Goal: Task Accomplishment & Management: Manage account settings

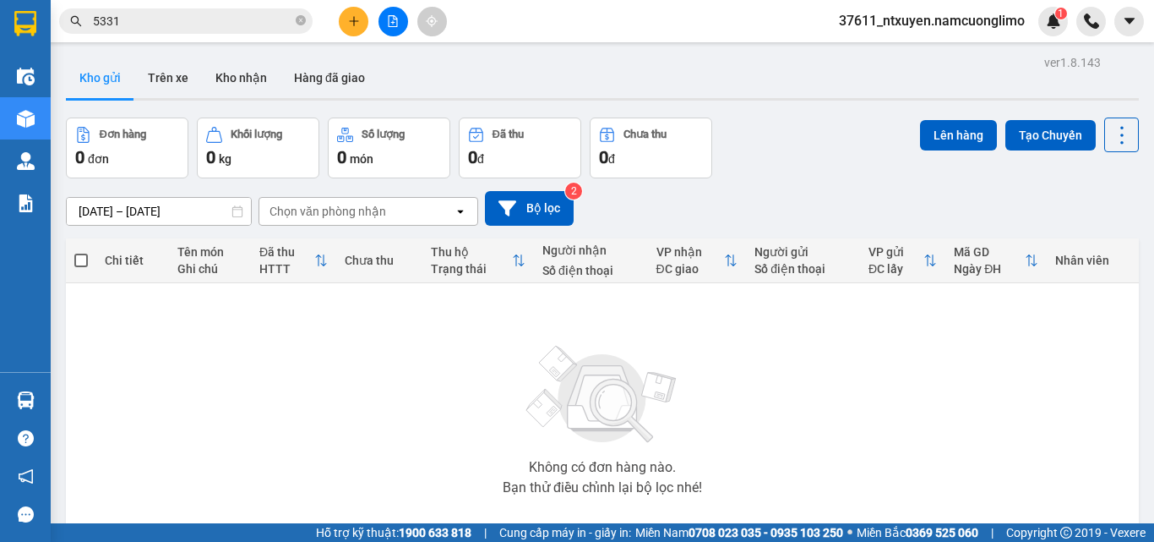
click at [906, 20] on span "37611_ntxuyen.namcuonglimo" at bounding box center [932, 20] width 213 height 21
click at [892, 54] on span "Đăng xuất" at bounding box center [940, 52] width 178 height 19
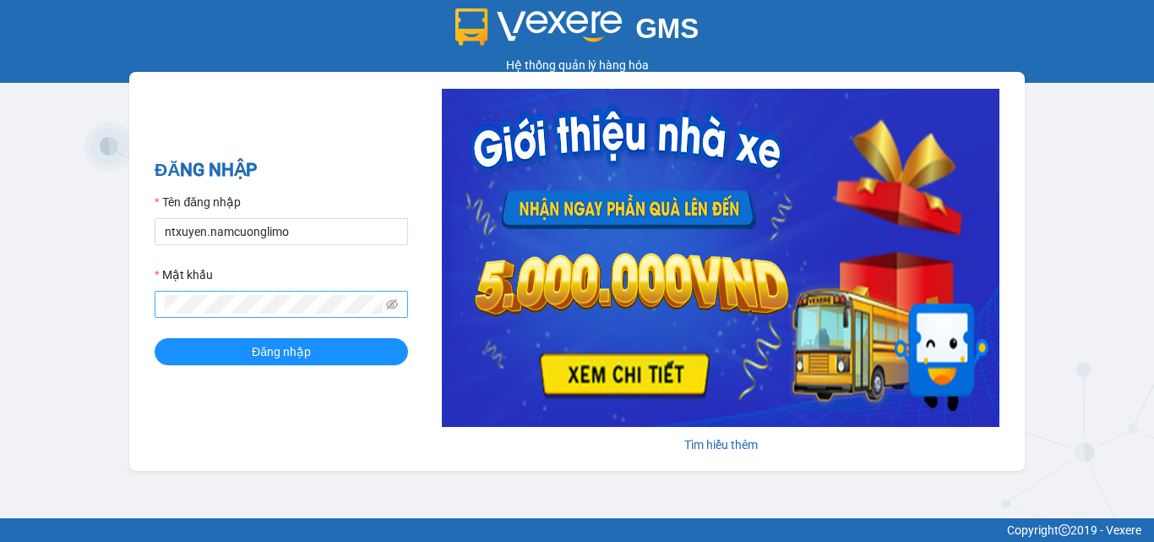
type input "hien81.namcuonglimo"
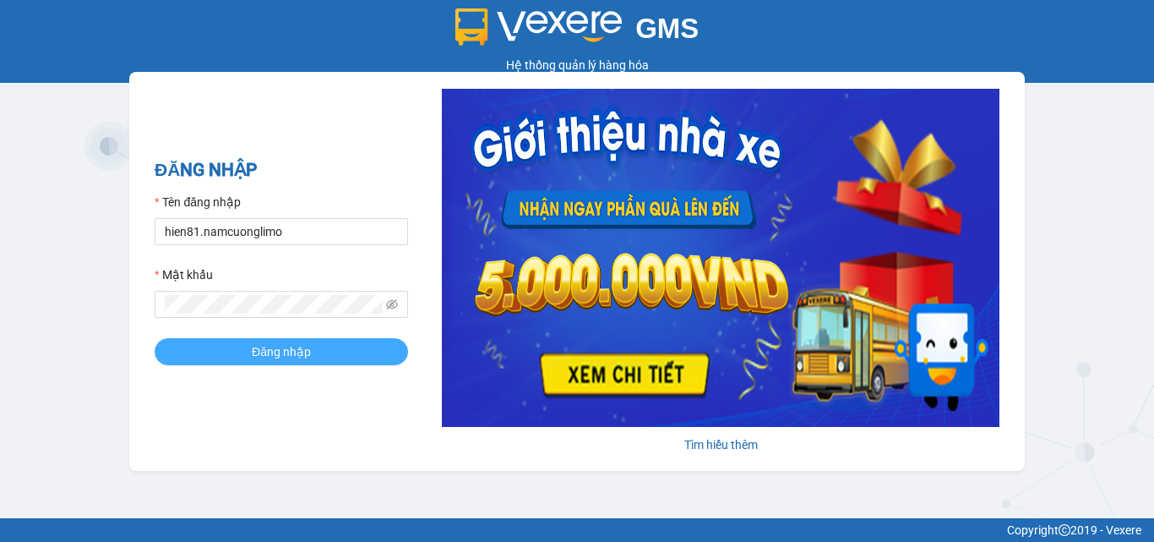
click at [292, 349] on span "Đăng nhập" at bounding box center [281, 351] width 59 height 19
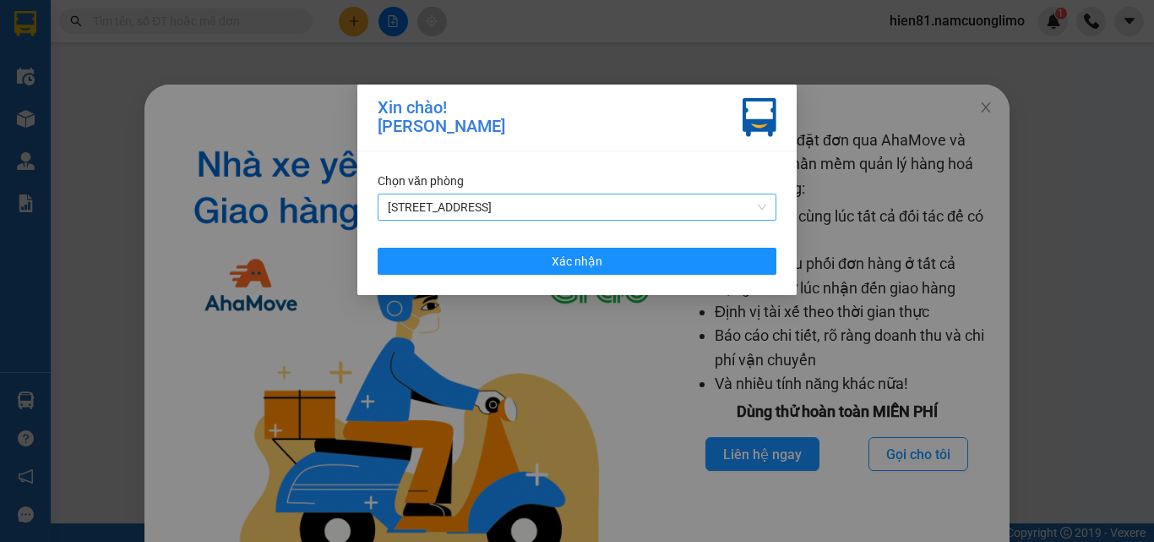
click at [474, 206] on span "[STREET_ADDRESS]" at bounding box center [577, 206] width 379 height 25
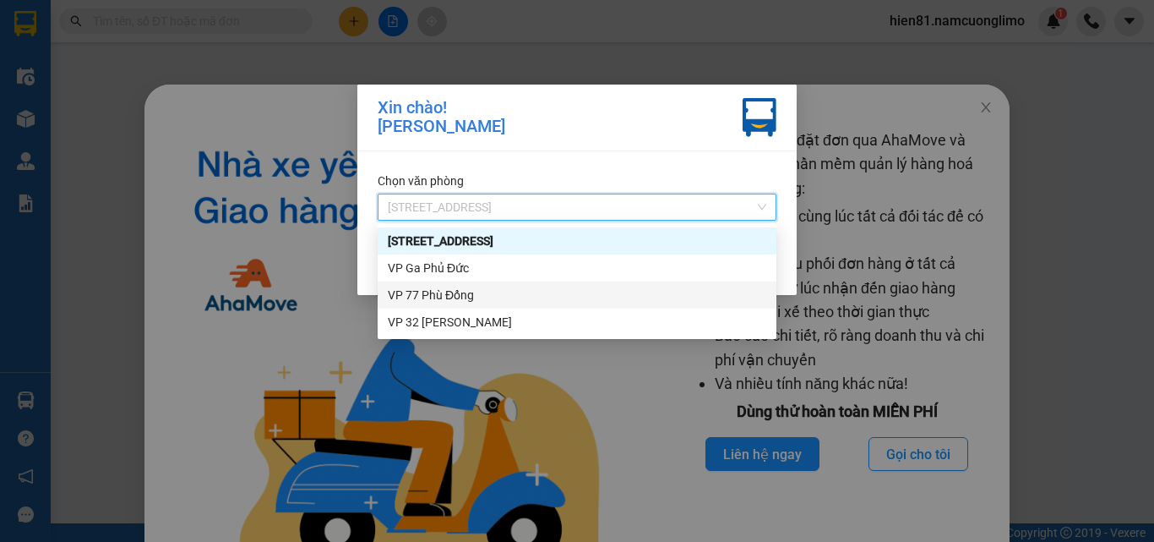
click at [407, 295] on div "VP 77 Phù Đổng" at bounding box center [577, 295] width 379 height 19
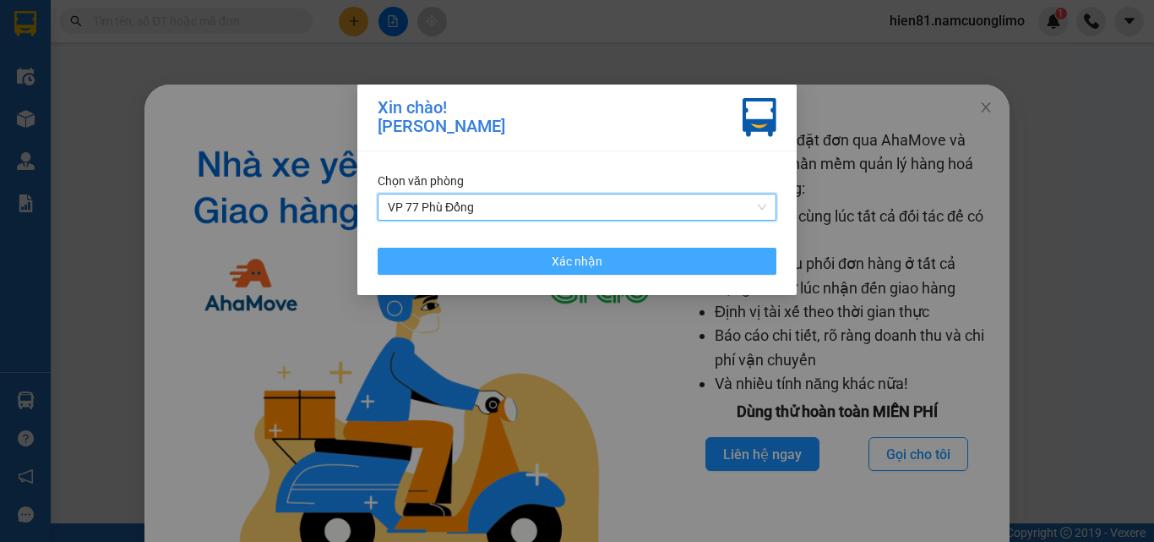
click at [561, 265] on span "Xác nhận" at bounding box center [577, 261] width 51 height 19
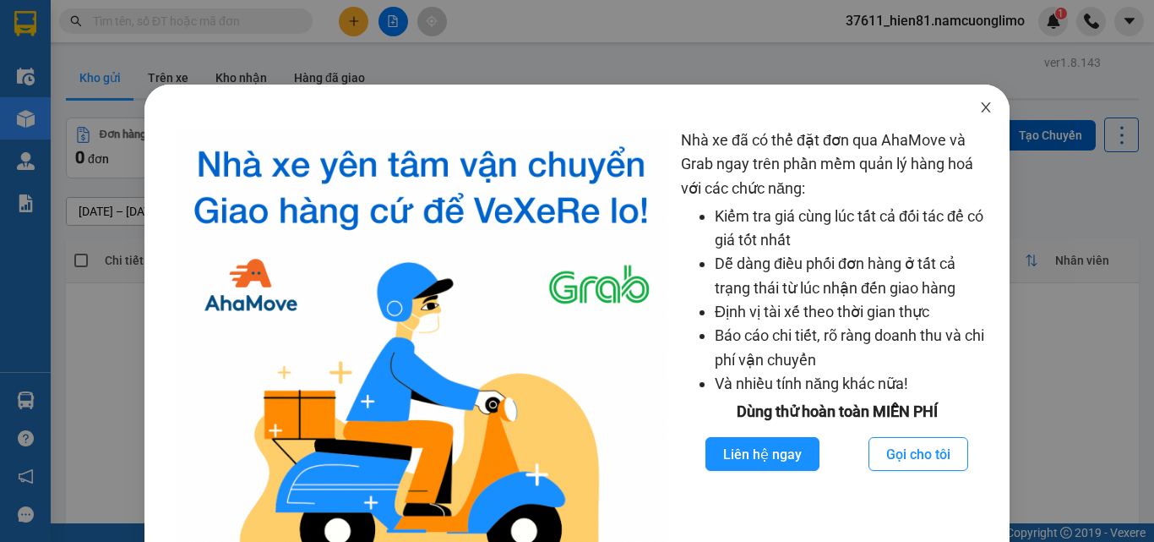
click at [979, 111] on icon "close" at bounding box center [986, 108] width 14 height 14
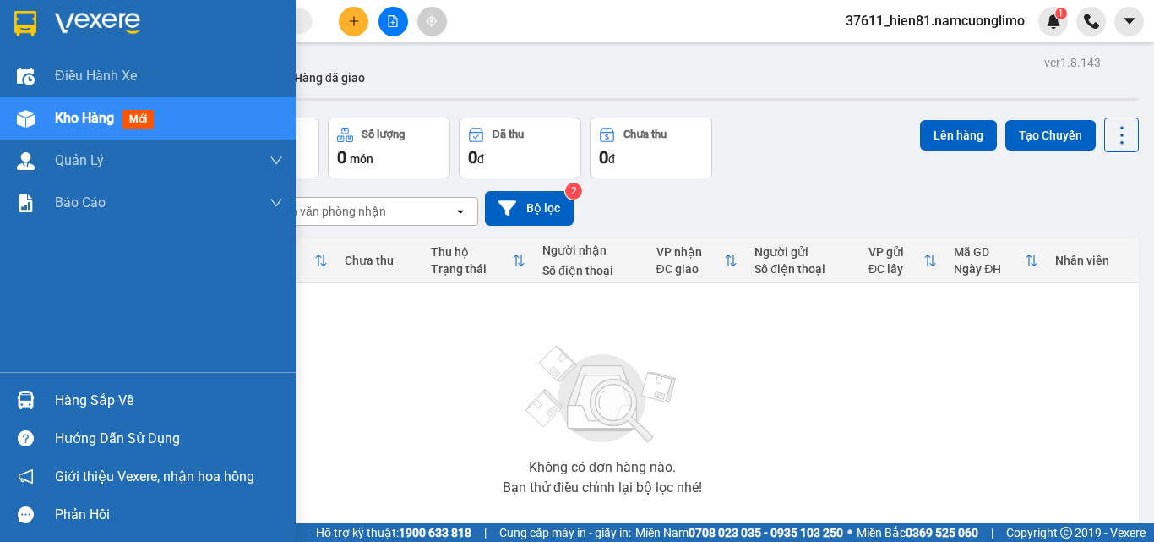
click at [70, 401] on div "Hàng sắp về" at bounding box center [169, 400] width 228 height 25
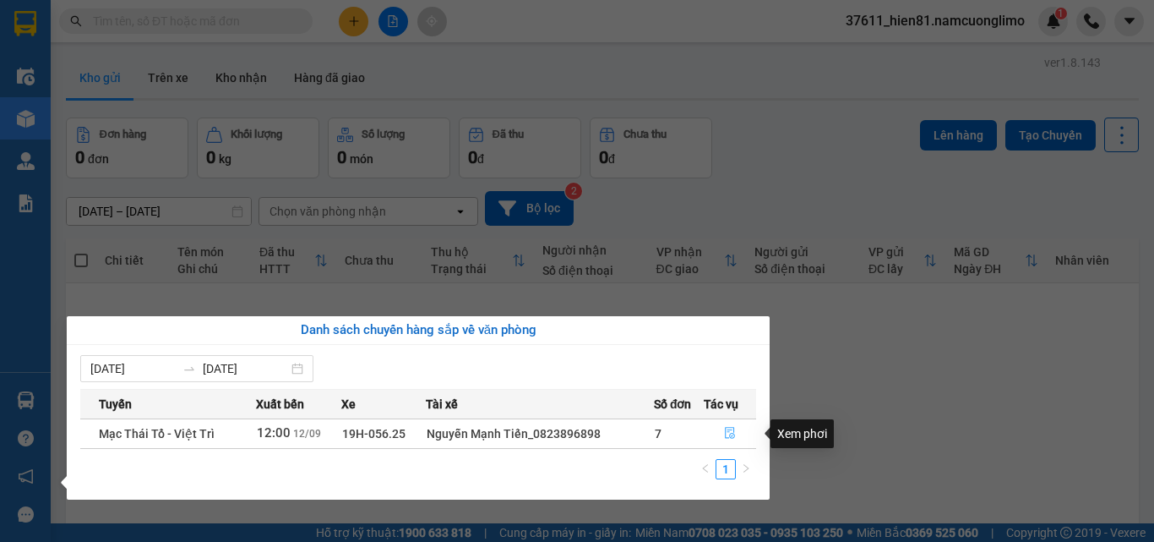
click at [722, 428] on button "button" at bounding box center [730, 433] width 51 height 27
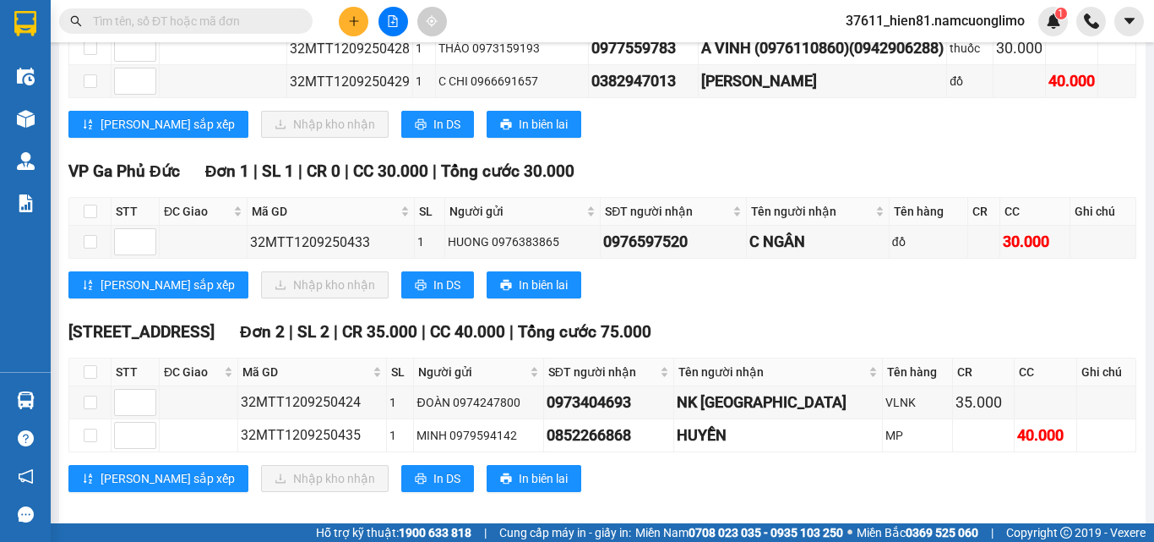
scroll to position [531, 0]
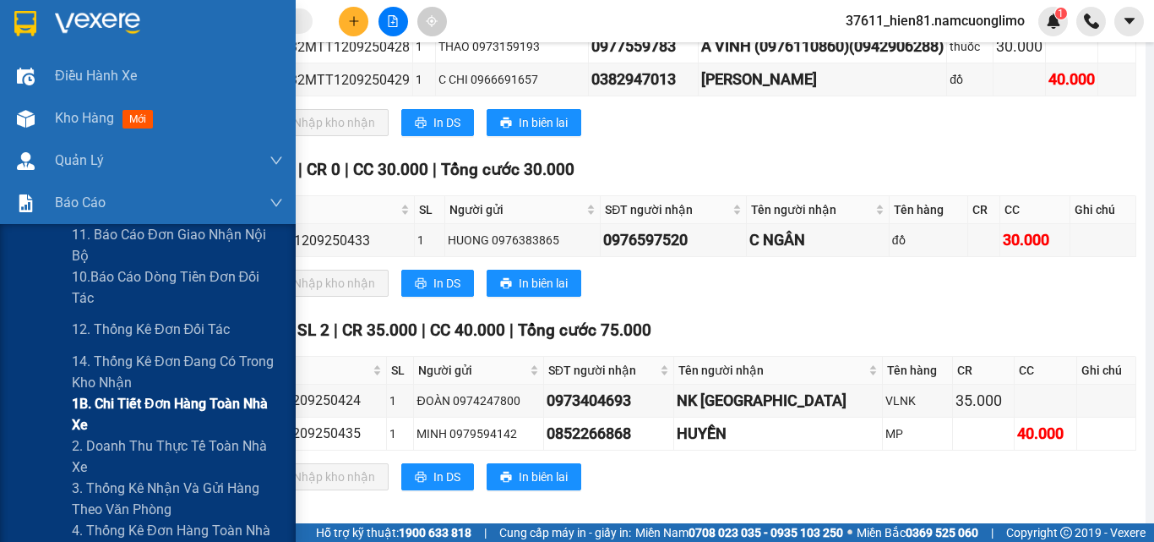
click at [95, 417] on span "1B. Chi tiết đơn hàng toàn nhà xe" at bounding box center [177, 414] width 211 height 42
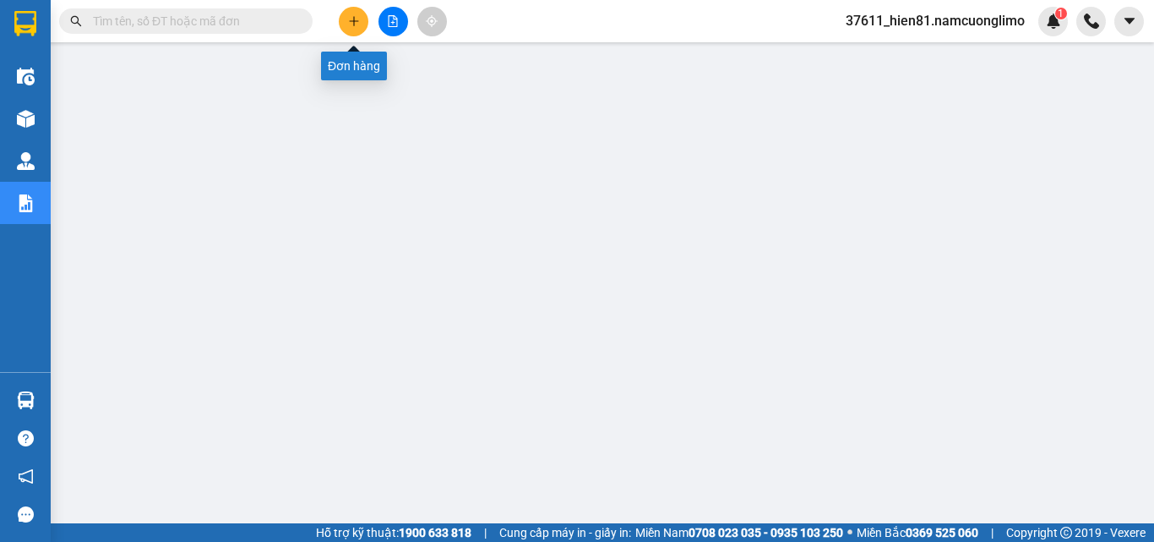
click at [347, 28] on button at bounding box center [354, 22] width 30 height 30
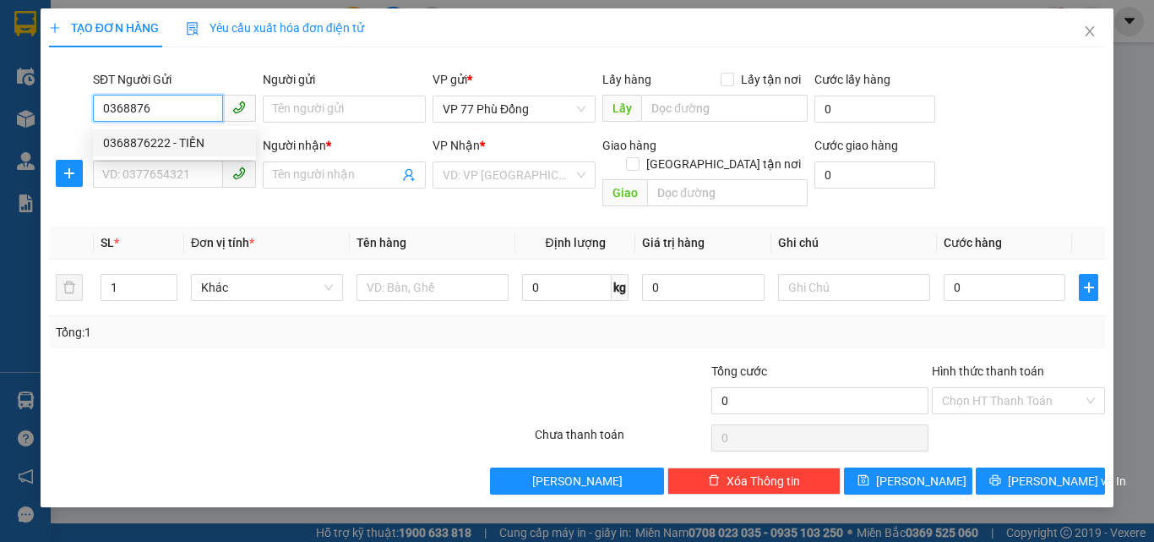
click at [188, 152] on div "0368876222 - TIẾN" at bounding box center [174, 142] width 163 height 27
type input "0368876222"
type input "TIẾN"
type input "0368876222"
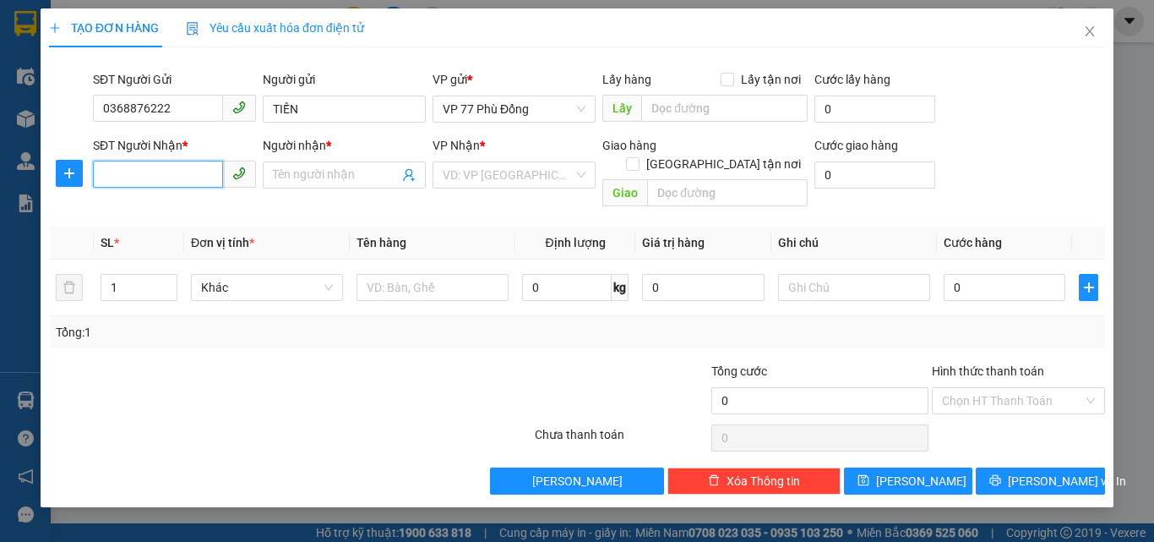
click at [172, 173] on input "SĐT Người Nhận *" at bounding box center [158, 174] width 130 height 27
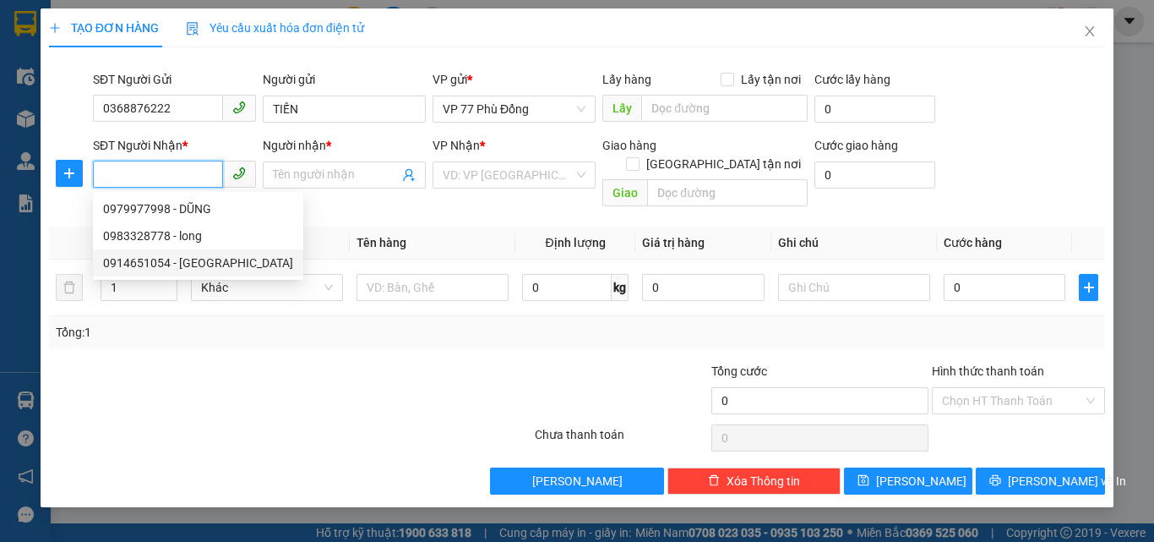
click at [185, 257] on div "0914651054 - Minh" at bounding box center [198, 263] width 190 height 19
type input "0914651054"
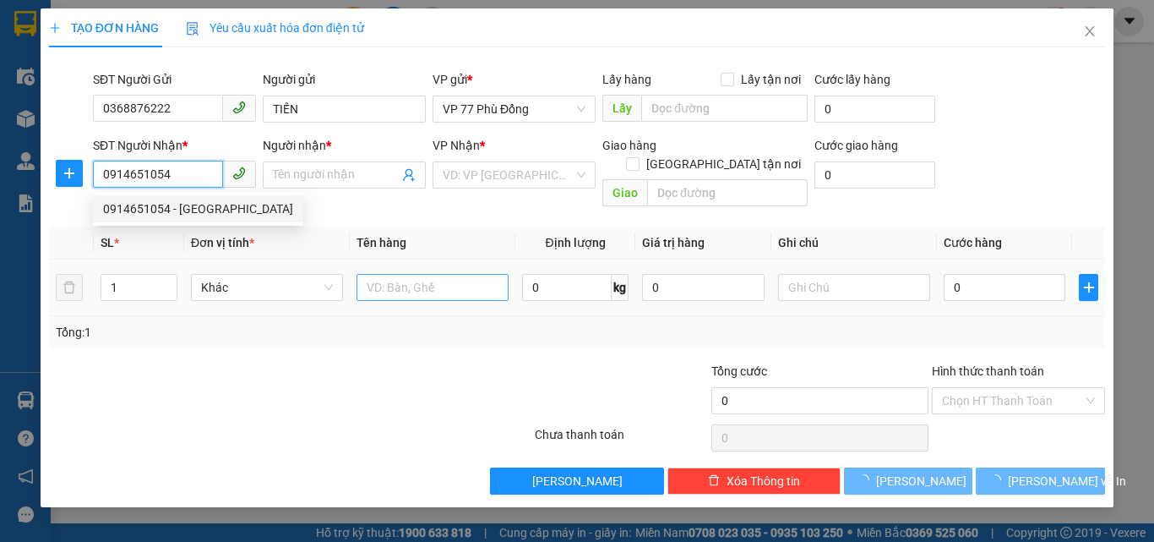
type input "Minh"
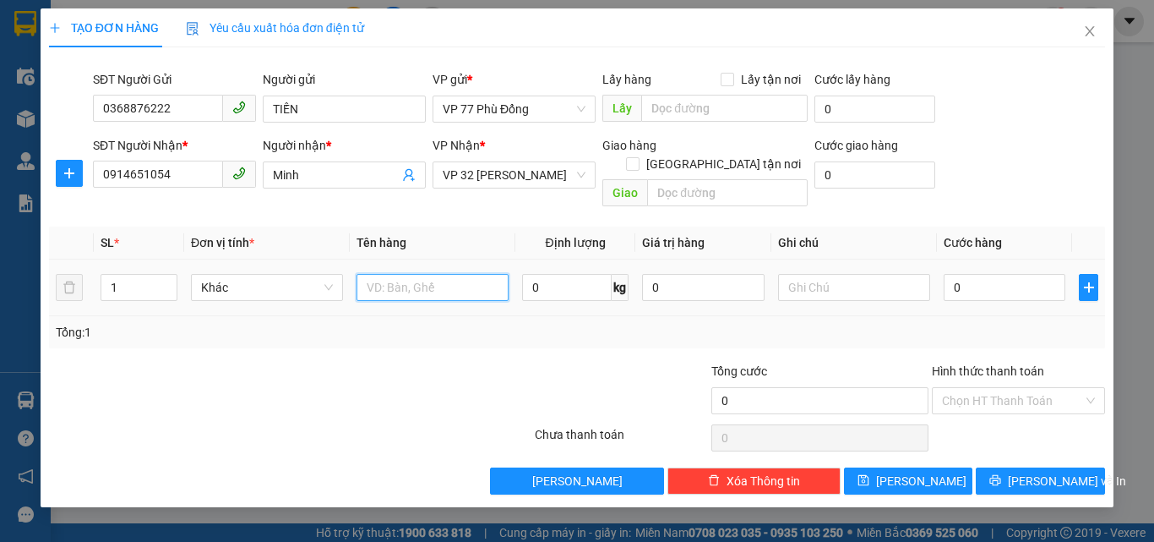
click at [401, 274] on input "text" at bounding box center [433, 287] width 152 height 27
type input "P"
type input "p"
type input "PT"
click at [957, 274] on input "0" at bounding box center [1005, 287] width 122 height 27
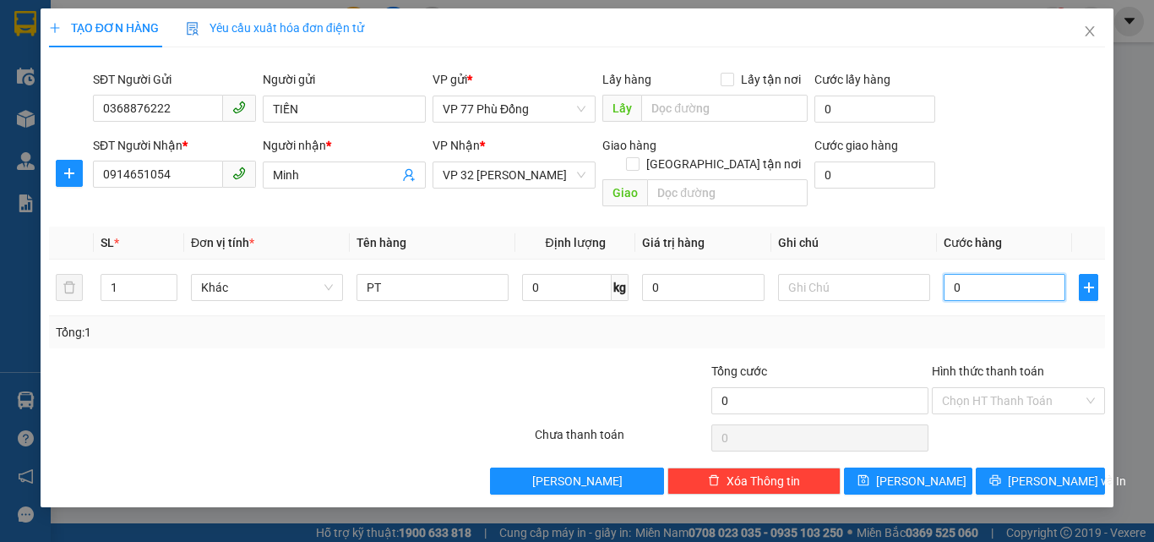
type input "4"
type input "40"
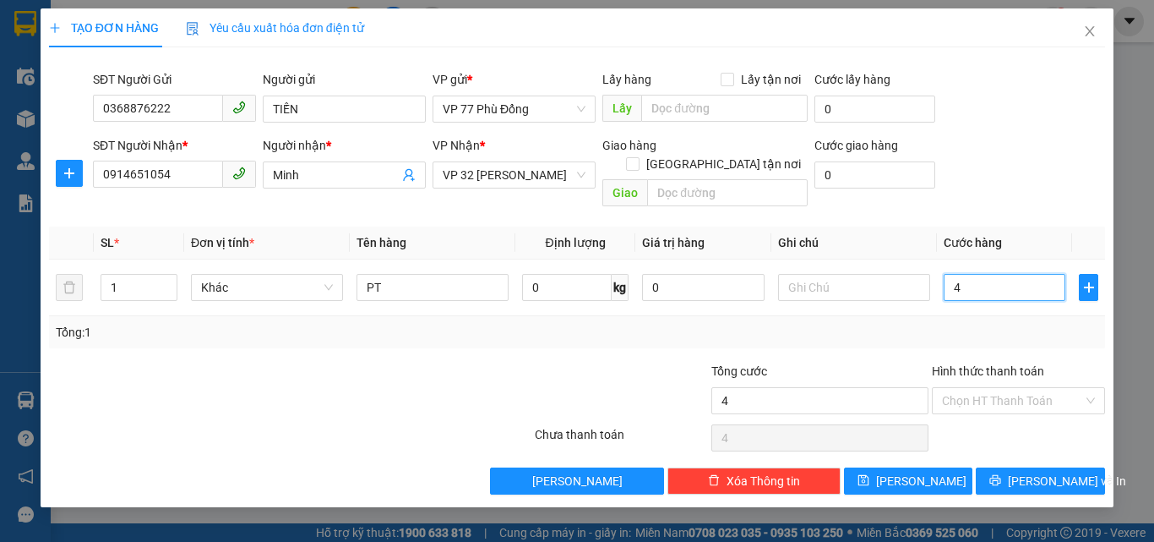
type input "40"
type input "40.000"
click at [1025, 325] on div "Tổng: 1" at bounding box center [577, 332] width 1056 height 32
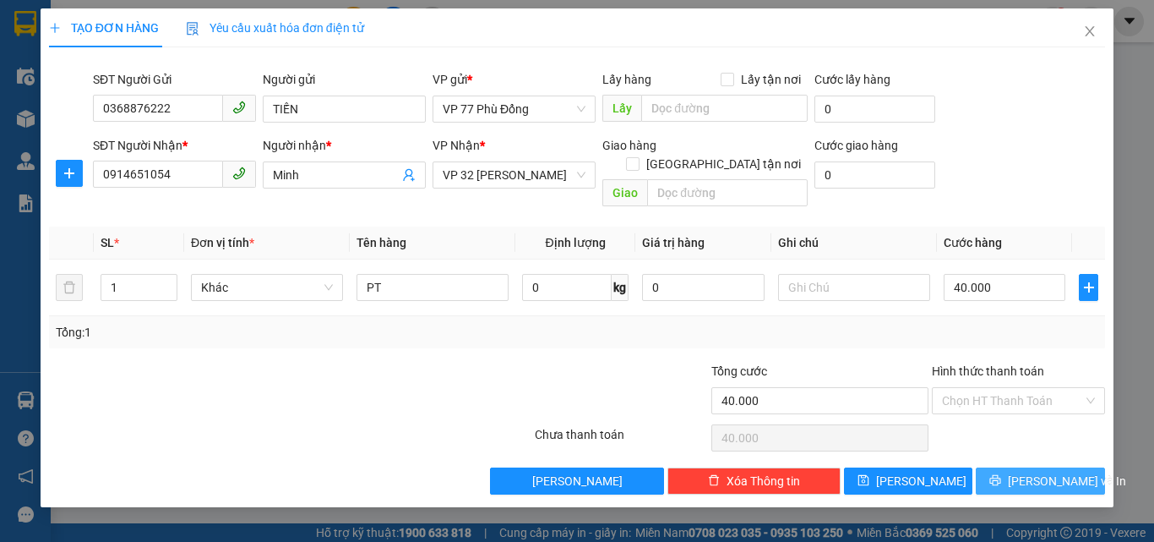
click at [1029, 472] on button "[PERSON_NAME] và In" at bounding box center [1040, 480] width 129 height 27
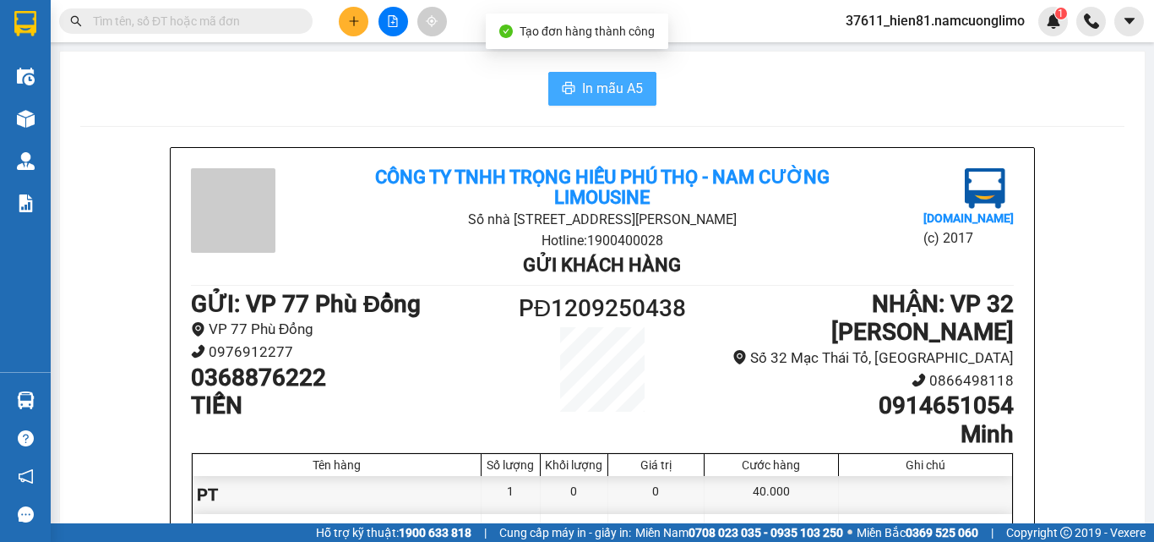
click at [585, 99] on span "In mẫu A5" at bounding box center [612, 88] width 61 height 21
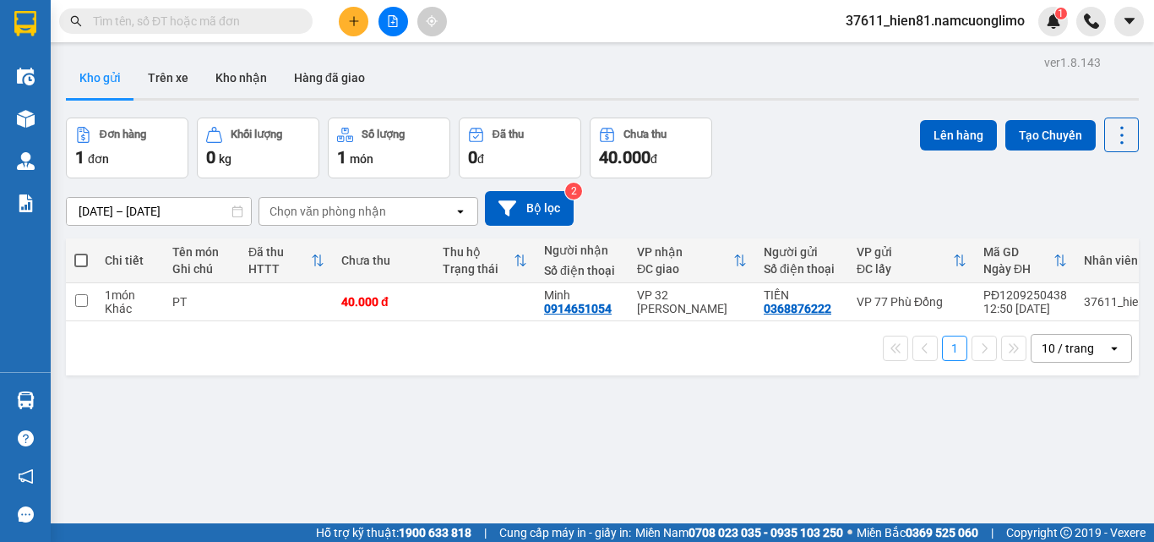
click at [346, 24] on button at bounding box center [354, 22] width 30 height 30
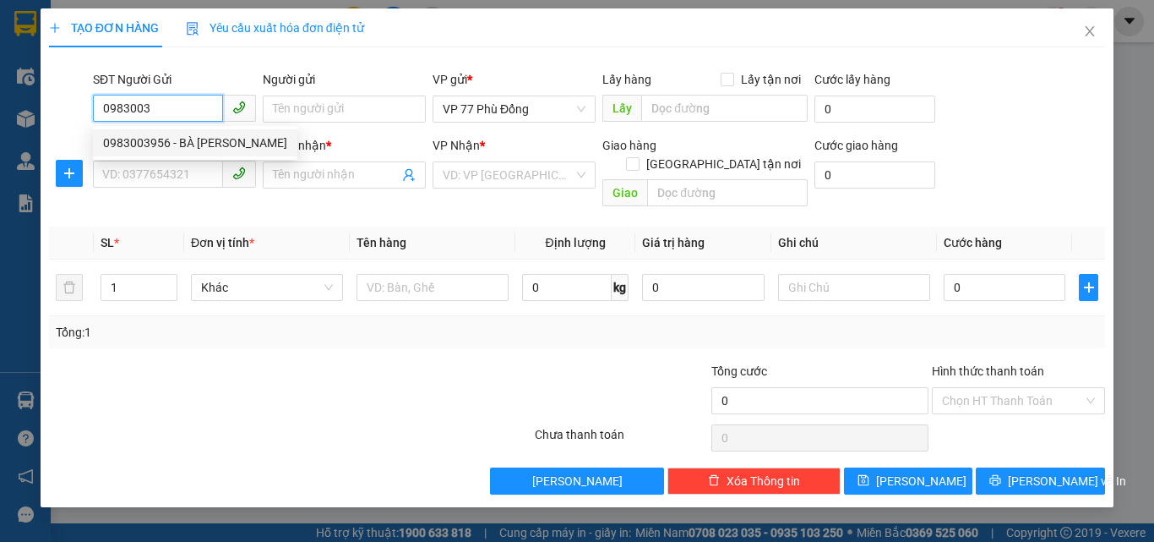
click at [180, 141] on div "0983003956 - BÀ TỐ" at bounding box center [195, 143] width 184 height 19
type input "0983003956"
type input "BÀ TỐ"
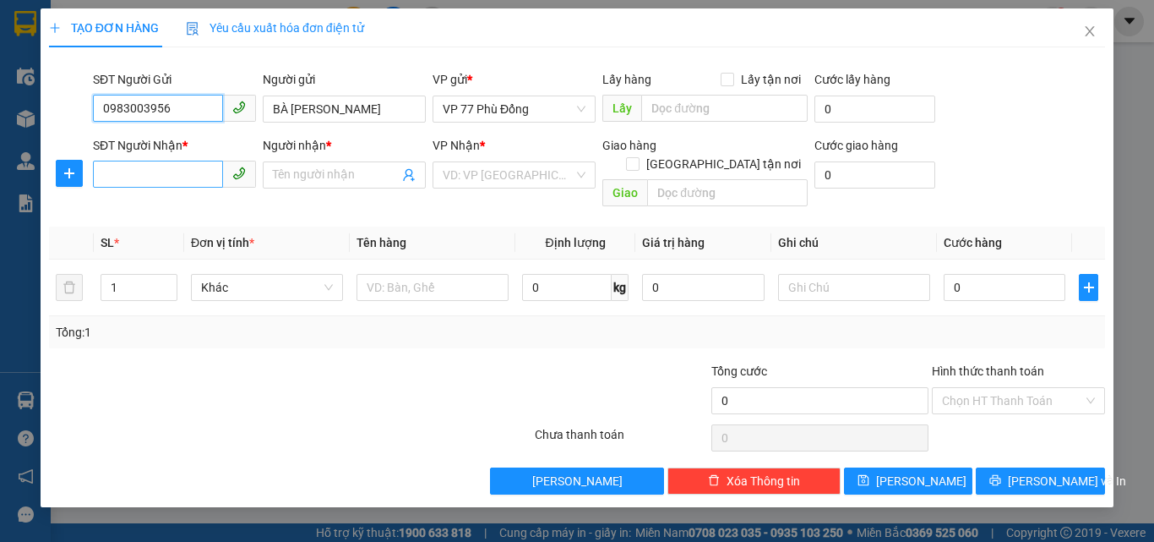
type input "0983003956"
click at [185, 175] on input "SĐT Người Nhận *" at bounding box center [158, 174] width 130 height 27
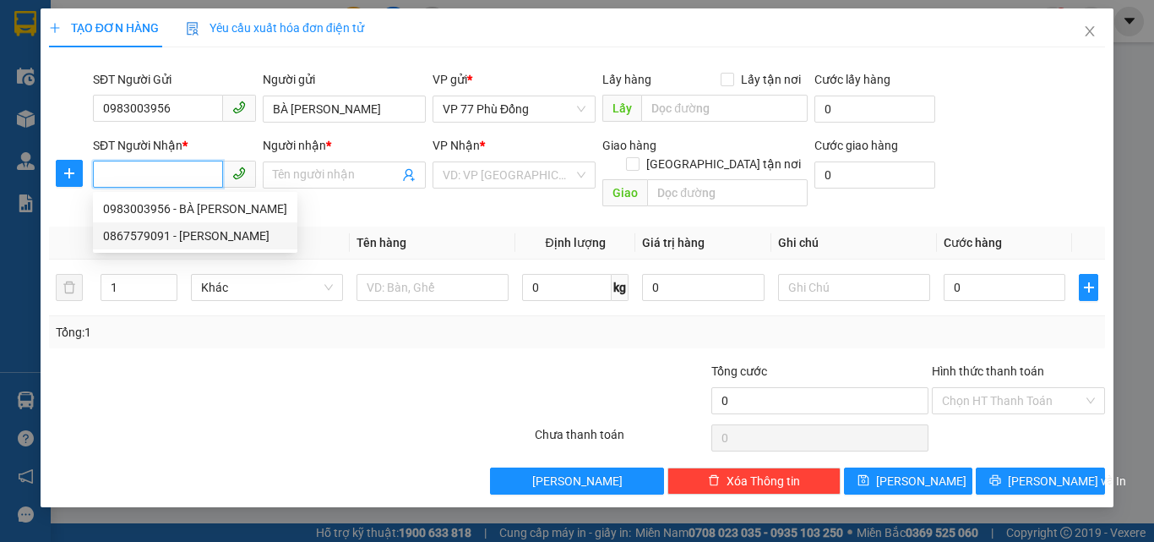
click at [172, 240] on div "0867579091 - VŨ THỊ NGA" at bounding box center [195, 235] width 184 height 19
type input "0867579091"
type input "VŨ THỊ NGA"
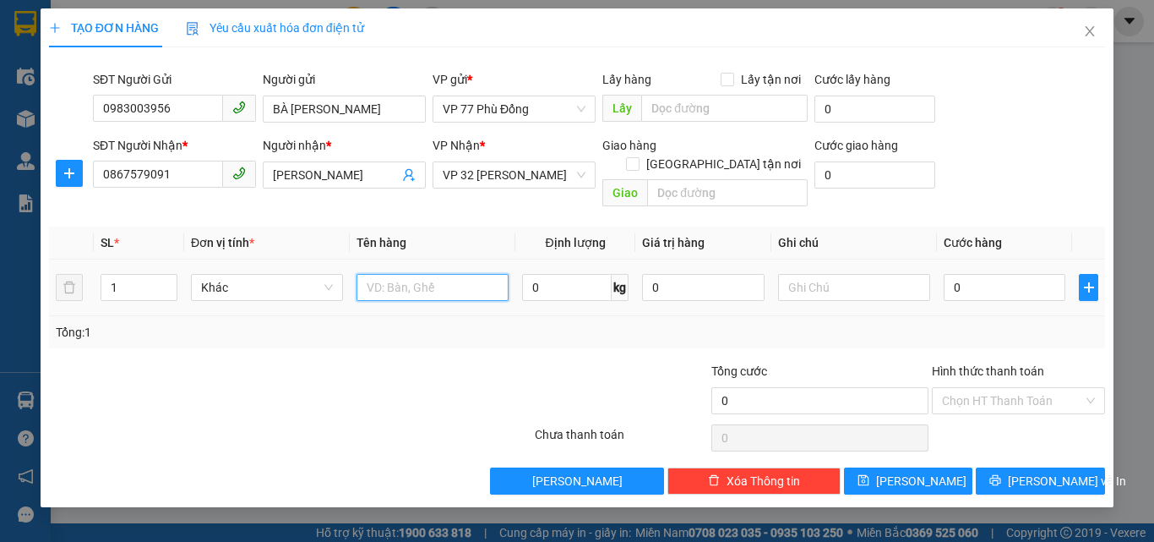
click at [383, 275] on input "text" at bounding box center [433, 287] width 152 height 27
type input "TP"
click at [971, 275] on input "0" at bounding box center [1005, 287] width 122 height 27
type input "4"
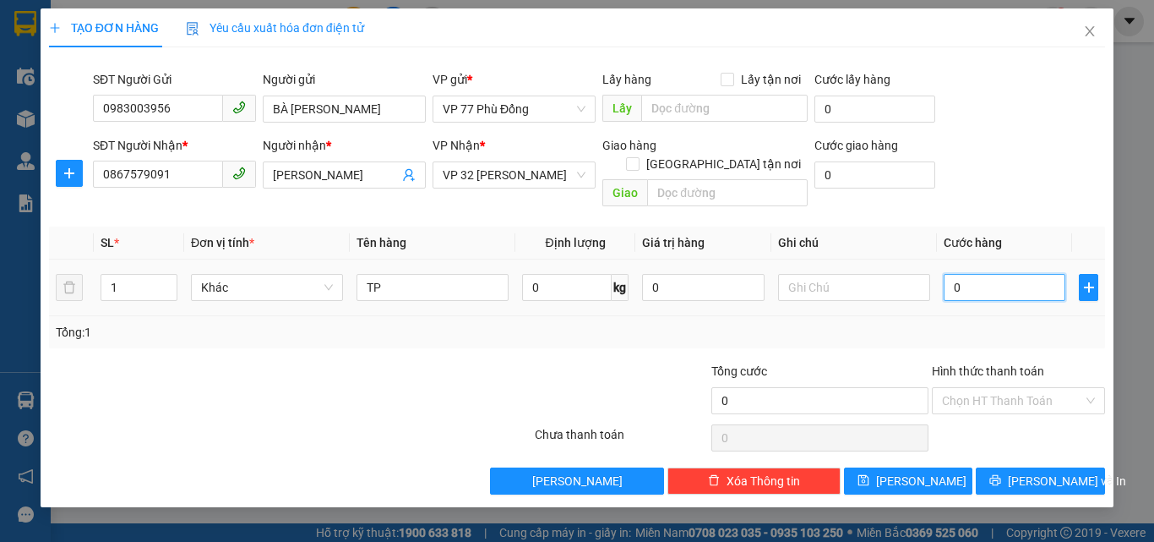
type input "4"
type input "40"
type input "40.000"
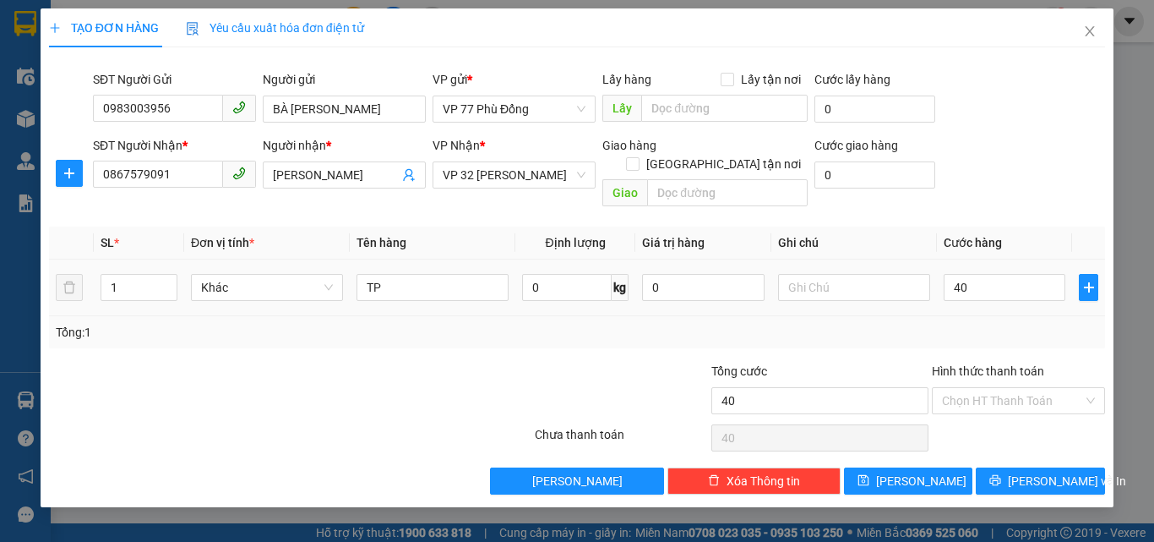
type input "40.000"
click at [990, 323] on div "Tổng: 1" at bounding box center [577, 332] width 1043 height 19
click at [978, 388] on input "Hình thức thanh toán" at bounding box center [1012, 400] width 141 height 25
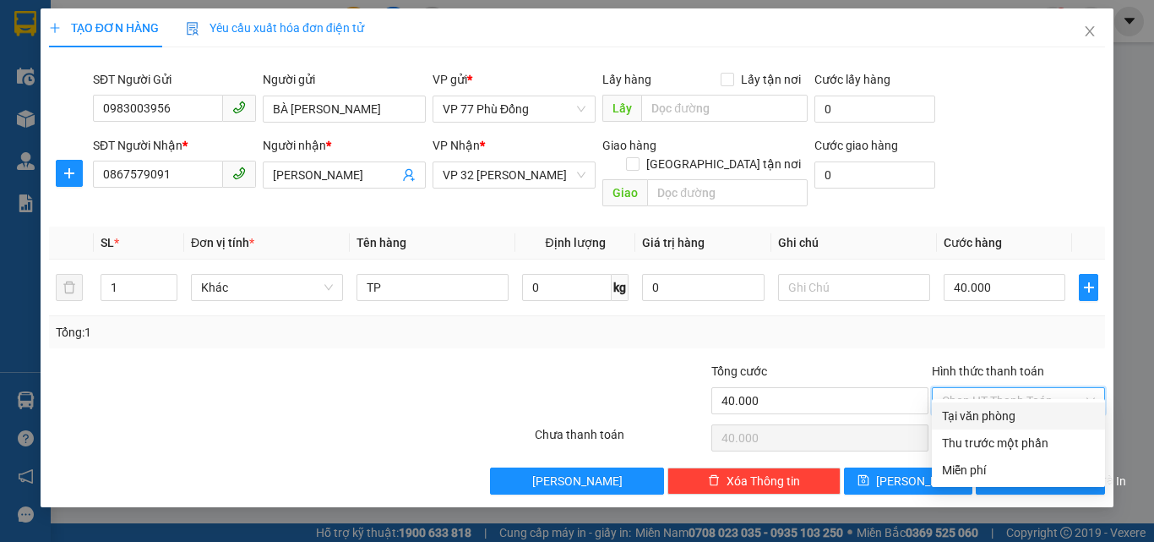
click at [978, 416] on div "Tại văn phòng" at bounding box center [1018, 416] width 153 height 19
type input "0"
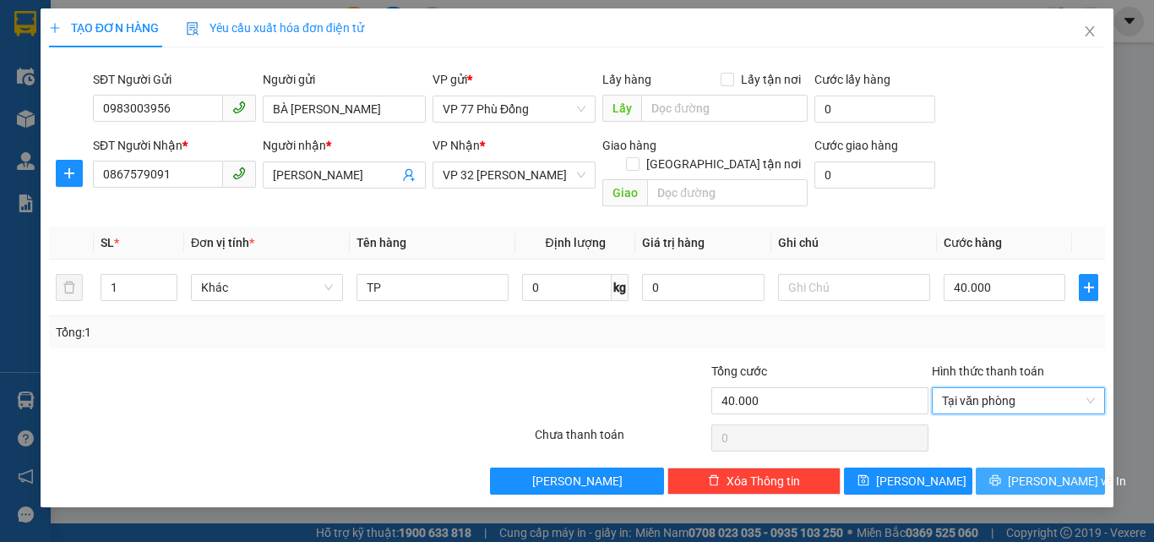
click at [1032, 472] on span "[PERSON_NAME] và In" at bounding box center [1067, 481] width 118 height 19
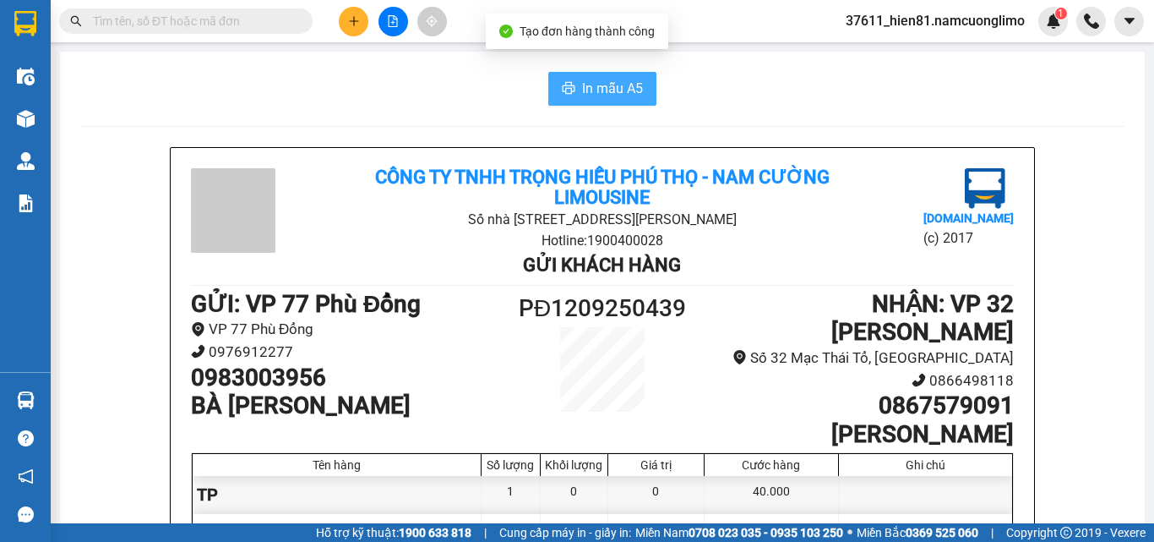
click at [587, 102] on button "In mẫu A5" at bounding box center [602, 89] width 108 height 34
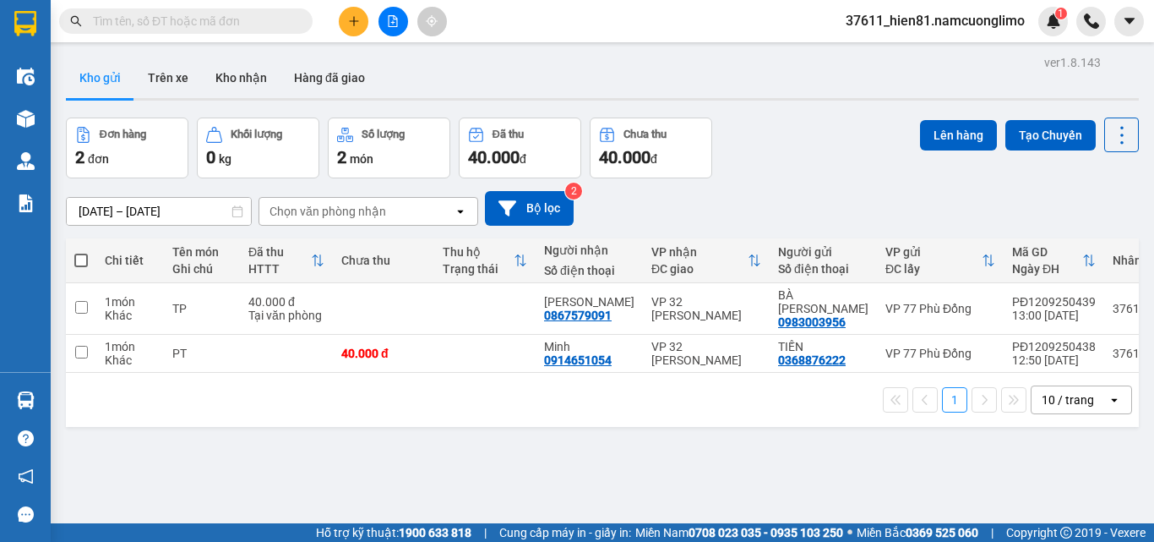
click at [78, 258] on span at bounding box center [81, 261] width 14 height 14
click at [81, 252] on input "checkbox" at bounding box center [81, 252] width 0 height 0
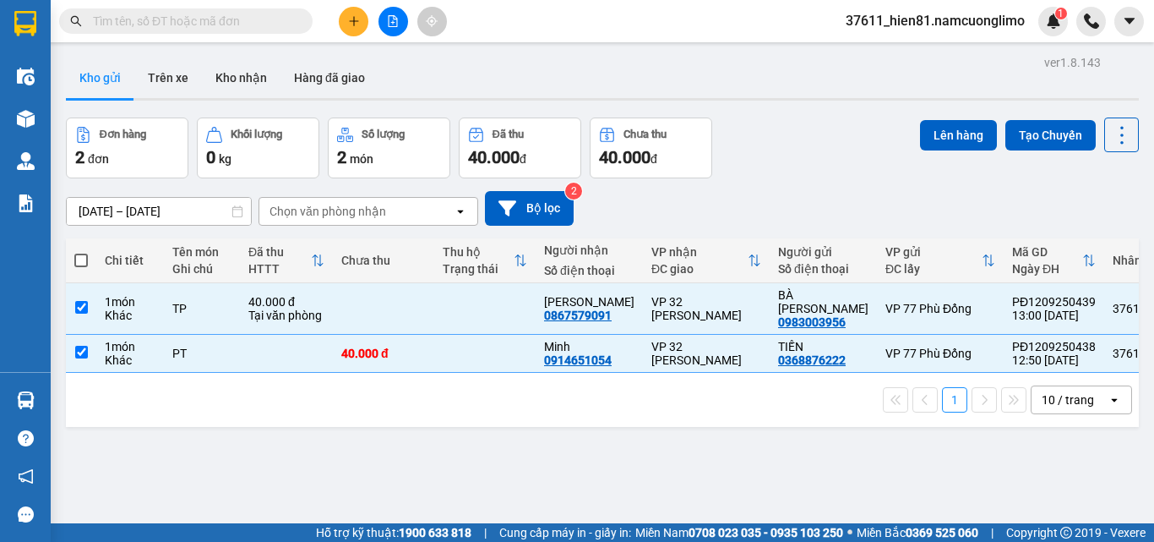
checkbox input "true"
click at [927, 130] on button "Lên hàng" at bounding box center [958, 135] width 77 height 30
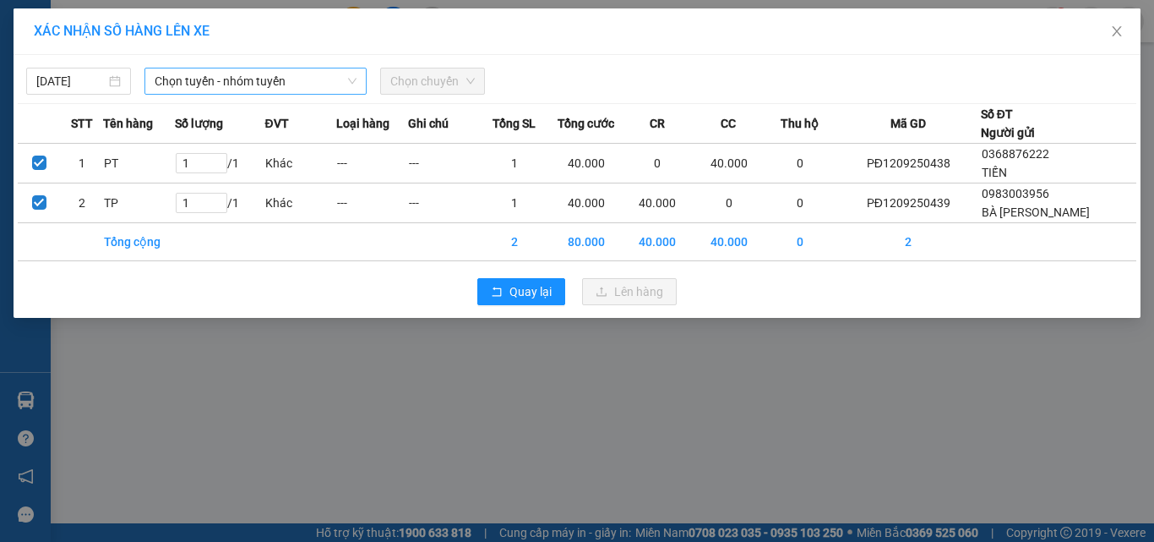
click at [221, 84] on span "Chọn tuyến - nhóm tuyến" at bounding box center [256, 80] width 202 height 25
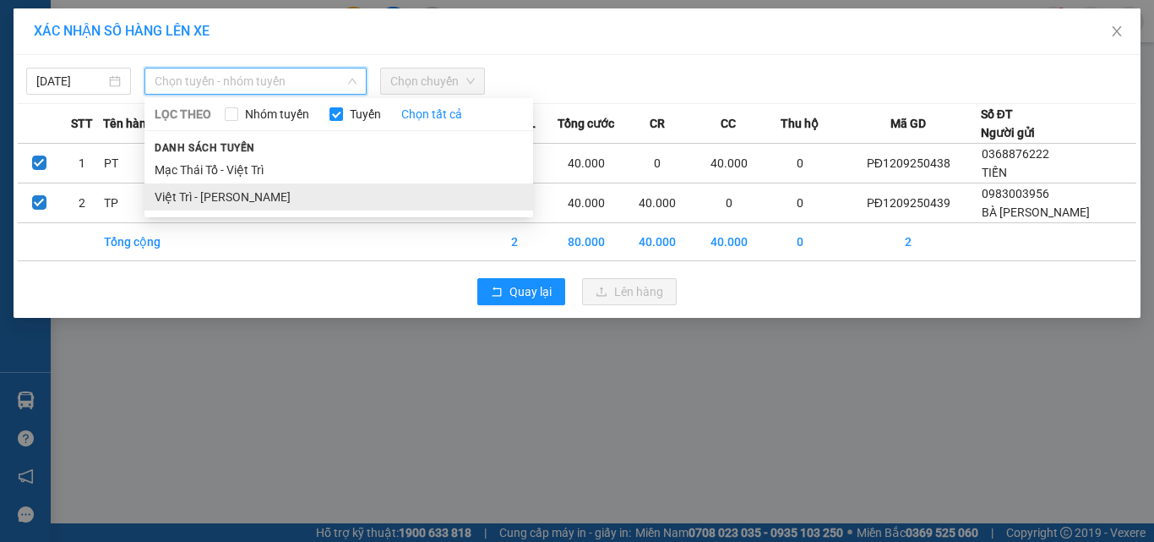
click at [214, 199] on li "Việt Trì - [PERSON_NAME]" at bounding box center [339, 196] width 389 height 27
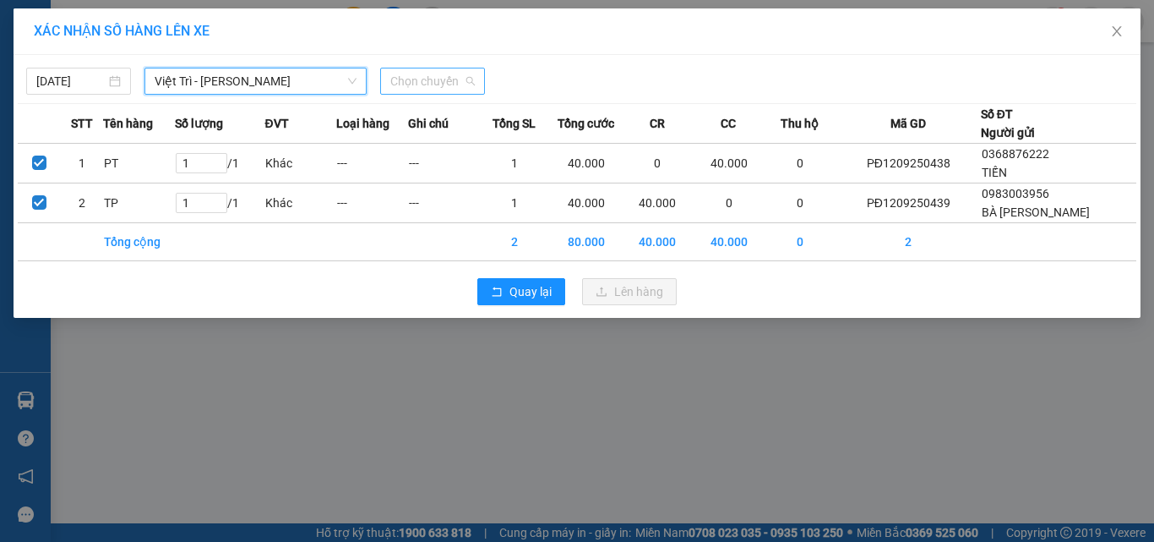
click at [428, 79] on span "Chọn chuyến" at bounding box center [432, 80] width 85 height 25
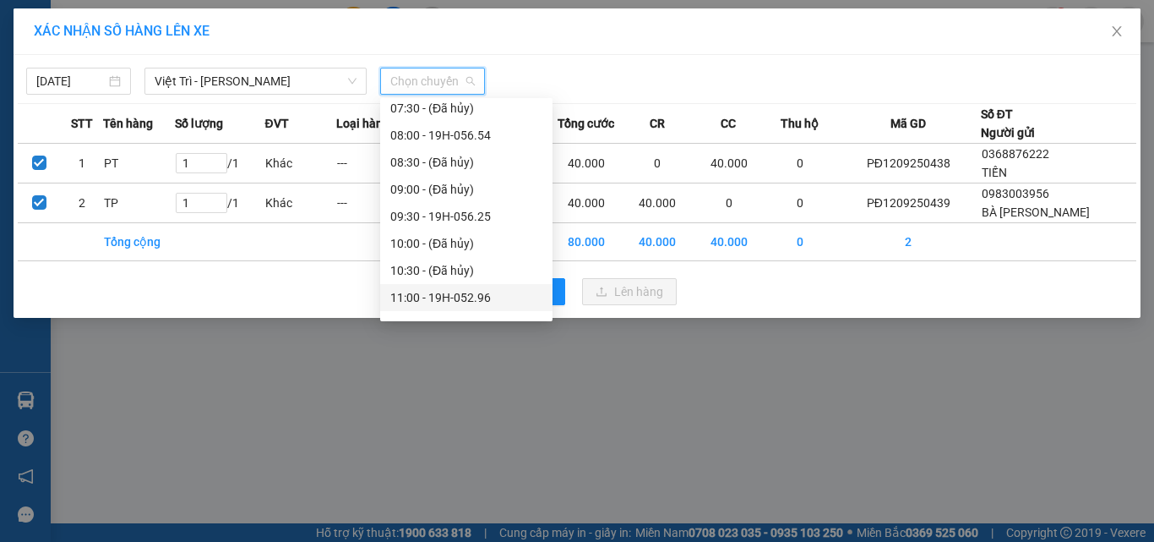
scroll to position [423, 0]
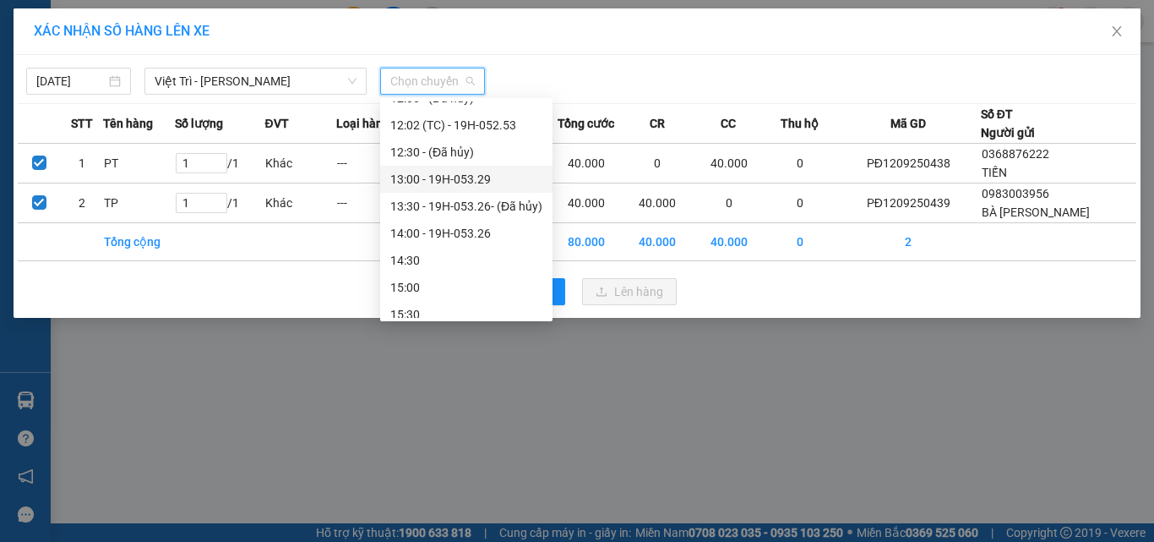
click at [457, 186] on div "13:00 - 19H-053.29" at bounding box center [466, 179] width 152 height 19
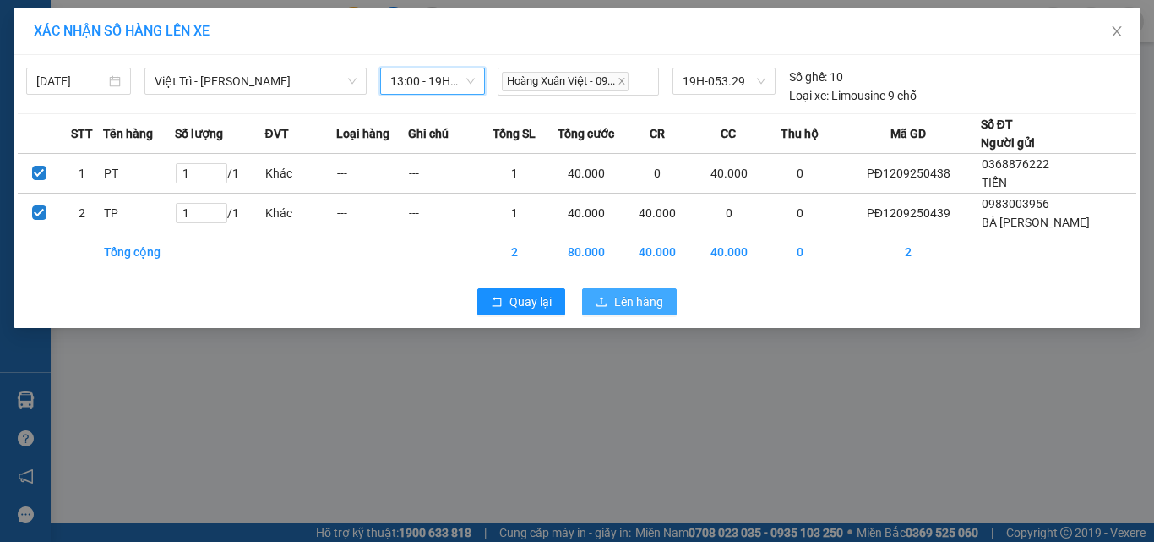
click at [637, 295] on span "Lên hàng" at bounding box center [638, 301] width 49 height 19
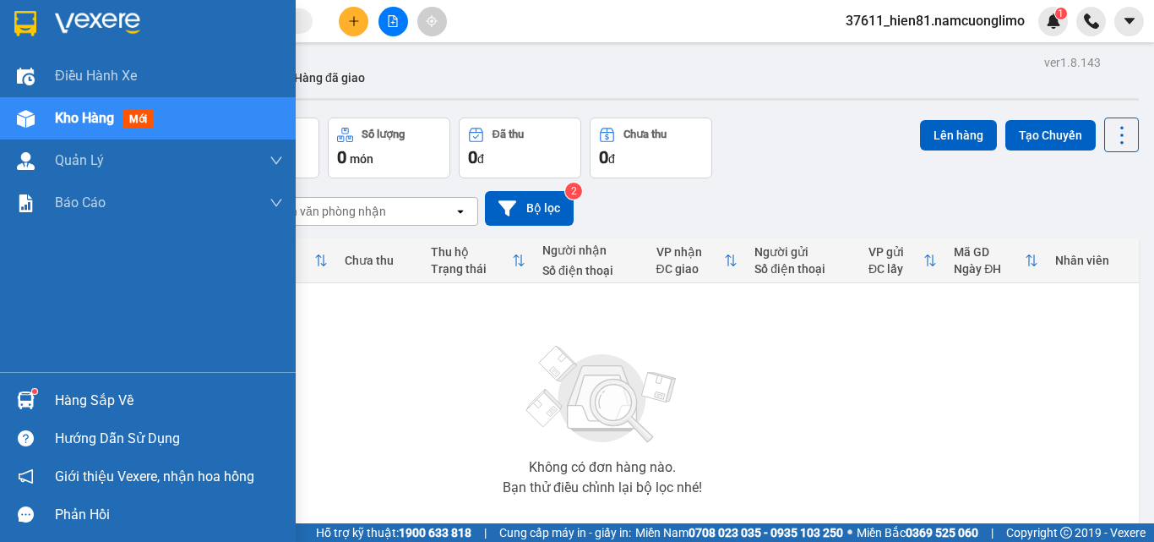
drag, startPoint x: 74, startPoint y: 409, endPoint x: 99, endPoint y: 412, distance: 25.5
click at [78, 410] on div "Hàng sắp về" at bounding box center [169, 400] width 228 height 25
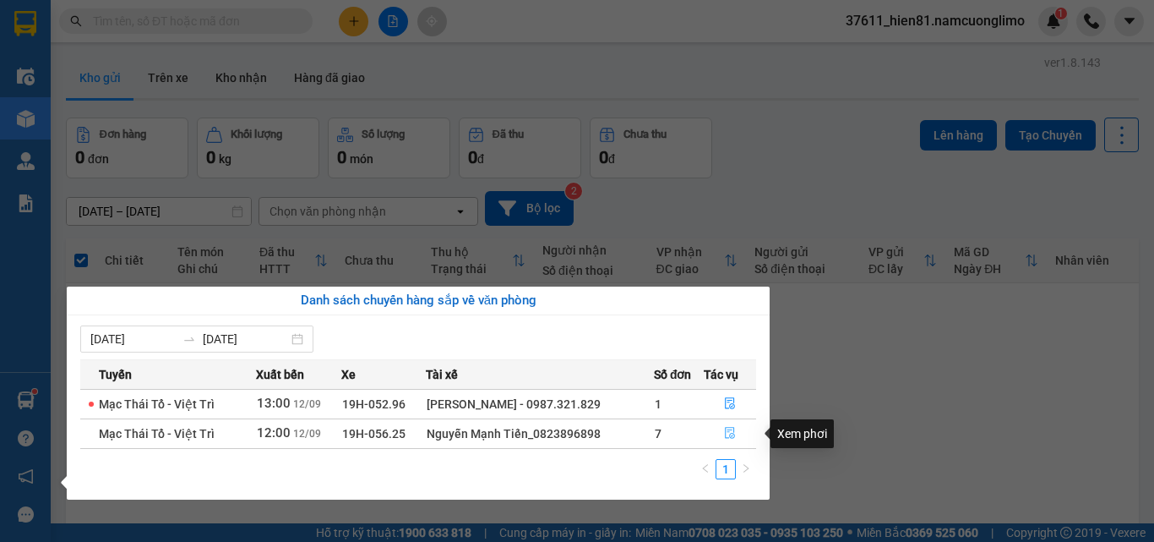
click at [751, 441] on button "button" at bounding box center [730, 433] width 51 height 27
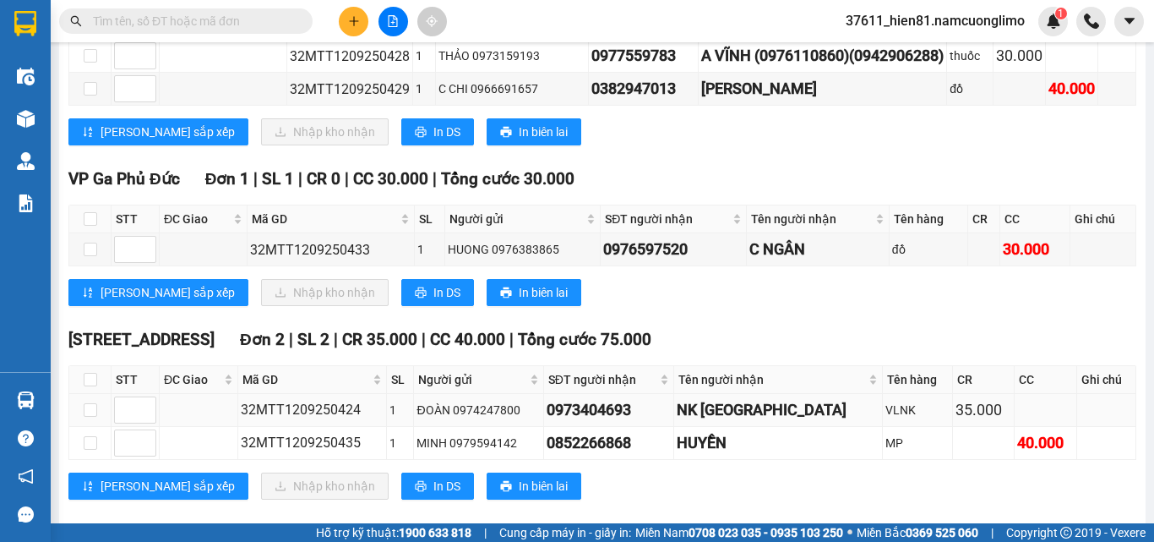
scroll to position [531, 0]
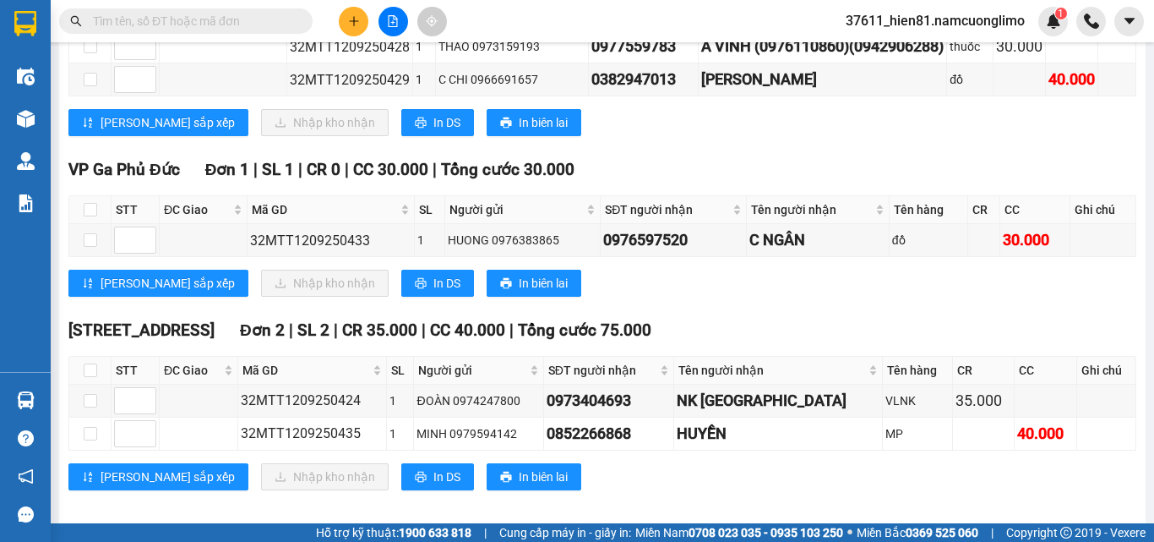
click at [114, 24] on input "text" at bounding box center [192, 21] width 199 height 19
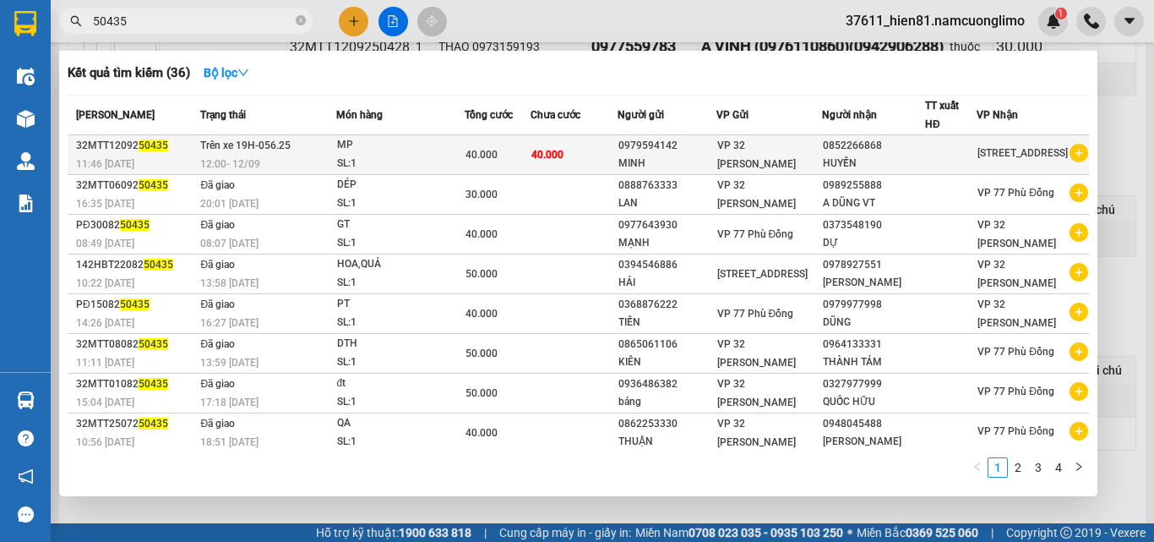
type input "50435"
click at [716, 157] on div "MINH" at bounding box center [667, 164] width 97 height 18
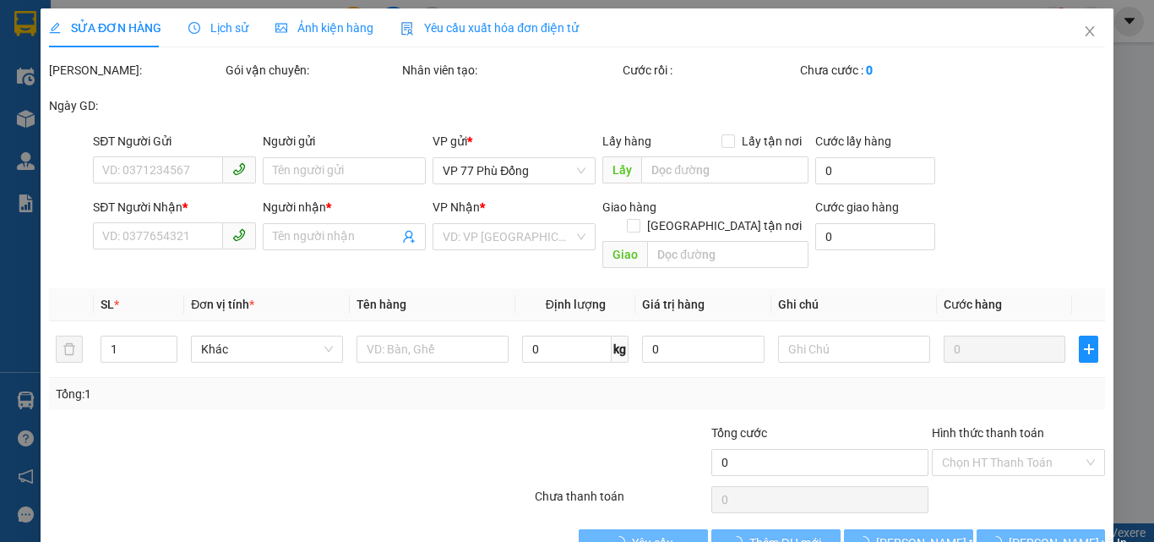
type input "0979594142"
type input "MINH"
type input "0852266868"
type input "HUYỀN"
type input "40.000"
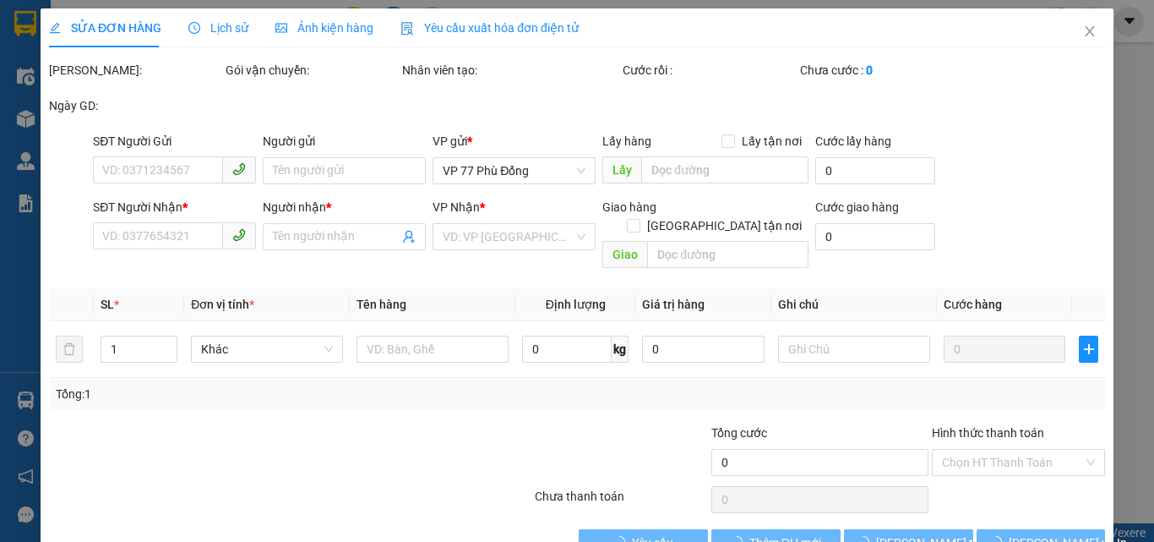
type input "40.000"
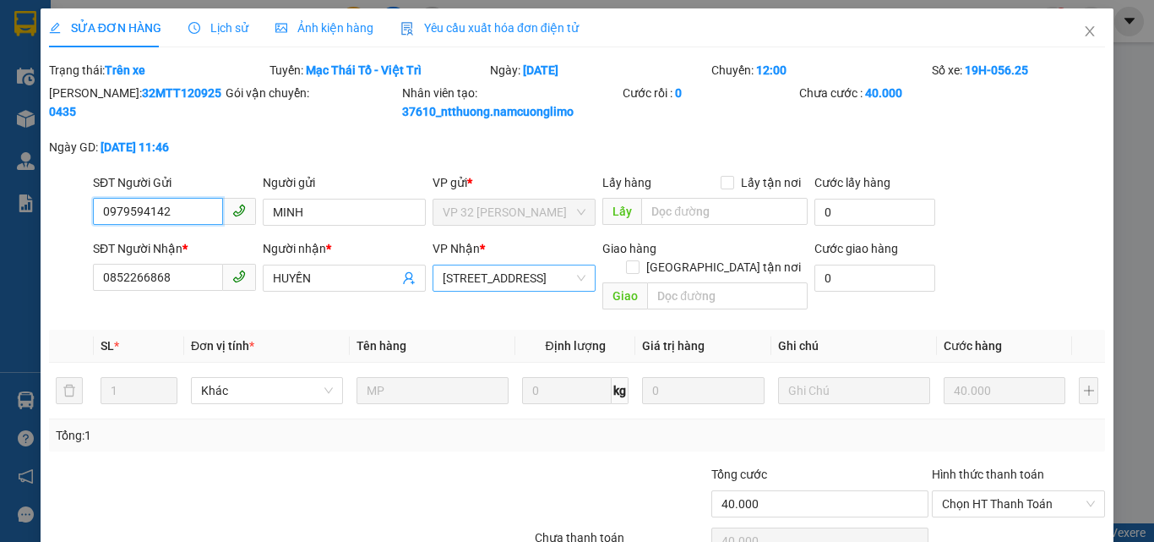
click at [534, 277] on span "[STREET_ADDRESS][PERSON_NAME]" at bounding box center [514, 277] width 143 height 25
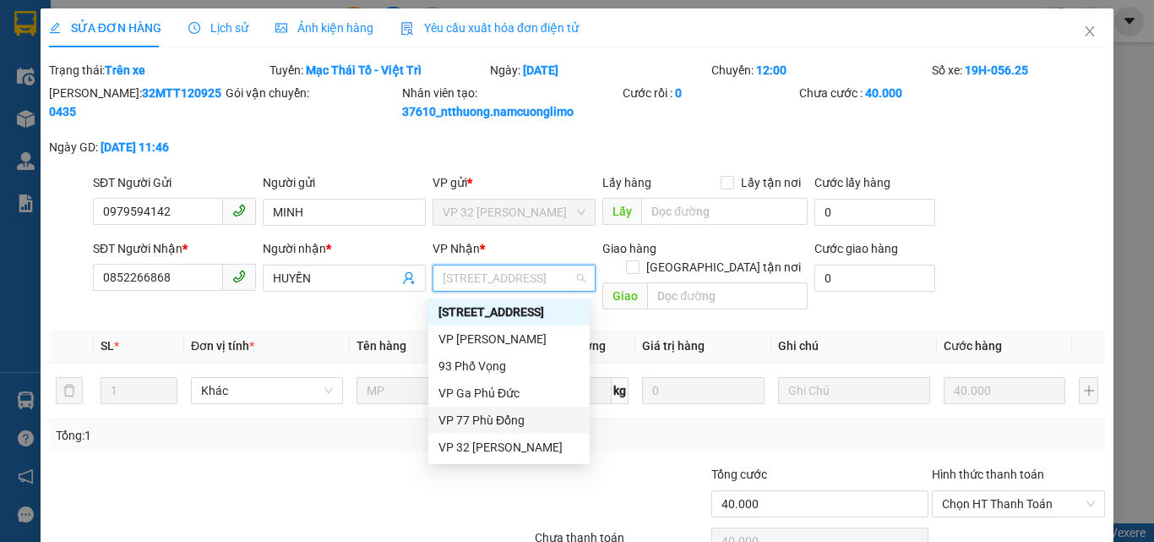
click at [467, 416] on div "VP 77 Phù Đổng" at bounding box center [509, 420] width 141 height 19
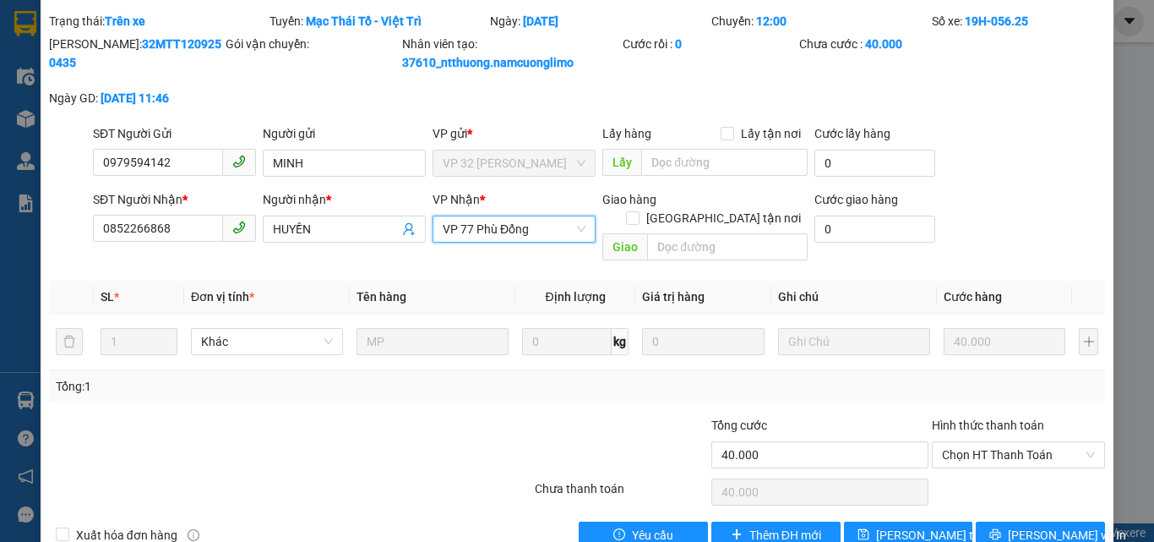
scroll to position [70, 0]
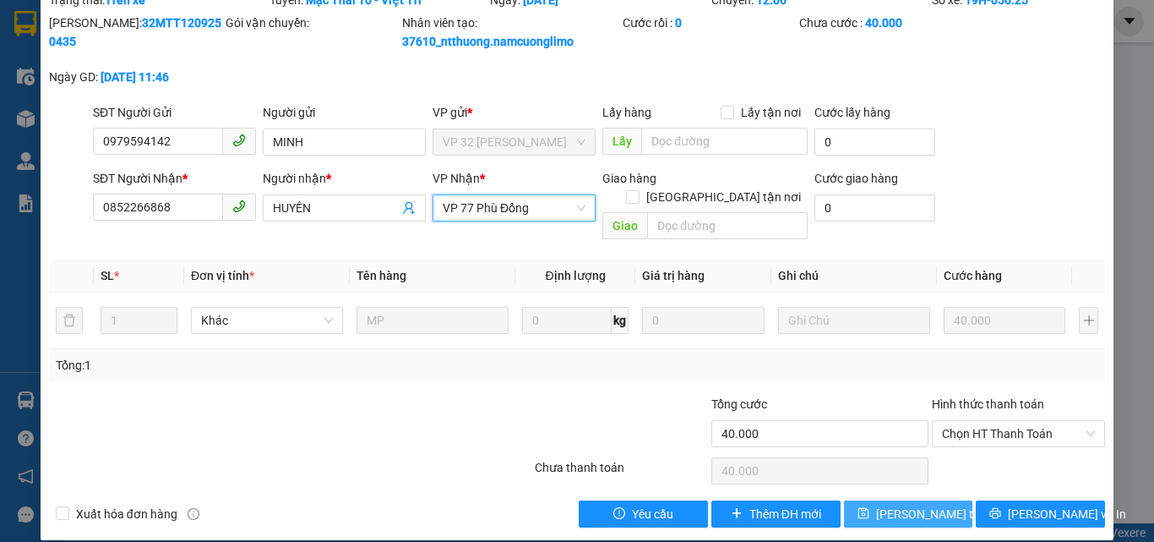
click at [890, 505] on span "[PERSON_NAME] đổi" at bounding box center [943, 514] width 135 height 19
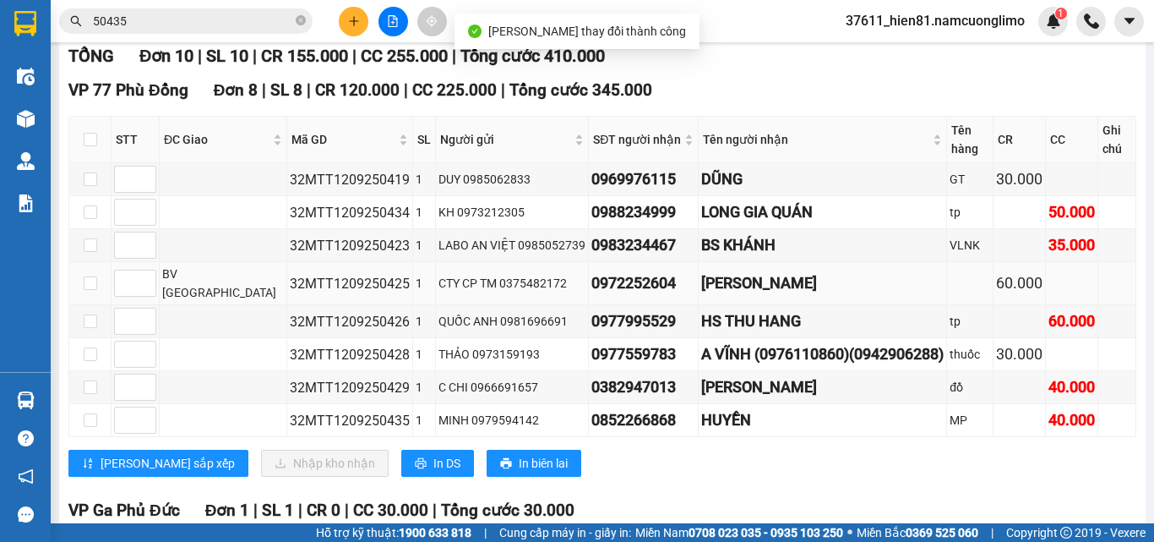
scroll to position [254, 0]
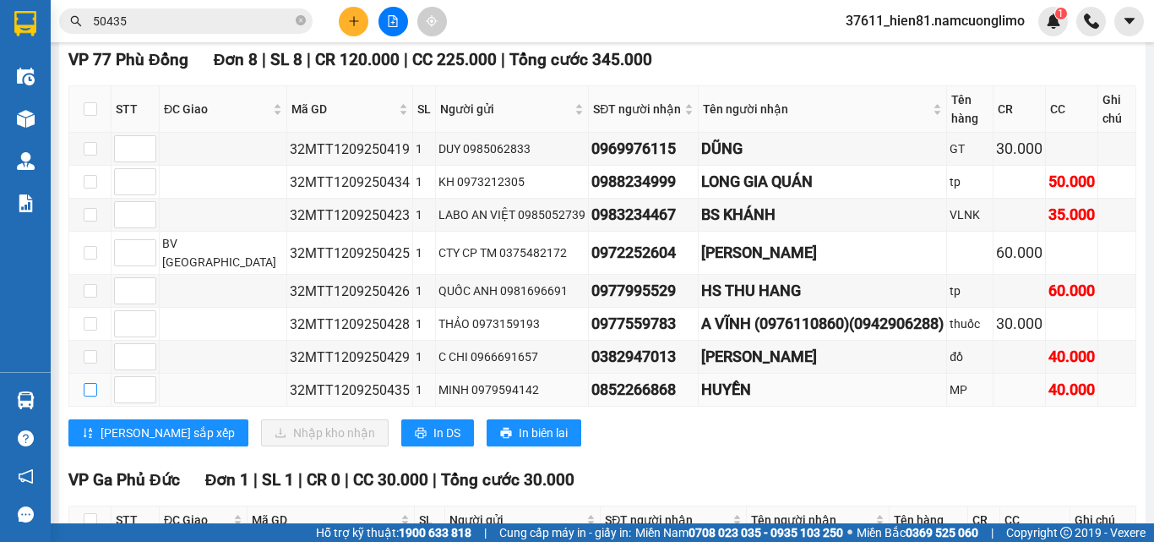
click at [90, 383] on input "checkbox" at bounding box center [91, 390] width 14 height 14
checkbox input "true"
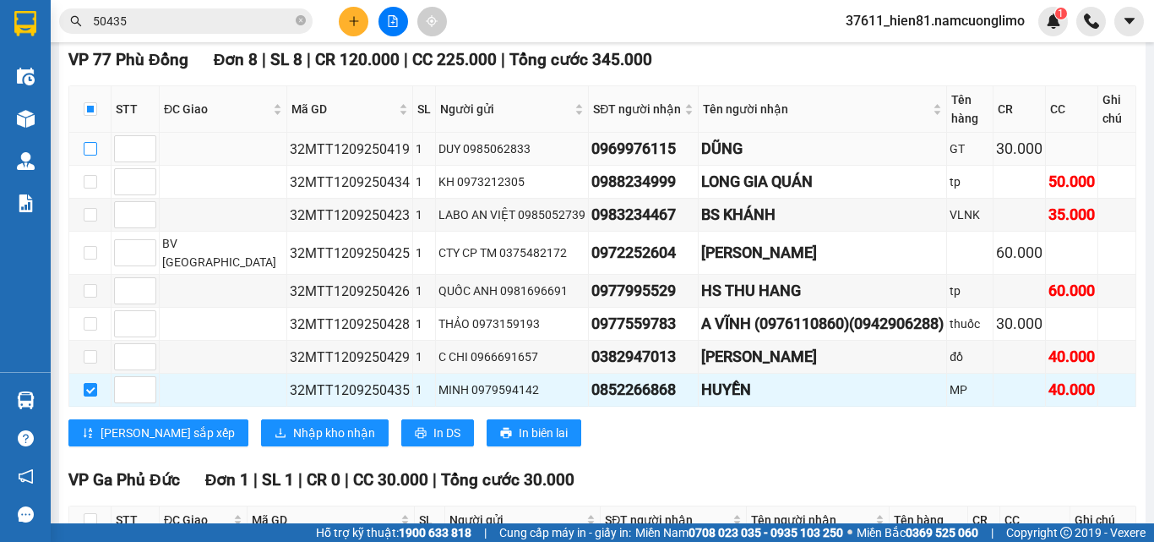
click at [91, 144] on input "checkbox" at bounding box center [91, 149] width 14 height 14
checkbox input "true"
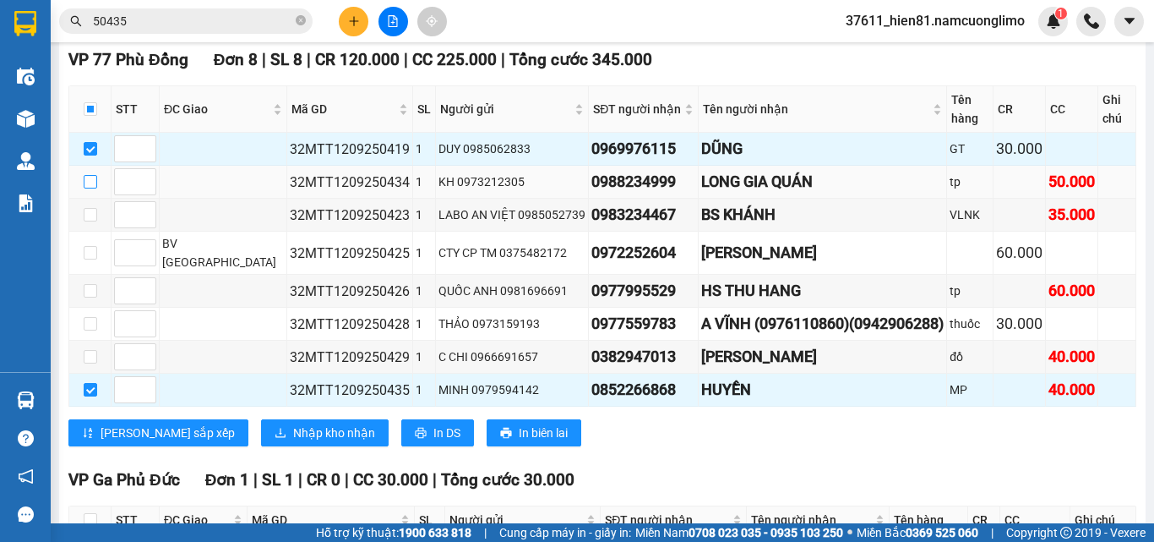
click at [86, 177] on input "checkbox" at bounding box center [91, 182] width 14 height 14
checkbox input "true"
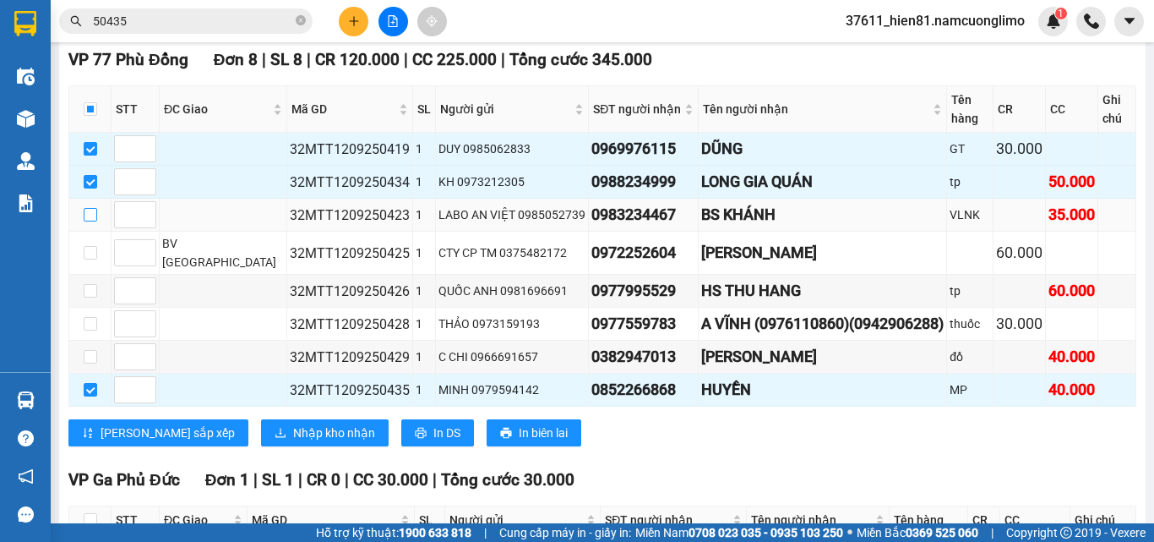
click at [90, 214] on input "checkbox" at bounding box center [91, 215] width 14 height 14
checkbox input "true"
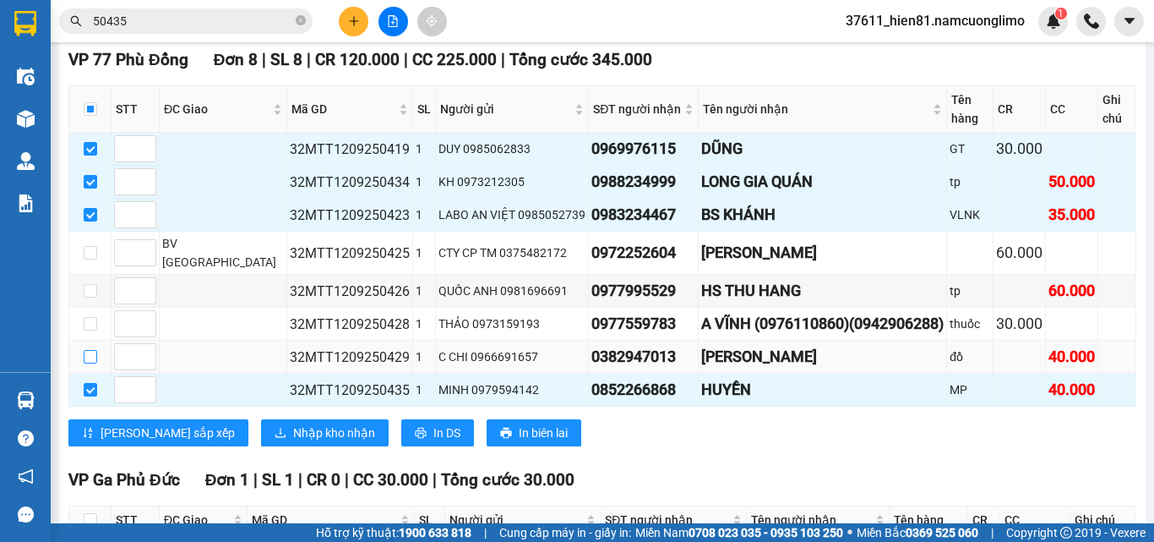
click at [87, 350] on input "checkbox" at bounding box center [91, 357] width 14 height 14
checkbox input "true"
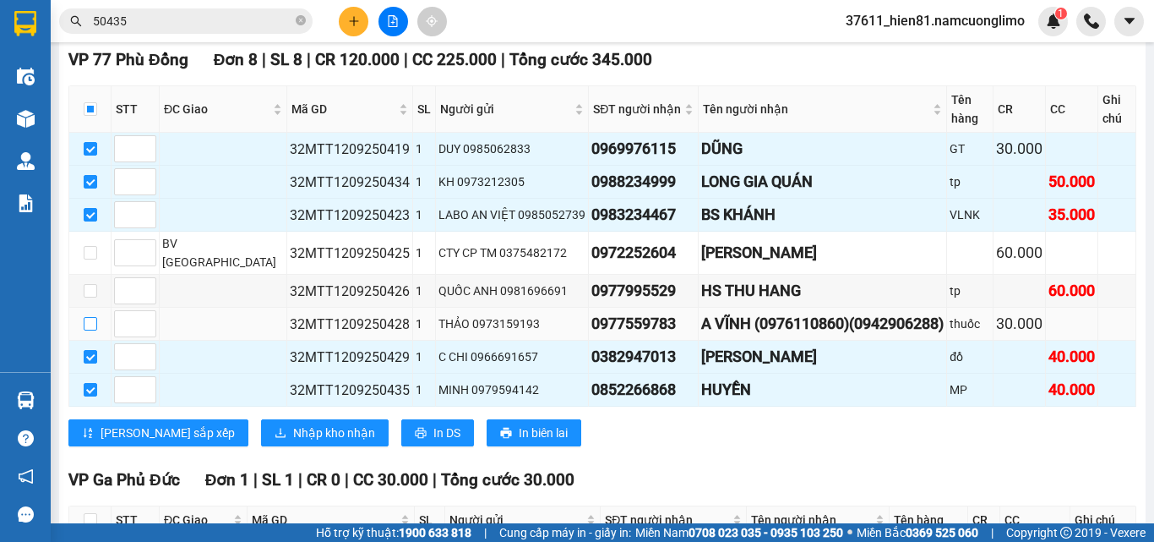
click at [95, 317] on input "checkbox" at bounding box center [91, 324] width 14 height 14
checkbox input "true"
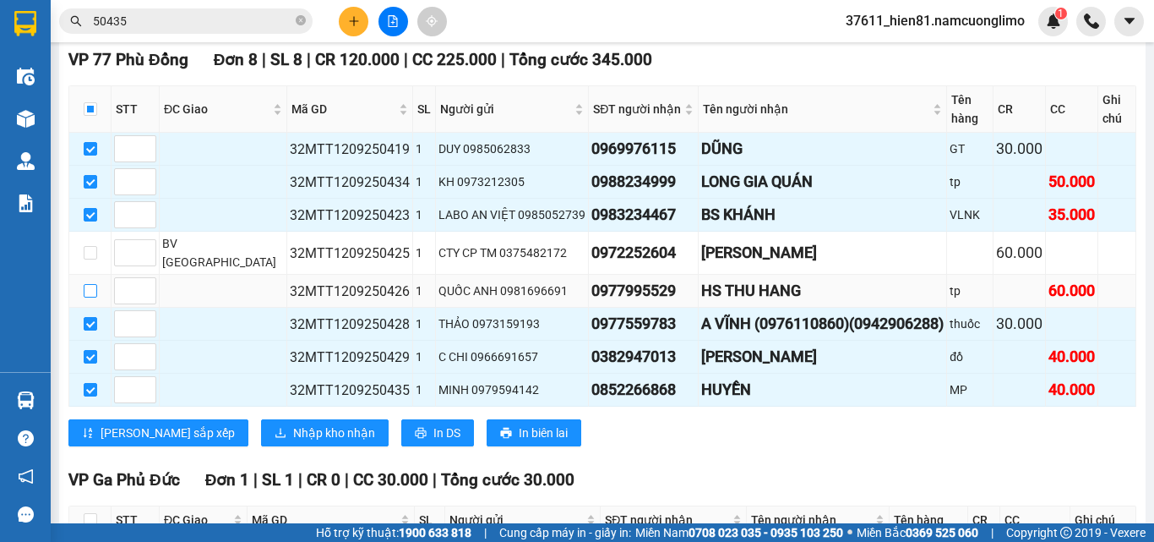
click at [86, 284] on input "checkbox" at bounding box center [91, 291] width 14 height 14
checkbox input "true"
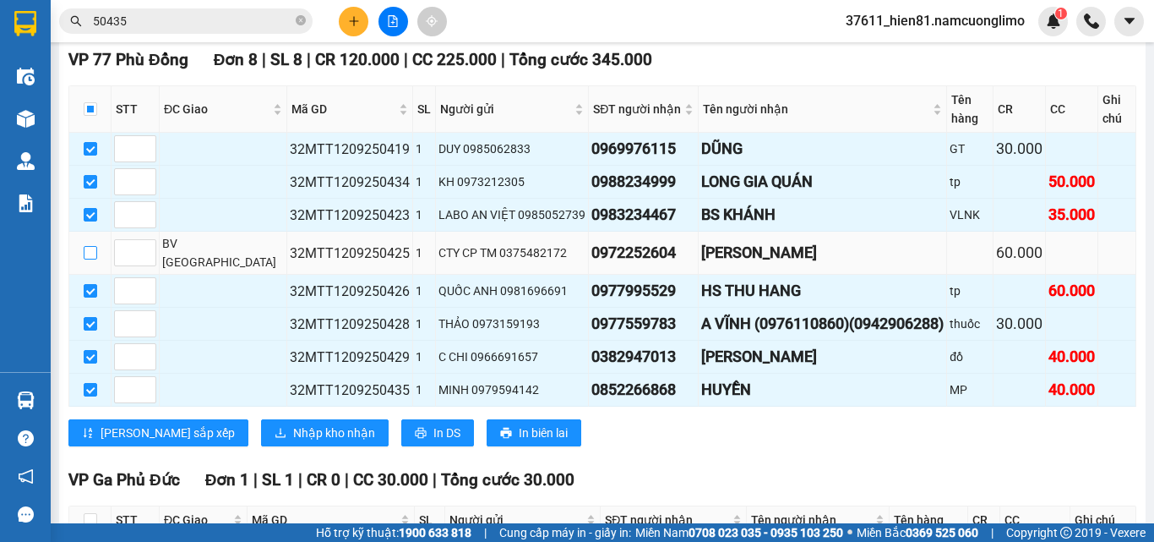
click at [90, 246] on input "checkbox" at bounding box center [91, 253] width 14 height 14
checkbox input "true"
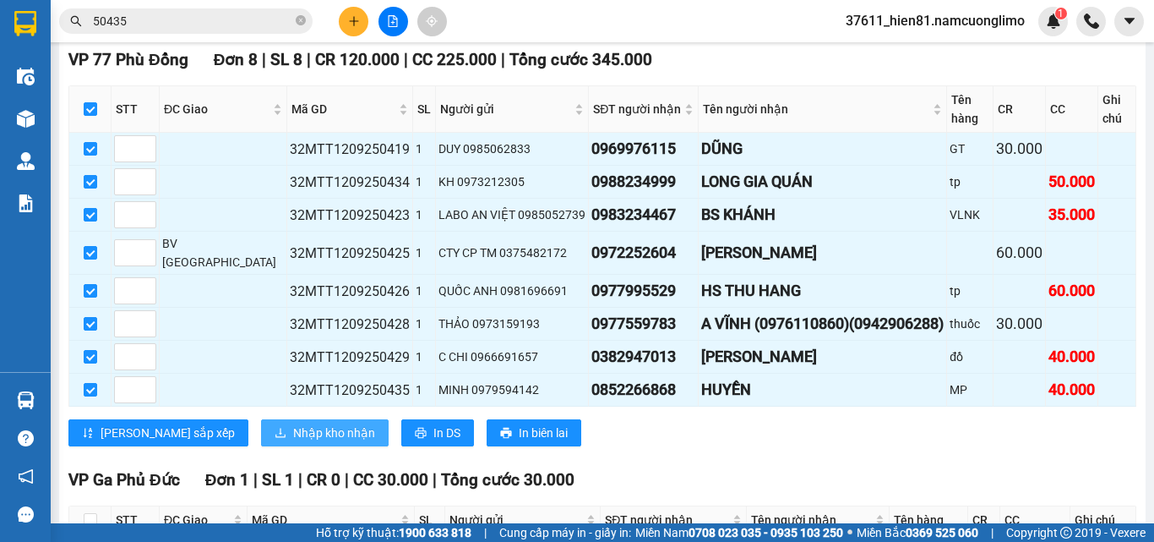
click at [293, 423] on span "Nhập kho nhận" at bounding box center [334, 432] width 82 height 19
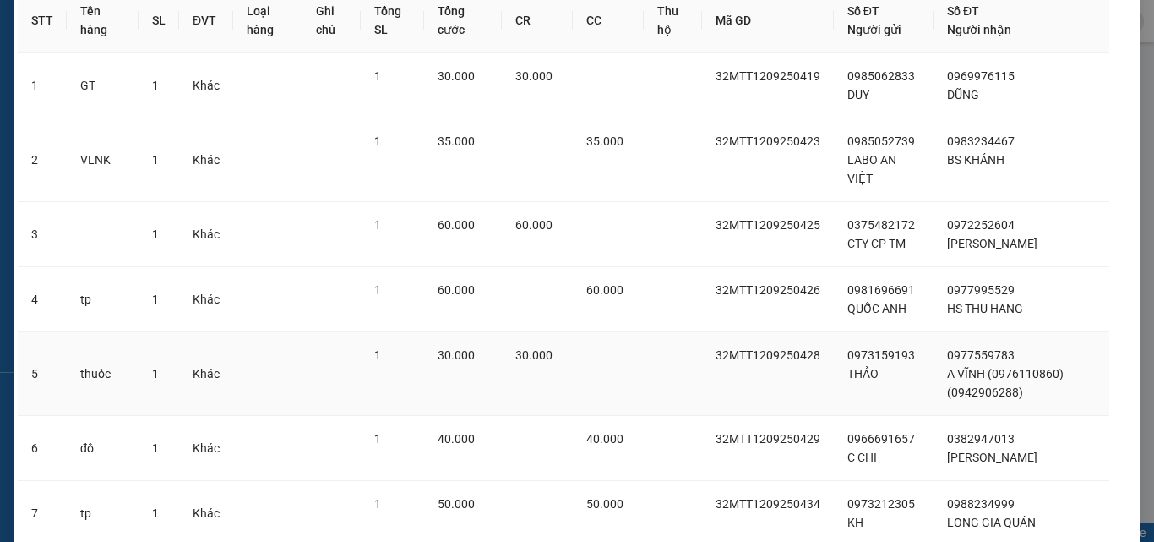
scroll to position [300, 0]
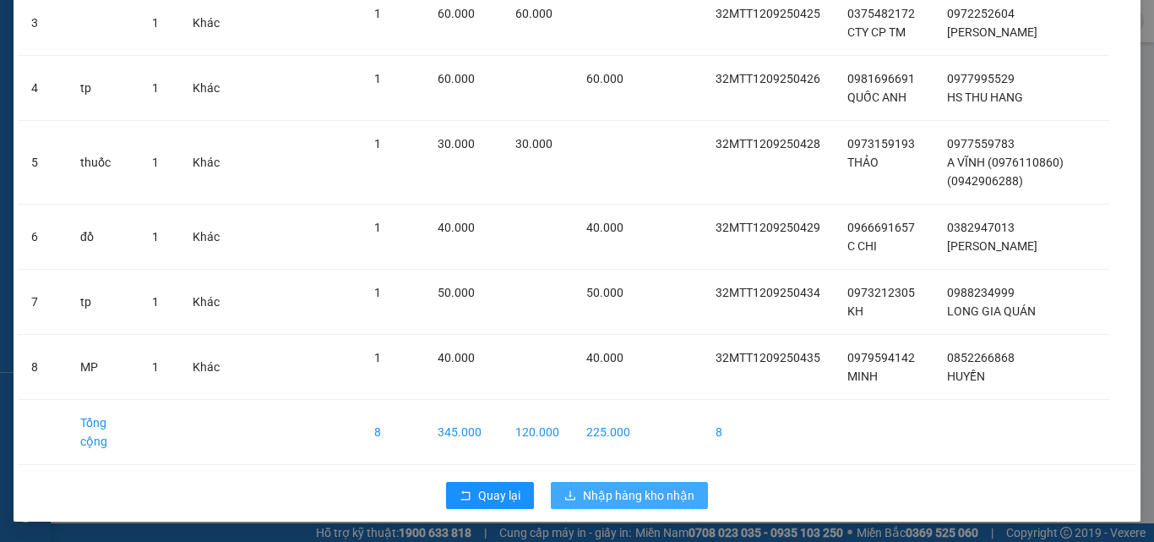
click at [608, 483] on button "Nhập hàng kho nhận" at bounding box center [629, 495] width 157 height 27
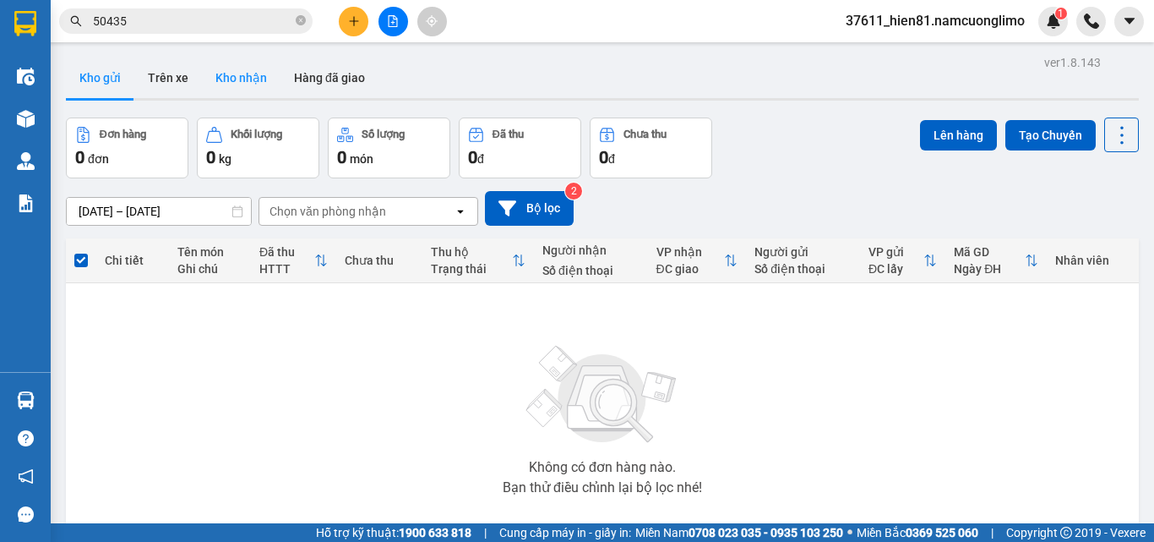
click at [259, 90] on button "Kho nhận" at bounding box center [241, 77] width 79 height 41
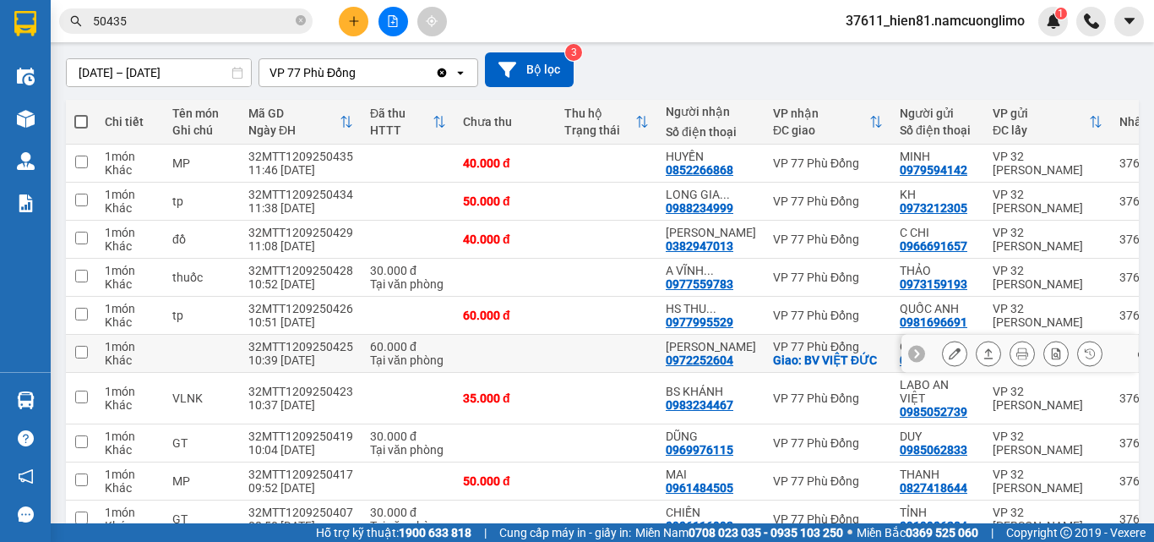
scroll to position [169, 0]
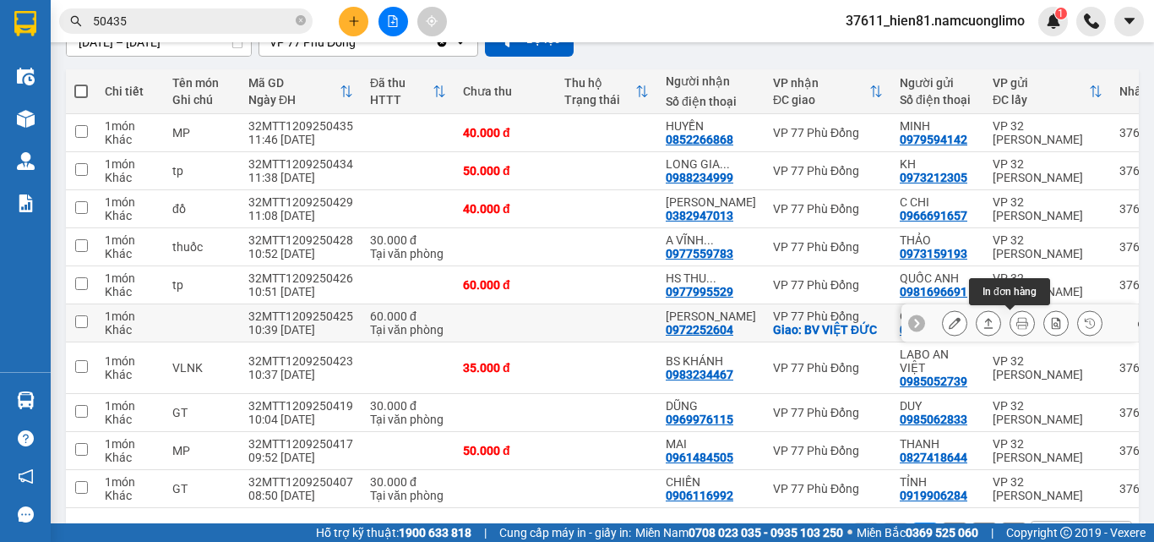
click at [1017, 327] on icon at bounding box center [1023, 323] width 12 height 12
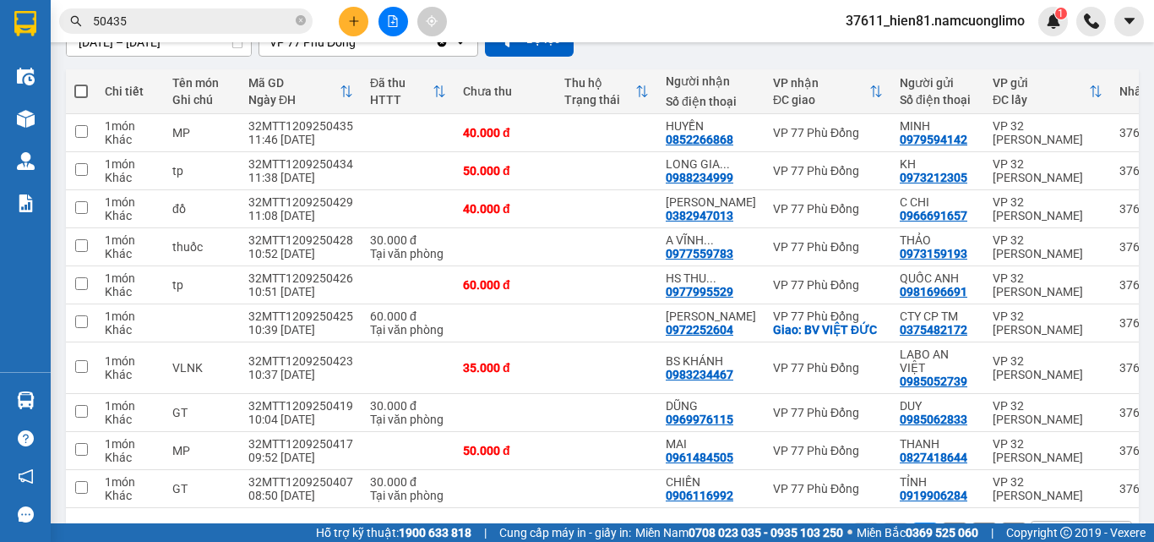
click at [350, 22] on icon "plus" at bounding box center [354, 21] width 12 height 12
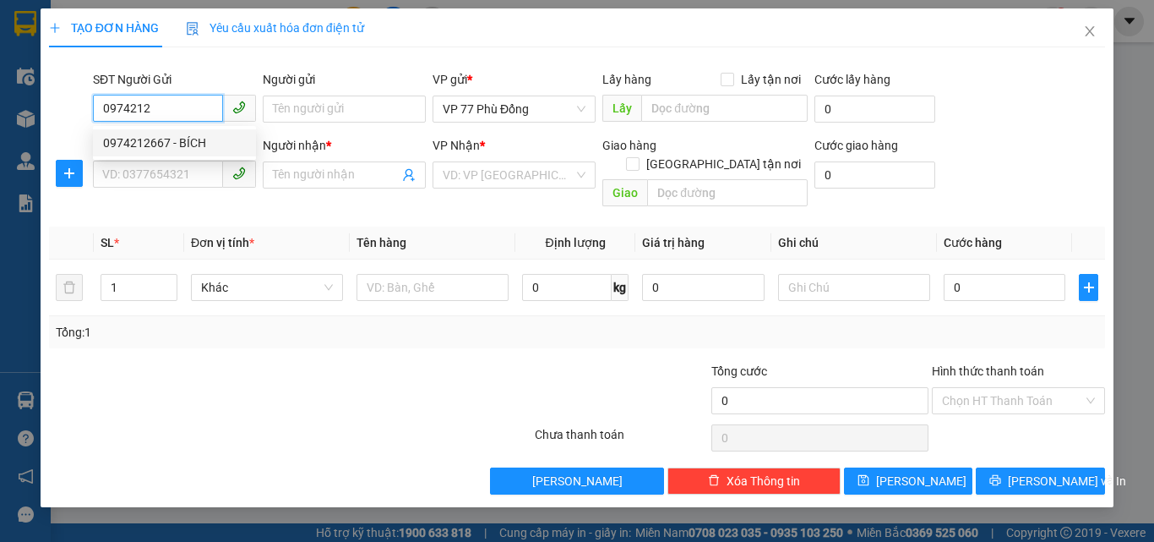
click at [179, 138] on div "0974212667 - BÍCH" at bounding box center [174, 143] width 143 height 19
type input "0974212667"
type input "BÍCH"
type input "0974212667"
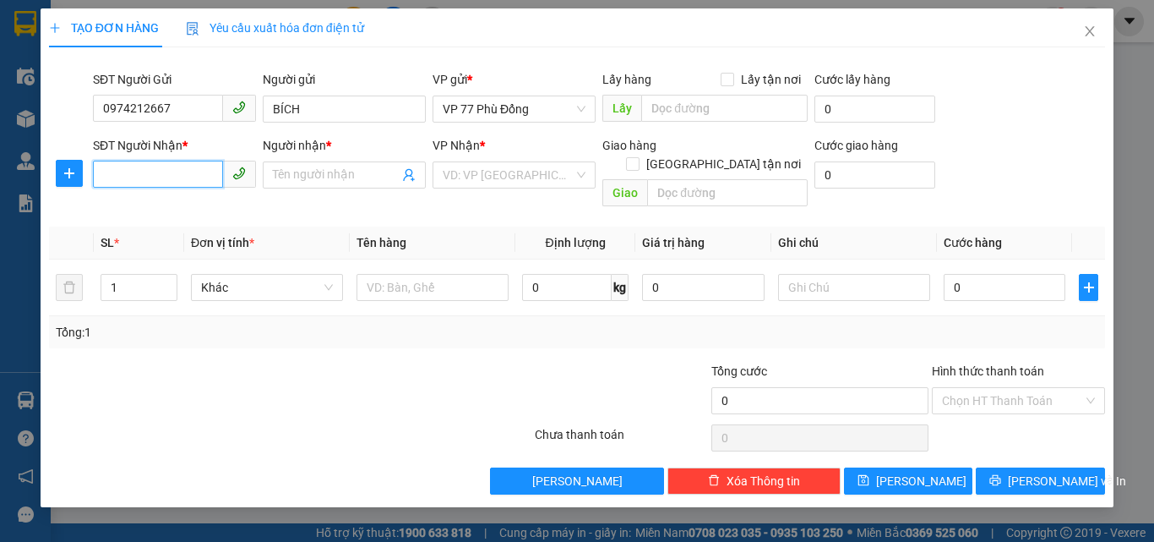
click at [177, 165] on input "SĐT Người Nhận *" at bounding box center [158, 174] width 130 height 27
click at [190, 201] on div "0986213522 - TUẤN" at bounding box center [174, 208] width 143 height 19
type input "0986213522"
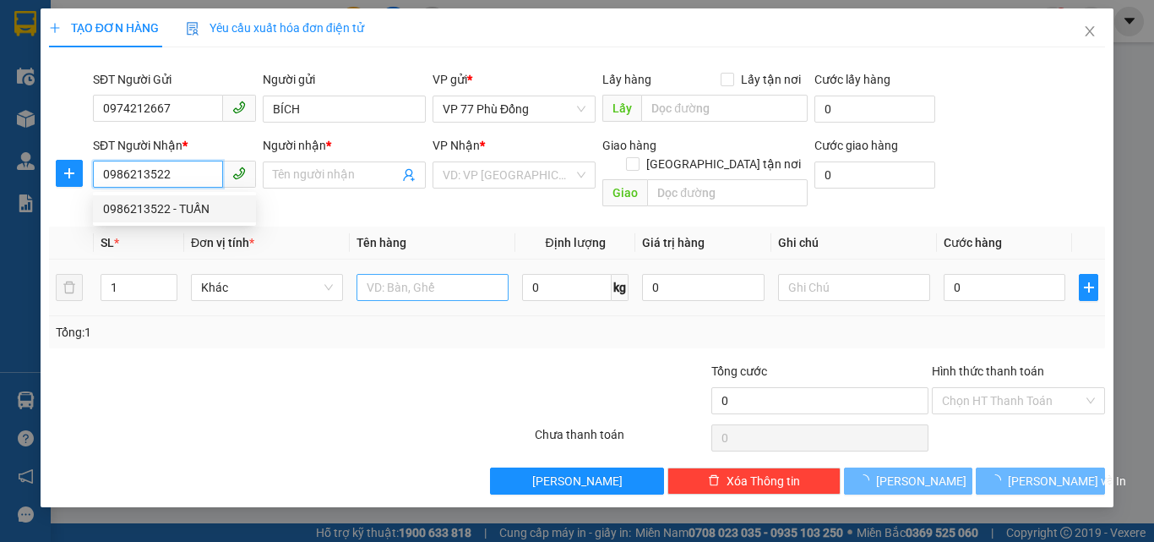
type input "TUẤN"
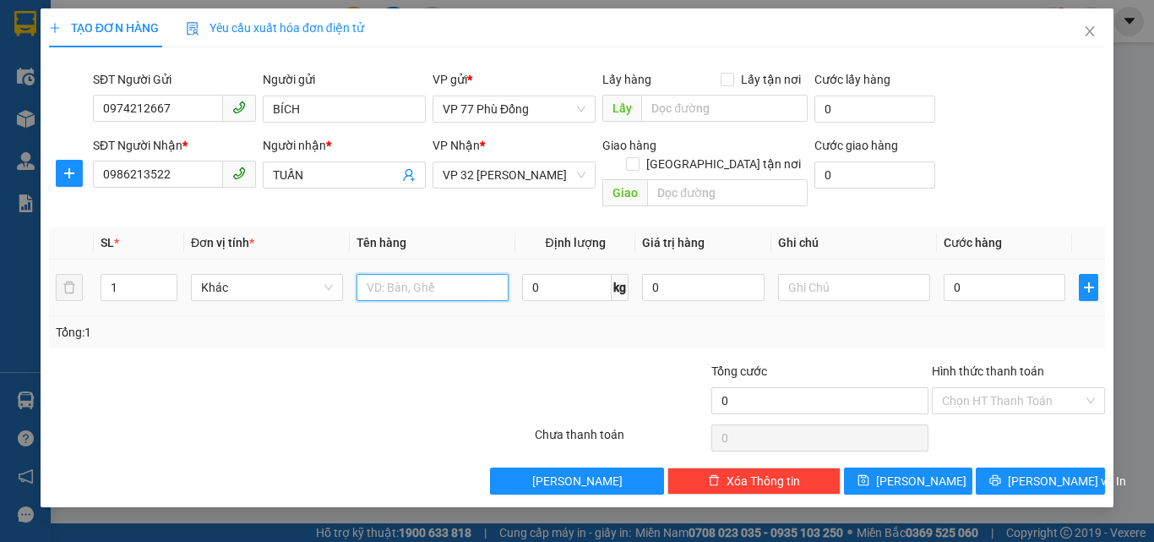
click at [395, 274] on input "text" at bounding box center [433, 287] width 152 height 27
type input "TP"
click at [990, 274] on input "0" at bounding box center [1005, 287] width 122 height 27
type input "3"
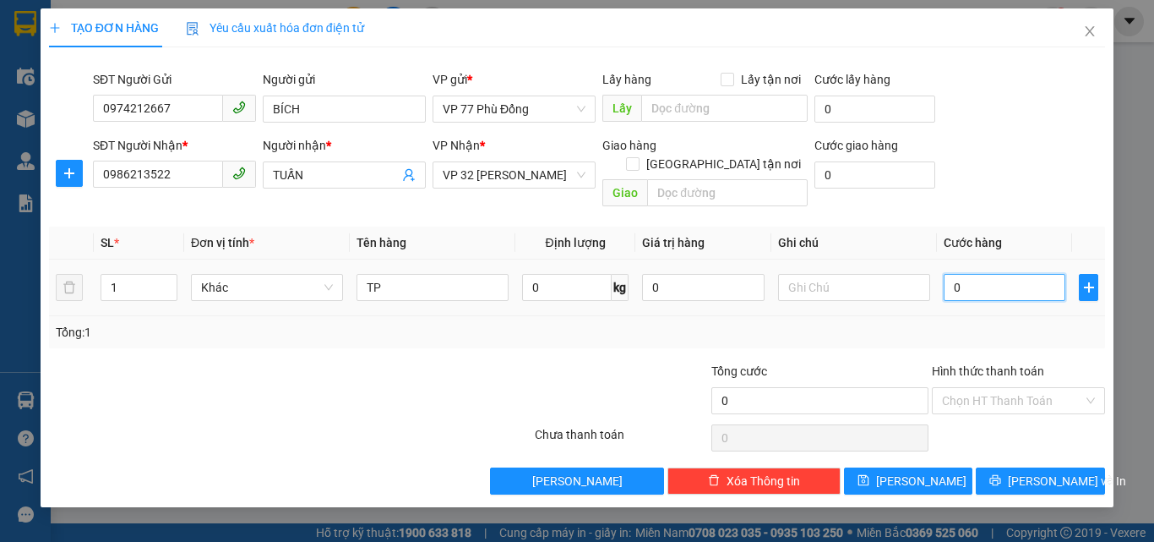
type input "3"
type input "30"
type input "30.000"
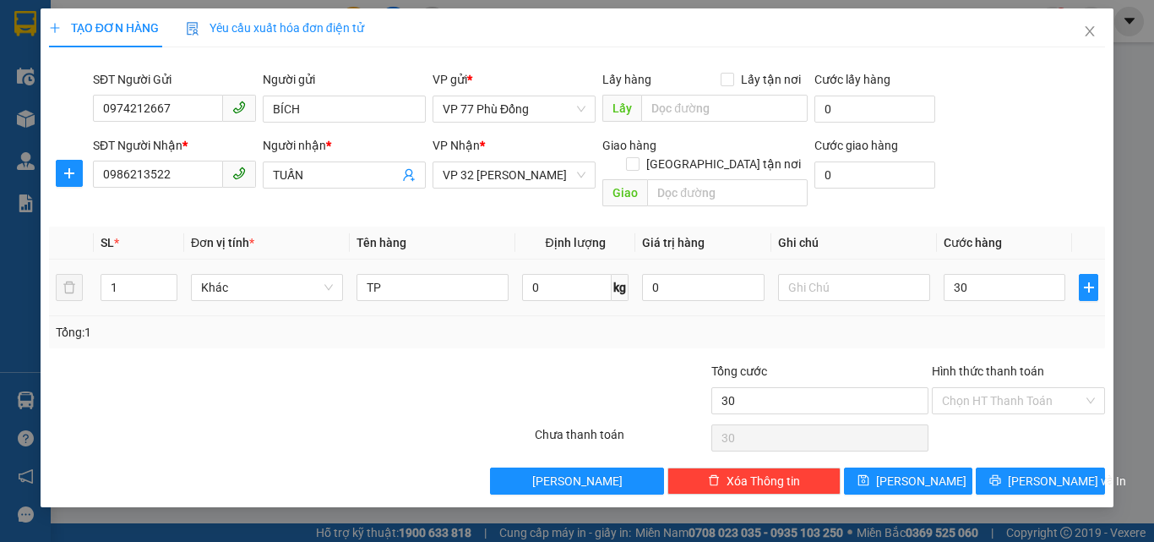
type input "30.000"
click at [1007, 323] on div "Tổng: 1" at bounding box center [577, 332] width 1043 height 19
click at [975, 388] on input "Hình thức thanh toán" at bounding box center [1012, 400] width 141 height 25
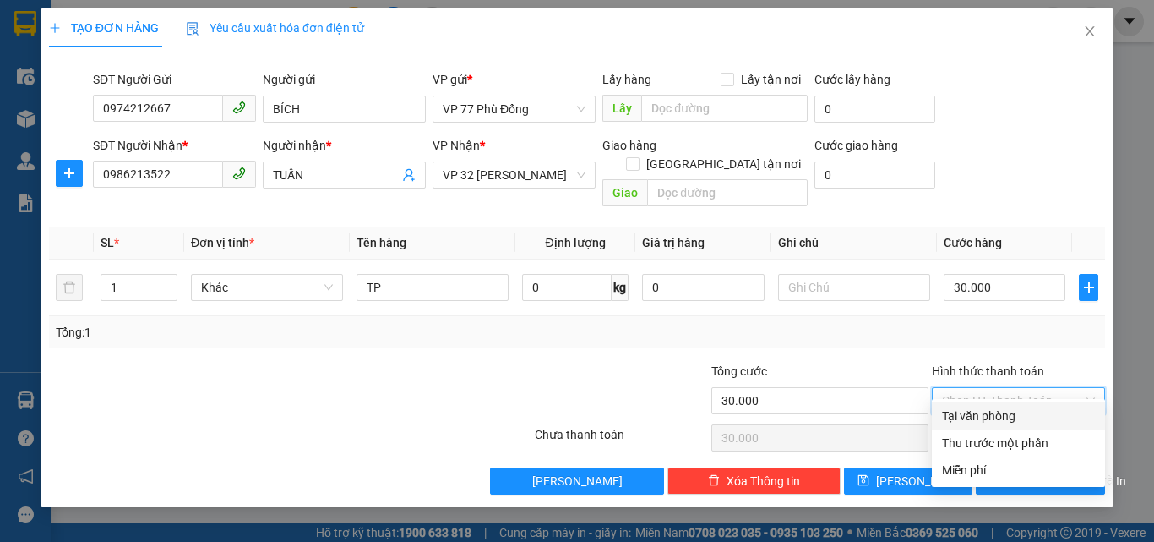
click at [972, 412] on div "Tại văn phòng" at bounding box center [1018, 416] width 153 height 19
type input "0"
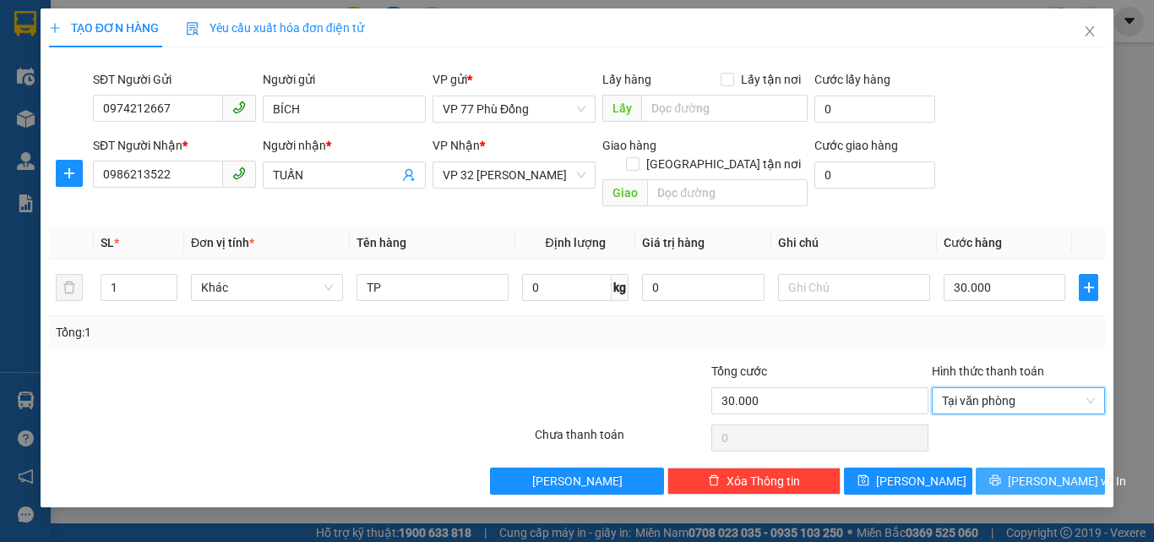
click at [1023, 467] on button "[PERSON_NAME] và In" at bounding box center [1040, 480] width 129 height 27
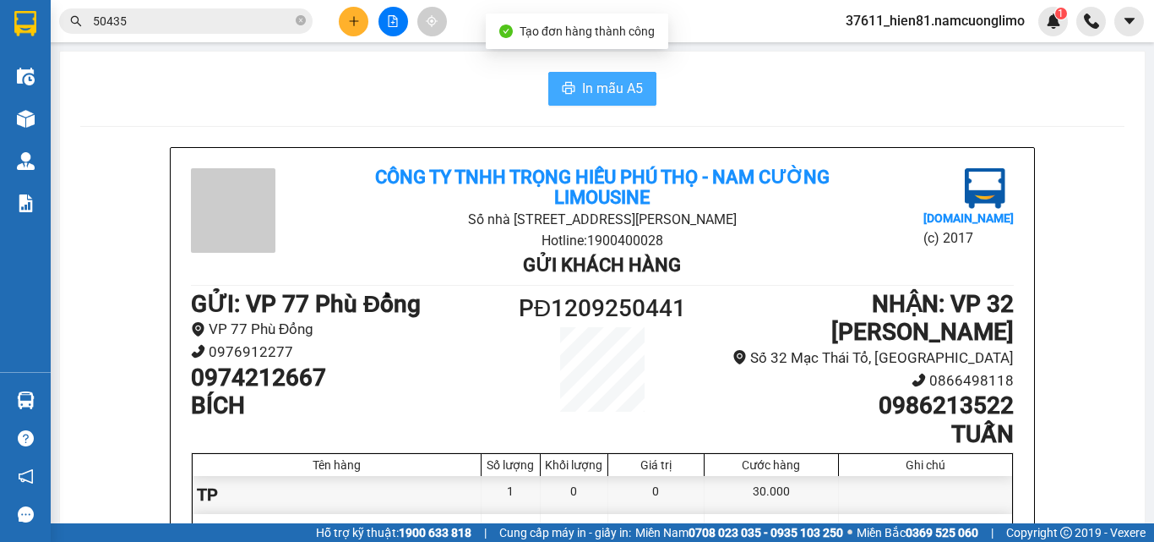
click at [563, 89] on icon "printer" at bounding box center [569, 88] width 14 height 14
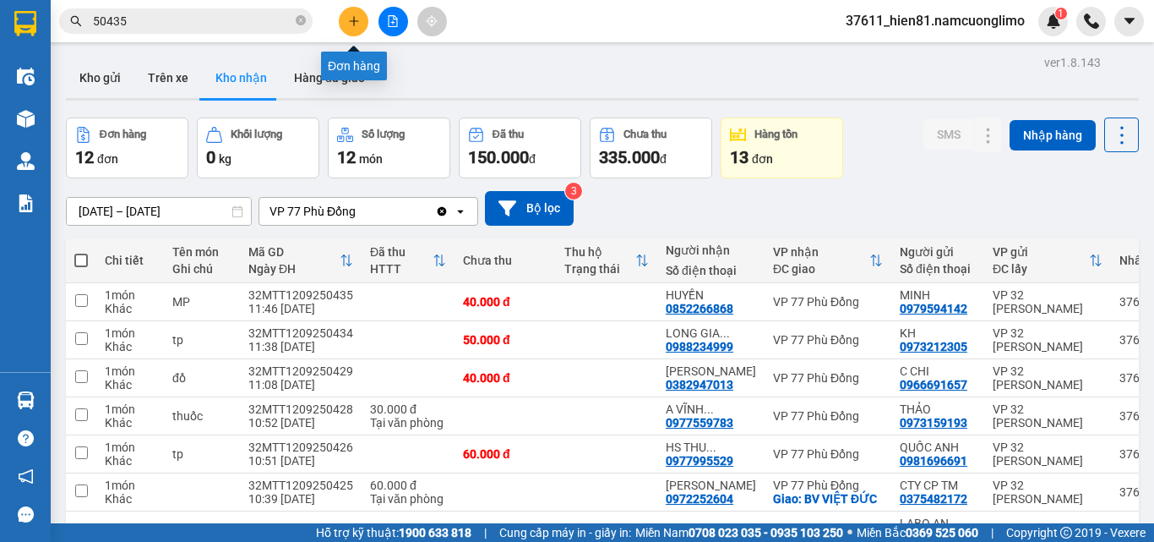
click at [362, 28] on button at bounding box center [354, 22] width 30 height 30
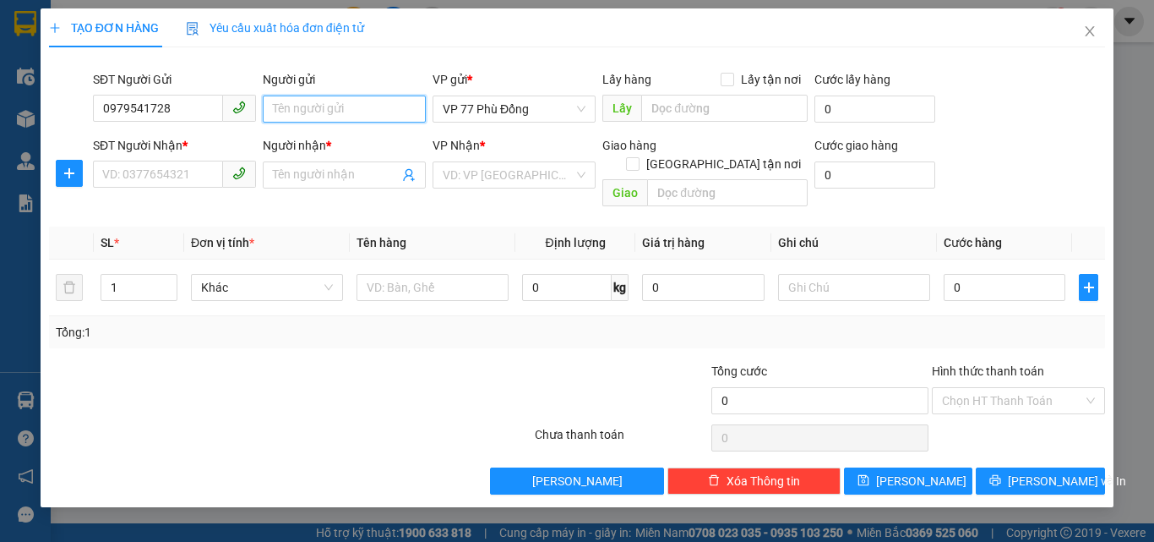
click at [322, 105] on input "Người gửi" at bounding box center [344, 108] width 163 height 27
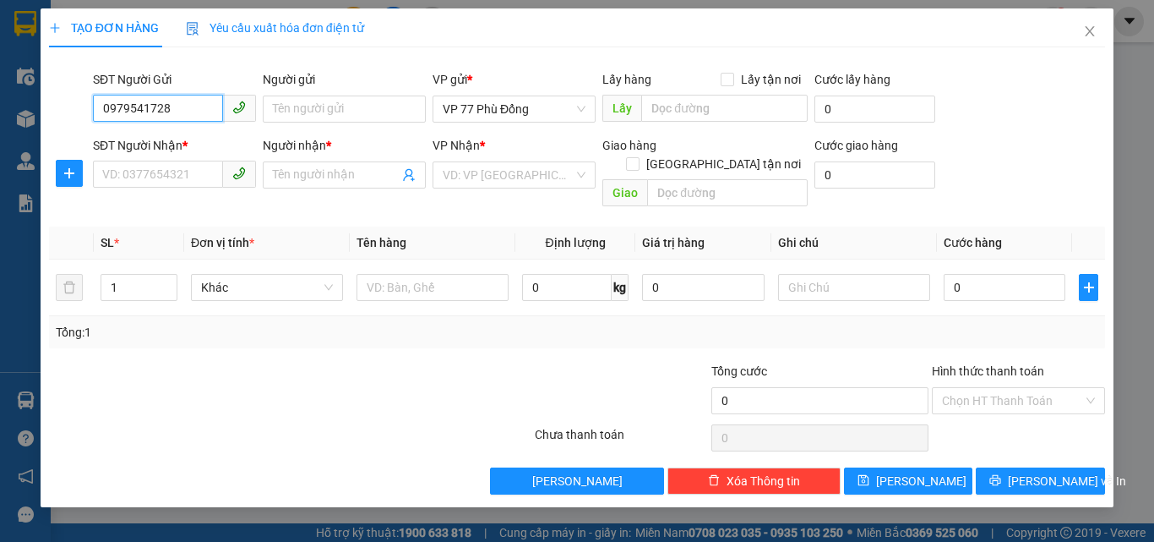
drag, startPoint x: 176, startPoint y: 111, endPoint x: 71, endPoint y: 106, distance: 104.9
click at [71, 106] on div "SĐT Người Gửi 0979541728 0979541728 Người gửi Tên người gửi VP gửi * VP 77 Phù …" at bounding box center [577, 99] width 1060 height 59
click at [137, 142] on div "0982902629 - [PERSON_NAME]" at bounding box center [186, 143] width 166 height 19
type input "0982902629"
type input "C HOA"
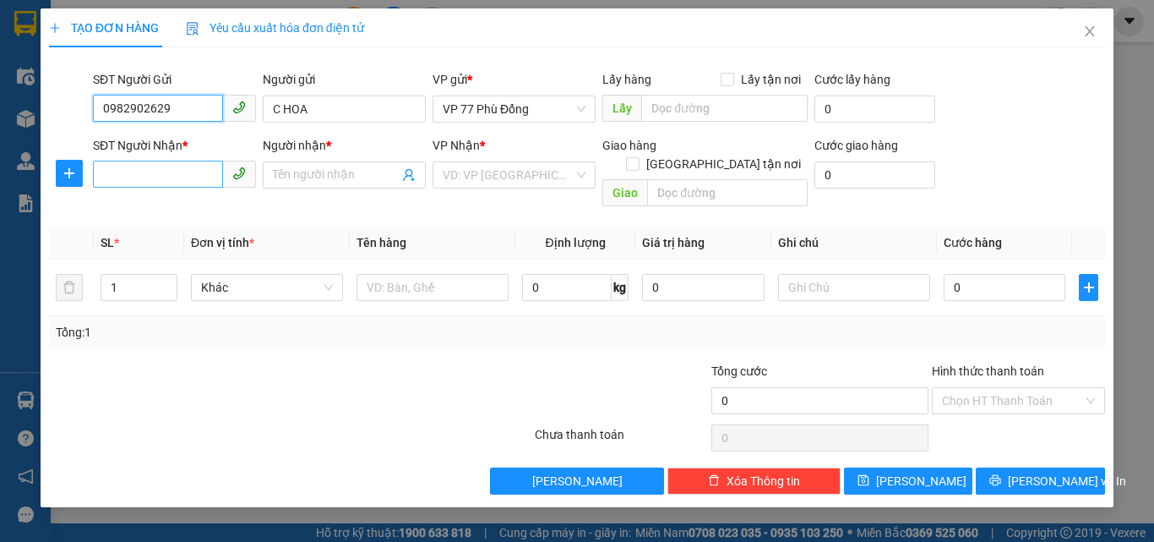
type input "0982902629"
click at [151, 181] on input "SĐT Người Nhận *" at bounding box center [158, 174] width 130 height 27
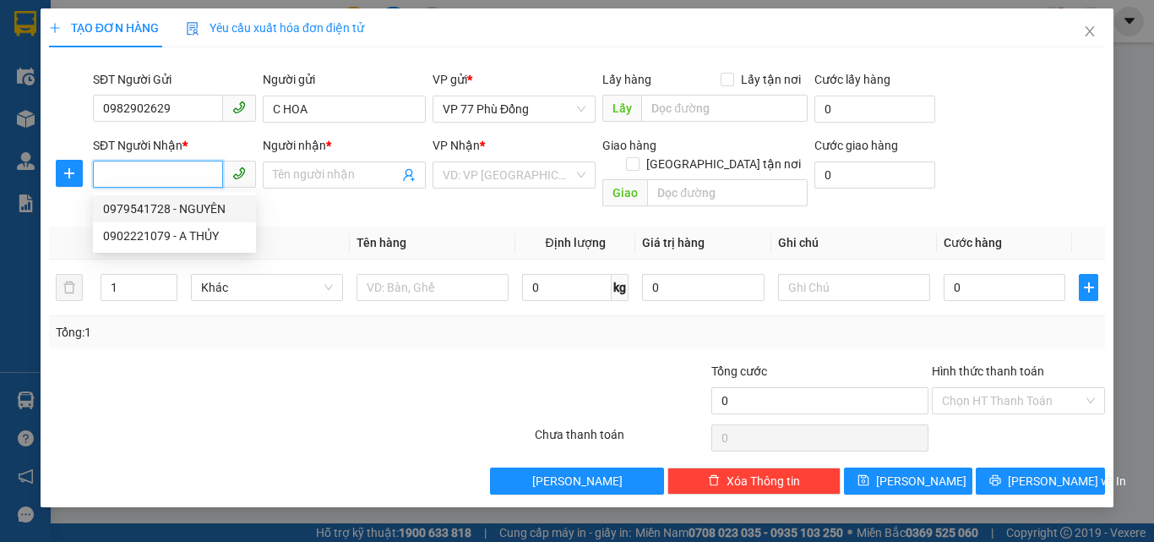
click at [161, 209] on div "0979541728 - NGUYÊN" at bounding box center [174, 208] width 143 height 19
type input "0979541728"
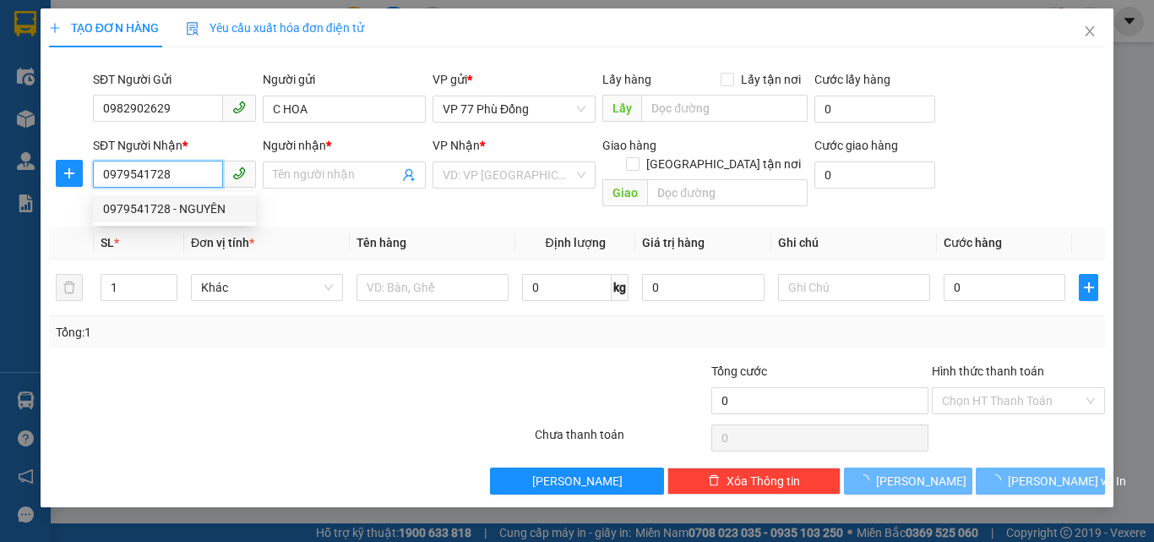
type input "NGUYÊN"
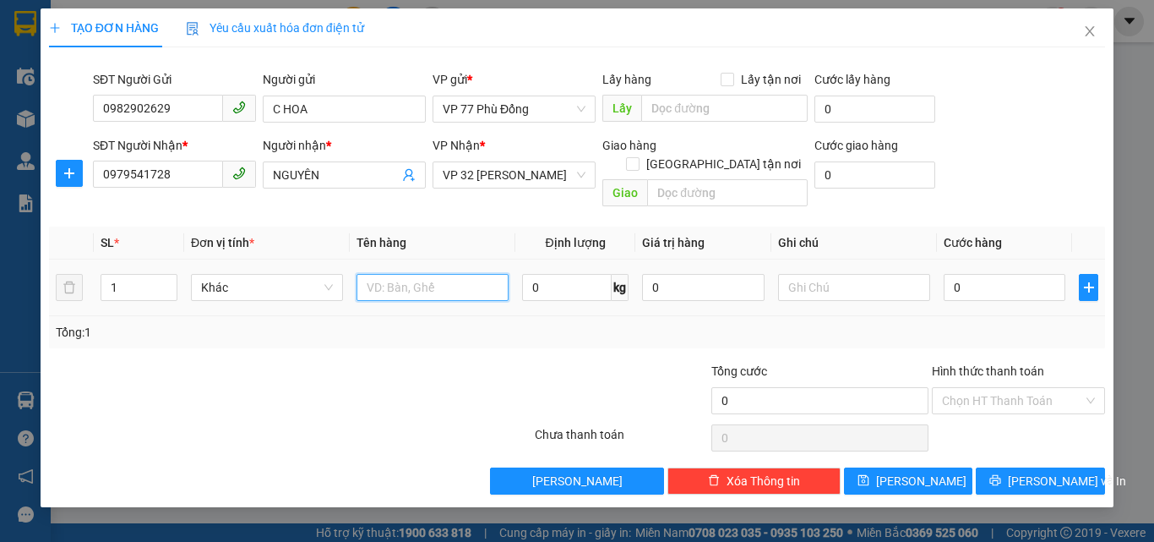
click at [388, 274] on input "text" at bounding box center [433, 287] width 152 height 27
type input "TP"
click at [963, 274] on input "0" at bounding box center [1005, 287] width 122 height 27
type input "4"
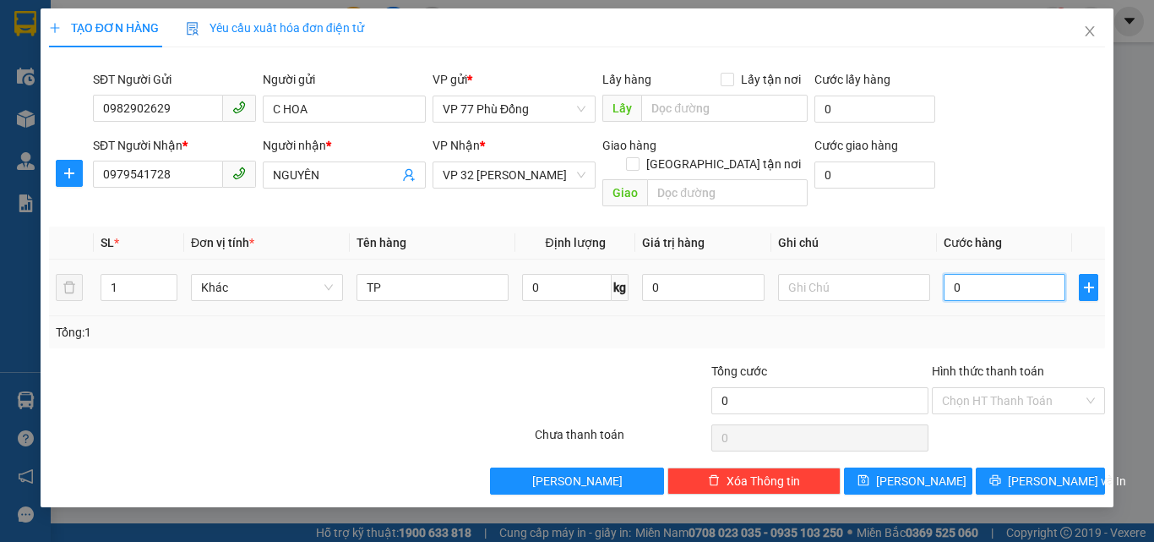
type input "4"
type input "40"
click at [1004, 323] on div "Tổng: 1" at bounding box center [577, 332] width 1043 height 19
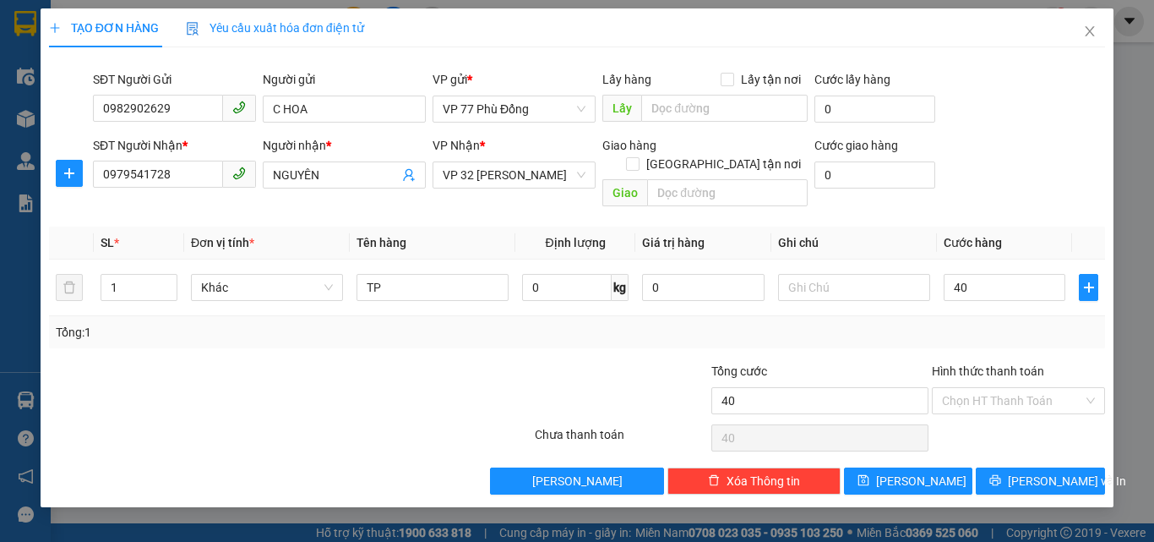
type input "40.000"
click at [987, 388] on input "Hình thức thanh toán" at bounding box center [1012, 400] width 141 height 25
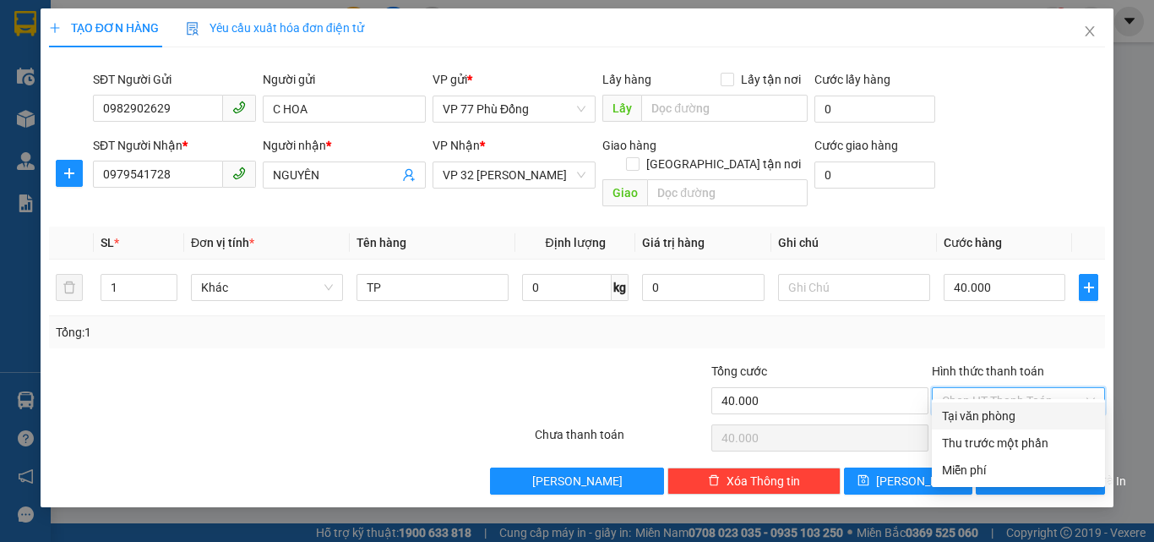
click at [966, 419] on div "Tại văn phòng" at bounding box center [1018, 416] width 153 height 19
type input "0"
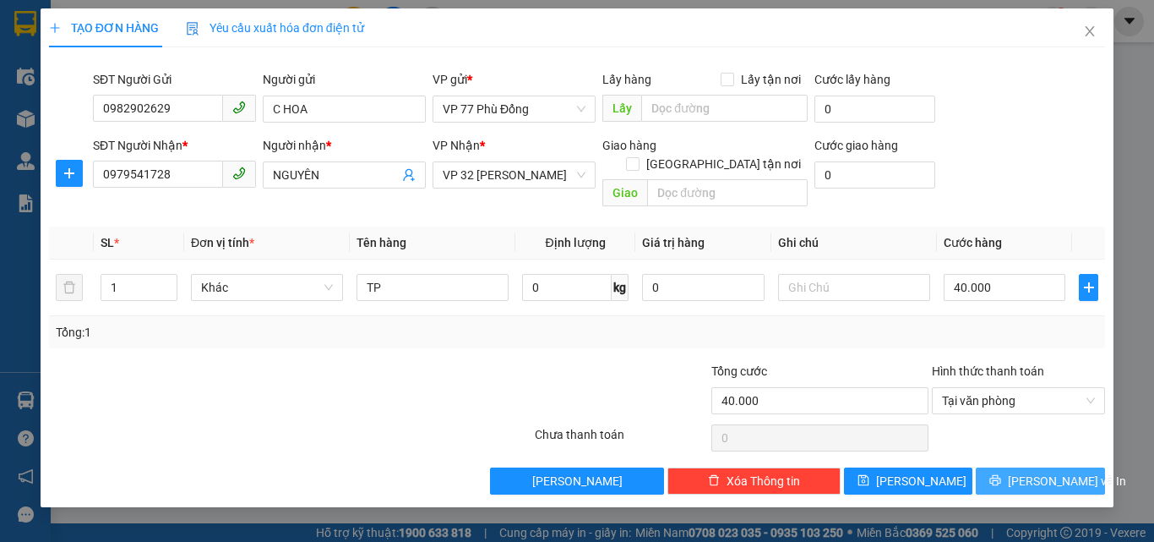
click at [1001, 475] on icon "printer" at bounding box center [995, 480] width 11 height 11
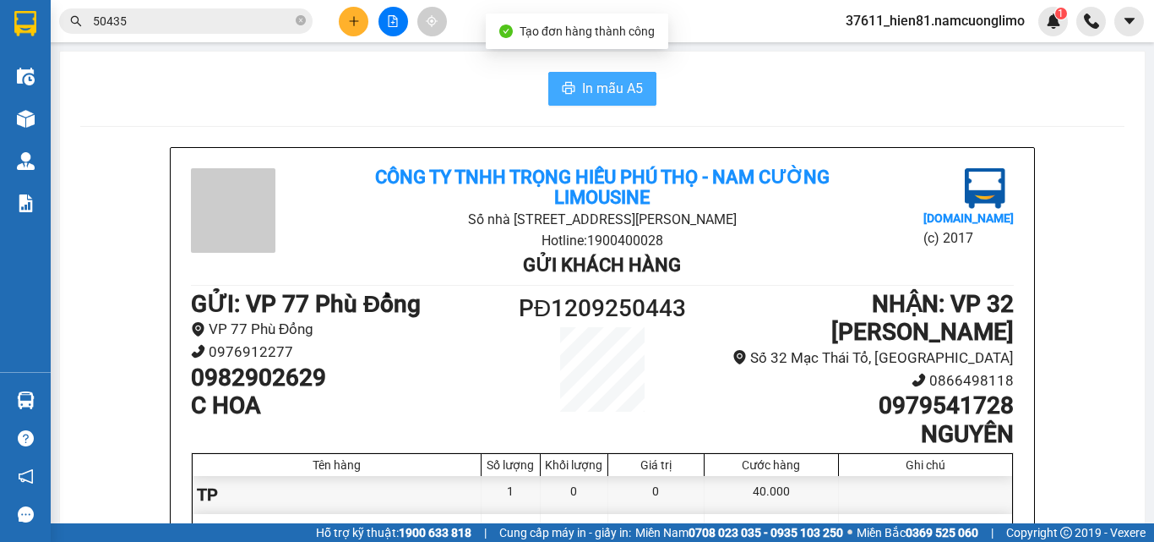
click at [582, 87] on span "In mẫu A5" at bounding box center [612, 88] width 61 height 21
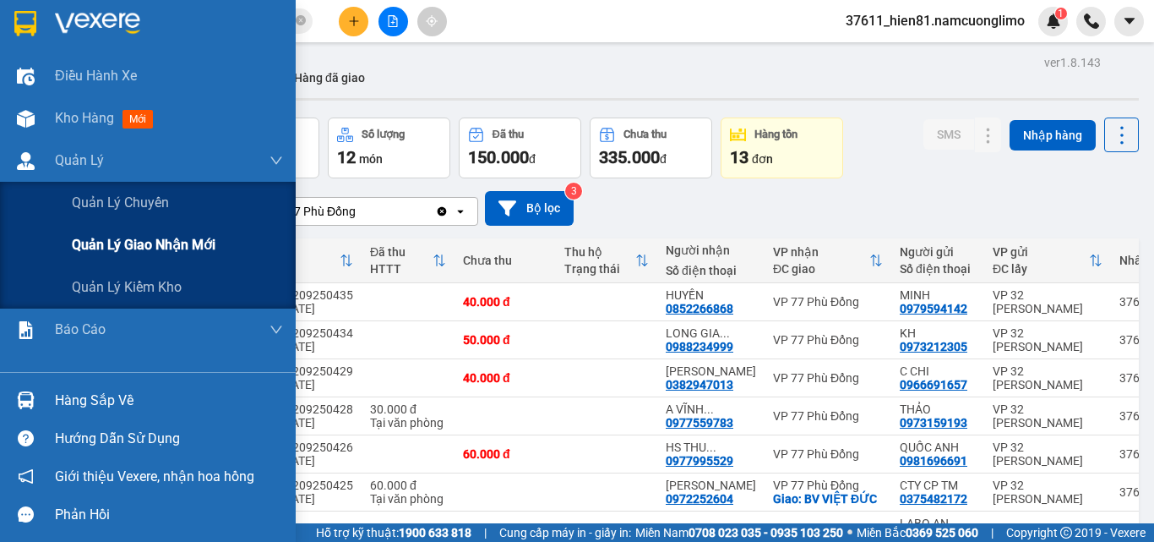
click at [135, 257] on div "Quản lý giao nhận mới" at bounding box center [177, 245] width 211 height 42
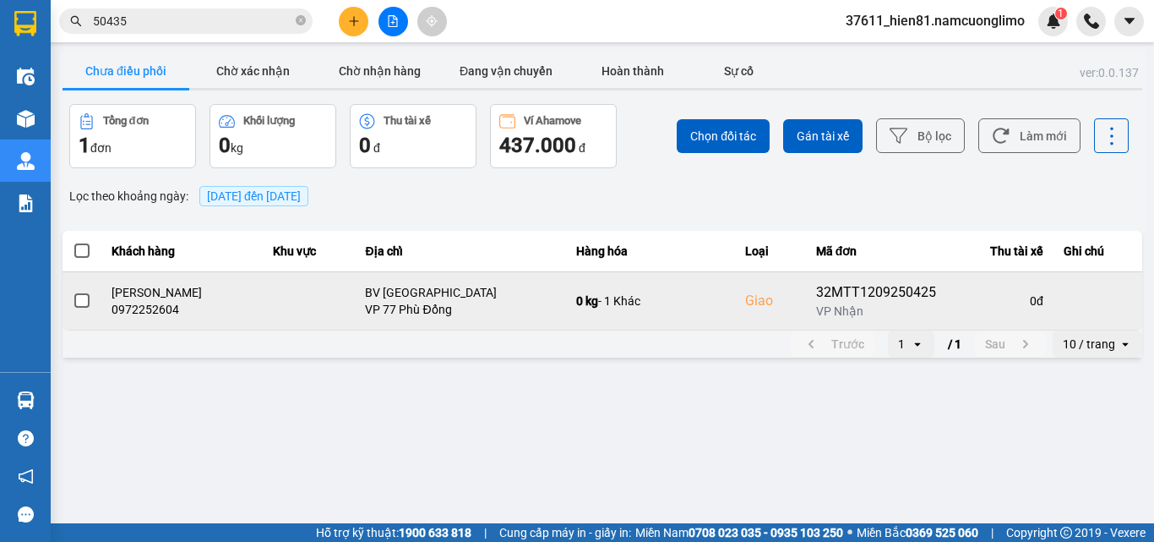
click at [79, 298] on span at bounding box center [81, 300] width 15 height 15
click at [73, 292] on input "checkbox" at bounding box center [73, 292] width 0 height 0
click at [1075, 304] on icon at bounding box center [1077, 300] width 12 height 9
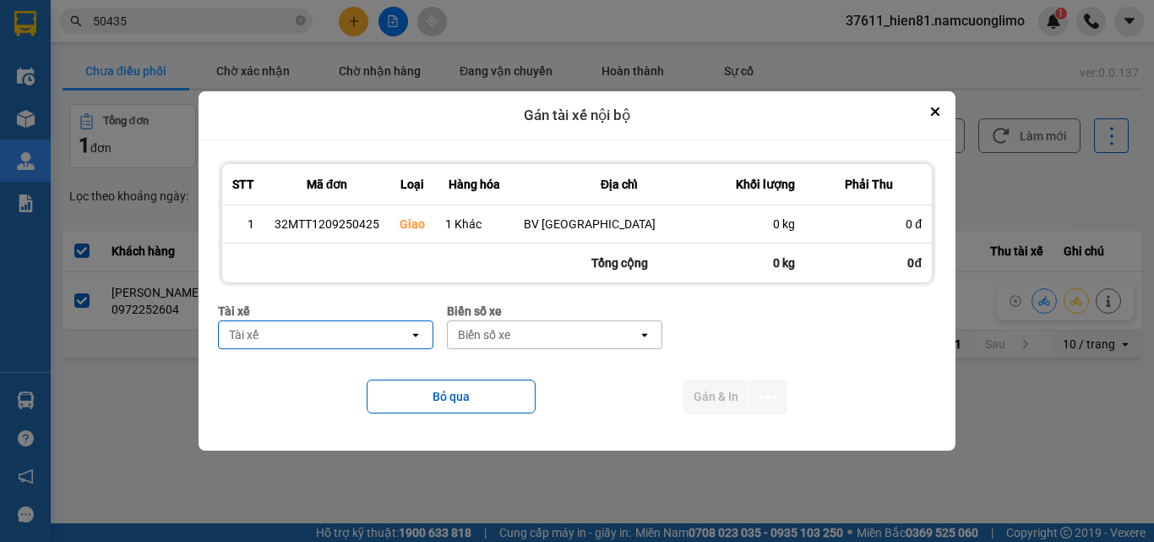
click at [395, 329] on div "Tài xế" at bounding box center [314, 334] width 190 height 27
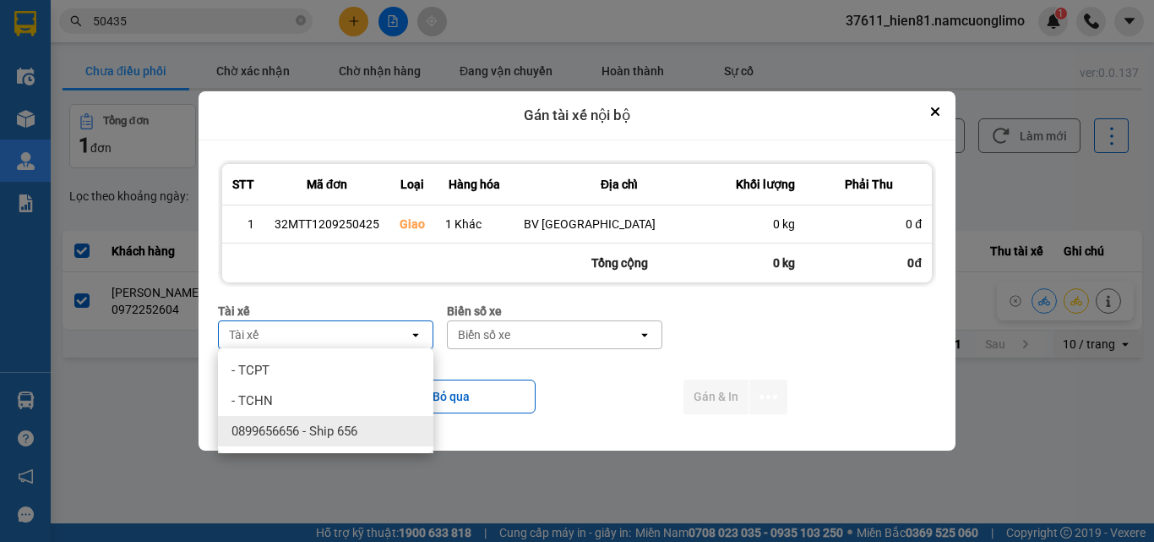
click at [366, 428] on div "0899656656 - Ship 656" at bounding box center [326, 431] width 216 height 30
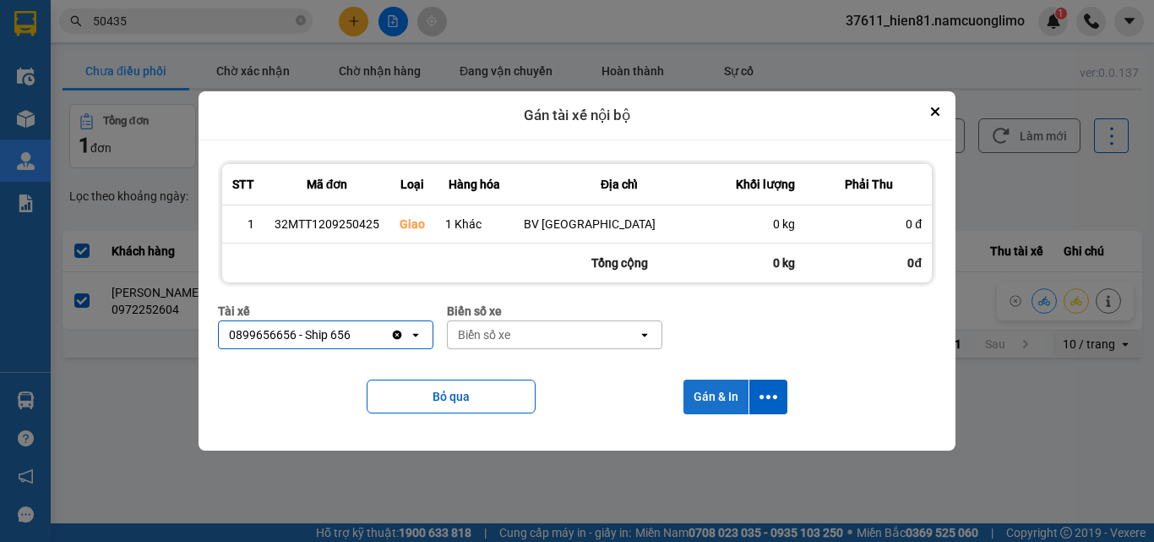
click at [725, 396] on button "Gán & In" at bounding box center [716, 396] width 65 height 35
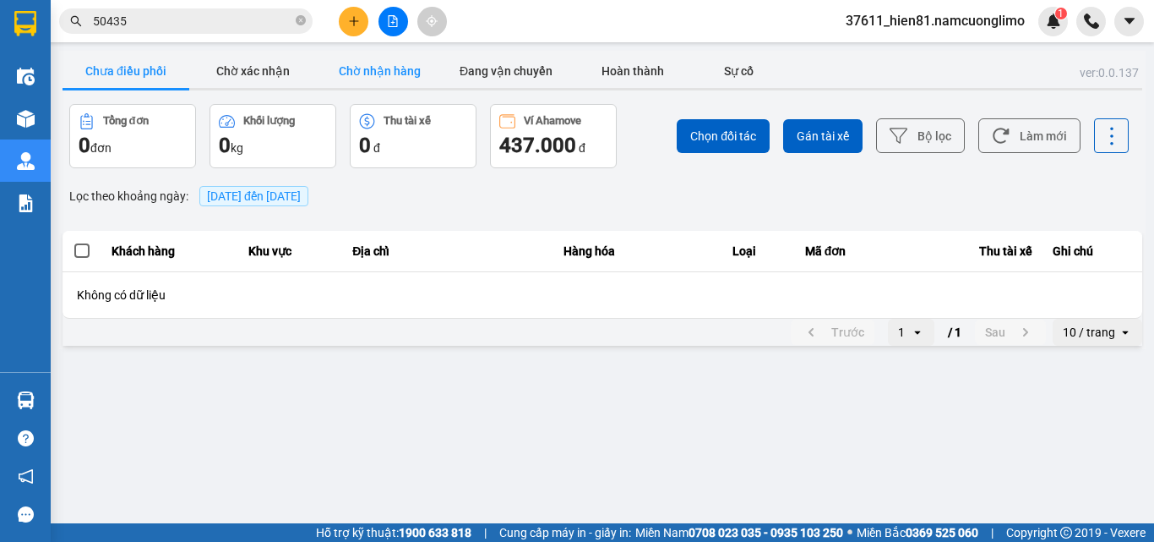
click at [397, 76] on button "Chờ nhận hàng" at bounding box center [379, 71] width 127 height 34
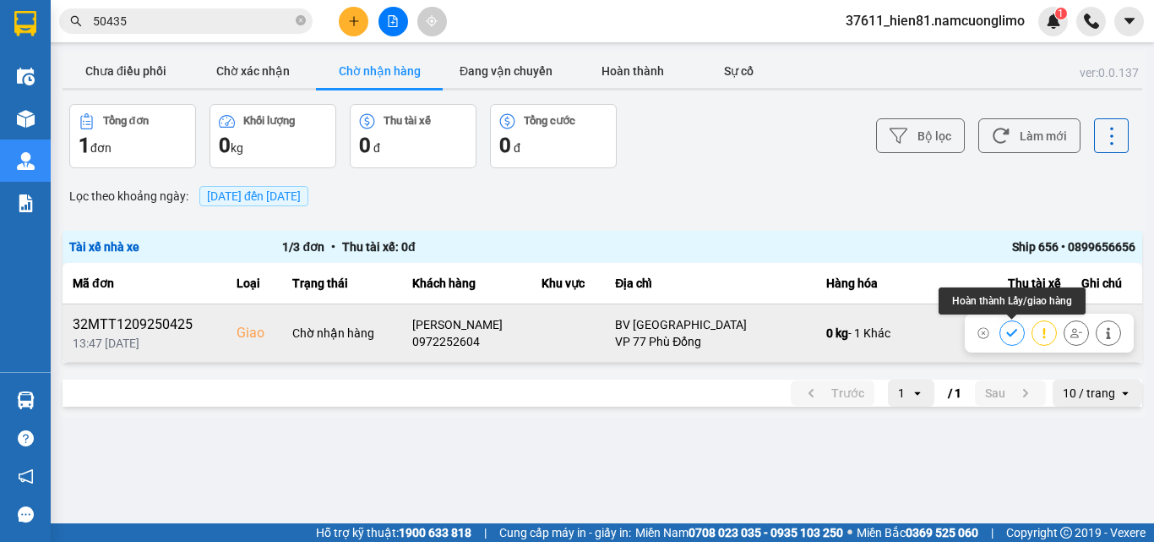
click at [1007, 332] on icon at bounding box center [1013, 333] width 12 height 12
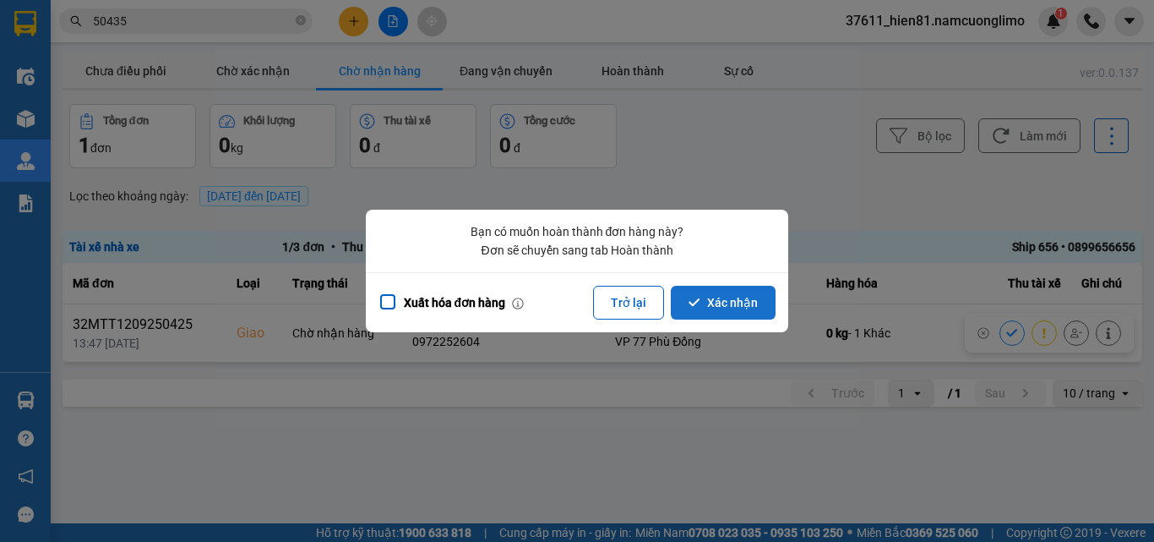
click at [730, 304] on button "Xác nhận" at bounding box center [723, 303] width 105 height 34
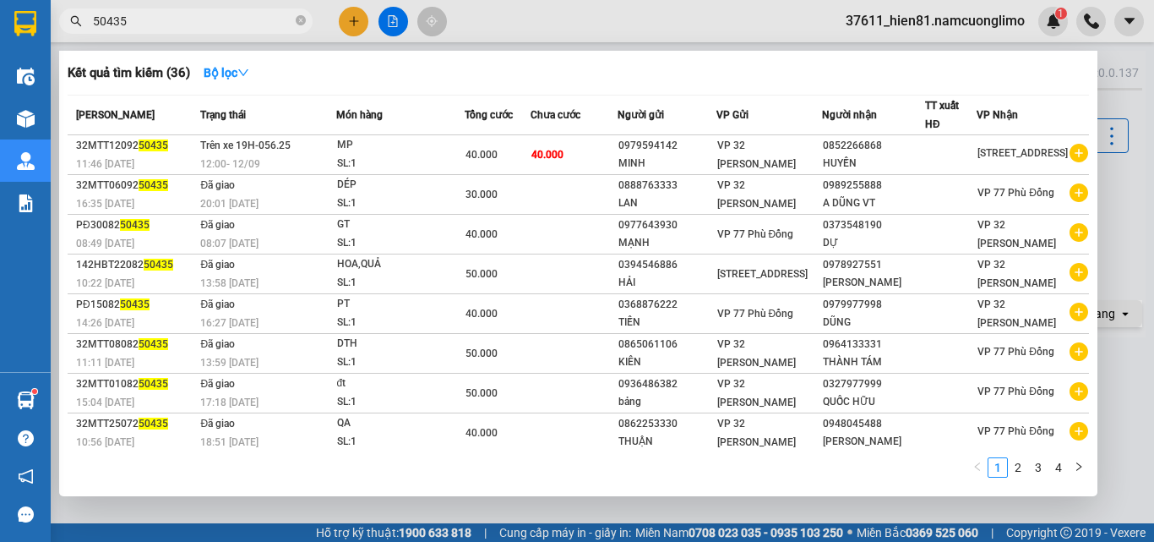
drag, startPoint x: 145, startPoint y: 26, endPoint x: 79, endPoint y: 26, distance: 65.1
click at [79, 26] on div "50435" at bounding box center [165, 20] width 330 height 25
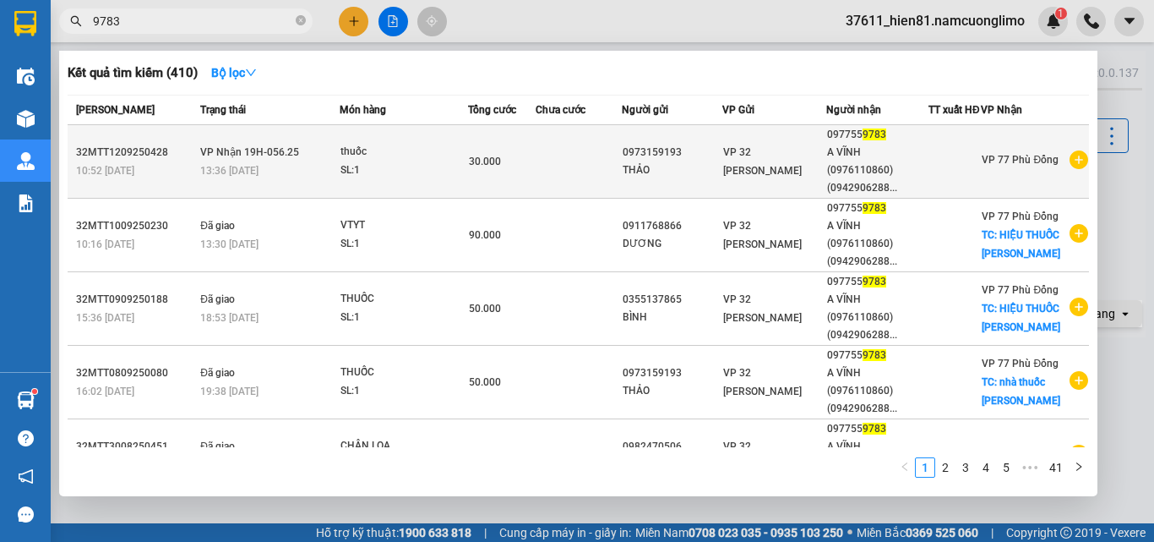
type input "9783"
click at [848, 171] on div "A VĨNH (0976110860)(0942906288..." at bounding box center [877, 170] width 101 height 53
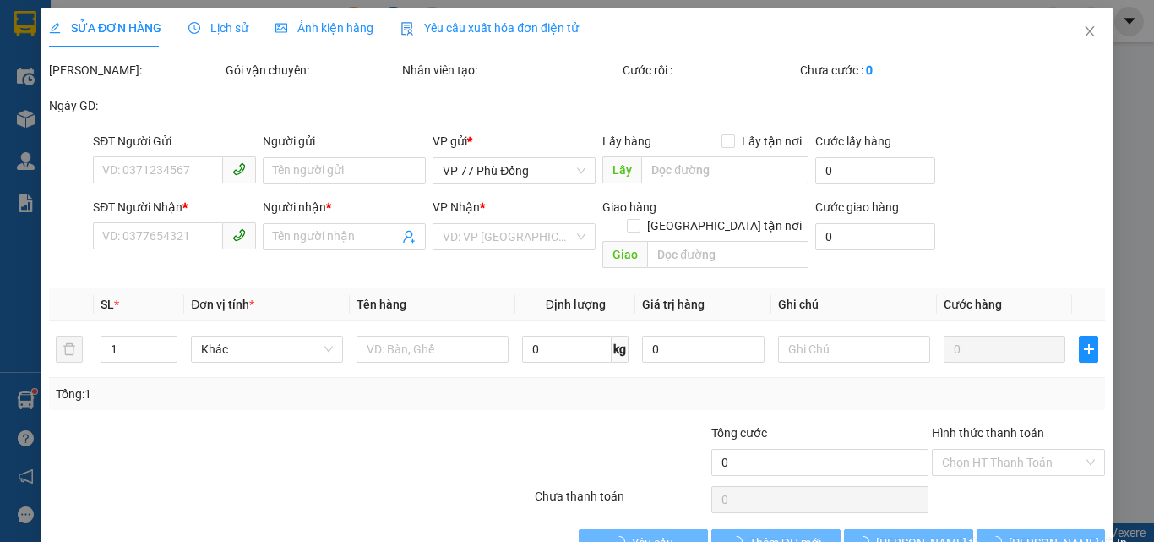
type input "0973159193"
type input "THẢO"
type input "0977559783"
type input "A VĨNH (0976110860)(0942906288)"
type input "30.000"
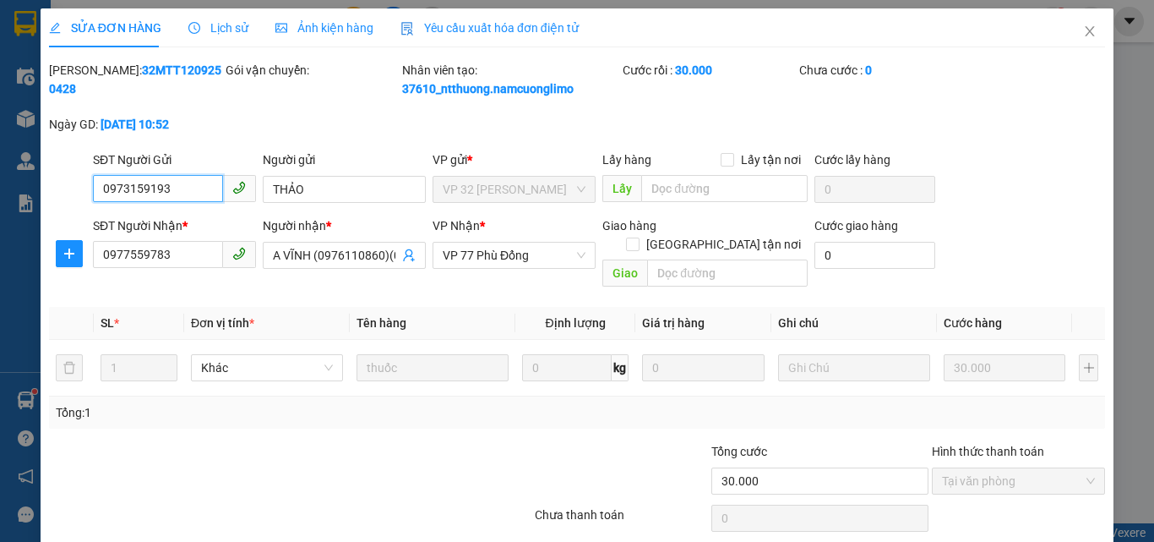
scroll to position [47, 0]
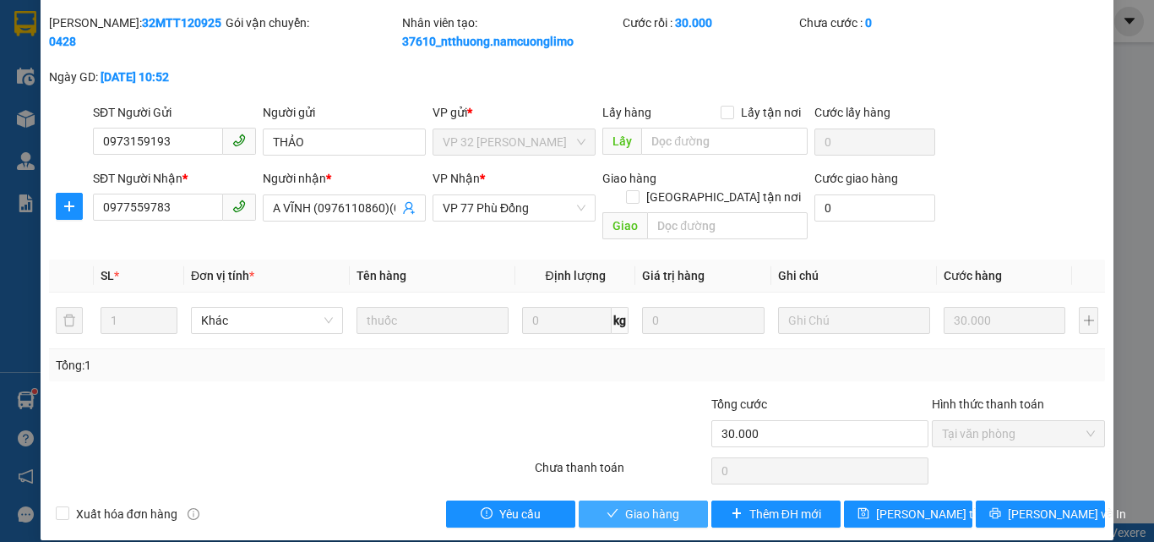
click at [633, 505] on span "Giao hàng" at bounding box center [652, 514] width 54 height 19
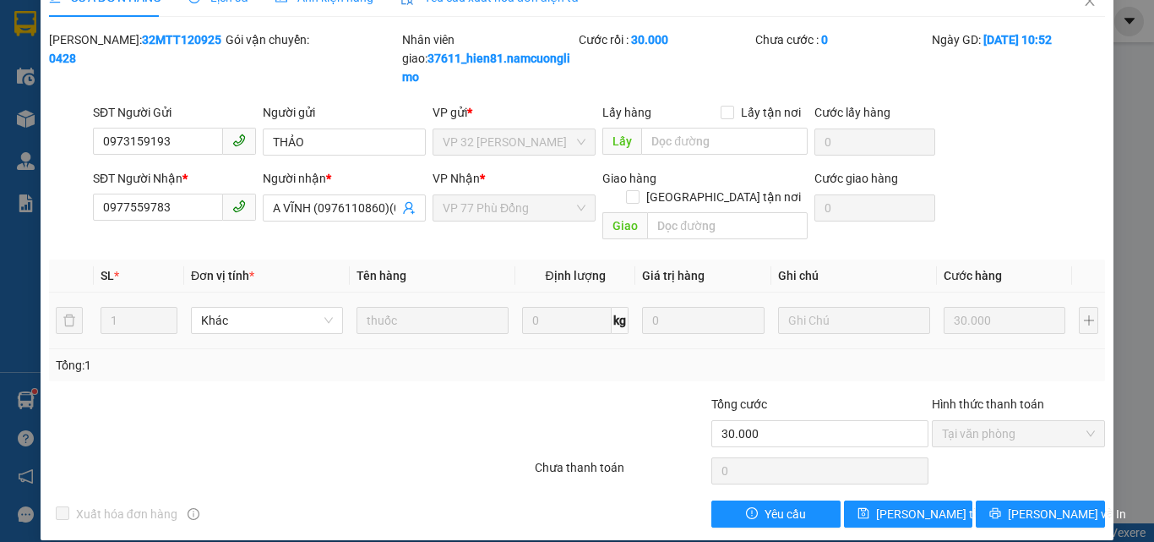
scroll to position [0, 0]
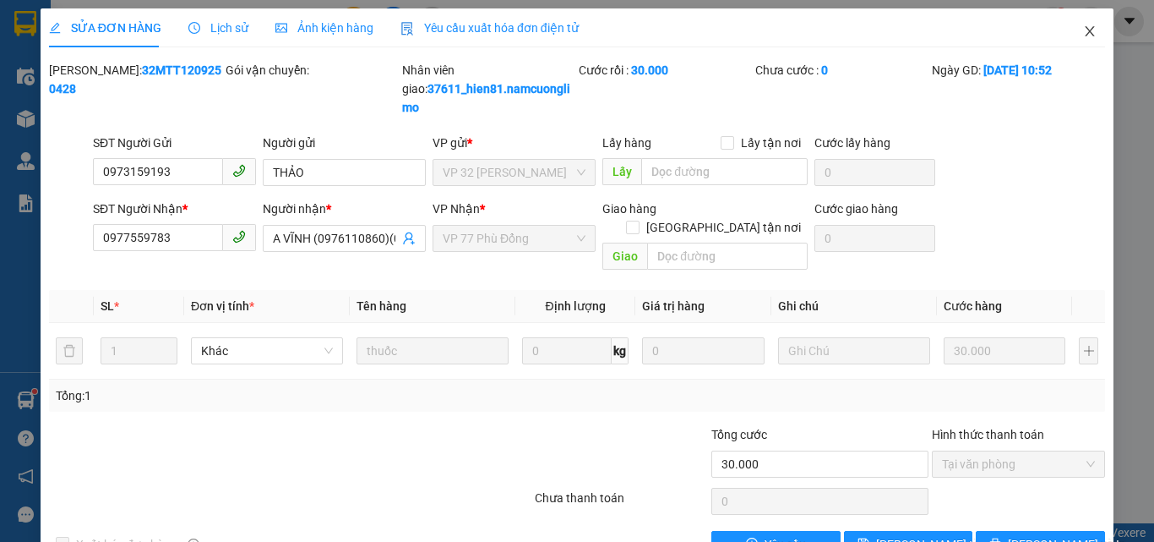
click at [1083, 35] on icon "close" at bounding box center [1090, 32] width 14 height 14
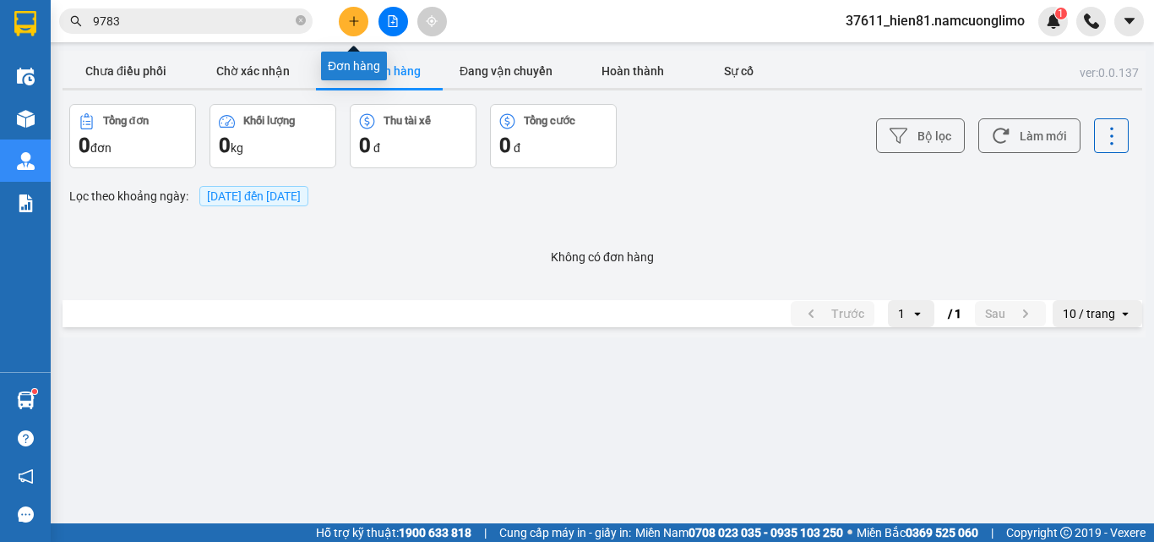
click at [358, 28] on button at bounding box center [354, 22] width 30 height 30
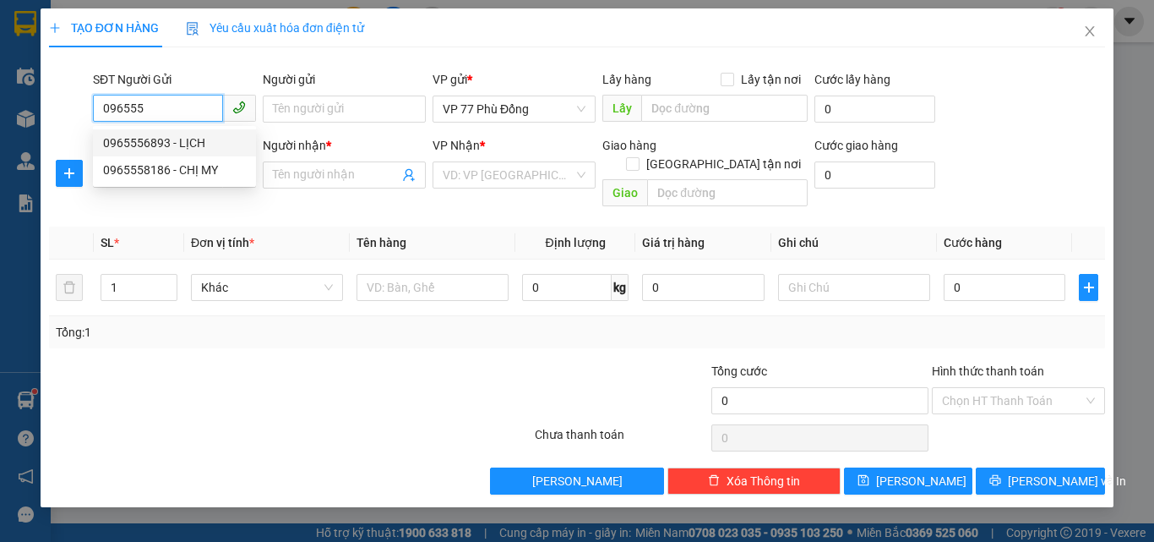
click at [166, 139] on div "0965556893 - LỊCH" at bounding box center [174, 143] width 143 height 19
type input "0965556893"
type input "LỊCH"
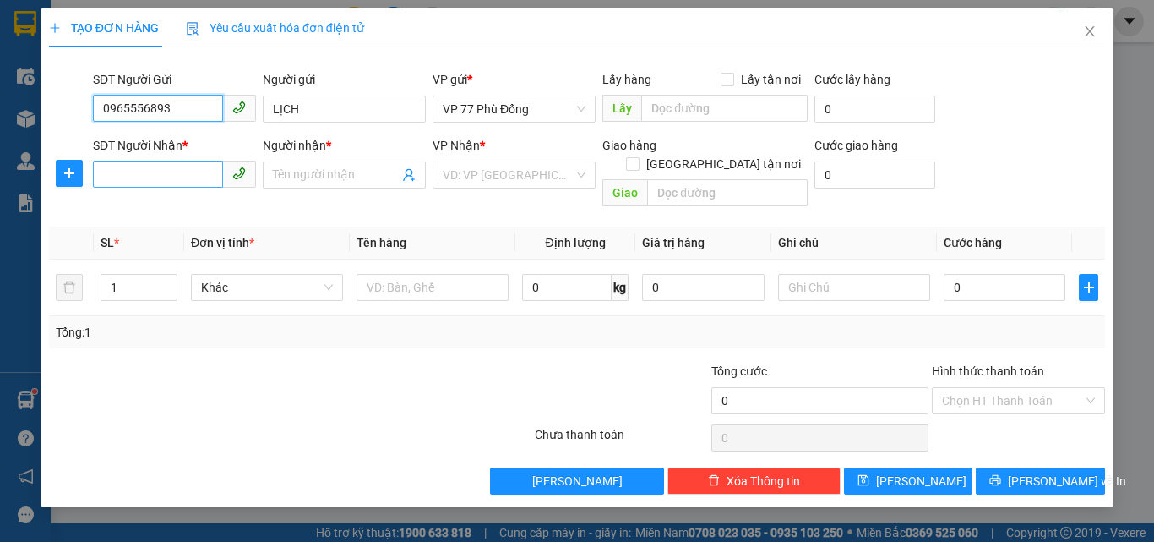
type input "0965556893"
click at [161, 176] on input "SĐT Người Nhận *" at bounding box center [158, 174] width 130 height 27
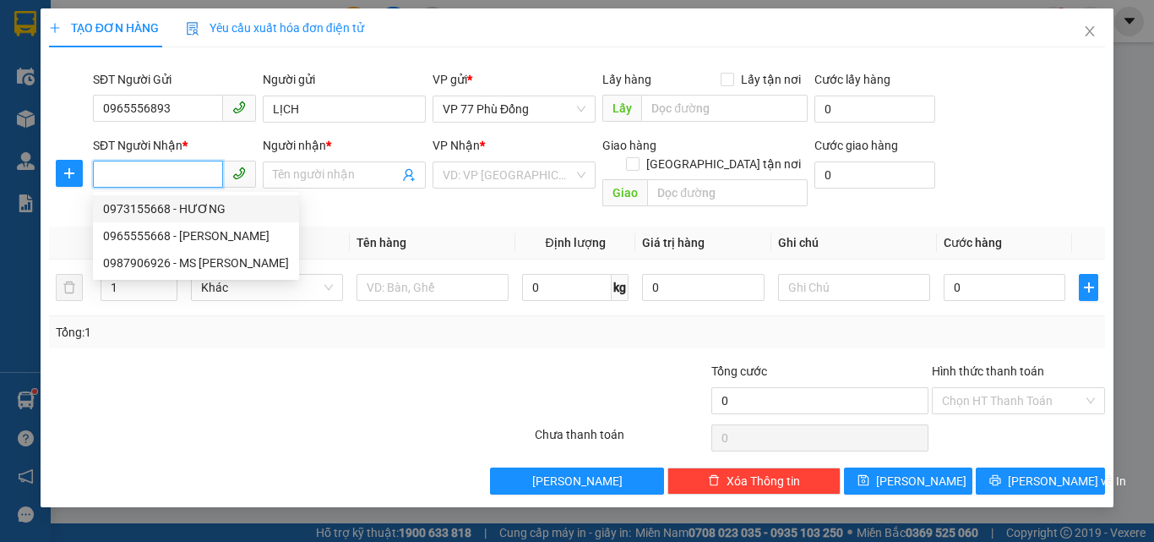
click at [194, 207] on div "0973155668 - HƯƠNG" at bounding box center [196, 208] width 186 height 19
type input "0973155668"
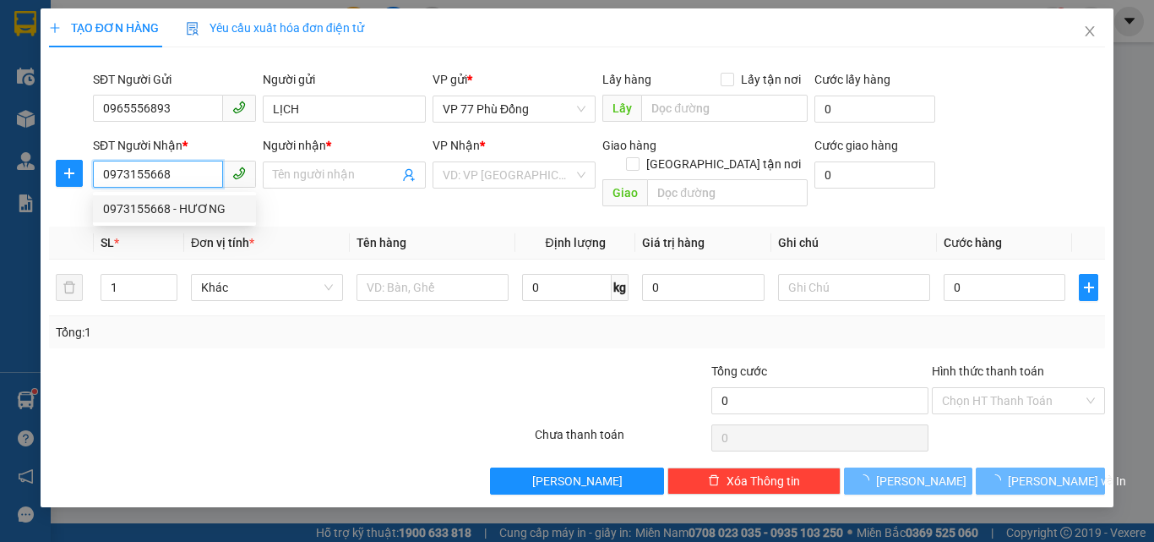
type input "HƯƠNG"
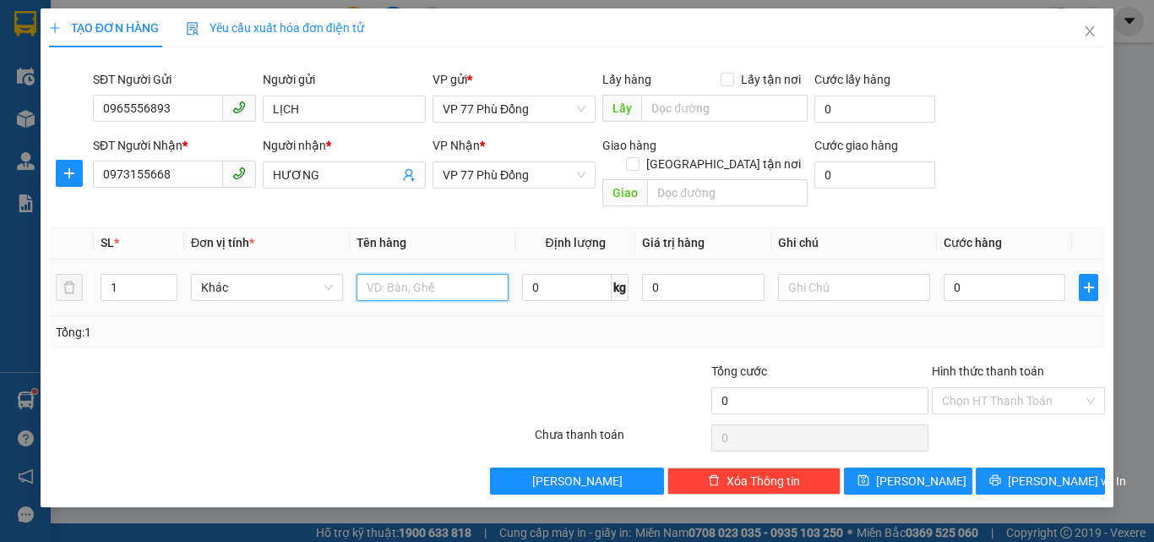
click at [379, 274] on input "text" at bounding box center [433, 287] width 152 height 27
click at [534, 183] on span "VP 77 Phù Đổng" at bounding box center [514, 174] width 143 height 25
type input "GT"
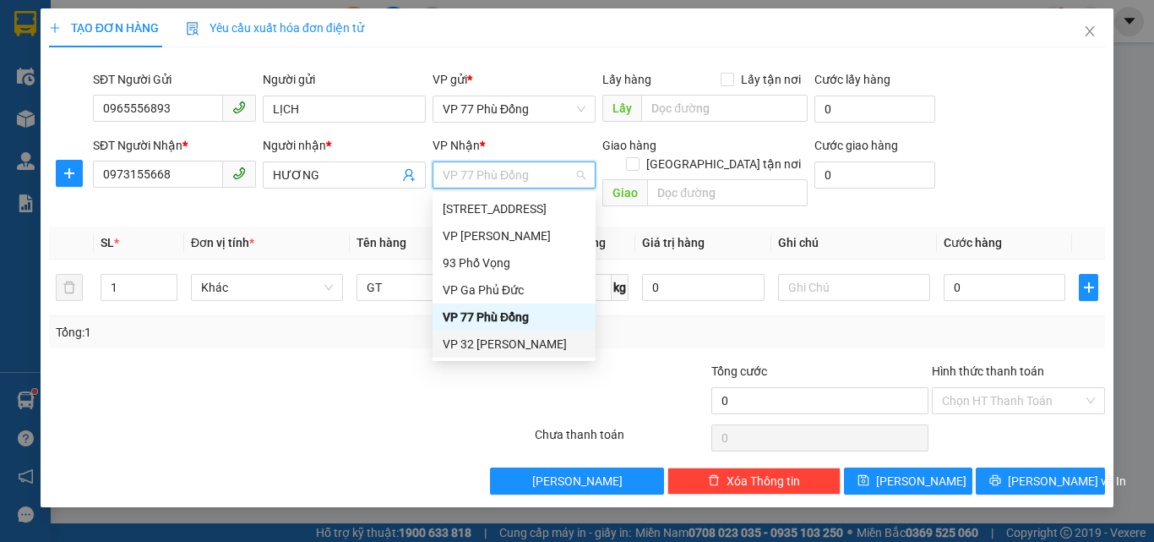
click at [468, 338] on div "VP 32 [PERSON_NAME]" at bounding box center [514, 344] width 143 height 19
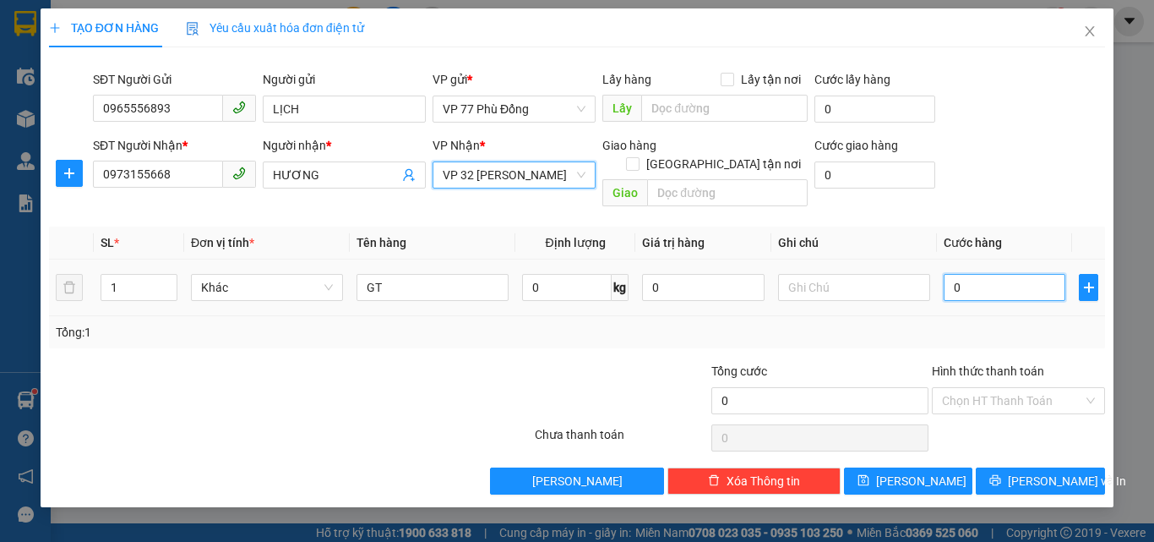
click at [964, 274] on input "0" at bounding box center [1005, 287] width 122 height 27
type input "3"
type input "30"
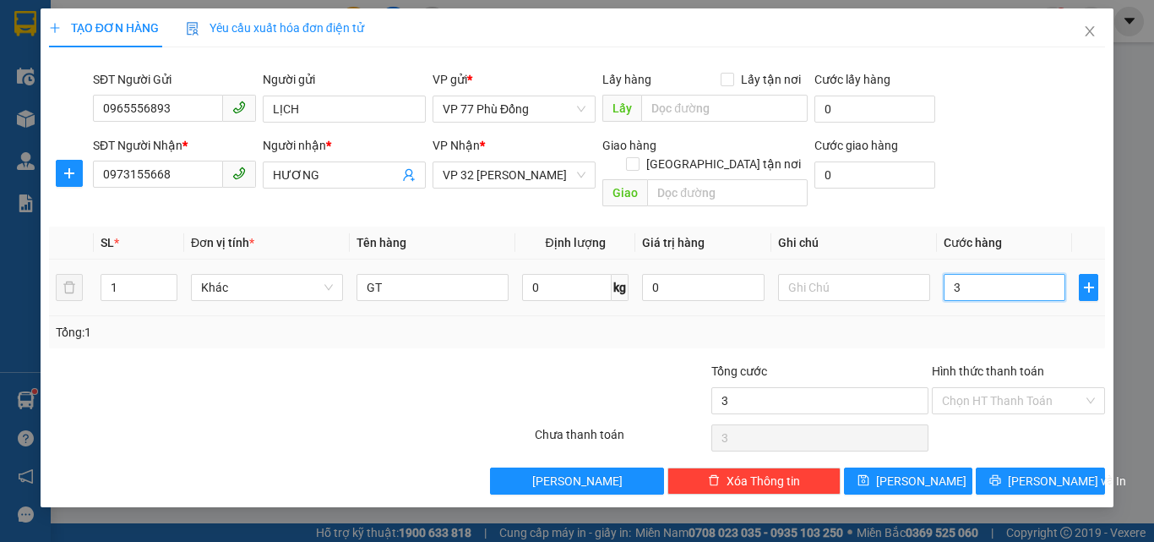
type input "30"
type input "30.000"
click at [966, 323] on div "Tổng: 1" at bounding box center [577, 332] width 1043 height 19
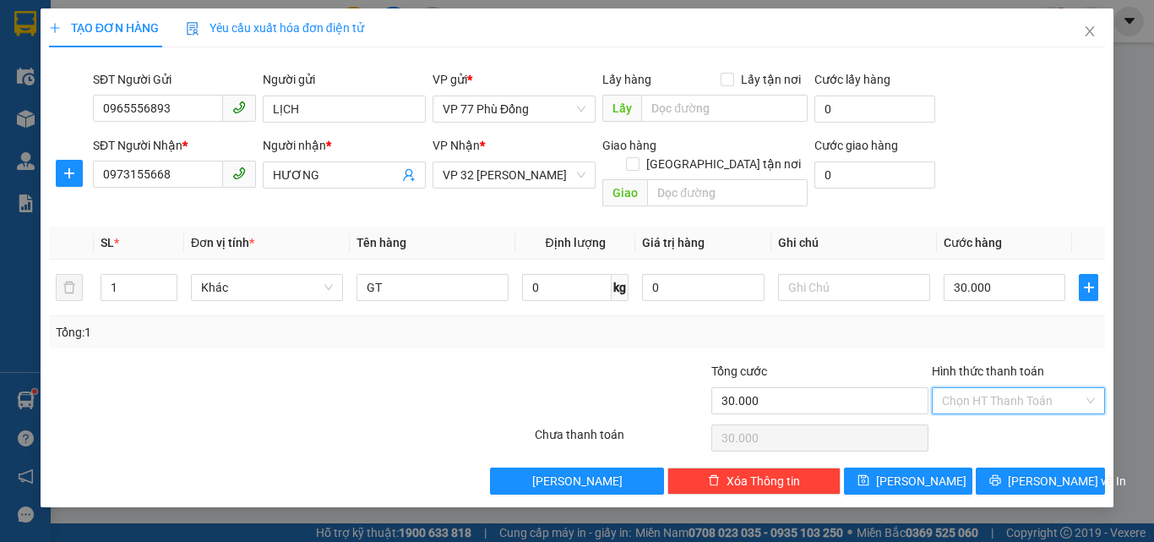
click at [947, 388] on input "Hình thức thanh toán" at bounding box center [1012, 400] width 141 height 25
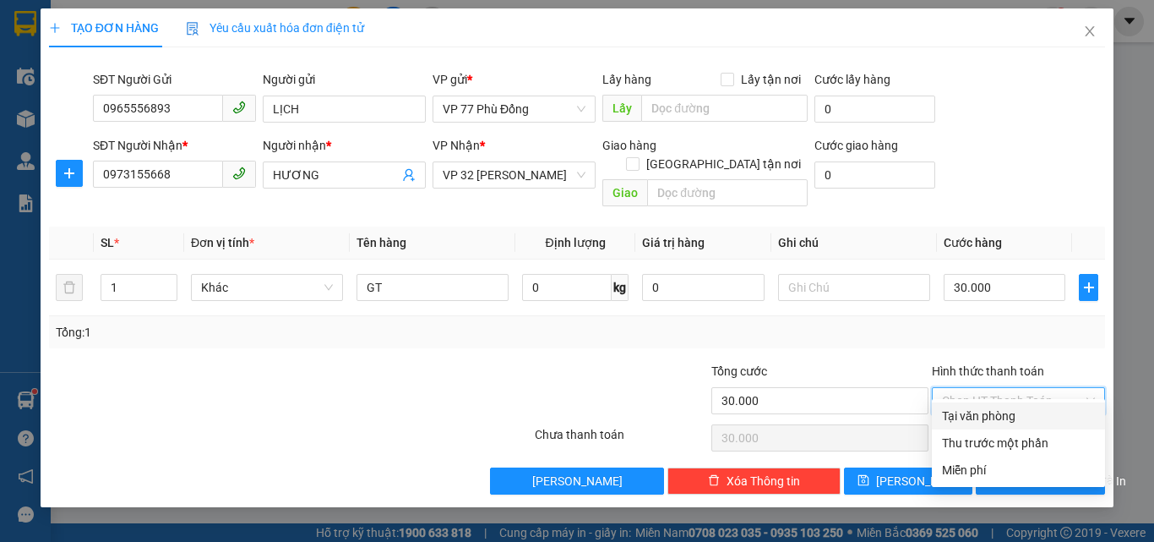
click at [956, 415] on div "Tại văn phòng" at bounding box center [1018, 416] width 153 height 19
type input "0"
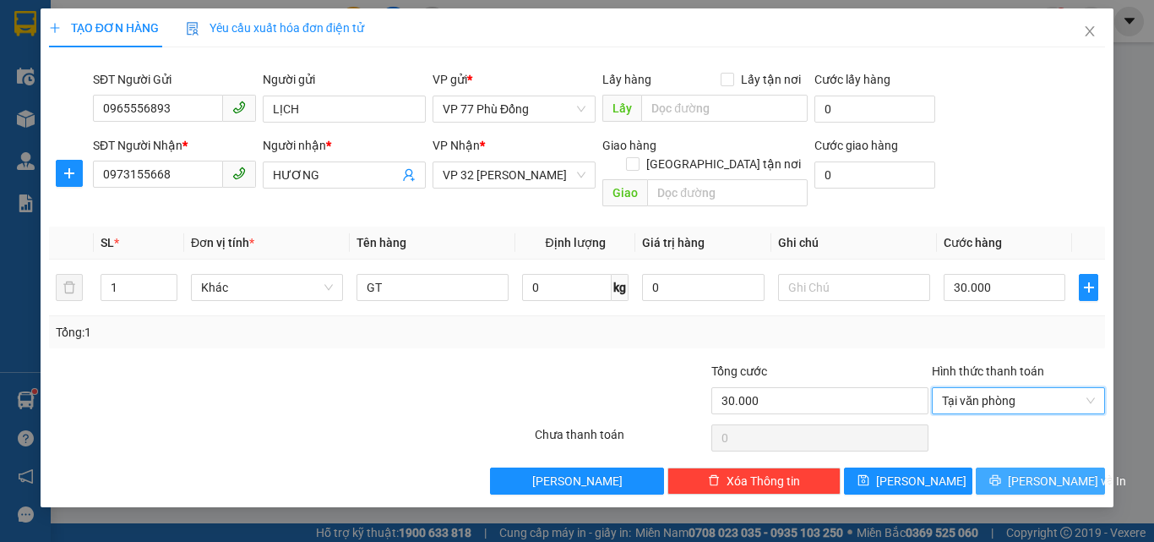
click at [1001, 474] on icon "printer" at bounding box center [996, 480] width 12 height 12
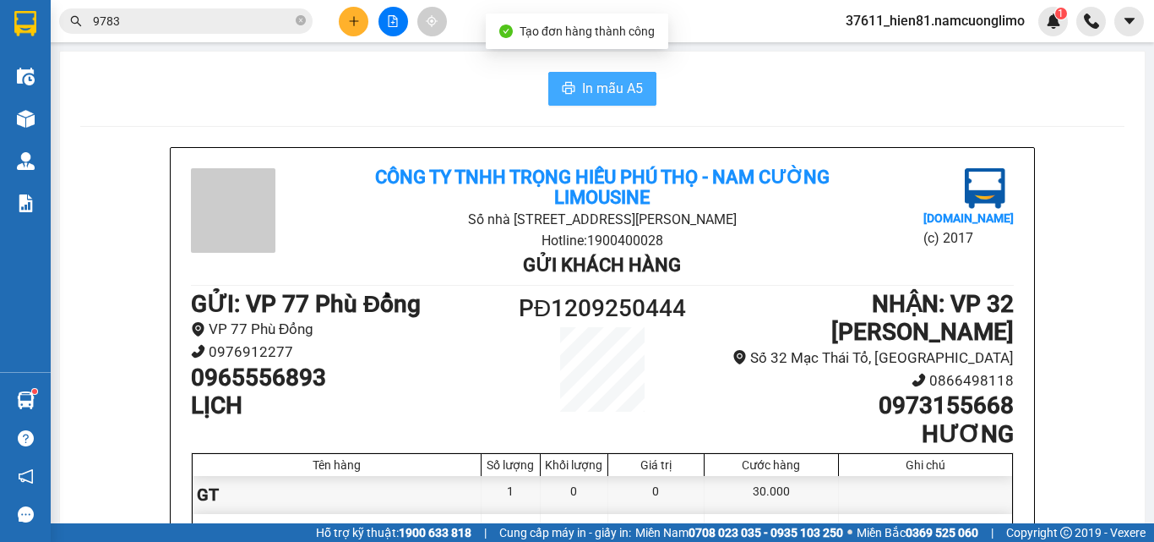
click at [582, 91] on span "In mẫu A5" at bounding box center [612, 88] width 61 height 21
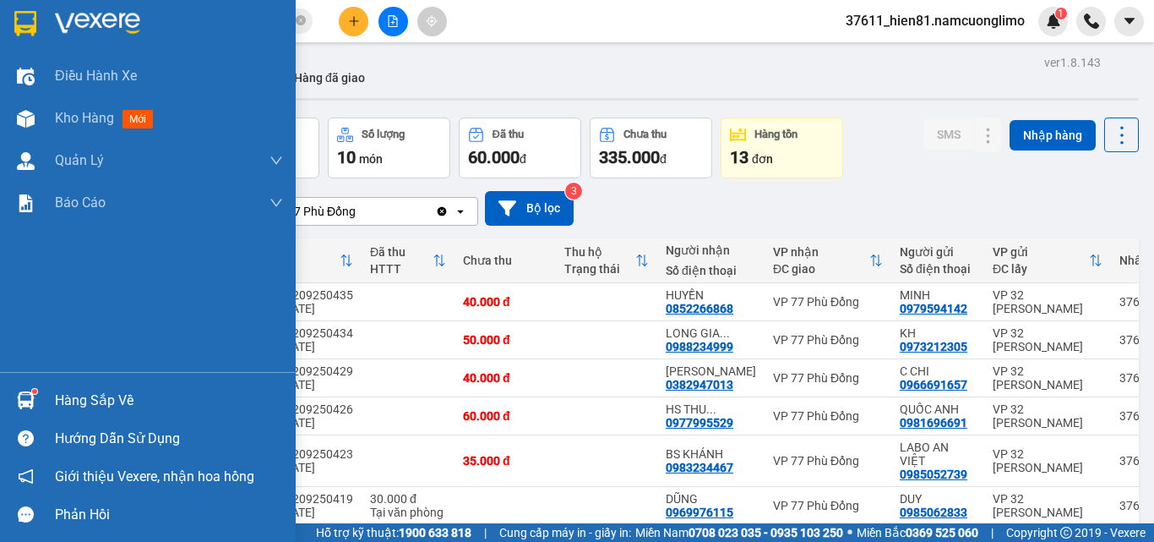
click at [74, 402] on div "Hàng sắp về" at bounding box center [169, 400] width 228 height 25
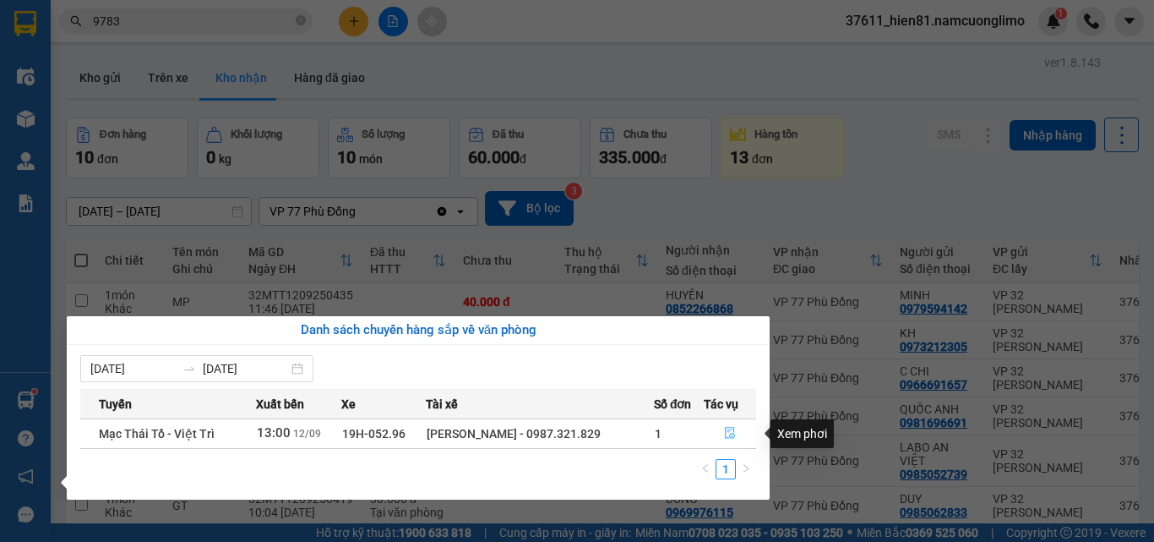
click at [729, 440] on span "file-done" at bounding box center [730, 434] width 12 height 14
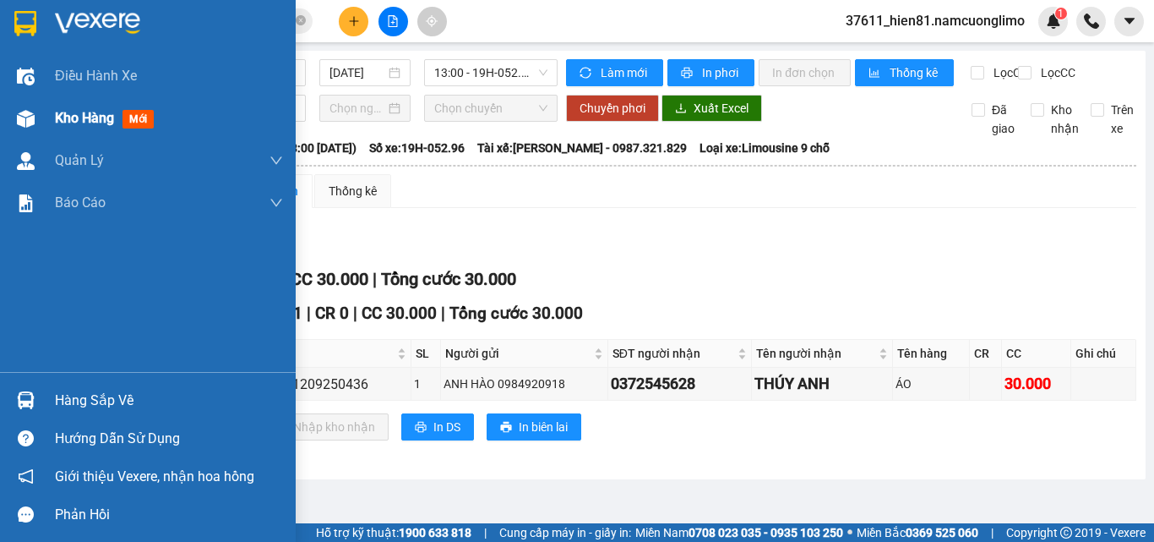
click at [79, 127] on div "Kho hàng mới" at bounding box center [108, 117] width 106 height 21
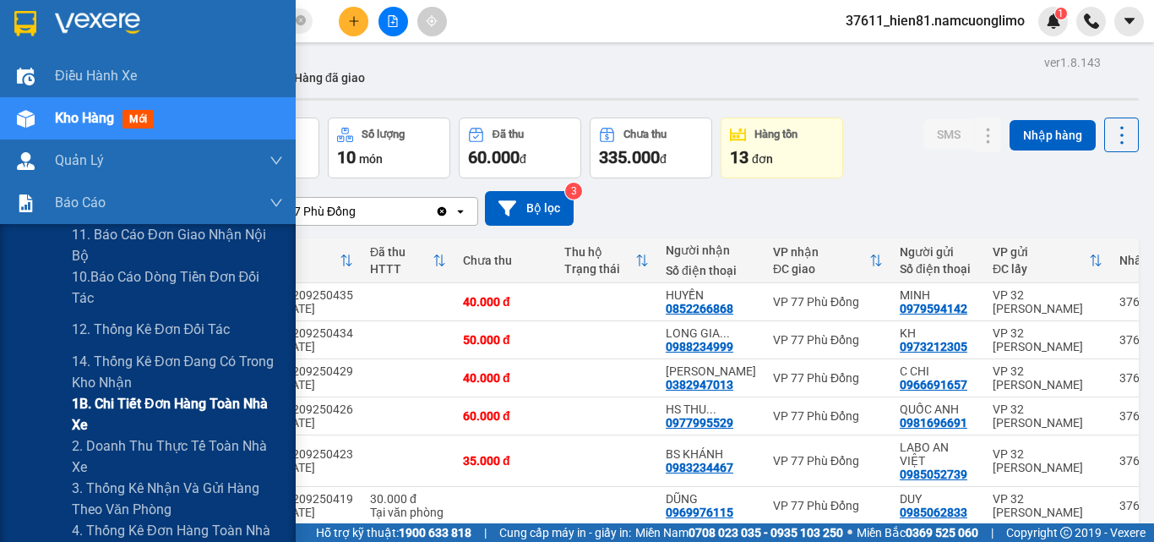
click at [133, 413] on span "1B. Chi tiết đơn hàng toàn nhà xe" at bounding box center [177, 414] width 211 height 42
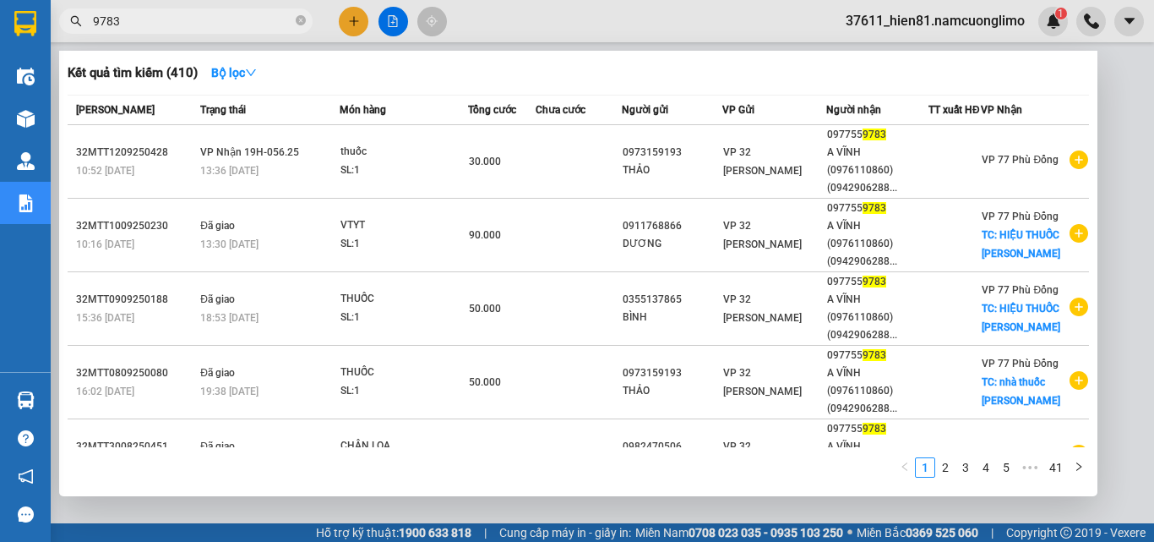
drag, startPoint x: 133, startPoint y: 26, endPoint x: 91, endPoint y: 29, distance: 41.5
click at [91, 29] on span "9783" at bounding box center [186, 20] width 254 height 25
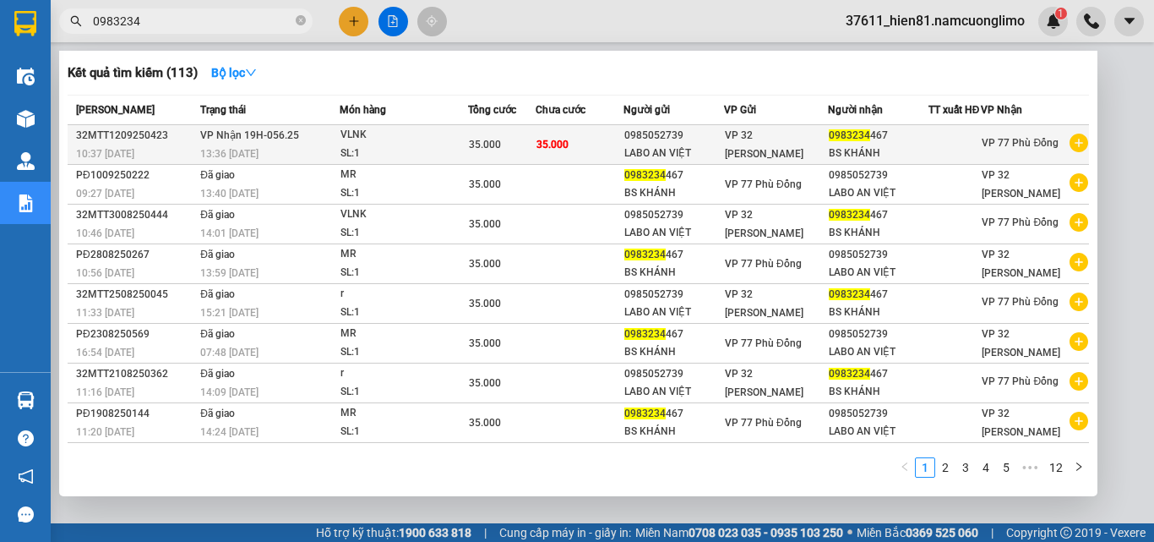
type input "0983234"
click at [887, 155] on div "BS KHÁNH" at bounding box center [878, 154] width 99 height 18
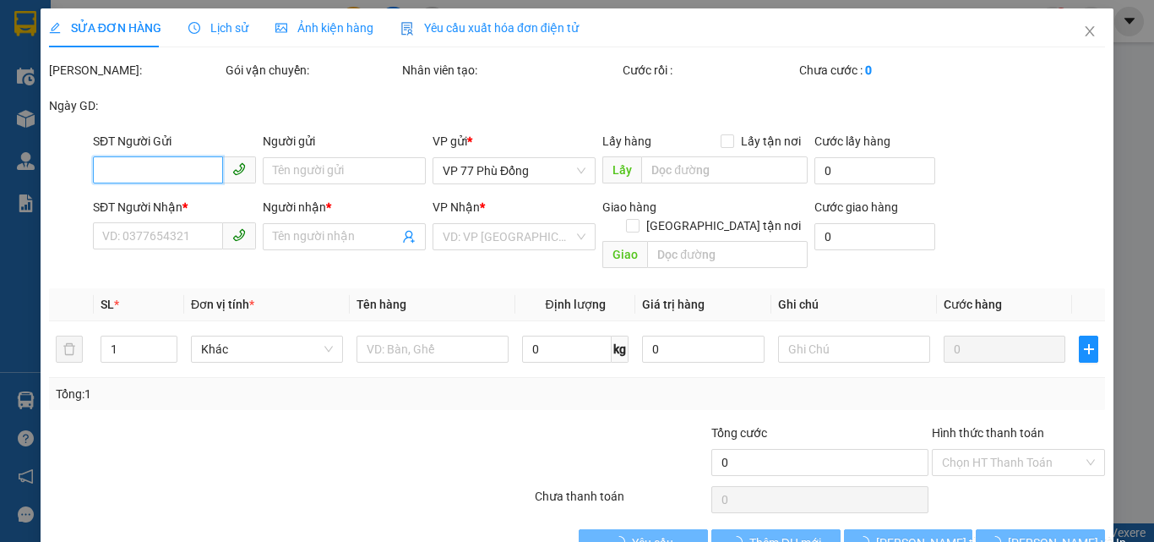
type input "0985052739"
type input "LABO AN VIỆT"
type input "0983234467"
type input "BS KHÁNH"
type input "35.000"
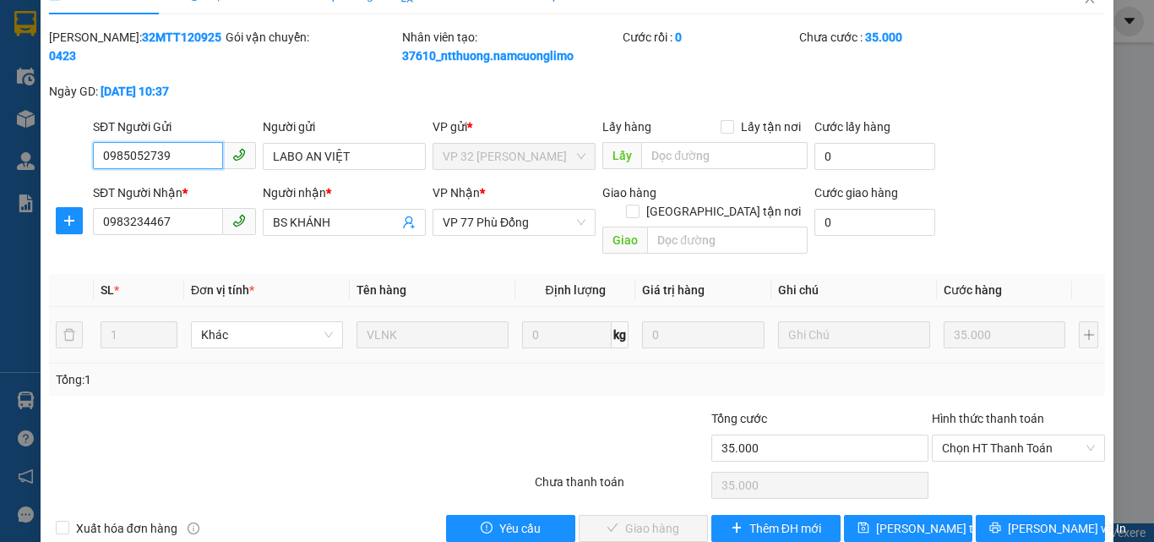
scroll to position [47, 0]
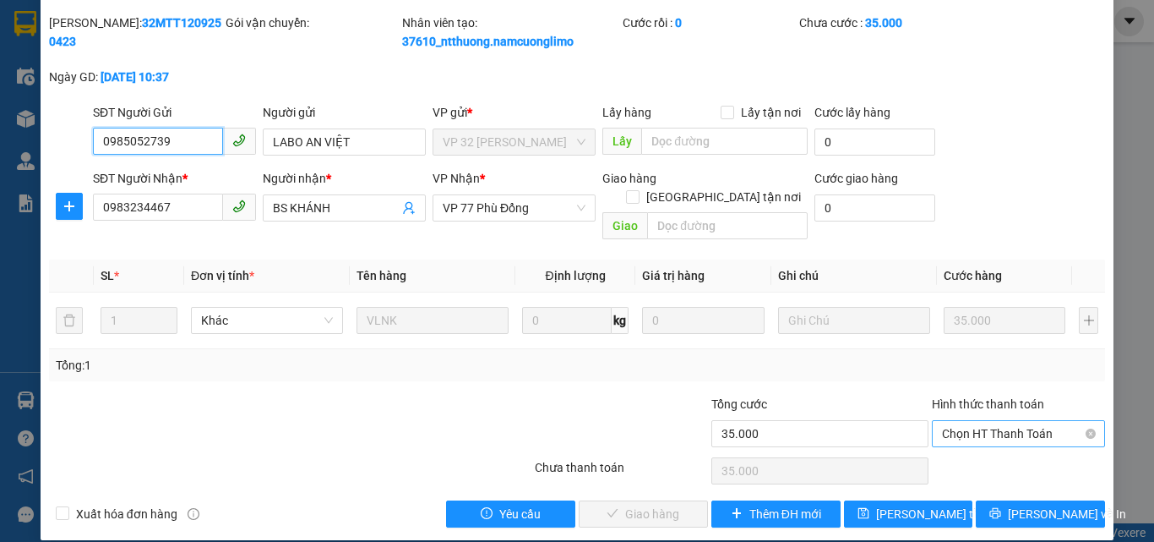
click at [949, 421] on span "Chọn HT Thanh Toán" at bounding box center [1018, 433] width 153 height 25
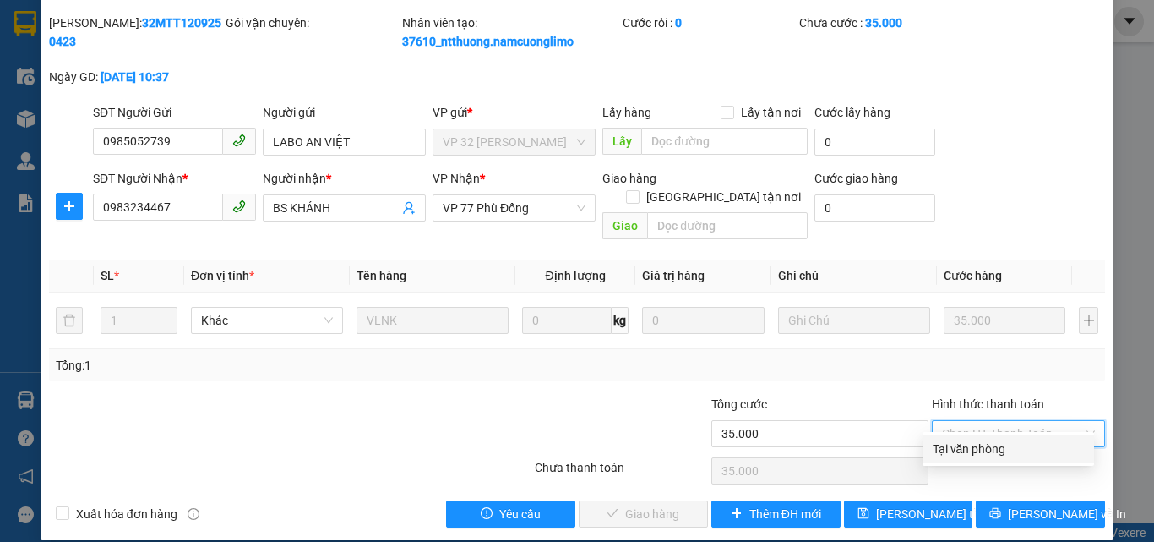
click at [936, 445] on div "Tại văn phòng" at bounding box center [1008, 448] width 151 height 19
type input "0"
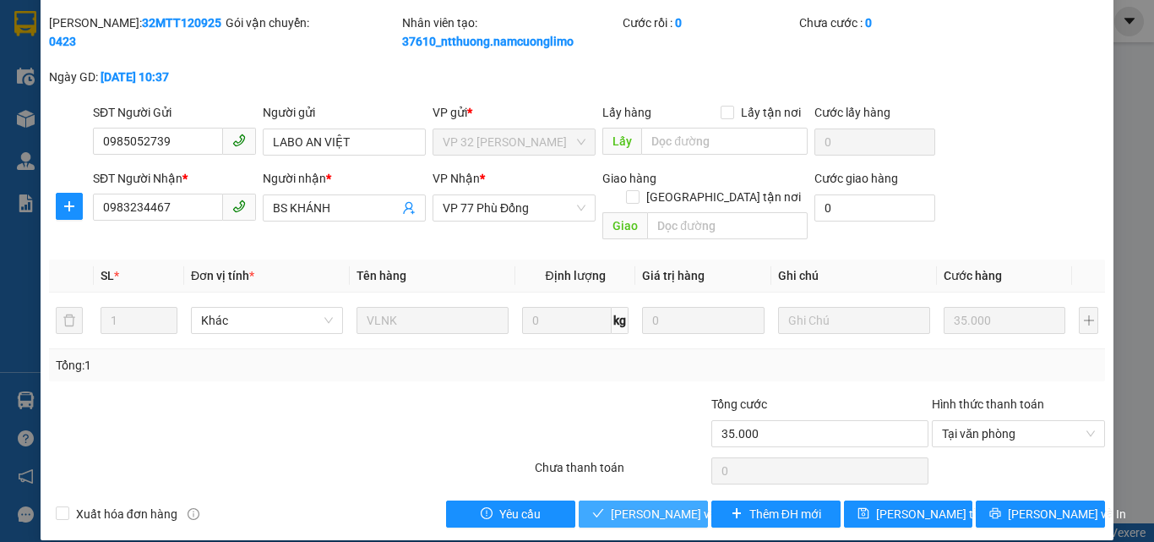
click at [663, 505] on span "[PERSON_NAME] và [PERSON_NAME] hàng" at bounding box center [692, 514] width 162 height 19
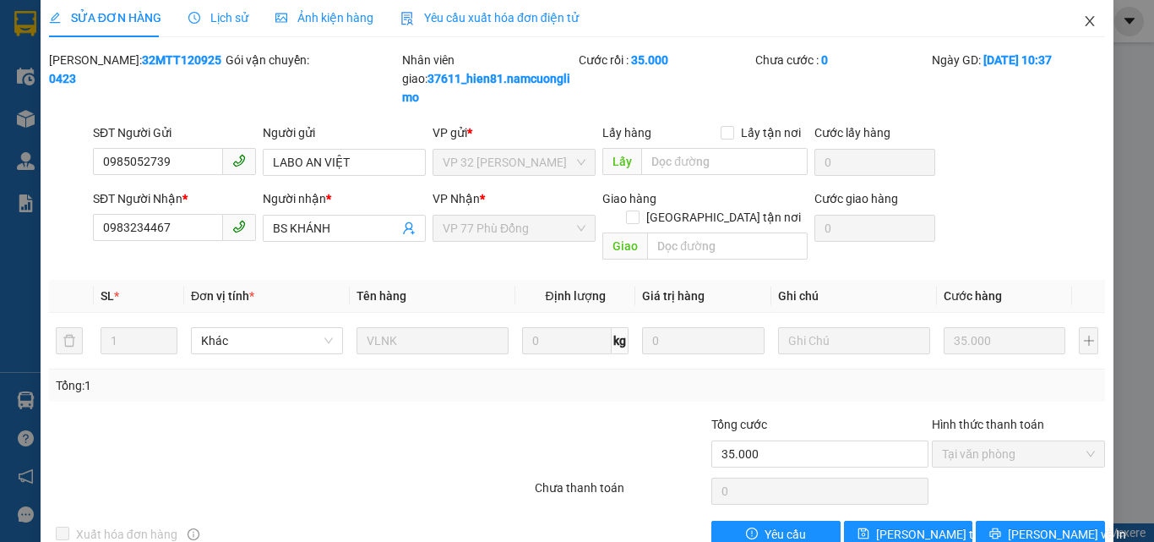
scroll to position [0, 0]
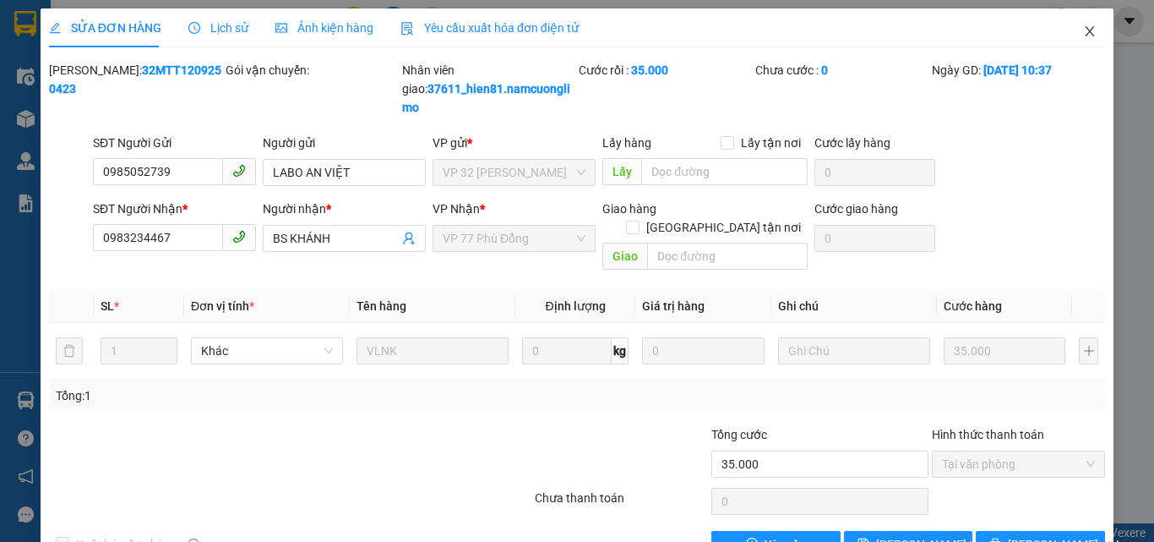
click at [1083, 36] on icon "close" at bounding box center [1090, 32] width 14 height 14
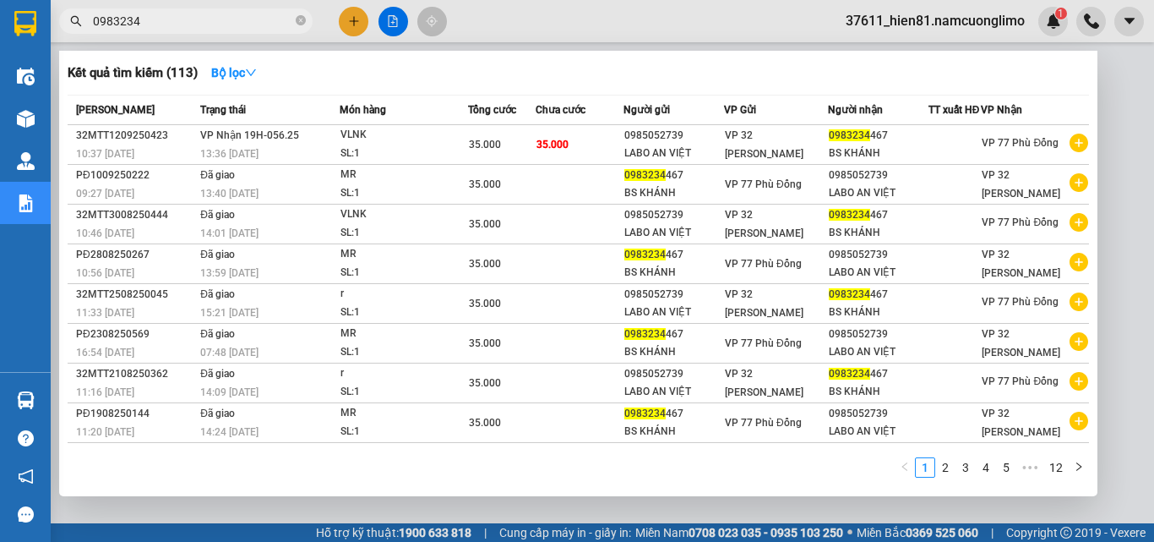
drag, startPoint x: 150, startPoint y: 28, endPoint x: 88, endPoint y: 31, distance: 61.8
click at [88, 31] on span "0983234" at bounding box center [186, 20] width 254 height 25
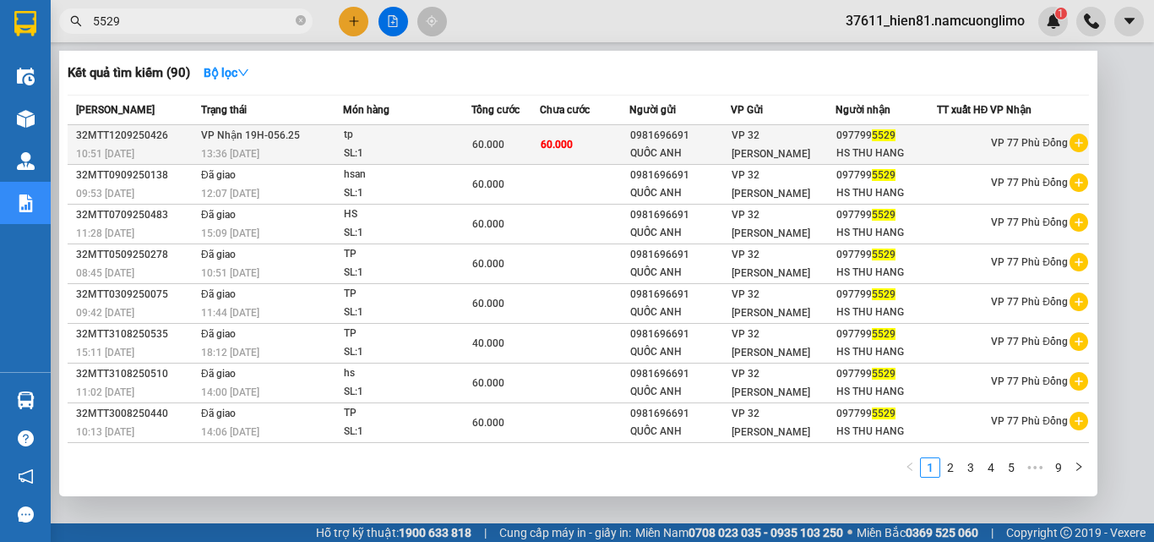
type input "5529"
click at [837, 156] on div "HS THU HANG" at bounding box center [887, 154] width 100 height 18
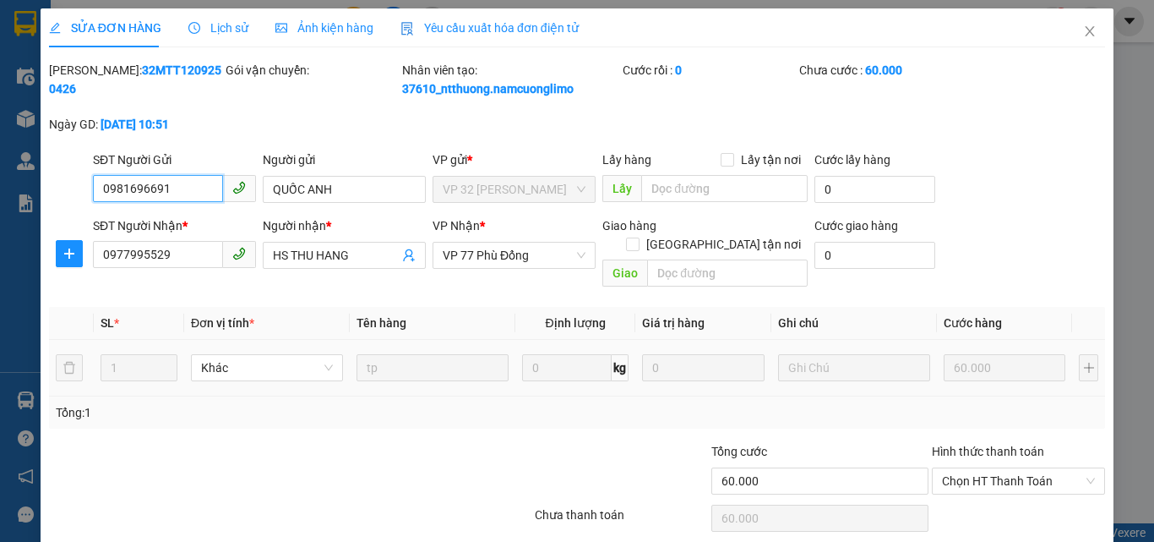
type input "0981696691"
type input "QUỐC ANH"
type input "0977995529"
type input "HS THU HANG"
type input "60.000"
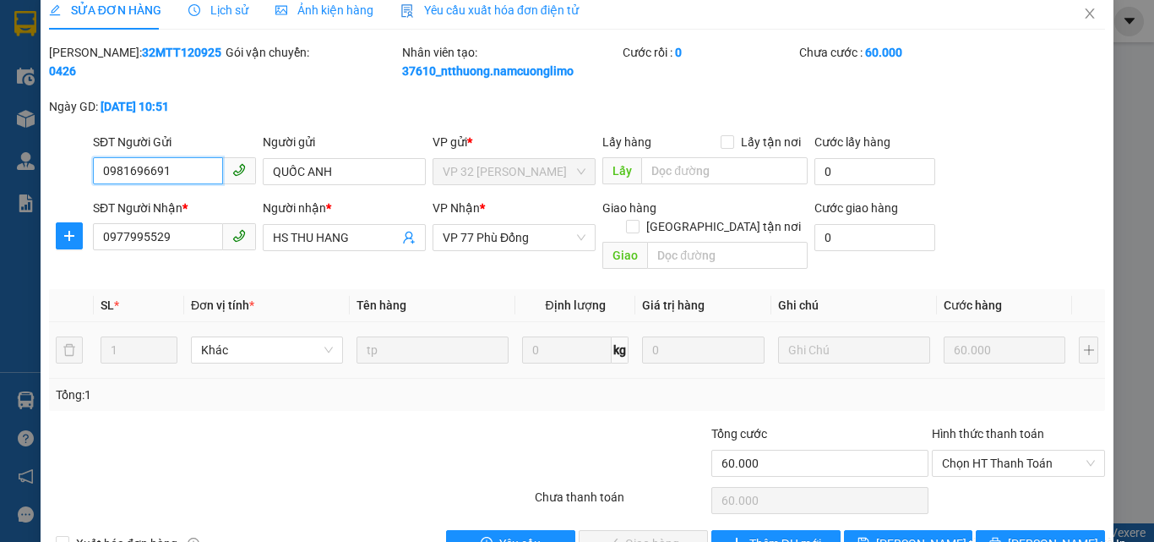
scroll to position [47, 0]
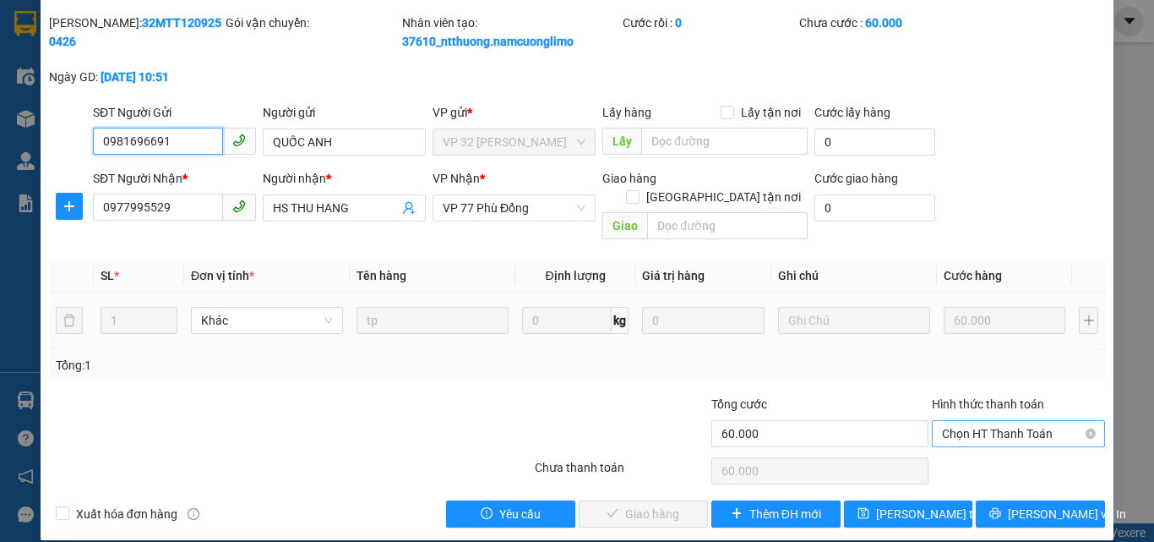
click at [952, 421] on span "Chọn HT Thanh Toán" at bounding box center [1018, 433] width 153 height 25
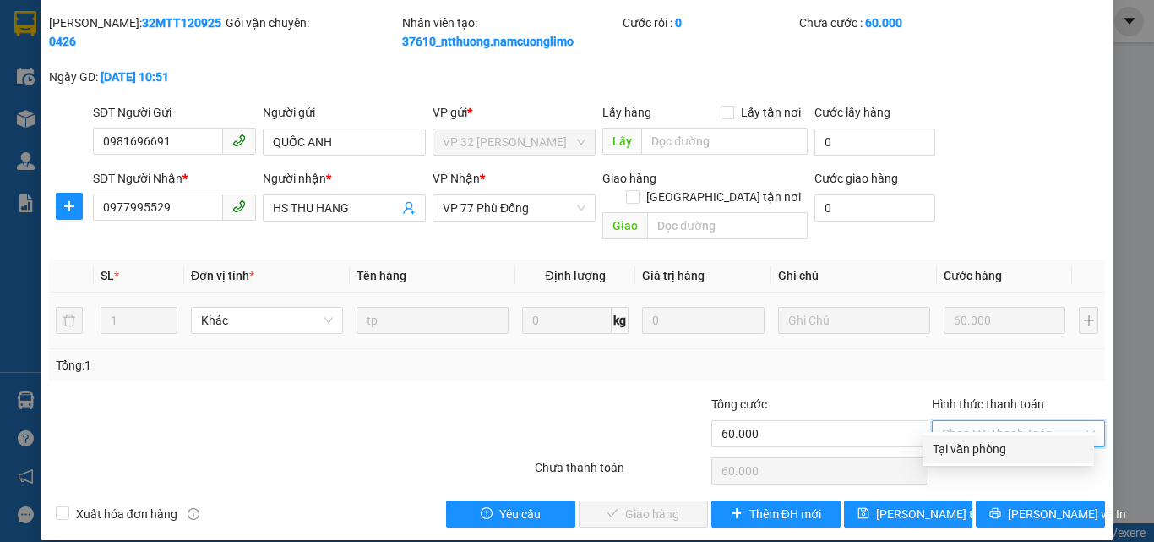
click at [952, 453] on div "Tại văn phòng" at bounding box center [1008, 448] width 151 height 19
type input "0"
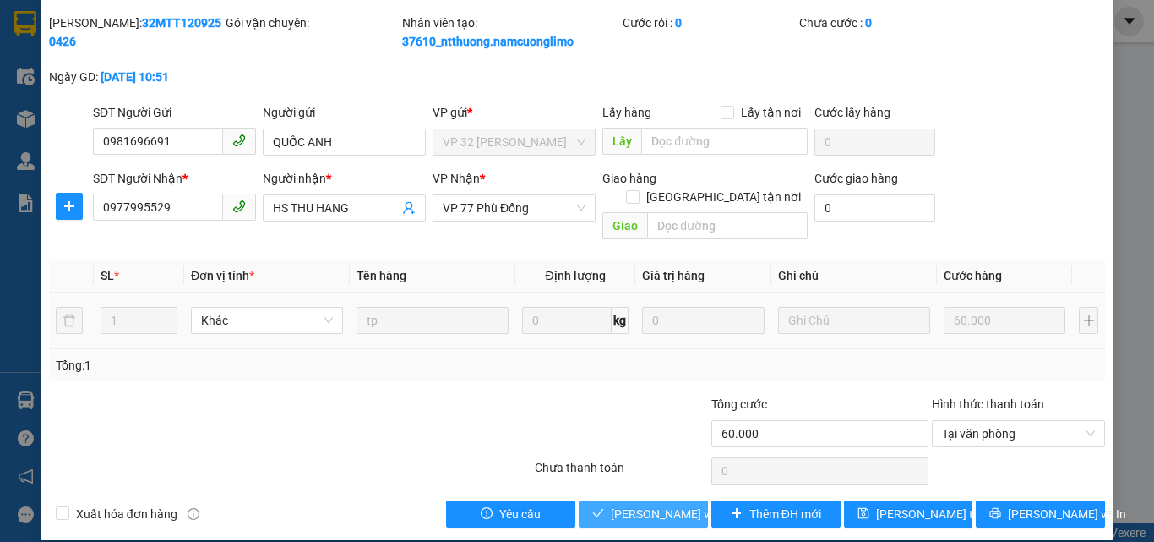
click at [635, 505] on span "[PERSON_NAME] và [PERSON_NAME] hàng" at bounding box center [692, 514] width 162 height 19
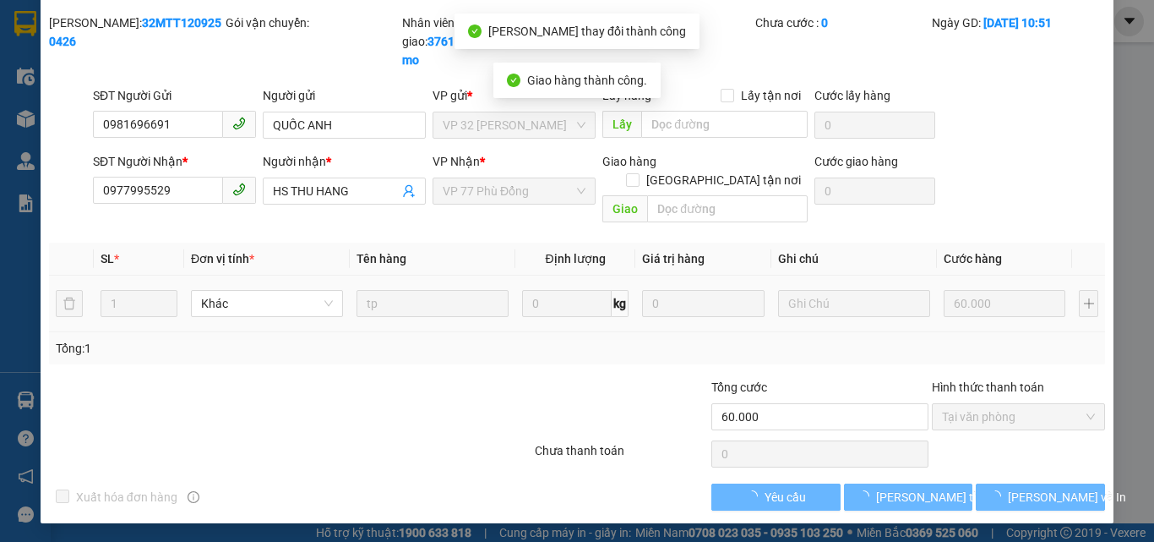
scroll to position [30, 0]
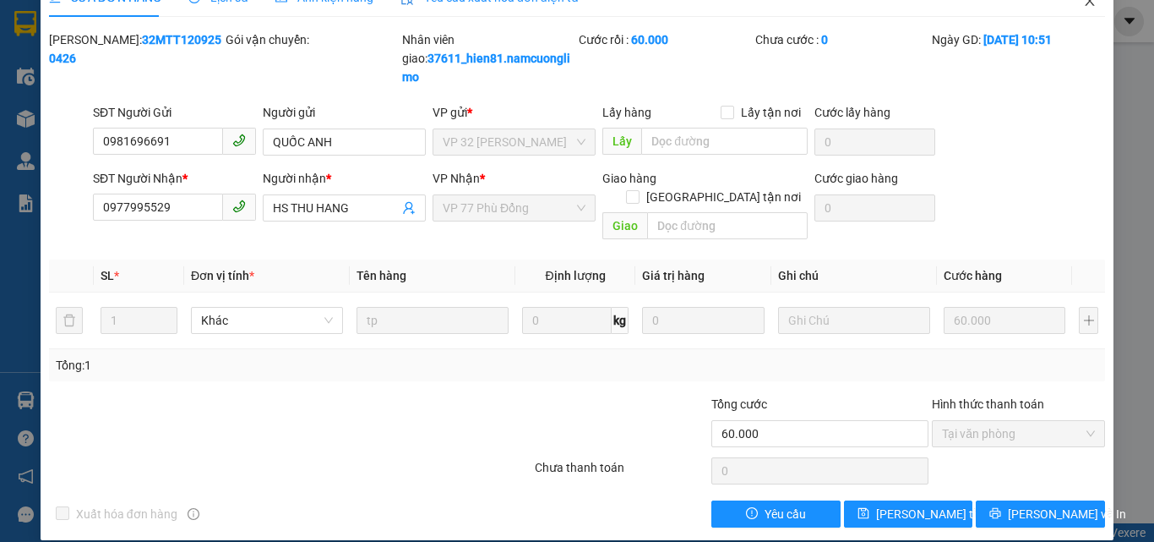
click at [1083, 5] on icon "close" at bounding box center [1090, 1] width 14 height 14
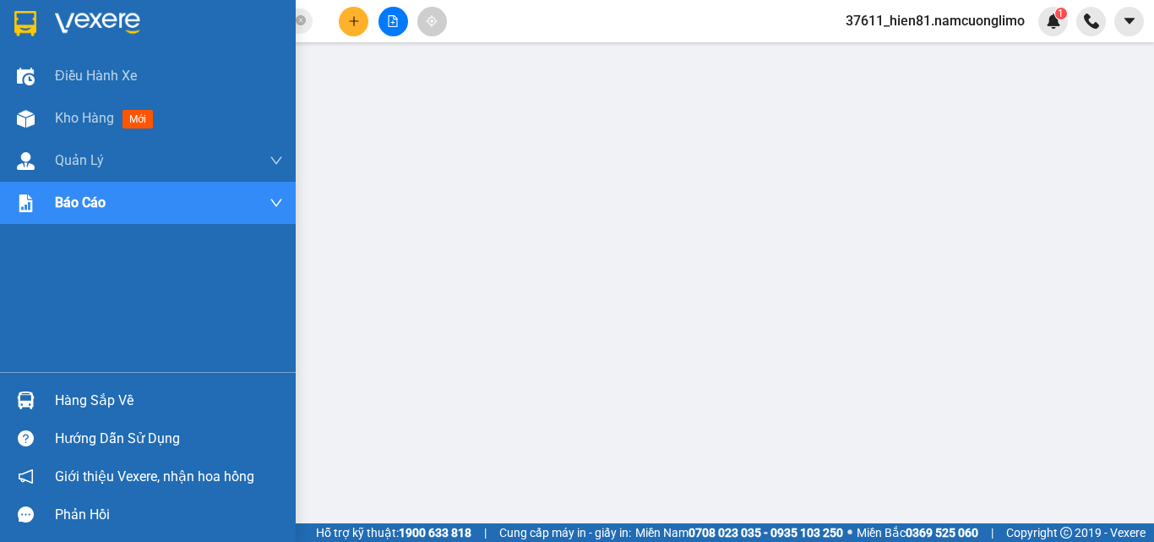
click at [65, 416] on div "Hàng sắp về" at bounding box center [148, 400] width 296 height 38
click at [85, 404] on div "Hàng sắp về" at bounding box center [169, 400] width 228 height 25
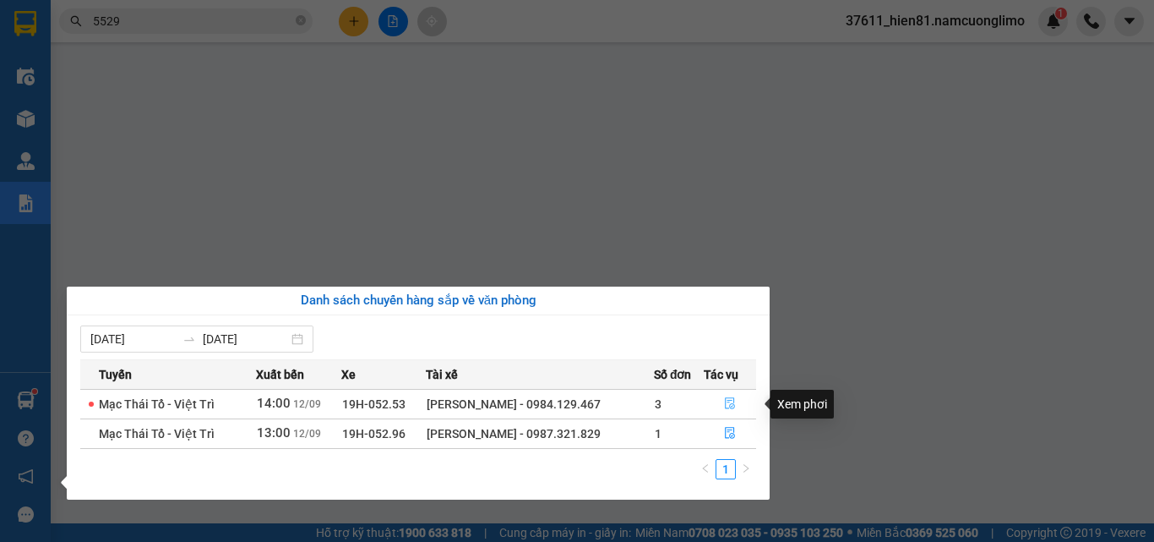
click at [734, 406] on icon "file-done" at bounding box center [730, 403] width 12 height 12
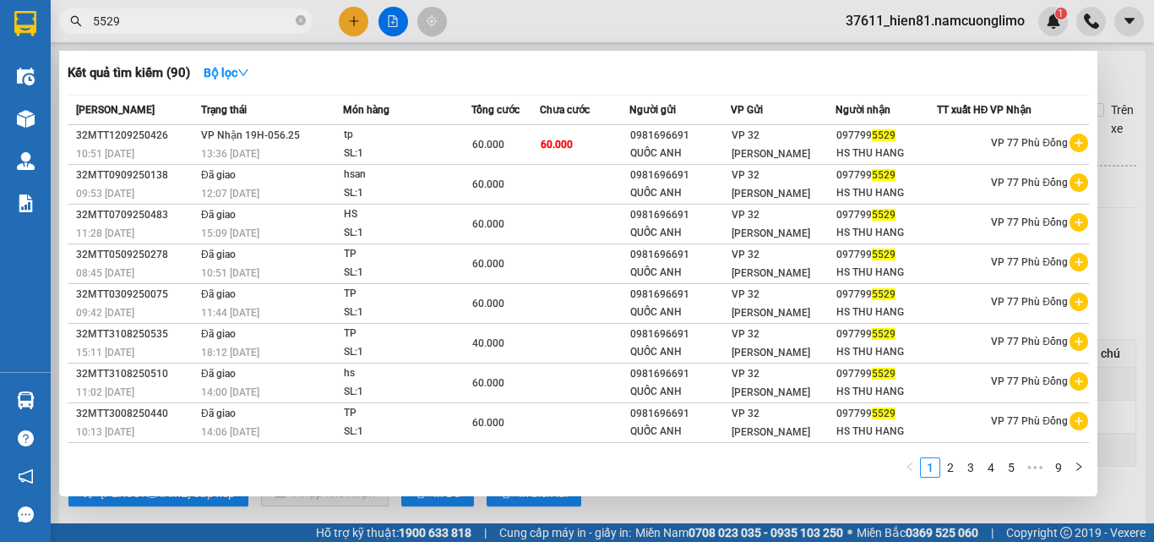
drag, startPoint x: 137, startPoint y: 25, endPoint x: 61, endPoint y: 36, distance: 76.9
click at [61, 36] on div "Kết quả tìm kiếm ( 90 ) Bộ lọc Mã ĐH Trạng thái Món hàng Tổng cước Chưa cước Ng…" at bounding box center [165, 22] width 330 height 30
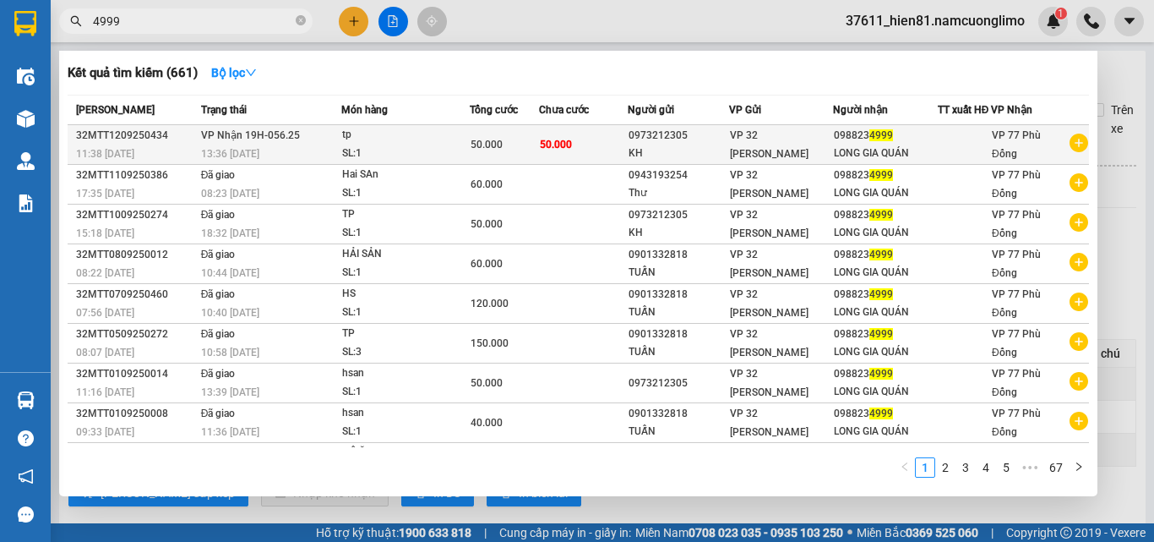
type input "4999"
click at [860, 162] on div "LONG GIA QUÁN" at bounding box center [885, 154] width 103 height 18
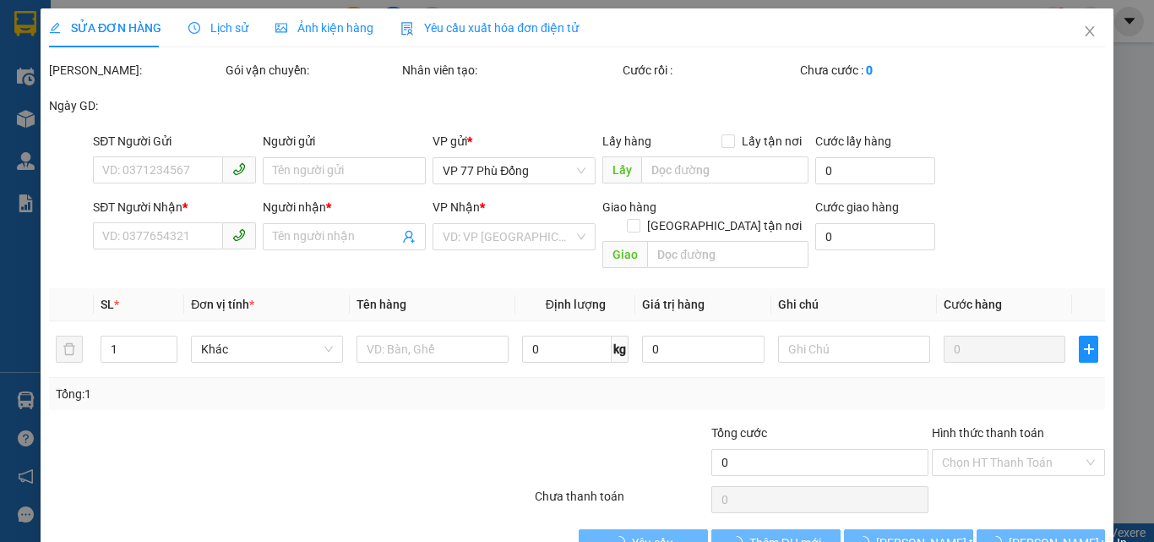
type input "0973212305"
type input "KH"
type input "0988234999"
type input "LONG GIA QUÁN"
type input "50.000"
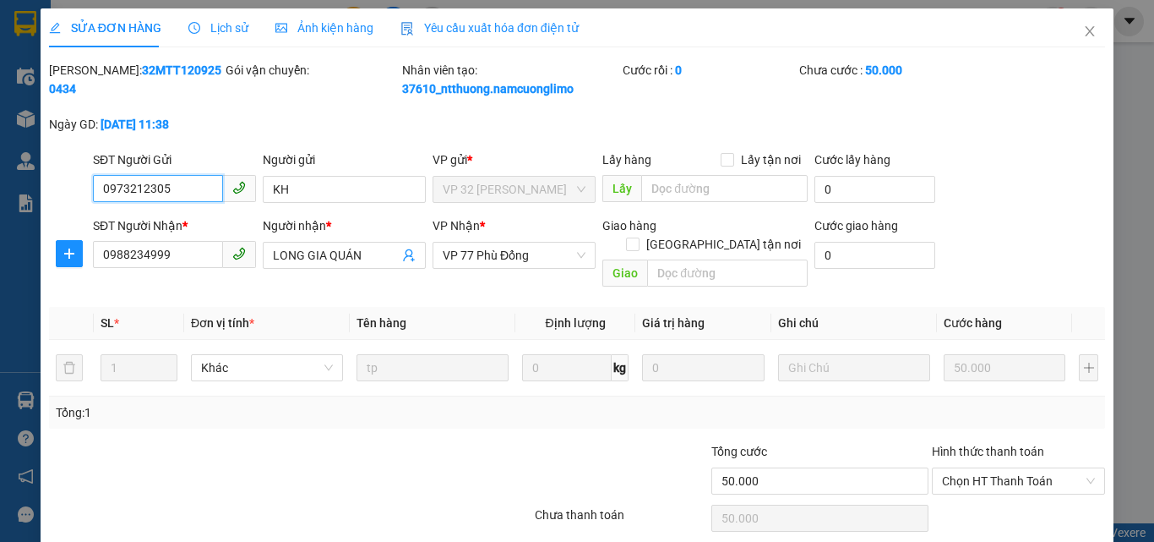
scroll to position [47, 0]
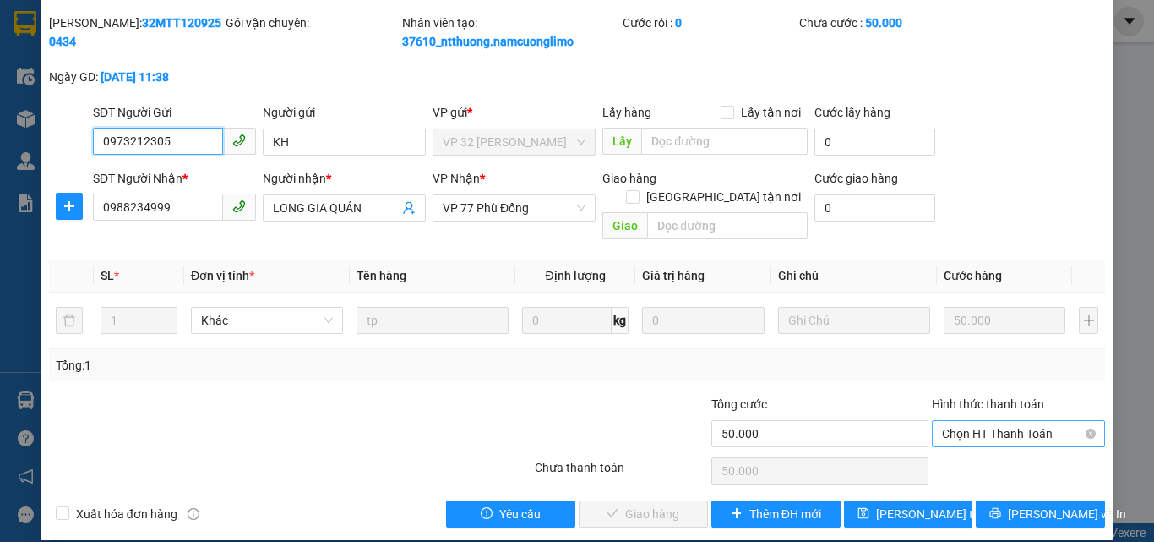
click at [966, 421] on span "Chọn HT Thanh Toán" at bounding box center [1018, 433] width 153 height 25
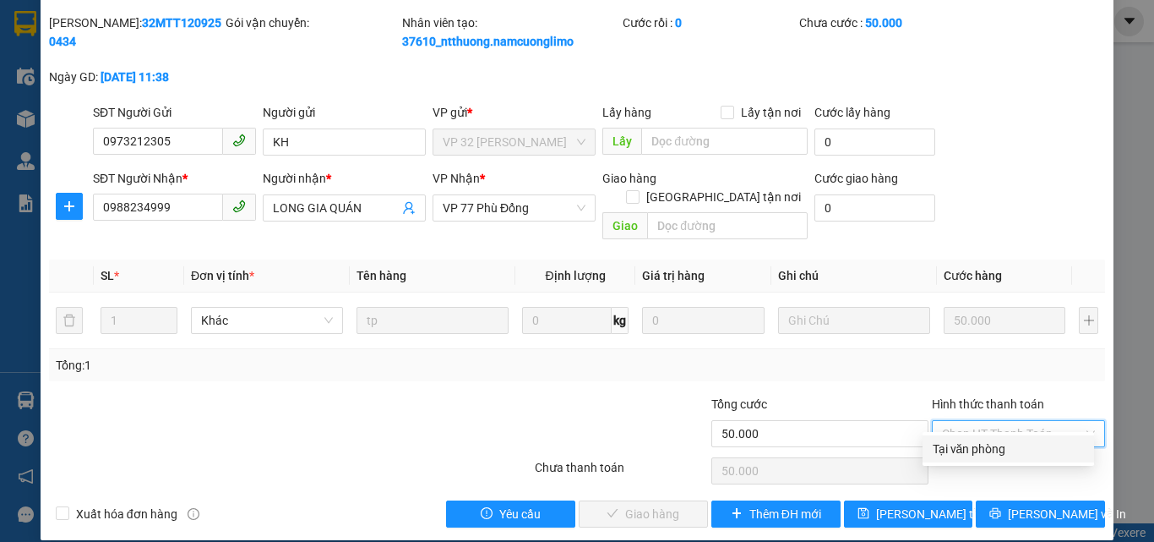
drag, startPoint x: 961, startPoint y: 450, endPoint x: 923, endPoint y: 454, distance: 38.2
click at [960, 451] on div "Tại văn phòng" at bounding box center [1008, 448] width 151 height 19
type input "0"
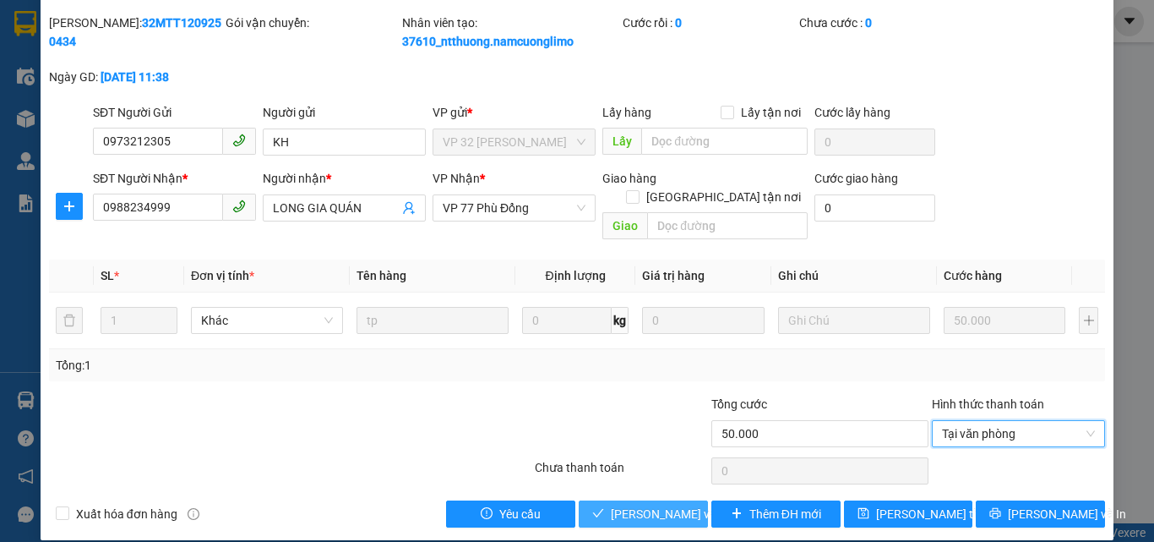
drag, startPoint x: 630, startPoint y: 497, endPoint x: 619, endPoint y: 449, distance: 49.4
click at [627, 505] on span "[PERSON_NAME] và [PERSON_NAME] hàng" at bounding box center [692, 514] width 162 height 19
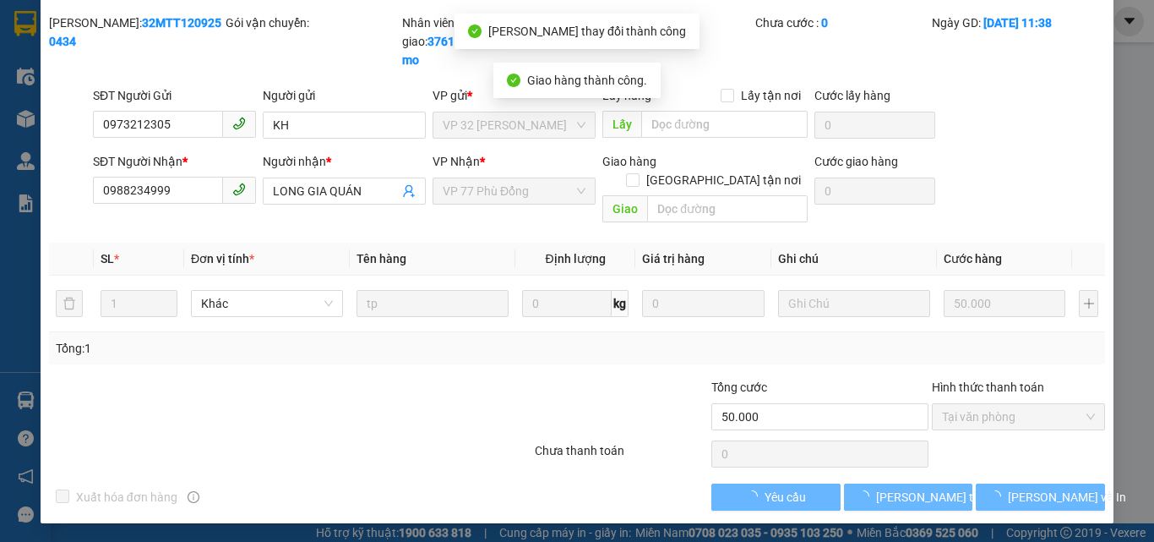
scroll to position [30, 0]
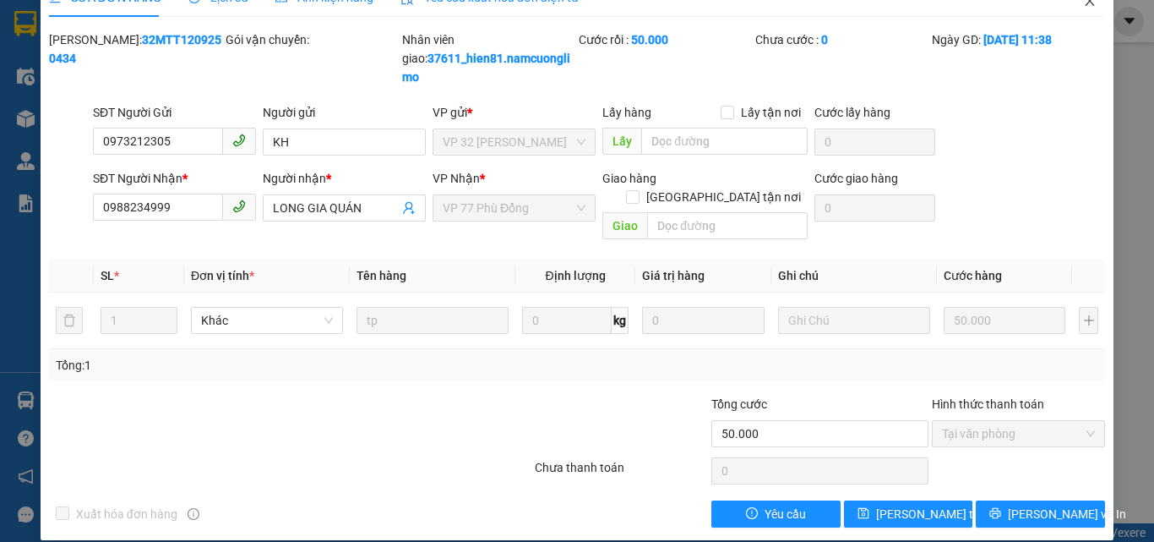
click at [1086, 3] on icon "close" at bounding box center [1090, 1] width 9 height 10
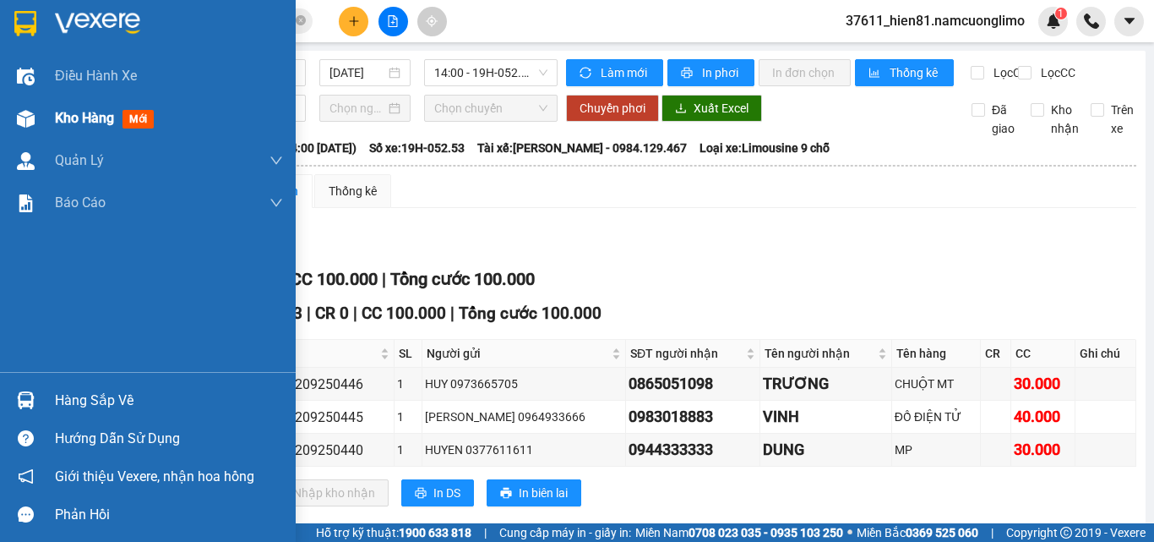
click at [79, 117] on span "Kho hàng" at bounding box center [84, 118] width 59 height 16
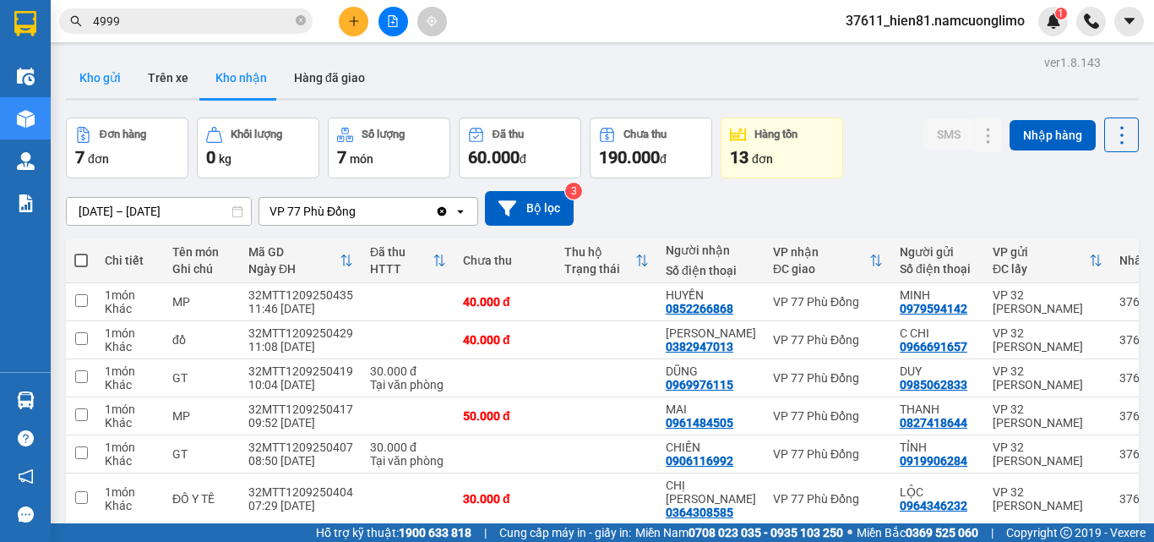
click at [88, 78] on button "Kho gửi" at bounding box center [100, 77] width 68 height 41
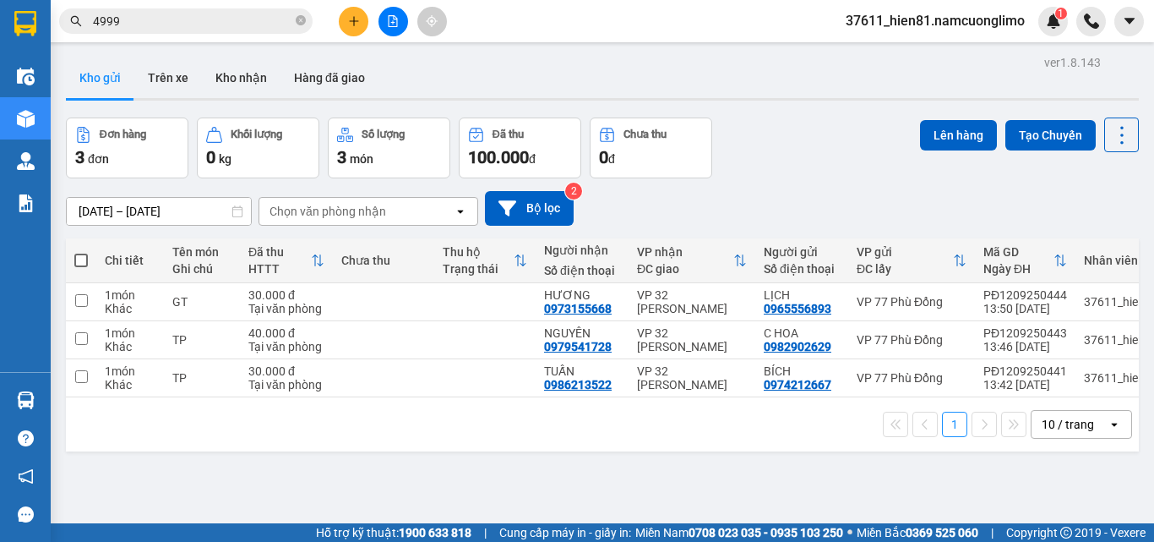
click at [86, 258] on span at bounding box center [81, 261] width 14 height 14
click at [81, 252] on input "checkbox" at bounding box center [81, 252] width 0 height 0
checkbox input "true"
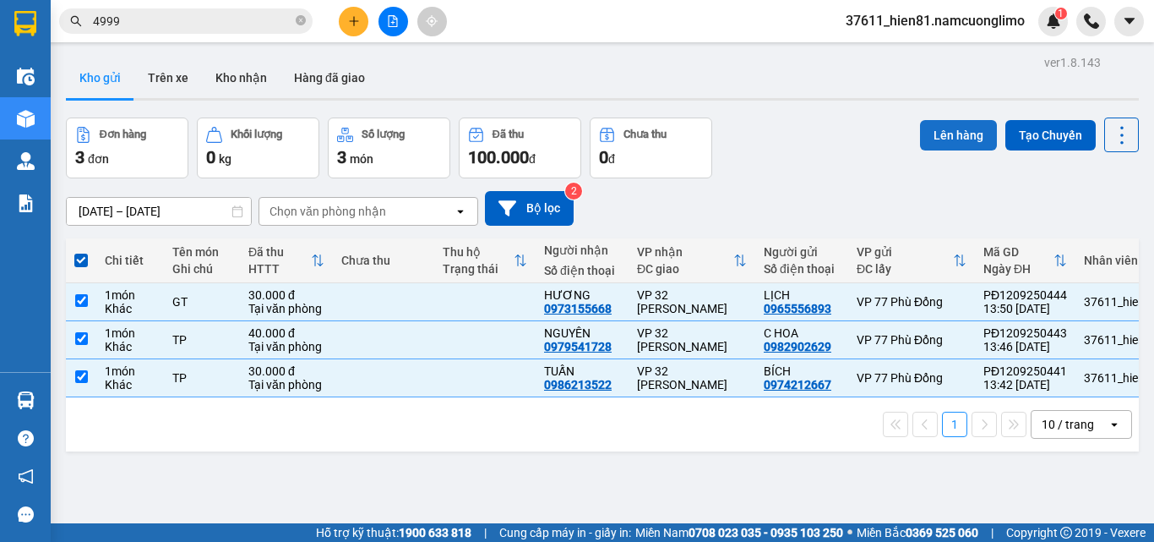
click at [947, 136] on button "Lên hàng" at bounding box center [958, 135] width 77 height 30
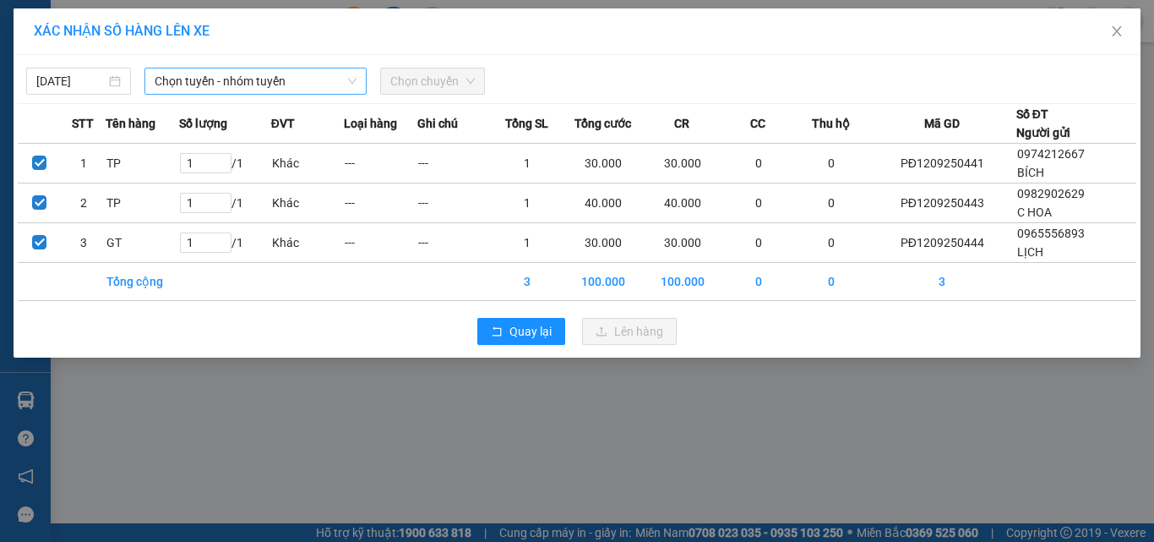
click at [178, 79] on span "Chọn tuyến - nhóm tuyến" at bounding box center [256, 80] width 202 height 25
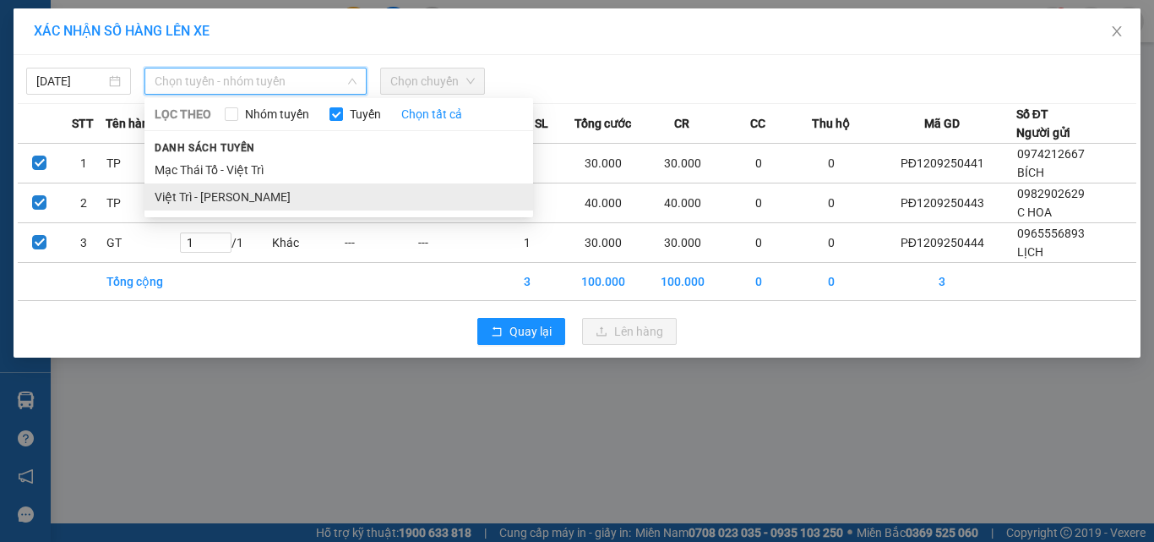
click at [184, 192] on li "Việt Trì - [PERSON_NAME]" at bounding box center [339, 196] width 389 height 27
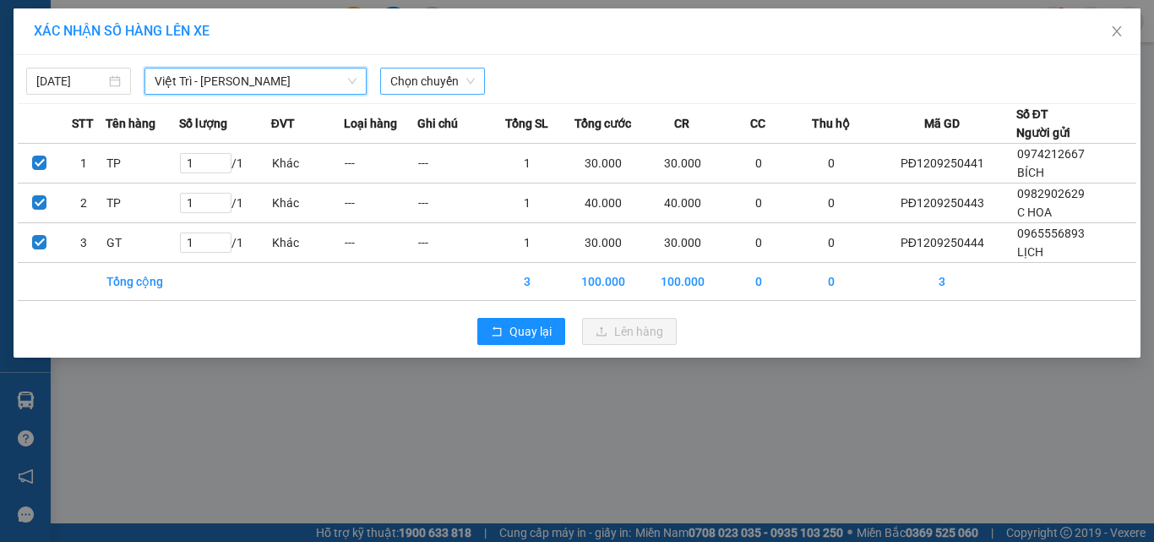
click at [422, 84] on span "Chọn chuyến" at bounding box center [432, 80] width 85 height 25
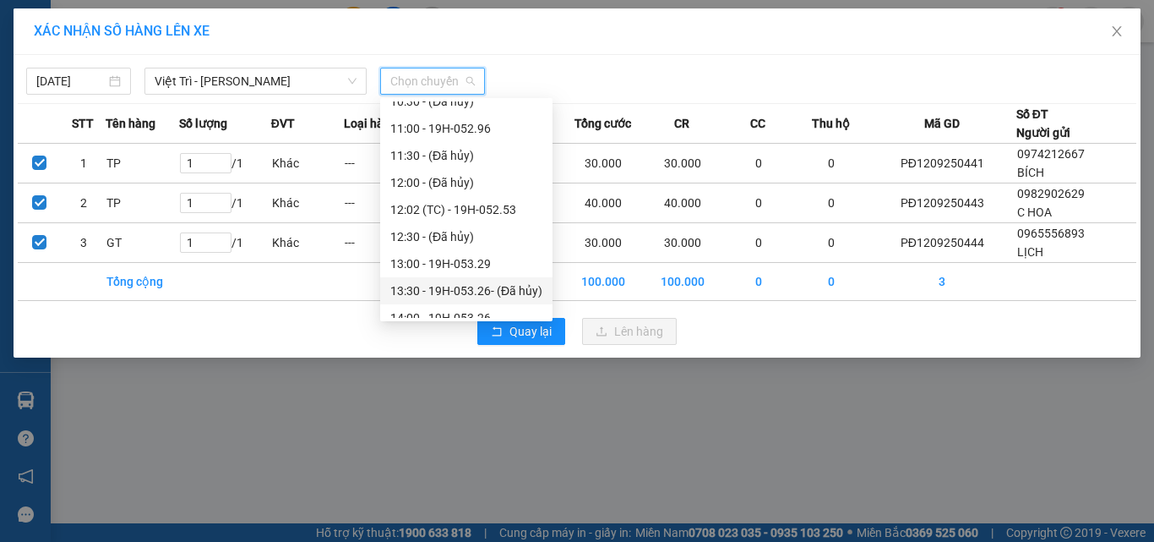
scroll to position [423, 0]
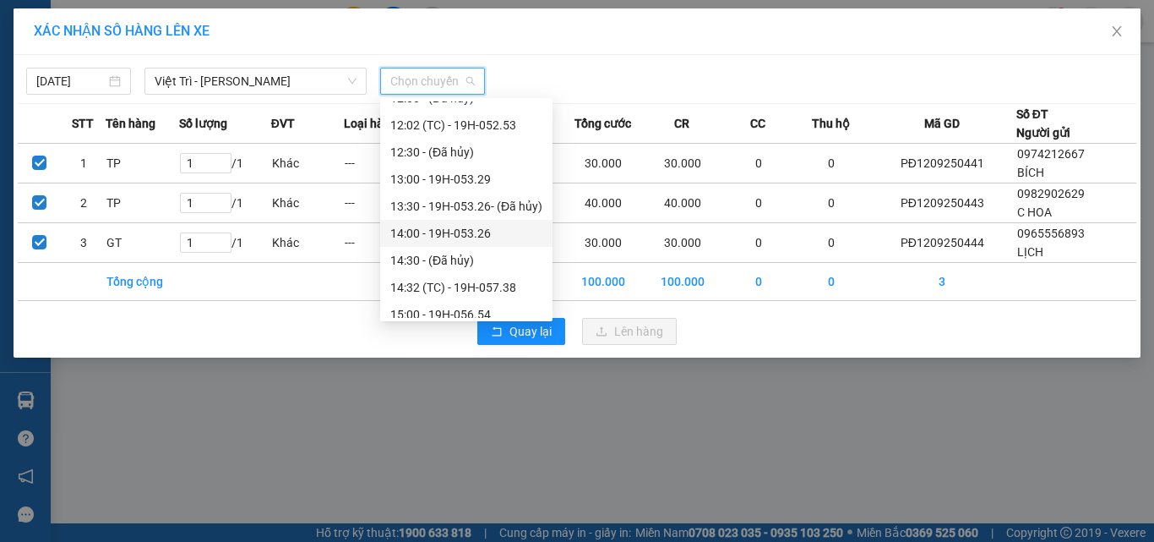
click at [455, 230] on div "14:00 - 19H-053.26" at bounding box center [466, 233] width 152 height 19
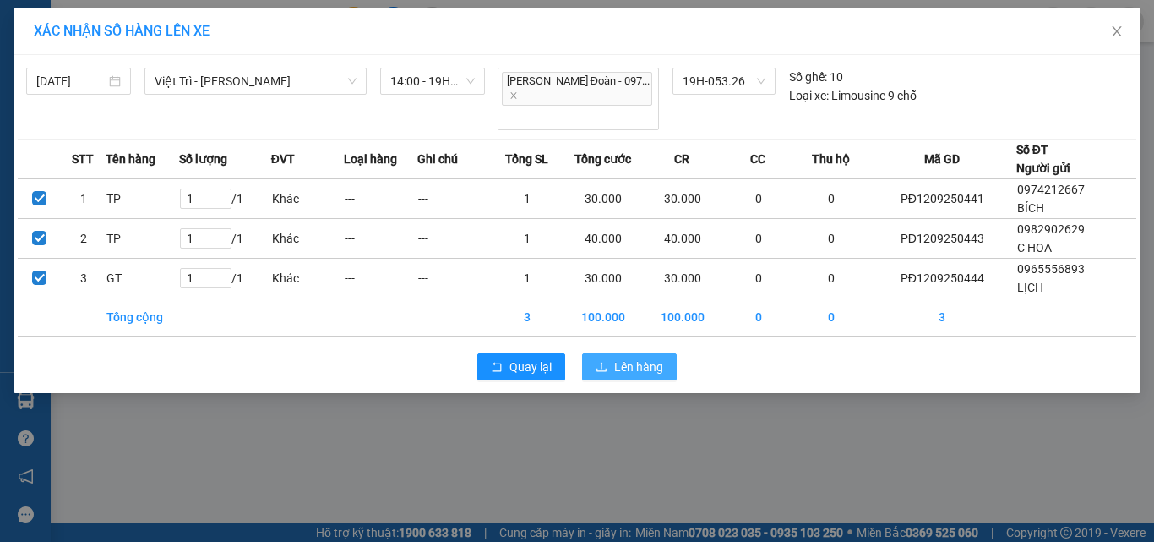
click at [624, 357] on span "Lên hàng" at bounding box center [638, 366] width 49 height 19
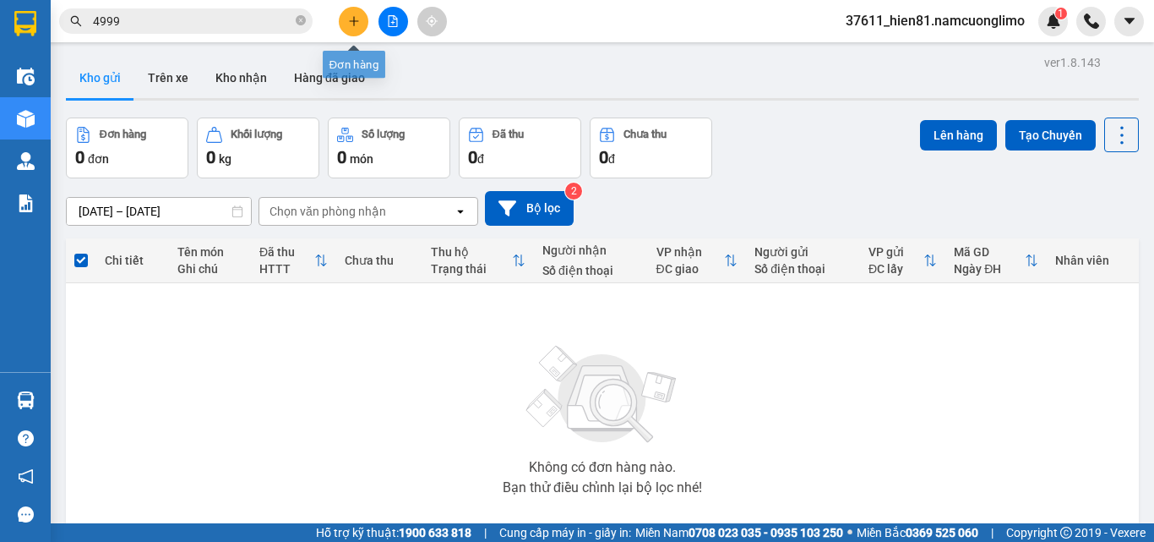
click at [342, 21] on button at bounding box center [354, 22] width 30 height 30
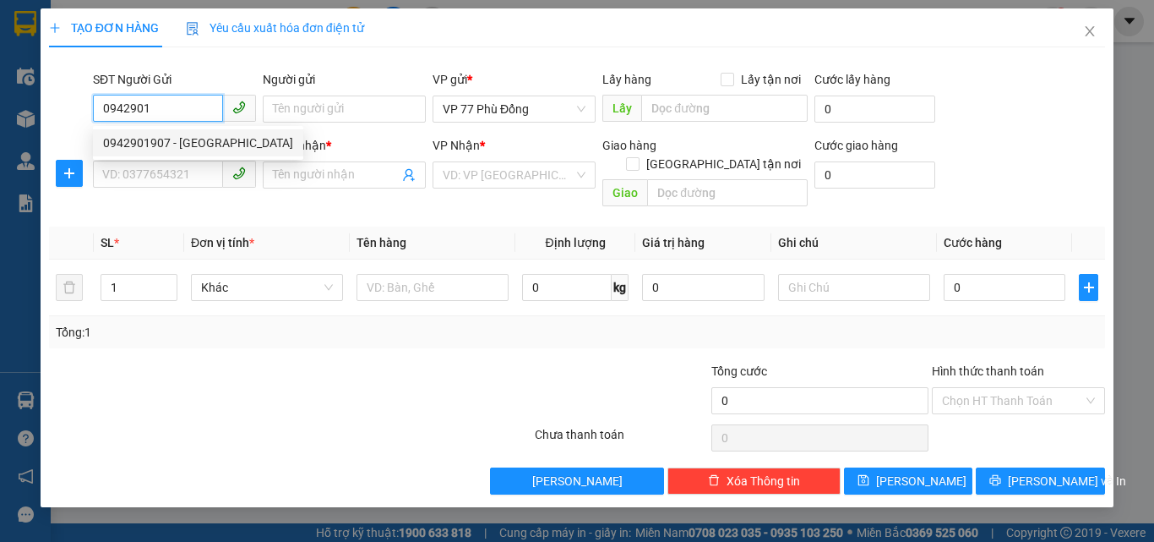
click at [156, 135] on div "0942901907 - VIỆT HÀ" at bounding box center [198, 143] width 190 height 19
type input "0942901907"
type input "VIỆT HÀ"
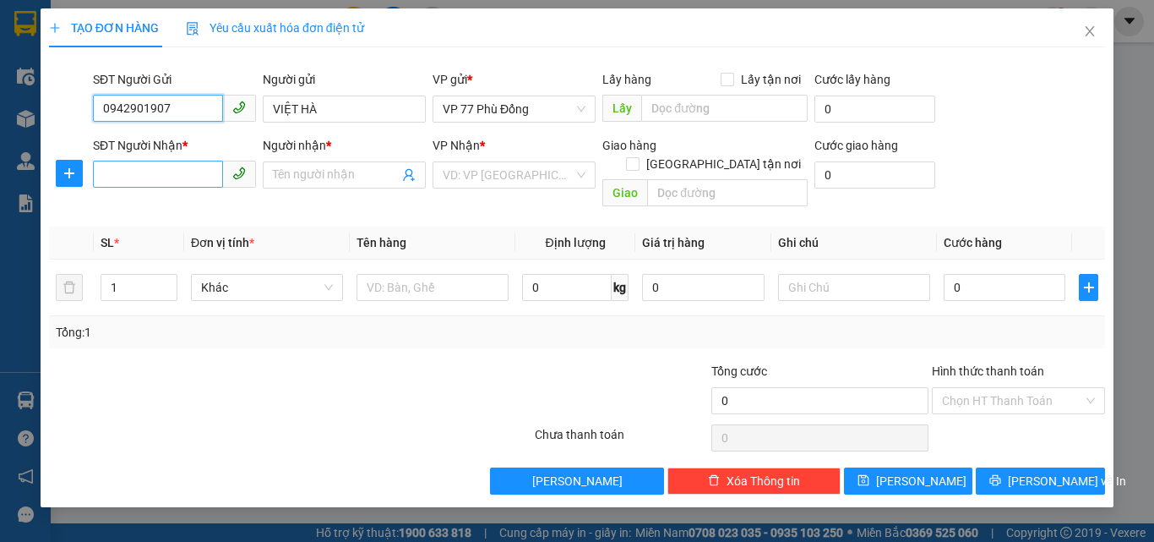
type input "0942901907"
click at [150, 173] on input "SĐT Người Nhận *" at bounding box center [158, 174] width 130 height 27
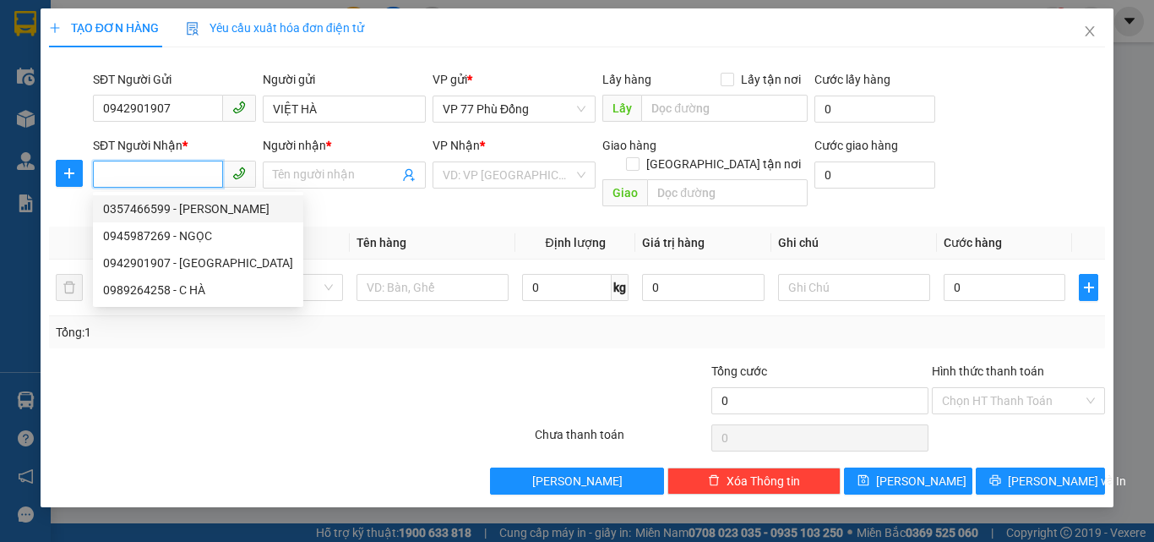
click at [216, 213] on div "0357466599 - THU HƯƠNG" at bounding box center [198, 208] width 190 height 19
type input "0357466599"
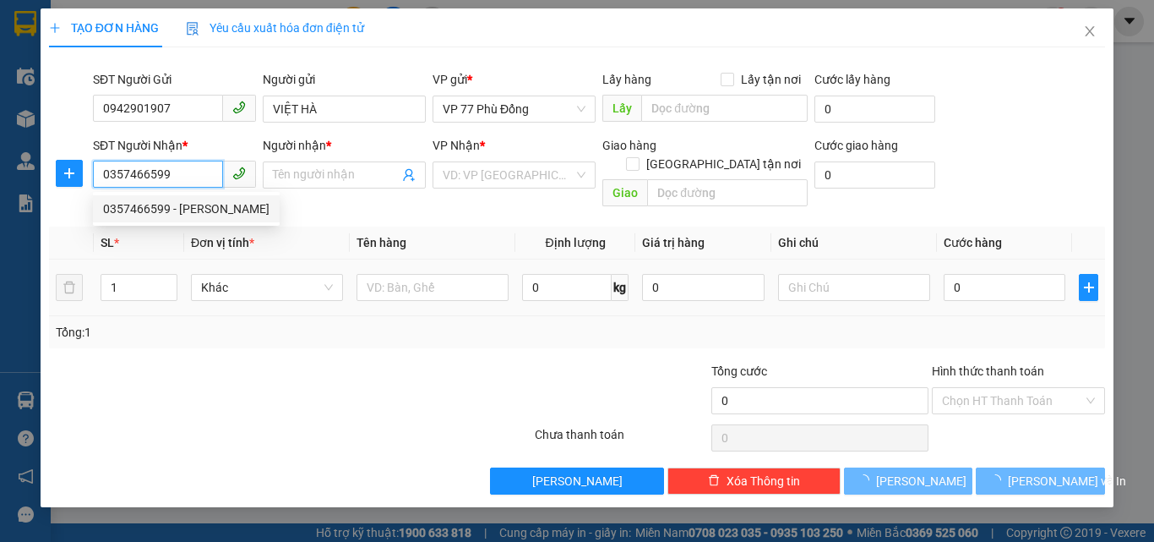
type input "THU HƯƠNG"
checkbox input "true"
type input "TÒA S3, VINHOM SKYLAKE PHẠM HÙNG PHƯƠNG MỸ ĐÌNH 1, QUẬN NAM TỪ LIÊM"
type input "30.000"
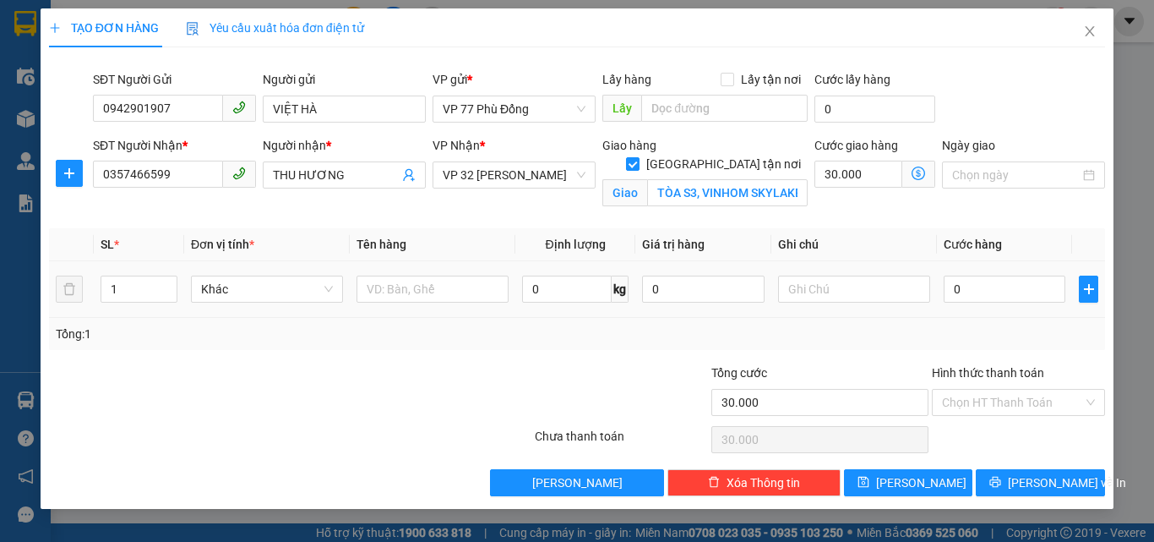
click at [393, 275] on div at bounding box center [433, 289] width 152 height 34
click at [405, 291] on input "text" at bounding box center [433, 289] width 152 height 27
type input "TP"
click at [917, 172] on icon "dollar-circle" at bounding box center [919, 173] width 14 height 14
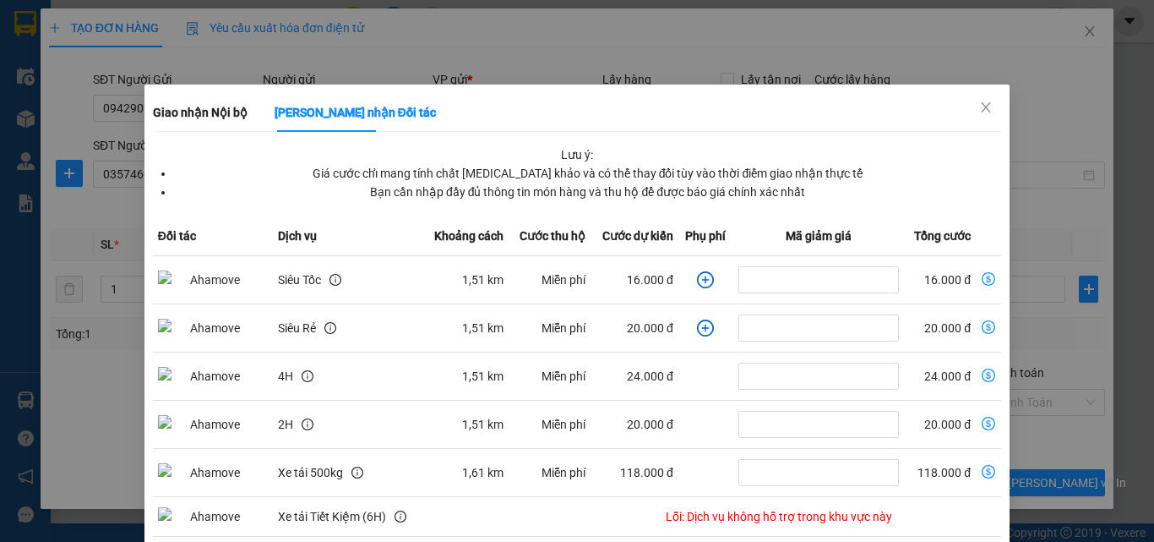
click at [591, 264] on td "16.000 đ" at bounding box center [635, 280] width 88 height 48
click at [827, 270] on input "dollar-circle" at bounding box center [819, 279] width 161 height 27
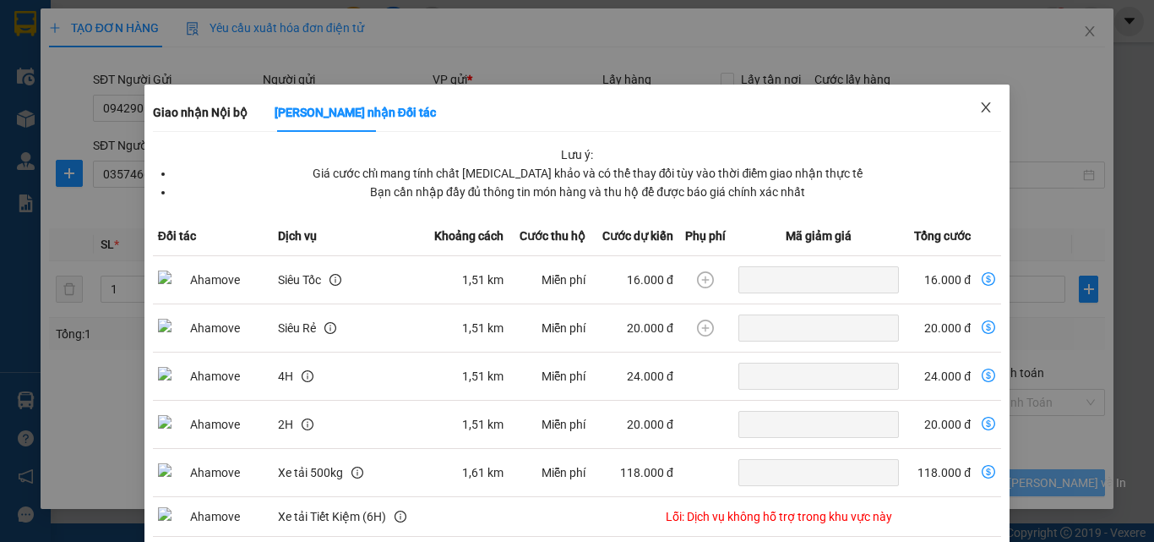
click at [979, 113] on icon "close" at bounding box center [986, 108] width 14 height 14
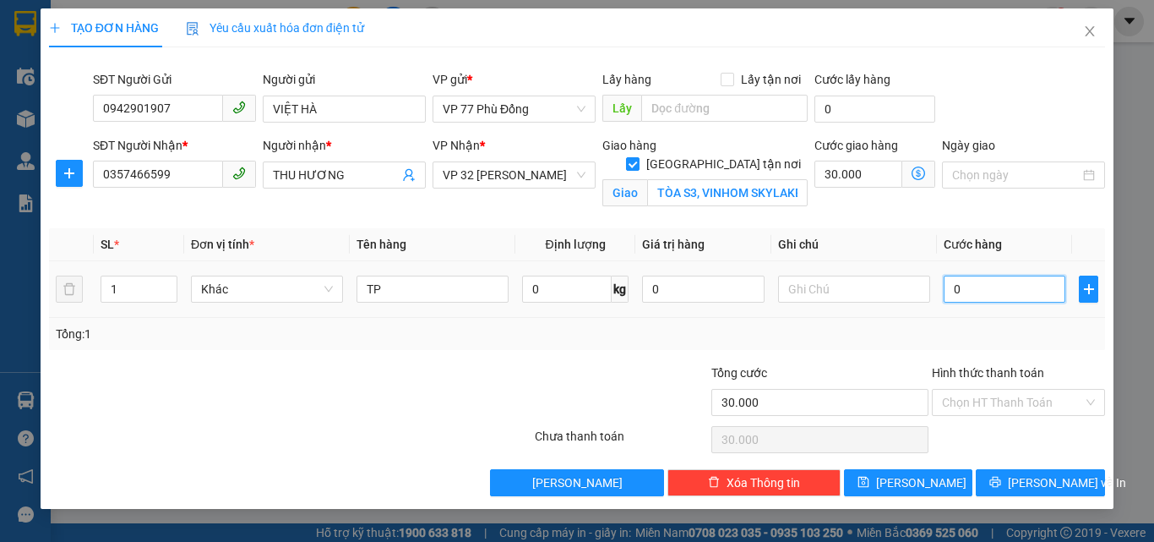
click at [967, 292] on input "0" at bounding box center [1005, 289] width 122 height 27
type input "4"
type input "30.004"
type input "40"
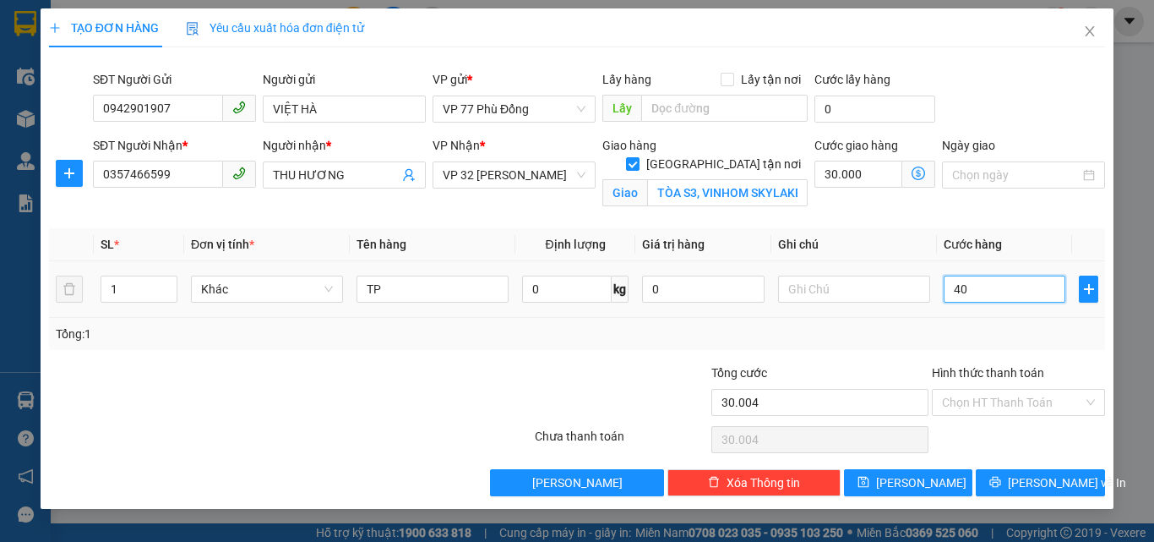
type input "30.040"
type input "40.000"
type input "70.000"
click at [974, 341] on div "Tổng: 1" at bounding box center [577, 334] width 1043 height 19
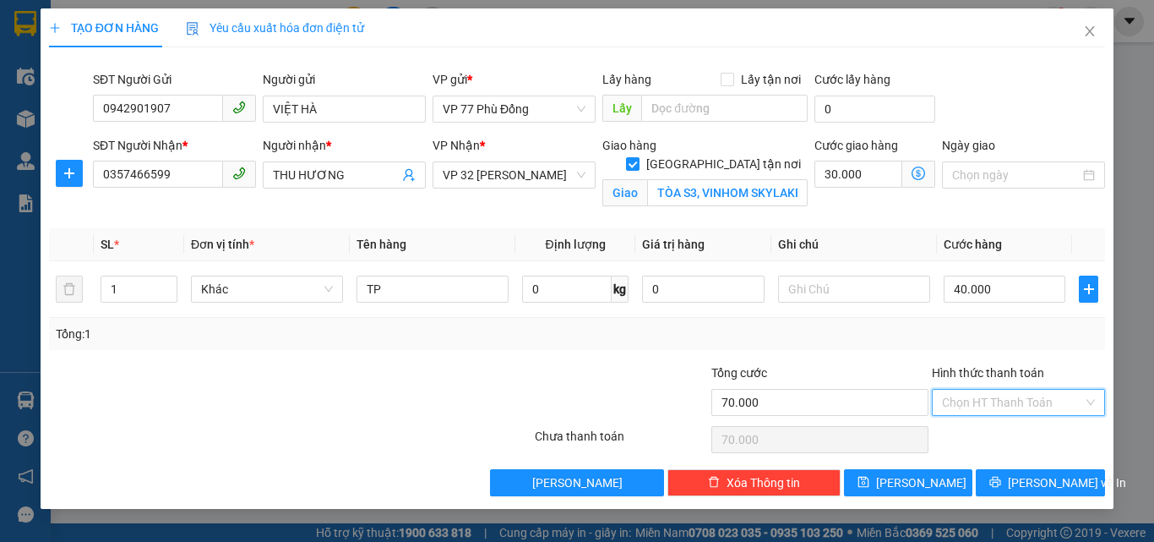
click at [970, 405] on input "Hình thức thanh toán" at bounding box center [1012, 402] width 141 height 25
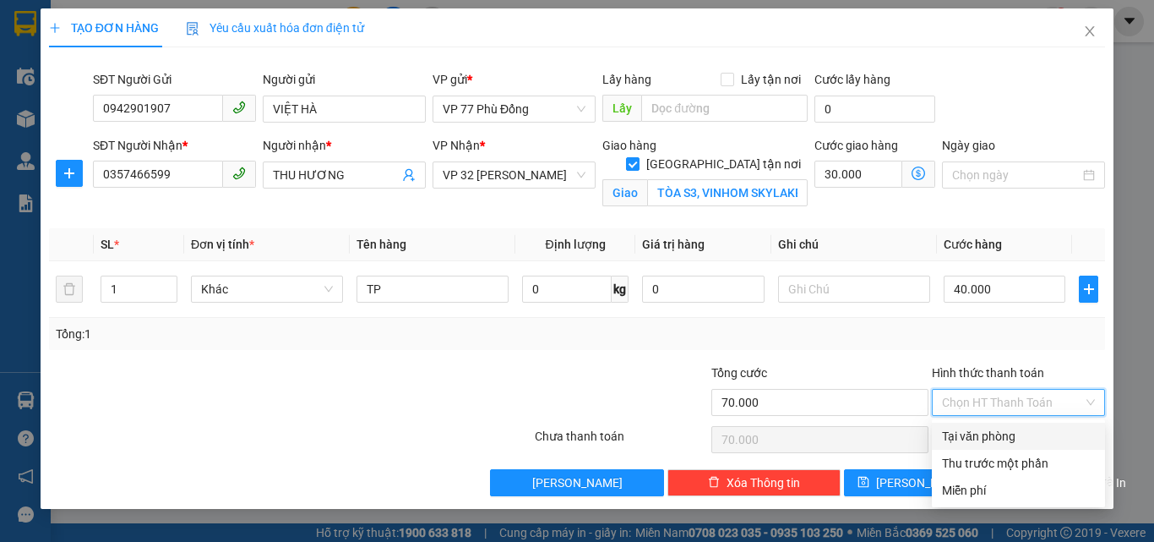
click at [974, 446] on div "Tại văn phòng" at bounding box center [1018, 436] width 173 height 27
type input "0"
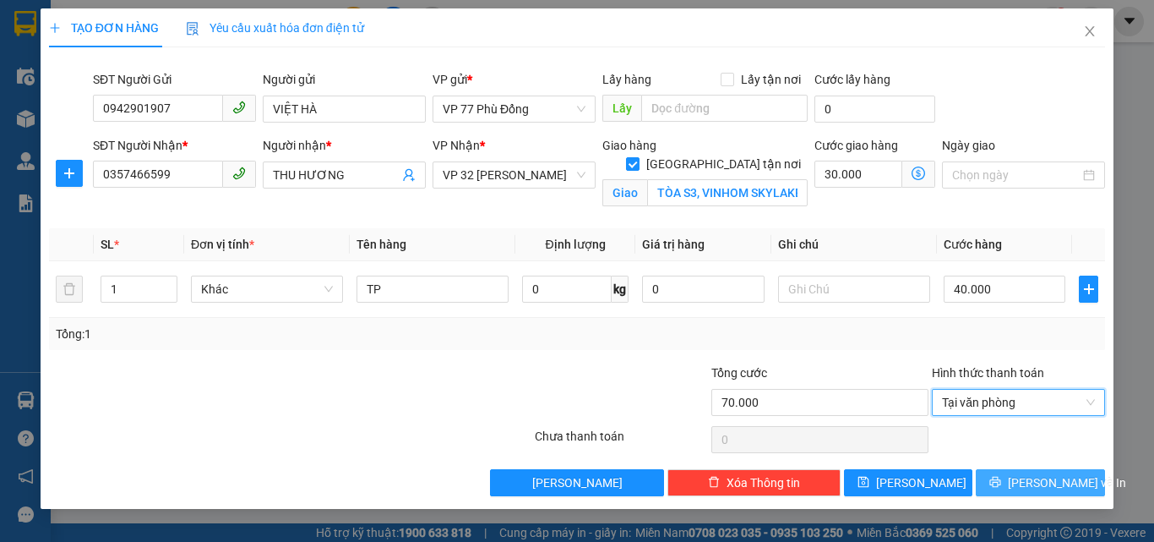
click at [1042, 483] on span "[PERSON_NAME] và In" at bounding box center [1067, 482] width 118 height 19
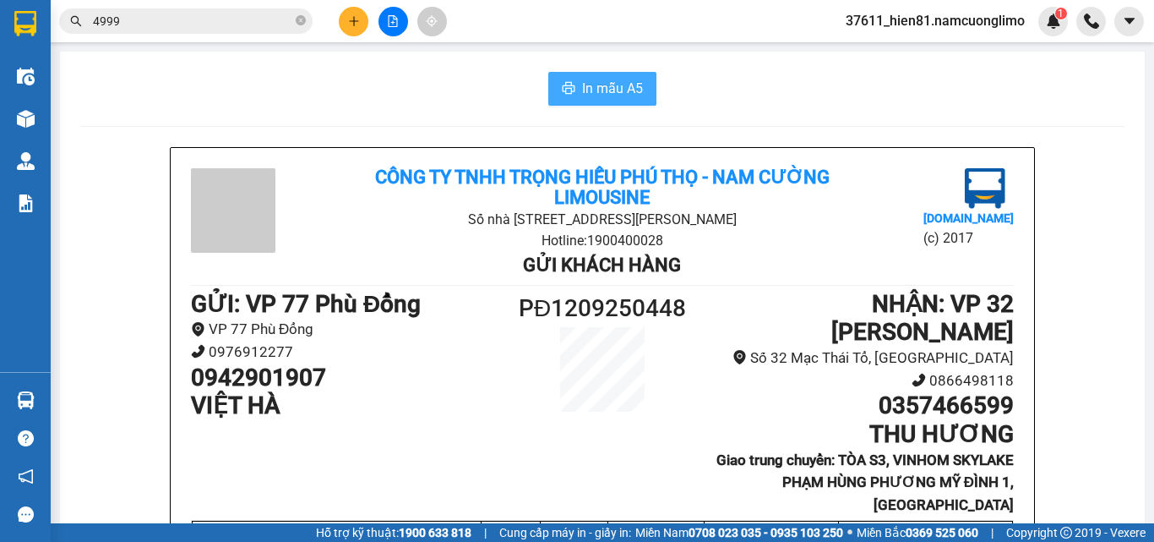
click at [582, 85] on span "In mẫu A5" at bounding box center [612, 88] width 61 height 21
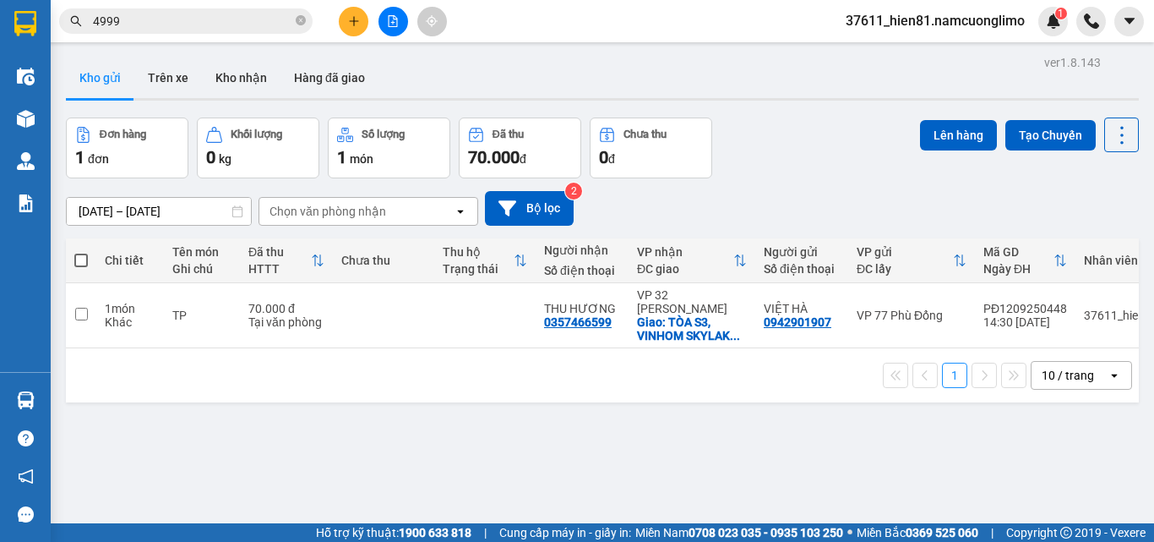
click at [362, 31] on button at bounding box center [354, 22] width 30 height 30
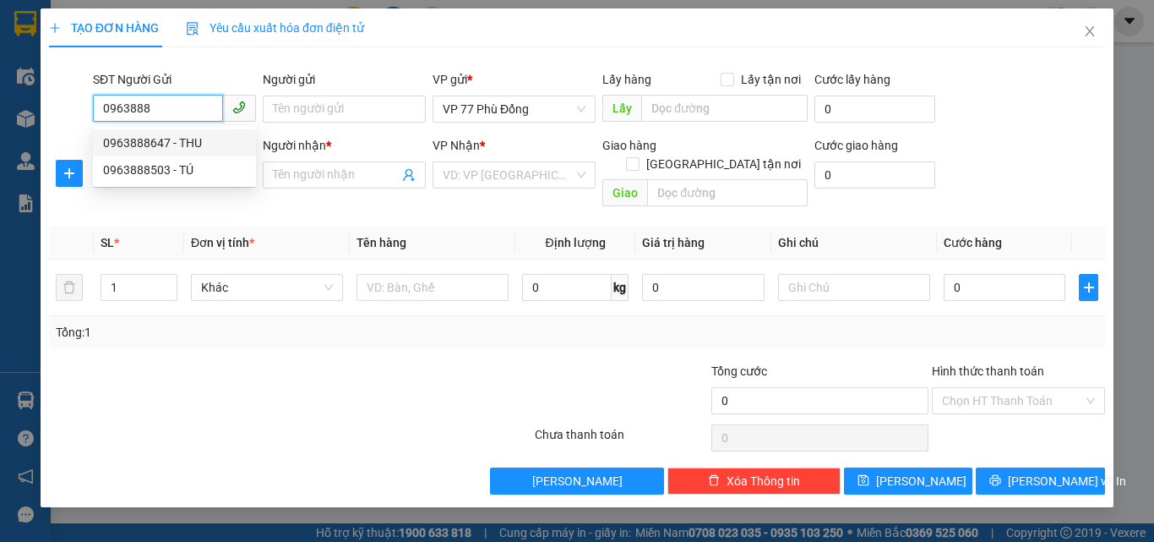
click at [177, 150] on div "0963888647 - THU" at bounding box center [174, 143] width 143 height 19
type input "0963888647"
type input "THU"
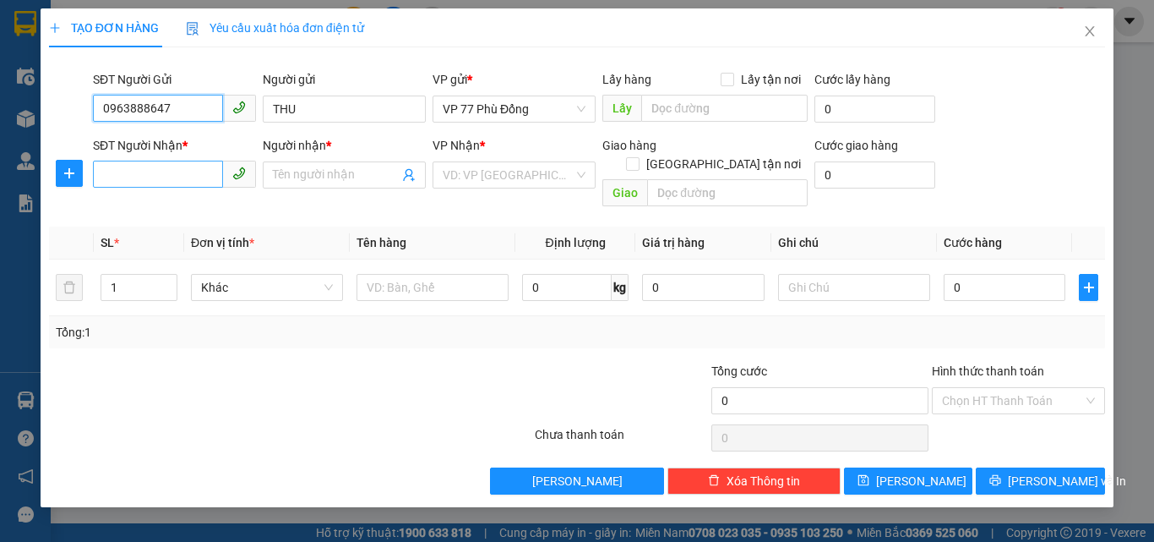
type input "0963888647"
click at [185, 172] on input "SĐT Người Nhận *" at bounding box center [158, 174] width 130 height 27
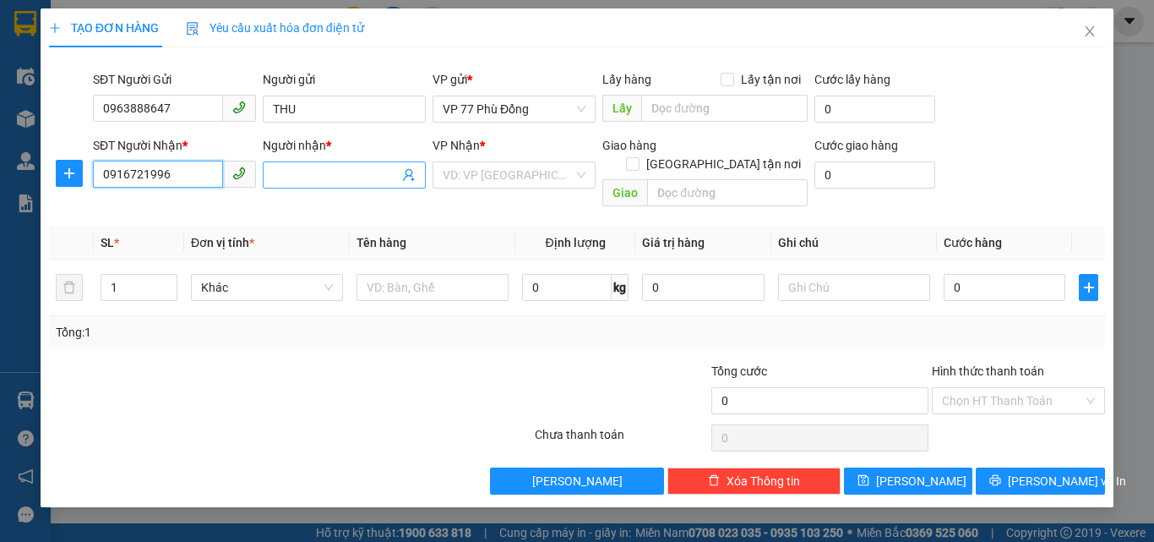
type input "0916721996"
click at [308, 182] on input "Người nhận *" at bounding box center [336, 175] width 126 height 19
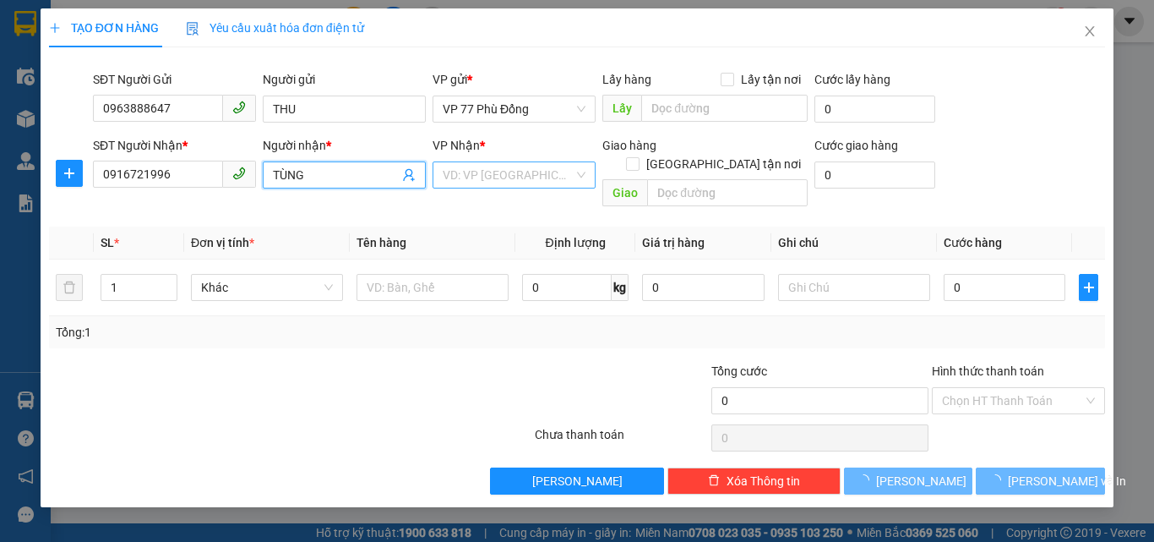
type input "TÙNG"
click at [467, 172] on input "search" at bounding box center [508, 174] width 131 height 25
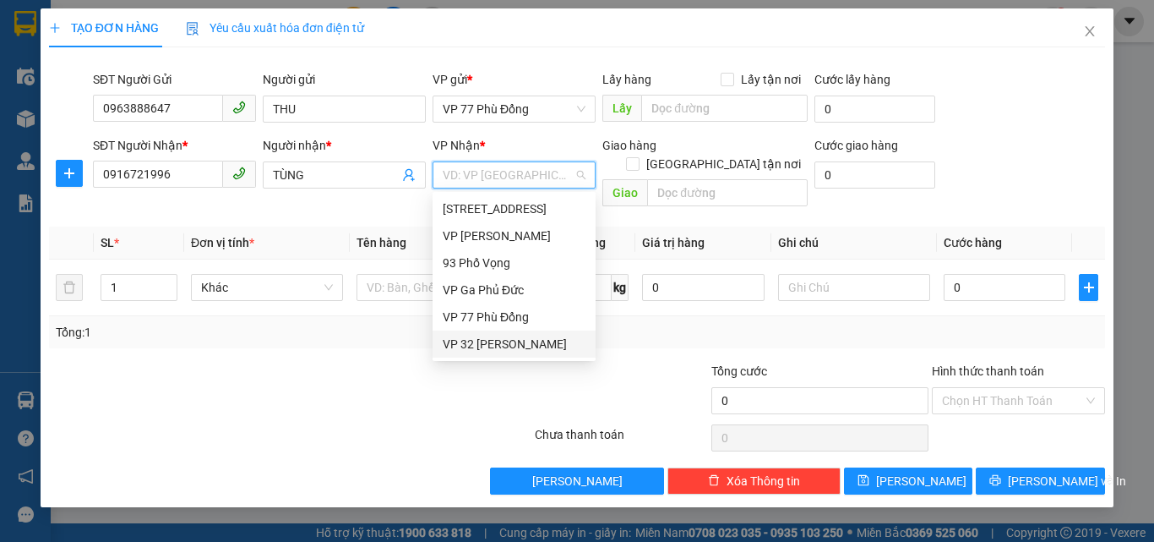
click at [467, 336] on div "VP 32 [PERSON_NAME]" at bounding box center [514, 344] width 143 height 19
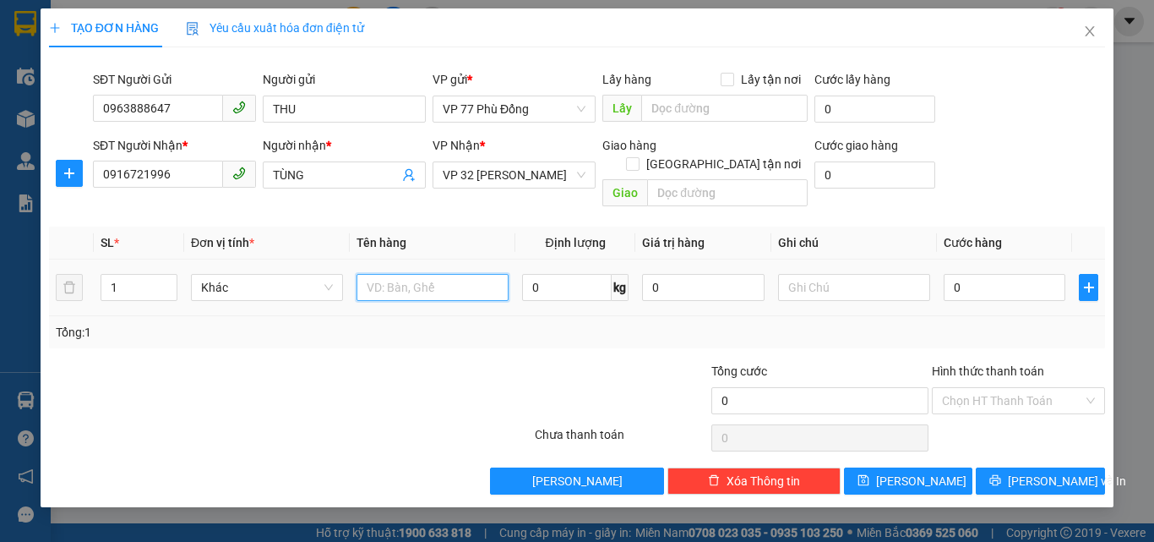
click at [400, 274] on input "text" at bounding box center [433, 287] width 152 height 27
type input "M"
type input "THUỐC"
click at [969, 274] on input "0" at bounding box center [1005, 287] width 122 height 27
type input "6"
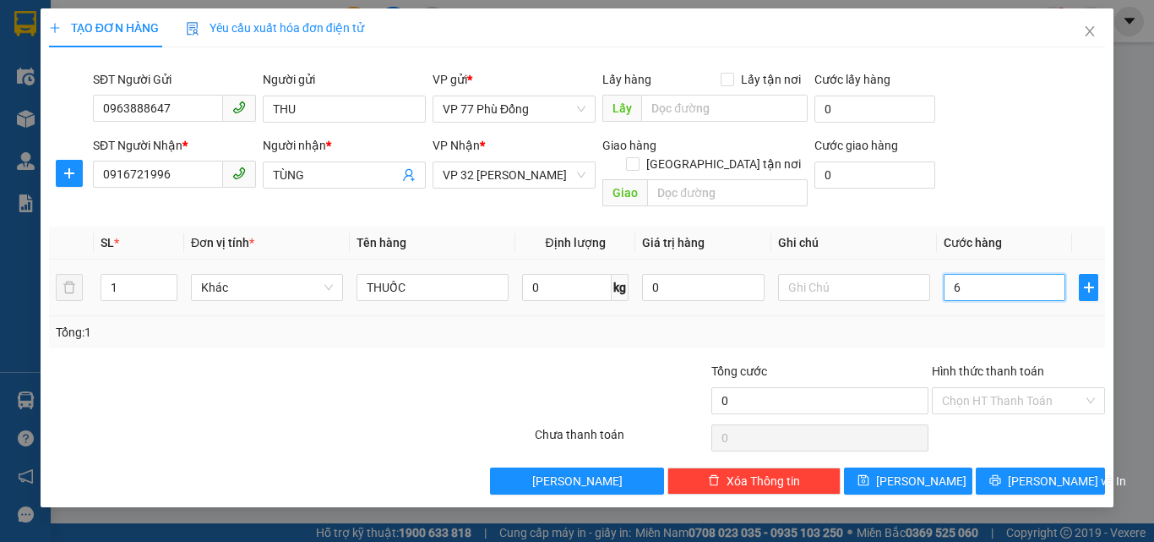
type input "6"
type input "60"
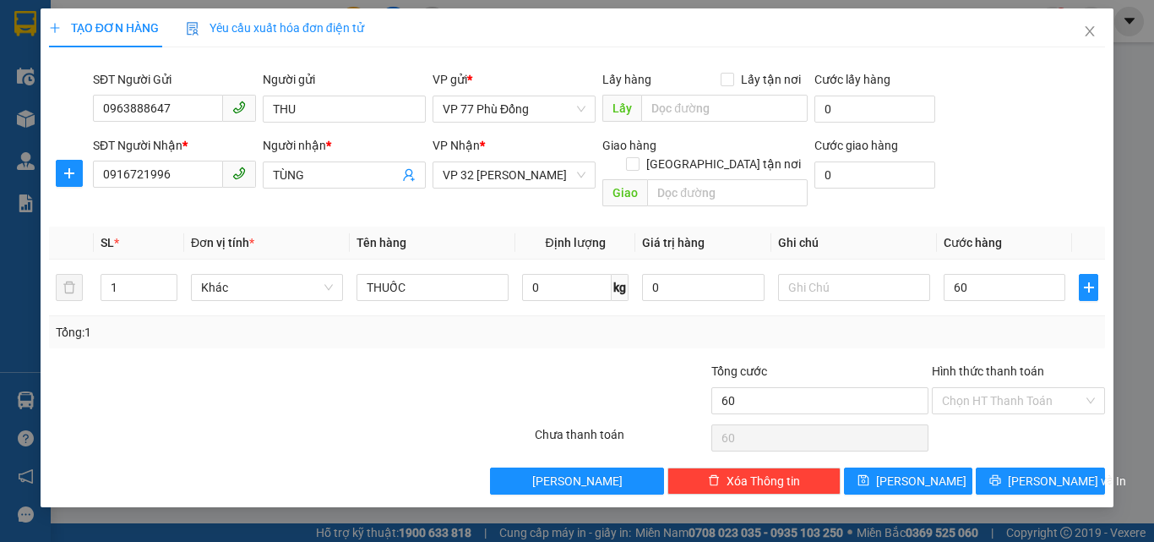
type input "60.000"
click at [975, 323] on div "Tổng: 1" at bounding box center [577, 332] width 1043 height 19
click at [973, 388] on input "Hình thức thanh toán" at bounding box center [1012, 400] width 141 height 25
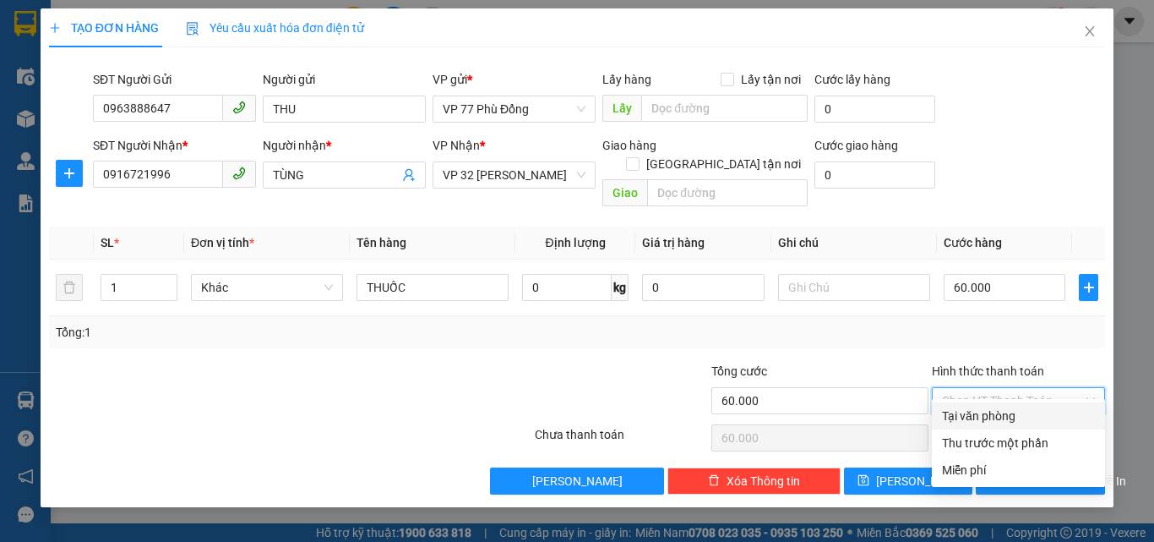
click at [967, 419] on div "Tại văn phòng" at bounding box center [1018, 416] width 153 height 19
type input "0"
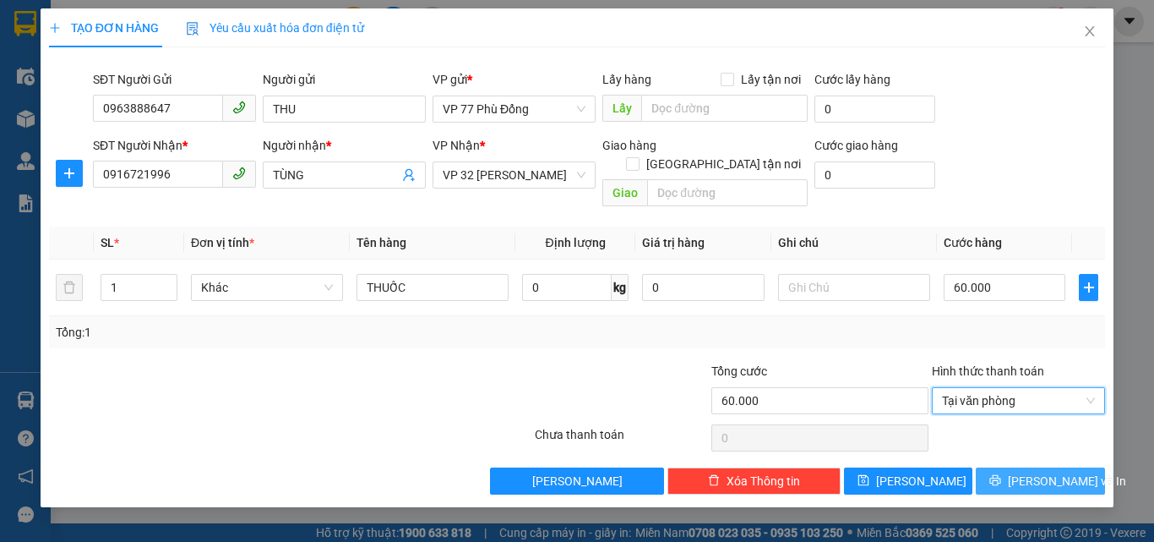
click at [1037, 472] on span "[PERSON_NAME] và In" at bounding box center [1067, 481] width 118 height 19
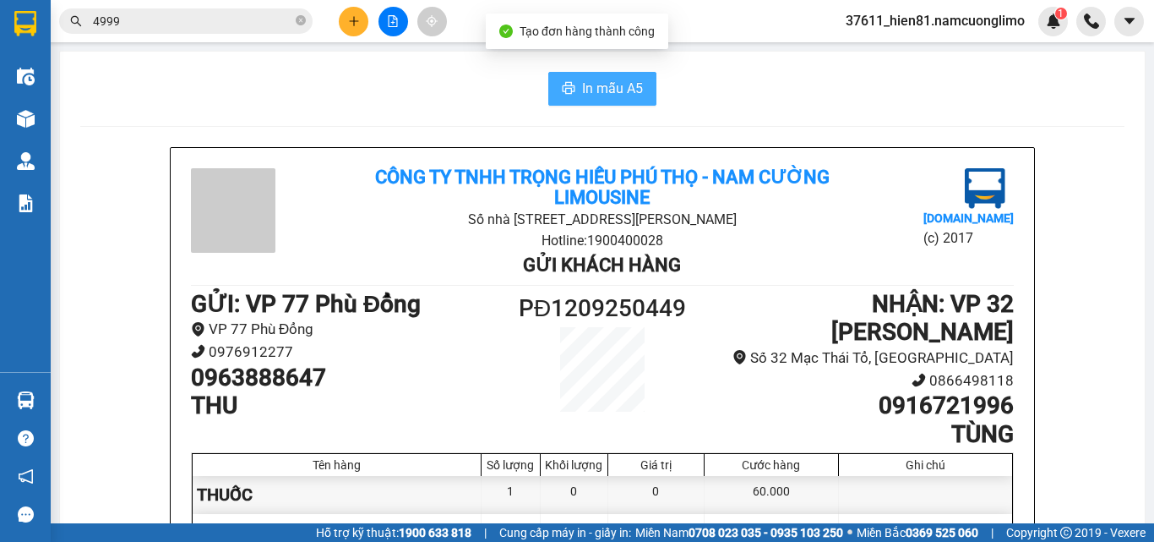
click at [594, 88] on span "In mẫu A5" at bounding box center [612, 88] width 61 height 21
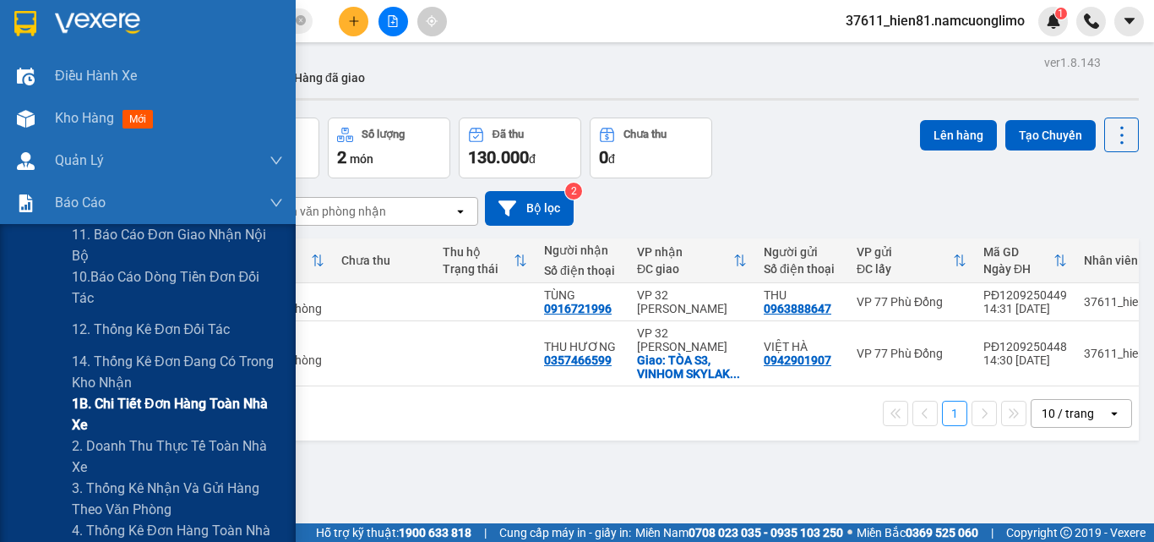
click at [156, 414] on span "1B. Chi tiết đơn hàng toàn nhà xe" at bounding box center [177, 414] width 211 height 42
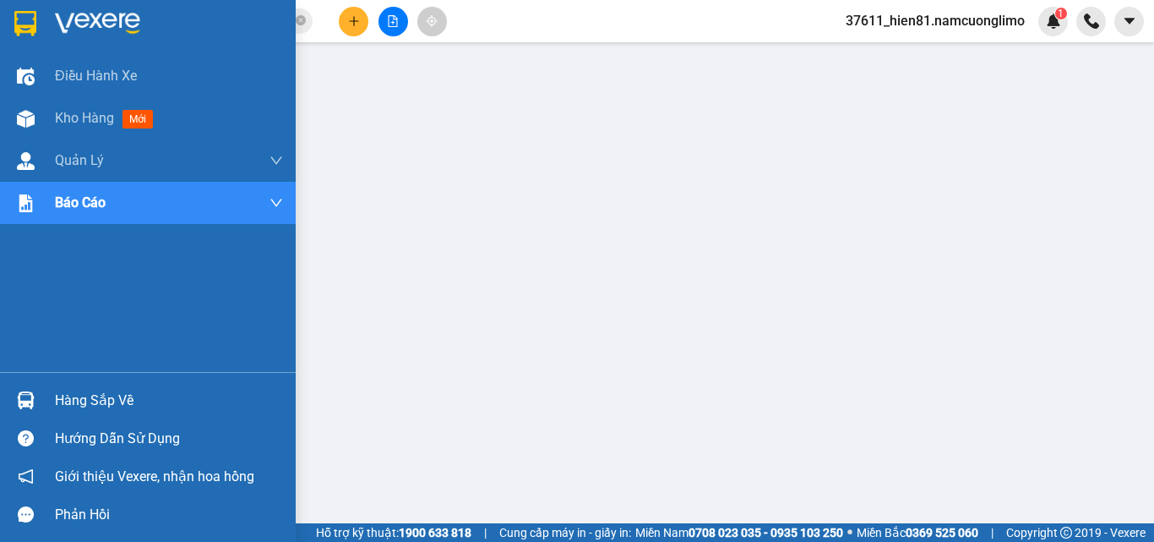
click at [83, 403] on div "Hàng sắp về" at bounding box center [169, 400] width 228 height 25
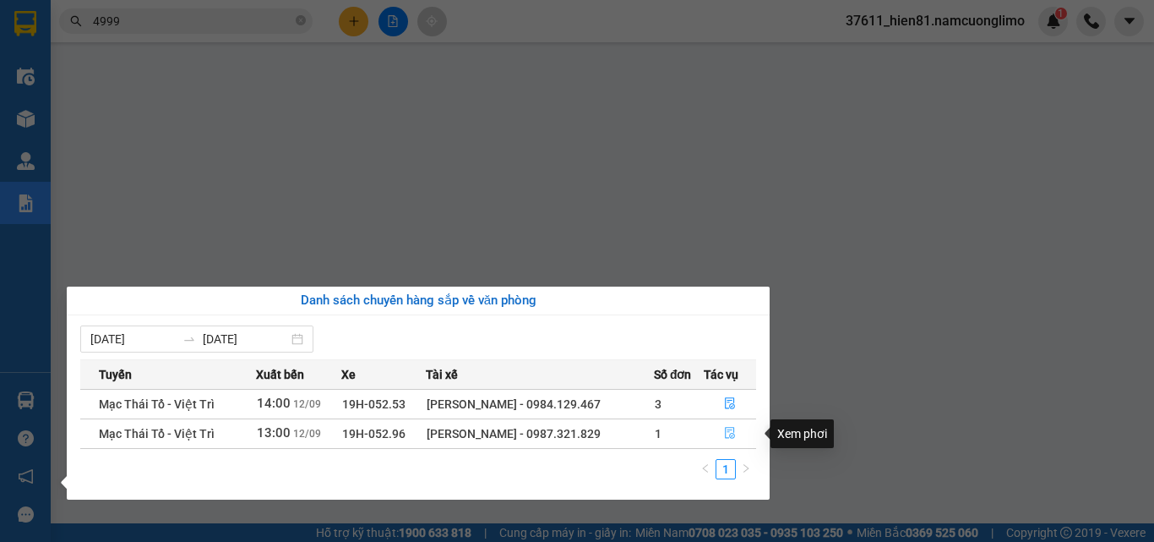
click at [728, 430] on icon "file-done" at bounding box center [730, 434] width 10 height 12
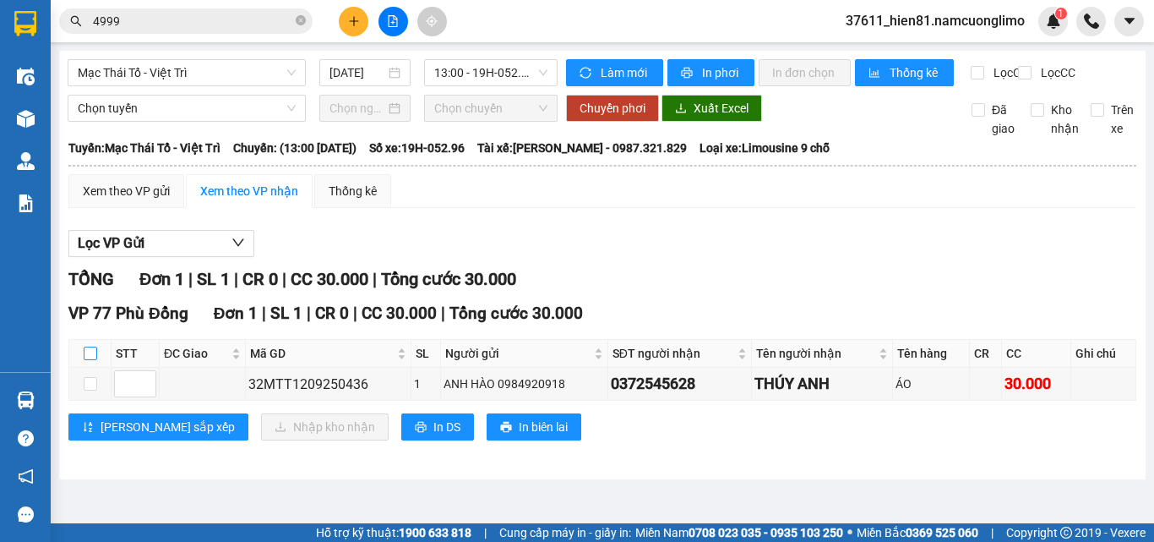
click at [92, 360] on input "checkbox" at bounding box center [91, 354] width 14 height 14
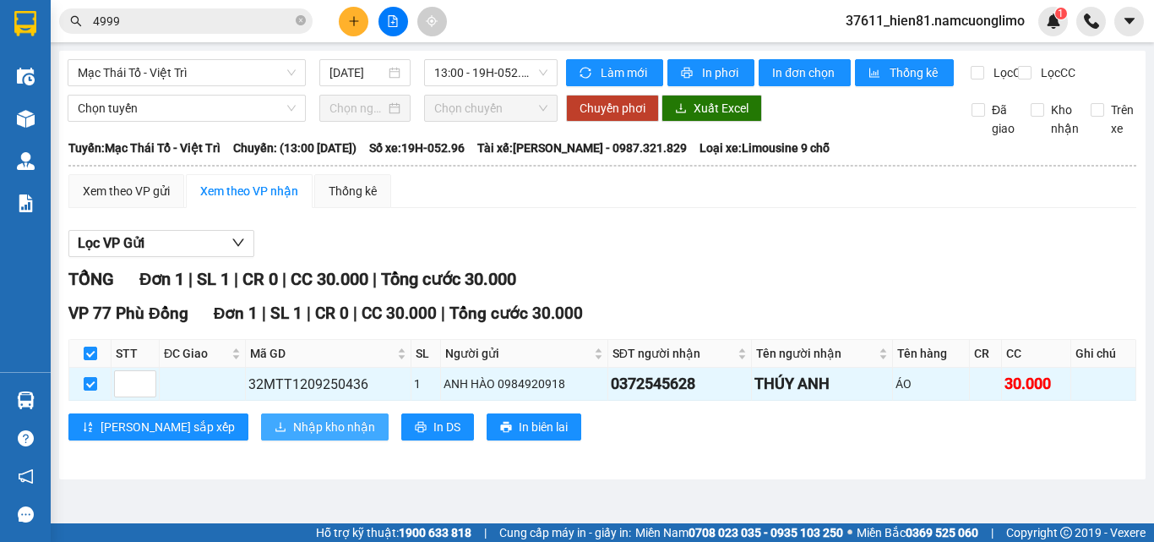
click at [293, 436] on span "Nhập kho nhận" at bounding box center [334, 426] width 82 height 19
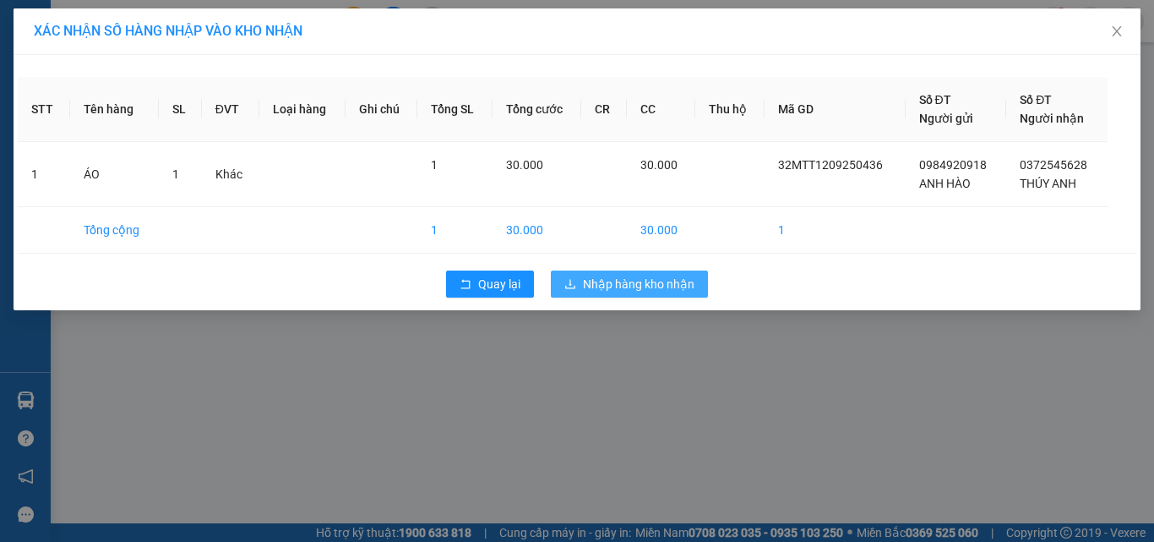
click at [653, 286] on span "Nhập hàng kho nhận" at bounding box center [639, 284] width 112 height 19
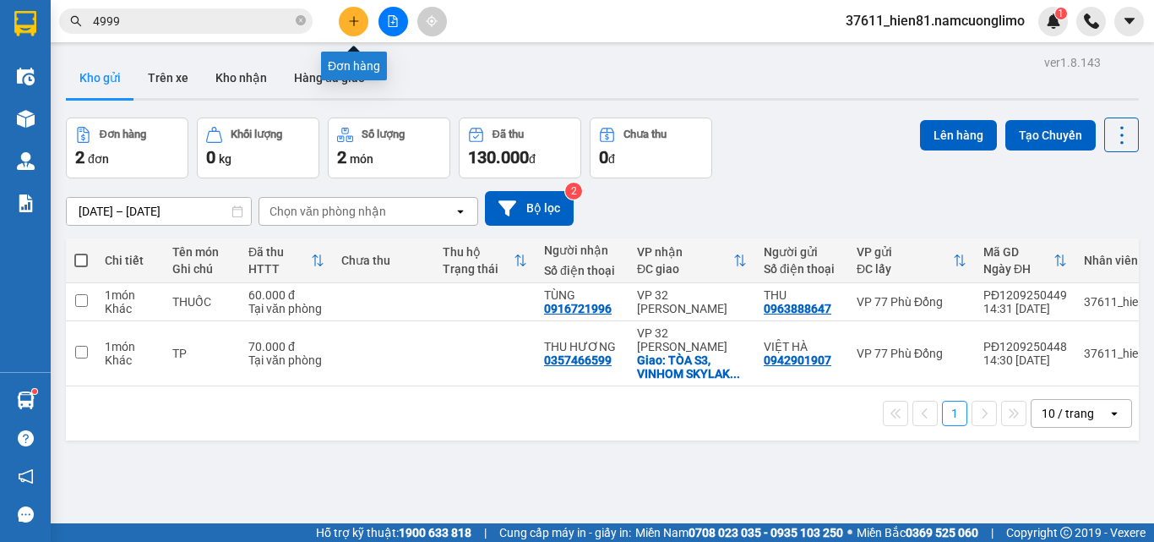
click at [351, 27] on button at bounding box center [354, 22] width 30 height 30
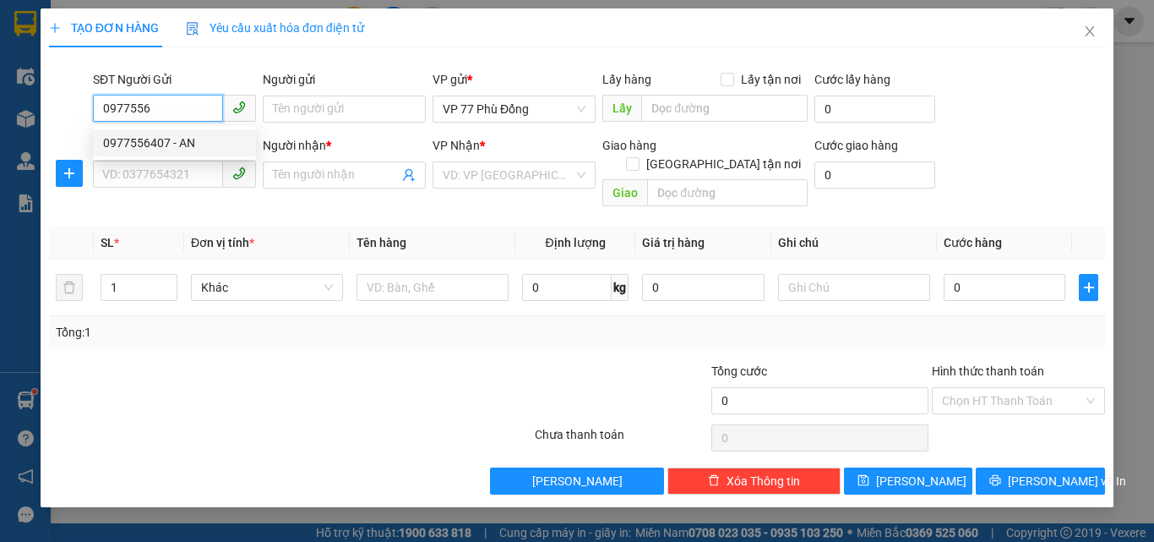
click at [147, 147] on div "0977556407 - AN" at bounding box center [174, 143] width 143 height 19
type input "0977556407"
type input "AN"
type input "0977556407"
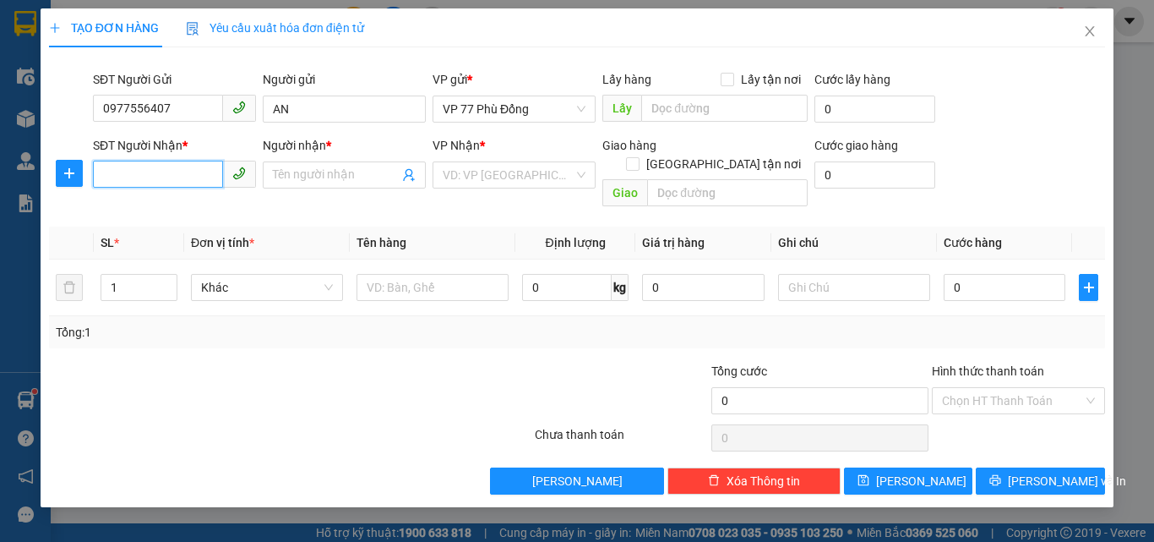
click at [150, 177] on input "SĐT Người Nhận *" at bounding box center [158, 174] width 130 height 27
click at [183, 205] on div "0382775649 - HUYỀN" at bounding box center [186, 208] width 166 height 19
type input "0382775649"
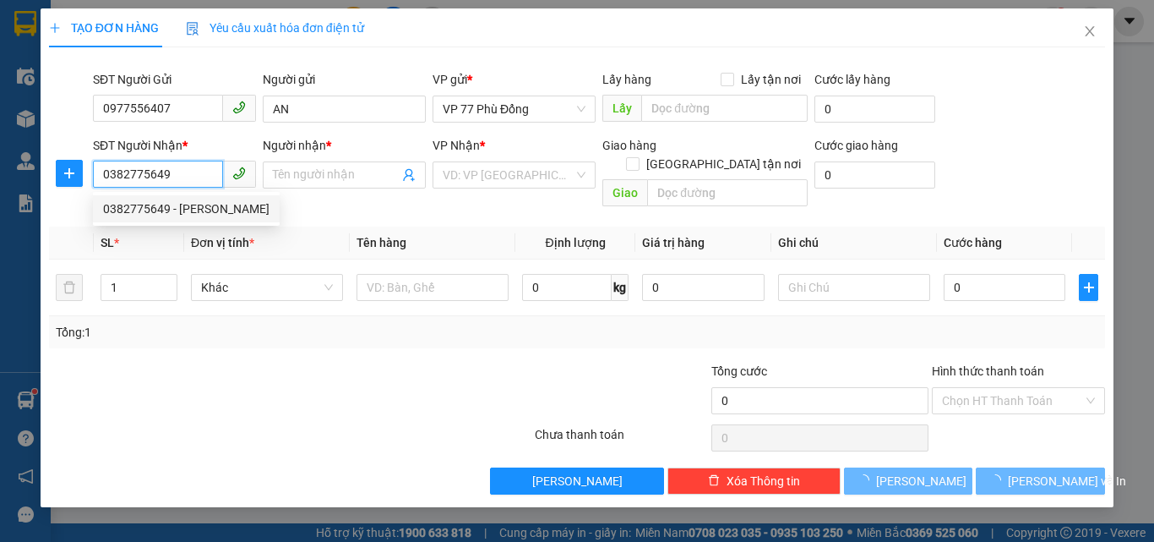
type input "HUYỀN"
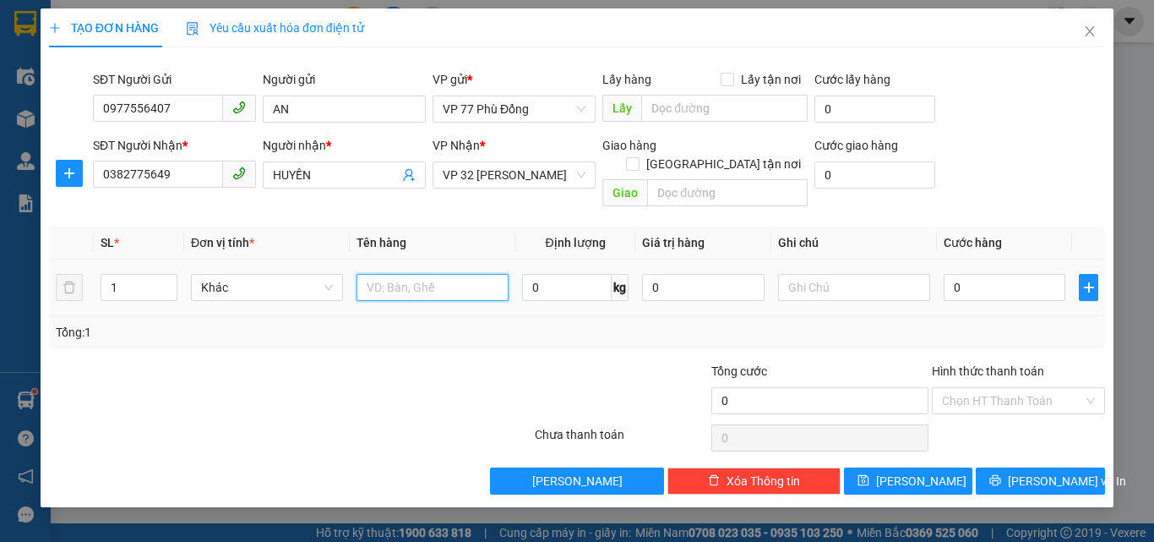
click at [381, 275] on input "text" at bounding box center [433, 287] width 152 height 27
type input "TP"
click at [963, 274] on input "0" at bounding box center [1005, 287] width 122 height 27
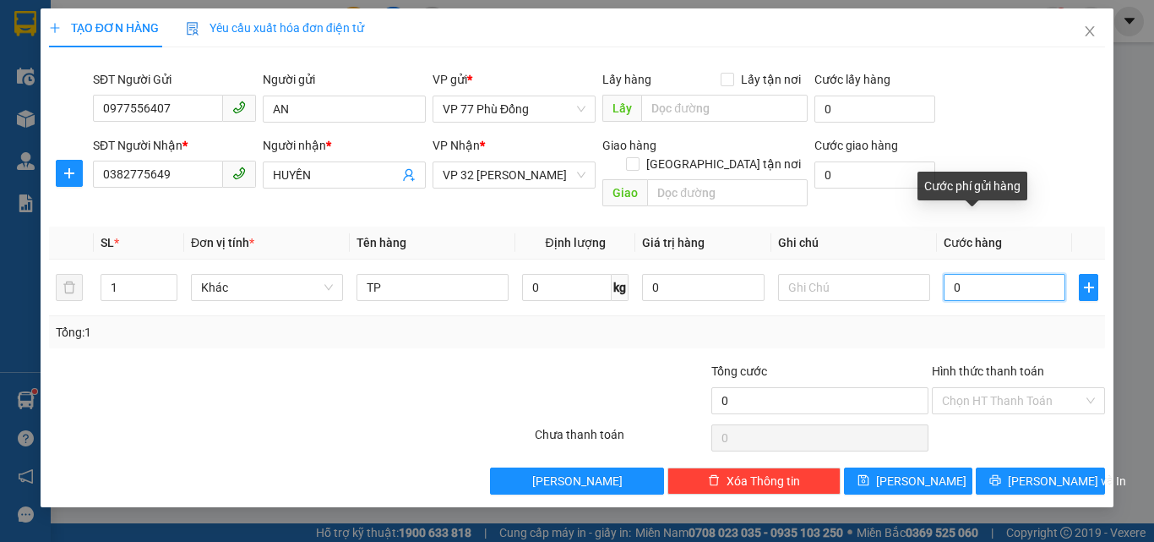
type input "4"
type input "40"
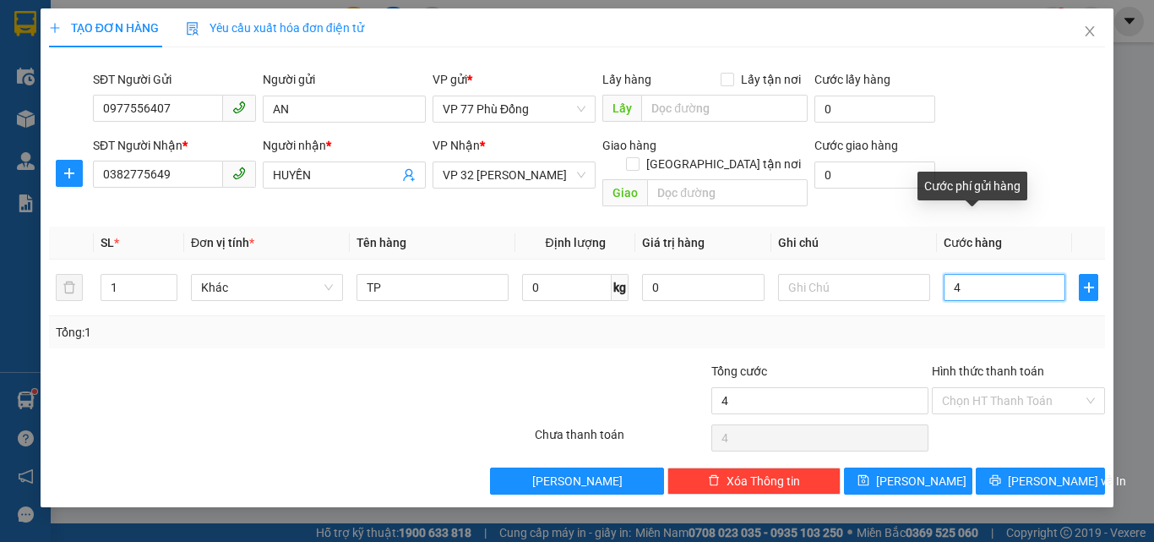
type input "40"
type input "40.000"
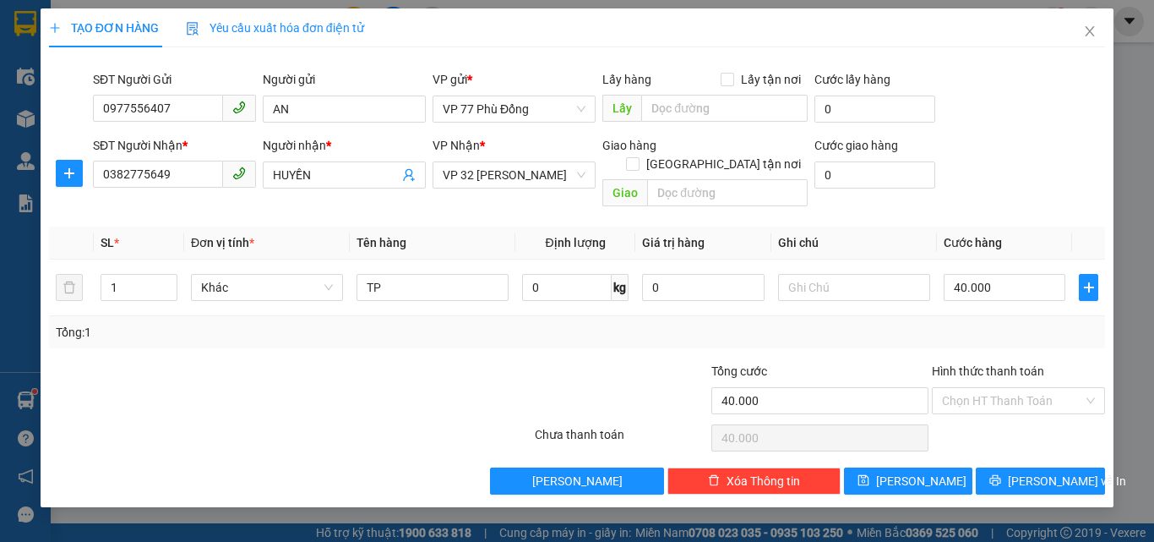
click at [984, 323] on div "Tổng: 1" at bounding box center [577, 332] width 1043 height 19
click at [978, 388] on input "Hình thức thanh toán" at bounding box center [1012, 400] width 141 height 25
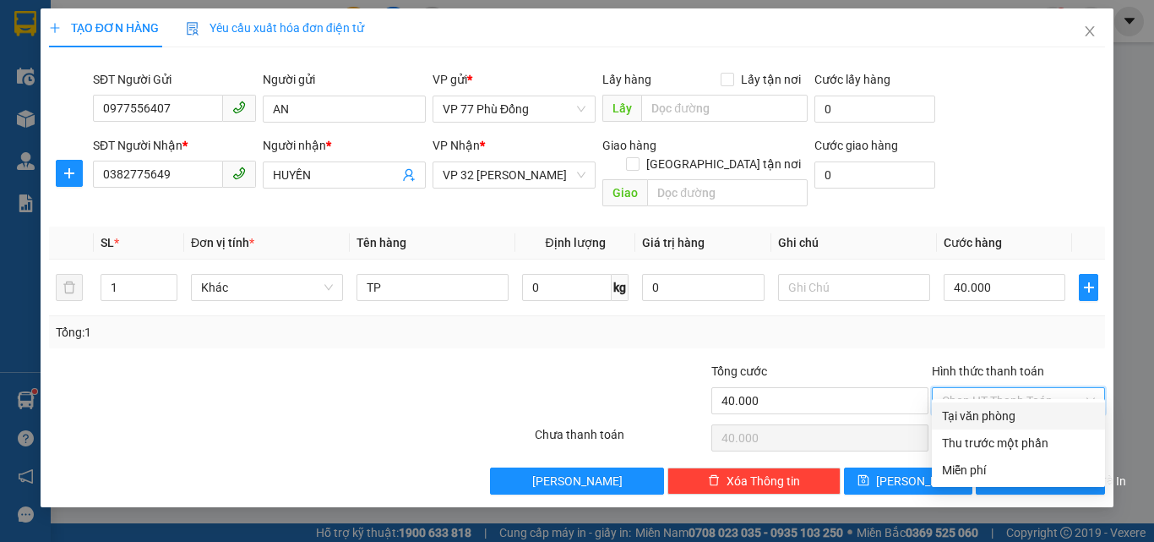
click at [977, 417] on div "Tại văn phòng" at bounding box center [1018, 416] width 153 height 19
type input "0"
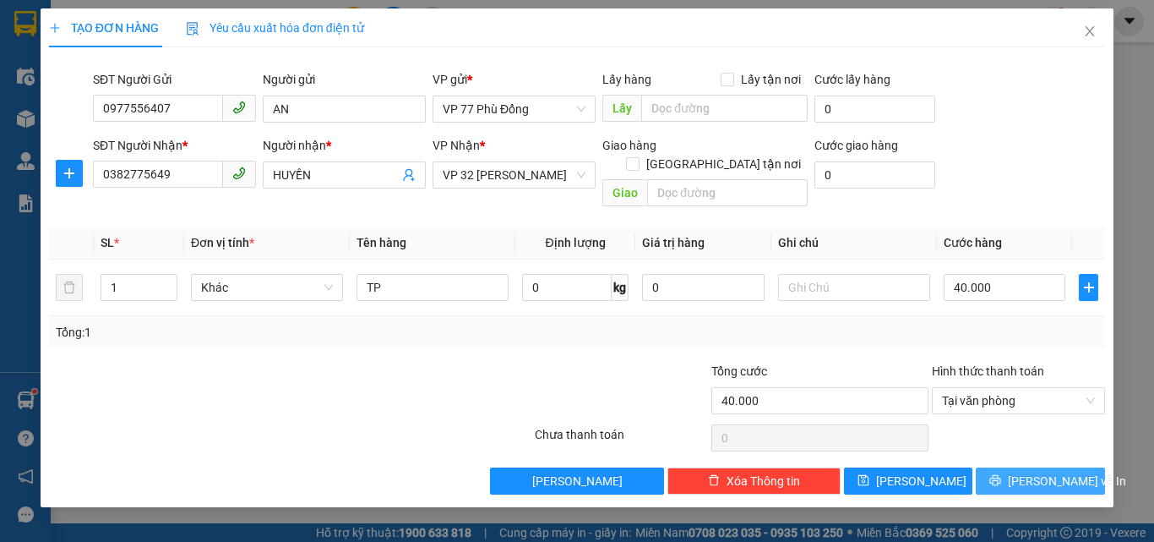
click at [1026, 472] on span "[PERSON_NAME] và In" at bounding box center [1067, 481] width 118 height 19
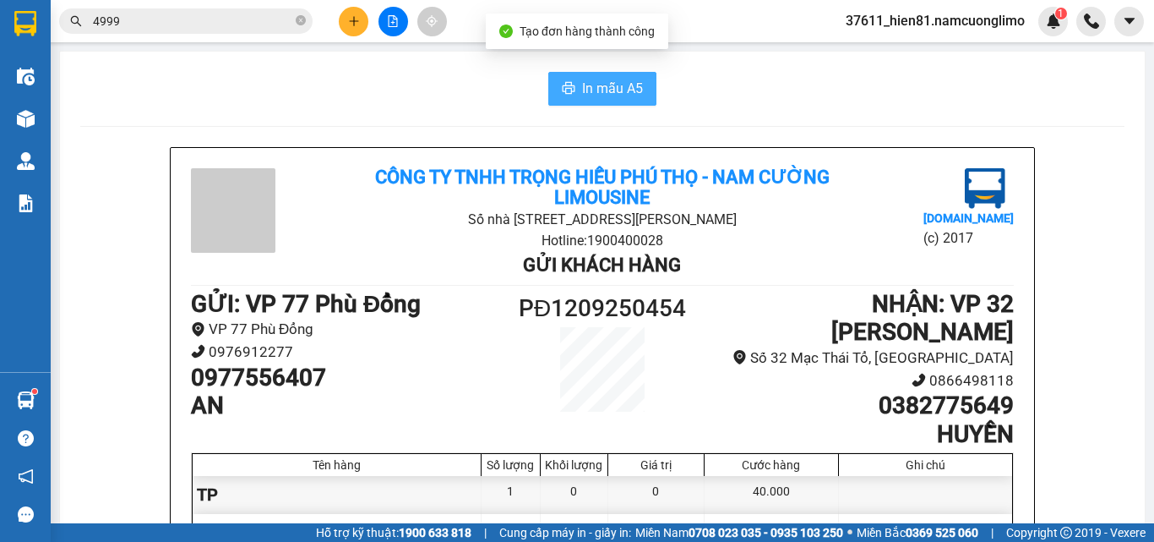
click at [592, 87] on span "In mẫu A5" at bounding box center [612, 88] width 61 height 21
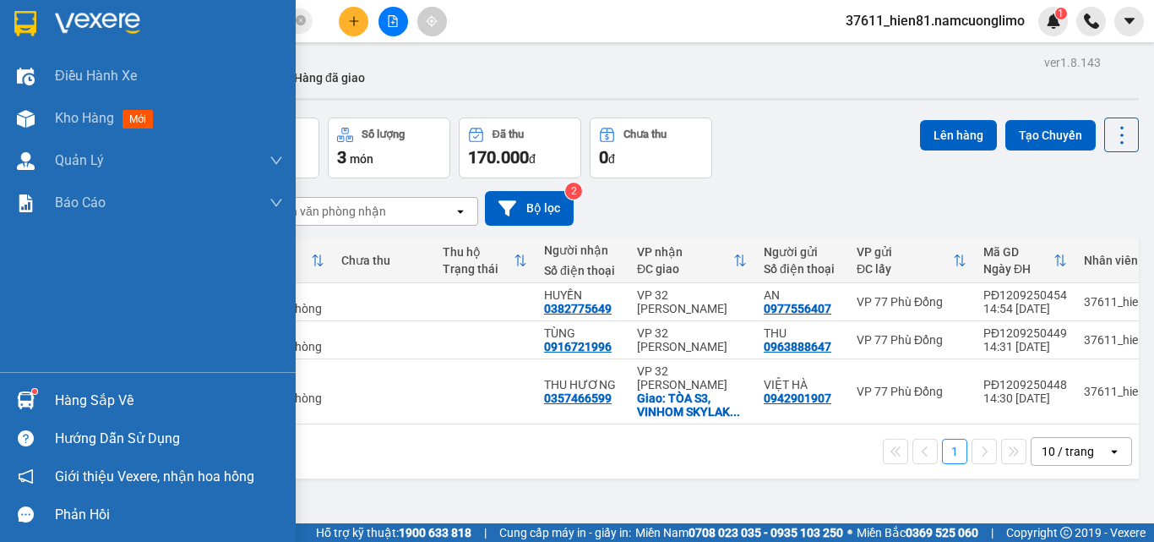
click at [95, 412] on div "Hàng sắp về" at bounding box center [169, 400] width 228 height 25
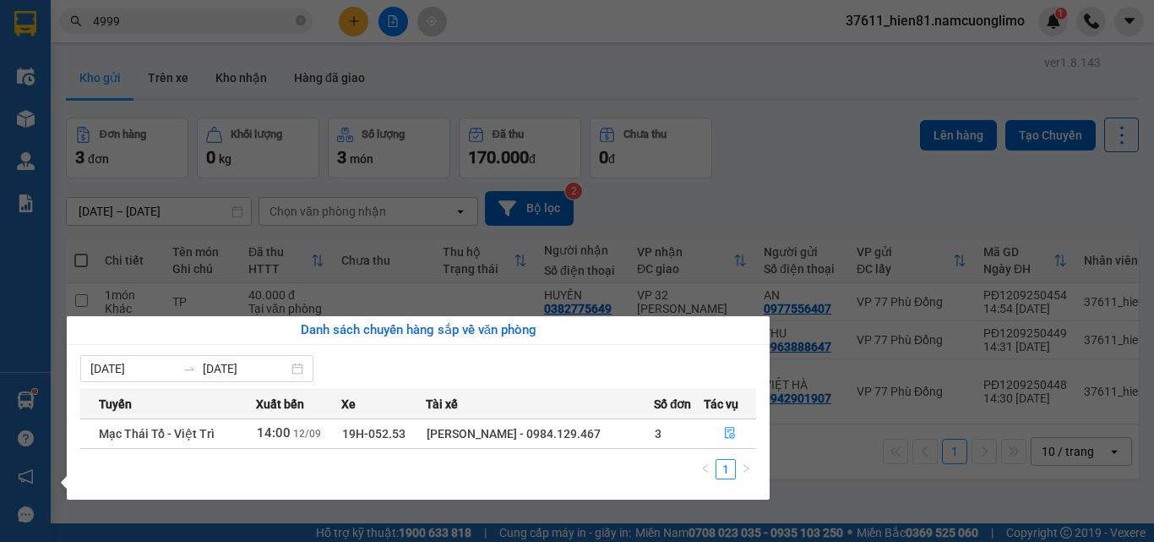
click at [860, 484] on section "Kết quả tìm kiếm ( 661 ) Bộ lọc Mã ĐH Trạng thái Món hàng Tổng cước Chưa cước N…" at bounding box center [577, 271] width 1154 height 542
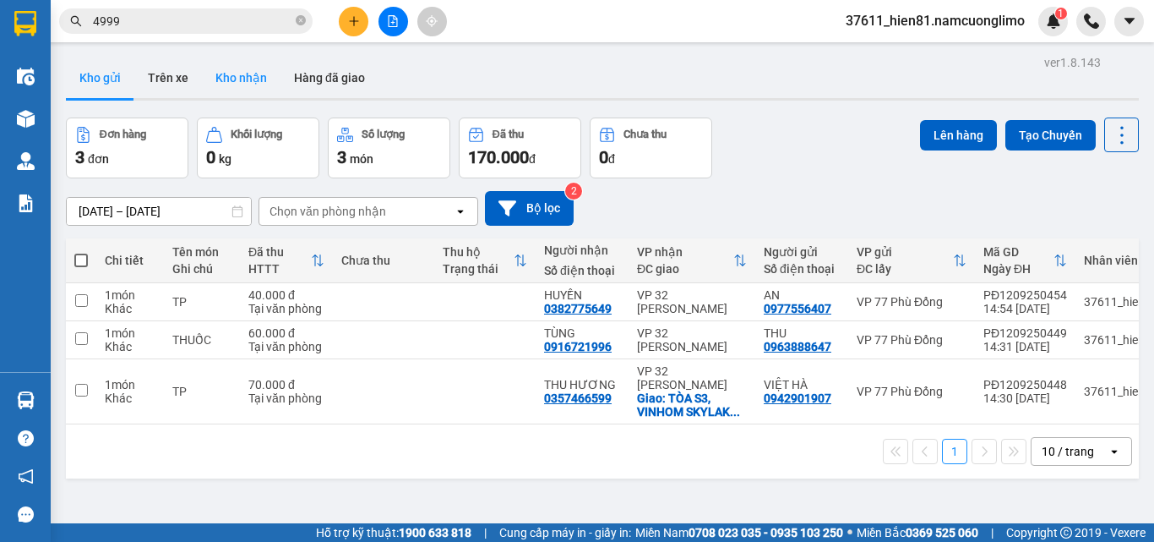
click at [238, 83] on button "Kho nhận" at bounding box center [241, 77] width 79 height 41
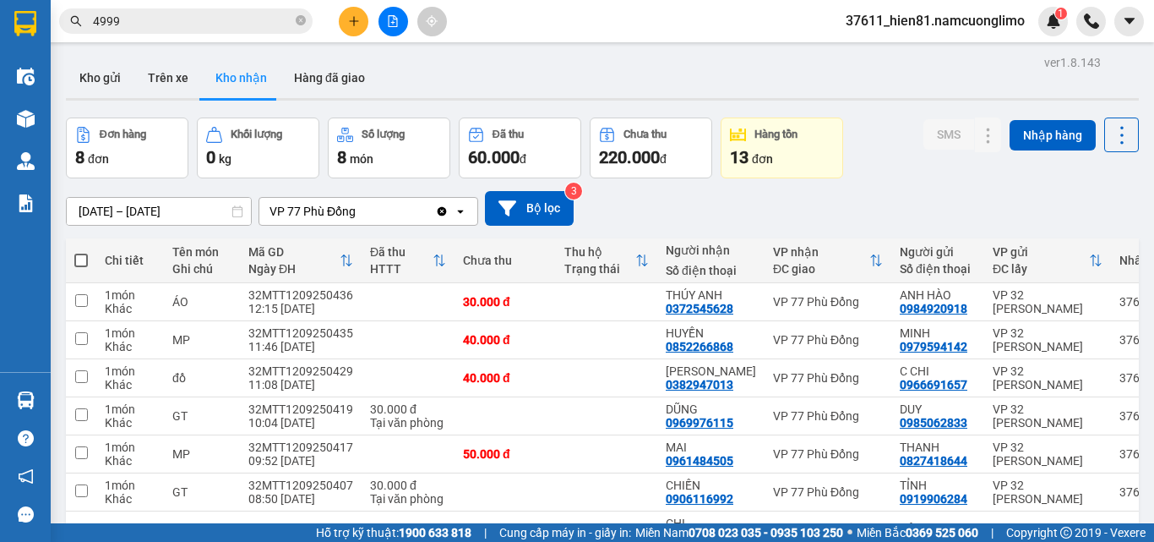
click at [121, 198] on input "[DATE] – [DATE]" at bounding box center [159, 211] width 184 height 27
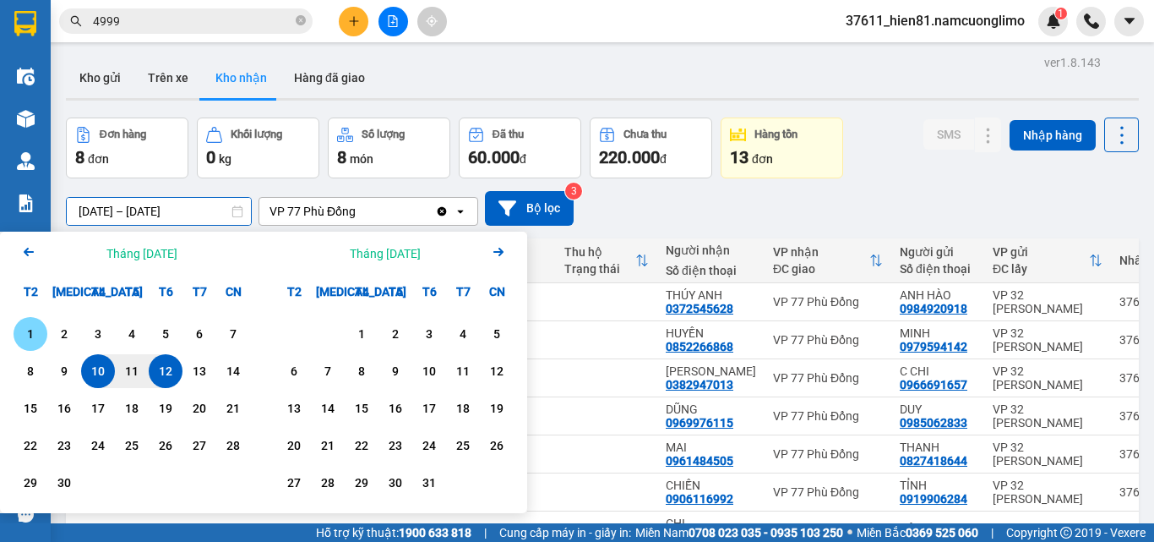
click at [29, 324] on div "1" at bounding box center [31, 334] width 24 height 20
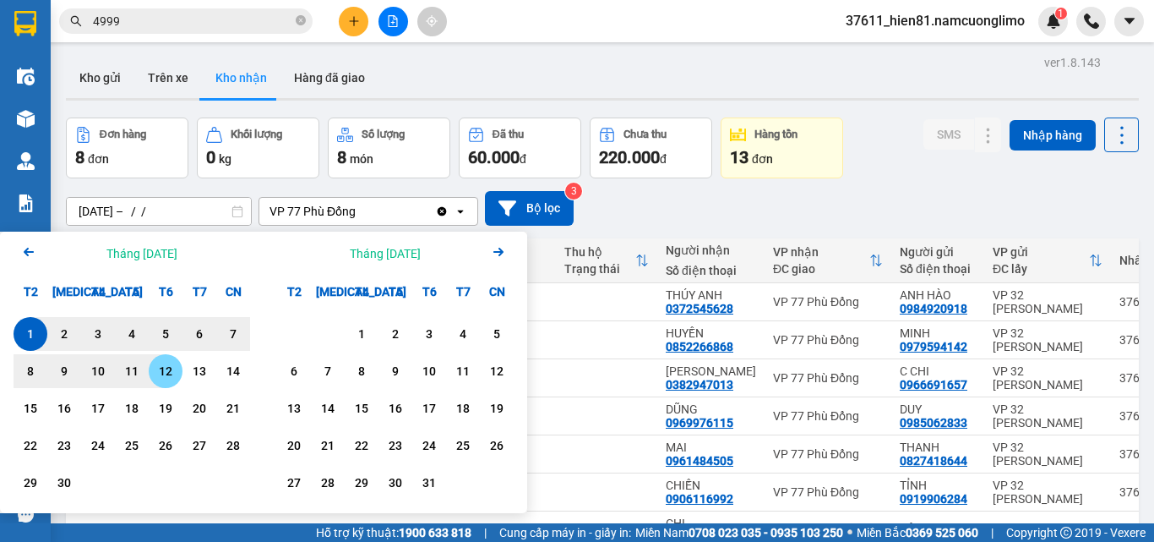
click at [163, 361] on div "12" at bounding box center [166, 371] width 24 height 20
type input "[DATE] – [DATE]"
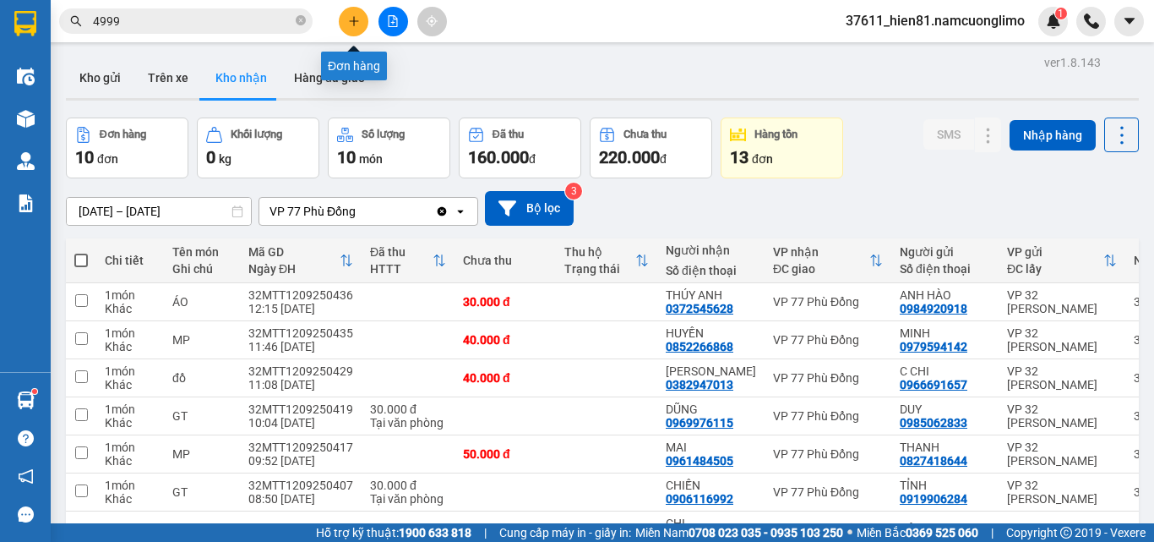
click at [357, 17] on icon "plus" at bounding box center [354, 21] width 12 height 12
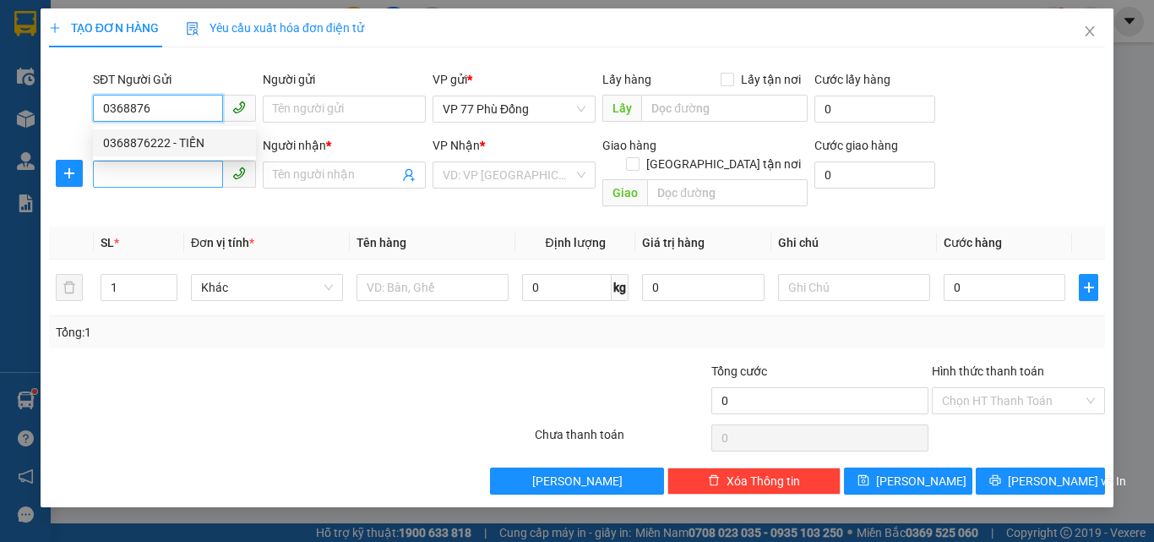
drag, startPoint x: 145, startPoint y: 138, endPoint x: 176, endPoint y: 178, distance: 51.2
click at [145, 139] on div "0368876222 - TIẾN" at bounding box center [174, 143] width 143 height 19
type input "0368876222"
type input "TIẾN"
type input "0368876222"
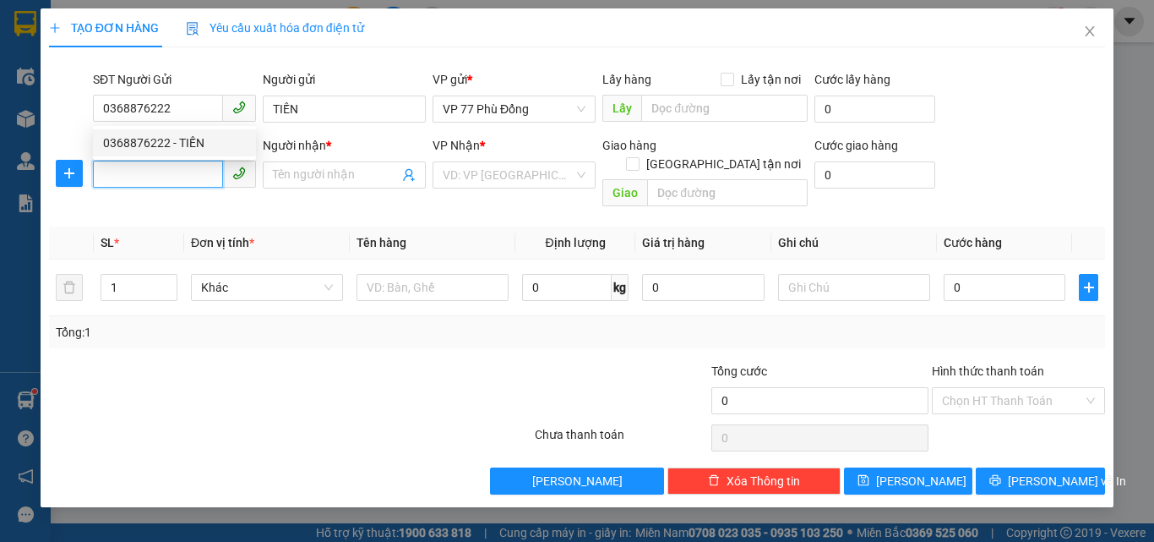
click at [176, 178] on input "SĐT Người Nhận *" at bounding box center [158, 174] width 130 height 27
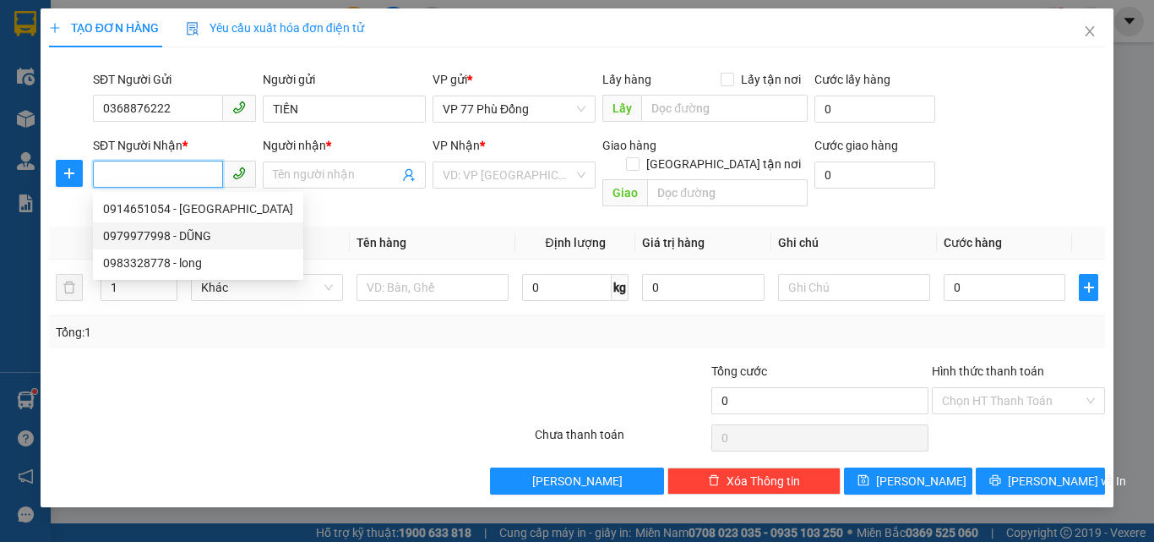
drag, startPoint x: 194, startPoint y: 241, endPoint x: 326, endPoint y: 245, distance: 132.8
click at [195, 241] on div "0979977998 - DŨNG" at bounding box center [198, 235] width 190 height 19
type input "0979977998"
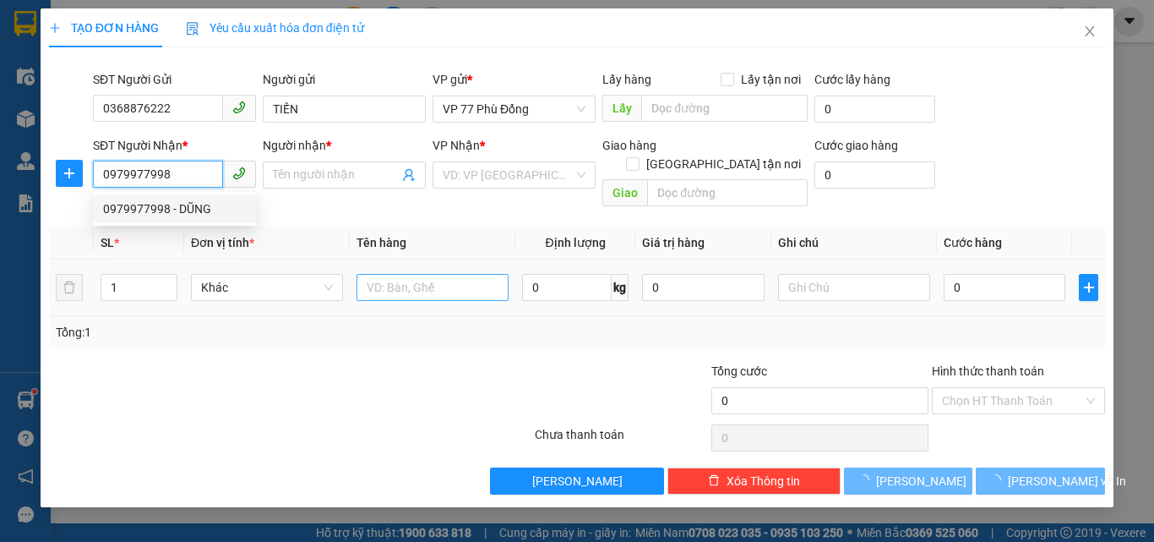
type input "DŨNG"
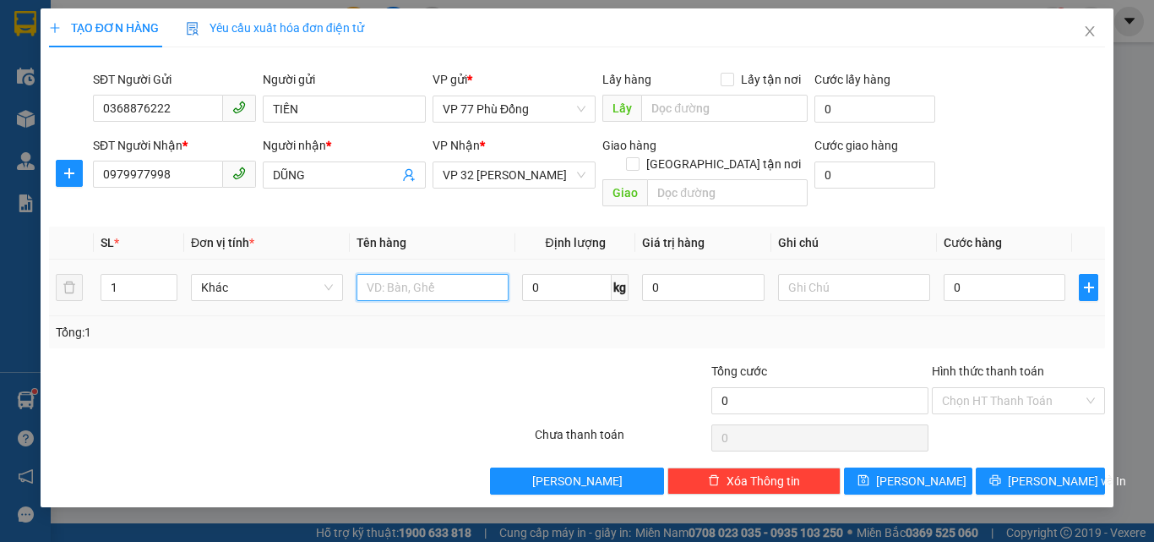
click at [396, 274] on input "text" at bounding box center [433, 287] width 152 height 27
type input "PT"
click at [985, 274] on input "0" at bounding box center [1005, 287] width 122 height 27
type input "4"
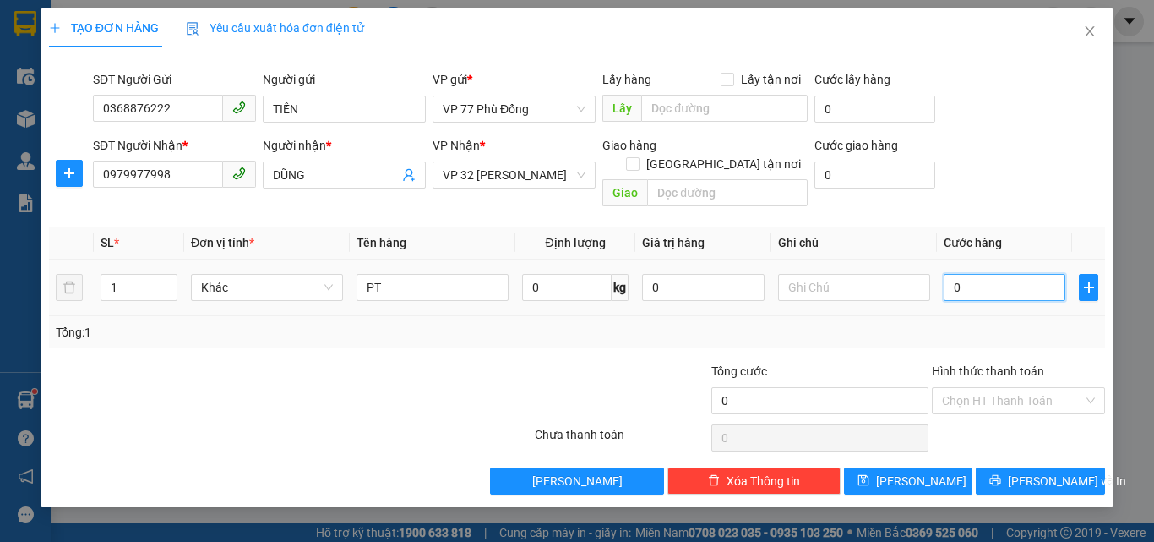
type input "4"
type input "40"
click at [938, 323] on div "Tổng: 1" at bounding box center [577, 332] width 1043 height 19
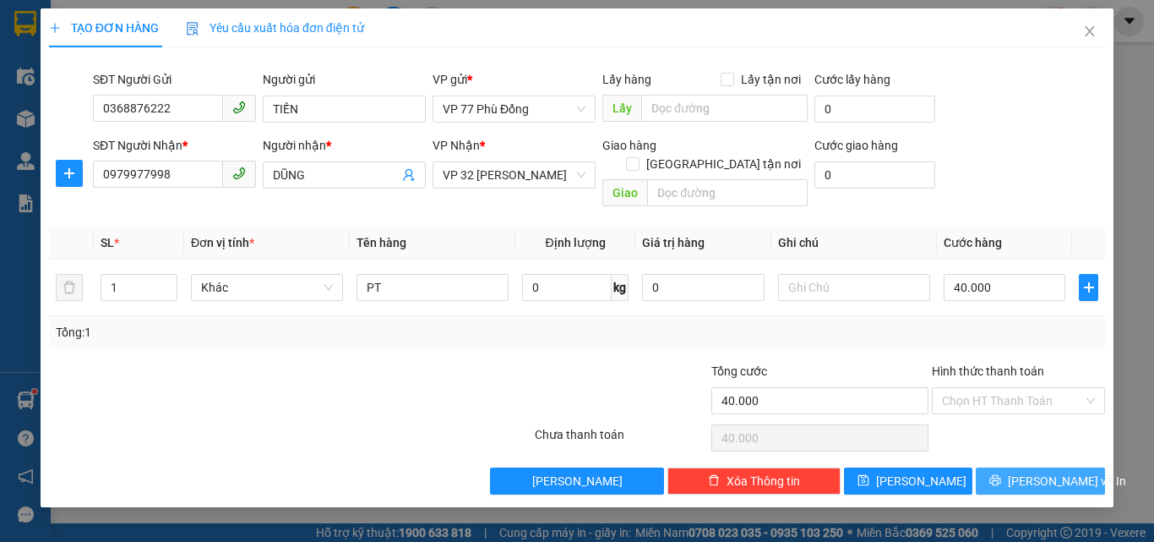
click at [1049, 472] on span "[PERSON_NAME] và In" at bounding box center [1067, 481] width 118 height 19
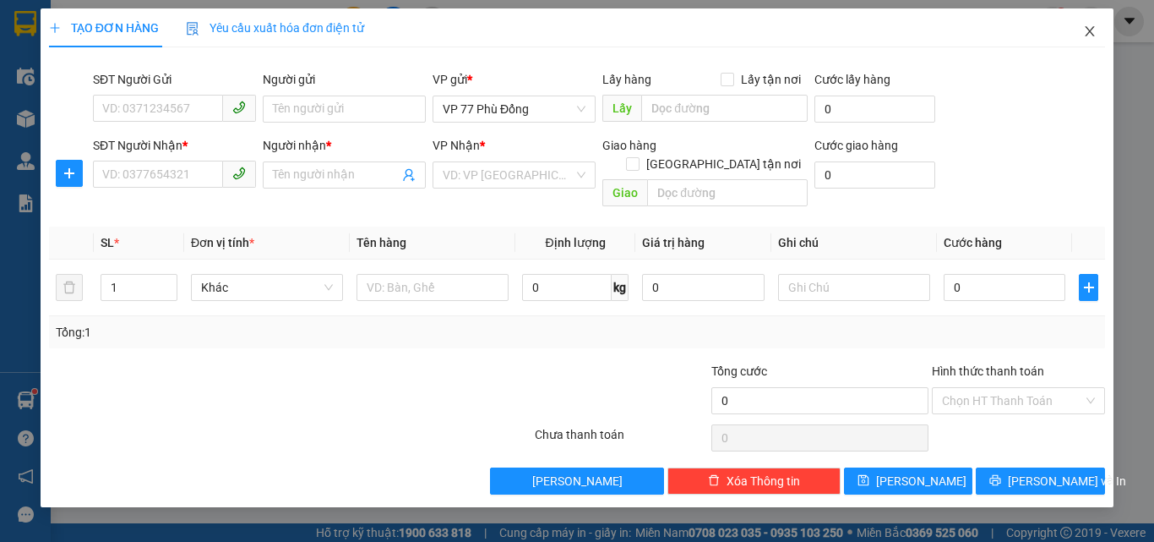
click at [1089, 35] on icon "close" at bounding box center [1090, 32] width 14 height 14
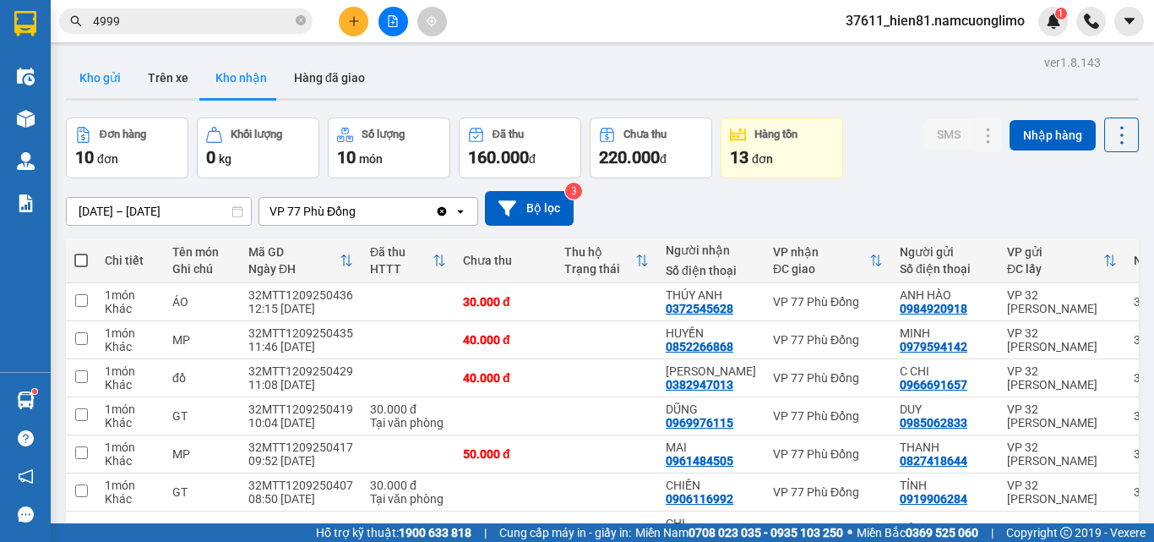
click at [98, 75] on button "Kho gửi" at bounding box center [100, 77] width 68 height 41
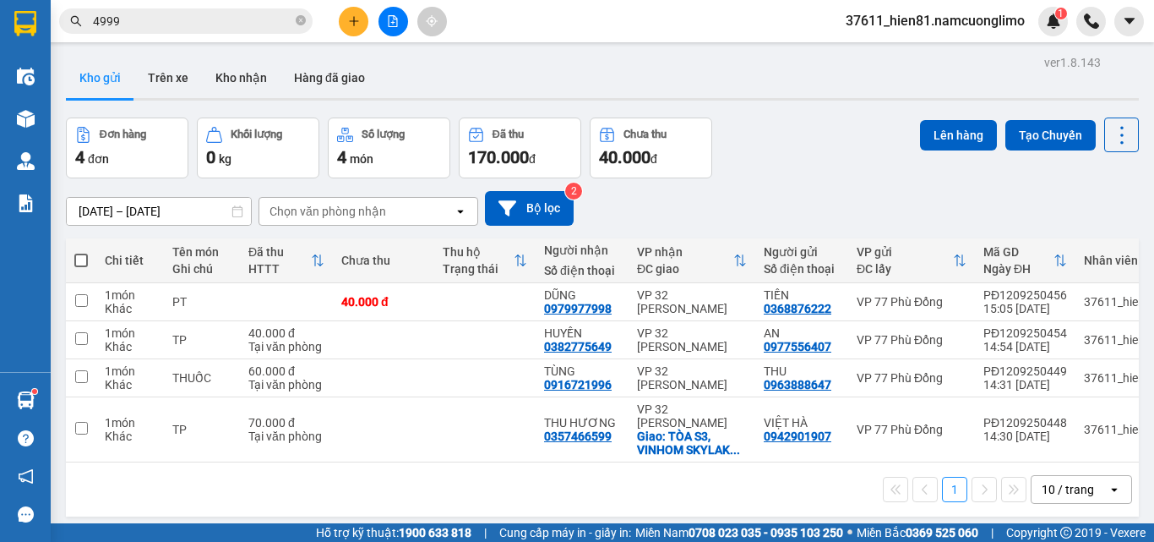
click at [84, 261] on span at bounding box center [81, 261] width 14 height 14
click at [81, 252] on input "checkbox" at bounding box center [81, 252] width 0 height 0
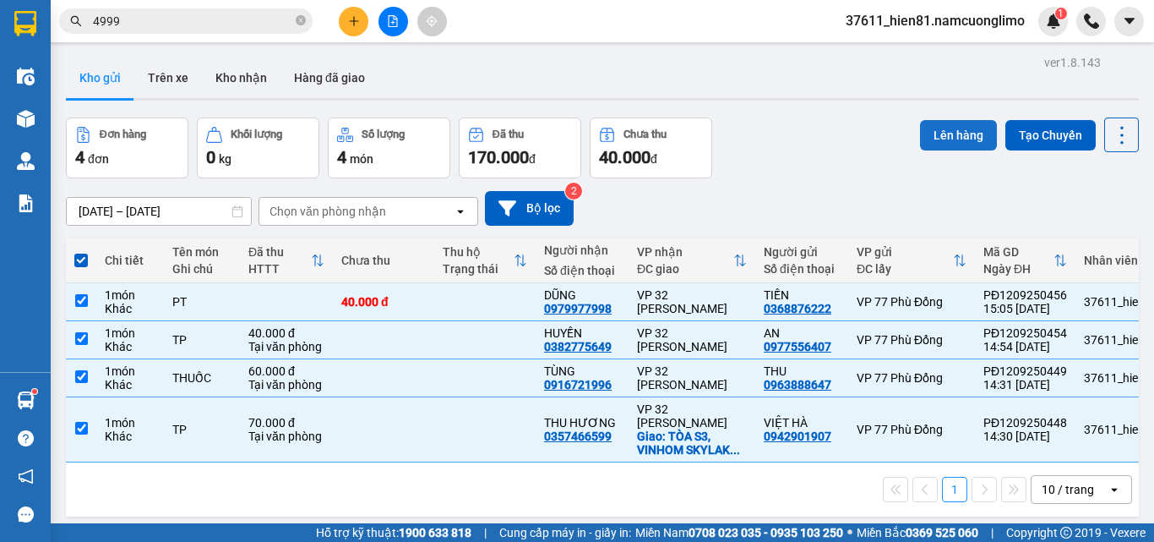
click at [944, 136] on button "Lên hàng" at bounding box center [958, 135] width 77 height 30
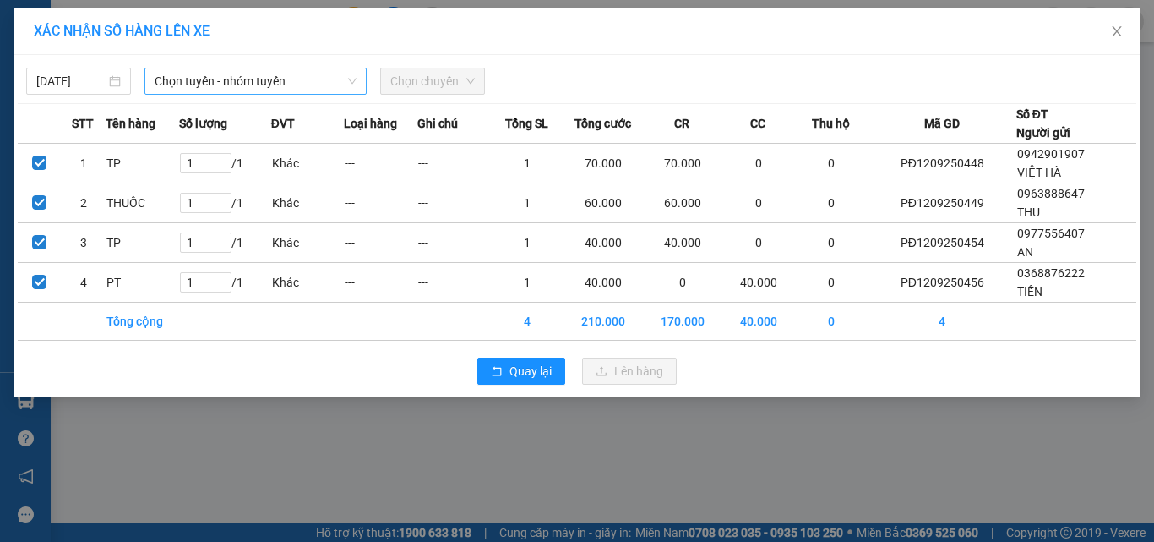
click at [244, 77] on span "Chọn tuyến - nhóm tuyến" at bounding box center [256, 80] width 202 height 25
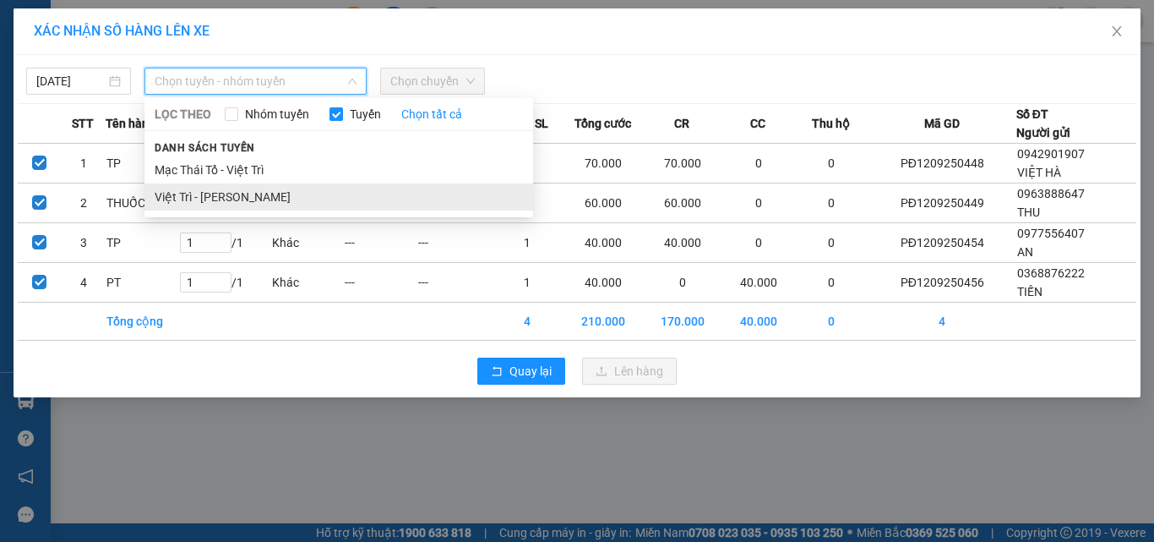
click at [229, 198] on li "Việt Trì - [PERSON_NAME]" at bounding box center [339, 196] width 389 height 27
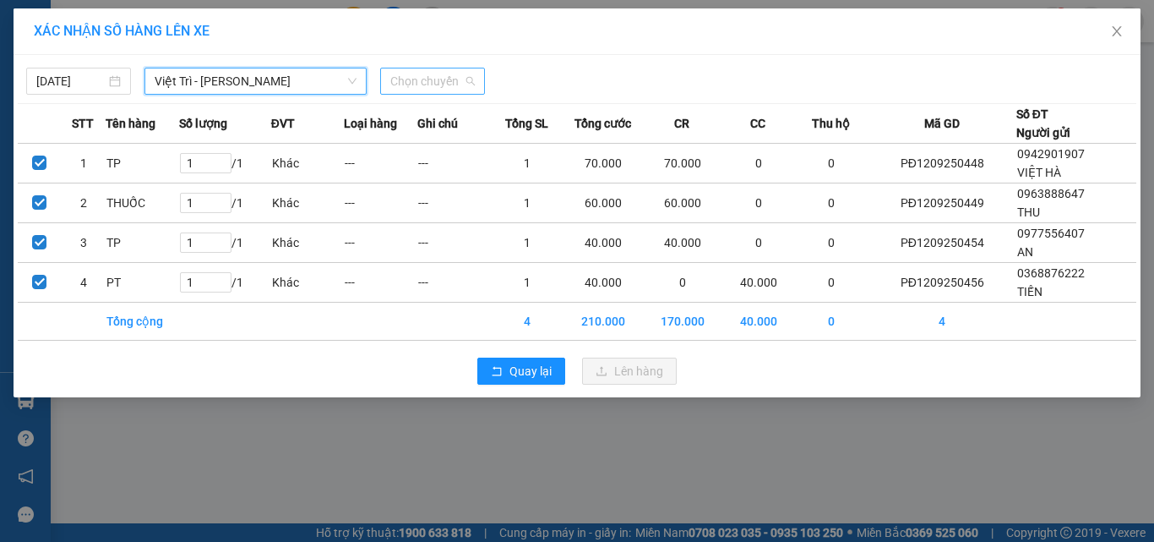
click at [445, 82] on span "Chọn chuyến" at bounding box center [432, 80] width 85 height 25
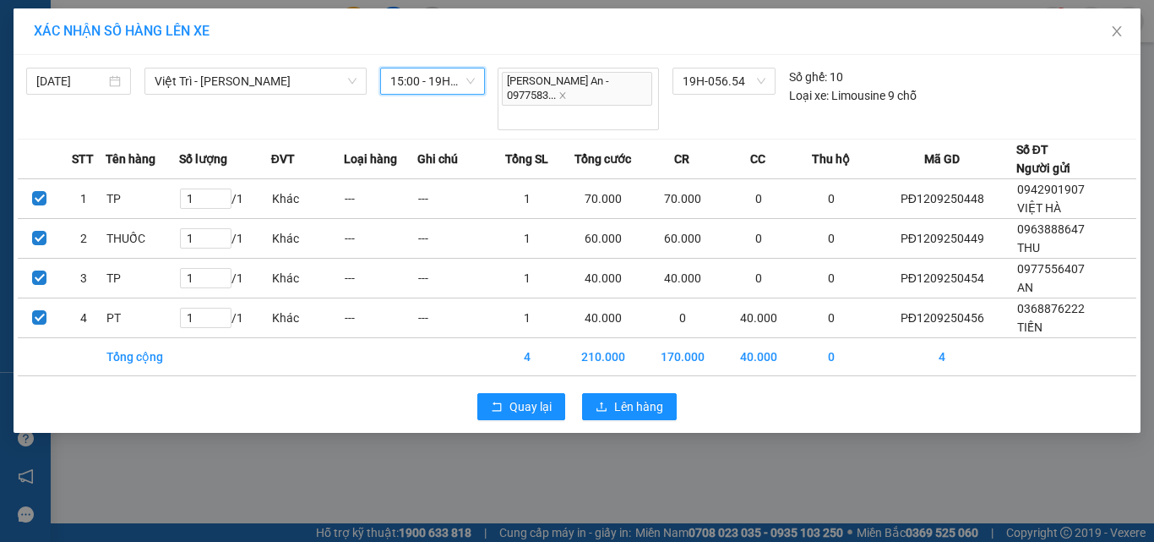
click at [606, 385] on div "Quay lại Lên hàng" at bounding box center [577, 407] width 1119 height 44
click at [608, 401] on icon "upload" at bounding box center [602, 407] width 12 height 12
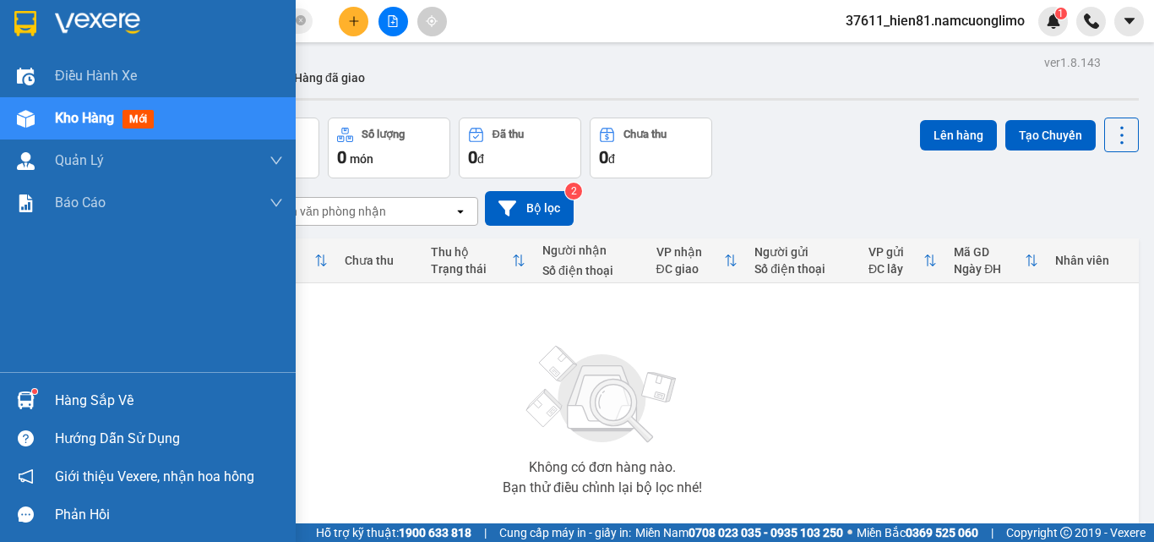
click at [74, 407] on div "Hàng sắp về" at bounding box center [169, 400] width 228 height 25
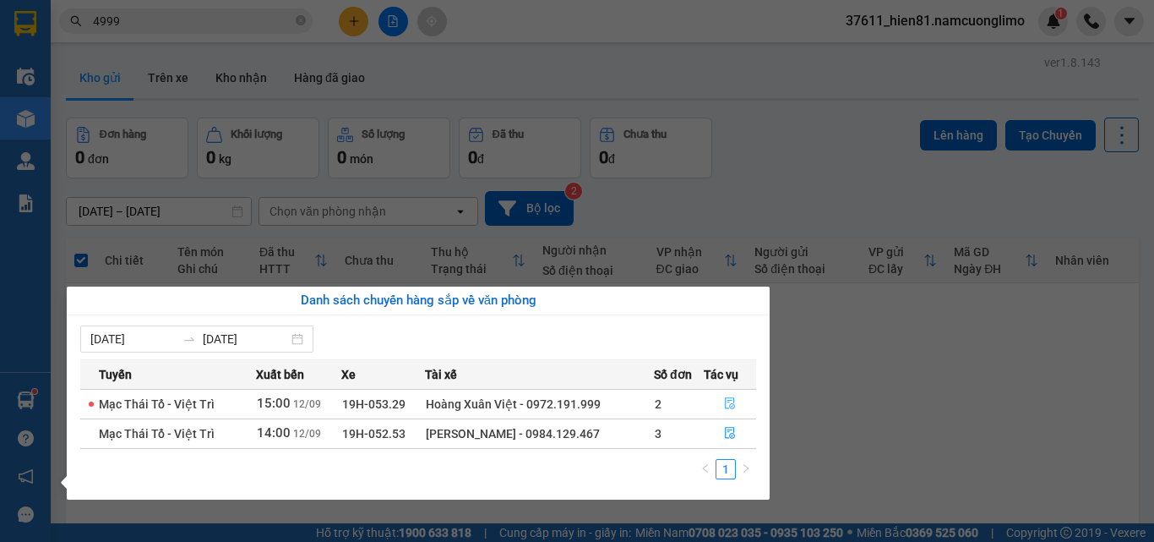
click at [725, 412] on button "button" at bounding box center [730, 403] width 51 height 27
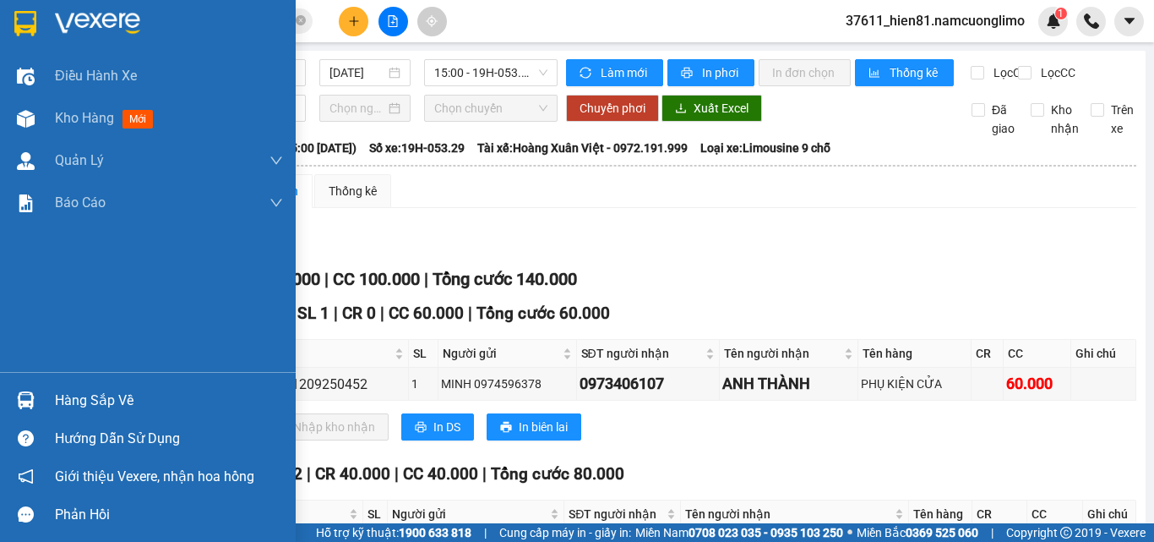
click at [85, 407] on div "Hàng sắp về" at bounding box center [169, 400] width 228 height 25
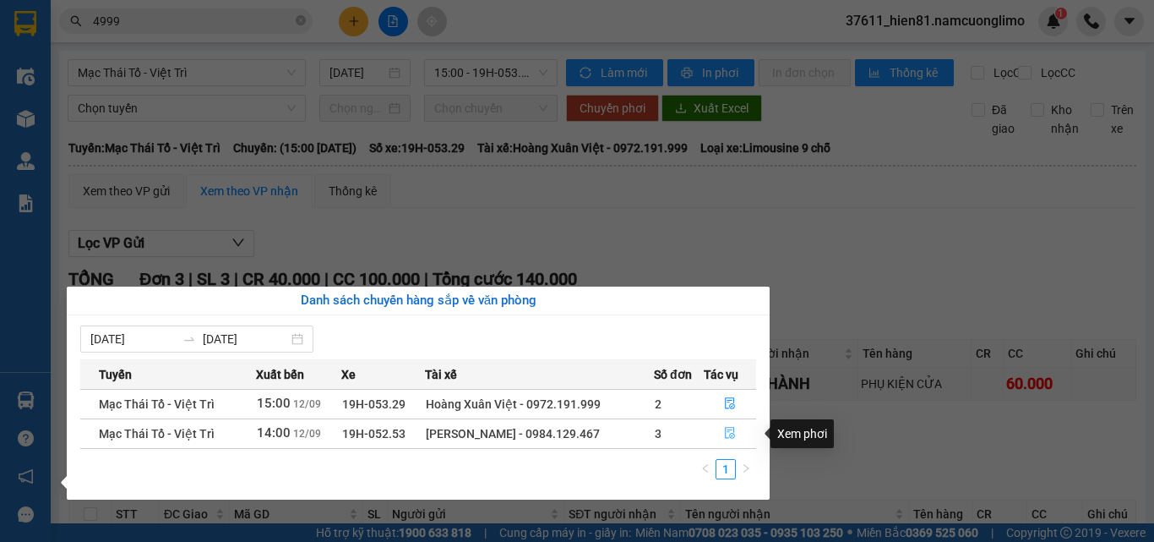
click at [721, 432] on button "button" at bounding box center [730, 433] width 51 height 27
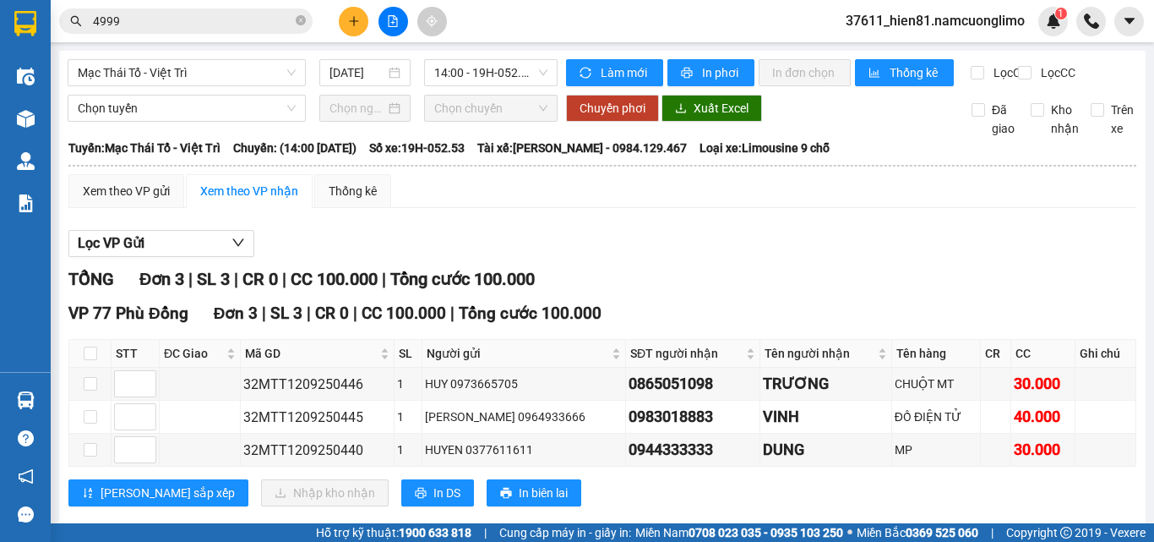
scroll to position [45, 0]
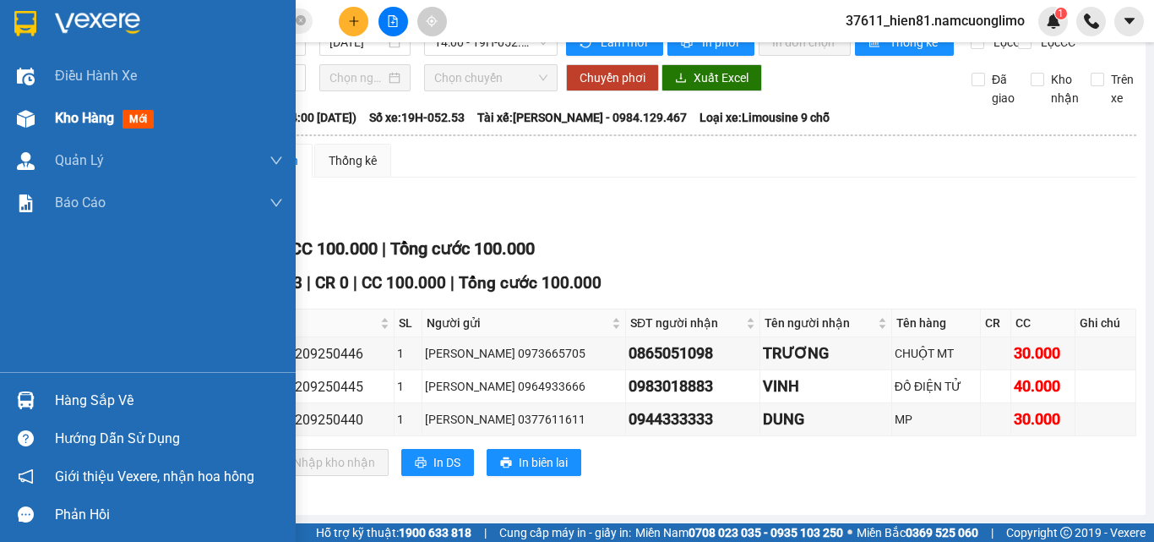
click at [82, 123] on span "Kho hàng" at bounding box center [84, 118] width 59 height 16
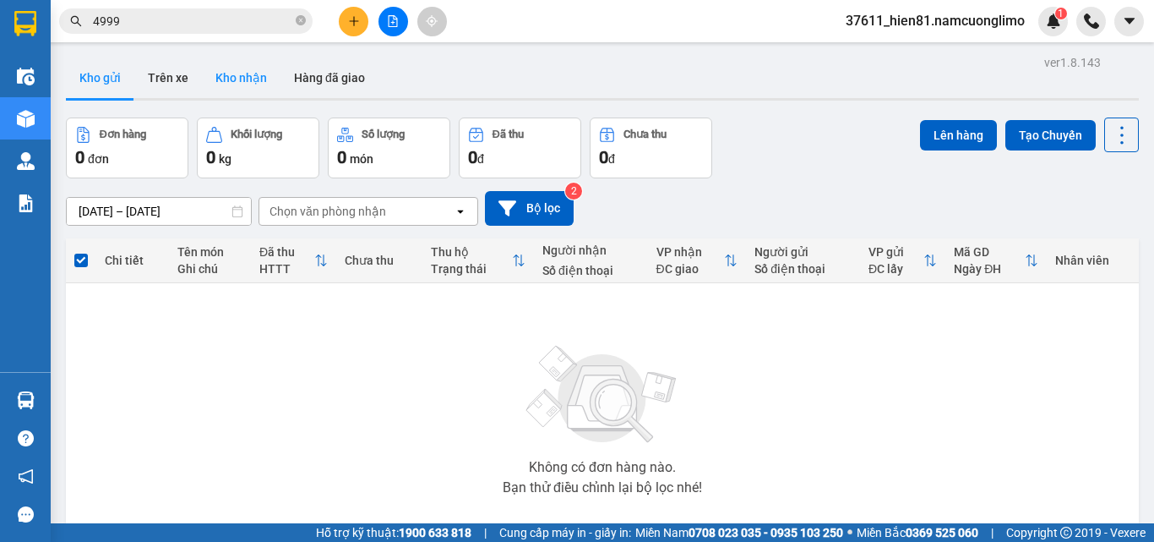
click at [255, 74] on button "Kho nhận" at bounding box center [241, 77] width 79 height 41
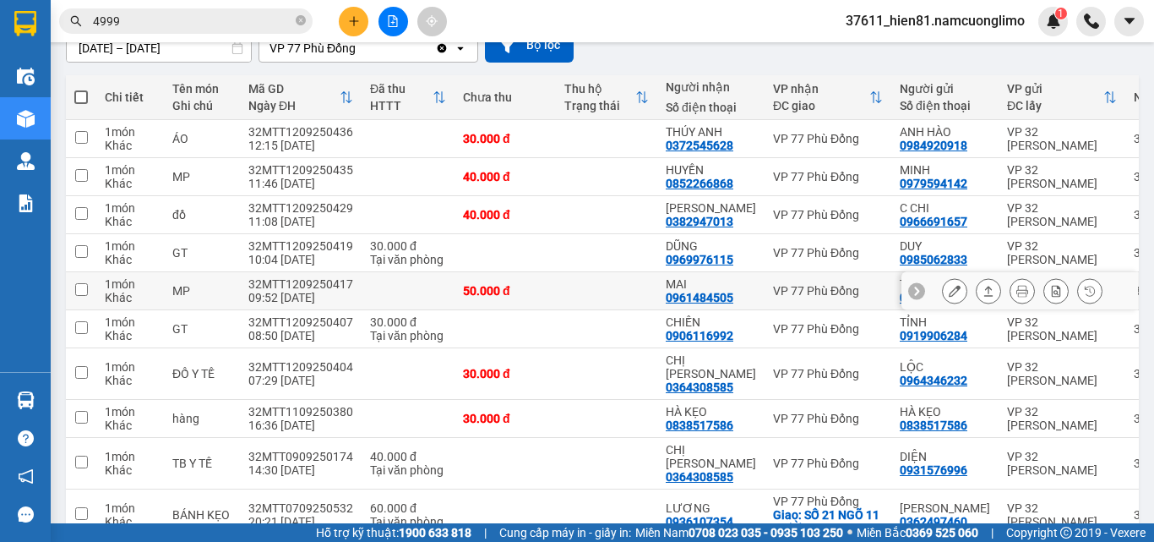
scroll to position [169, 0]
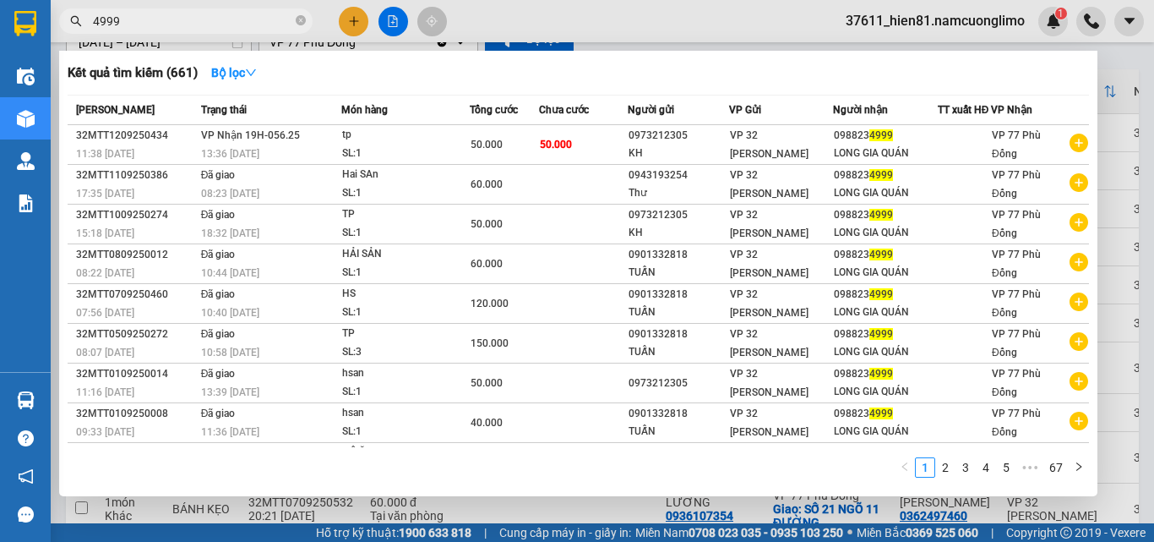
drag, startPoint x: 134, startPoint y: 23, endPoint x: 90, endPoint y: 28, distance: 44.2
click at [90, 28] on span "4999" at bounding box center [186, 20] width 254 height 25
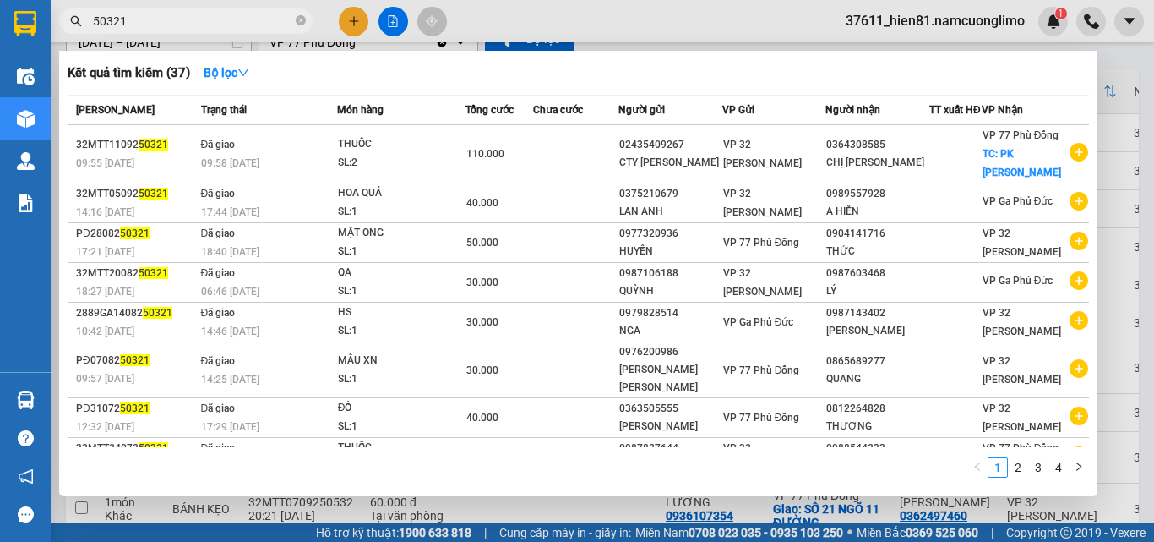
type input "50321"
click at [1107, 61] on div at bounding box center [577, 271] width 1154 height 542
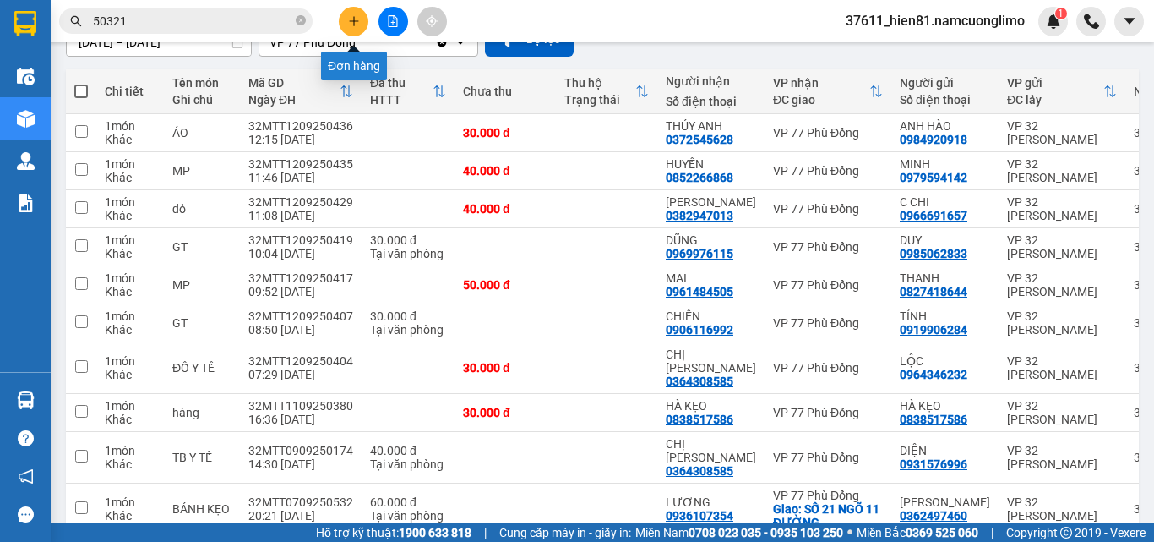
click at [347, 30] on button at bounding box center [354, 22] width 30 height 30
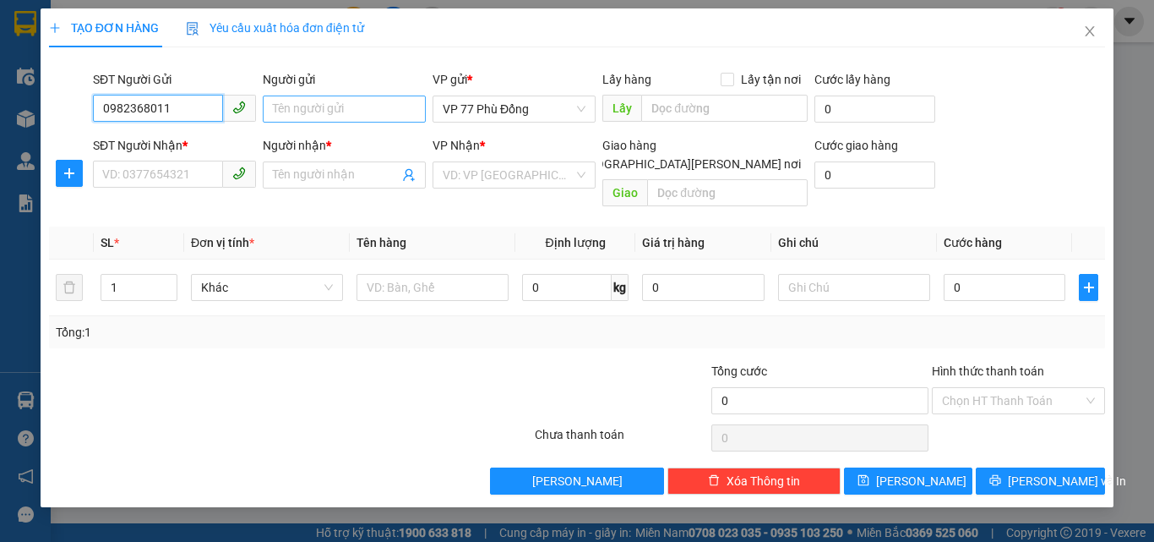
type input "0982368011"
click at [325, 109] on input "Người gửi" at bounding box center [344, 108] width 163 height 27
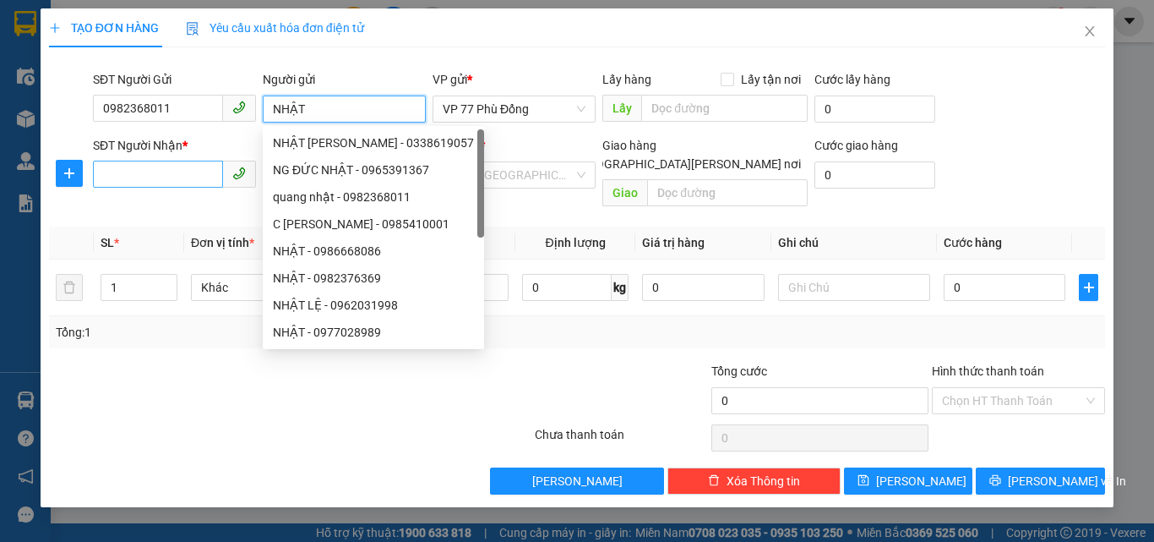
type input "NHẬT"
click at [170, 183] on input "SĐT Người Nhận *" at bounding box center [158, 174] width 130 height 27
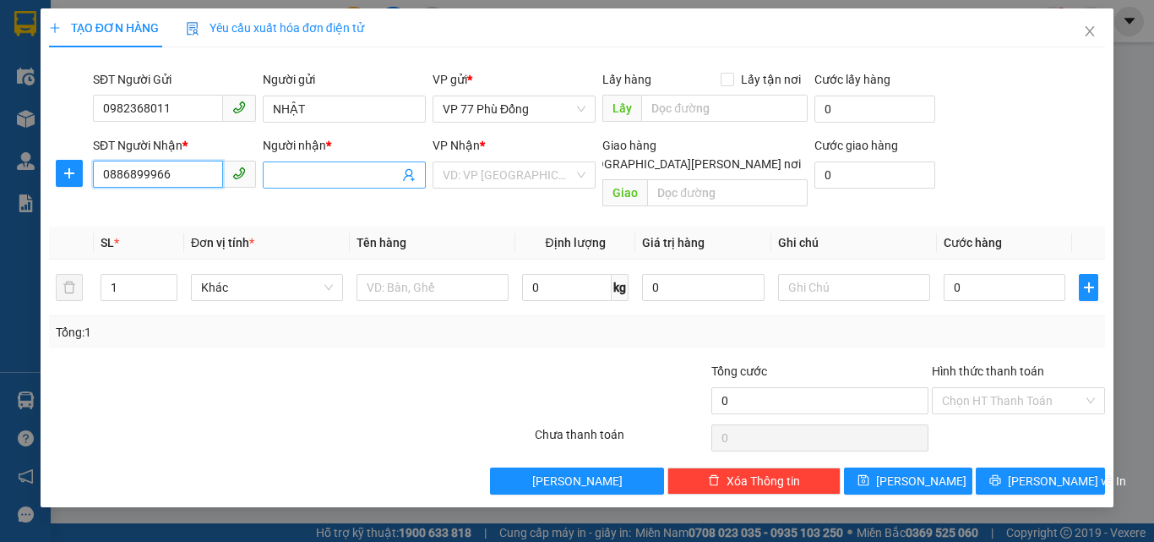
type input "0886899966"
click at [309, 184] on span at bounding box center [344, 174] width 163 height 27
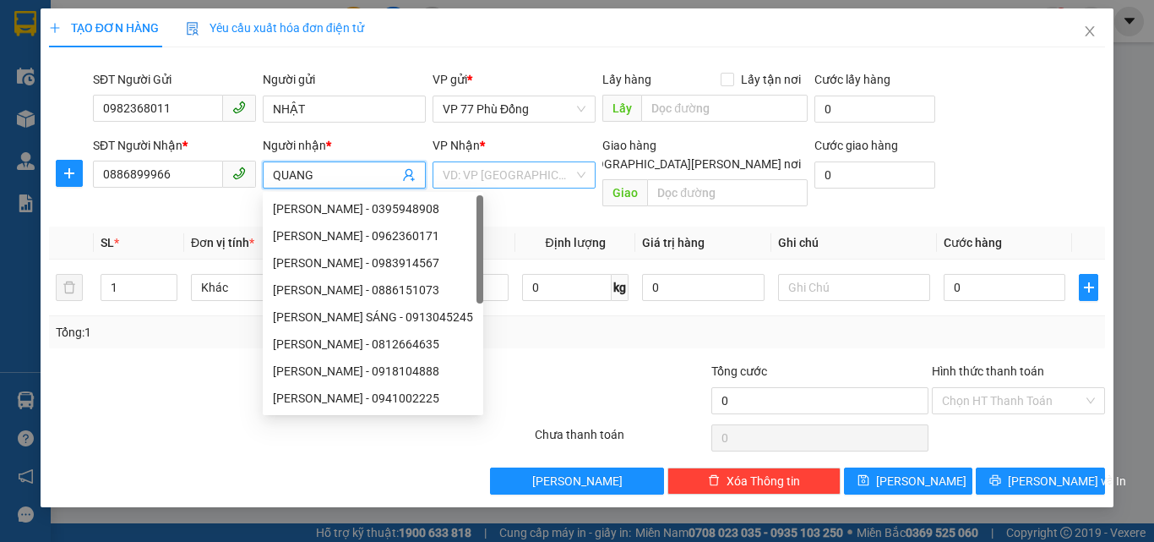
type input "QUANG"
click at [487, 178] on input "search" at bounding box center [508, 174] width 131 height 25
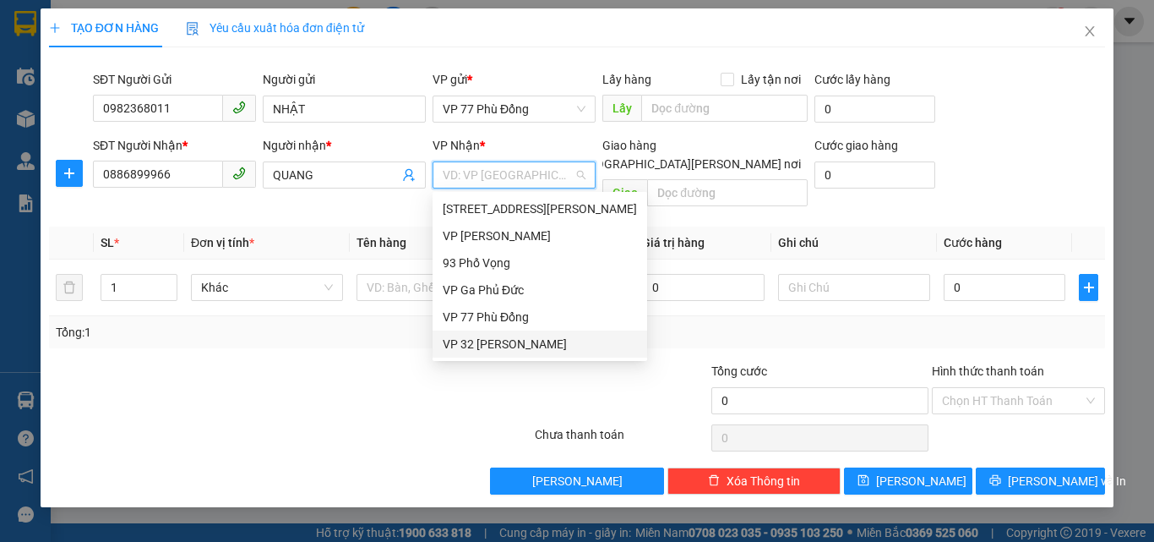
click at [477, 343] on div "VP 32 [PERSON_NAME]" at bounding box center [540, 344] width 194 height 19
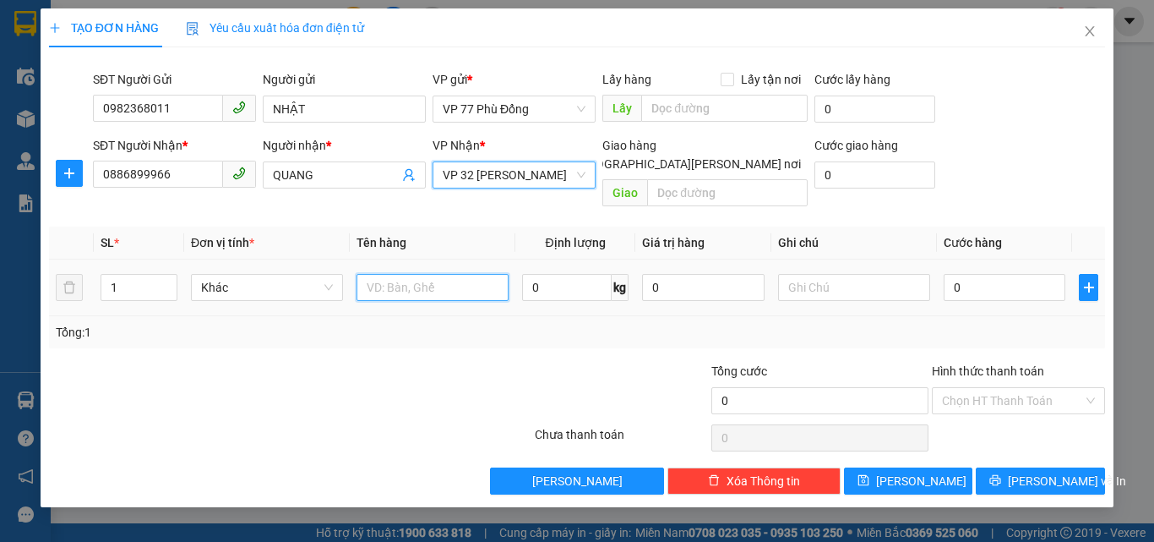
click at [423, 278] on input "text" at bounding box center [433, 287] width 152 height 27
type input "TB"
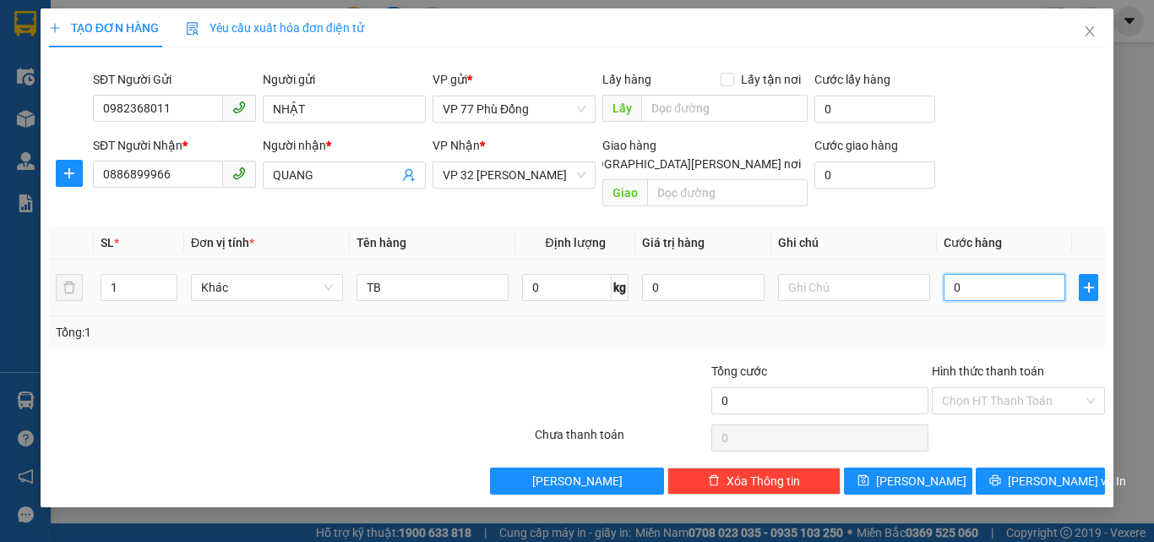
click at [969, 274] on input "0" at bounding box center [1005, 287] width 122 height 27
type input "4"
type input "40"
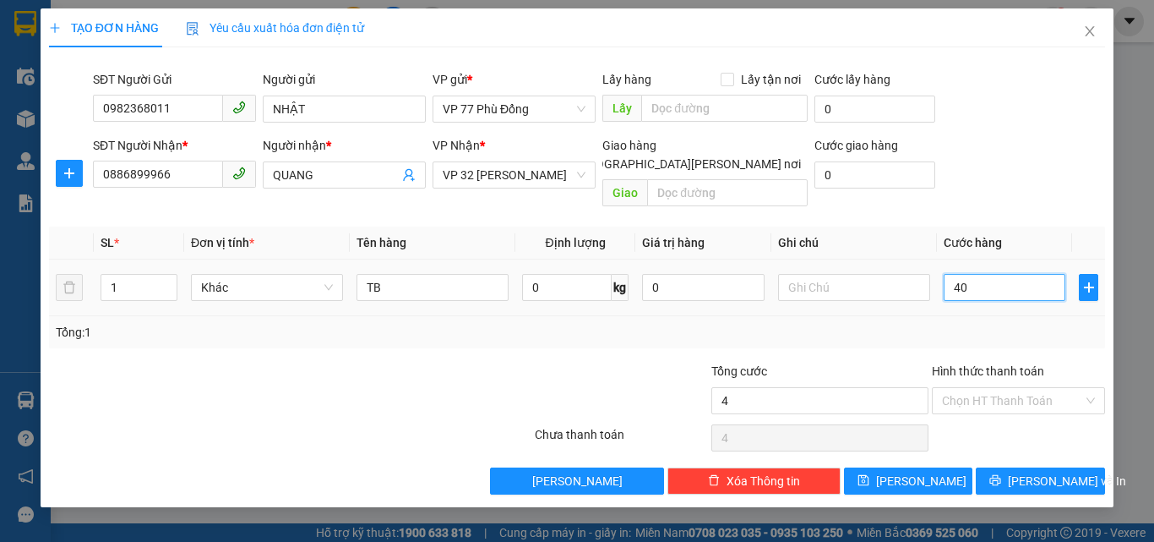
type input "40"
type input "40.000"
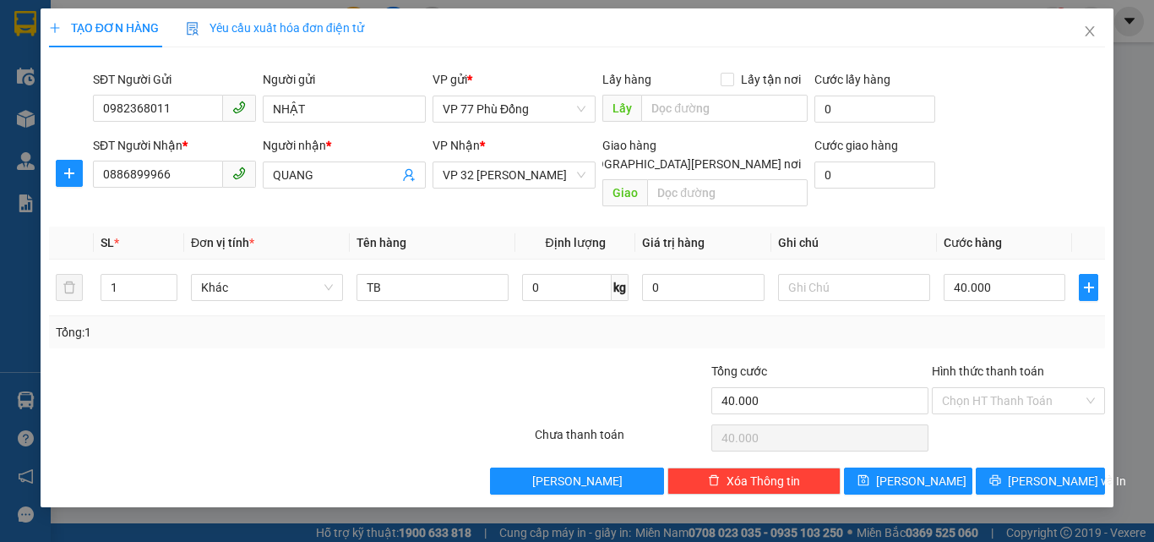
click at [1010, 323] on div "Tổng: 1" at bounding box center [577, 332] width 1043 height 19
click at [810, 274] on input "text" at bounding box center [854, 287] width 152 height 27
type input "HÀNG DỄ [PERSON_NAME] XE K [PERSON_NAME] [PERSON_NAME]"
click at [1022, 467] on button "[PERSON_NAME] và In" at bounding box center [1040, 480] width 129 height 27
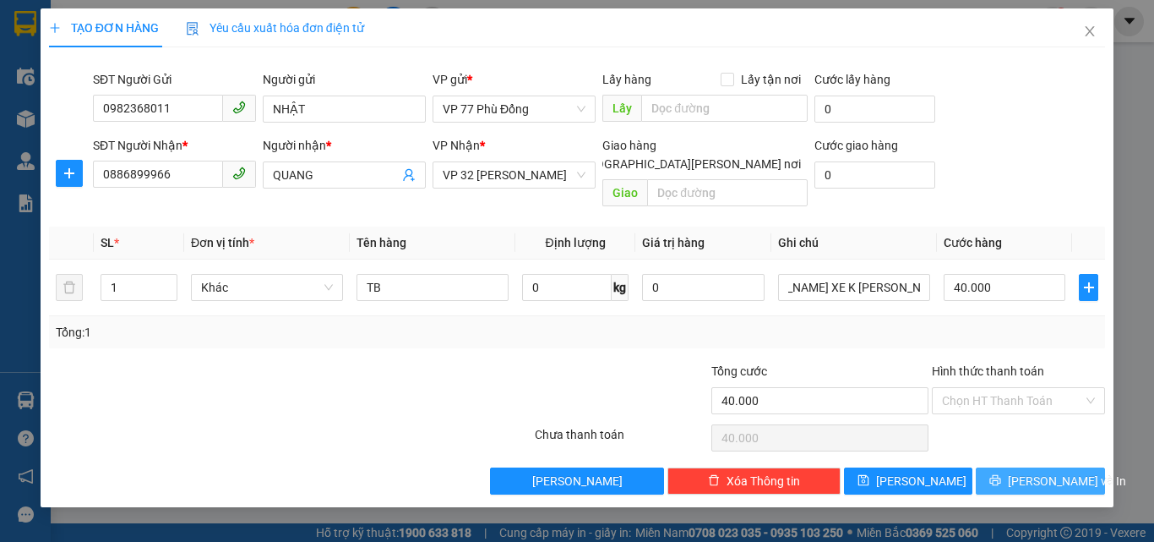
scroll to position [0, 0]
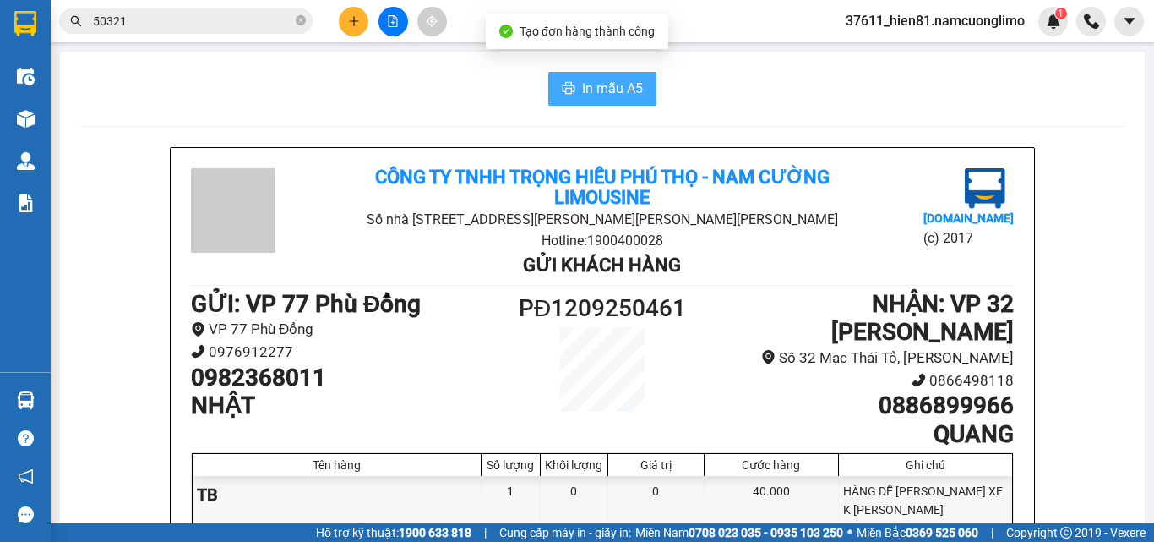
click at [613, 84] on span "In mẫu A5" at bounding box center [612, 88] width 61 height 21
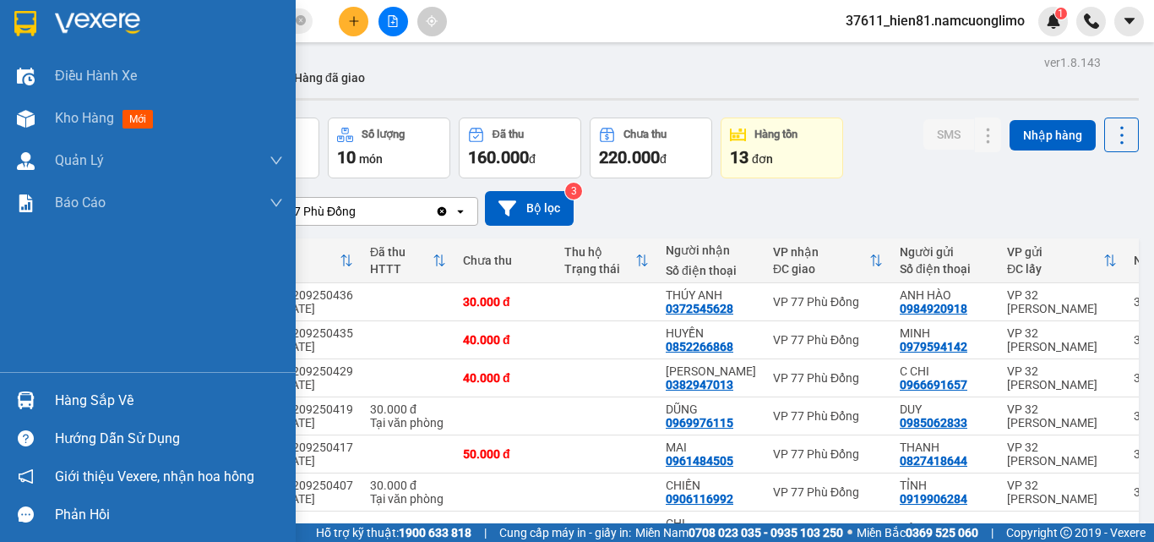
click at [83, 401] on div "Hàng sắp về" at bounding box center [169, 400] width 228 height 25
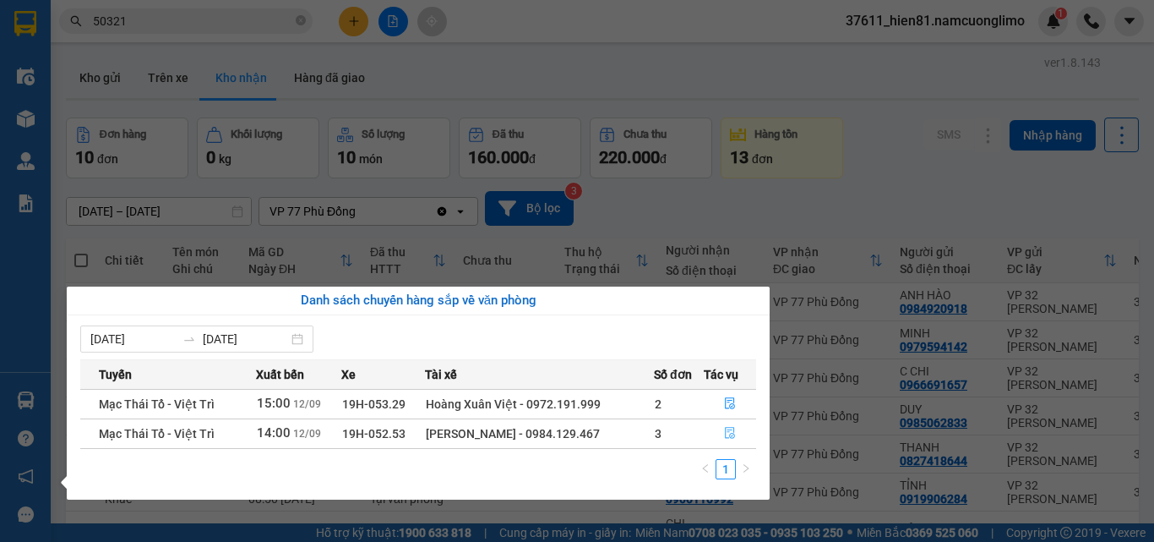
click at [733, 437] on icon "file-done" at bounding box center [730, 433] width 12 height 12
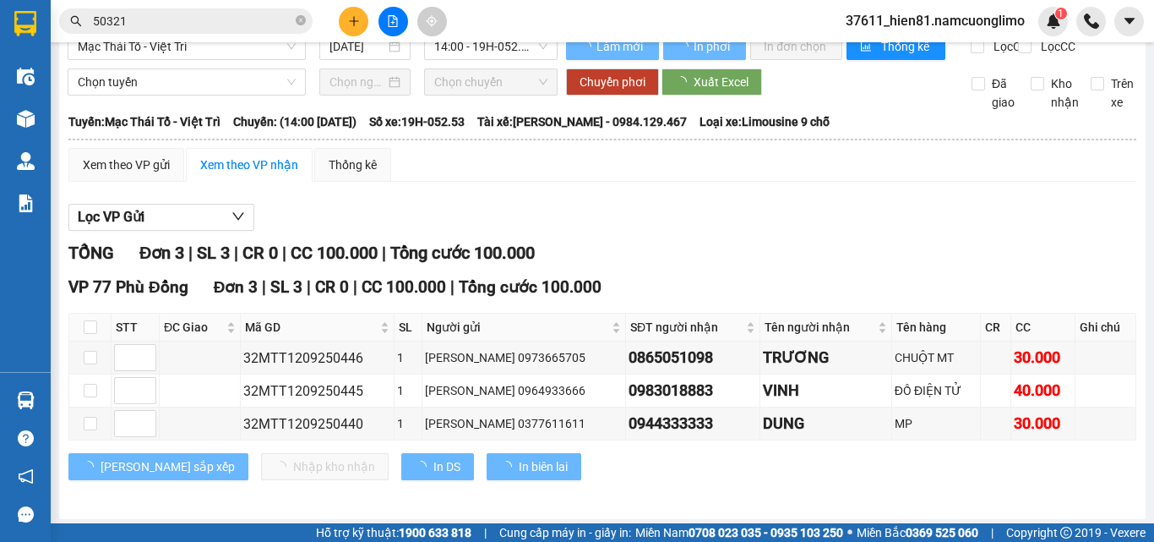
scroll to position [45, 0]
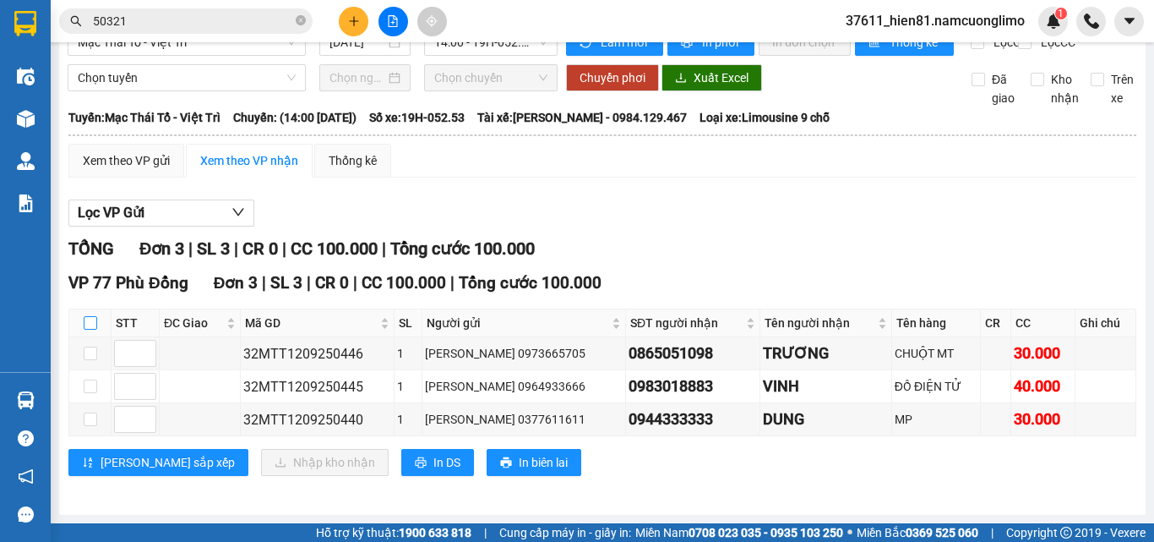
click at [86, 321] on input "checkbox" at bounding box center [91, 323] width 14 height 14
checkbox input "true"
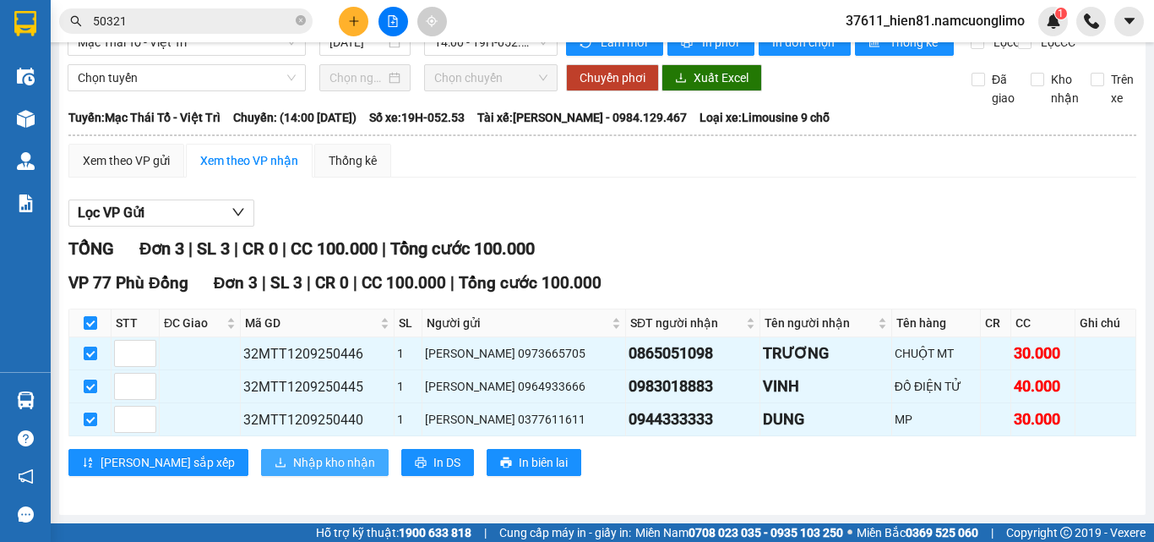
click at [293, 462] on span "Nhập kho nhận" at bounding box center [334, 462] width 82 height 19
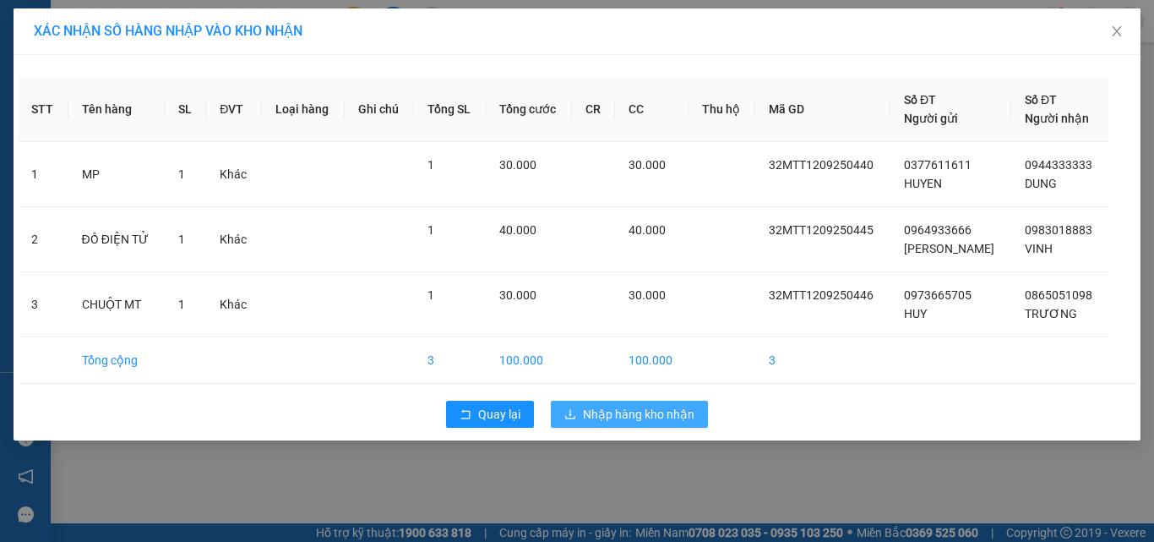
click at [633, 419] on span "Nhập hàng kho nhận" at bounding box center [639, 414] width 112 height 19
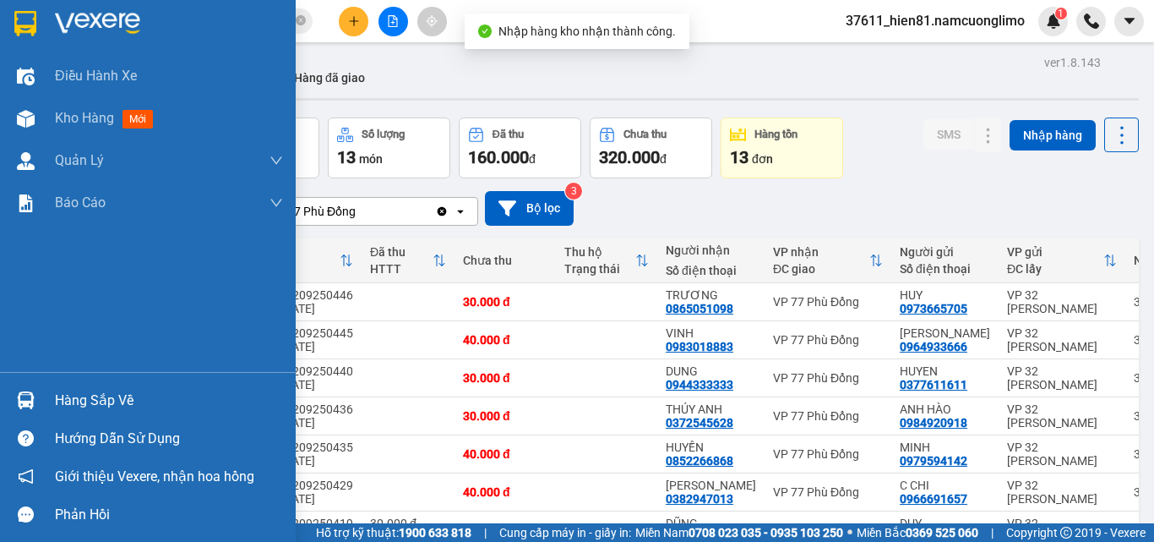
click at [94, 401] on div "Hàng sắp về" at bounding box center [169, 400] width 228 height 25
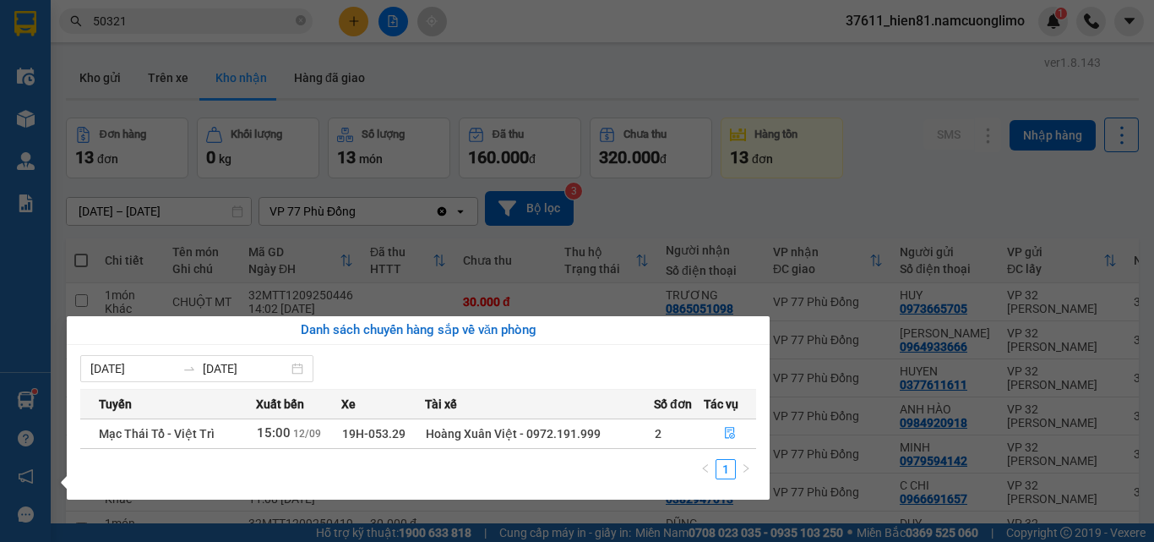
click at [871, 192] on section "Kết quả [PERSON_NAME] ( 37 ) Bộ lọc Mã ĐH Trạng thái Món hàng [PERSON_NAME] [PE…" at bounding box center [577, 271] width 1154 height 542
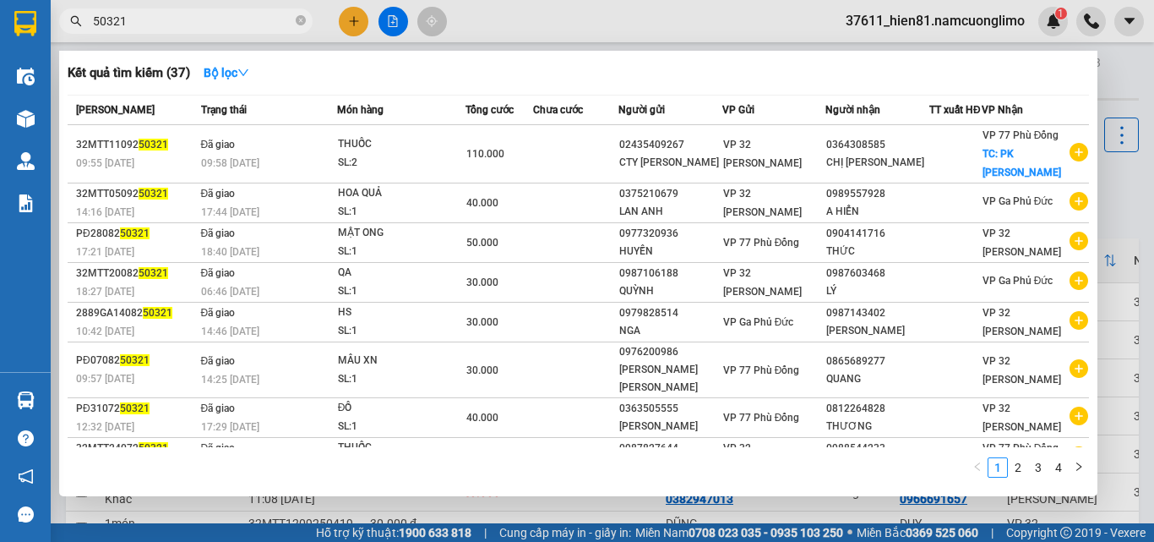
drag, startPoint x: 133, startPoint y: 20, endPoint x: 86, endPoint y: 27, distance: 47.0
click at [86, 27] on span "50321" at bounding box center [186, 20] width 254 height 25
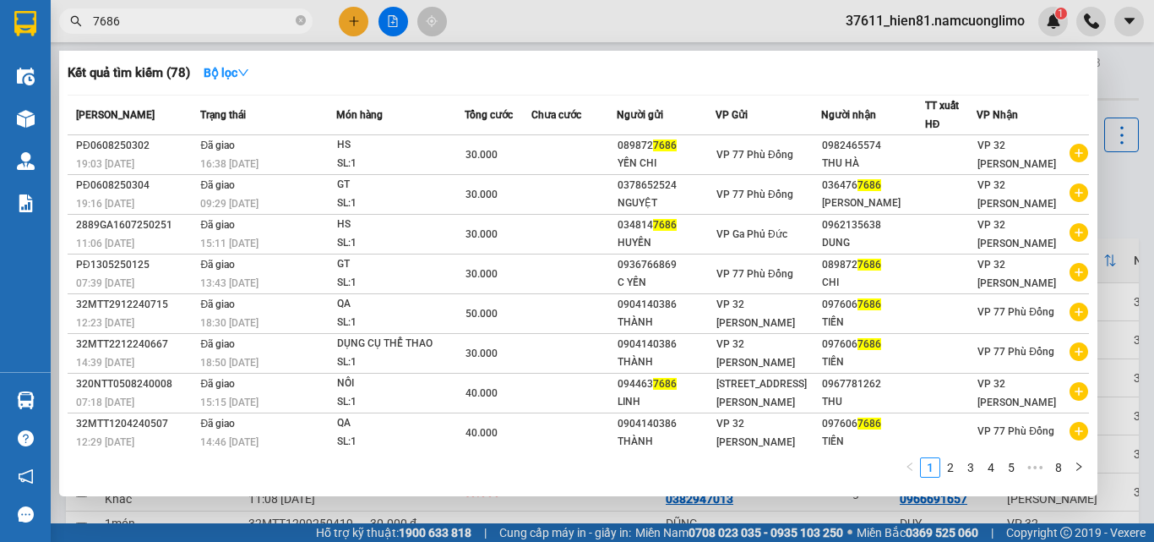
drag, startPoint x: 126, startPoint y: 26, endPoint x: 95, endPoint y: 26, distance: 31.3
click at [95, 26] on input "7686" at bounding box center [192, 21] width 199 height 19
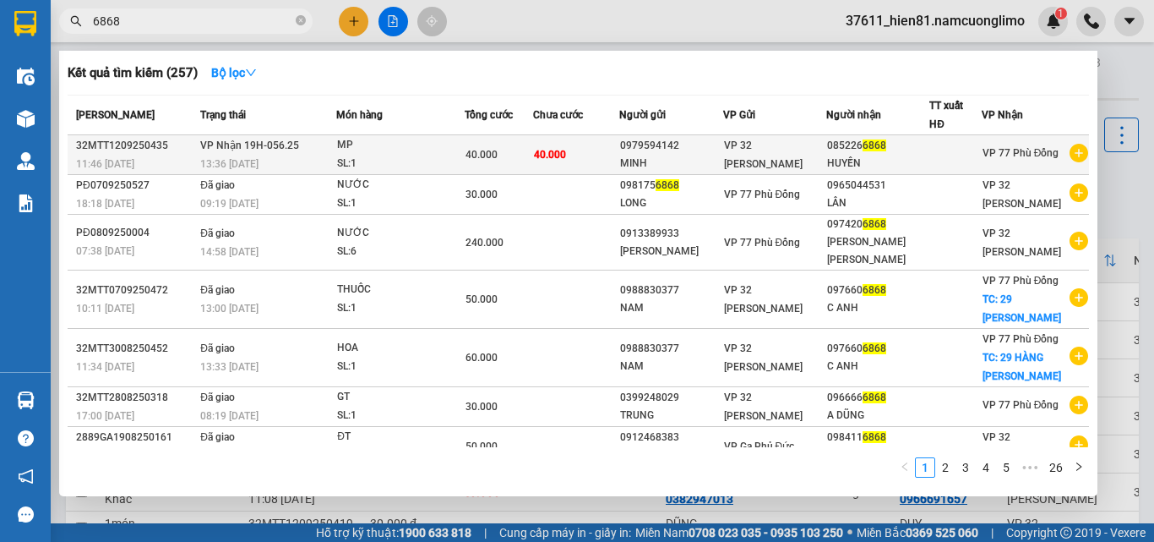
type input "6868"
click at [828, 155] on div "HUYỀN" at bounding box center [877, 164] width 101 height 18
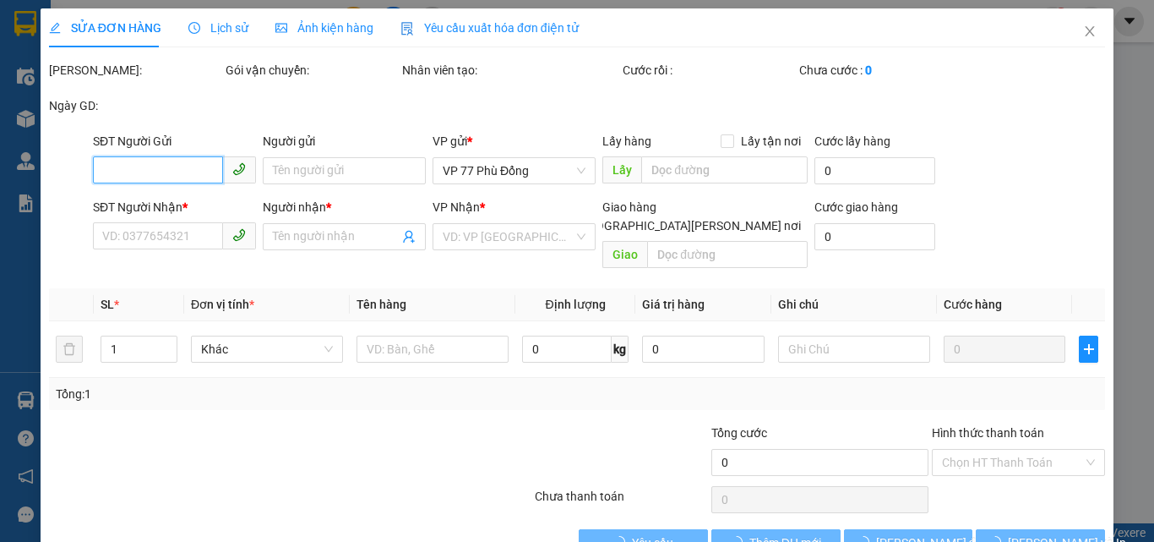
type input "0979594142"
type input "MINH"
type input "0852266868"
type input "HUYỀN"
type input "40.000"
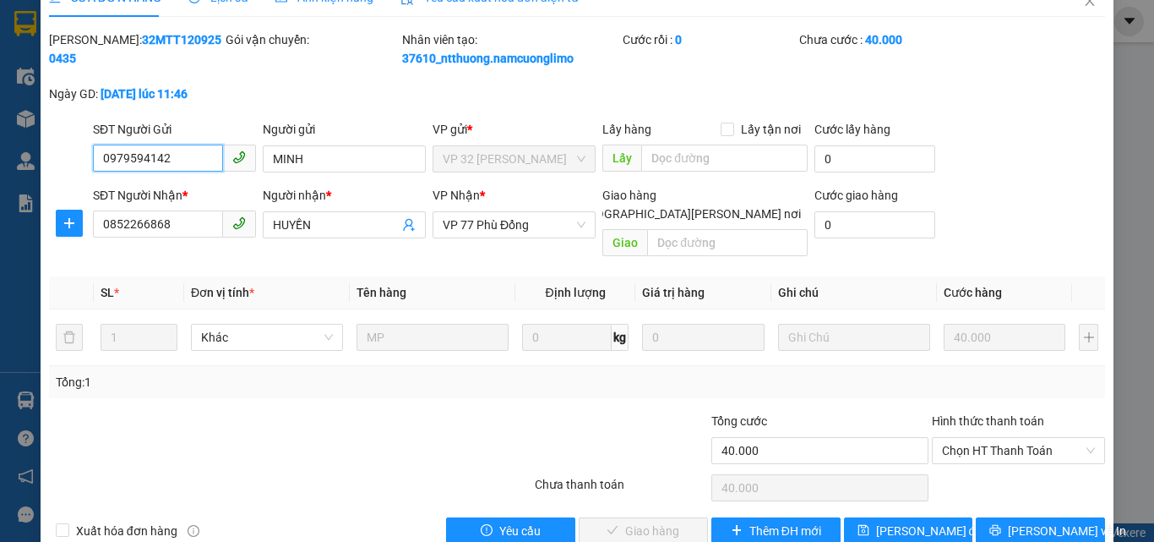
scroll to position [47, 0]
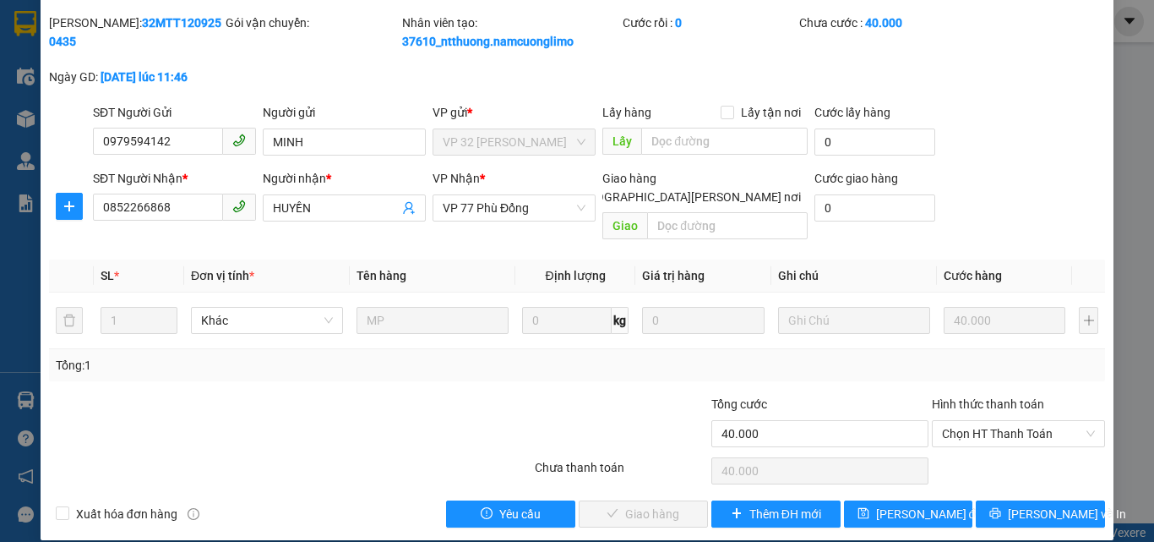
click at [954, 431] on div "Hình thức thanh toán Chọn HT Thanh Toán" at bounding box center [1018, 424] width 173 height 59
click at [955, 425] on span "Chọn HT Thanh Toán" at bounding box center [1018, 433] width 153 height 25
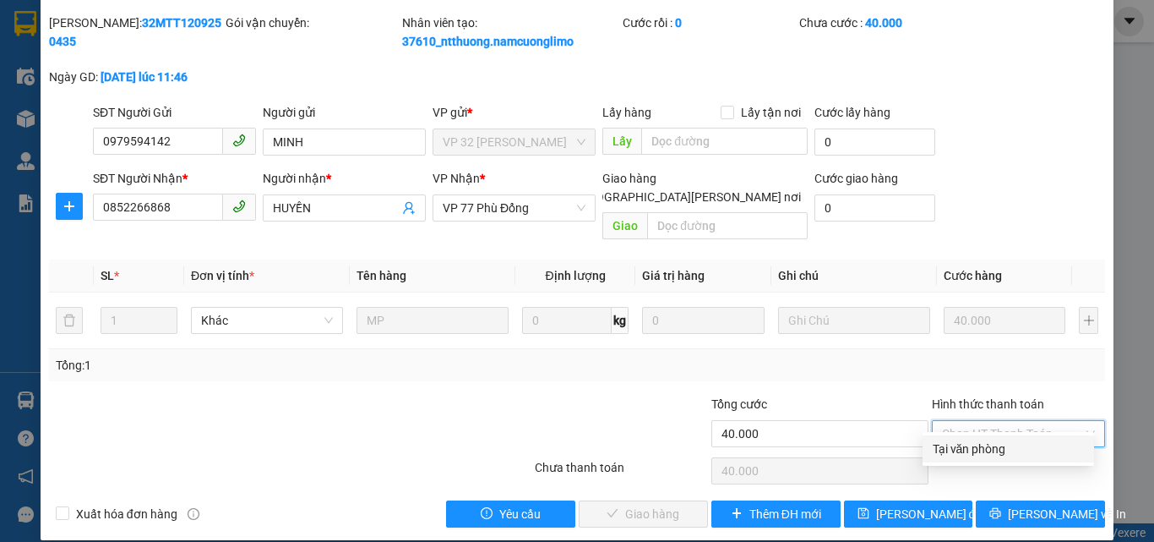
drag, startPoint x: 954, startPoint y: 447, endPoint x: 722, endPoint y: 481, distance: 234.9
click at [953, 448] on div "Tại văn phòng" at bounding box center [1008, 448] width 151 height 19
type input "0"
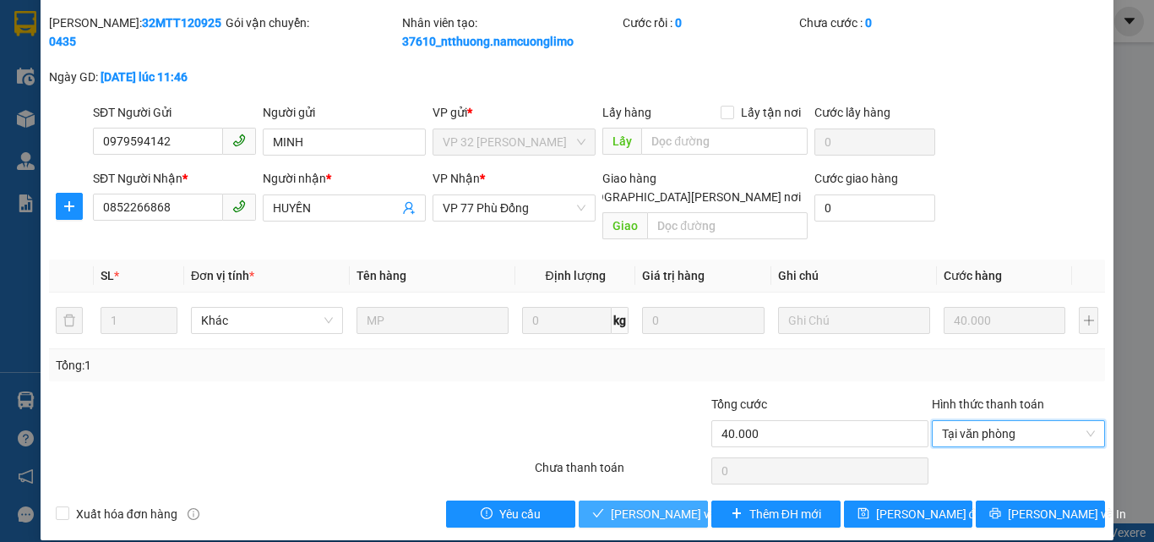
click at [622, 505] on span "[PERSON_NAME] và [PERSON_NAME] hàng" at bounding box center [725, 514] width 228 height 19
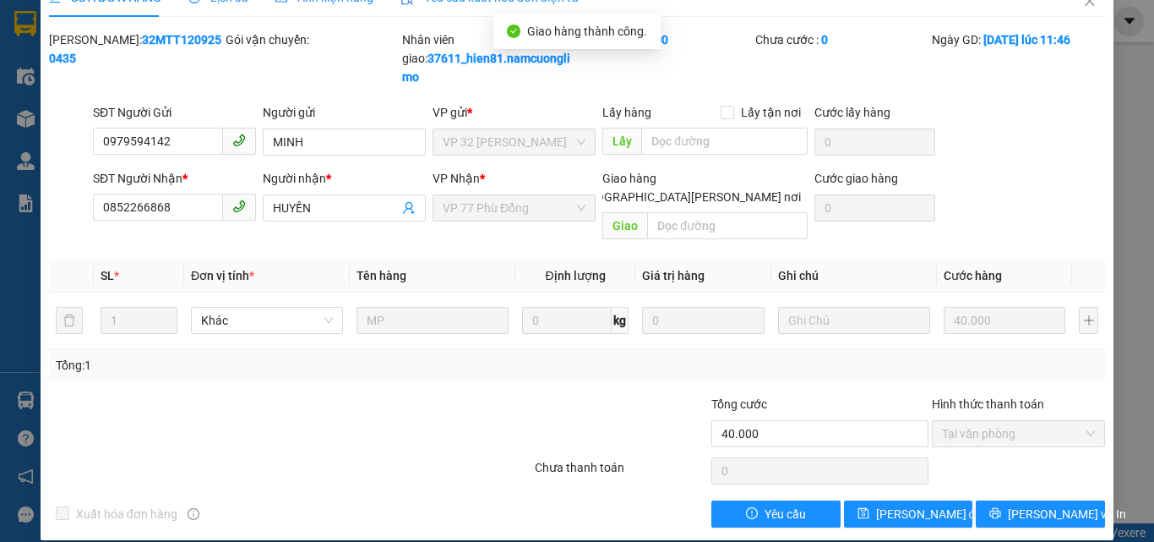
scroll to position [0, 0]
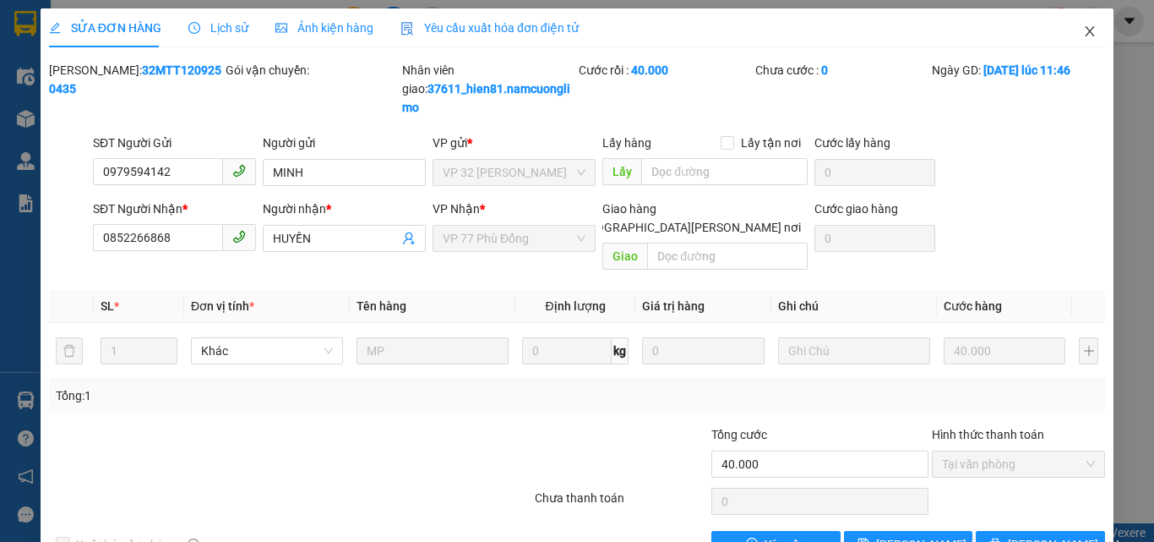
click at [1083, 27] on icon "close" at bounding box center [1090, 32] width 14 height 14
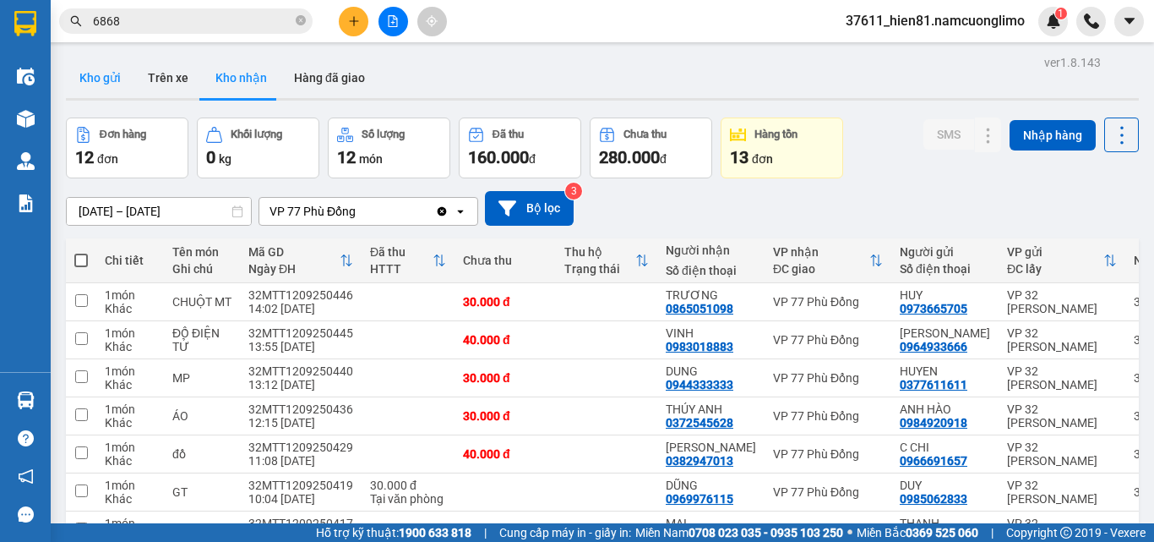
click at [108, 77] on button "Kho gửi" at bounding box center [100, 77] width 68 height 41
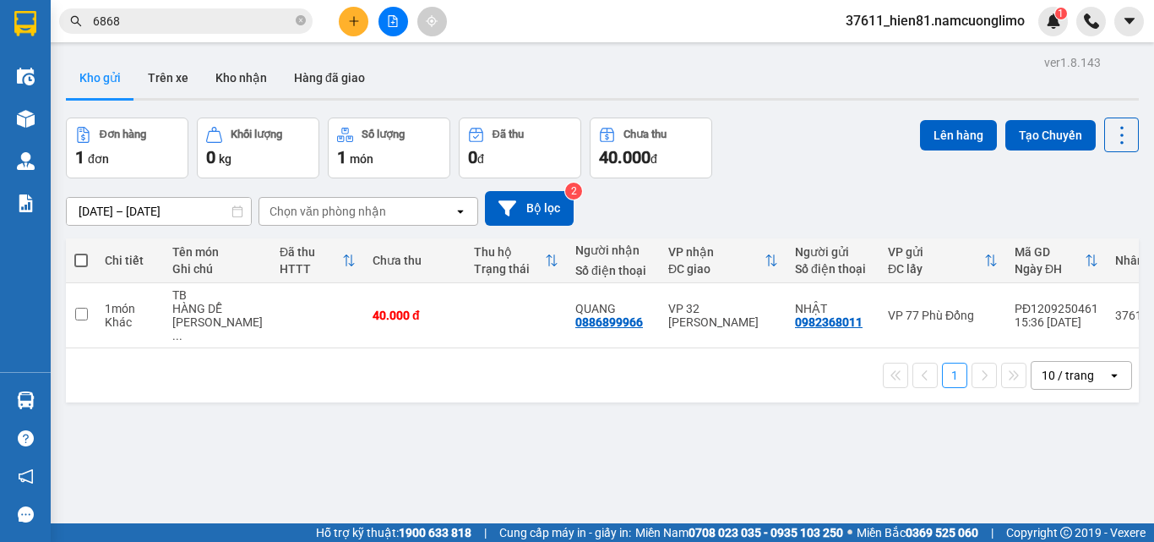
click at [77, 263] on span at bounding box center [81, 261] width 14 height 14
click at [81, 252] on input "checkbox" at bounding box center [81, 252] width 0 height 0
checkbox input "true"
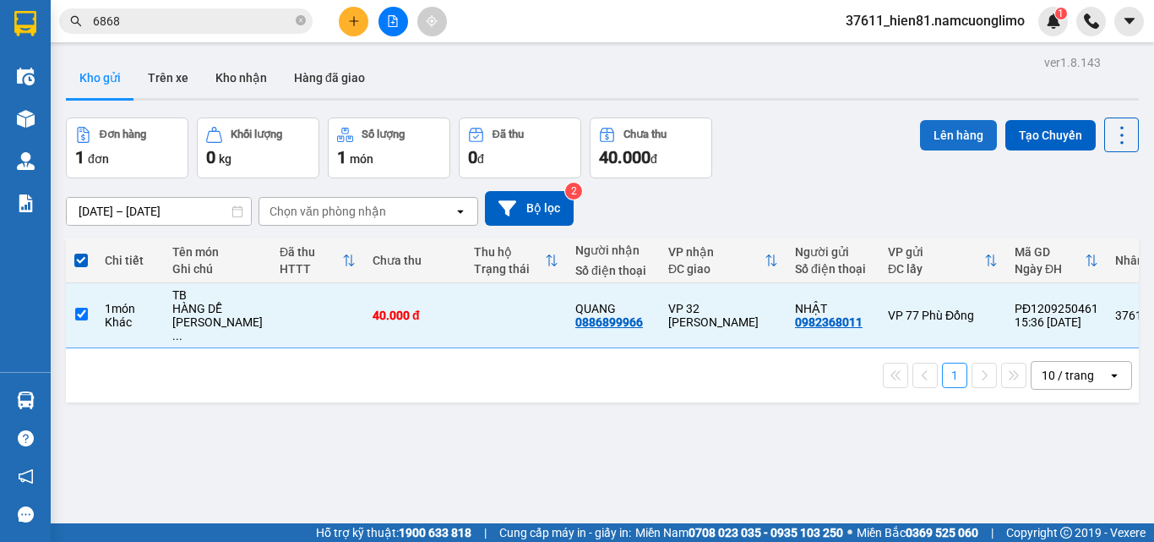
click at [928, 138] on button "Lên hàng" at bounding box center [958, 135] width 77 height 30
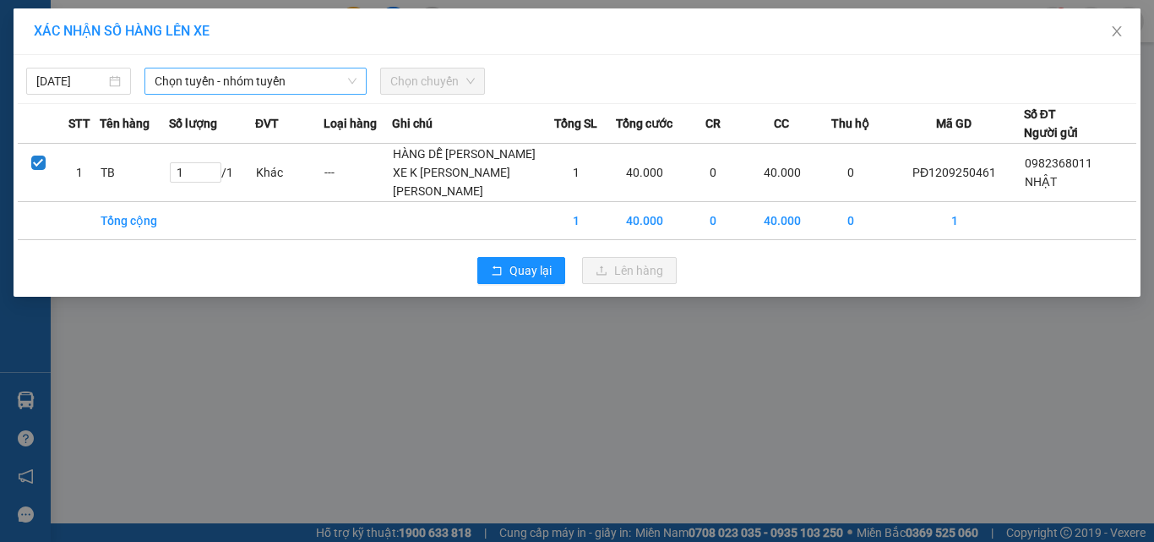
click at [201, 87] on span "Chọn tuyến - nhóm tuyến" at bounding box center [256, 80] width 202 height 25
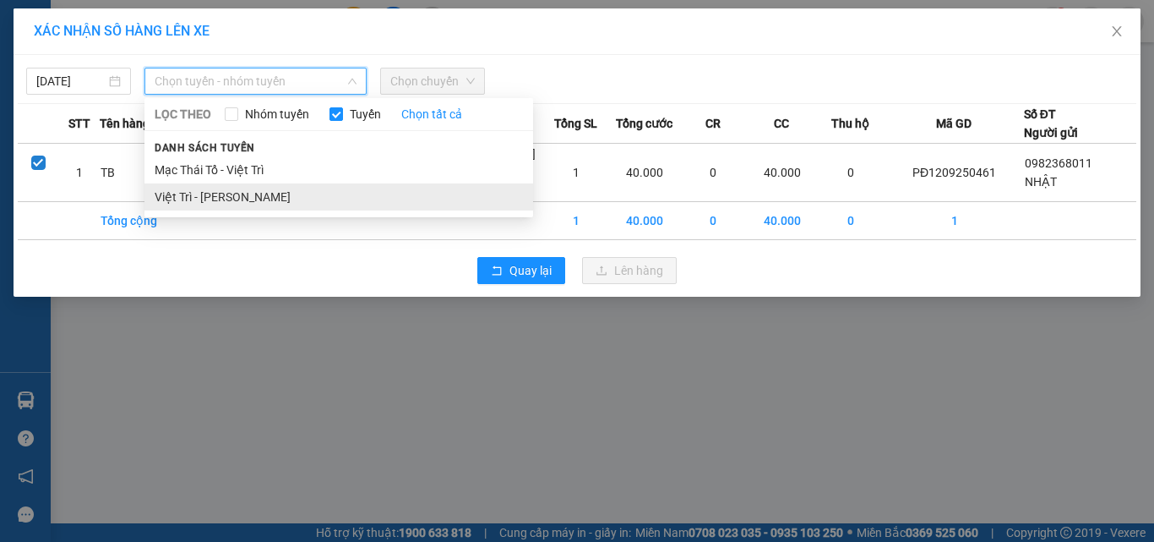
click at [179, 194] on li "Việt Trì - [PERSON_NAME]" at bounding box center [339, 196] width 389 height 27
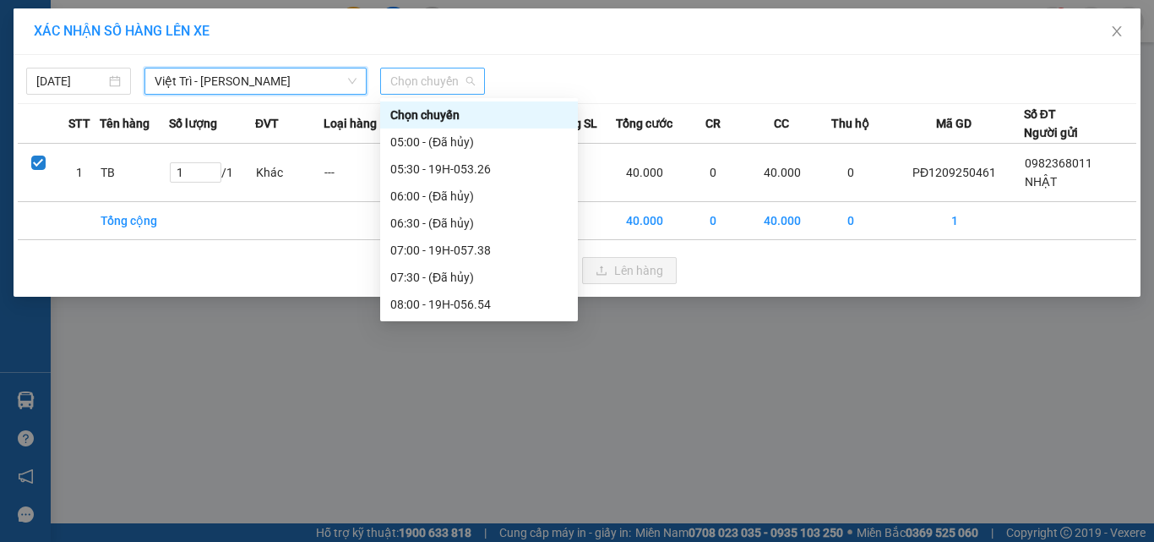
click at [408, 89] on span "Chọn chuyến" at bounding box center [432, 80] width 85 height 25
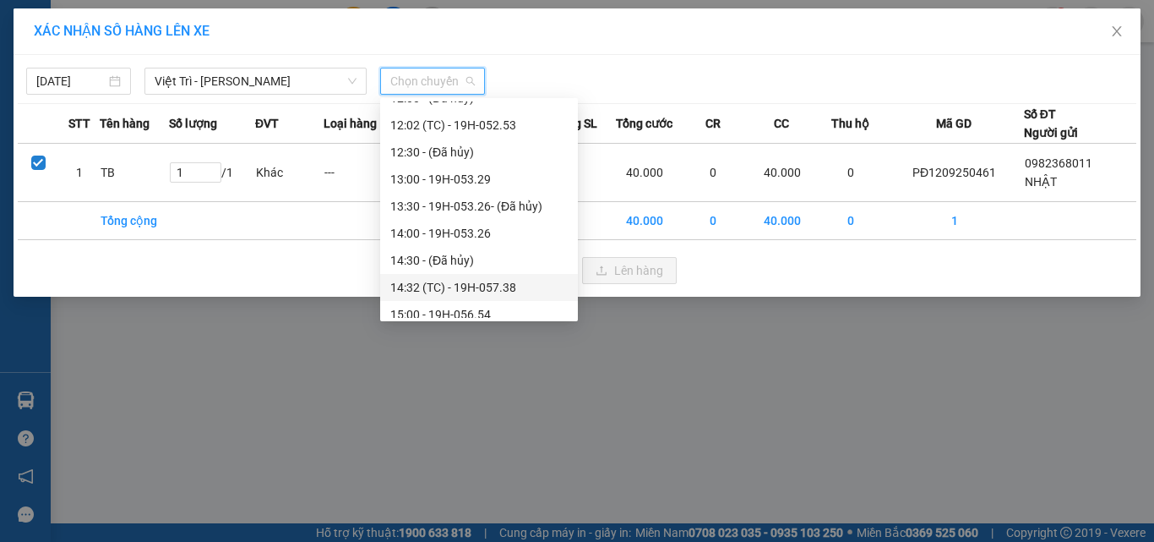
scroll to position [507, 0]
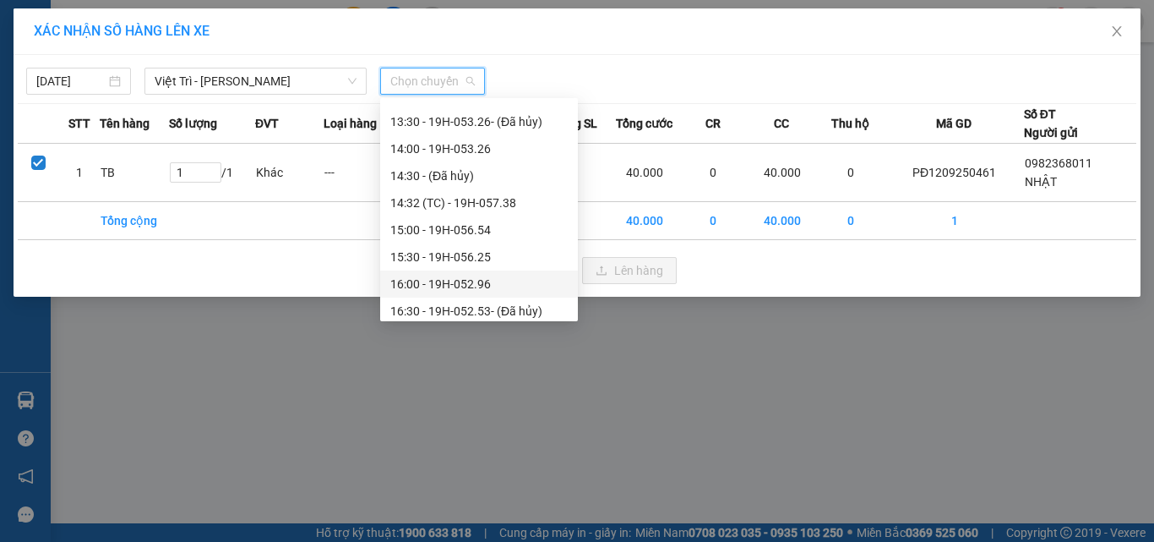
click at [468, 284] on div "16:00 - 19H-052.96" at bounding box center [478, 284] width 177 height 19
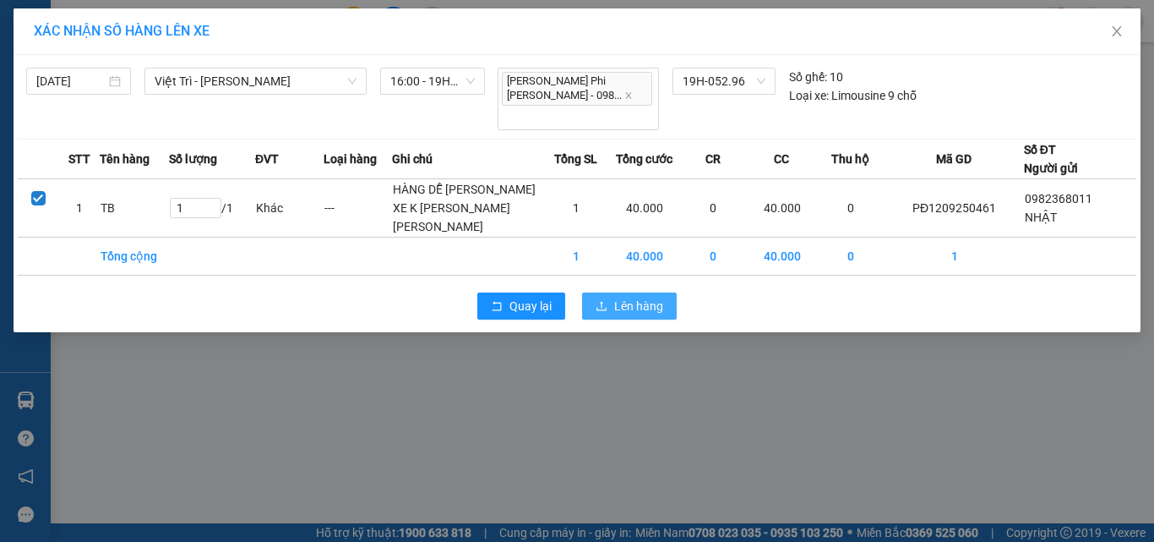
click at [625, 305] on span "Lên hàng" at bounding box center [638, 306] width 49 height 19
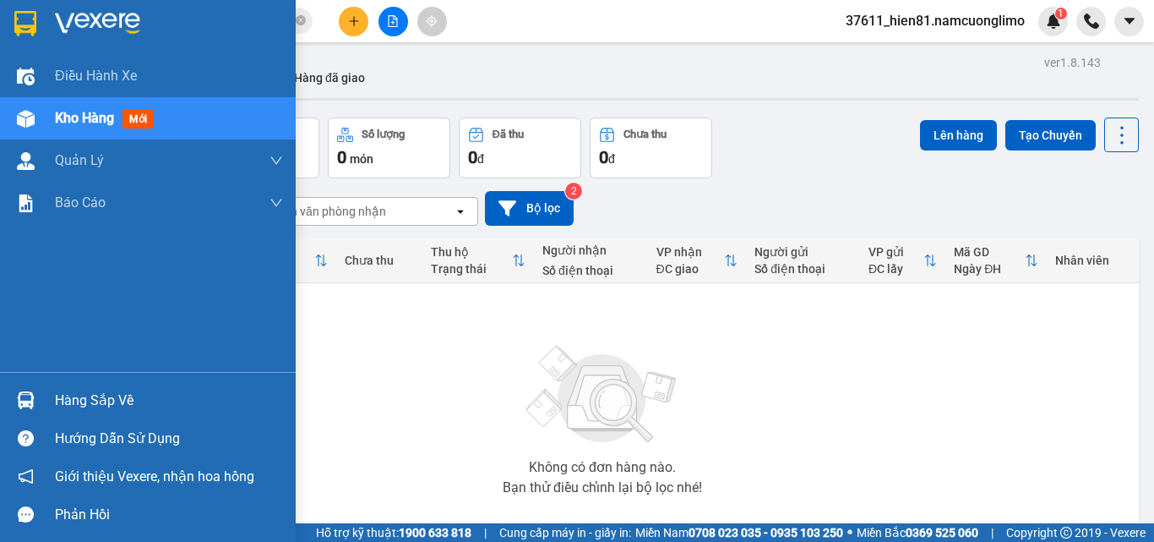
click at [87, 404] on div "Hàng sắp về" at bounding box center [169, 400] width 228 height 25
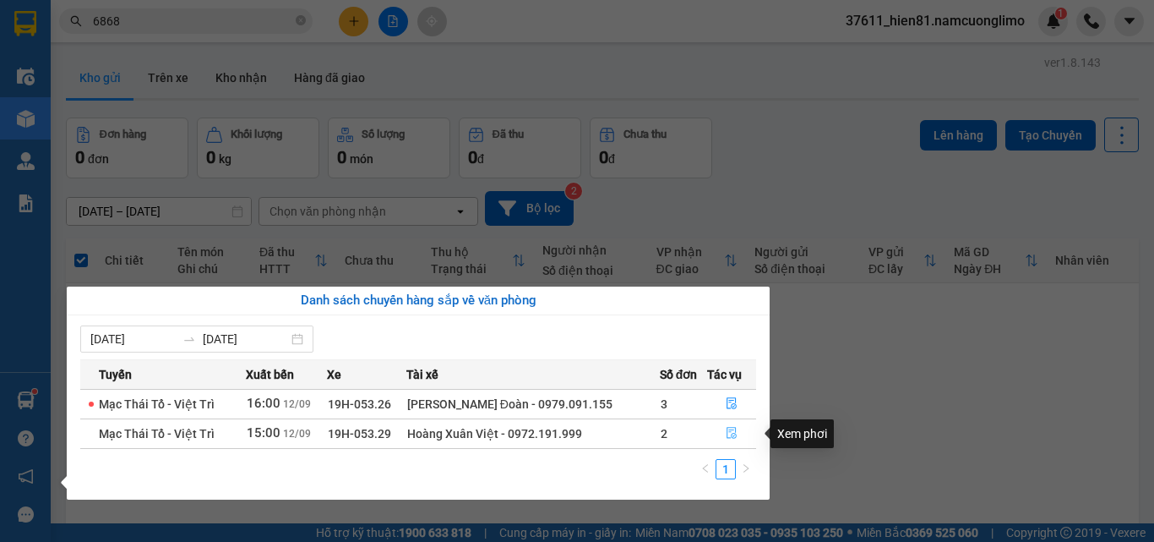
click at [727, 435] on icon "file-done" at bounding box center [732, 434] width 10 height 12
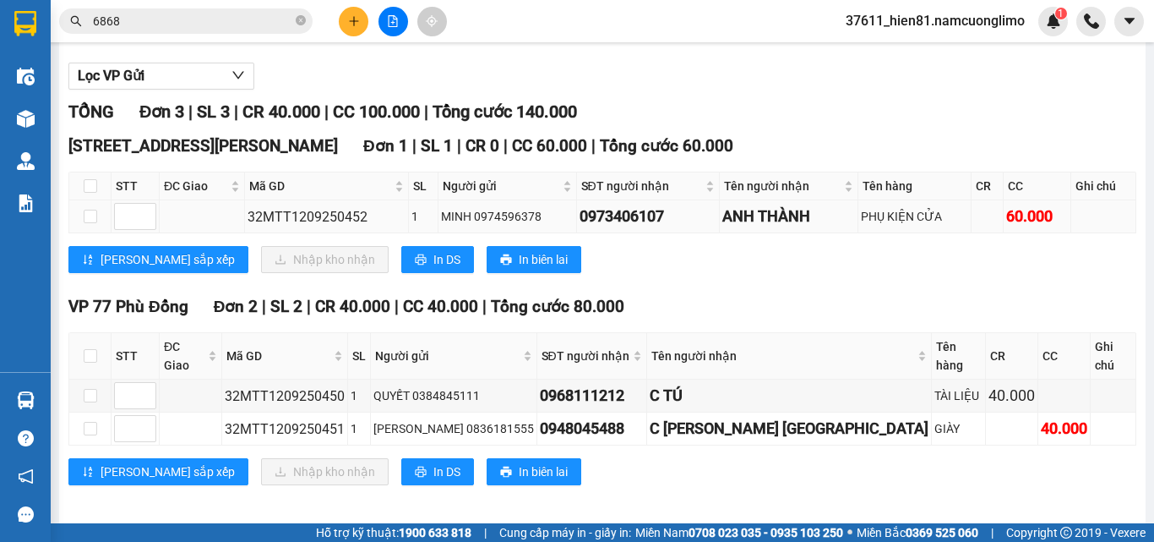
scroll to position [172, 0]
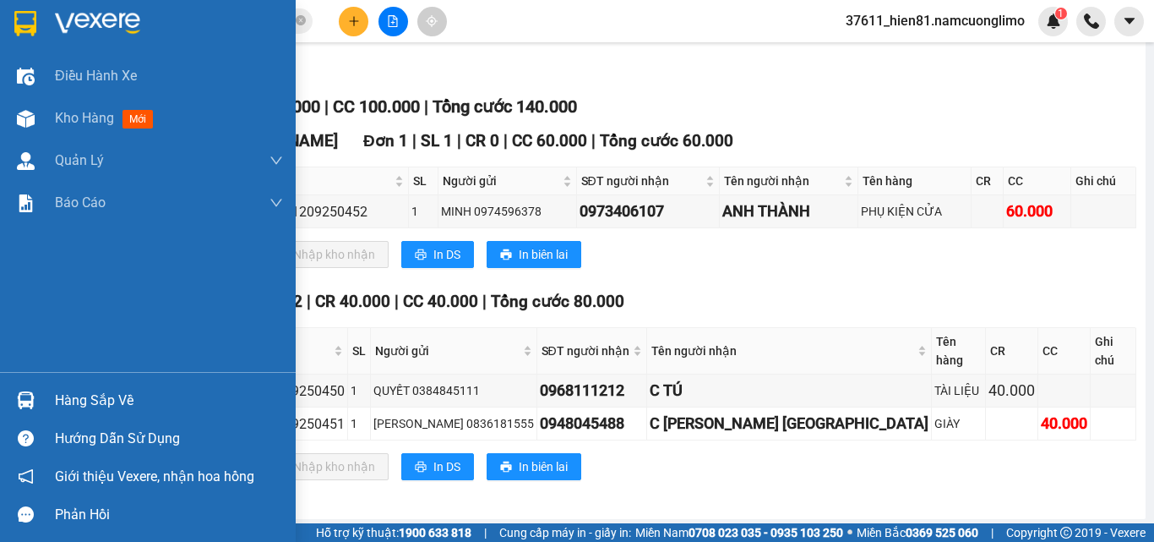
click at [93, 401] on div "Hàng sắp về" at bounding box center [169, 400] width 228 height 25
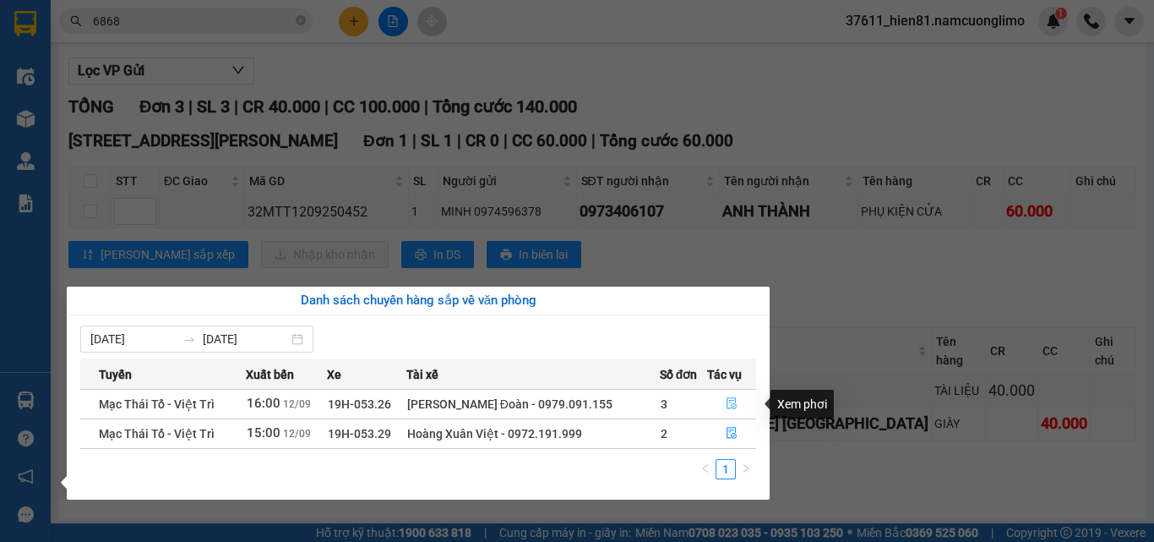
click at [735, 399] on icon "file-done" at bounding box center [732, 403] width 12 height 12
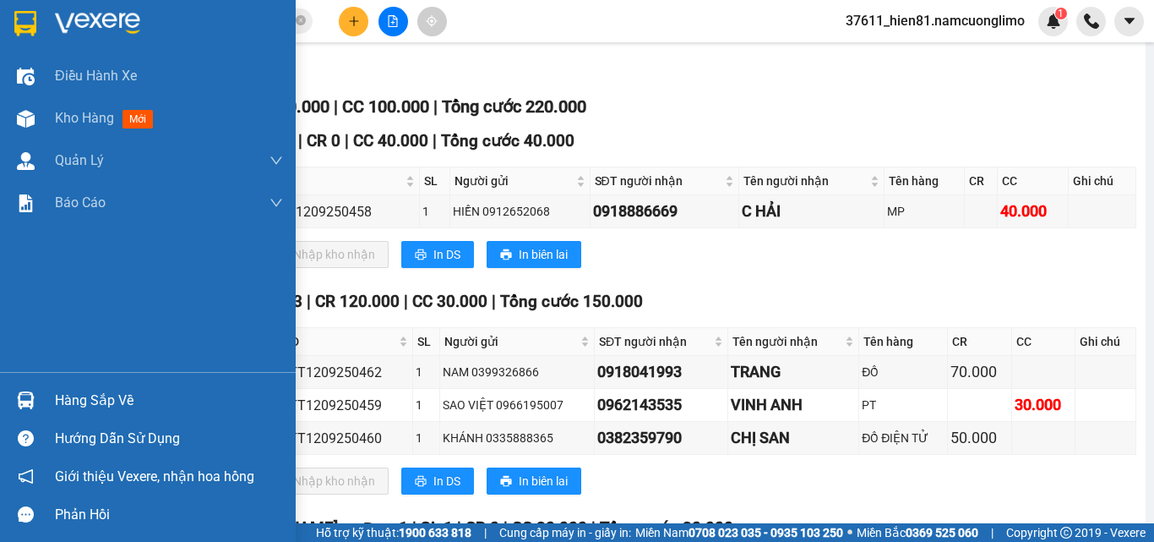
click at [105, 390] on div "Hàng sắp về" at bounding box center [169, 400] width 228 height 25
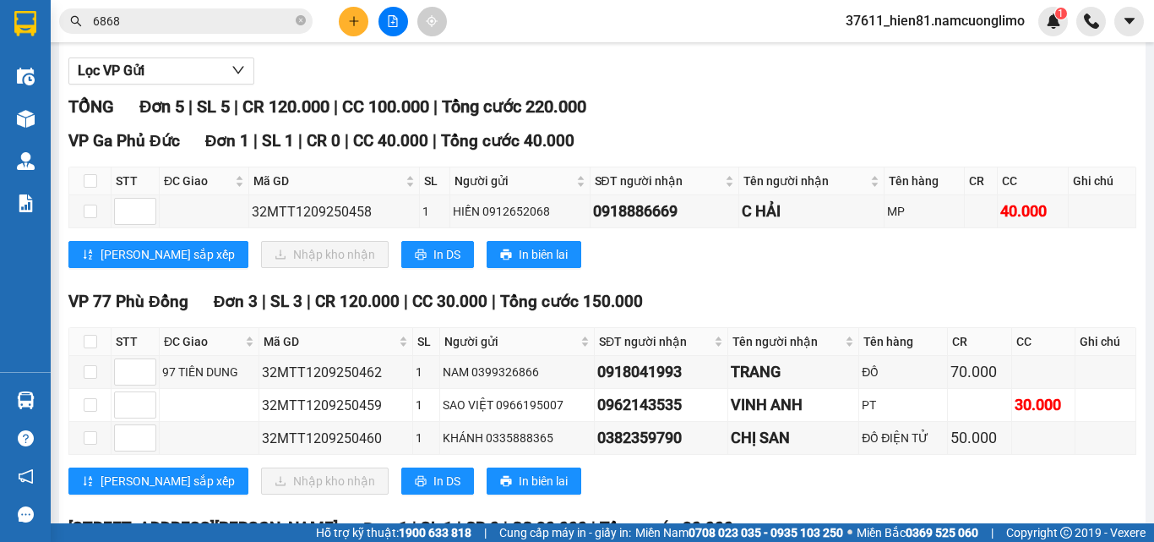
click at [820, 319] on section "Kết quả [PERSON_NAME] ( 257 ) Bộ lọc Mã ĐH Trạng thái Món hàng [PERSON_NAME] [P…" at bounding box center [577, 271] width 1154 height 542
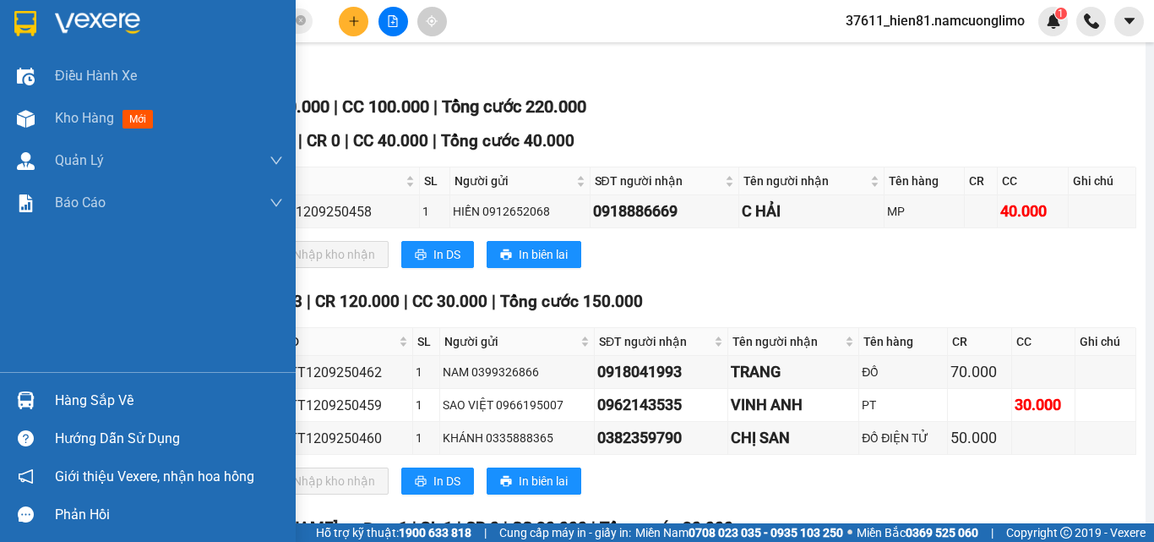
click at [85, 397] on div "Hàng sắp về" at bounding box center [169, 400] width 228 height 25
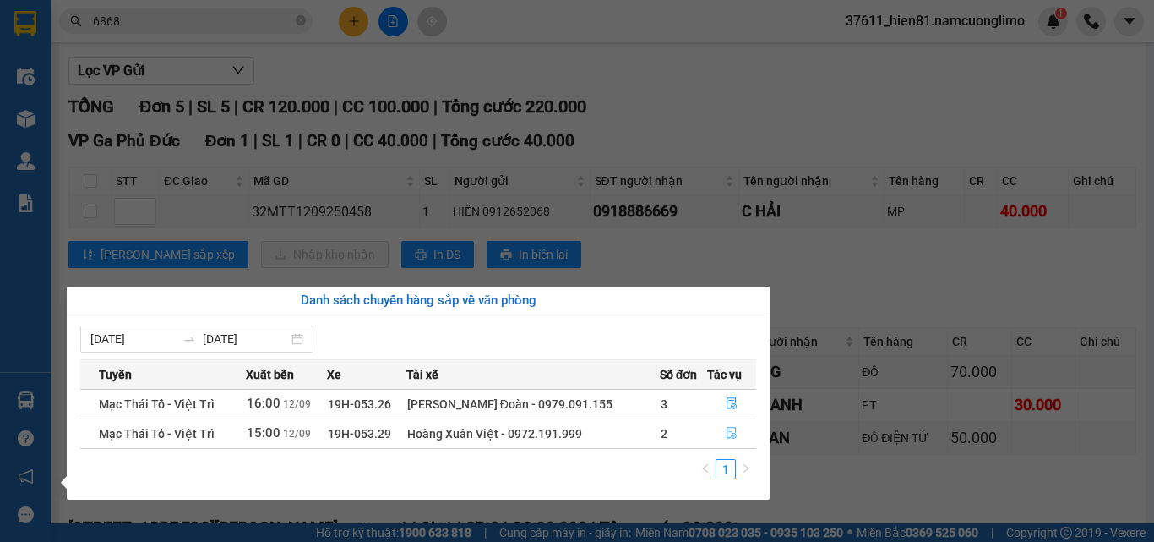
click at [727, 432] on icon "file-done" at bounding box center [732, 434] width 10 height 12
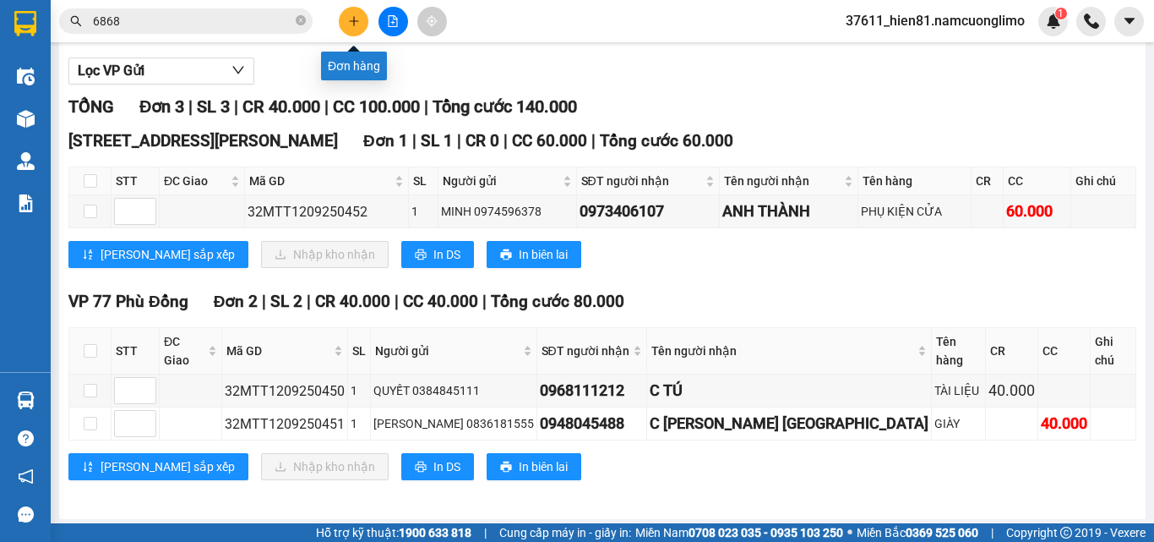
click at [345, 14] on button at bounding box center [354, 22] width 30 height 30
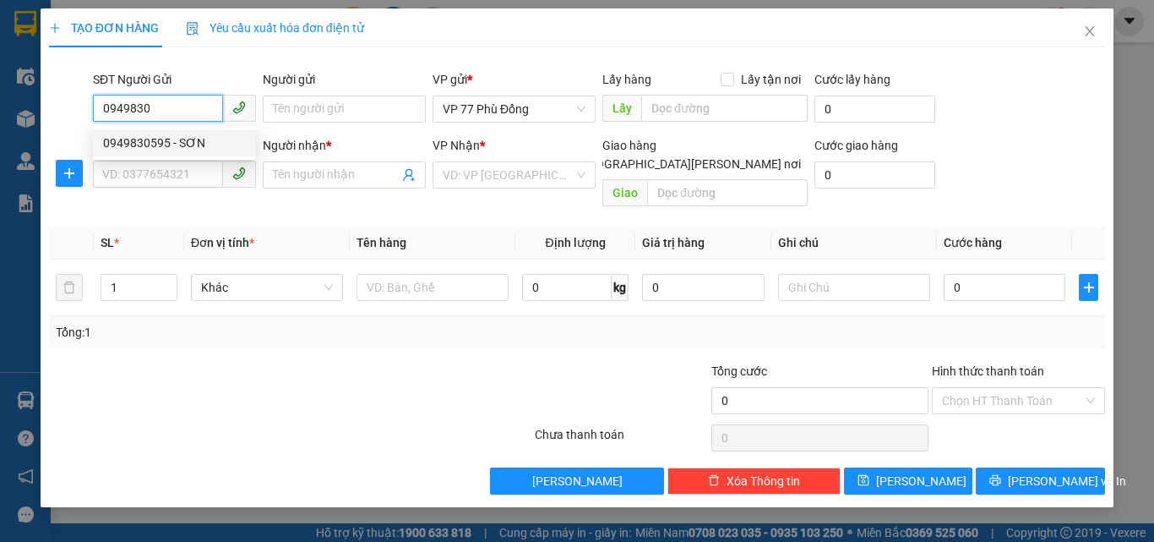
click at [189, 145] on div "0949830595 - SƠN" at bounding box center [174, 143] width 143 height 19
type input "0949830595"
type input "SƠN"
type input "0949830595"
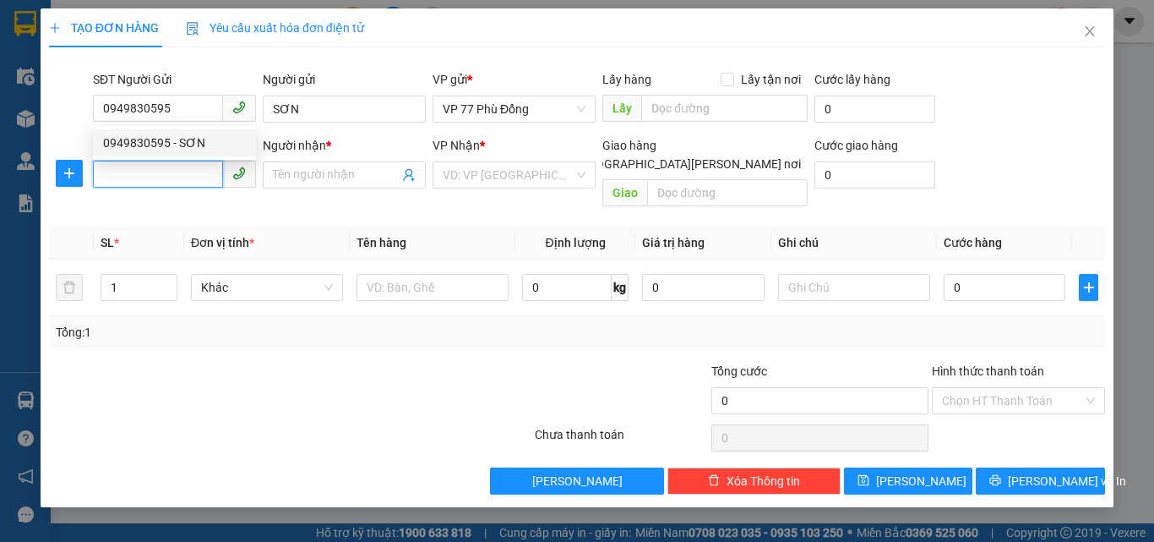
click at [151, 176] on input "SĐT Người Nhận *" at bounding box center [158, 174] width 130 height 27
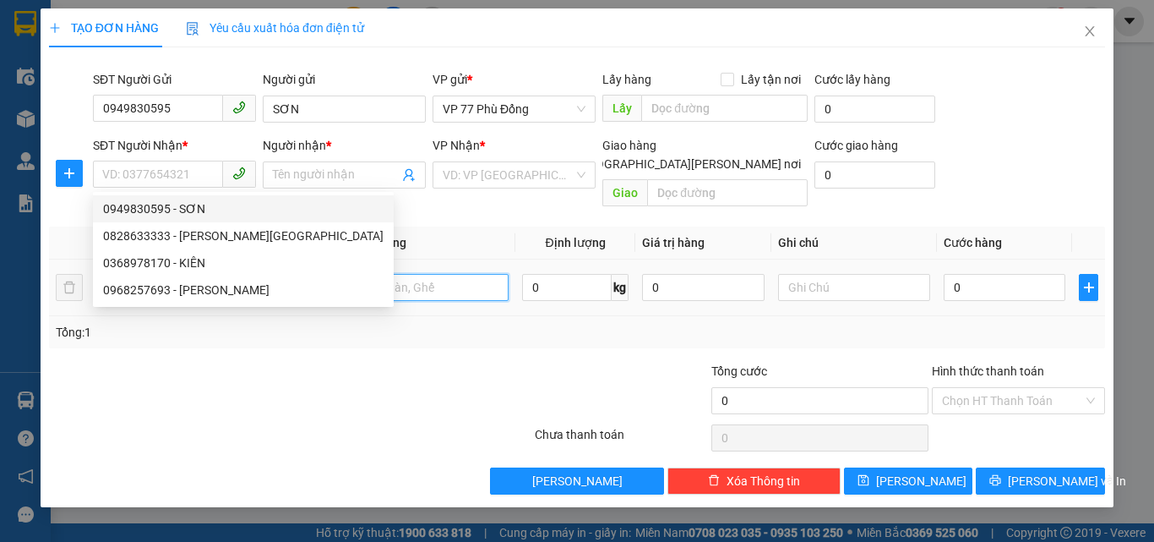
click at [412, 274] on input "text" at bounding box center [433, 287] width 152 height 27
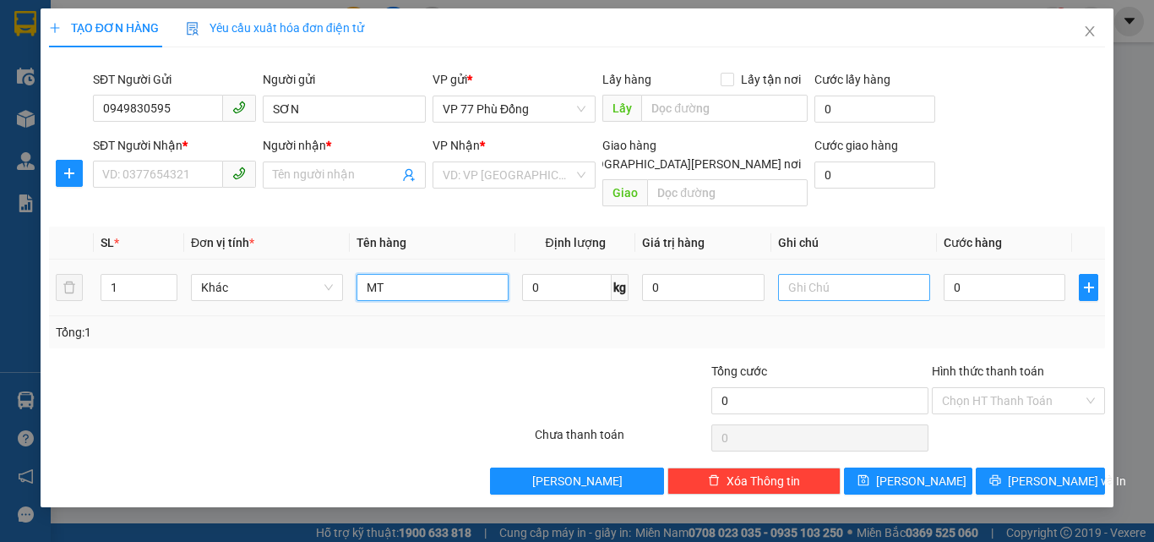
type input "MT"
drag, startPoint x: 816, startPoint y: 273, endPoint x: 801, endPoint y: 274, distance: 15.2
click at [816, 274] on input "text" at bounding box center [854, 287] width 152 height 27
type input "KH TỰ ĐÓNG GÓI K BÁO GIÁ TRỊ HÀNG"
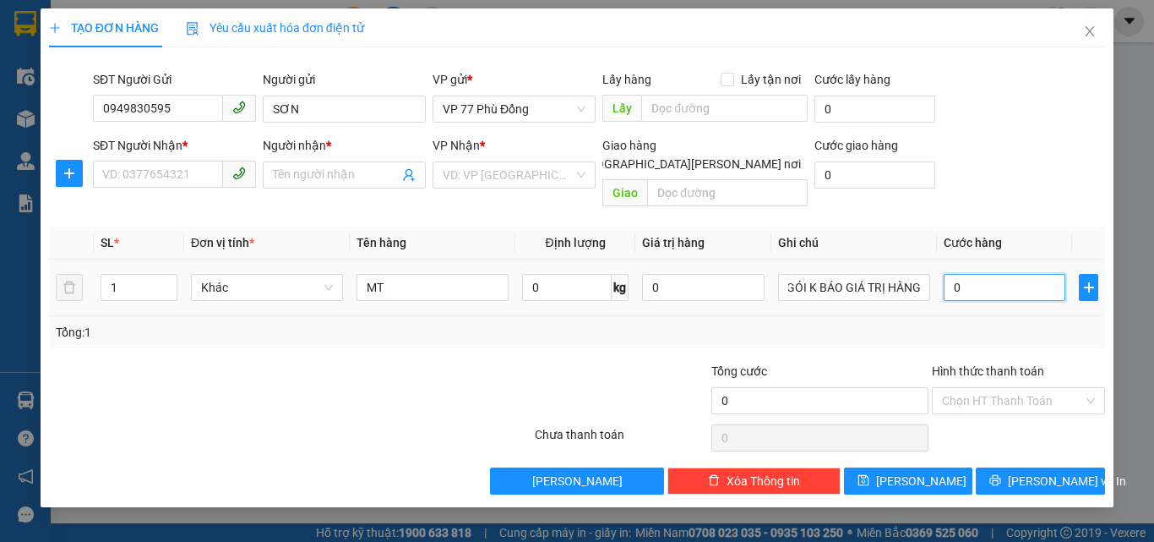
click at [1001, 274] on input "0" at bounding box center [1005, 287] width 122 height 27
type input "5"
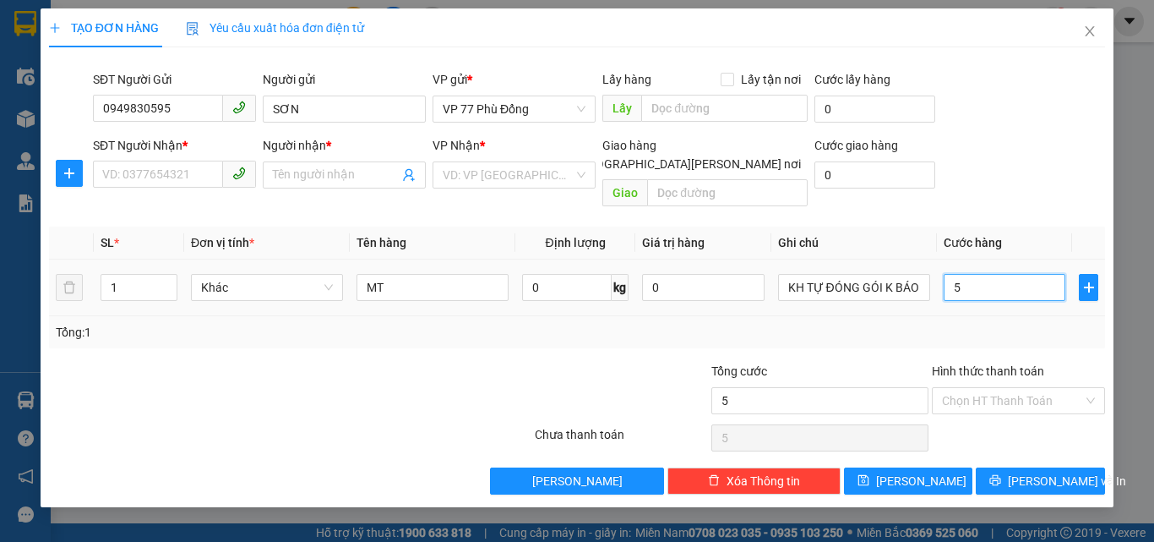
type input "50"
type input "50.000"
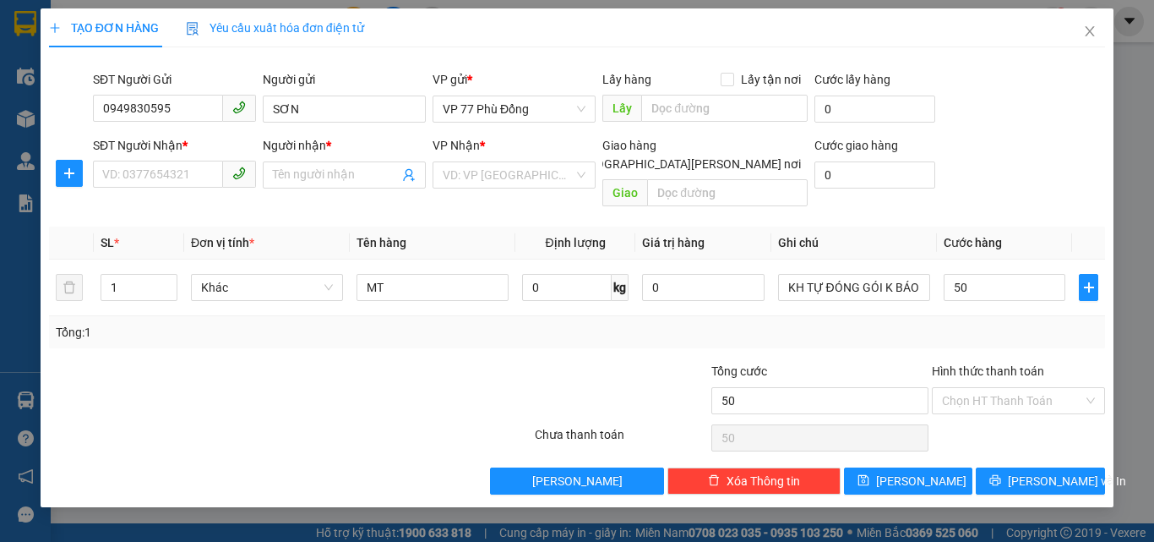
type input "50.000"
click at [1008, 323] on div "Tổng: 1" at bounding box center [577, 332] width 1043 height 19
click at [461, 180] on input "search" at bounding box center [508, 174] width 131 height 25
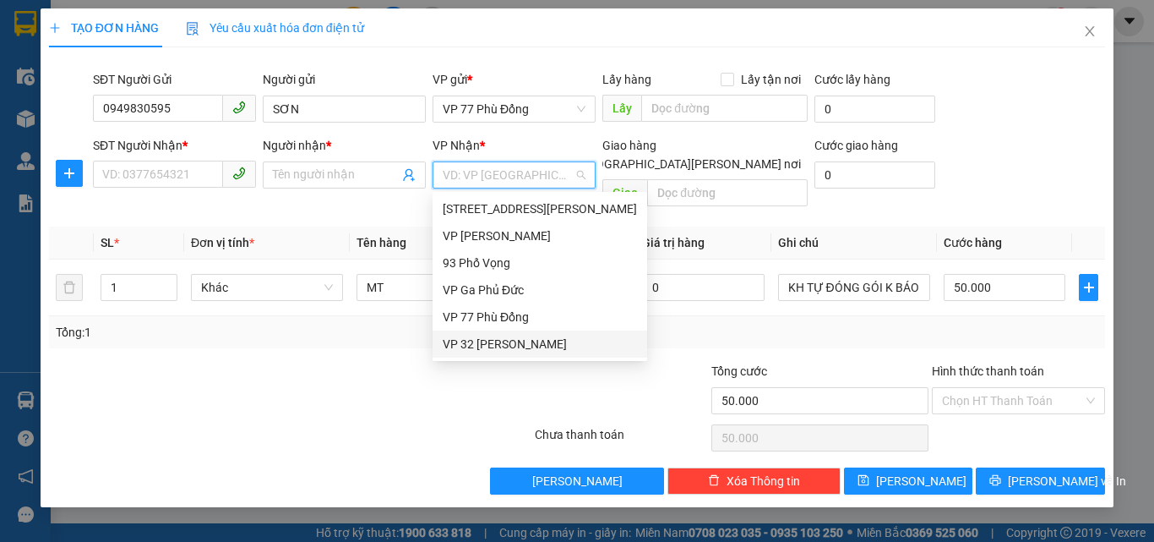
click at [461, 341] on div "VP 32 [PERSON_NAME]" at bounding box center [540, 344] width 194 height 19
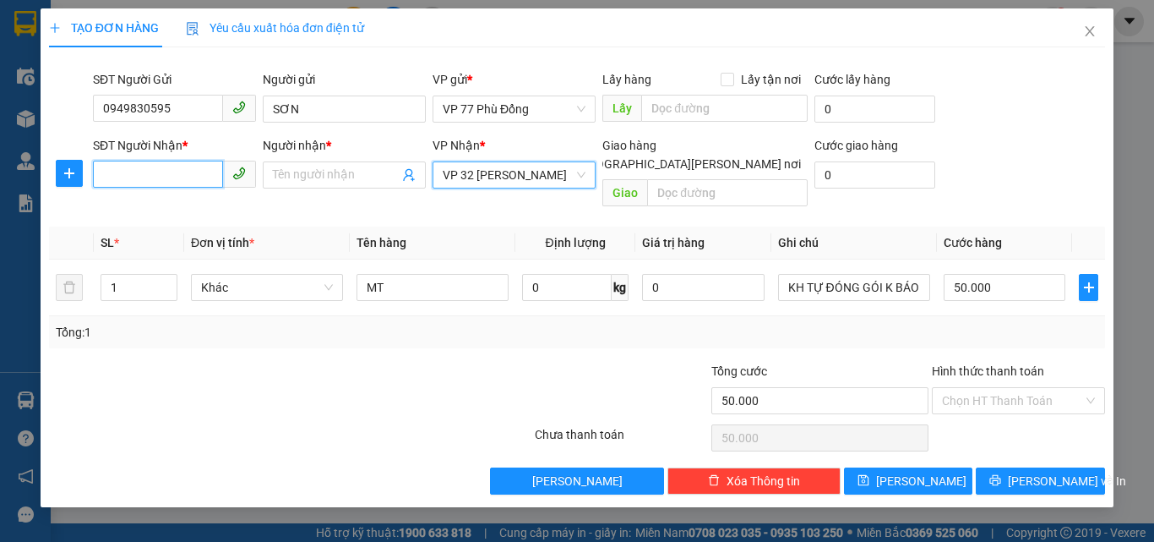
click at [166, 173] on input "SĐT Người Nhận *" at bounding box center [158, 174] width 130 height 27
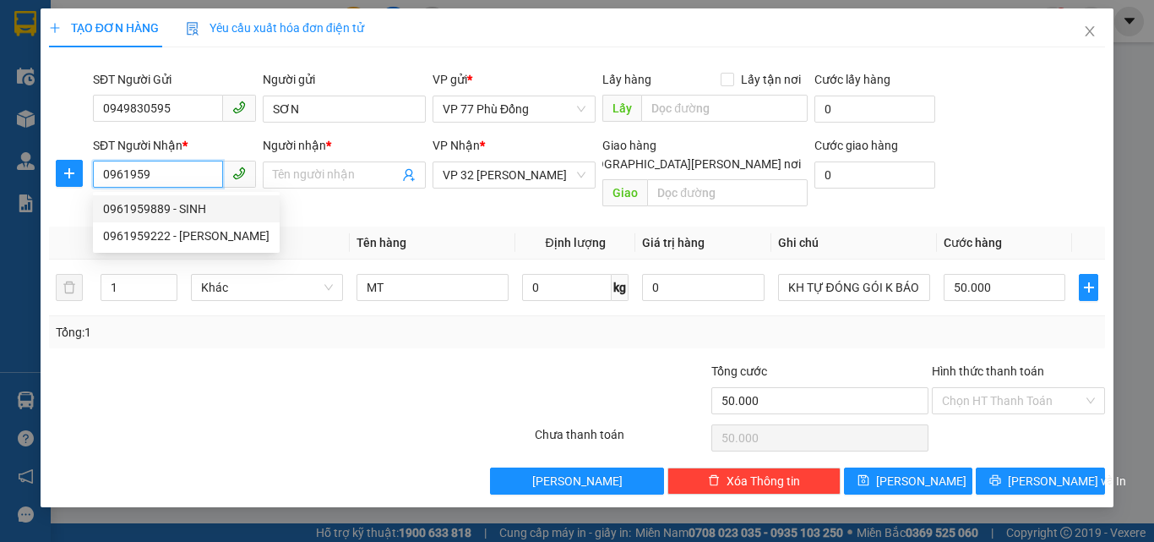
click at [194, 212] on div "0961959889 - SINH" at bounding box center [186, 208] width 166 height 19
type input "0961959889"
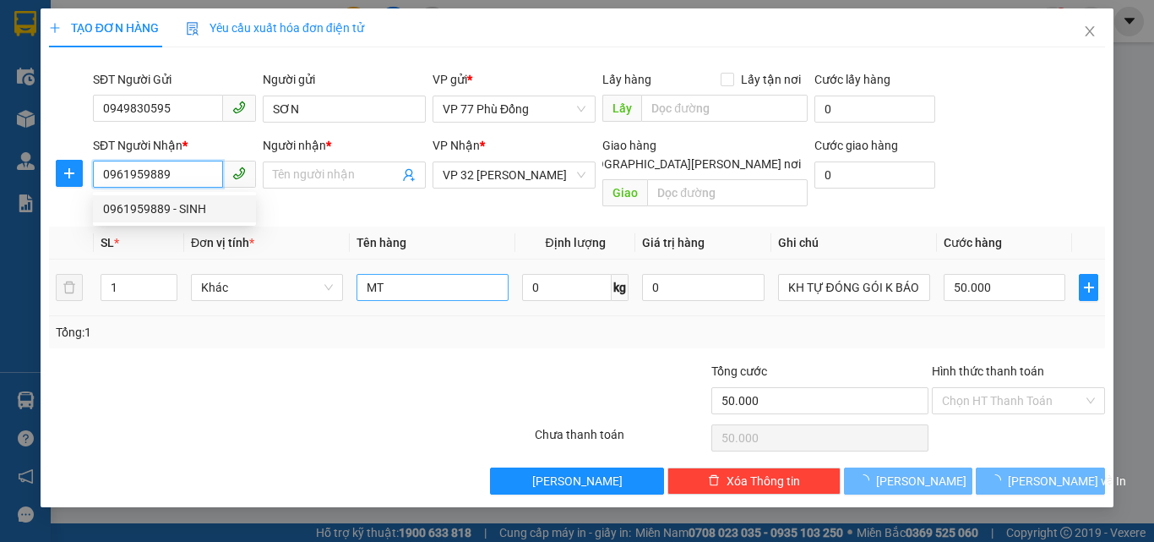
type input "SINH"
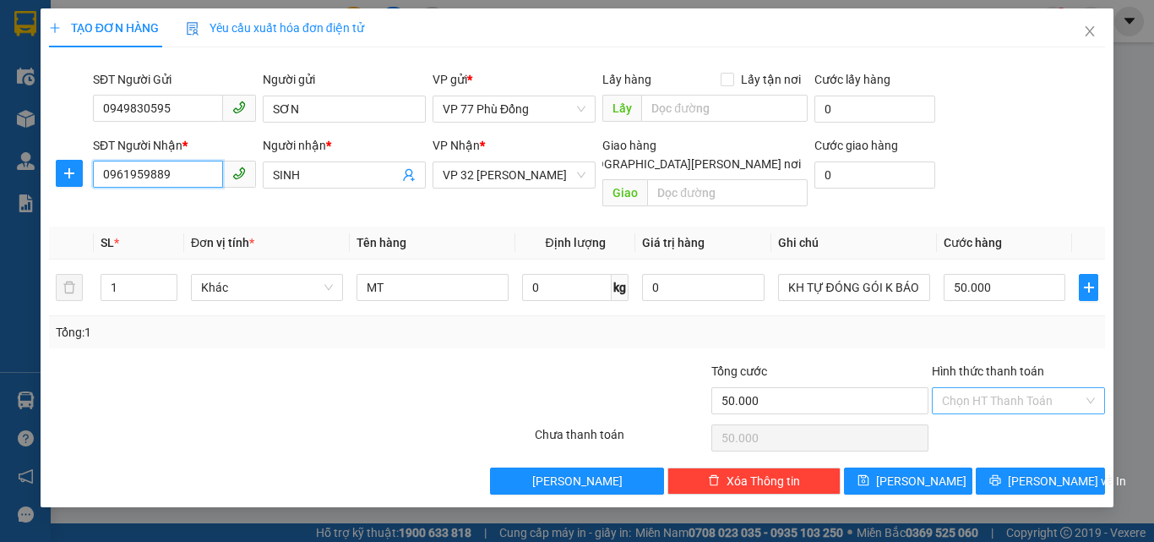
type input "0961959889"
click at [960, 388] on input "Hình thức thanh toán" at bounding box center [1012, 400] width 141 height 25
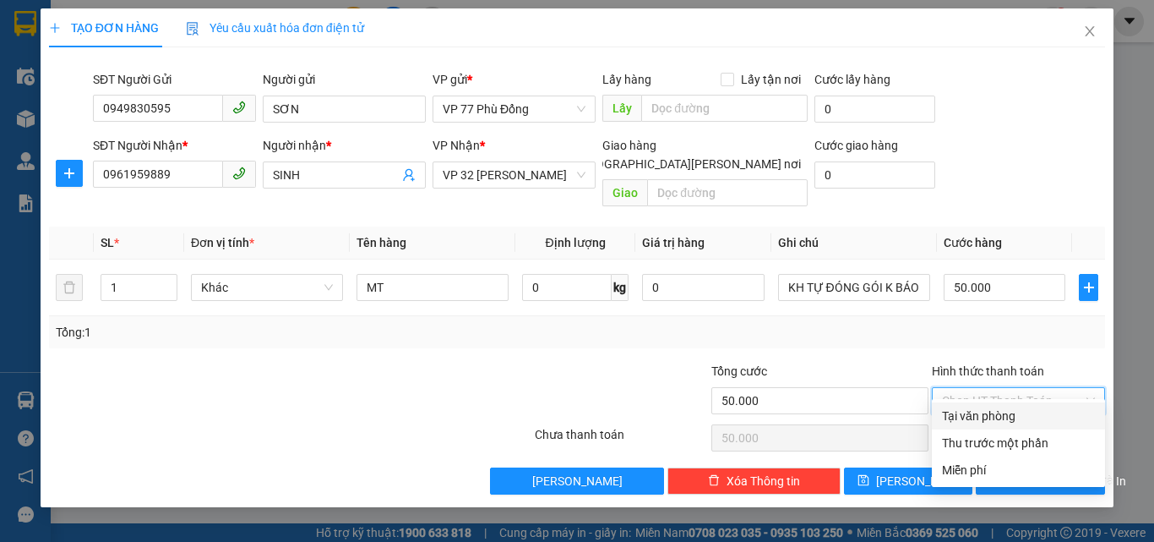
click at [954, 415] on div "Tại văn phòng" at bounding box center [1018, 416] width 153 height 19
type input "0"
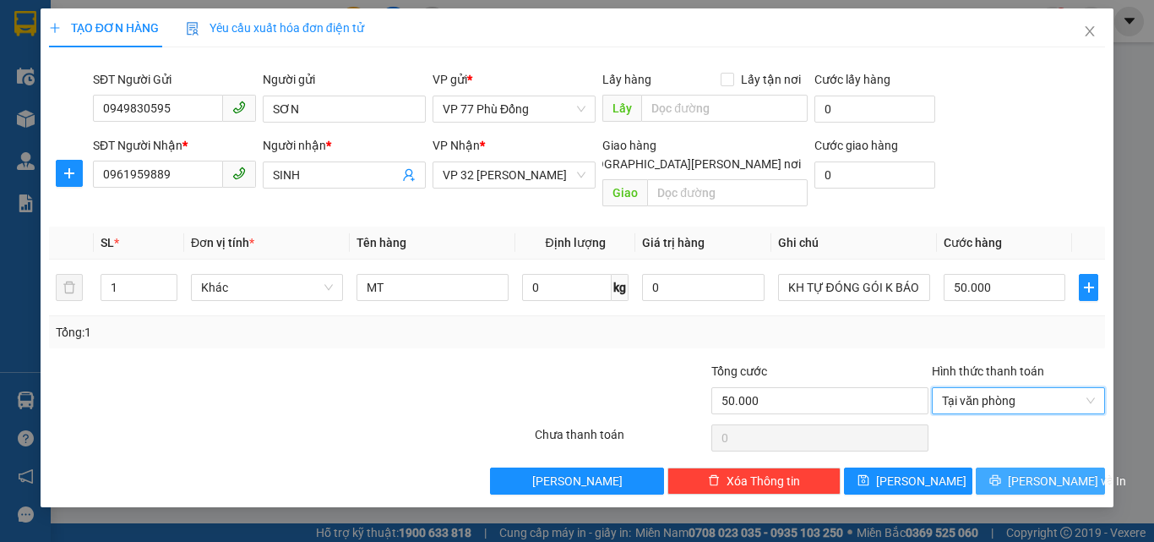
click at [1023, 467] on button "[PERSON_NAME] và In" at bounding box center [1040, 480] width 129 height 27
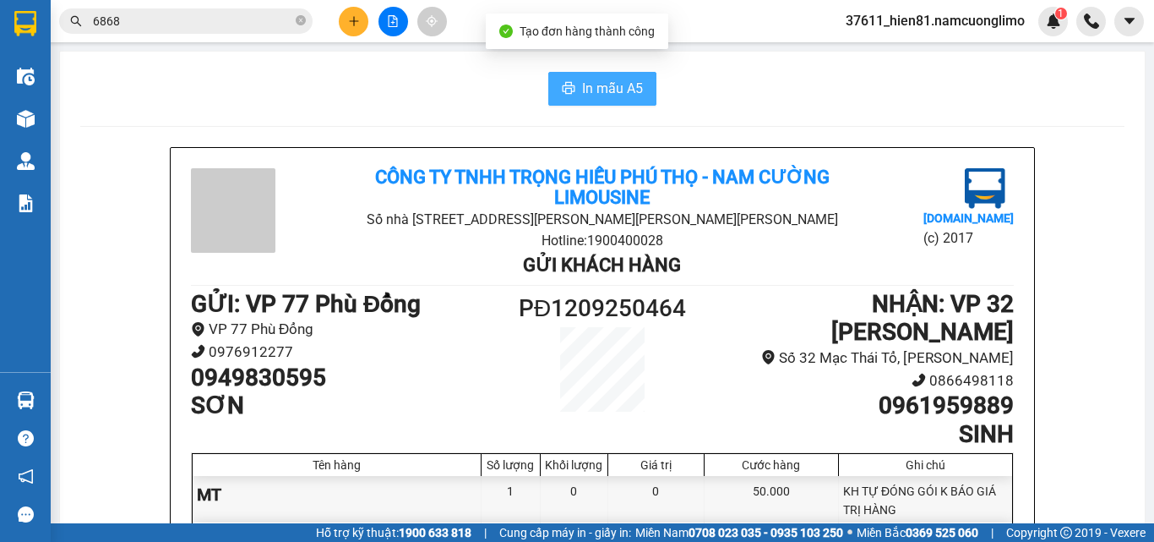
click at [582, 85] on span "In mẫu A5" at bounding box center [612, 88] width 61 height 21
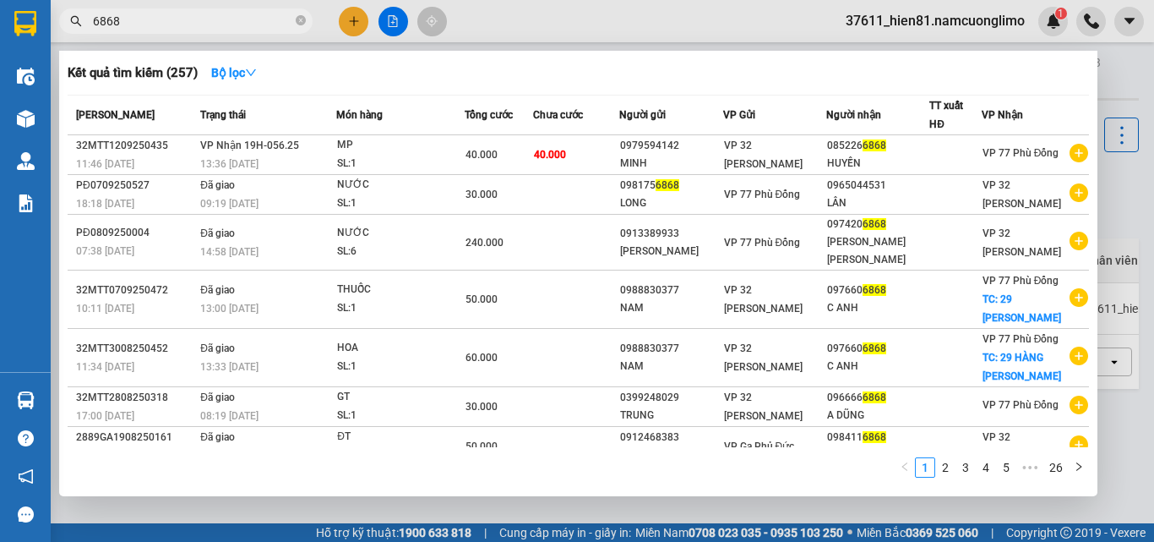
drag, startPoint x: 134, startPoint y: 25, endPoint x: 65, endPoint y: 29, distance: 69.4
click at [65, 29] on span "6868" at bounding box center [186, 20] width 254 height 25
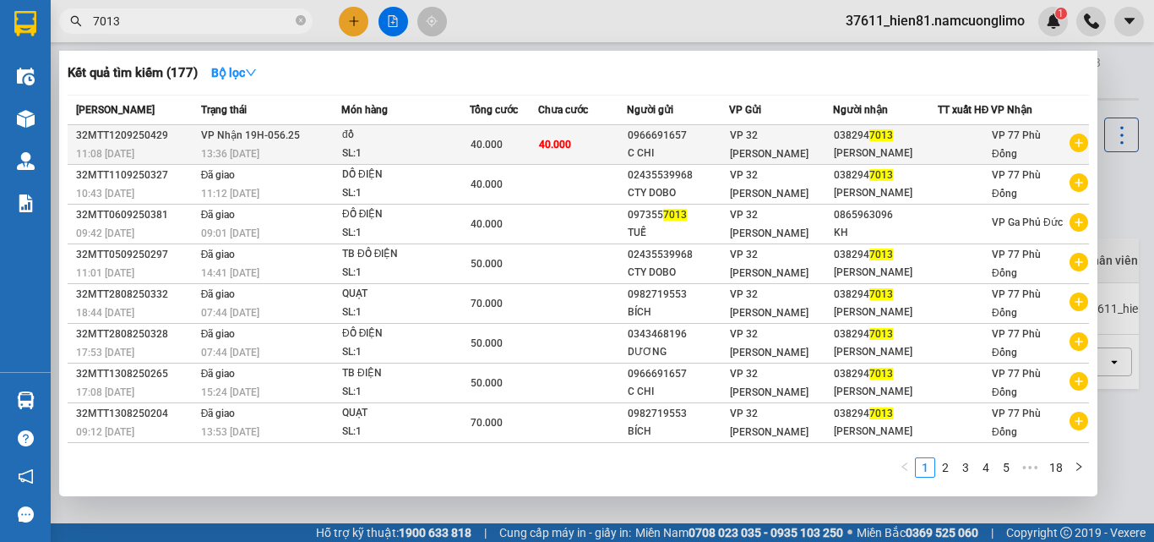
type input "7013"
click at [878, 162] on div "[PERSON_NAME]" at bounding box center [885, 154] width 103 height 18
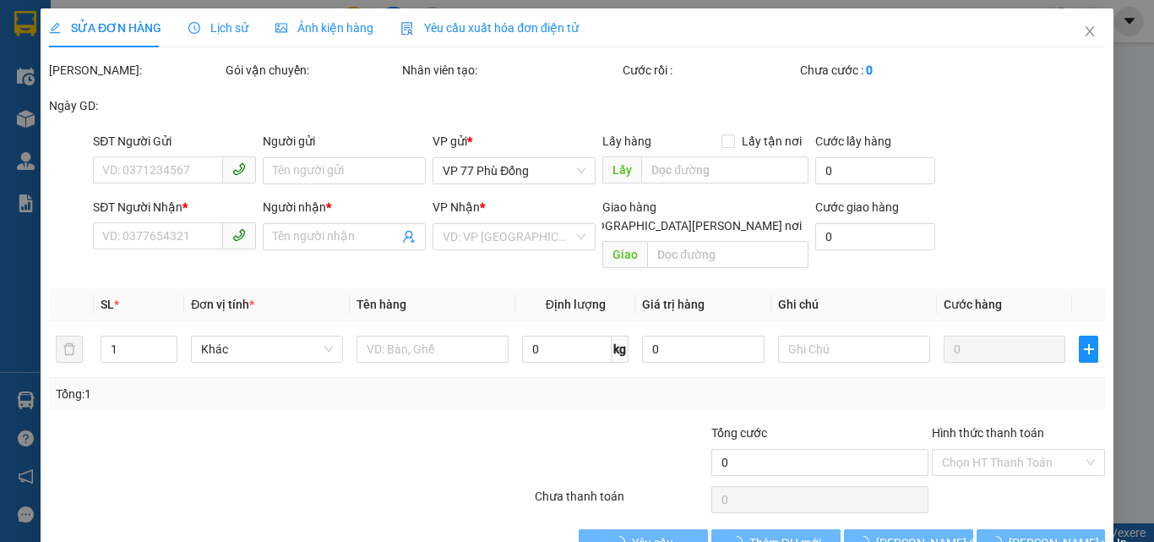
type input "0966691657"
type input "C CHI"
type input "0382947013"
type input "[PERSON_NAME]"
type input "40.000"
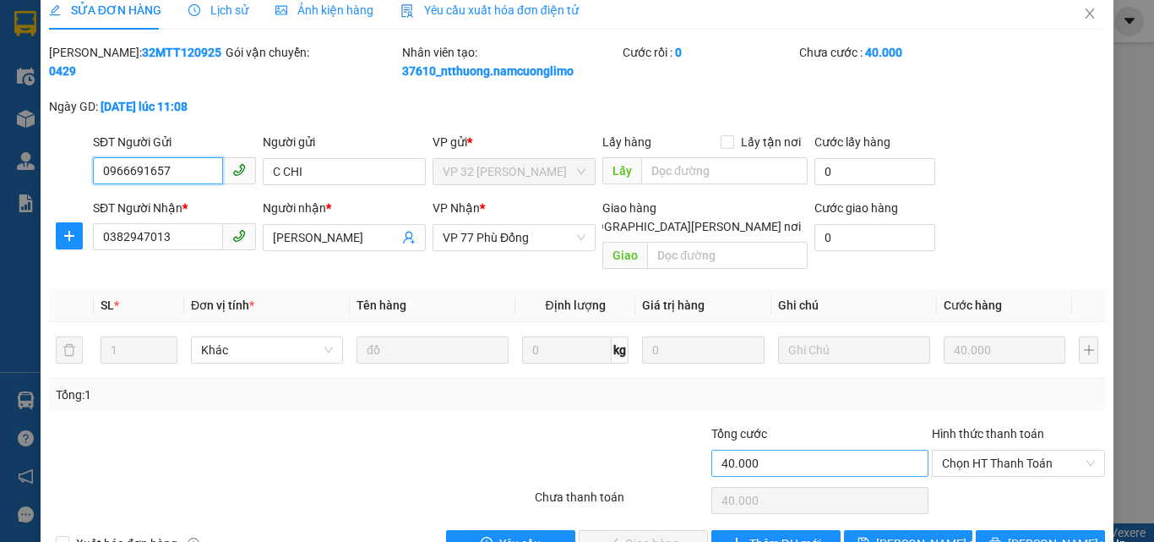
scroll to position [47, 0]
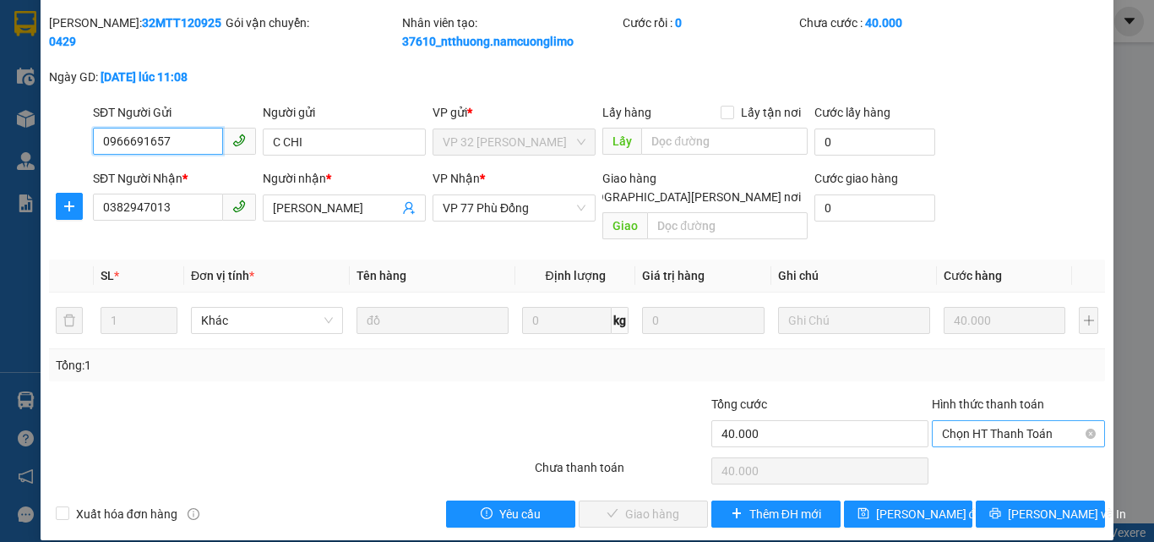
click at [969, 421] on span "Chọn HT Thanh Toán" at bounding box center [1018, 433] width 153 height 25
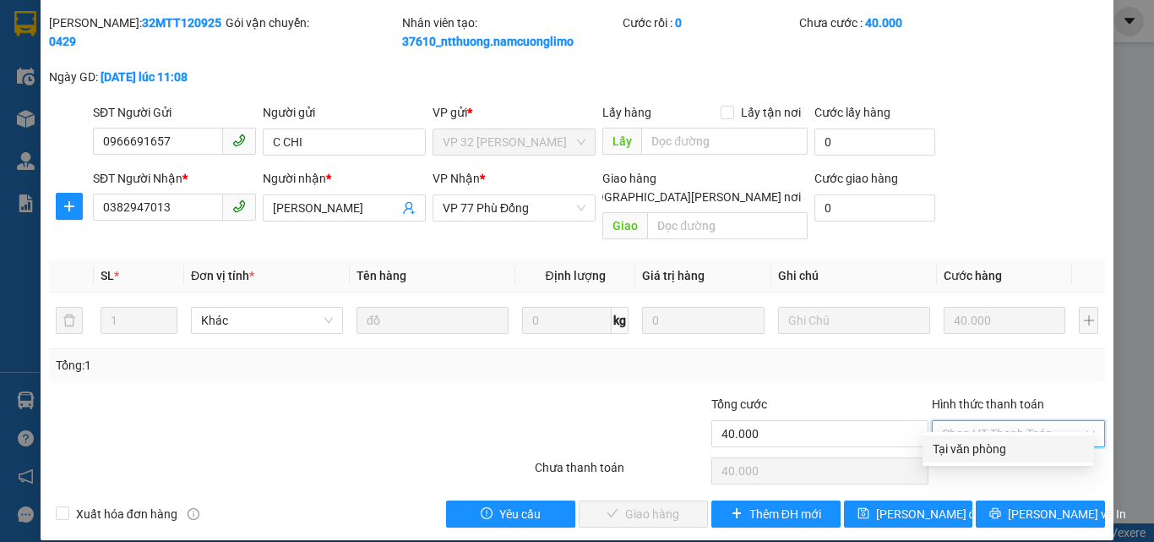
click at [970, 445] on div "Tại văn phòng" at bounding box center [1008, 448] width 151 height 19
type input "0"
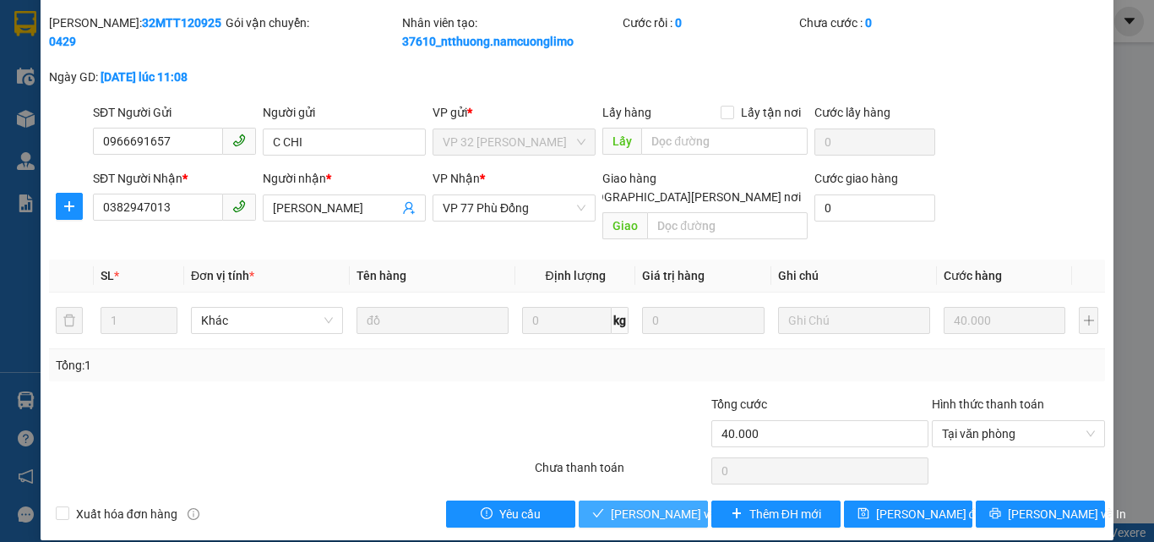
click at [641, 505] on span "[PERSON_NAME] và [PERSON_NAME] hàng" at bounding box center [725, 514] width 228 height 19
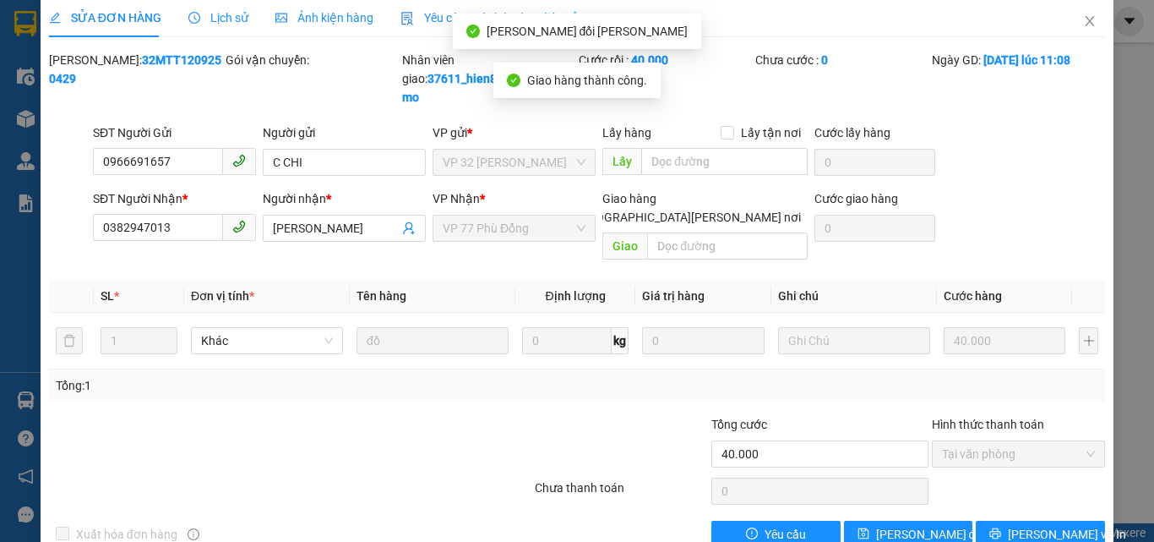
scroll to position [0, 0]
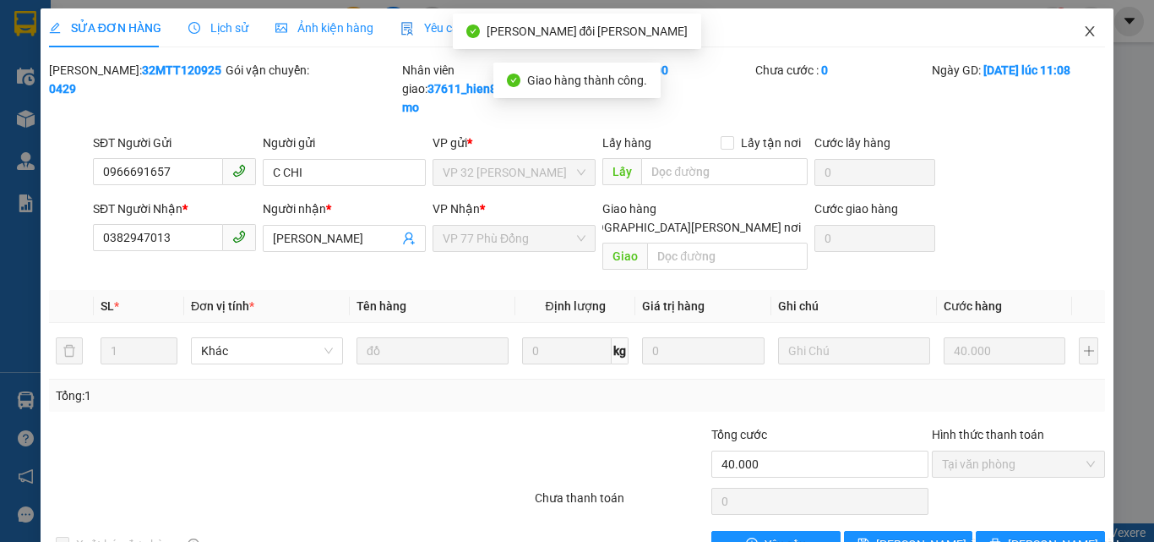
click at [1083, 35] on icon "close" at bounding box center [1090, 32] width 14 height 14
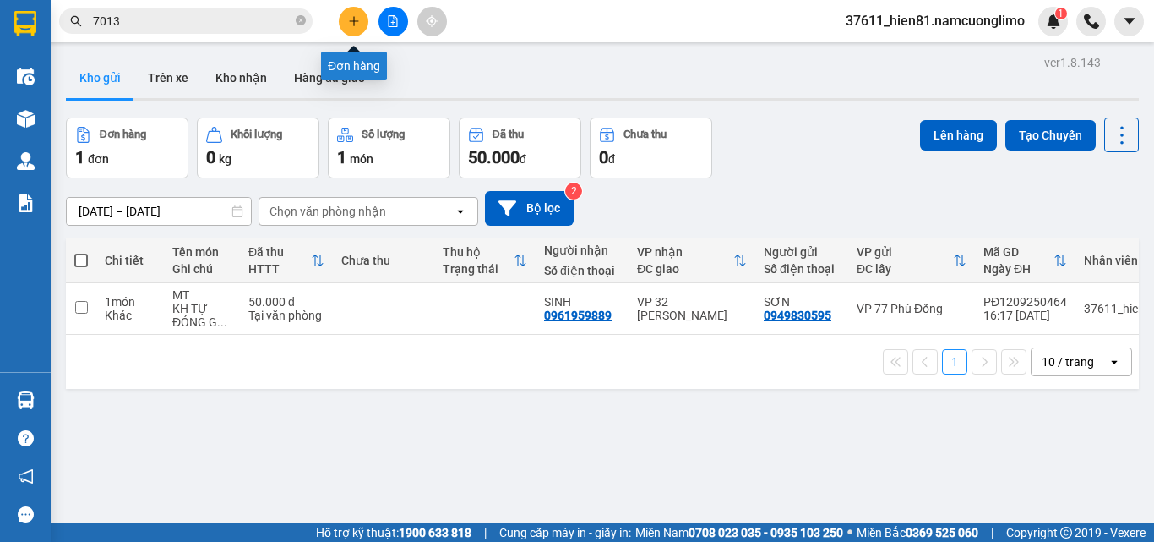
click at [362, 14] on button at bounding box center [354, 22] width 30 height 30
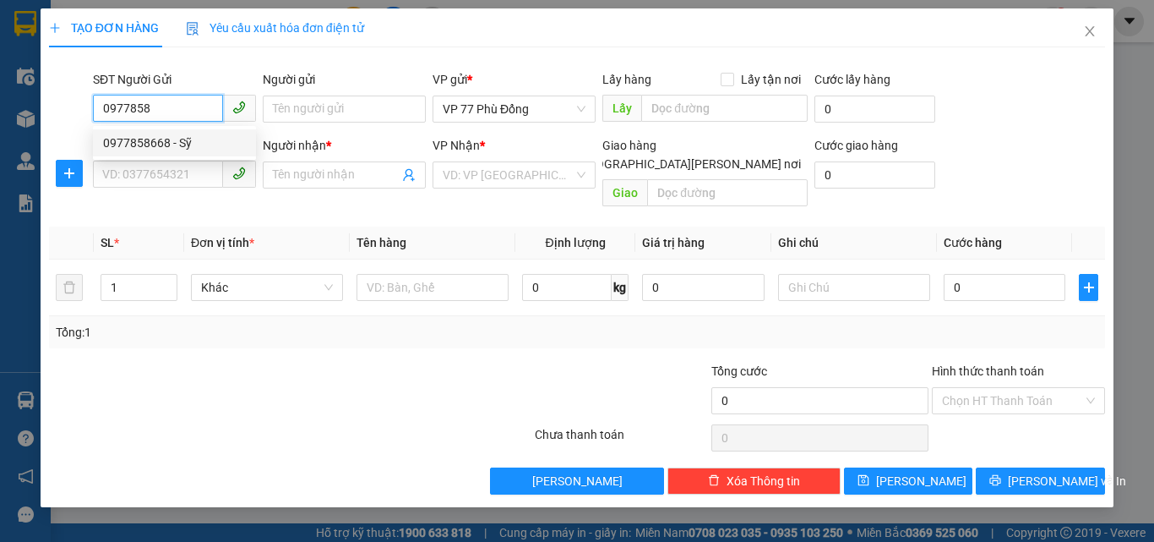
click at [184, 146] on div "0977858668 - Sỹ" at bounding box center [174, 143] width 143 height 19
type input "0977858668"
type input "Sỹ"
type input "0977858668"
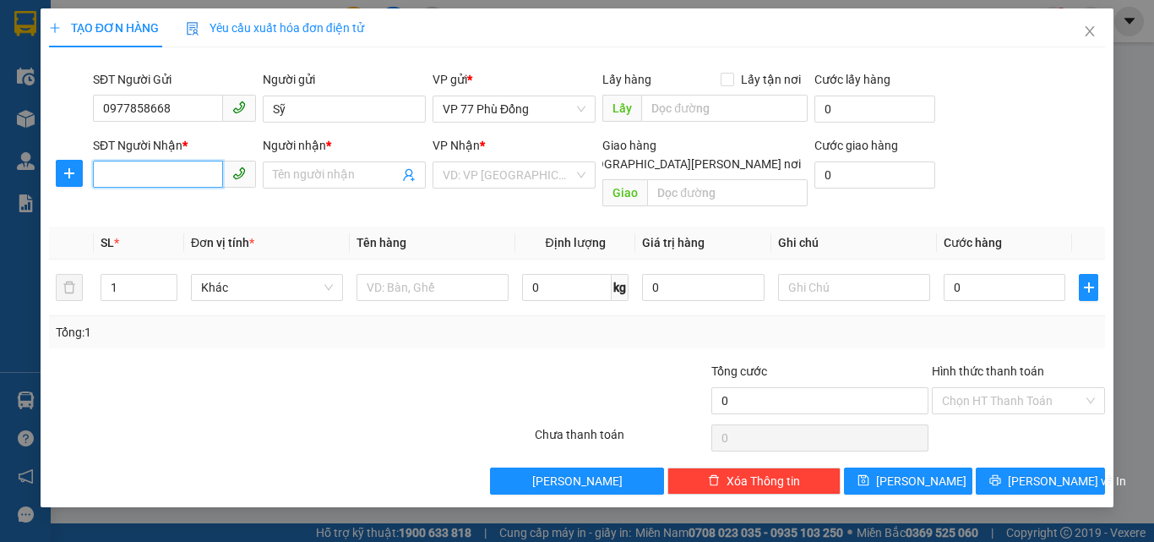
click at [178, 175] on input "SĐT Người Nhận *" at bounding box center [158, 174] width 130 height 27
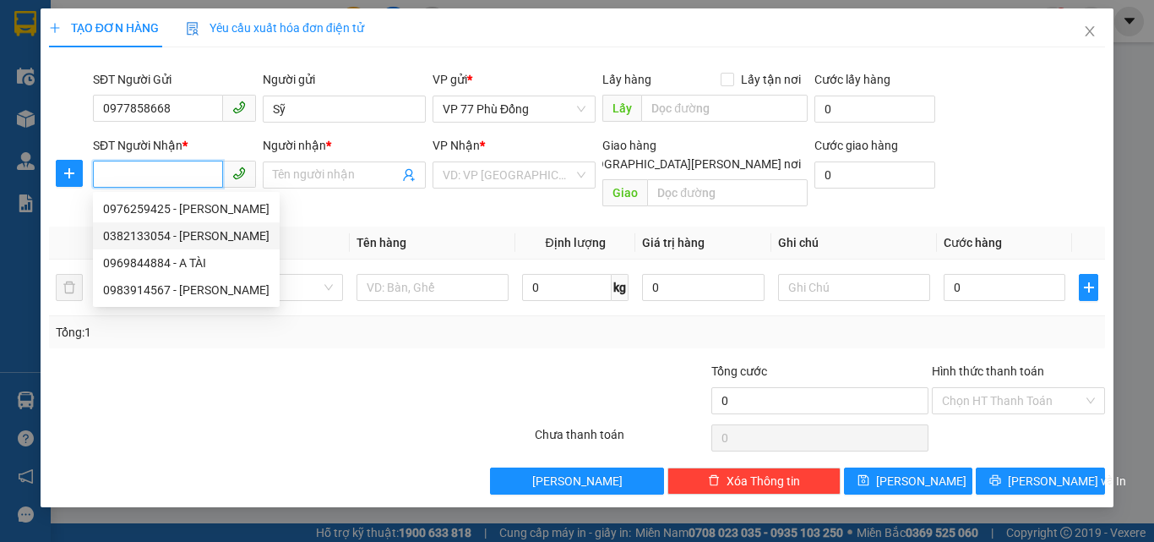
drag, startPoint x: 175, startPoint y: 234, endPoint x: 287, endPoint y: 256, distance: 114.5
click at [175, 235] on div "0382133054 - [PERSON_NAME]" at bounding box center [186, 235] width 166 height 19
type input "0382133054"
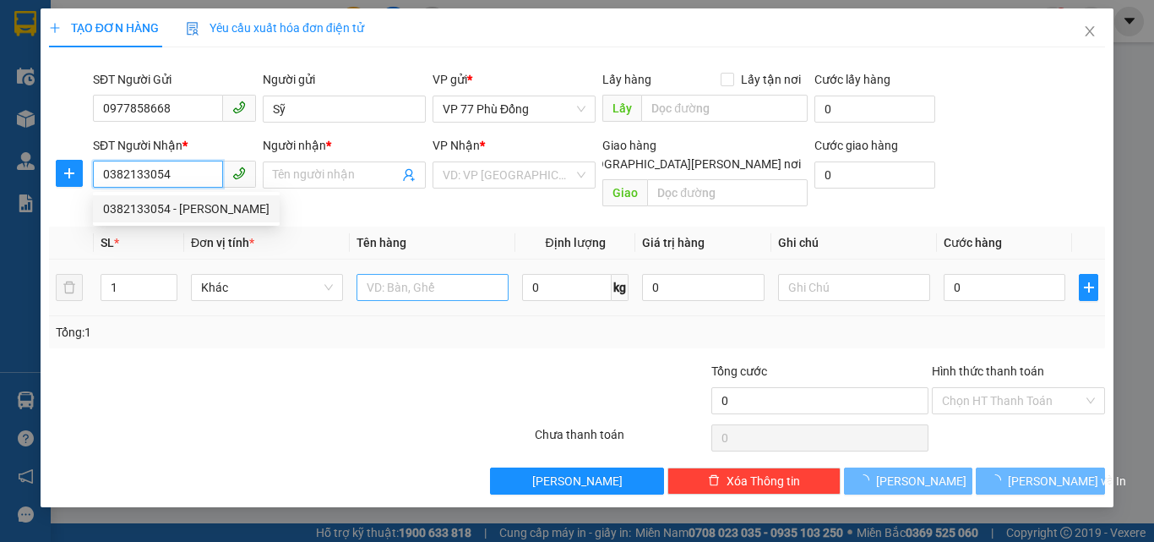
type input "MINH"
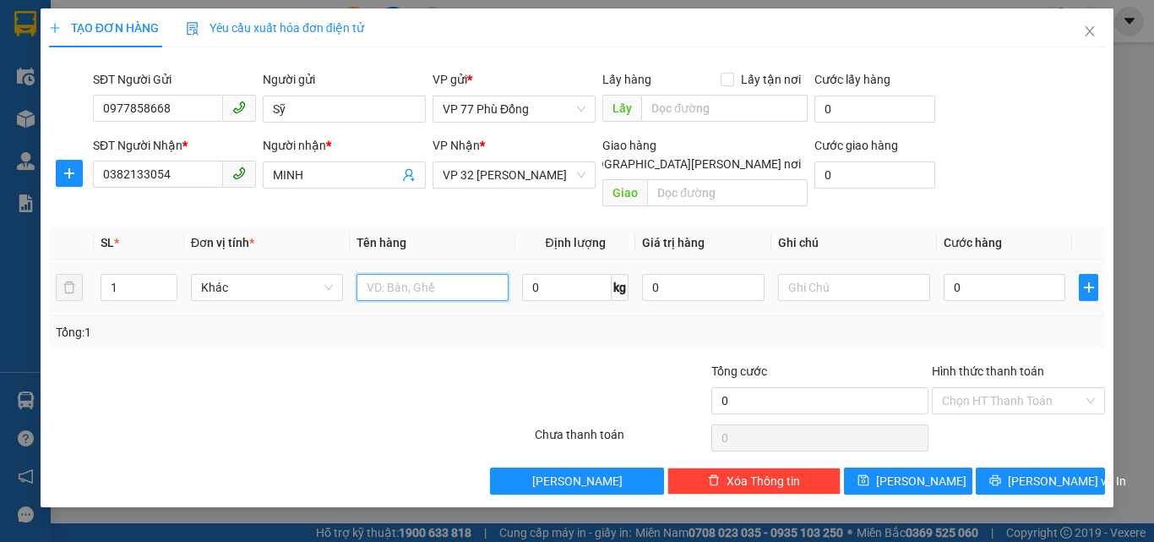
click at [397, 274] on input "text" at bounding box center [433, 287] width 152 height 27
type input "MM"
click at [992, 275] on input "0" at bounding box center [1005, 287] width 122 height 27
type input "4"
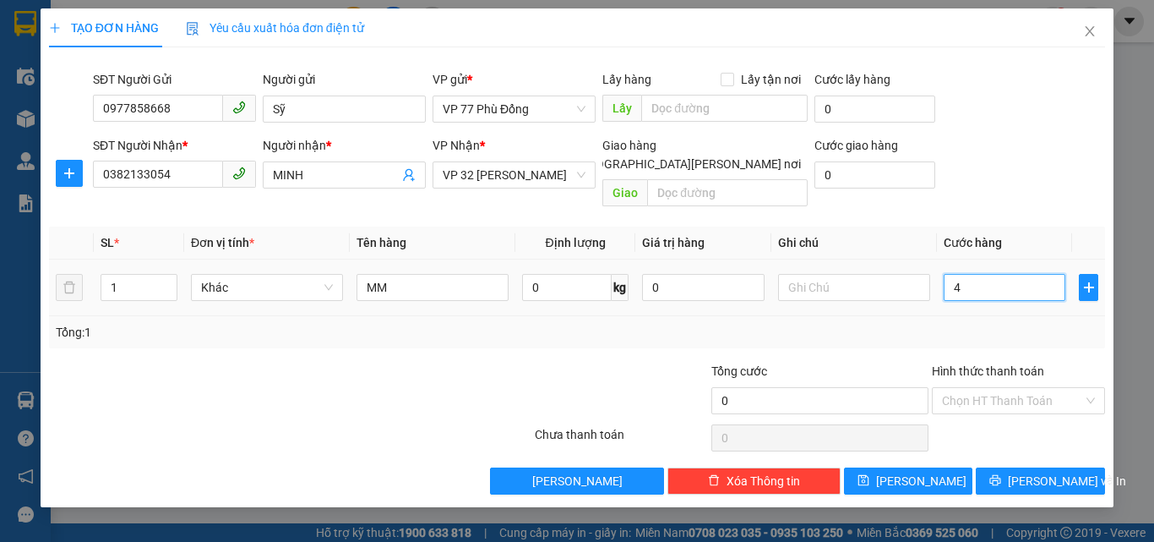
type input "4"
type input "40"
type input "40.000"
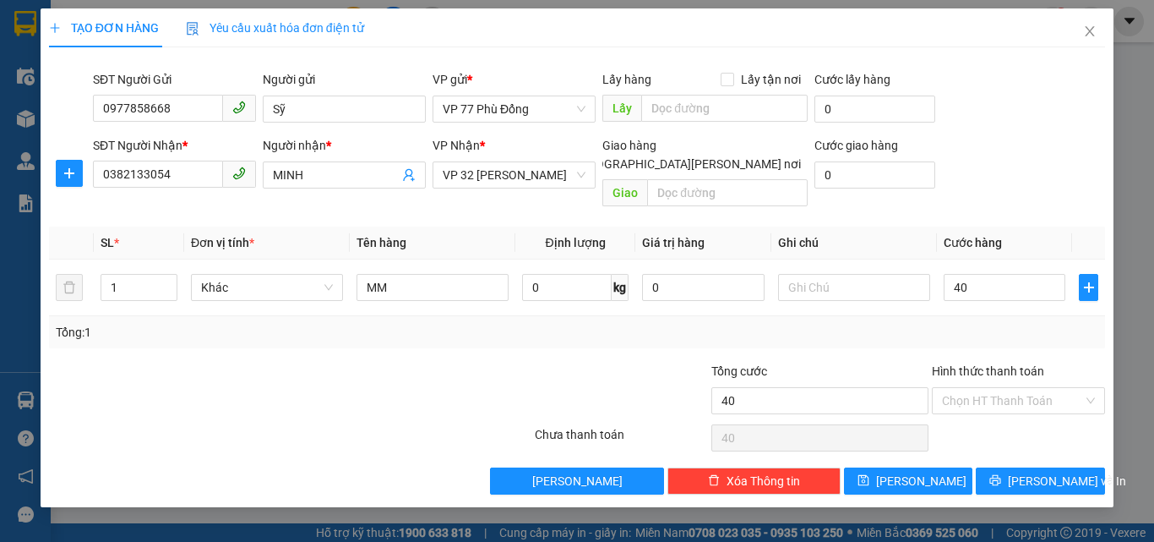
type input "40.000"
click at [983, 332] on div "Transit Pickup Surcharge Ids Transit Deliver Surcharge Ids Transit Deliver Surc…" at bounding box center [577, 278] width 1056 height 434
click at [1028, 472] on span "[PERSON_NAME] và In" at bounding box center [1067, 481] width 118 height 19
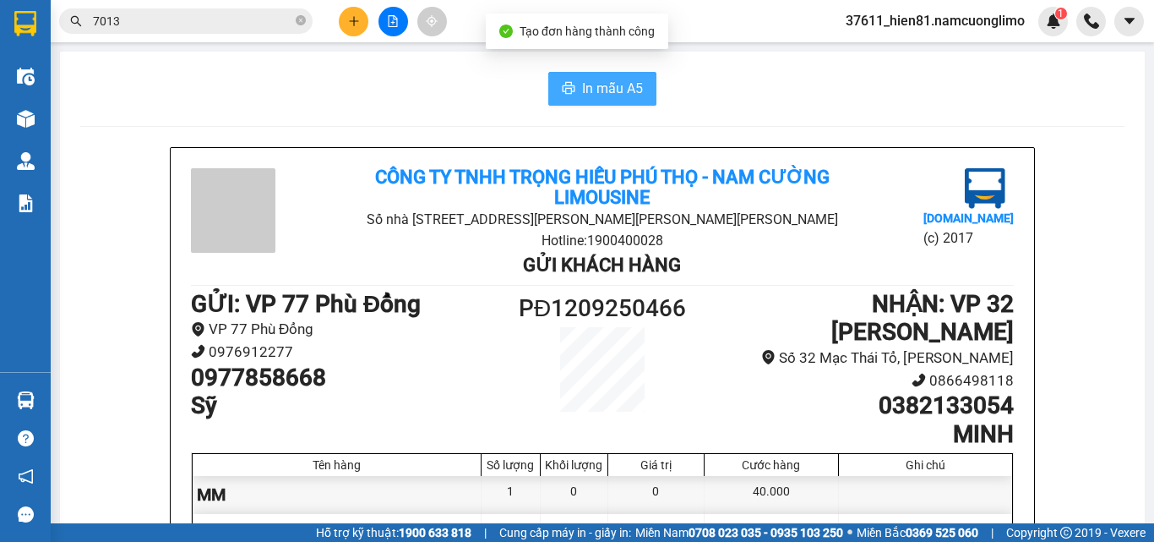
click at [586, 95] on span "In mẫu A5" at bounding box center [612, 88] width 61 height 21
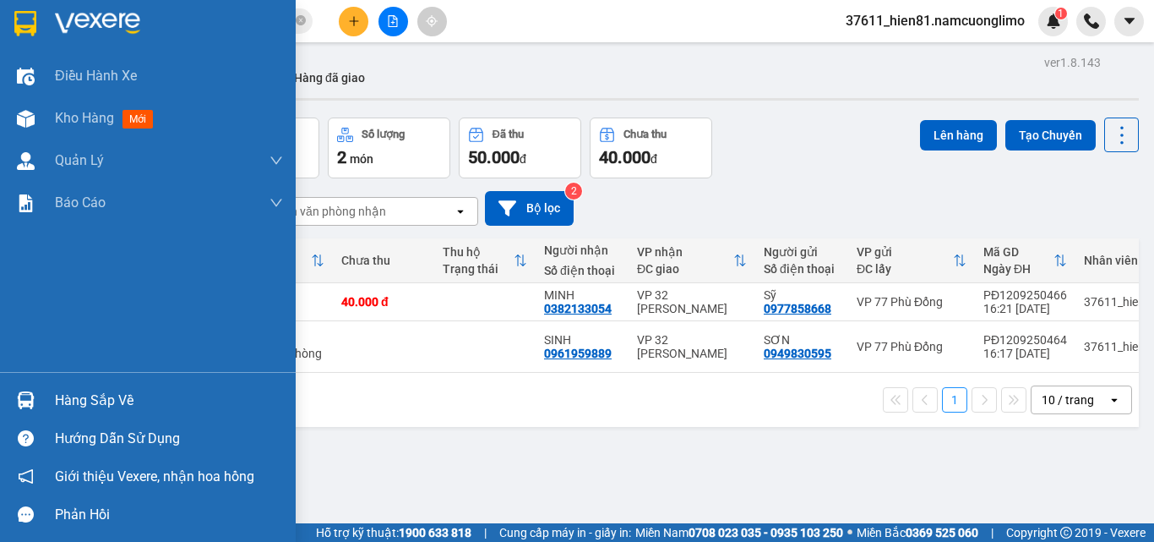
click at [74, 402] on div "Hàng sắp về" at bounding box center [169, 400] width 228 height 25
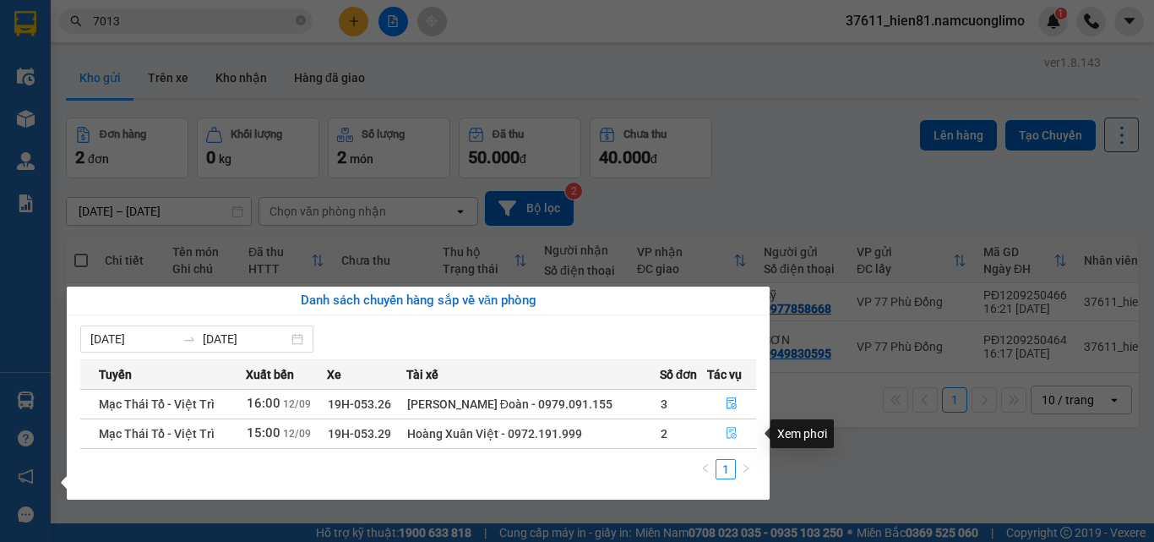
click at [723, 429] on button "button" at bounding box center [732, 433] width 48 height 27
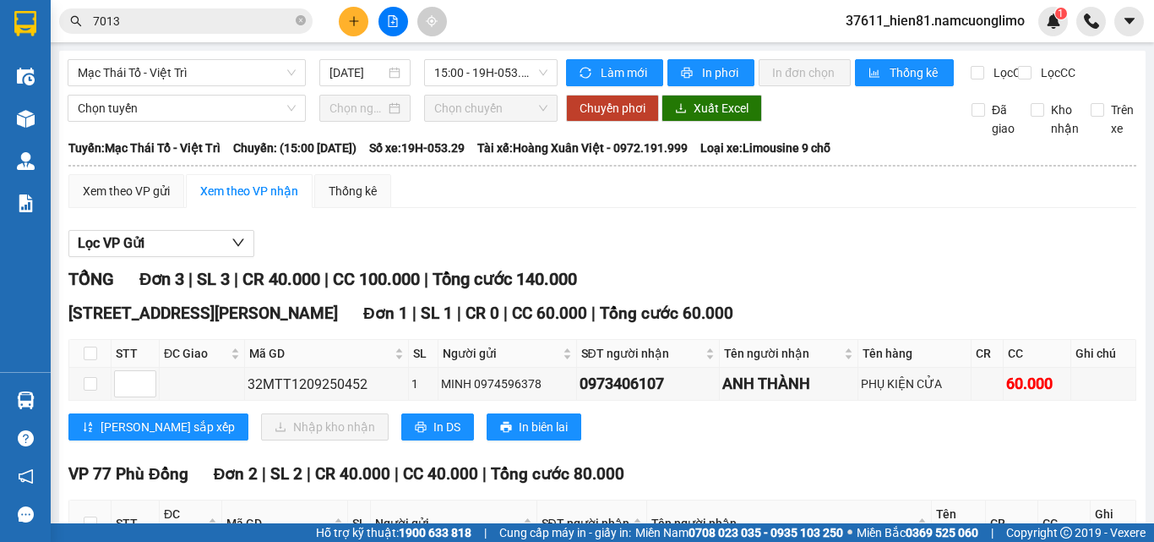
scroll to position [172, 0]
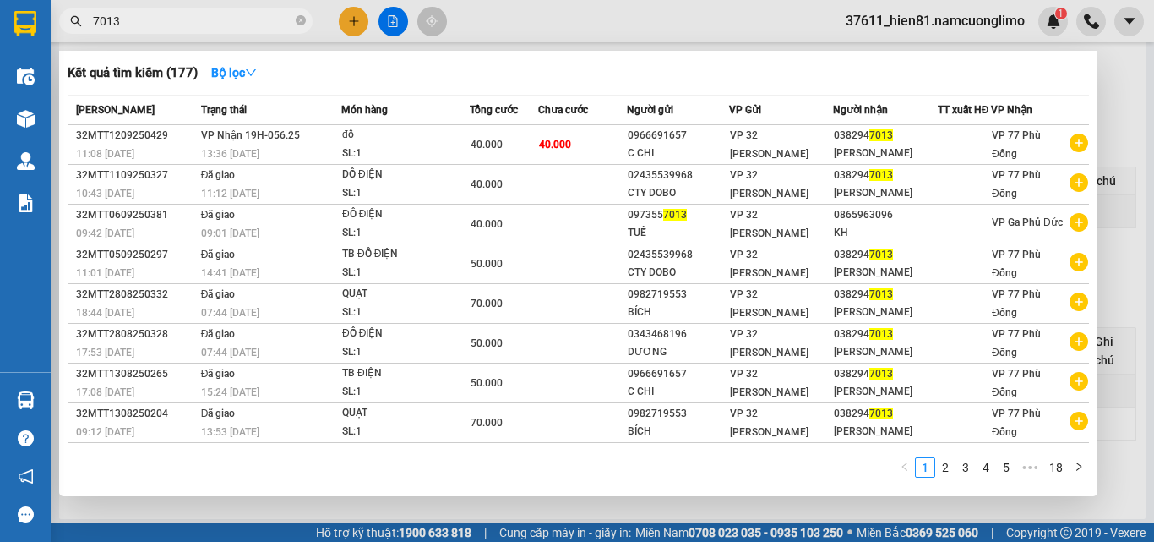
drag, startPoint x: 123, startPoint y: 21, endPoint x: 95, endPoint y: 25, distance: 28.9
click at [95, 25] on input "7013" at bounding box center [192, 21] width 199 height 19
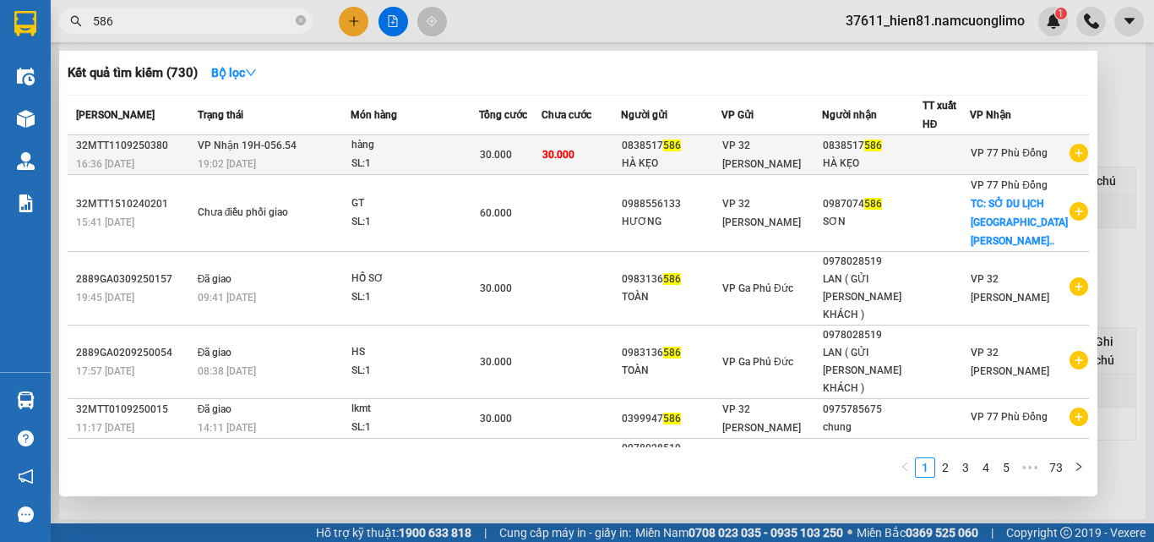
type input "586"
click at [853, 155] on div "HÀ KẸO" at bounding box center [872, 164] width 99 height 18
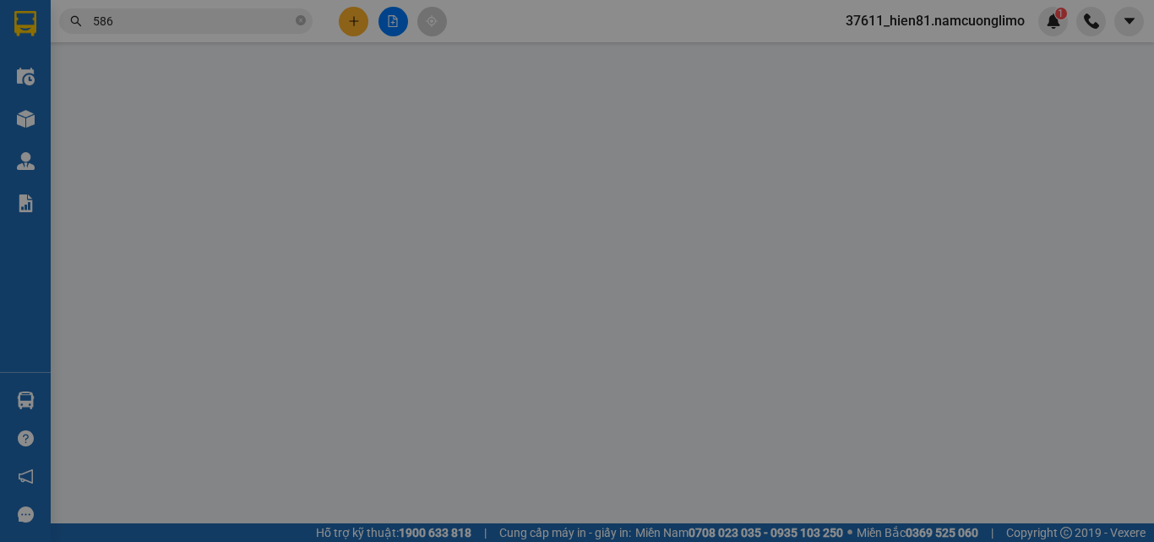
type input "0838517586"
type input "HÀ KẸO"
type input "0838517586"
type input "HÀ KẸO"
type input "30.000"
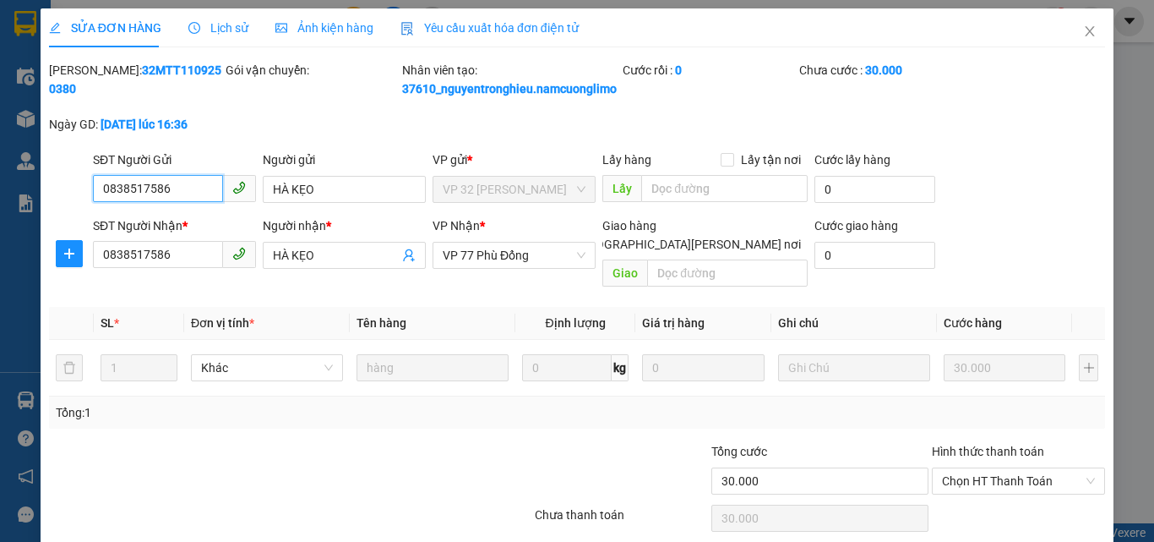
scroll to position [66, 0]
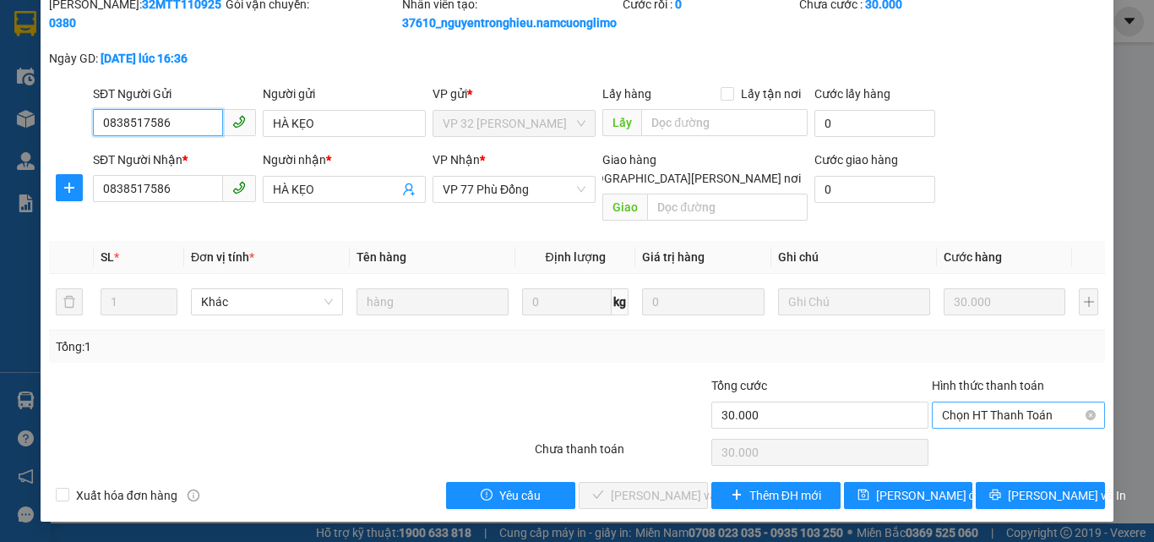
click at [959, 419] on span "Chọn HT Thanh Toán" at bounding box center [1018, 414] width 153 height 25
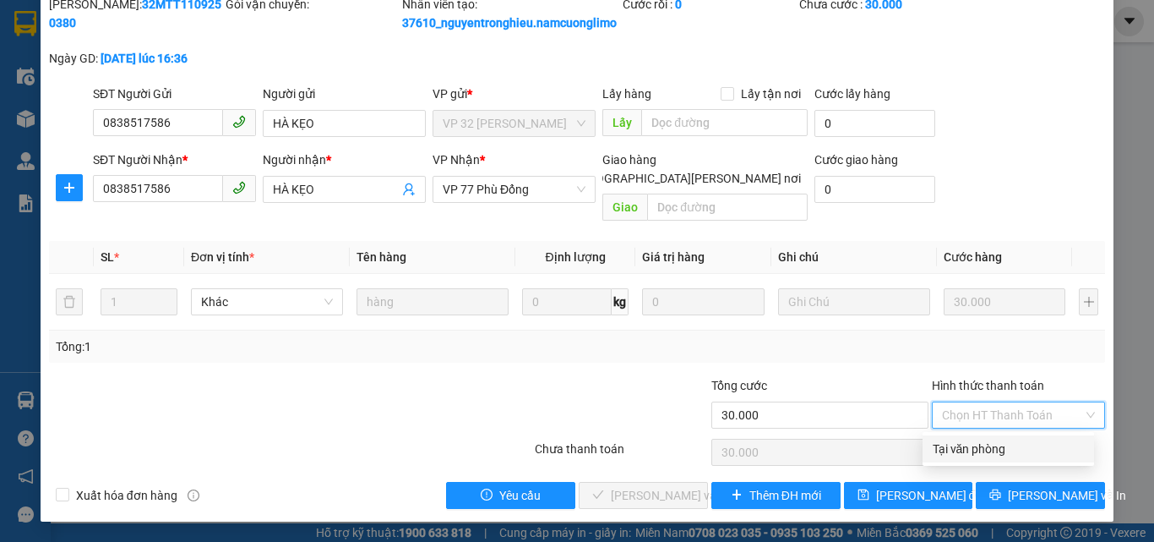
click at [959, 454] on div "Tại văn phòng" at bounding box center [1008, 448] width 151 height 19
type input "0"
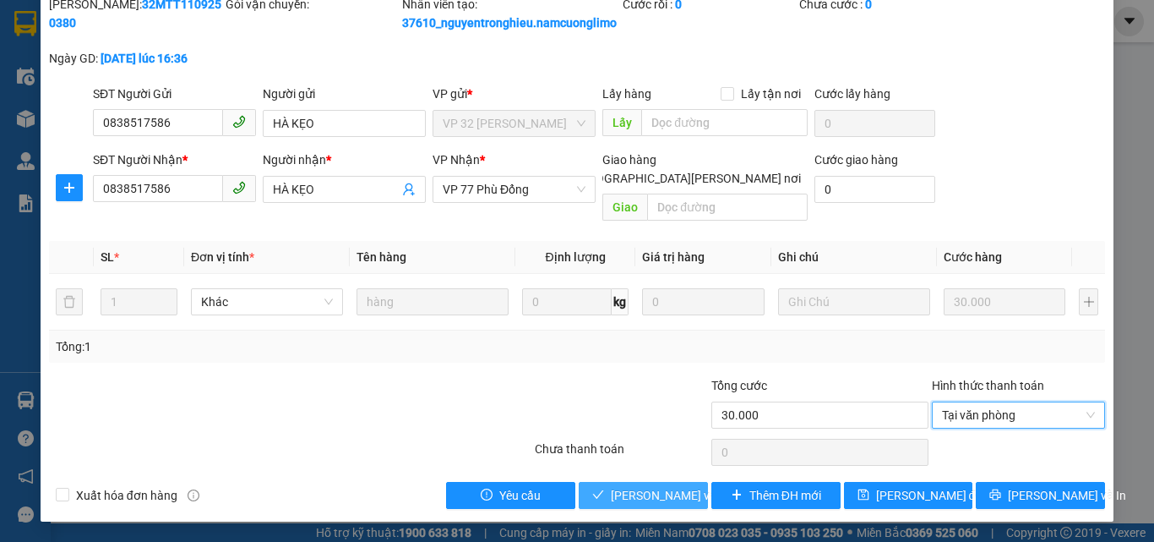
click at [674, 499] on span "[PERSON_NAME] và [PERSON_NAME] hàng" at bounding box center [725, 495] width 228 height 19
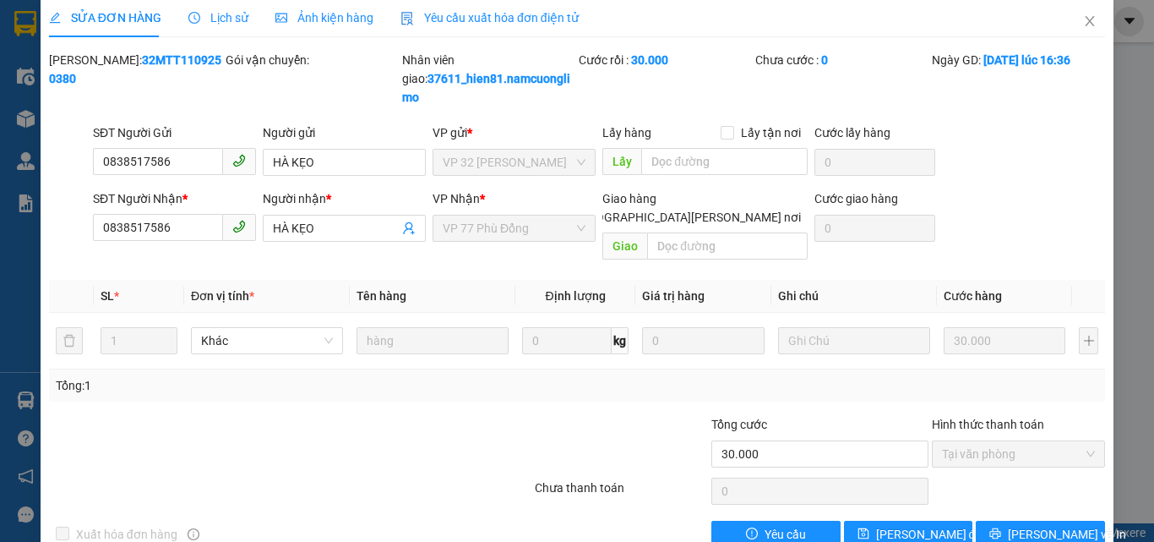
scroll to position [0, 0]
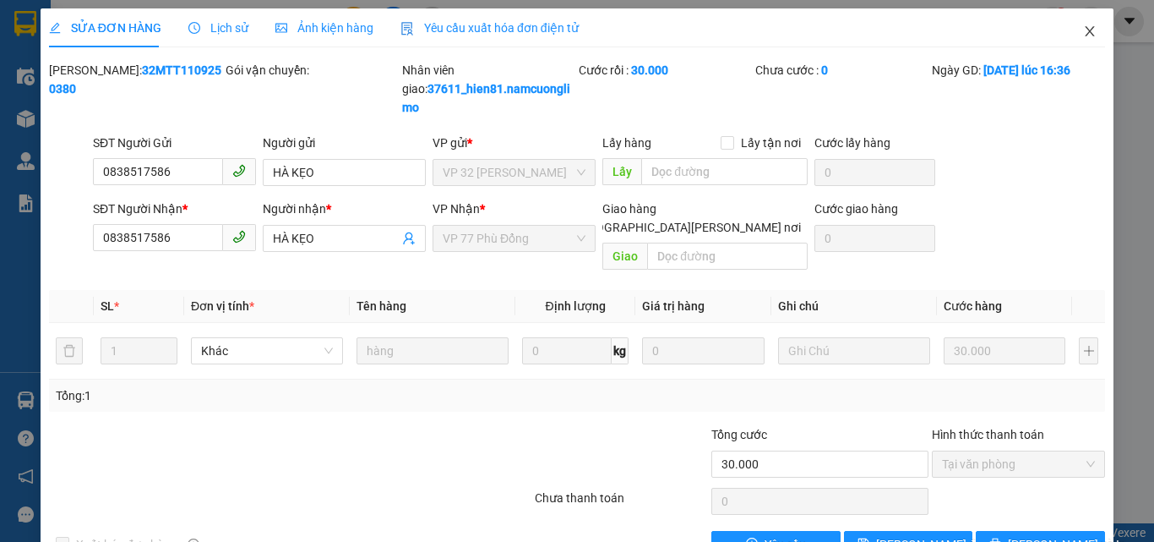
click at [1070, 30] on span "Close" at bounding box center [1090, 31] width 47 height 47
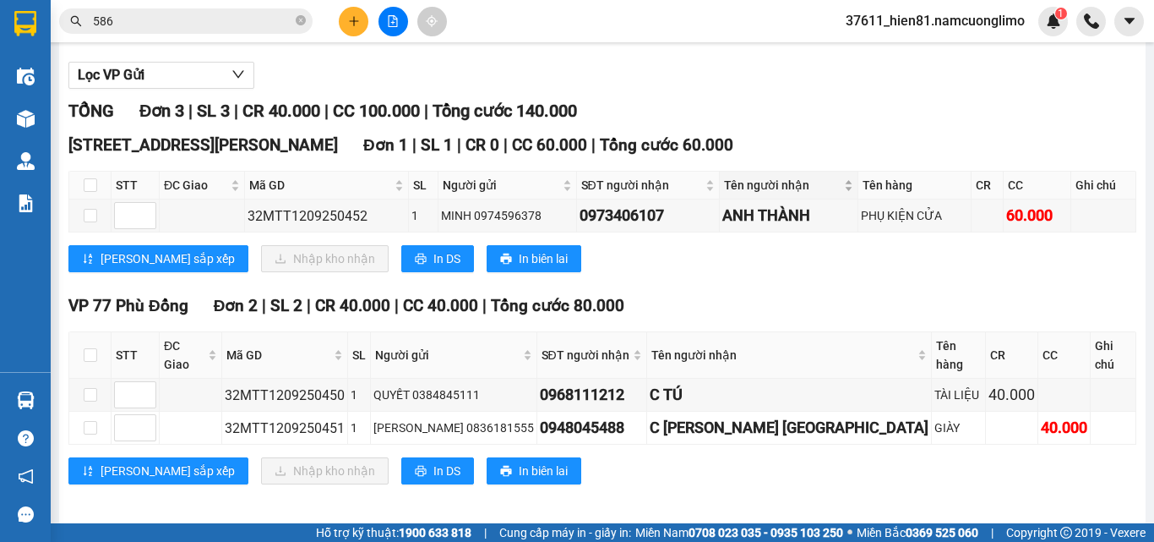
scroll to position [172, 0]
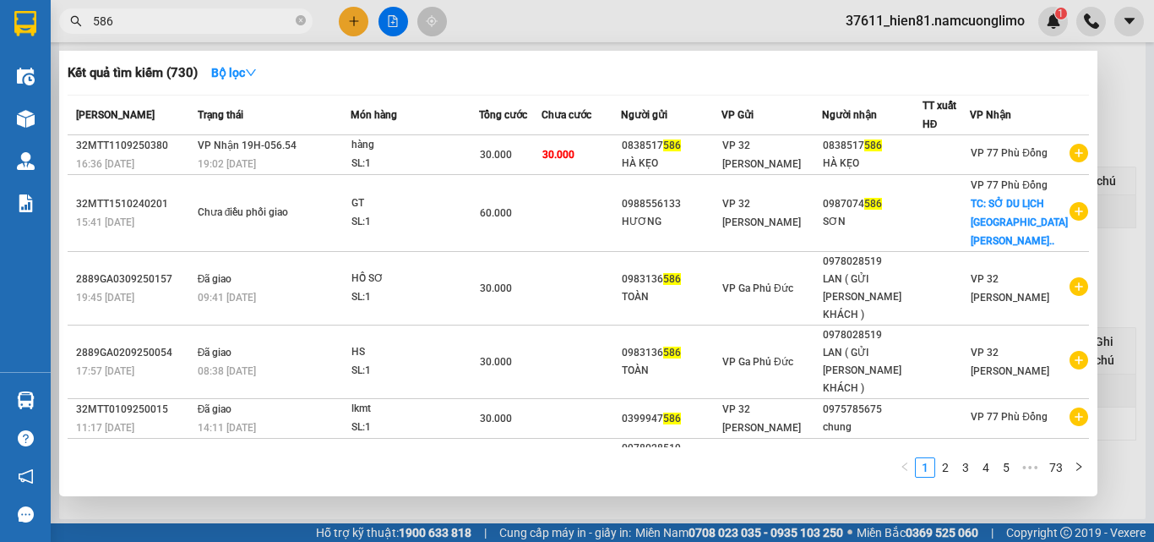
drag, startPoint x: 118, startPoint y: 28, endPoint x: 91, endPoint y: 29, distance: 27.1
click at [91, 29] on span "586" at bounding box center [186, 20] width 254 height 25
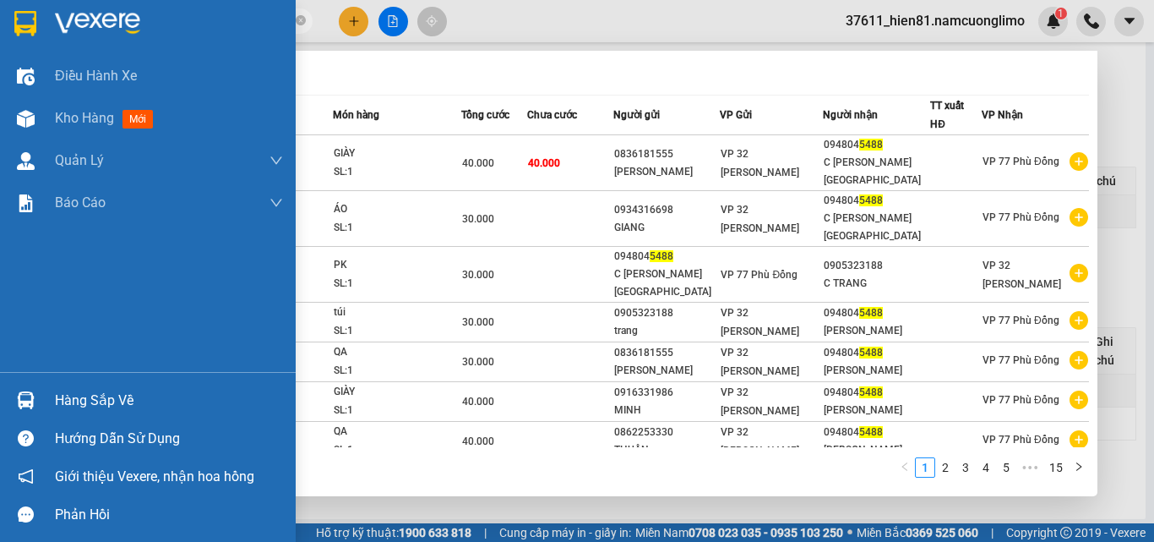
type input "5488"
click at [70, 400] on div "Hàng sắp về" at bounding box center [169, 400] width 228 height 25
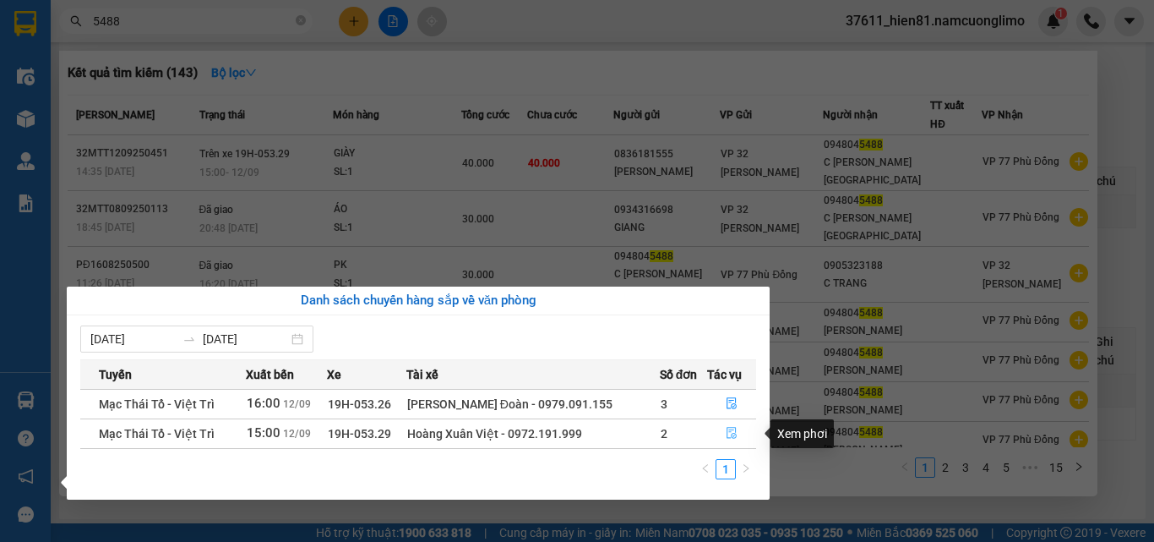
click at [731, 436] on icon "file-done" at bounding box center [732, 434] width 10 height 12
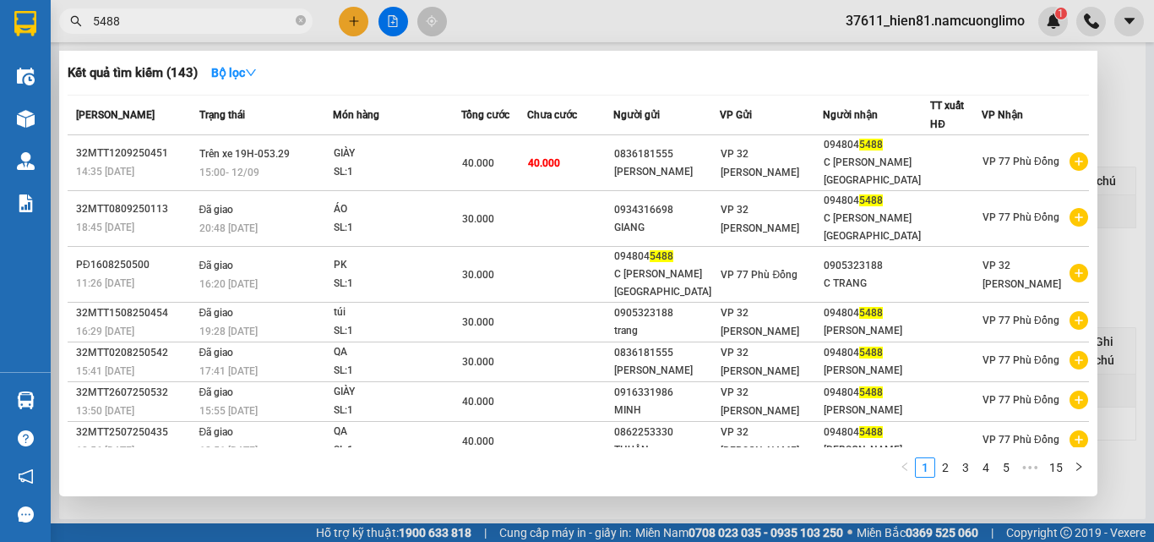
click at [1127, 301] on div at bounding box center [577, 271] width 1154 height 542
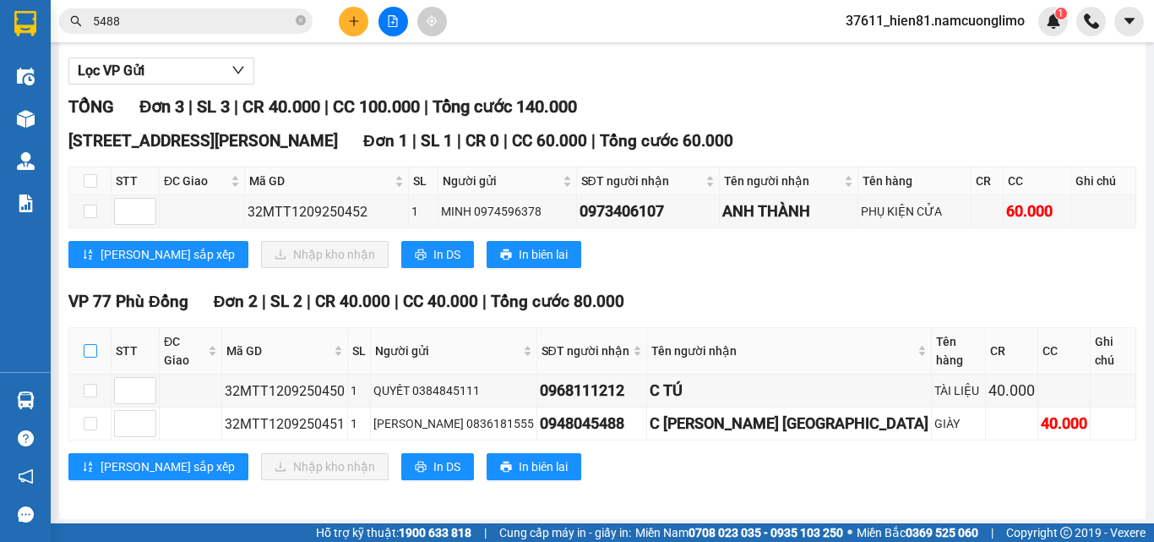
click at [89, 357] on input "checkbox" at bounding box center [91, 351] width 14 height 14
checkbox input "true"
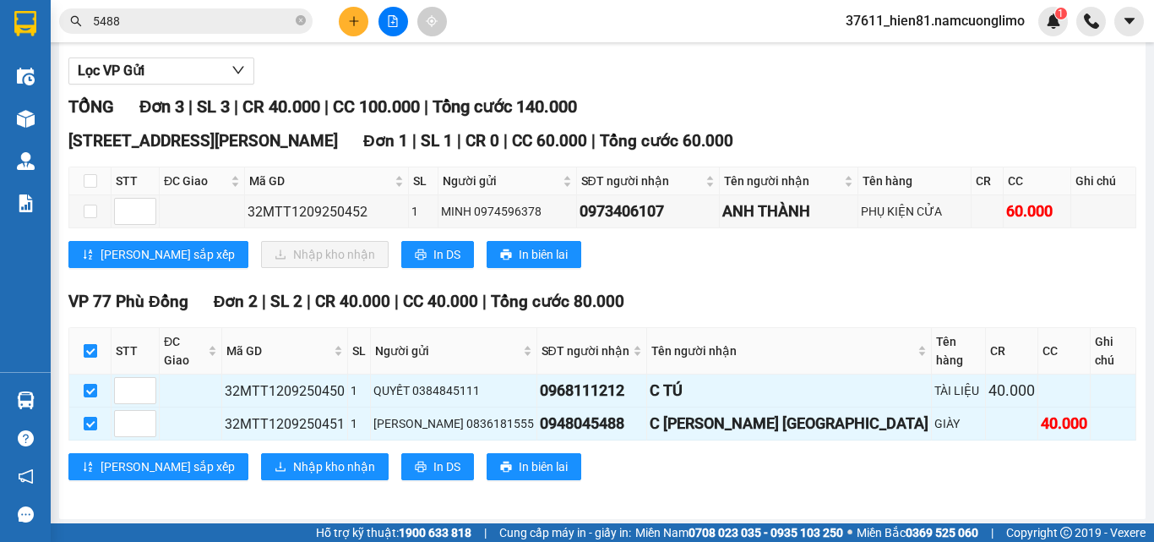
checkbox input "true"
click at [293, 469] on span "Nhập kho nhận" at bounding box center [334, 466] width 82 height 19
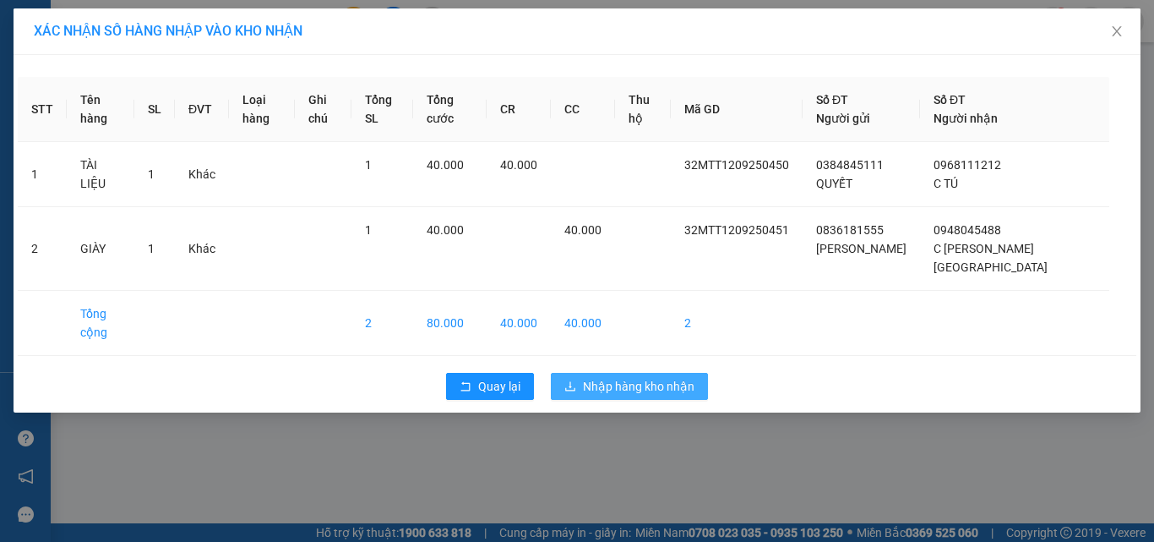
click at [610, 377] on span "Nhập hàng kho nhận" at bounding box center [639, 386] width 112 height 19
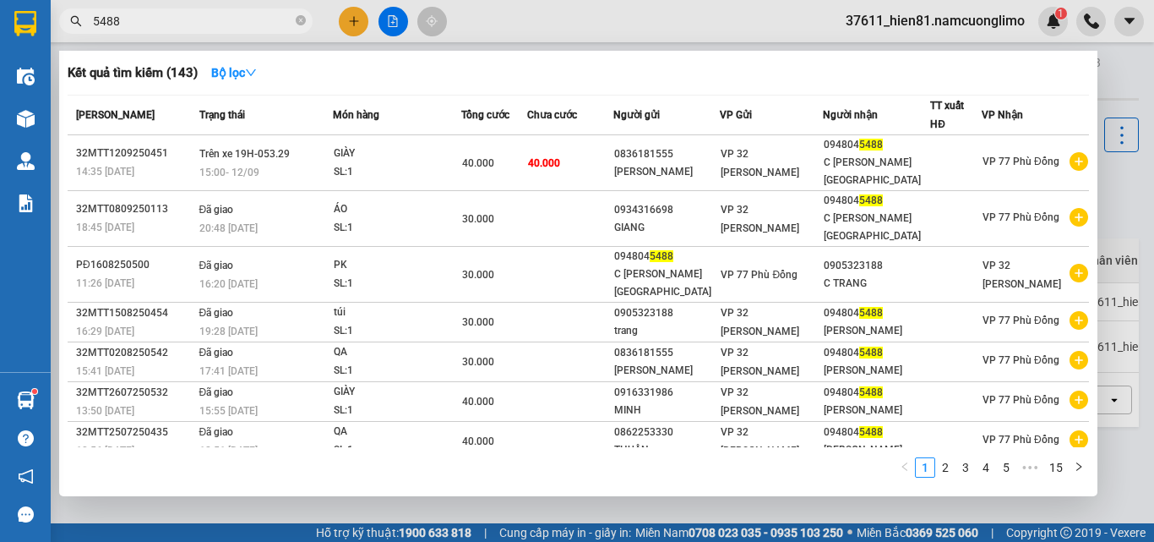
drag, startPoint x: 122, startPoint y: 22, endPoint x: 87, endPoint y: 22, distance: 34.7
click at [87, 22] on span "5488" at bounding box center [186, 20] width 254 height 25
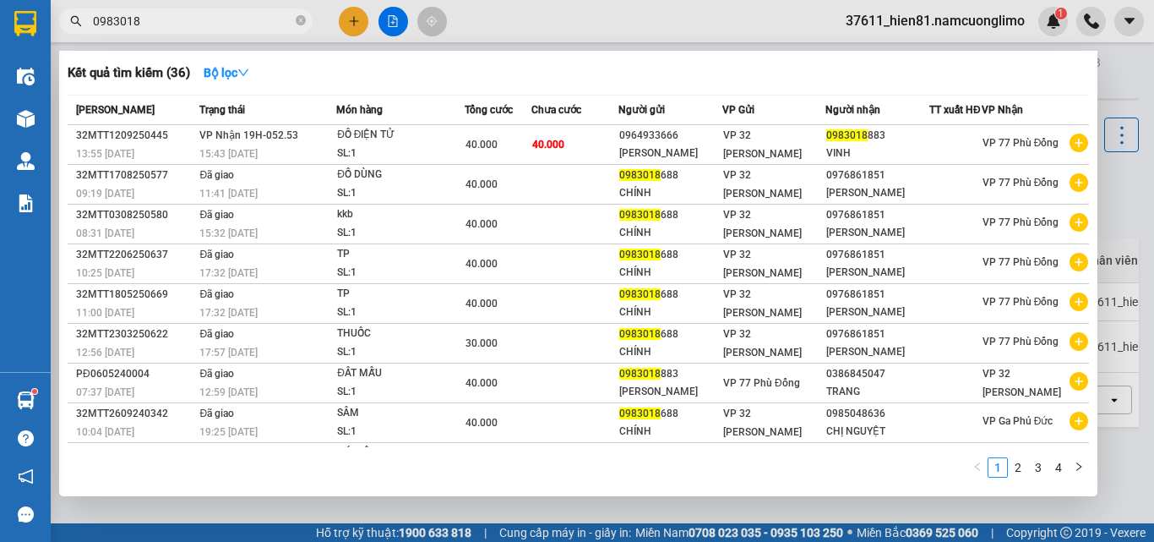
type input "0983018"
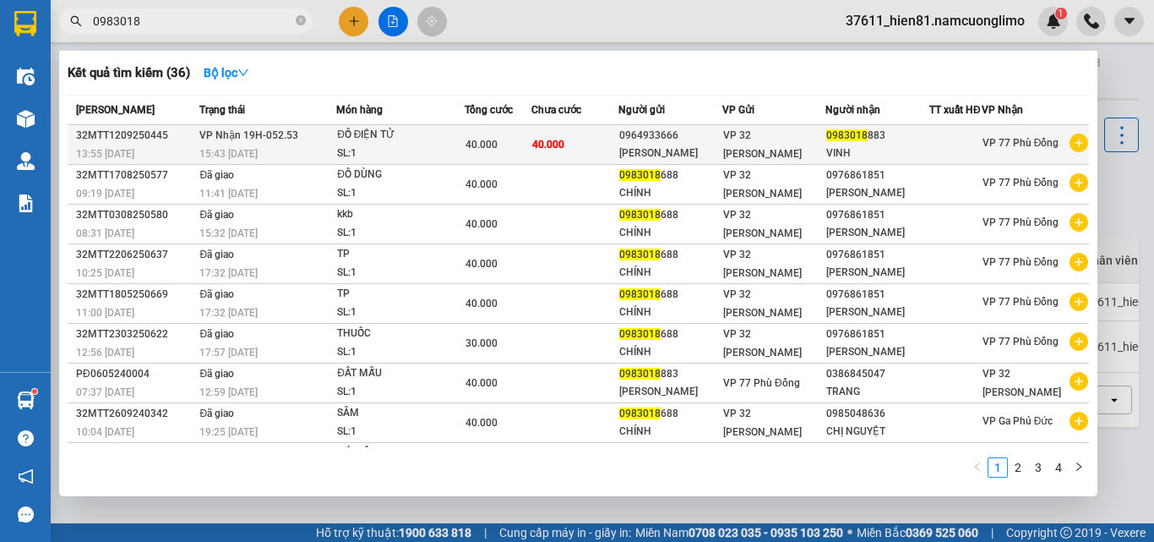
click at [802, 153] on span "VP 32 [PERSON_NAME]" at bounding box center [762, 144] width 79 height 30
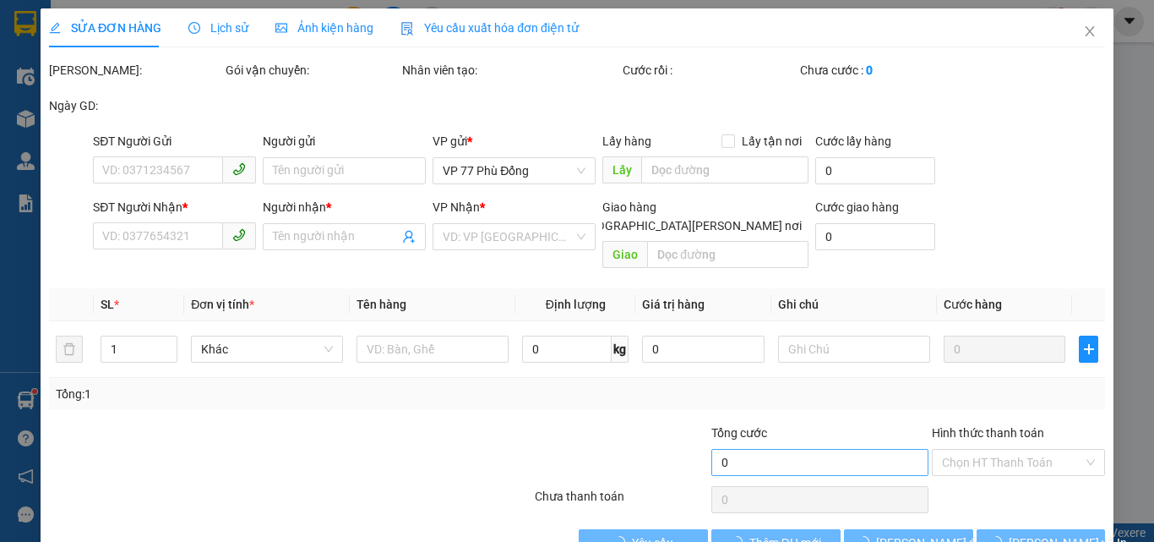
type input "0964933666"
type input "[PERSON_NAME]"
type input "0983018883"
type input "VINH"
type input "40.000"
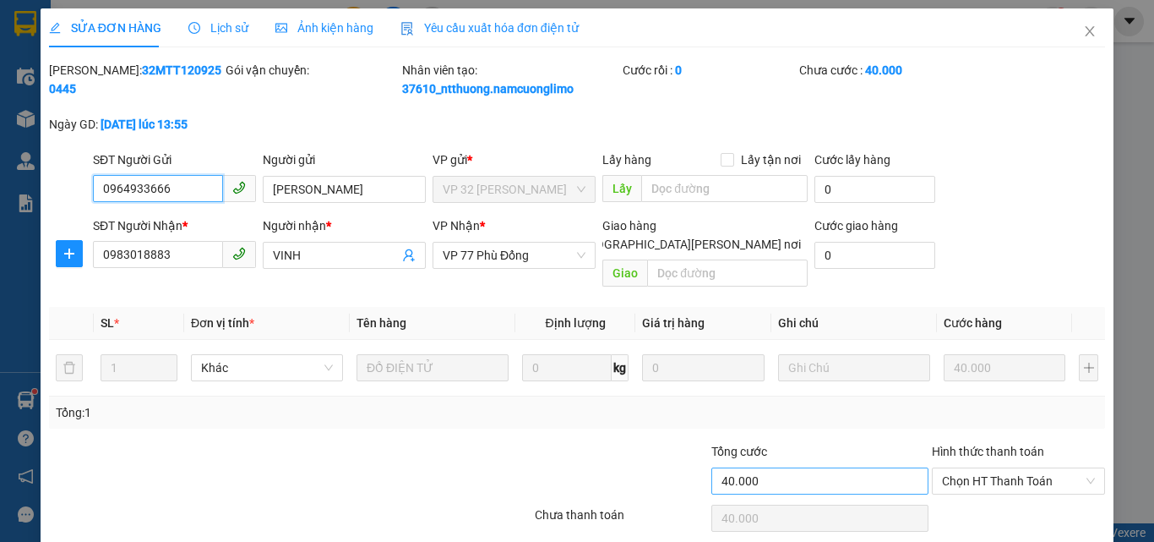
scroll to position [47, 0]
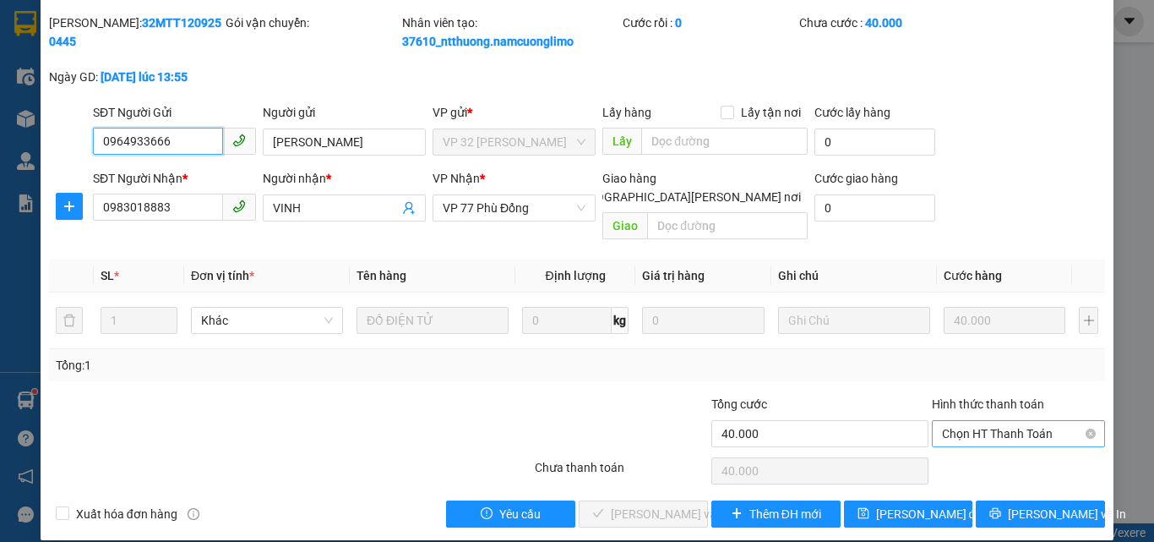
click at [987, 421] on span "Chọn HT Thanh Toán" at bounding box center [1018, 433] width 153 height 25
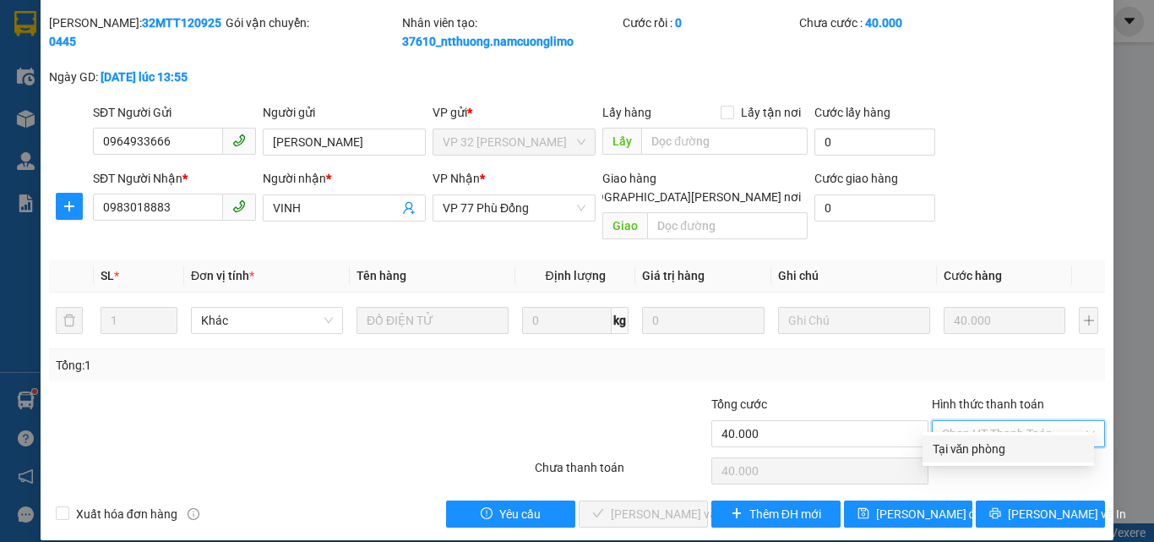
drag, startPoint x: 970, startPoint y: 451, endPoint x: 706, endPoint y: 521, distance: 273.7
click at [969, 452] on div "Tại văn phòng" at bounding box center [1008, 448] width 151 height 19
type input "0"
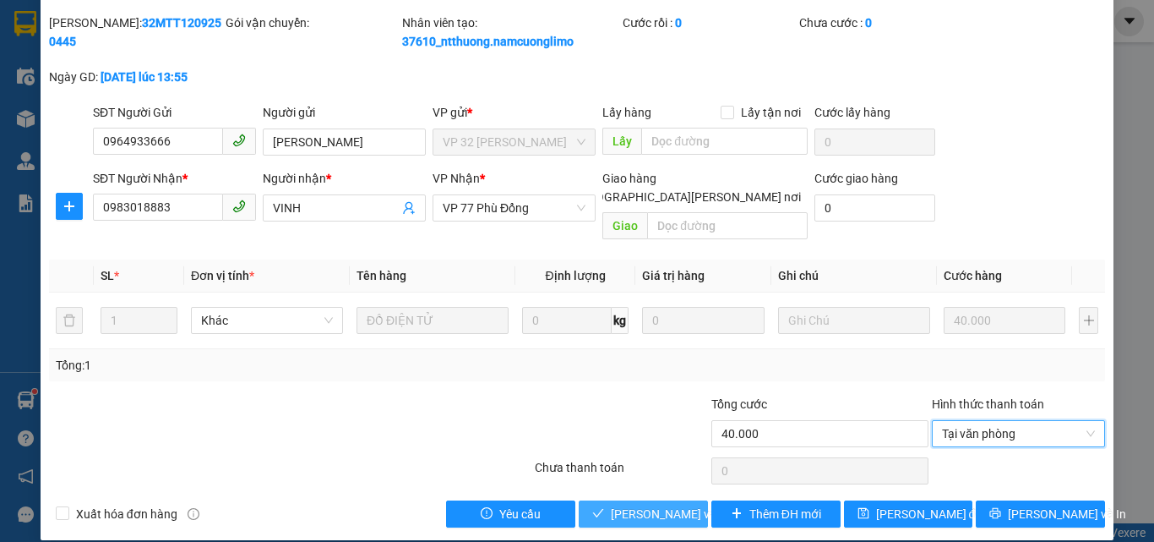
click at [601, 500] on button "[PERSON_NAME] và [PERSON_NAME] hàng" at bounding box center [643, 513] width 129 height 27
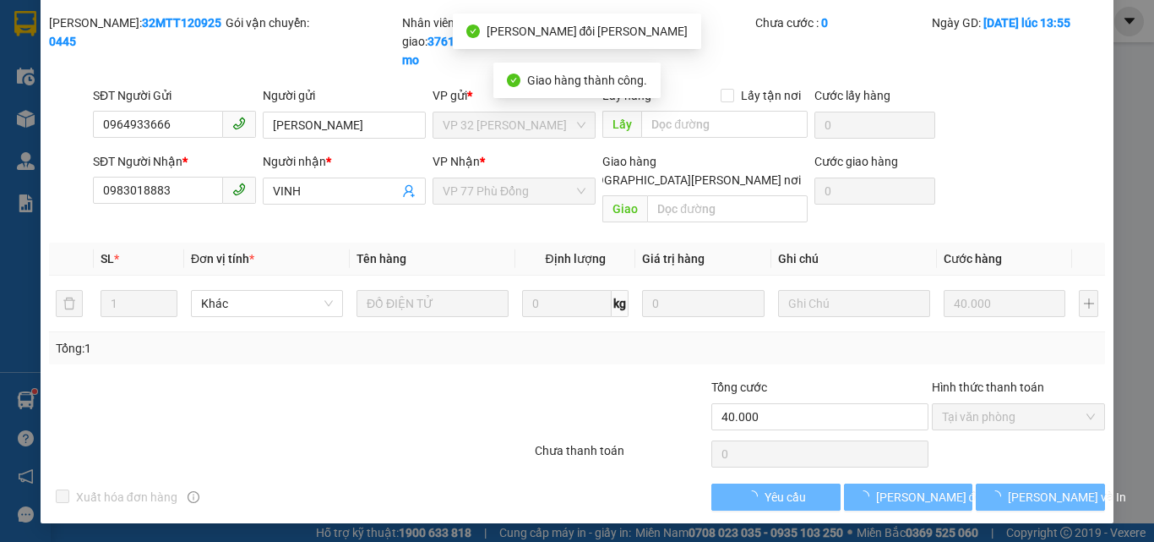
scroll to position [30, 0]
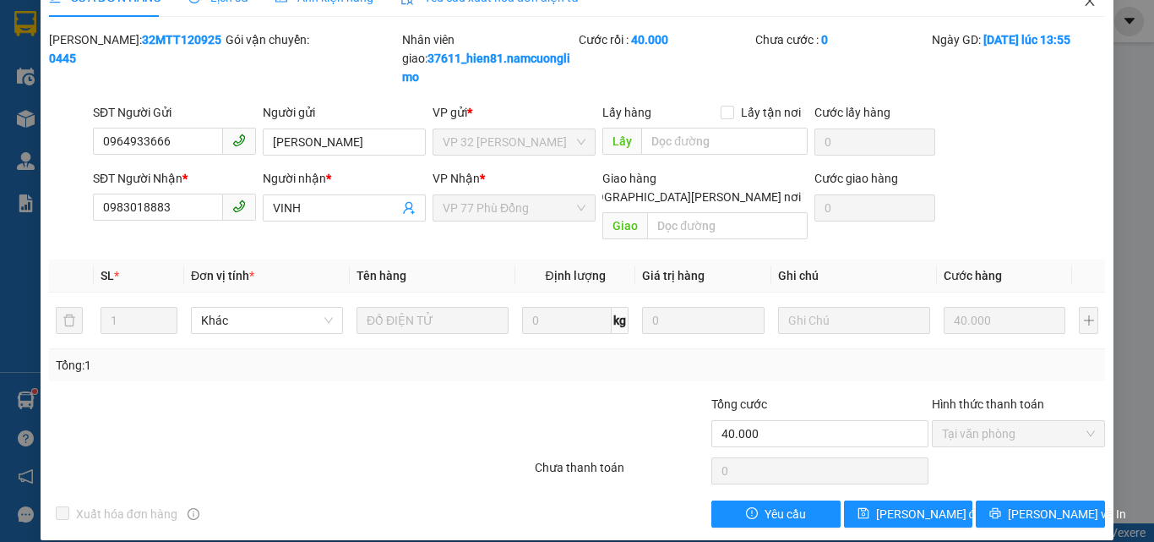
click at [1083, 7] on icon "close" at bounding box center [1090, 1] width 14 height 14
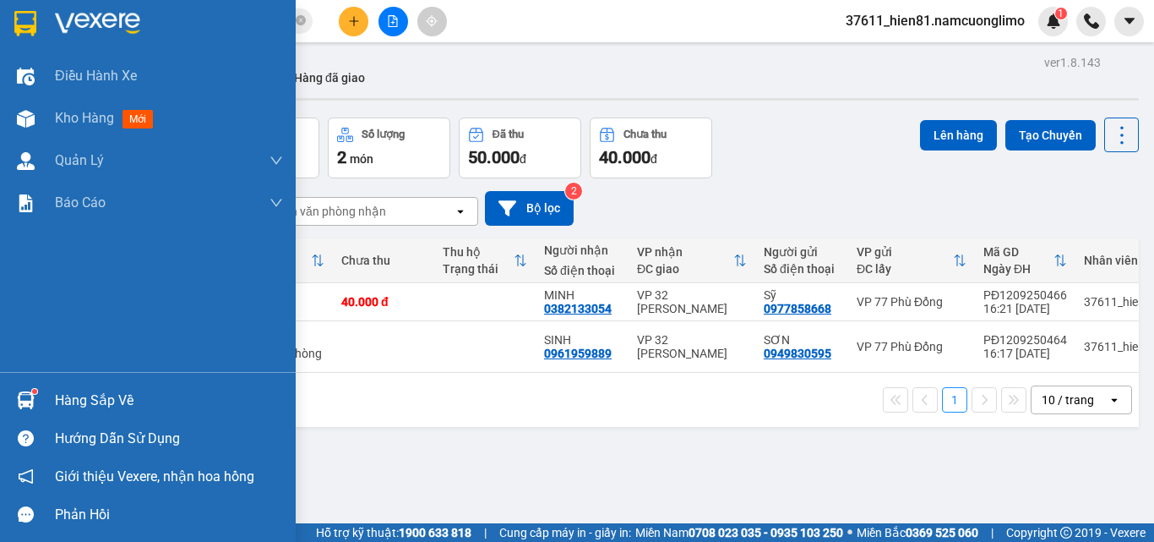
click at [102, 395] on div "Hàng sắp về" at bounding box center [169, 400] width 228 height 25
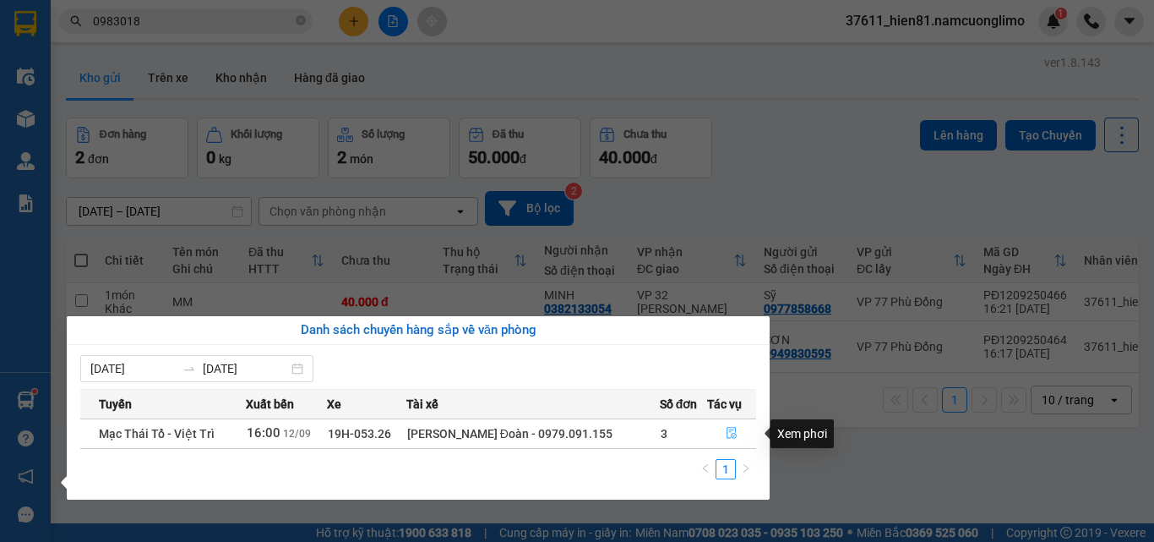
click at [726, 433] on icon "file-done" at bounding box center [732, 433] width 12 height 12
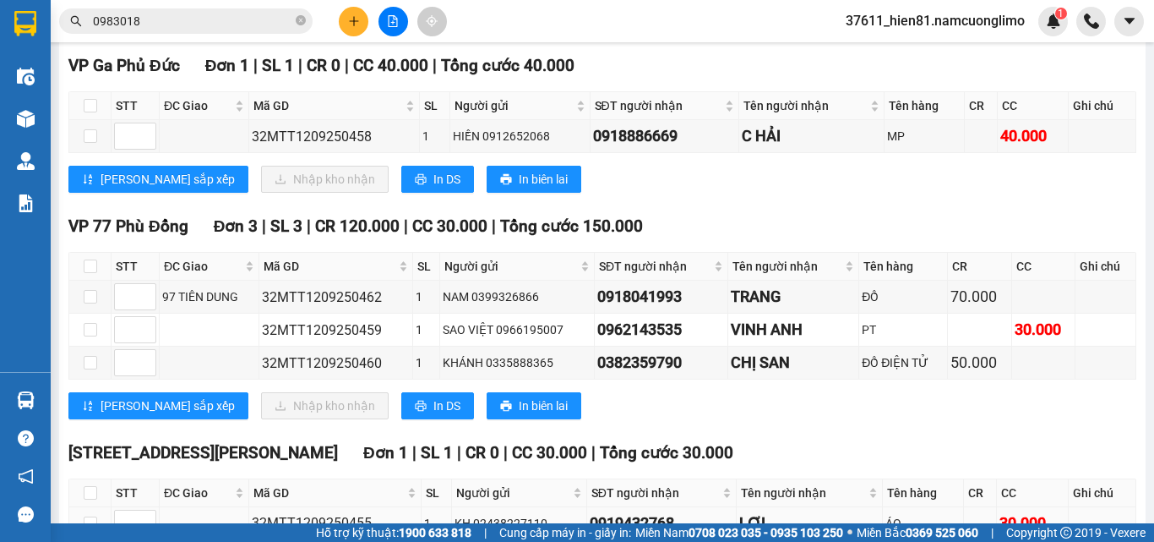
scroll to position [338, 0]
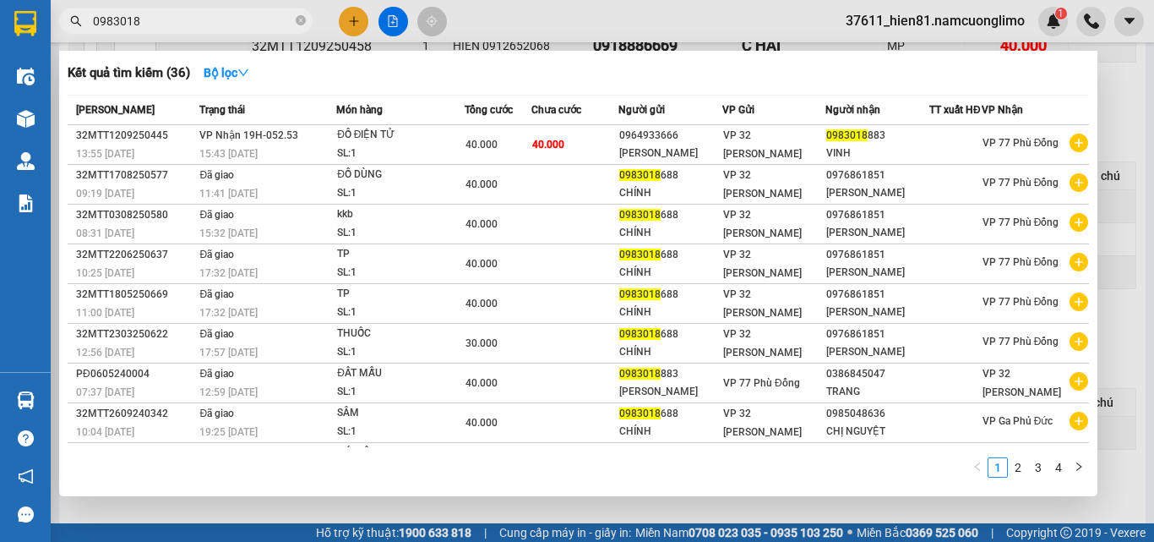
drag, startPoint x: 146, startPoint y: 14, endPoint x: 86, endPoint y: 25, distance: 61.2
click at [86, 25] on span "0983018" at bounding box center [186, 20] width 254 height 25
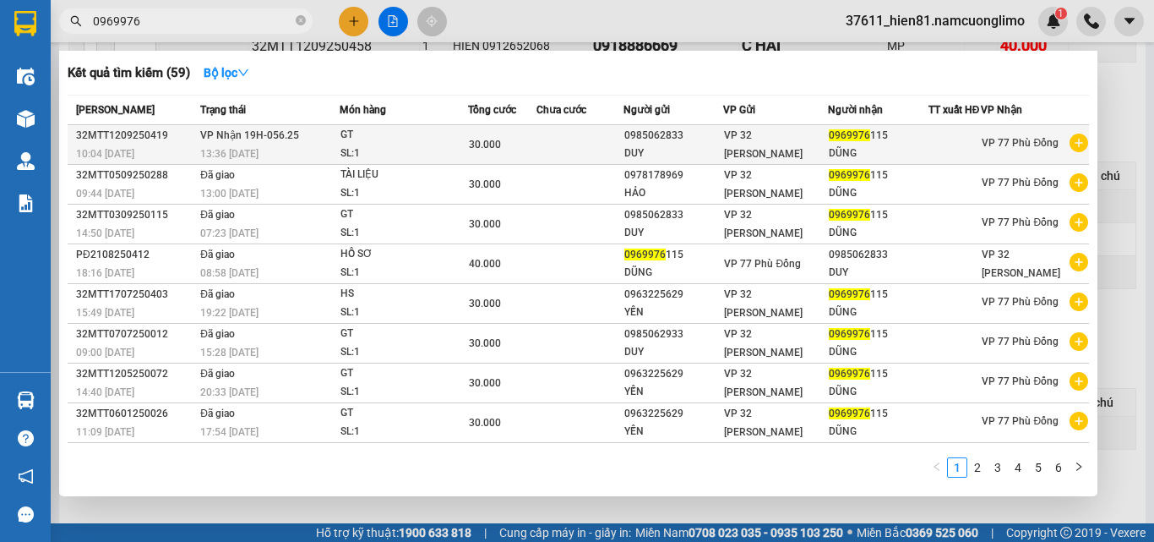
type input "0969976"
click at [859, 145] on div "0969976 115" at bounding box center [878, 136] width 99 height 18
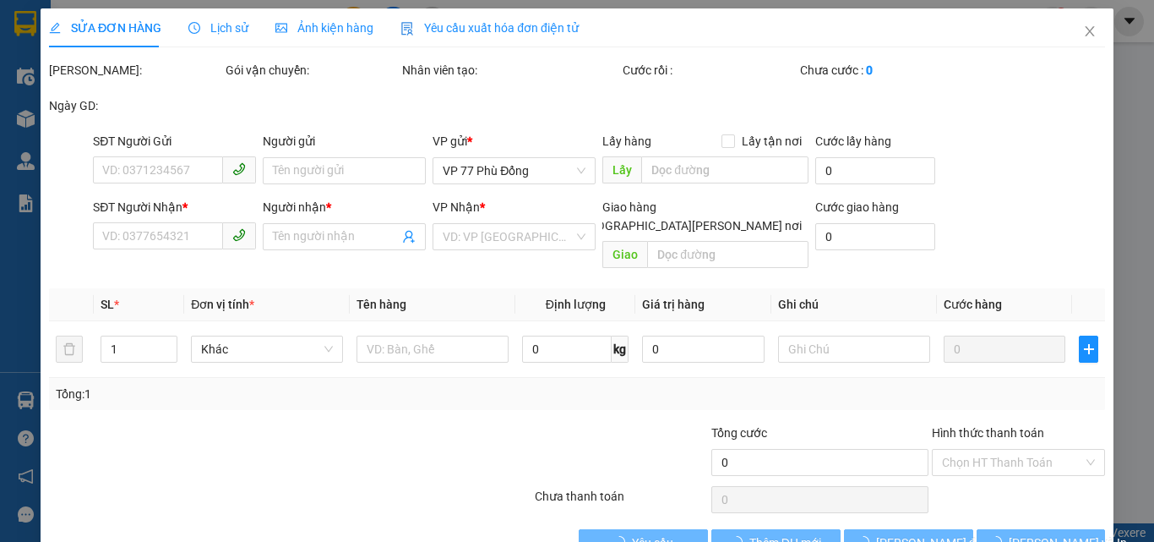
type input "0985062833"
type input "DUY"
type input "0969976115"
type input "DŨNG"
type input "30.000"
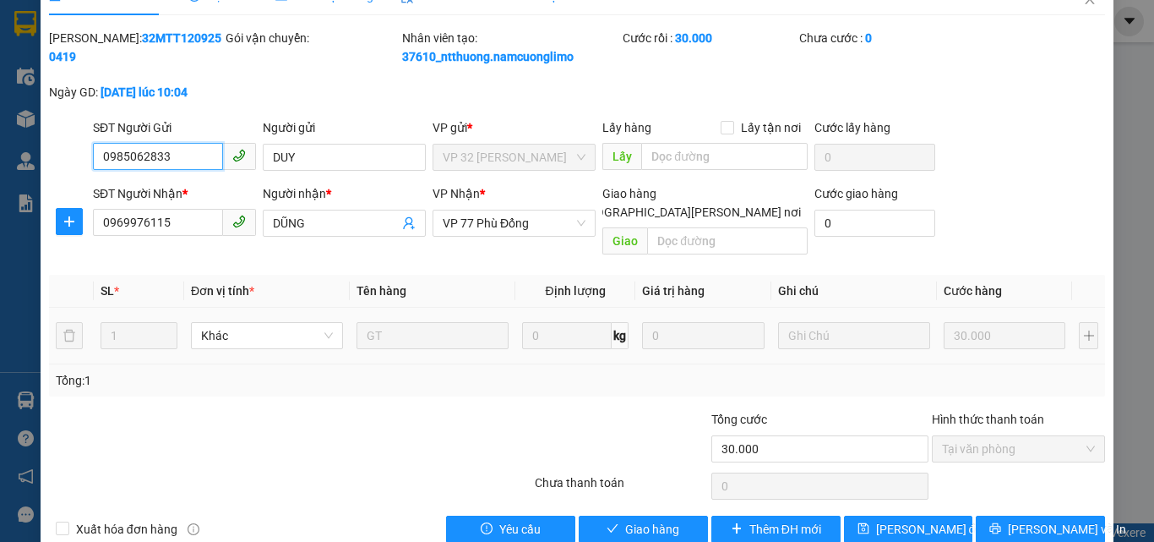
scroll to position [47, 0]
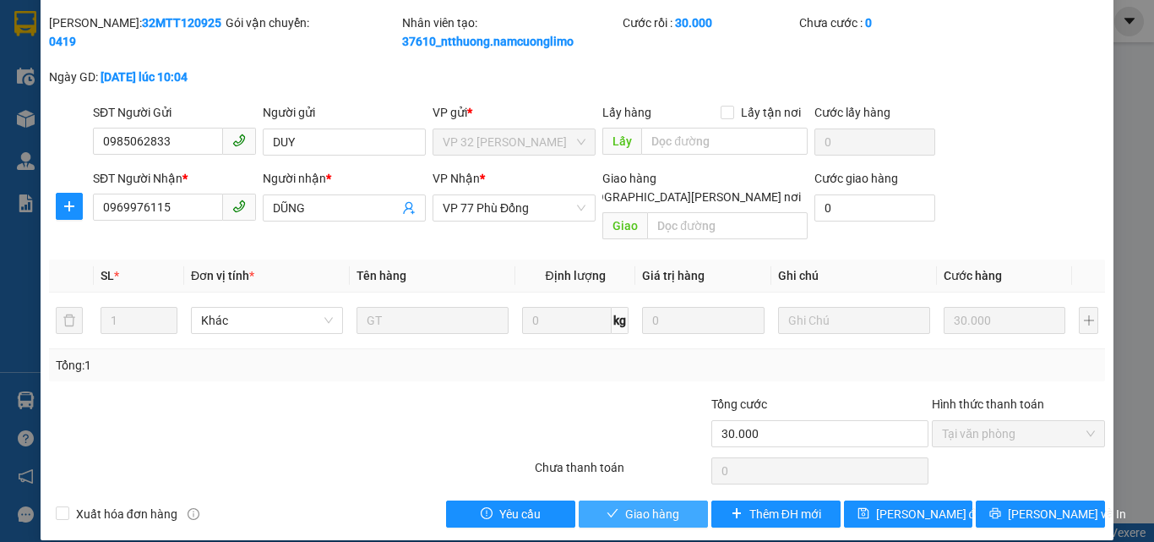
click at [616, 500] on button "Giao hàng" at bounding box center [643, 513] width 129 height 27
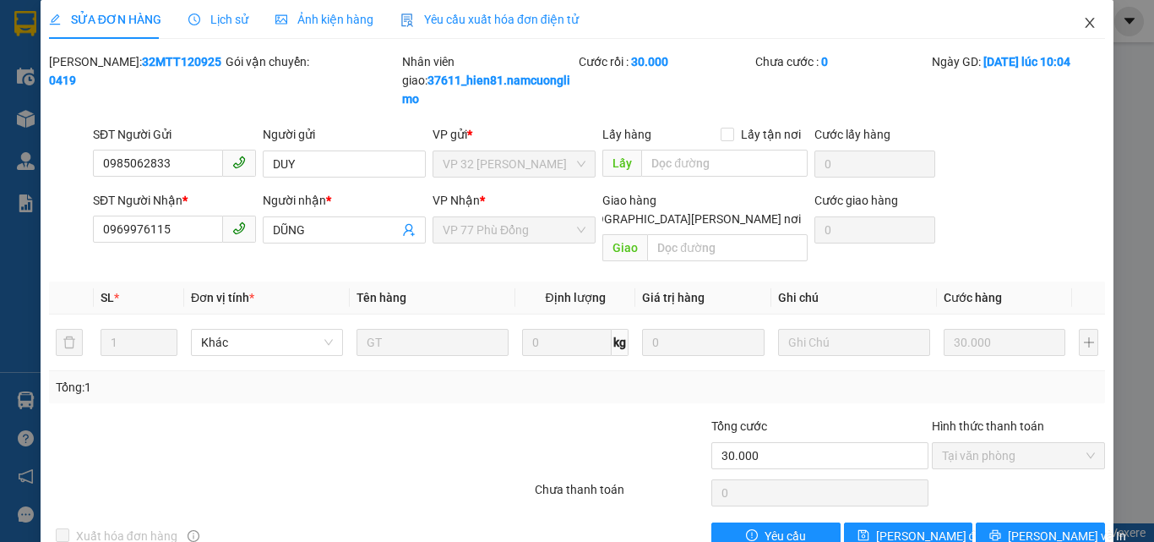
scroll to position [0, 0]
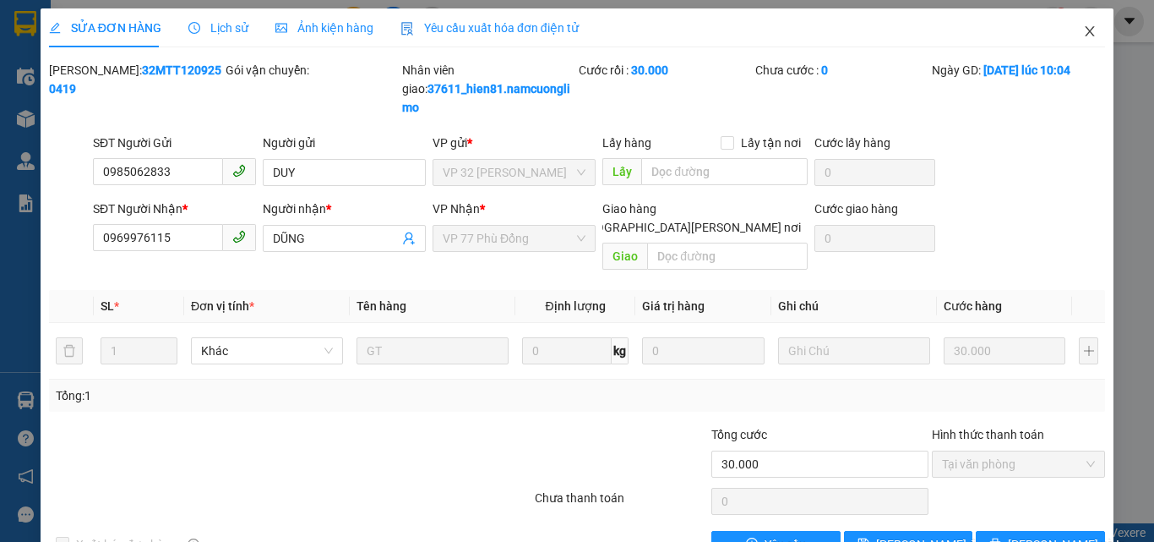
click at [1086, 30] on icon "close" at bounding box center [1090, 31] width 9 height 10
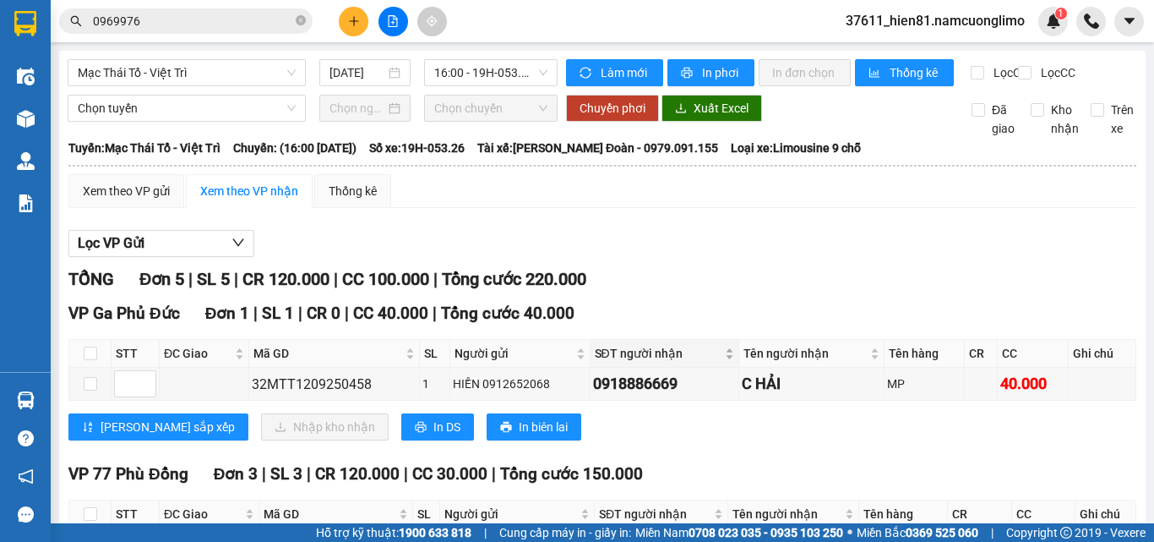
scroll to position [338, 0]
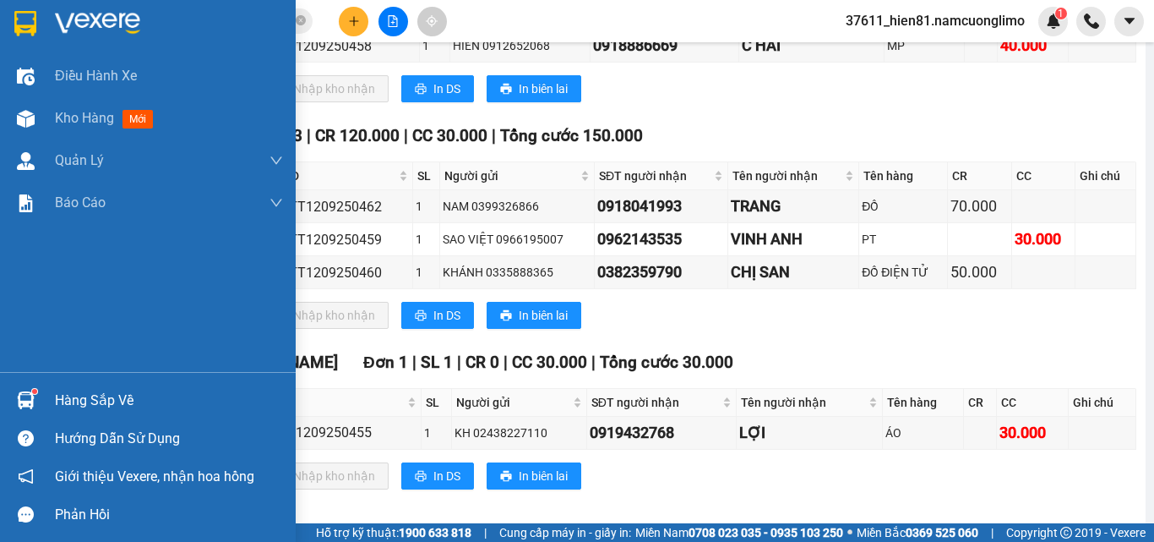
click at [90, 405] on div "Hàng sắp về" at bounding box center [169, 400] width 228 height 25
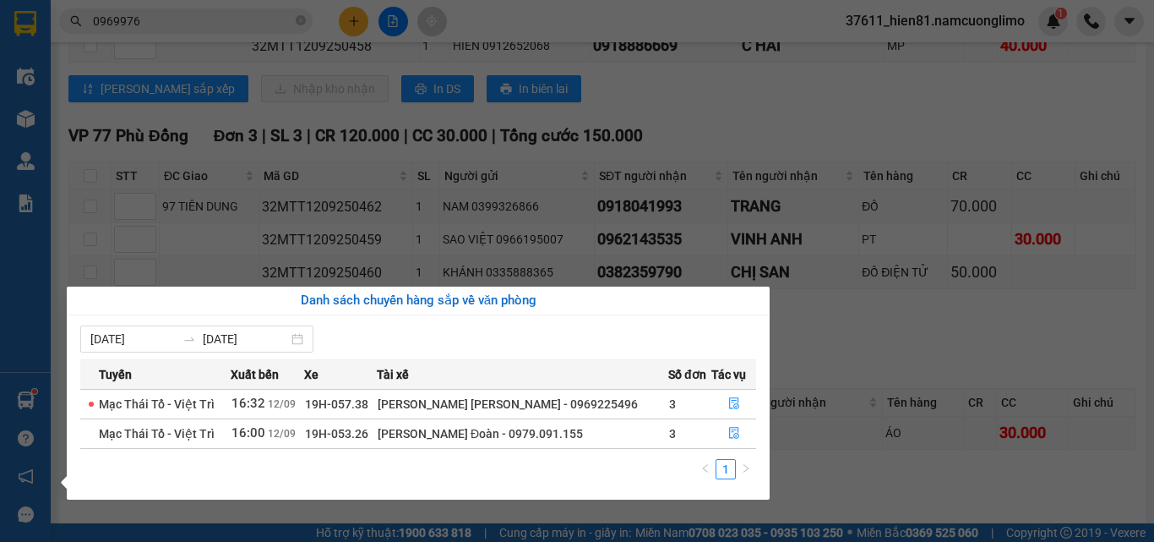
click at [859, 341] on section "Kết quả [PERSON_NAME] ( 59 ) Bộ lọc Mã ĐH Trạng thái Món hàng [PERSON_NAME] [PE…" at bounding box center [577, 271] width 1154 height 542
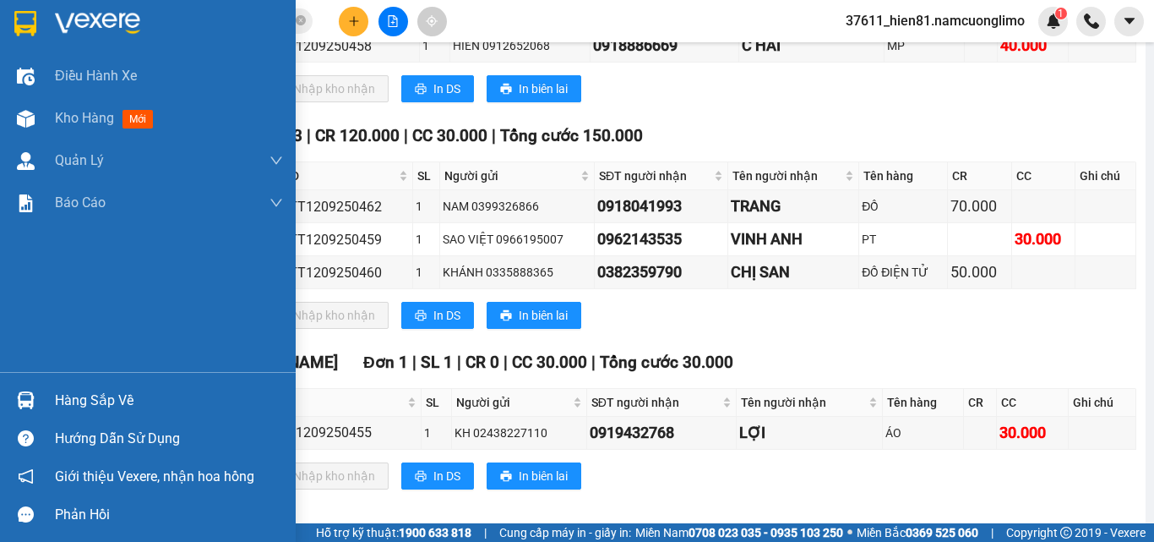
click at [127, 403] on div "Hàng sắp về" at bounding box center [169, 400] width 228 height 25
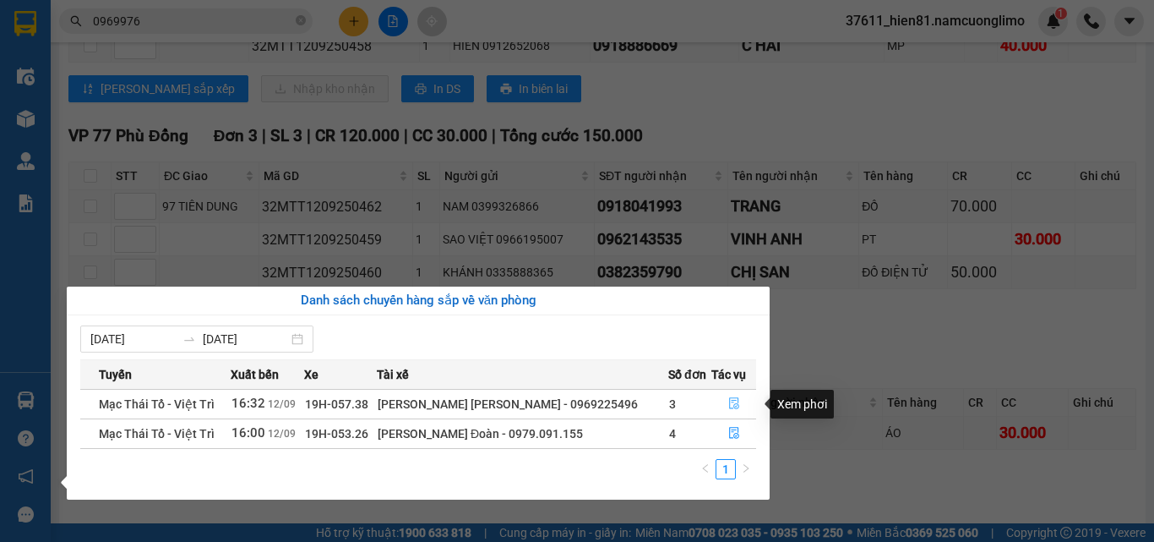
click at [728, 401] on icon "file-done" at bounding box center [734, 403] width 12 height 12
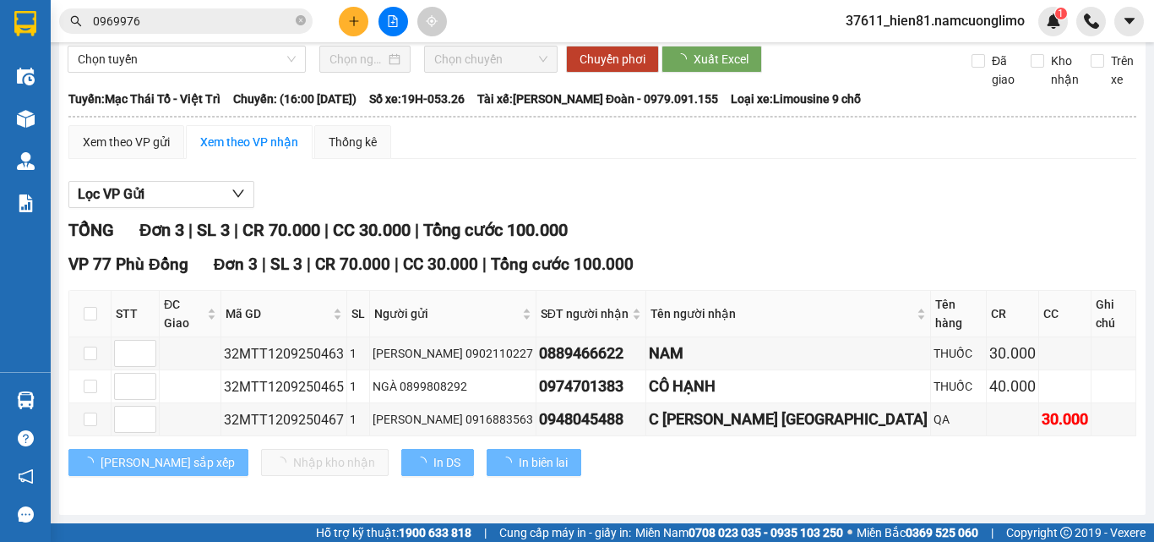
scroll to position [45, 0]
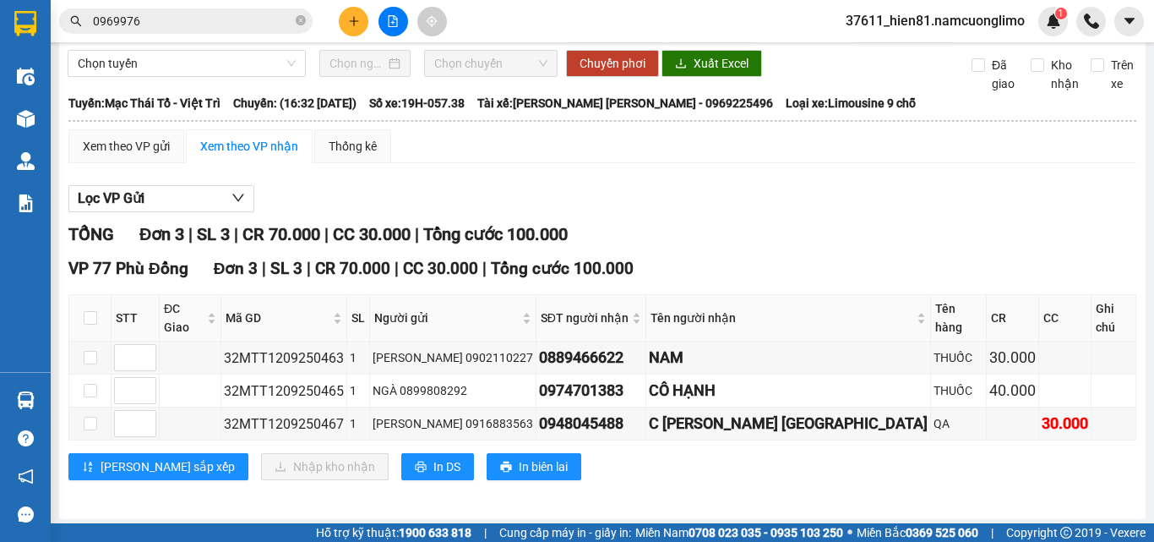
click at [644, 213] on div "Lọc VP Gửi" at bounding box center [602, 199] width 1068 height 28
click at [356, 15] on icon "plus" at bounding box center [354, 21] width 12 height 12
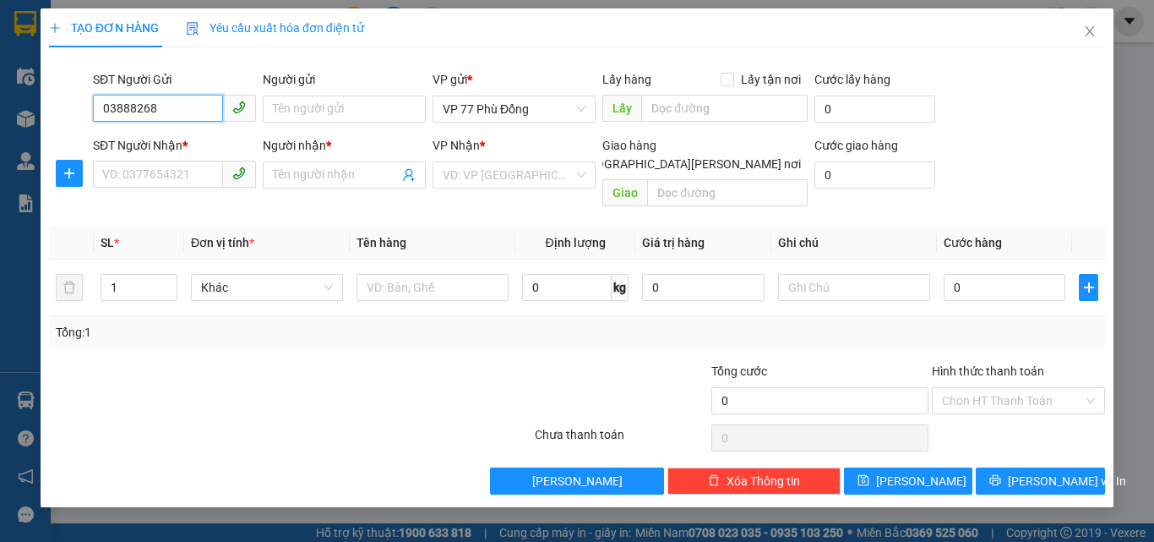
drag, startPoint x: 116, startPoint y: 109, endPoint x: 134, endPoint y: 106, distance: 18.1
click at [134, 106] on input "03888268" at bounding box center [158, 108] width 130 height 27
click at [114, 110] on input "03888268" at bounding box center [158, 108] width 130 height 27
click at [200, 139] on div "0888268988 - PHƯƠNG" at bounding box center [174, 143] width 143 height 19
type input "0888268988"
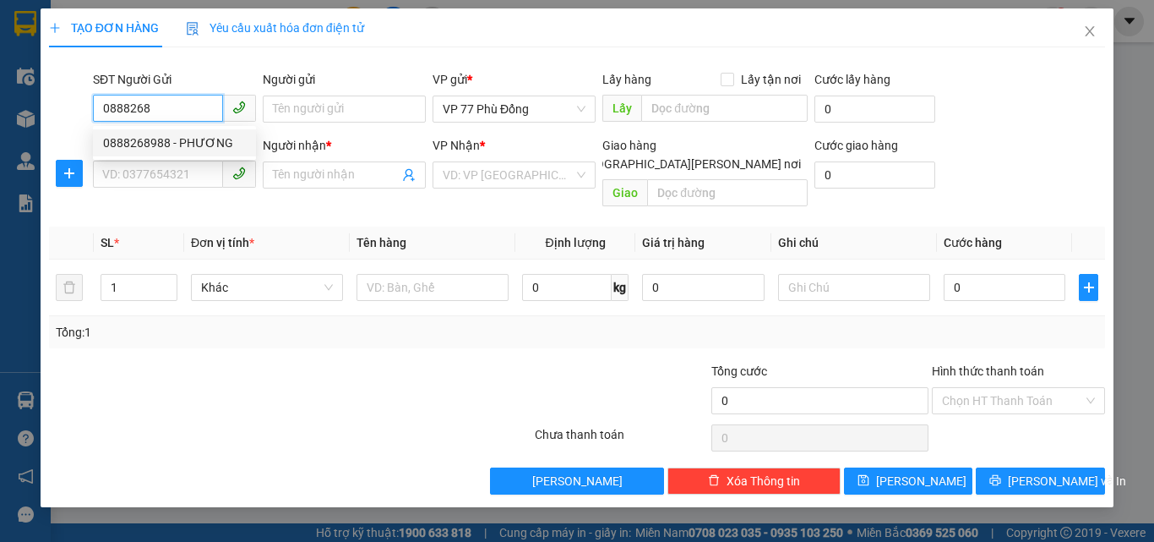
type input "PHƯƠNG"
type input "0888268988"
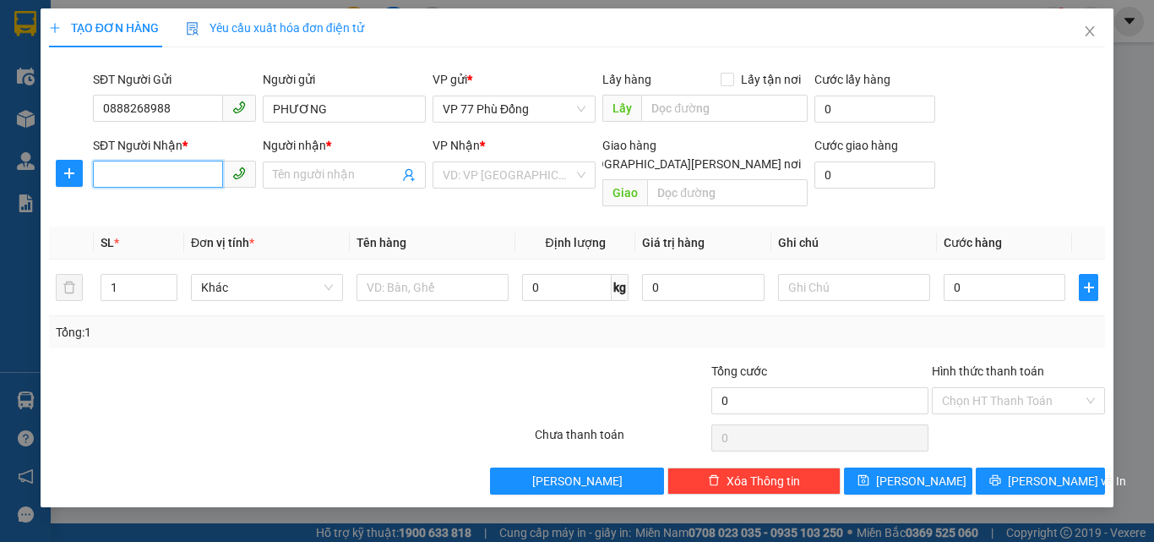
click at [170, 164] on input "SĐT Người Nhận *" at bounding box center [158, 174] width 130 height 27
click at [191, 211] on div "0369502998 - KHÁCH" at bounding box center [174, 208] width 143 height 19
type input "0369502998"
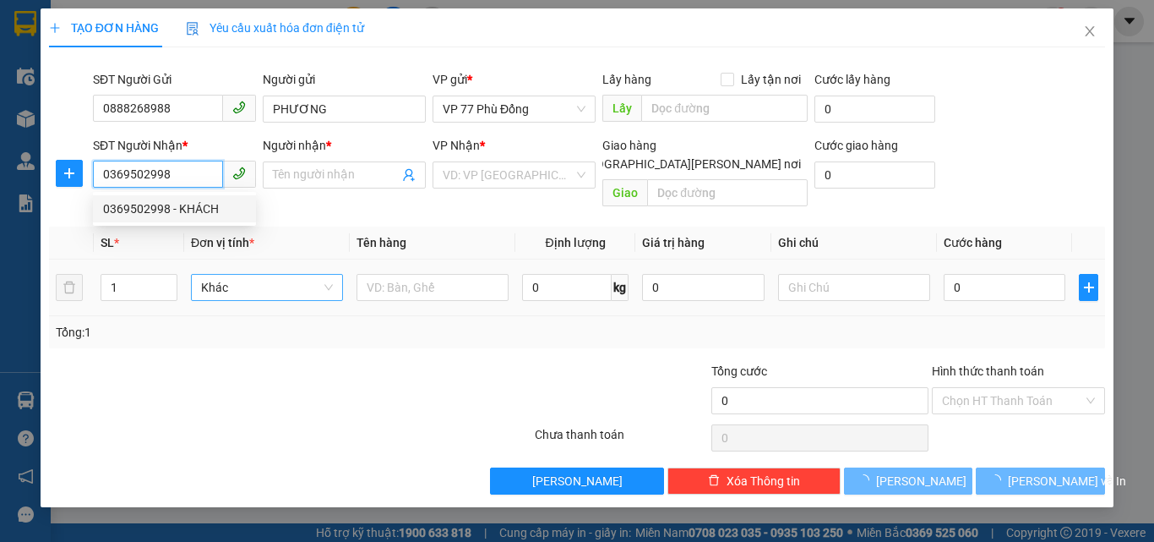
type input "KHÁCH"
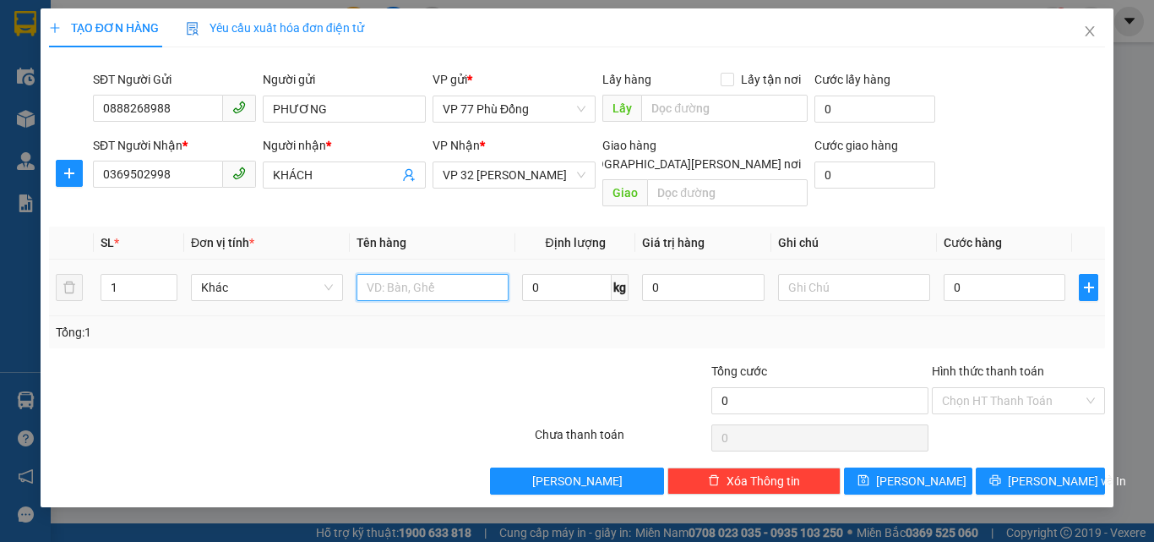
click at [384, 274] on input "text" at bounding box center [433, 287] width 152 height 27
type input "TP"
click at [962, 274] on input "0" at bounding box center [1005, 287] width 122 height 27
type input "7"
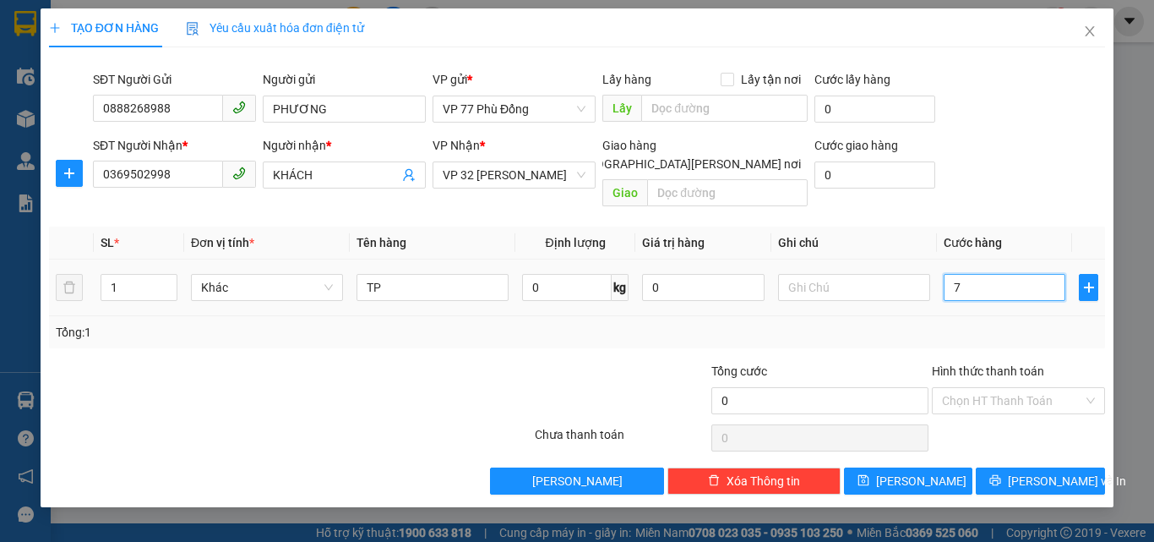
type input "7"
type input "70"
type input "70.000"
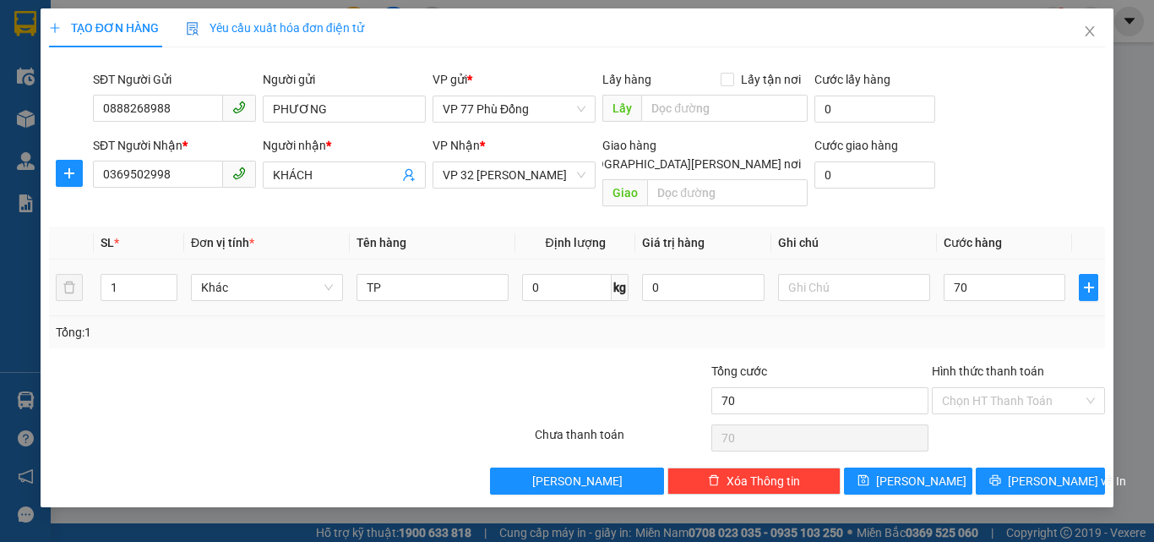
type input "70.000"
click at [963, 323] on div "Tổng: 1" at bounding box center [577, 332] width 1043 height 19
click at [972, 388] on input "Hình thức thanh toán" at bounding box center [1012, 400] width 141 height 25
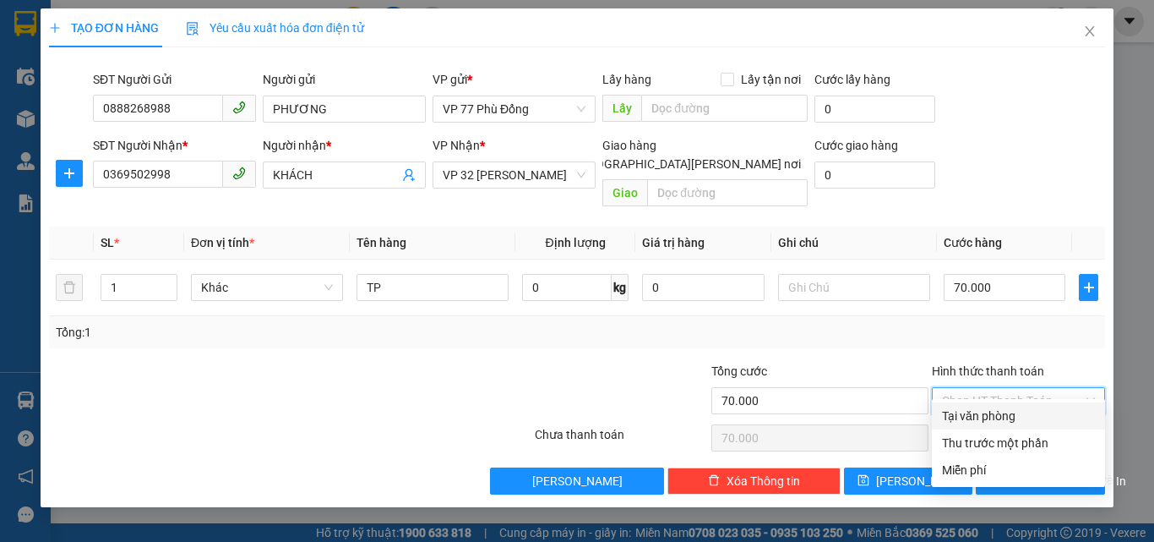
click at [964, 411] on div "Tại văn phòng" at bounding box center [1018, 416] width 153 height 19
type input "0"
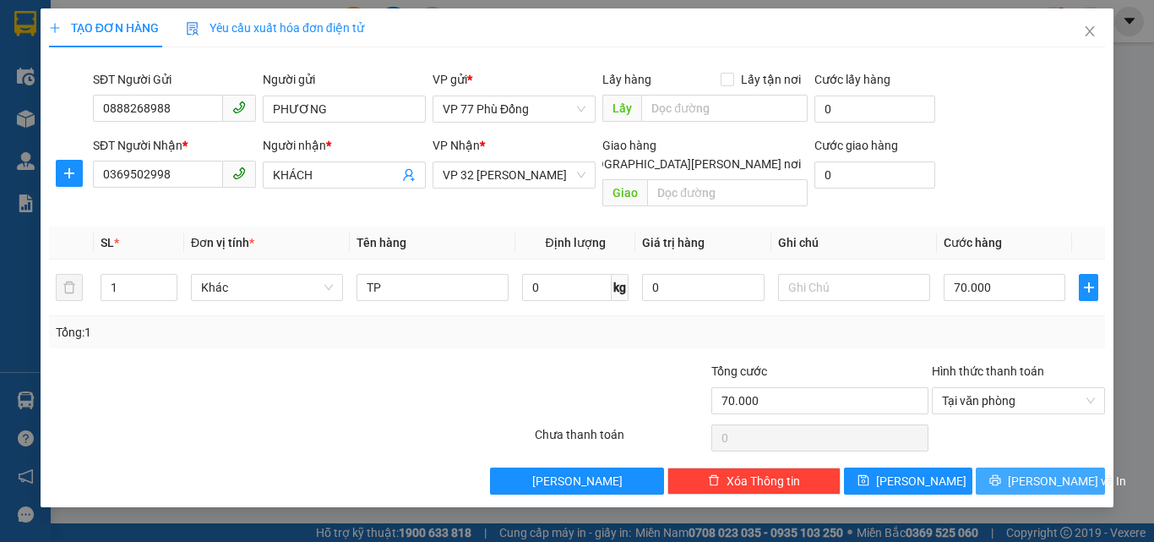
click at [1056, 472] on span "[PERSON_NAME] và In" at bounding box center [1067, 481] width 118 height 19
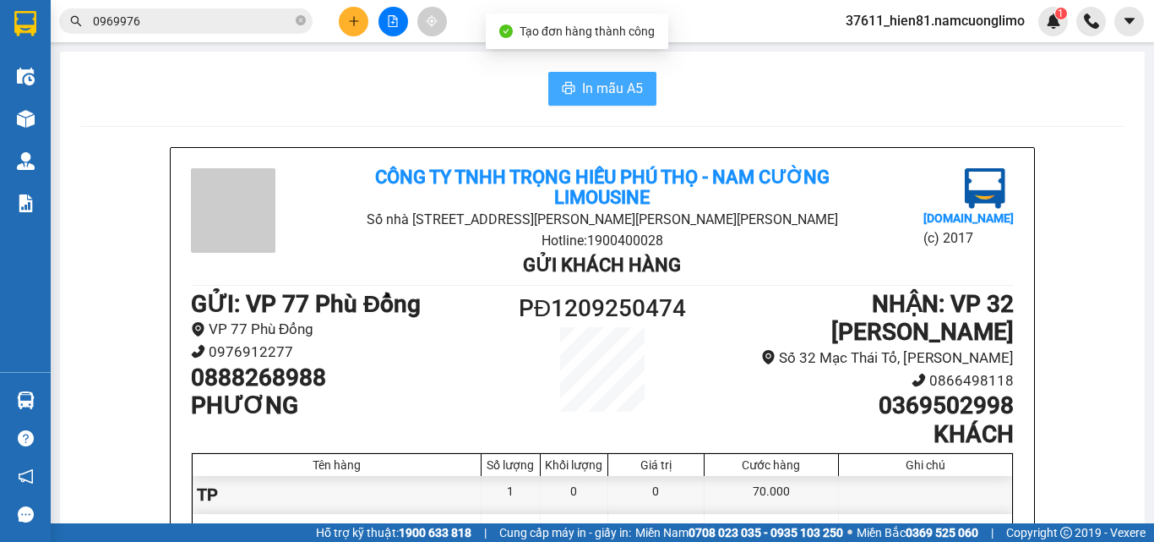
click at [582, 102] on button "In mẫu A5" at bounding box center [602, 89] width 108 height 34
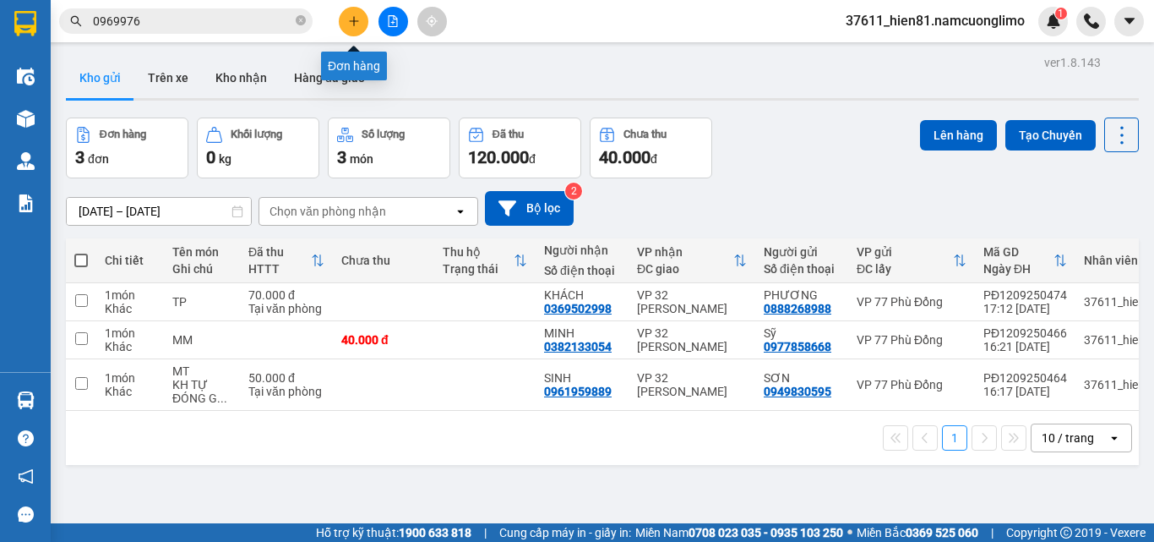
click at [342, 26] on button at bounding box center [354, 22] width 30 height 30
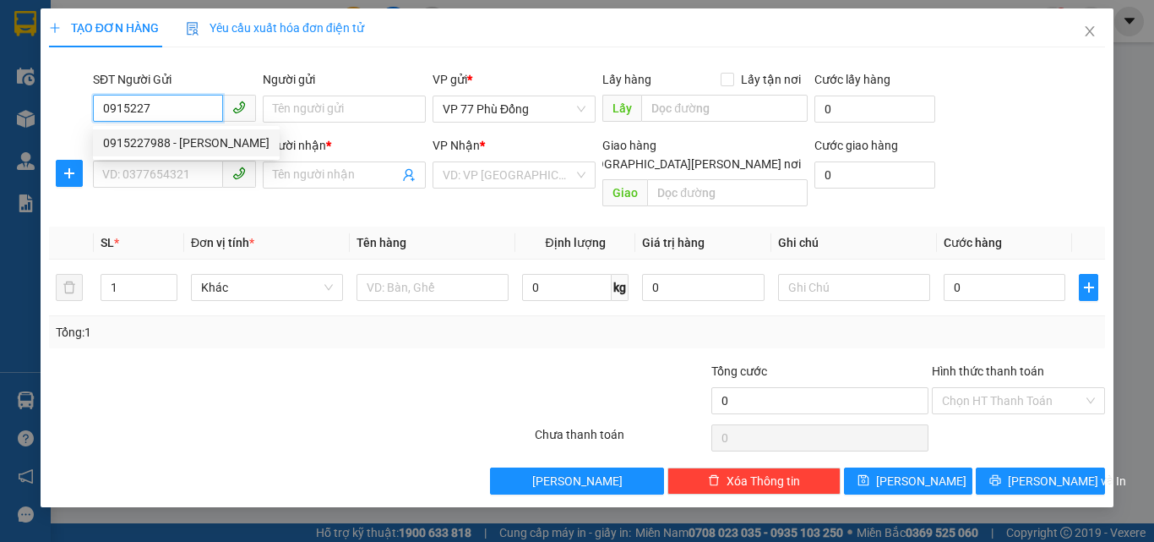
click at [170, 139] on div "0915227988 - [PERSON_NAME]" at bounding box center [186, 143] width 166 height 19
type input "0915227988"
type input "DUNG"
drag, startPoint x: 169, startPoint y: 107, endPoint x: 95, endPoint y: 119, distance: 74.5
click at [95, 119] on input "0915227988" at bounding box center [158, 108] width 130 height 27
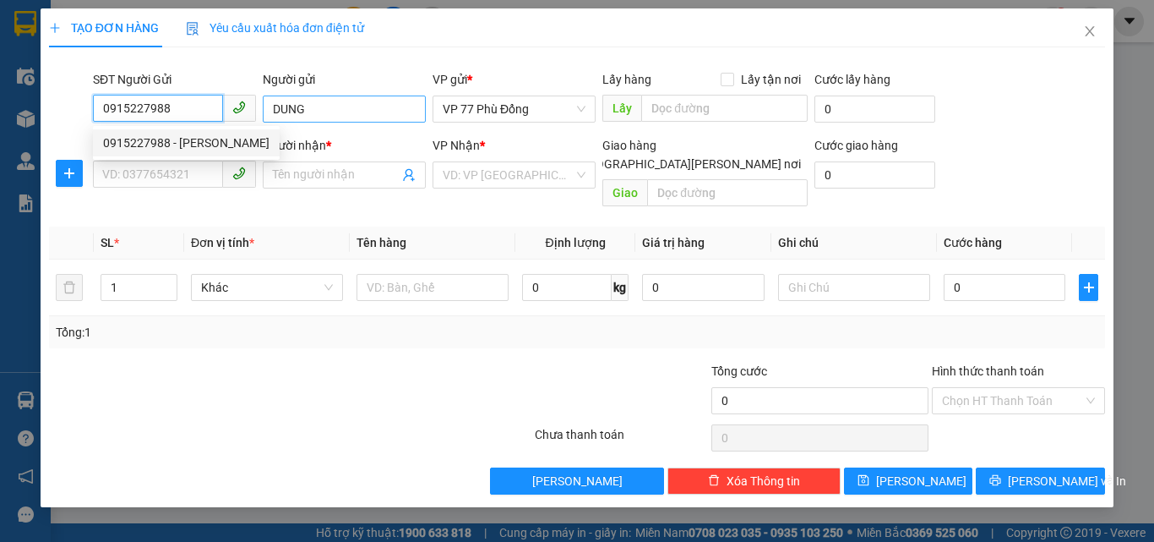
type input "0915227988"
click at [320, 106] on input "DUNG" at bounding box center [344, 108] width 163 height 27
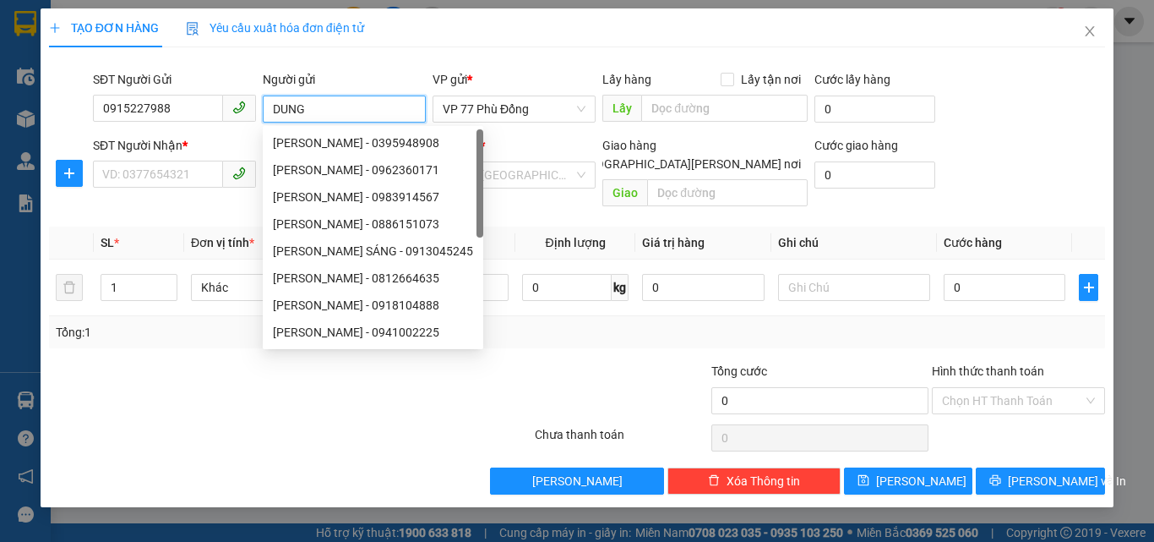
drag, startPoint x: 320, startPoint y: 106, endPoint x: 268, endPoint y: 118, distance: 53.9
click at [268, 118] on input "DUNG" at bounding box center [344, 108] width 163 height 27
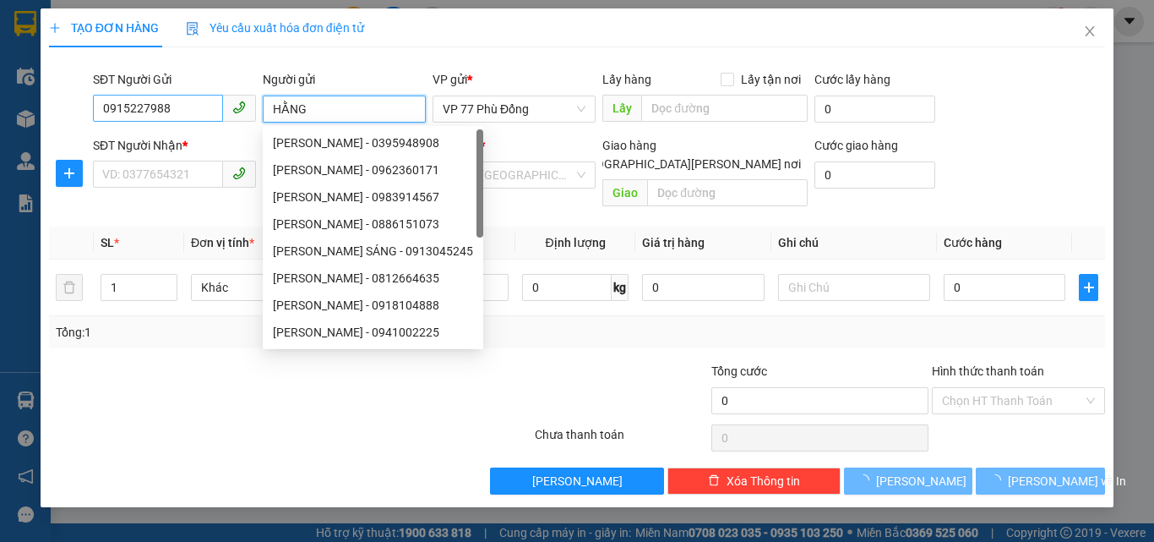
type input "HẰNG"
click at [179, 105] on input "0915227988" at bounding box center [158, 108] width 130 height 27
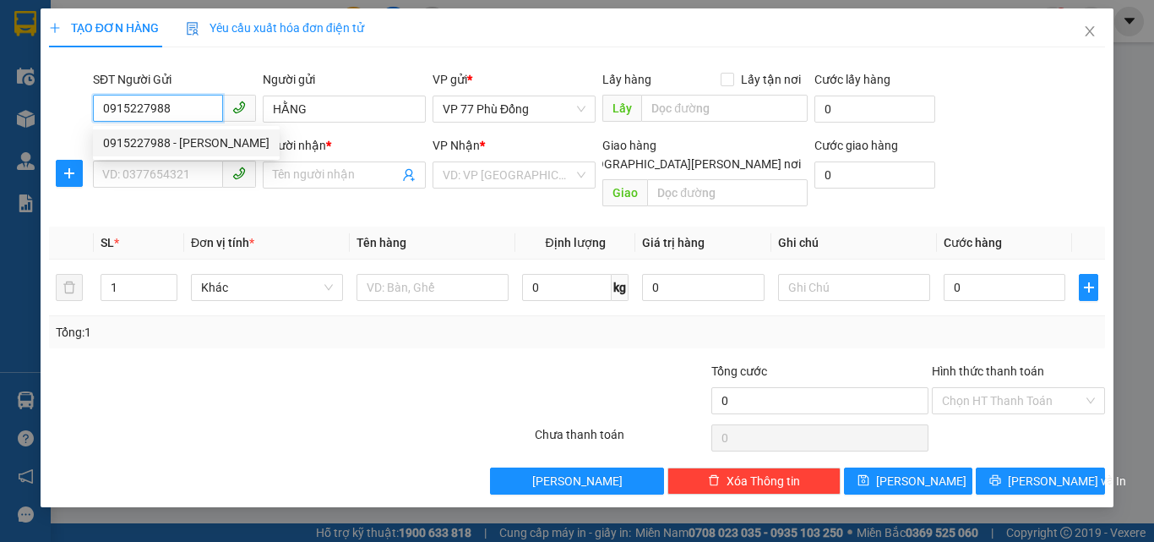
drag, startPoint x: 179, startPoint y: 105, endPoint x: 105, endPoint y: 118, distance: 75.6
click at [105, 118] on input "0915227988" at bounding box center [158, 108] width 130 height 27
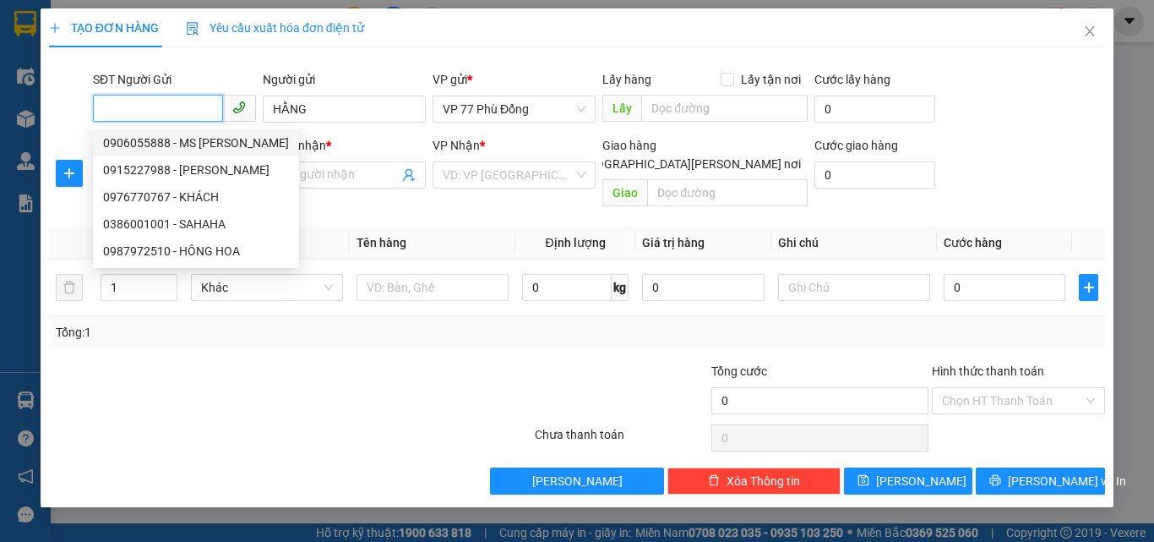
click at [197, 145] on div "0906055888 - MS [PERSON_NAME]" at bounding box center [196, 143] width 186 height 19
type input "0906055888"
type input "MS [PERSON_NAME]"
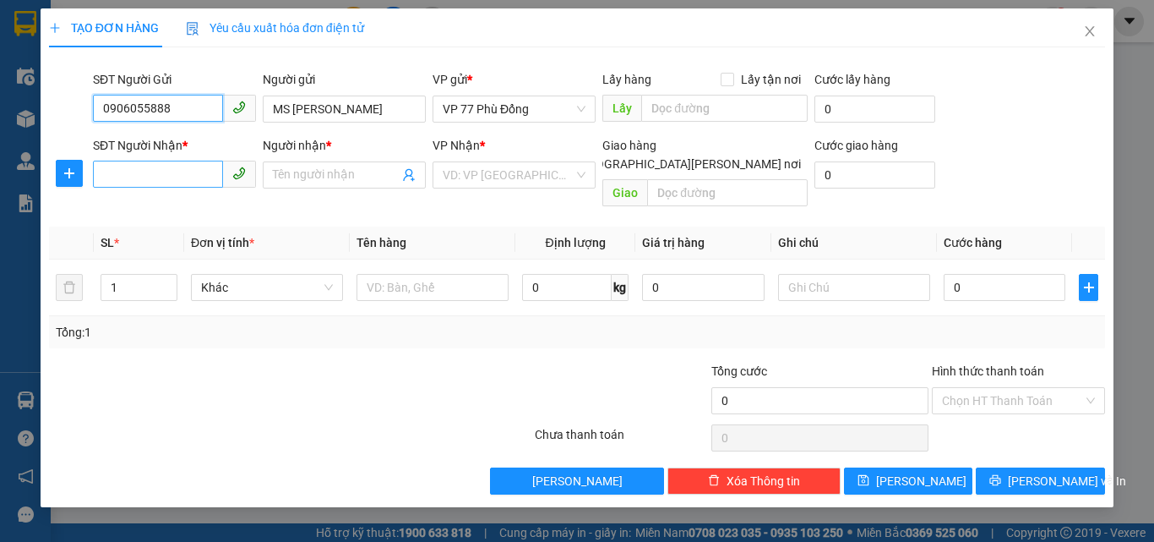
type input "0906055888"
click at [179, 172] on input "SĐT Người Nhận *" at bounding box center [158, 174] width 130 height 27
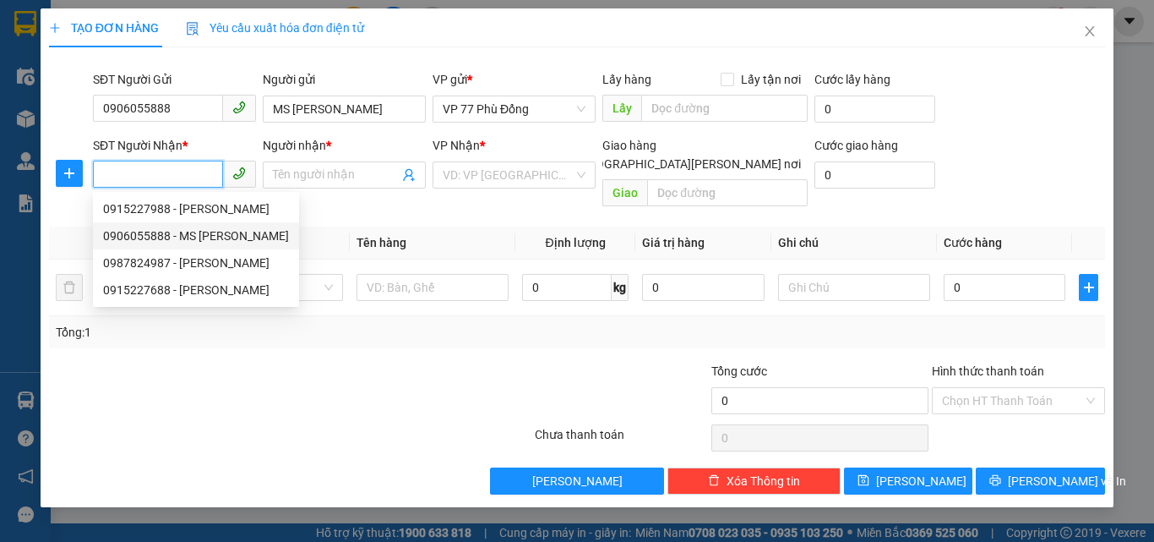
click at [195, 232] on div "0906055888 - MS [PERSON_NAME]" at bounding box center [196, 235] width 186 height 19
type input "0906055888"
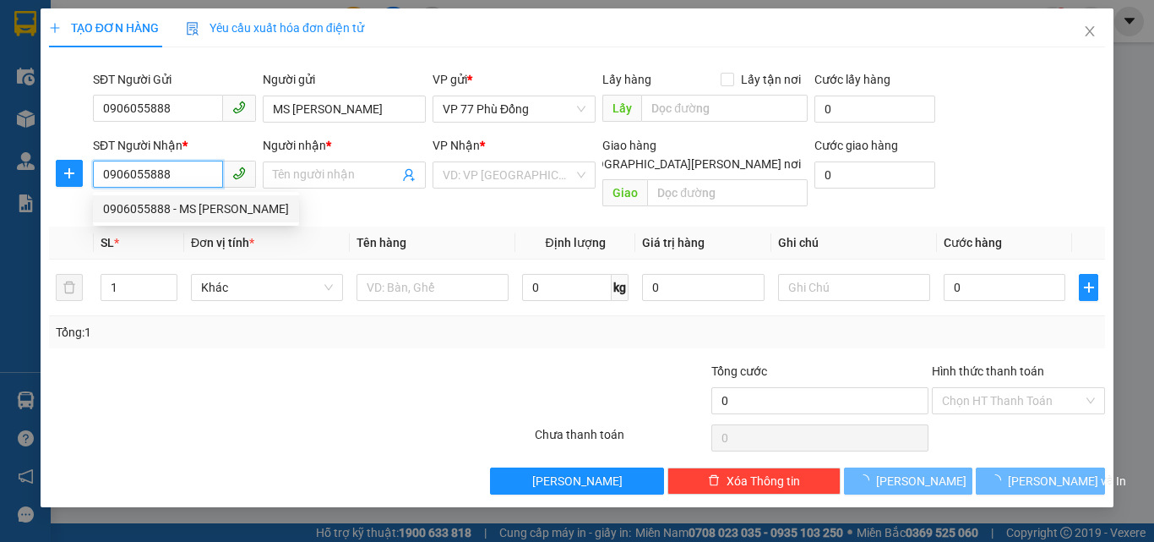
type input "MS [PERSON_NAME]"
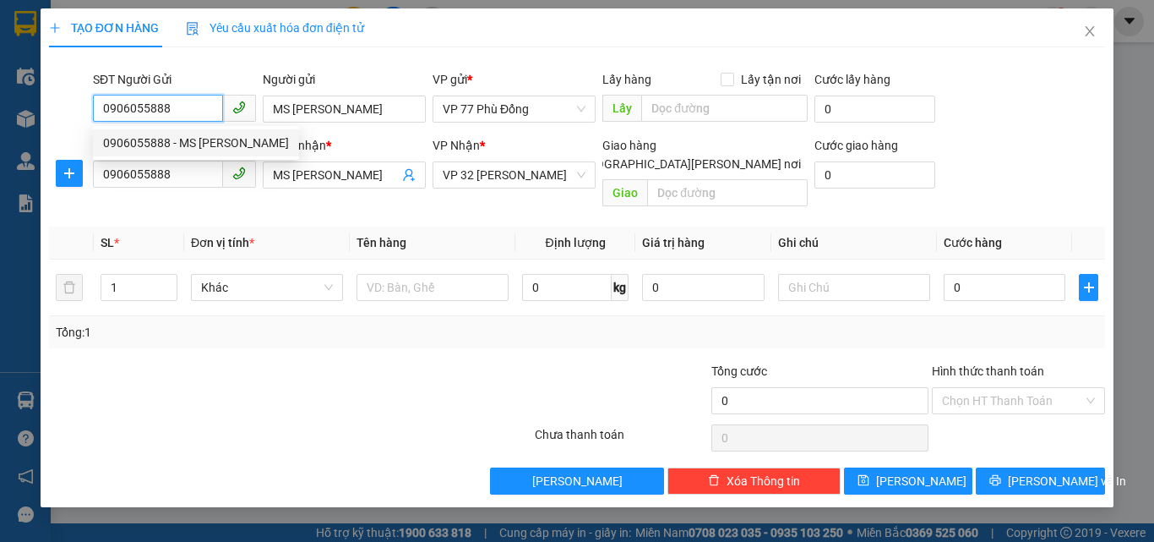
drag, startPoint x: 169, startPoint y: 112, endPoint x: 92, endPoint y: 126, distance: 78.1
click at [92, 126] on div "SĐT Người Gửi 0906055888" at bounding box center [175, 99] width 170 height 59
click at [169, 143] on div "0915227988 - [PERSON_NAME]" at bounding box center [186, 143] width 166 height 19
type input "0915227988"
type input "DUNG"
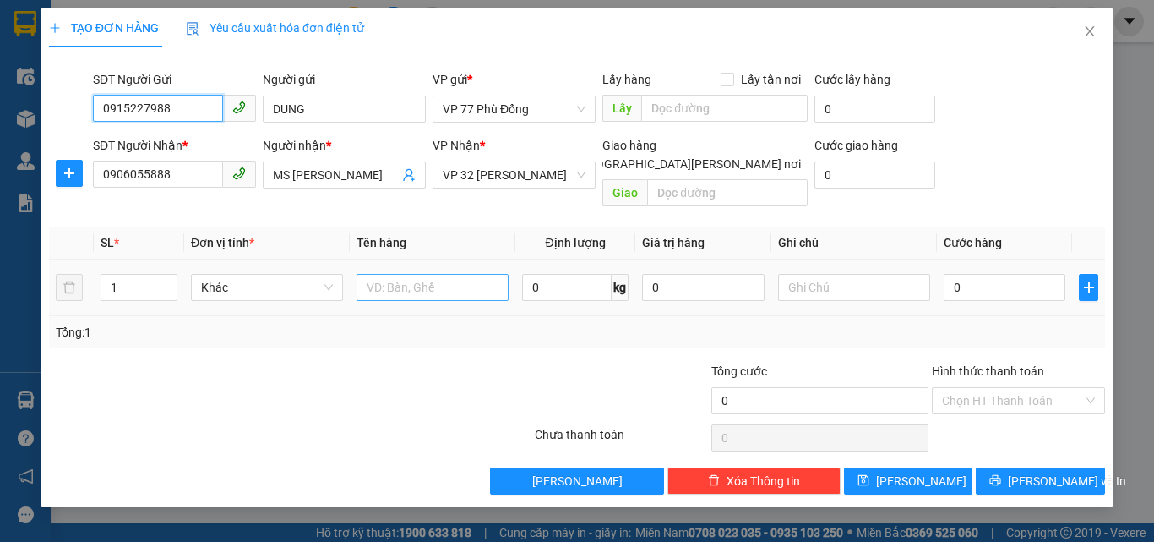
type input "0915227988"
click at [397, 274] on input "text" at bounding box center [433, 287] width 152 height 27
type input "GT"
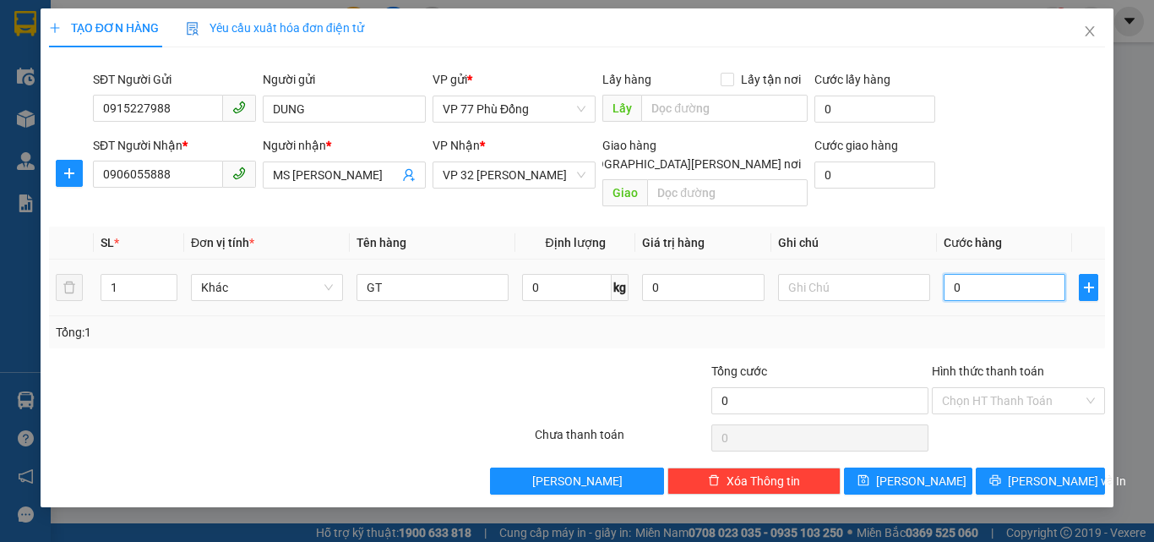
click at [970, 274] on input "0" at bounding box center [1005, 287] width 122 height 27
type input "3"
type input "30"
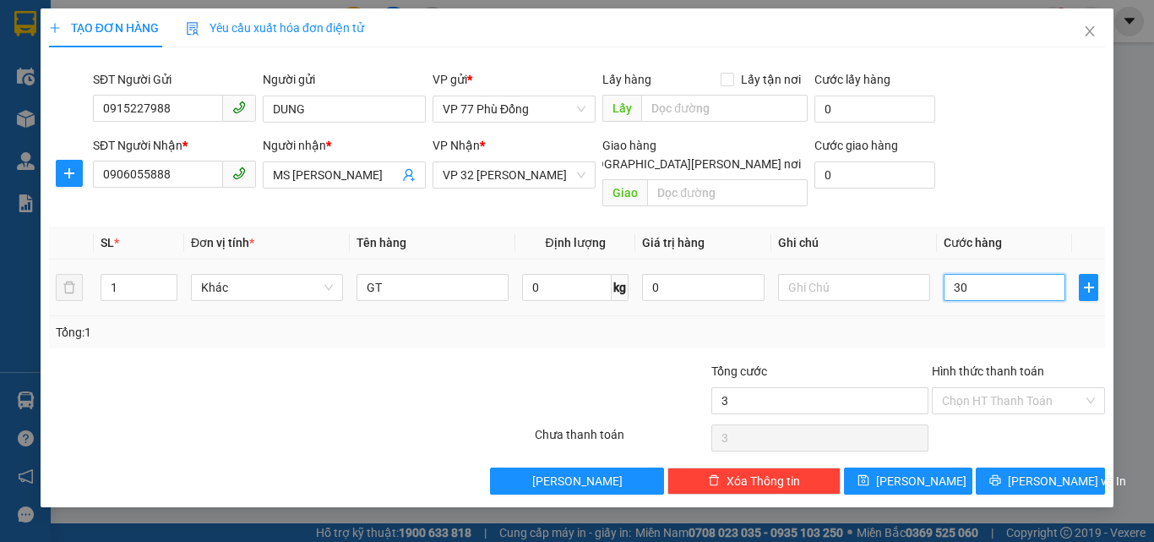
type input "30"
type input "30.000"
click at [966, 323] on div "Tổng: 1" at bounding box center [577, 332] width 1043 height 19
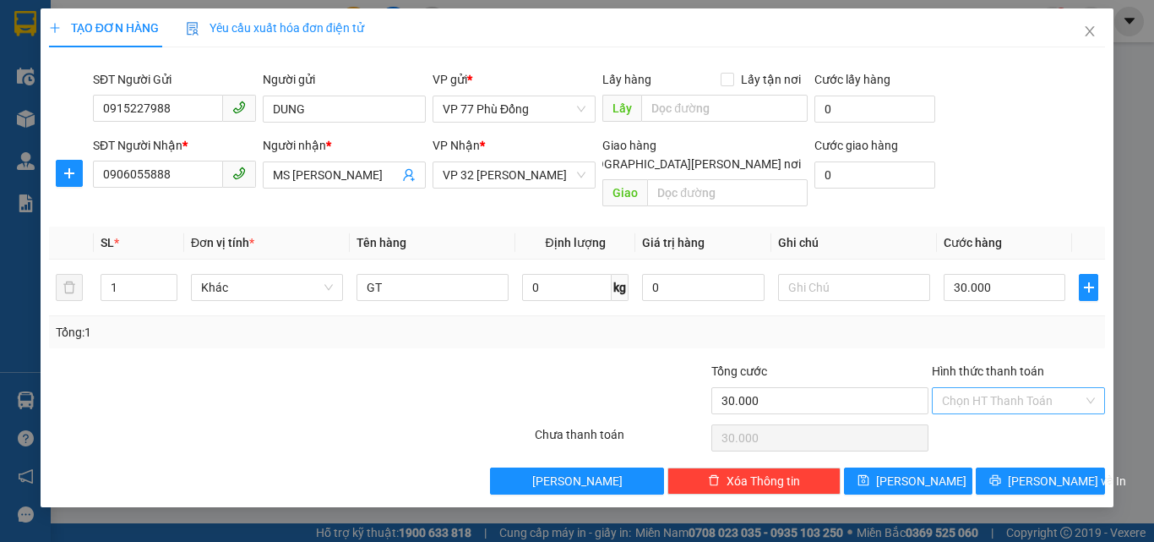
click at [952, 388] on input "Hình thức thanh toán" at bounding box center [1012, 400] width 141 height 25
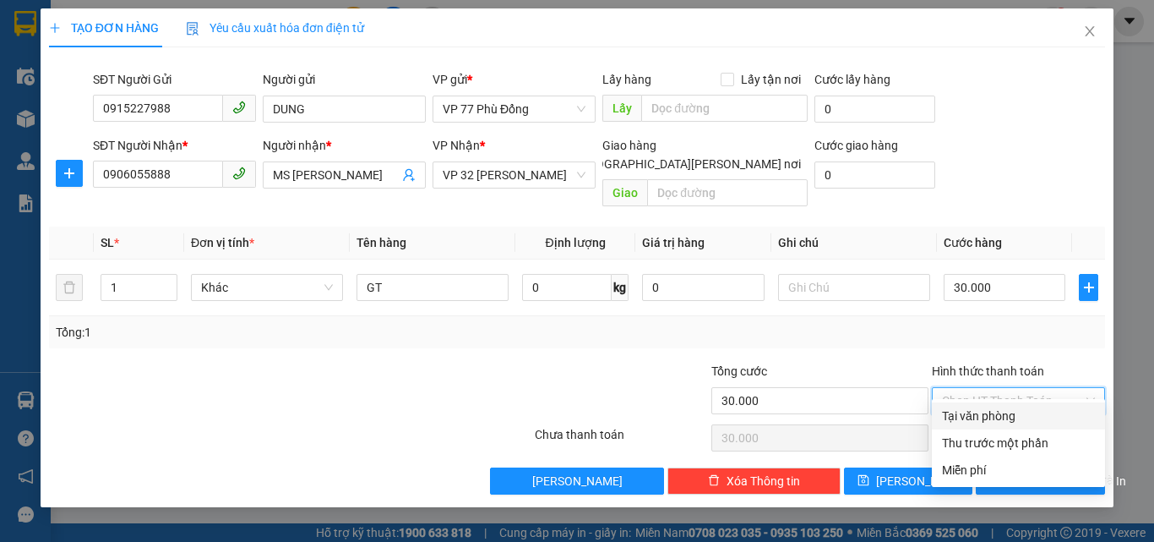
click at [954, 421] on div "Tại văn phòng" at bounding box center [1018, 416] width 153 height 19
type input "0"
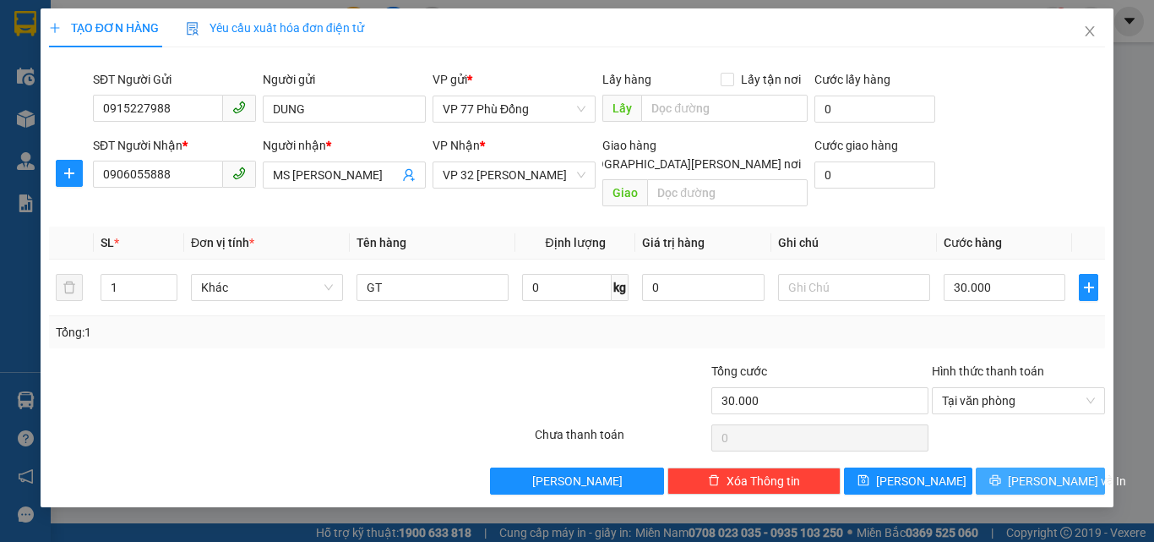
click at [999, 467] on button "[PERSON_NAME] và In" at bounding box center [1040, 480] width 129 height 27
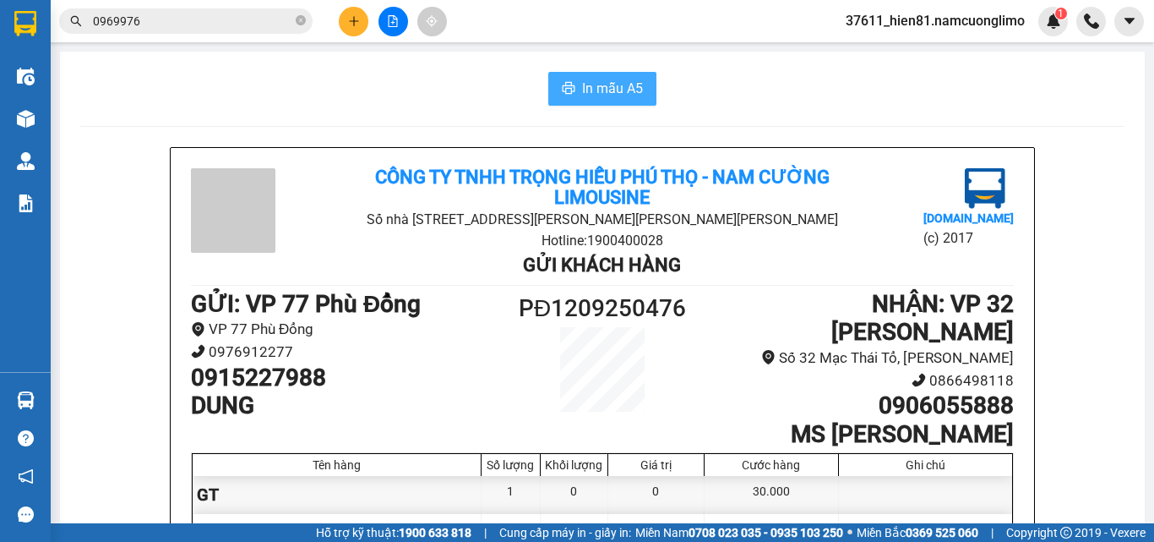
click at [601, 84] on span "In mẫu A5" at bounding box center [612, 88] width 61 height 21
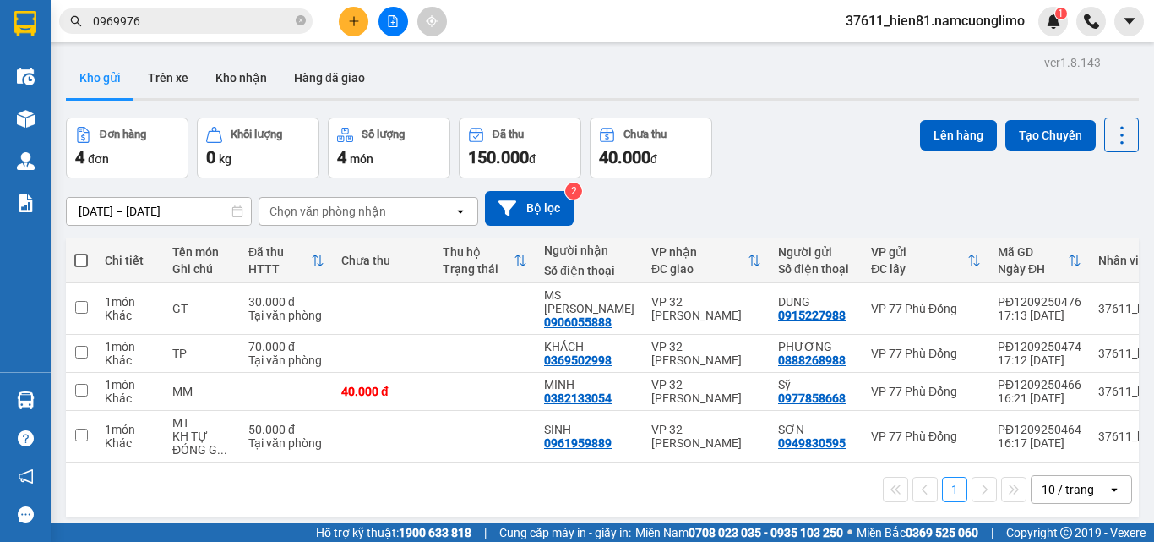
click at [84, 254] on span at bounding box center [81, 261] width 14 height 14
click at [81, 252] on input "checkbox" at bounding box center [81, 252] width 0 height 0
checkbox input "true"
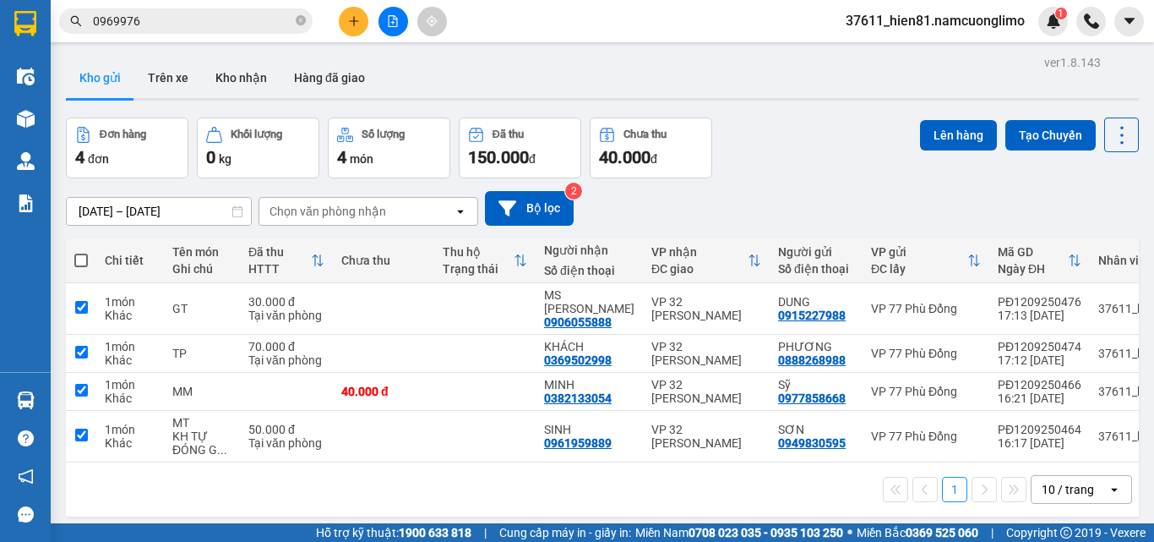
checkbox input "true"
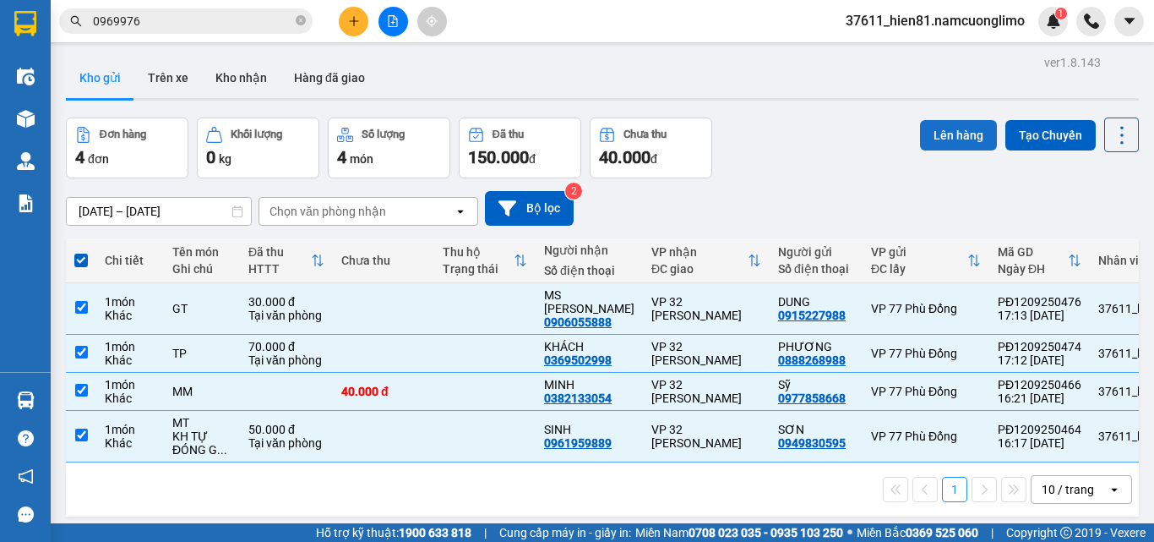
click at [941, 137] on button "Lên hàng" at bounding box center [958, 135] width 77 height 30
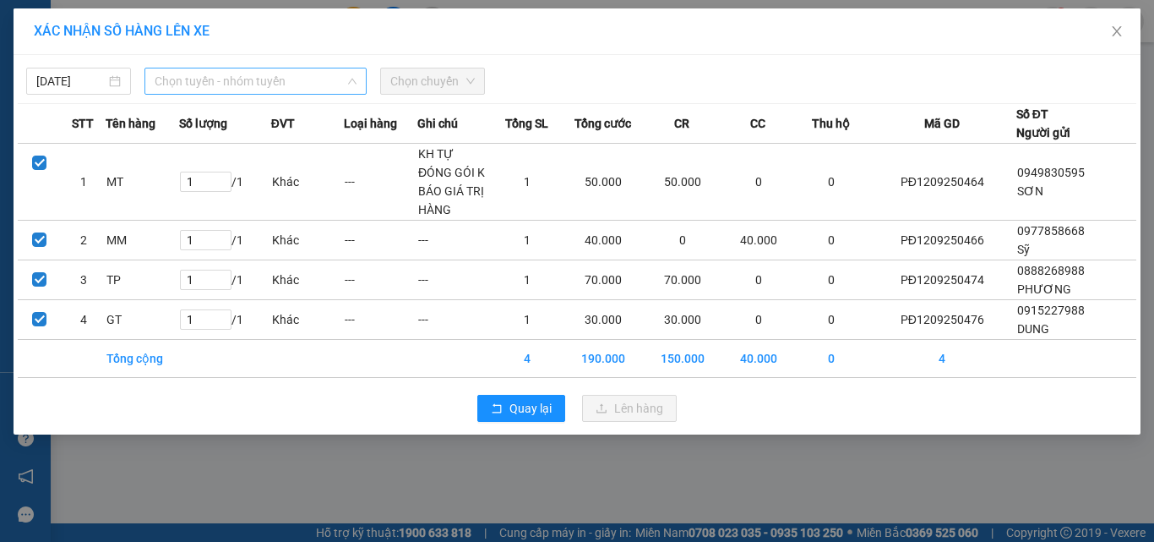
click at [243, 85] on span "Chọn tuyến - nhóm tuyến" at bounding box center [256, 80] width 202 height 25
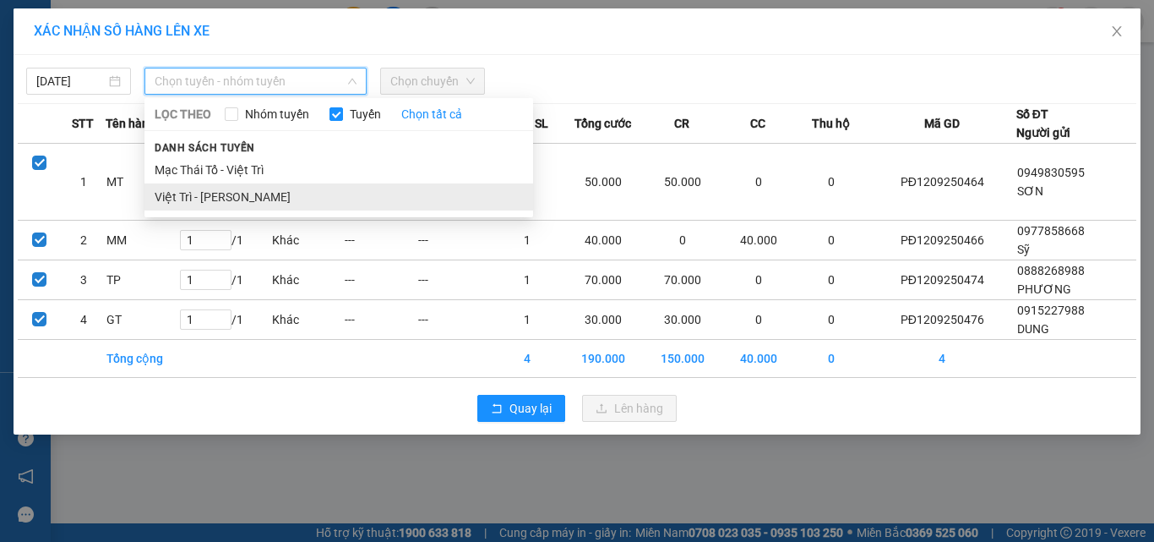
click at [205, 193] on li "Việt Trì - [PERSON_NAME]" at bounding box center [339, 196] width 389 height 27
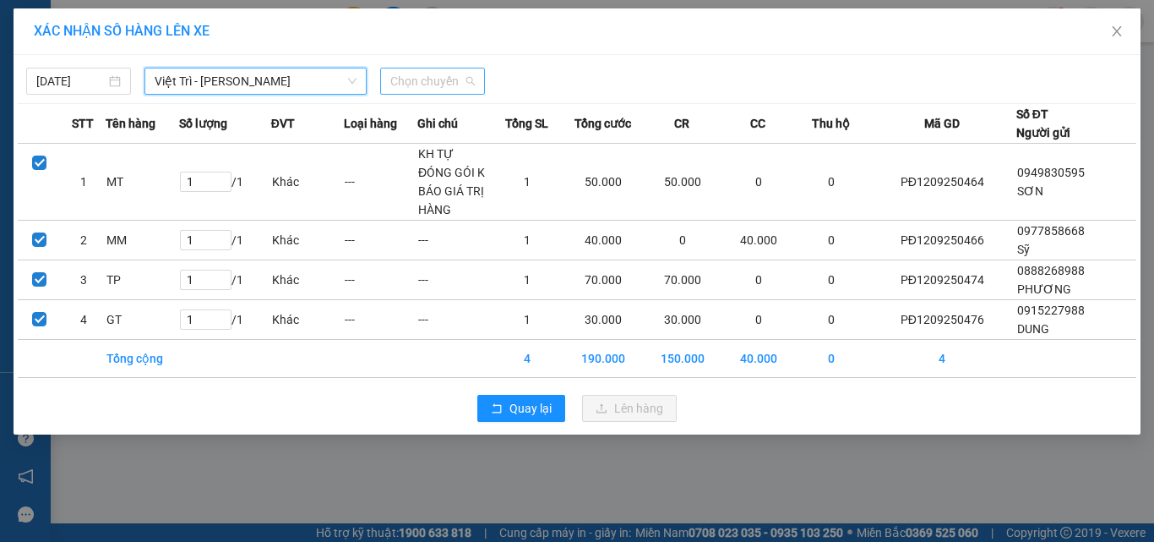
click at [407, 89] on span "Chọn chuyến" at bounding box center [432, 80] width 85 height 25
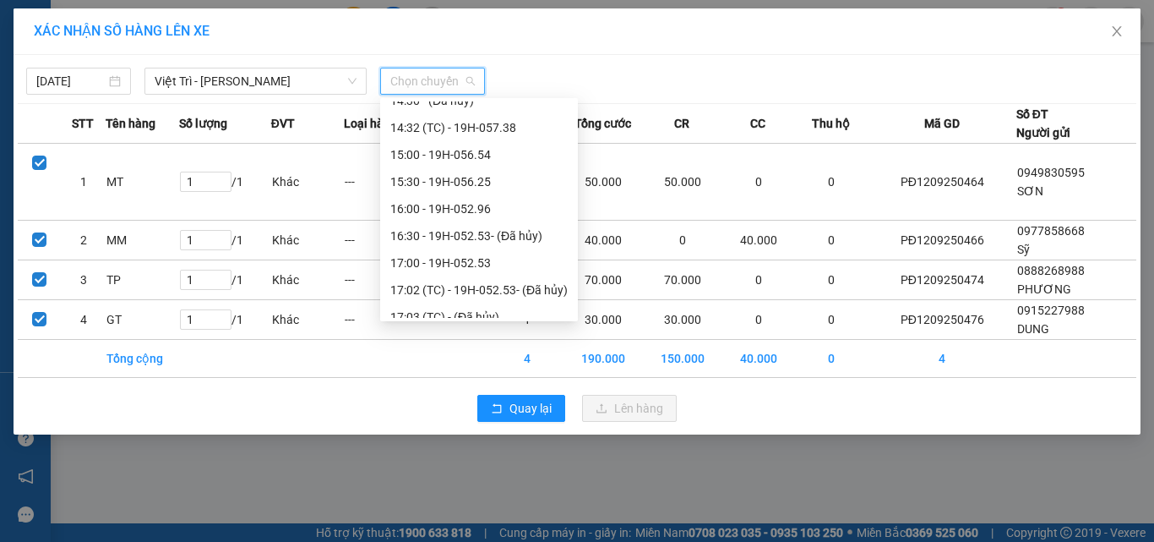
scroll to position [592, 0]
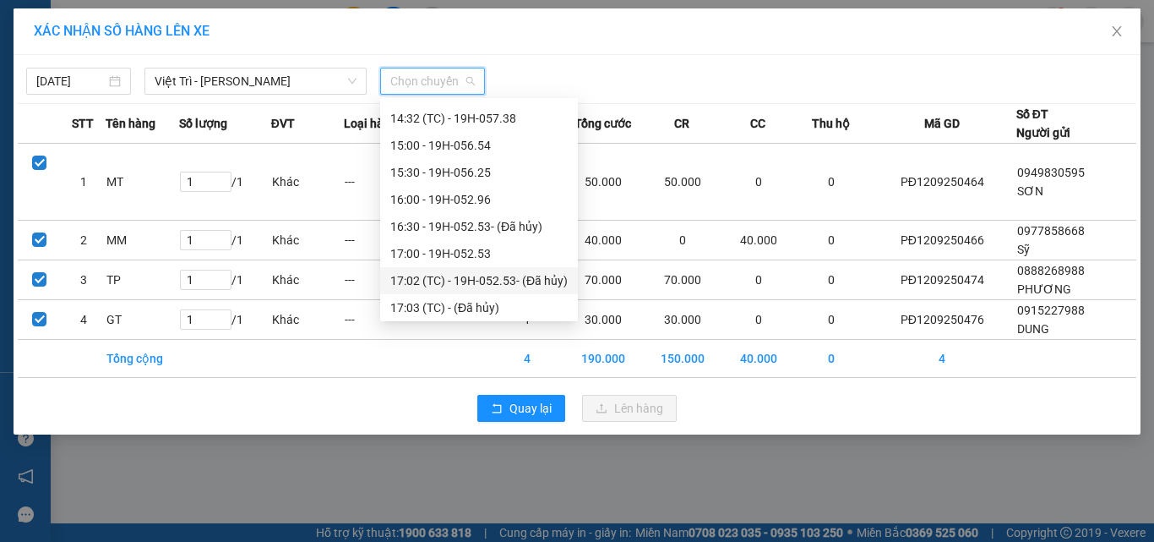
click at [485, 283] on div "17:02 (TC) - 19H-052.53 - (Đã [PERSON_NAME])" at bounding box center [478, 280] width 177 height 19
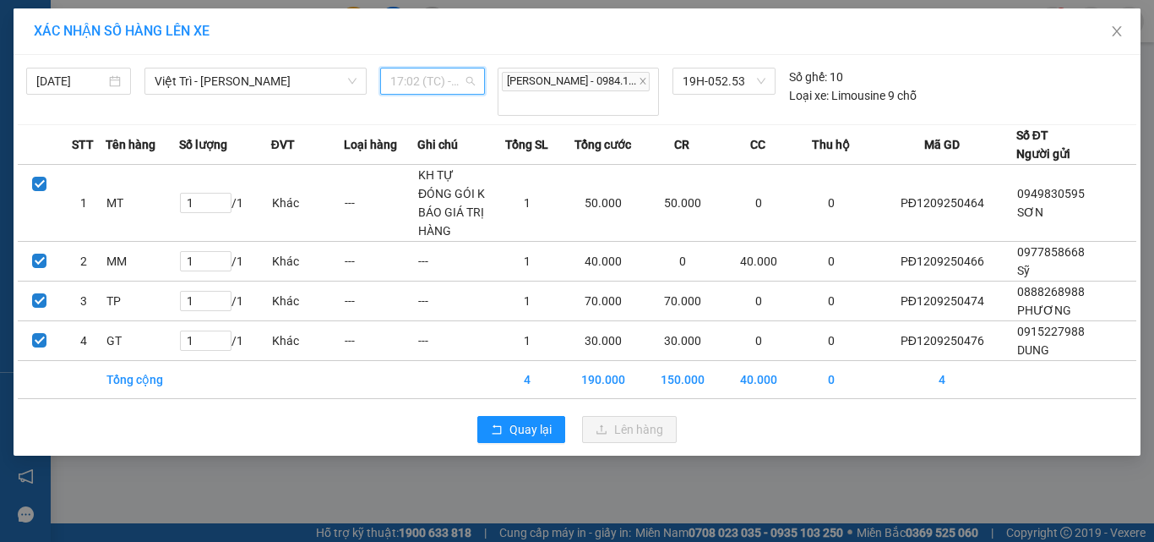
click at [419, 79] on span "17:02 (TC) - 19H-052.53 - (Đã [PERSON_NAME])" at bounding box center [432, 80] width 85 height 25
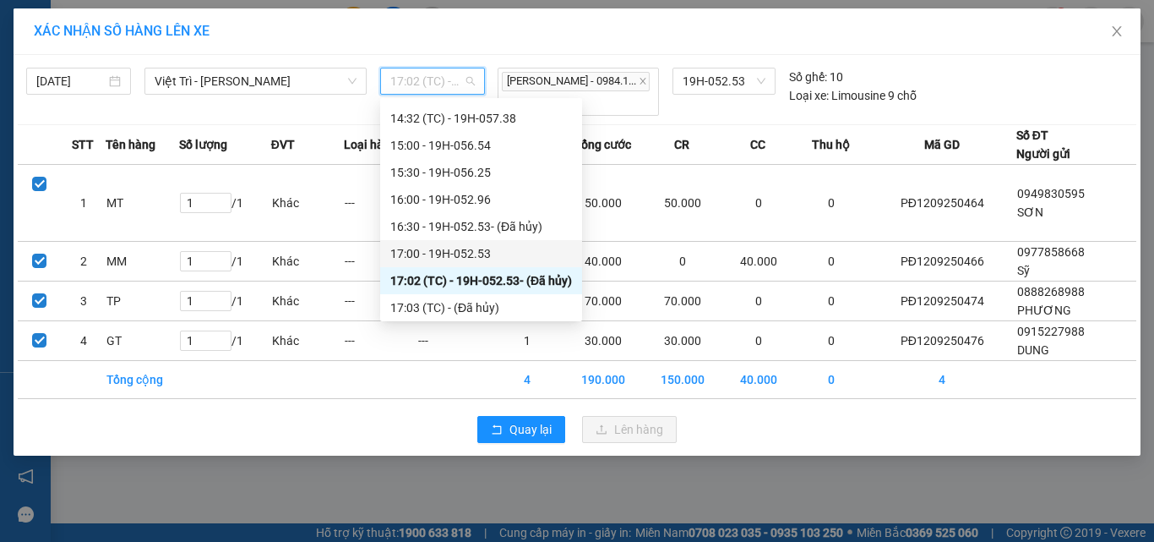
click at [442, 243] on div "17:00 - 19H-052.53" at bounding box center [481, 253] width 202 height 27
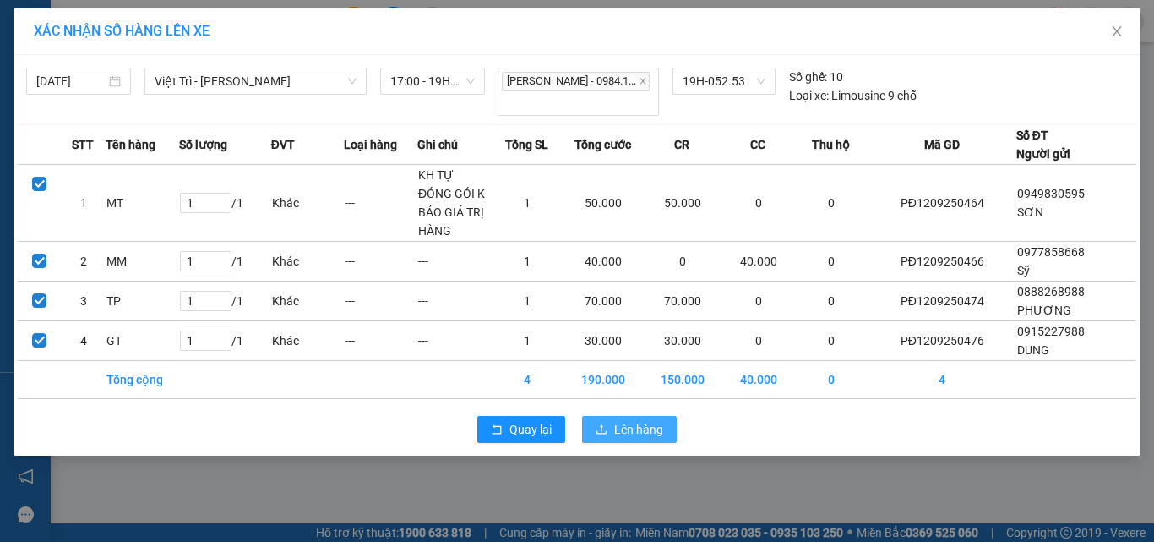
click at [609, 416] on button "Lên hàng" at bounding box center [629, 429] width 95 height 27
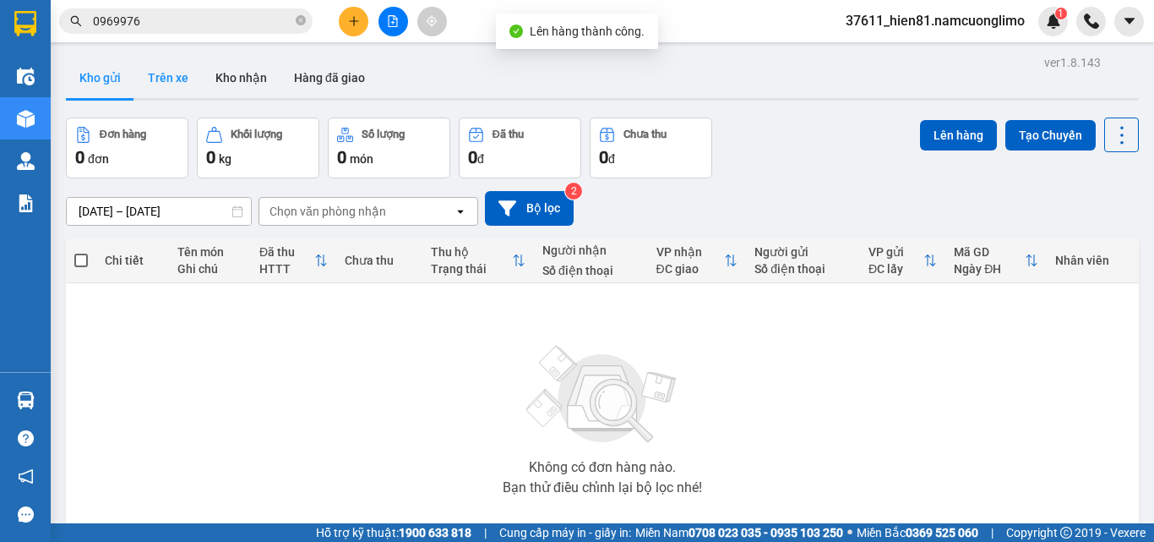
click at [172, 81] on button "Trên xe" at bounding box center [168, 77] width 68 height 41
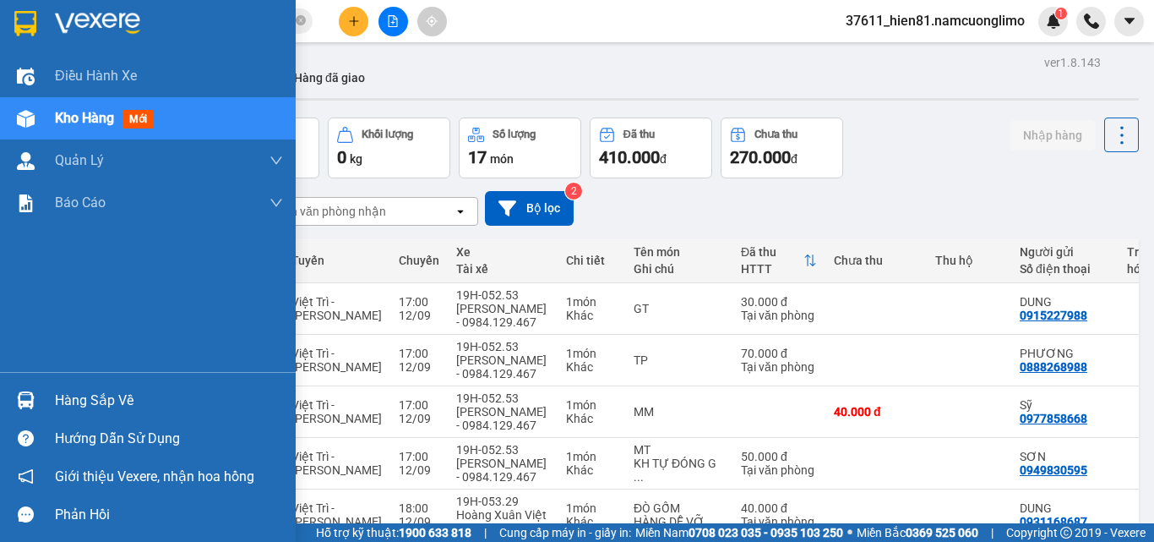
click at [64, 402] on div "Hàng sắp về" at bounding box center [169, 400] width 228 height 25
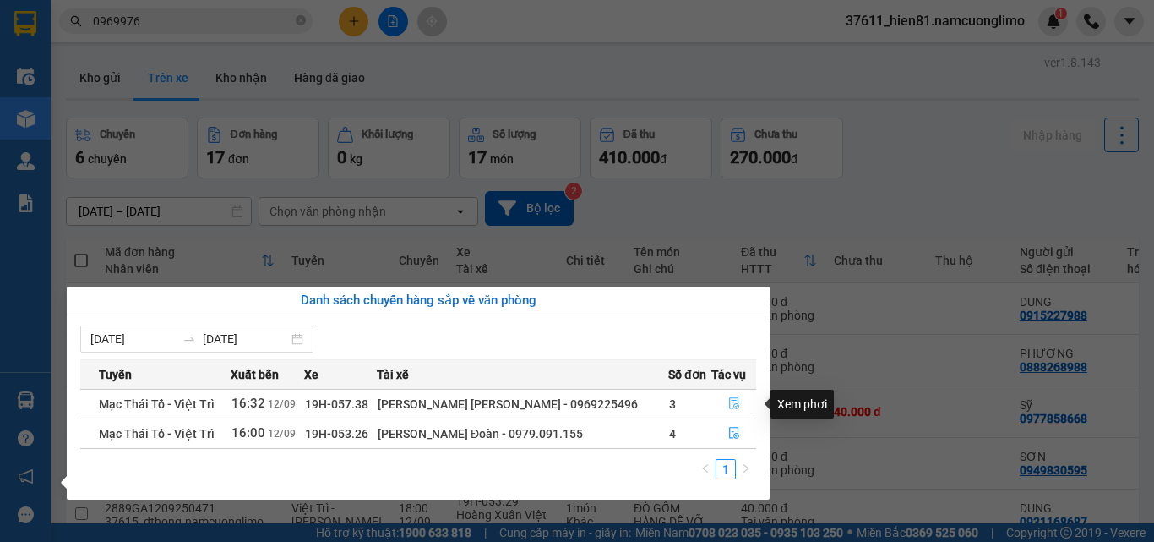
click at [728, 404] on icon "file-done" at bounding box center [734, 403] width 12 height 12
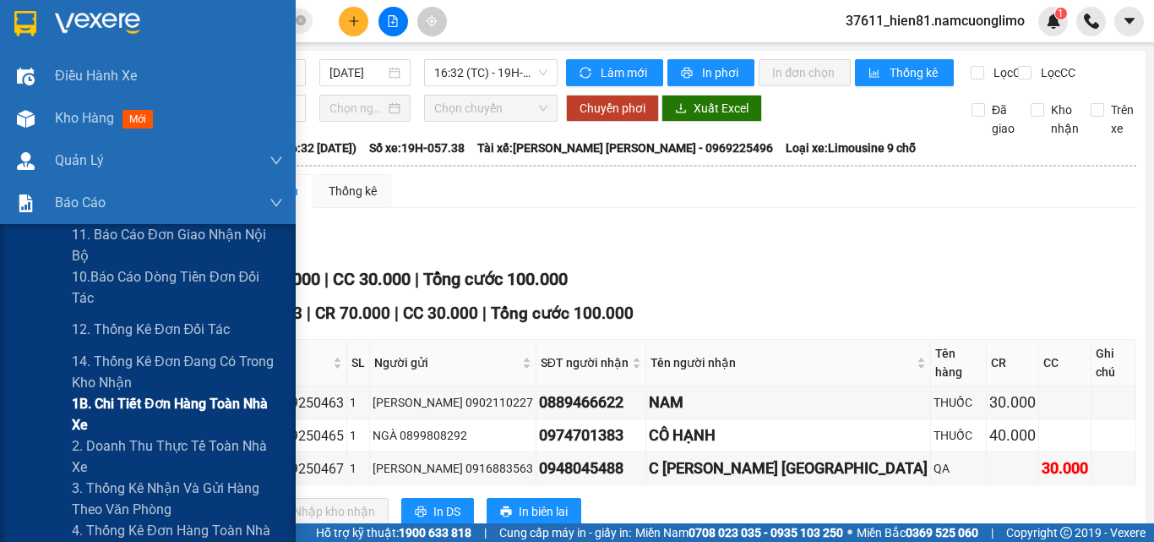
click at [123, 422] on span "1B. Chi tiết đơn hàng toàn nhà xe" at bounding box center [177, 414] width 211 height 42
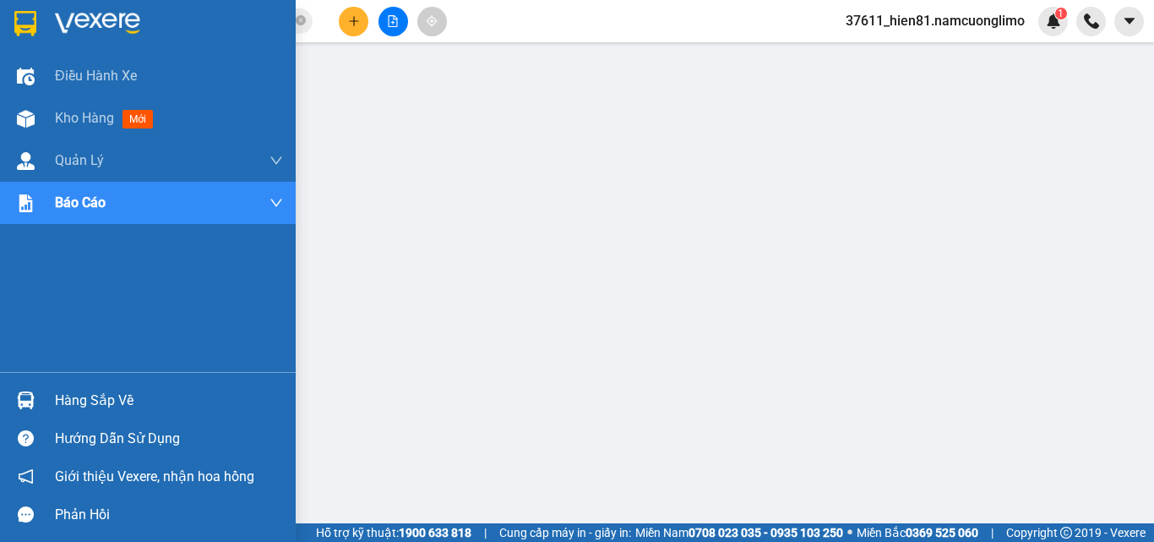
click at [57, 396] on div "Hàng sắp về" at bounding box center [169, 400] width 228 height 25
click at [95, 409] on div "Hàng sắp về" at bounding box center [169, 400] width 228 height 25
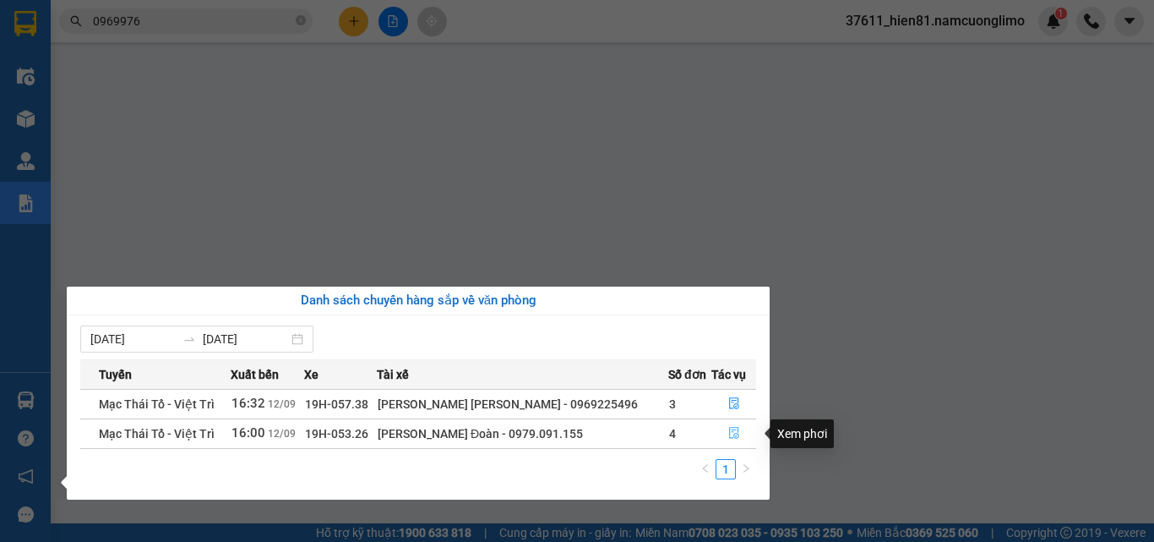
click at [731, 435] on icon "file-done" at bounding box center [734, 433] width 12 height 12
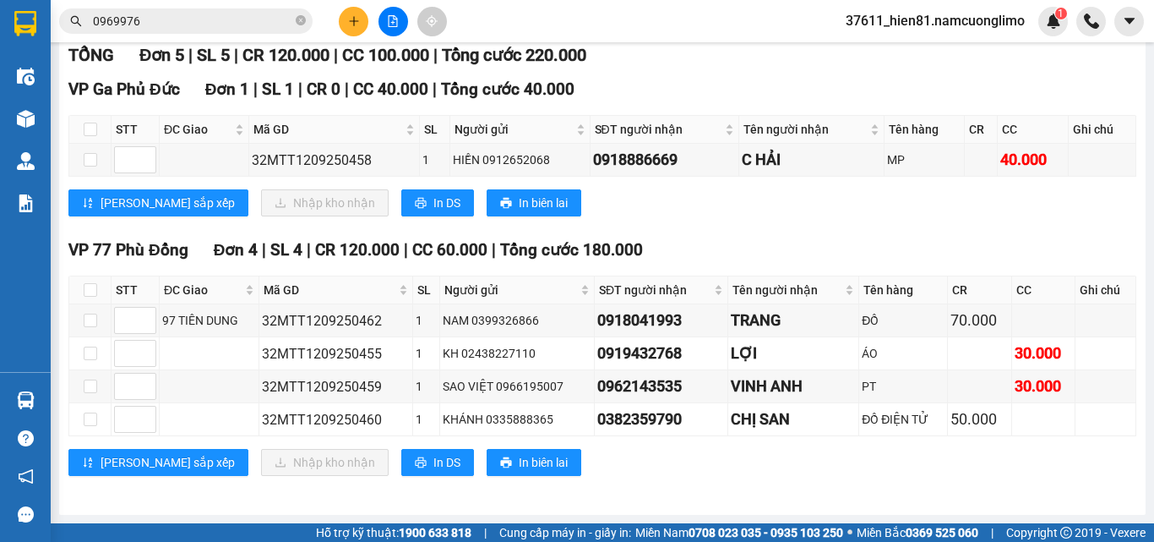
scroll to position [238, 0]
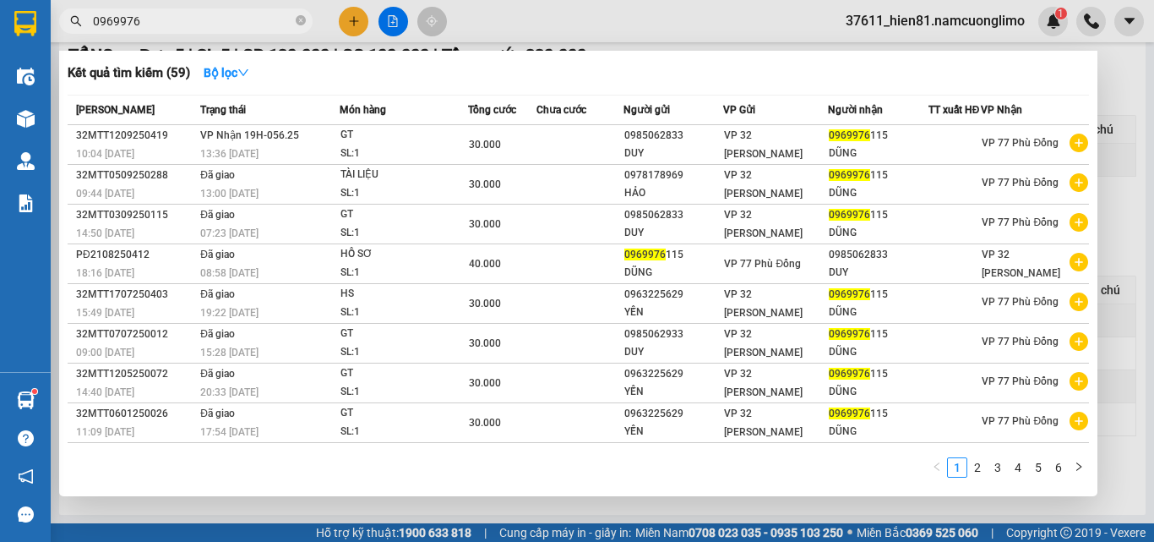
drag, startPoint x: 150, startPoint y: 28, endPoint x: 94, endPoint y: 25, distance: 55.8
click at [94, 25] on input "0969976" at bounding box center [192, 21] width 199 height 19
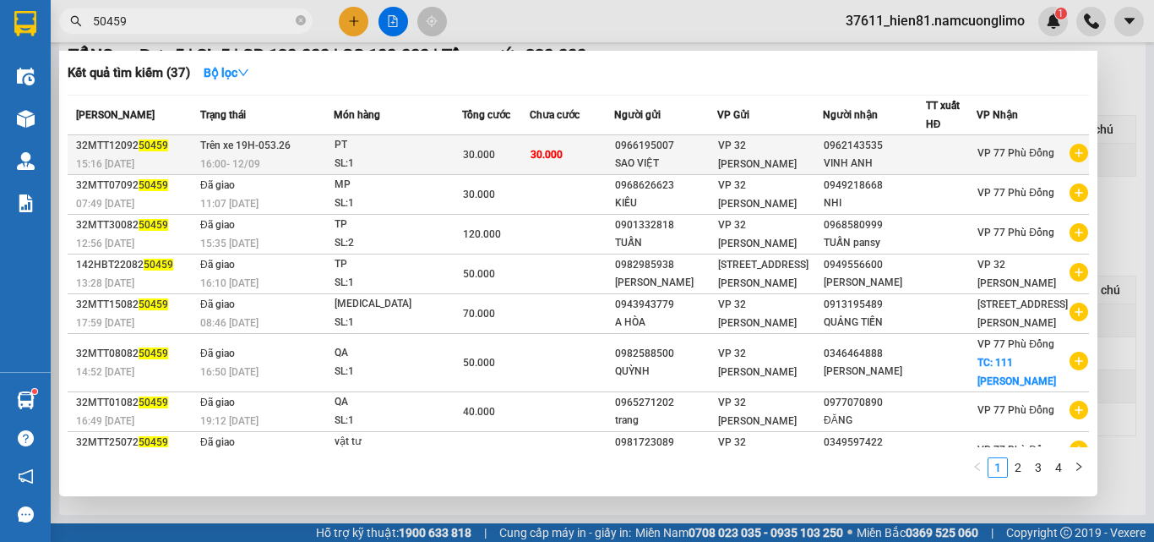
type input "50459"
click at [838, 155] on div "VINH ANH" at bounding box center [874, 164] width 101 height 18
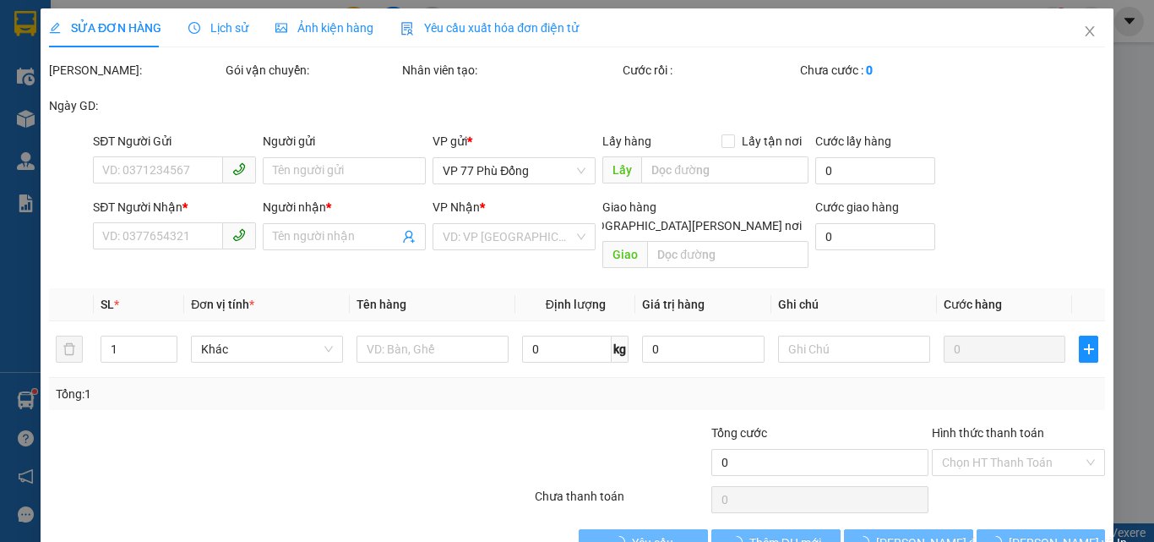
type input "0966195007"
type input "SAO VIỆT"
type input "0962143535"
type input "VINH ANH"
type input "30.000"
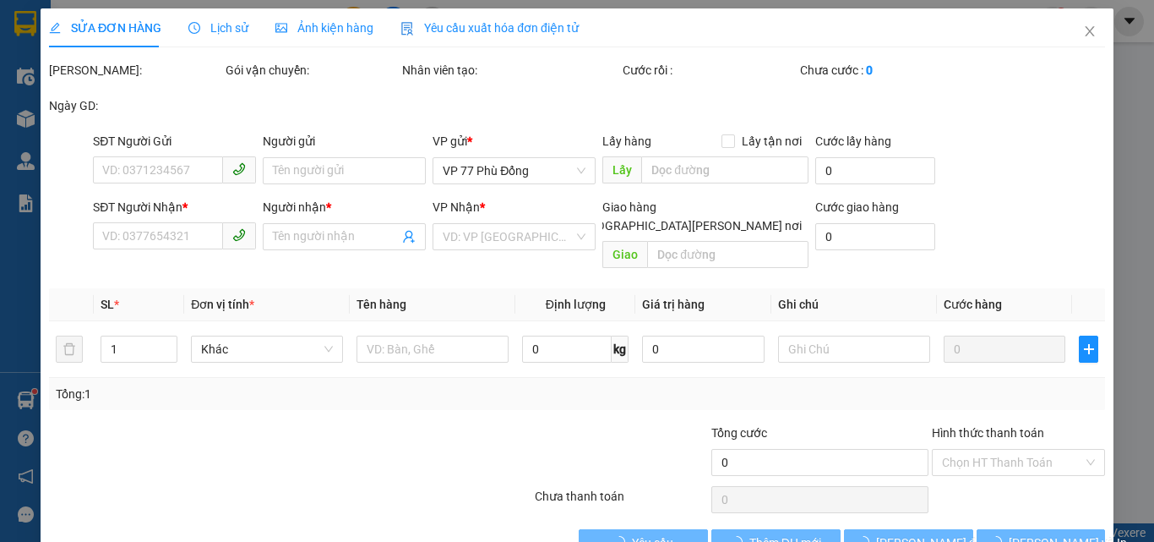
type input "30.000"
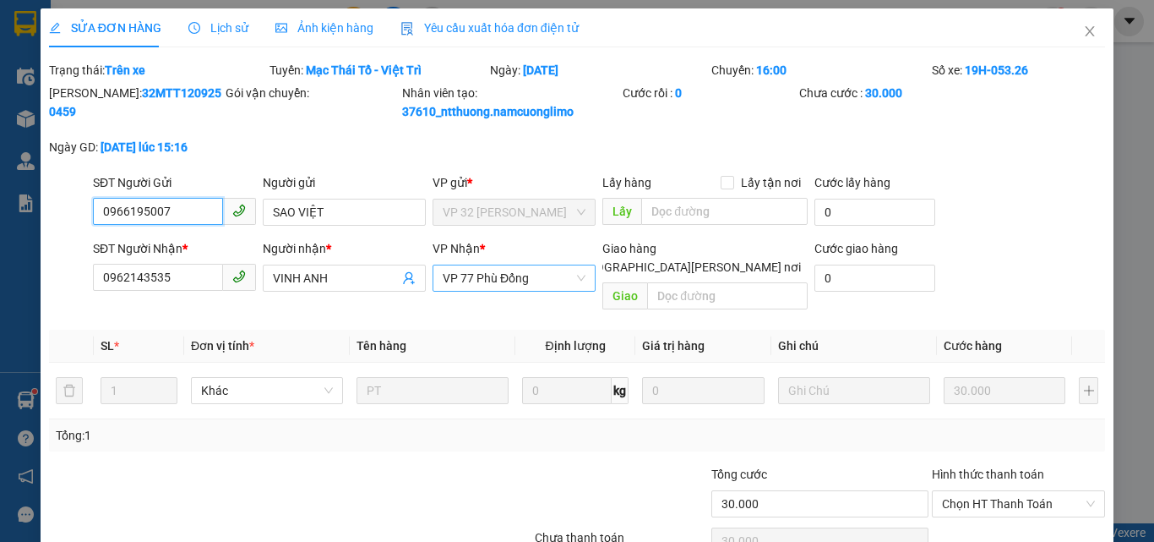
click at [534, 284] on span "VP 77 Phù Đổng" at bounding box center [514, 277] width 143 height 25
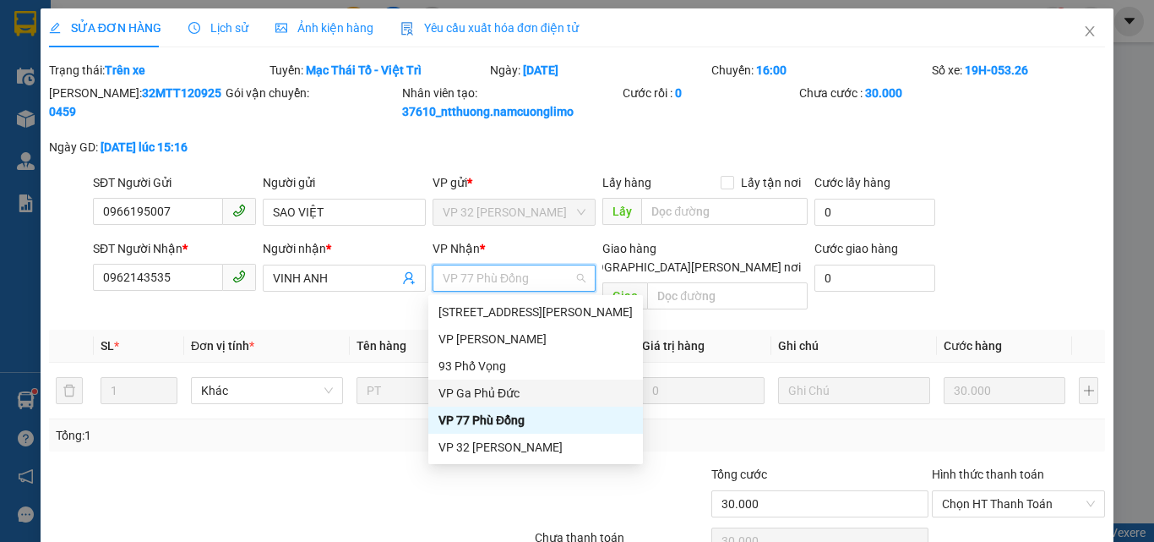
click at [475, 392] on div "VP Ga Phủ Đức" at bounding box center [536, 393] width 194 height 19
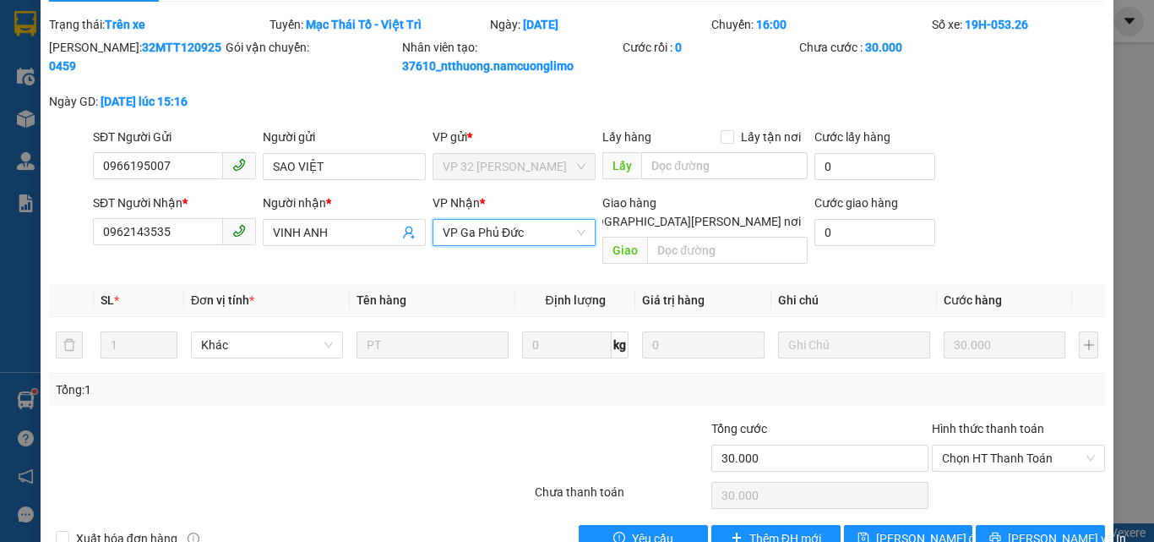
scroll to position [70, 0]
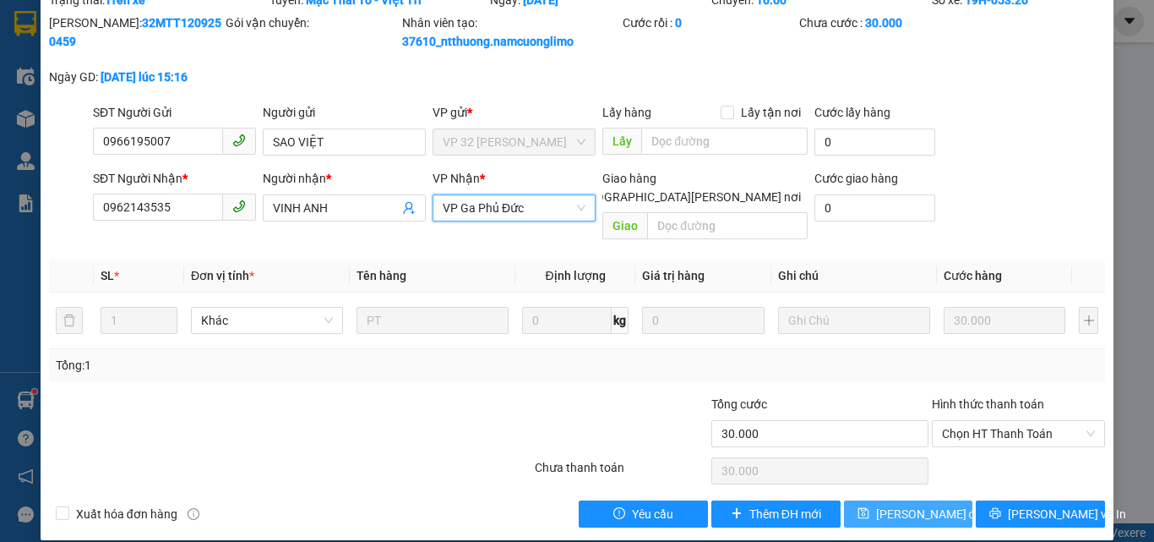
click at [880, 505] on span "[PERSON_NAME] đổi" at bounding box center [930, 514] width 109 height 19
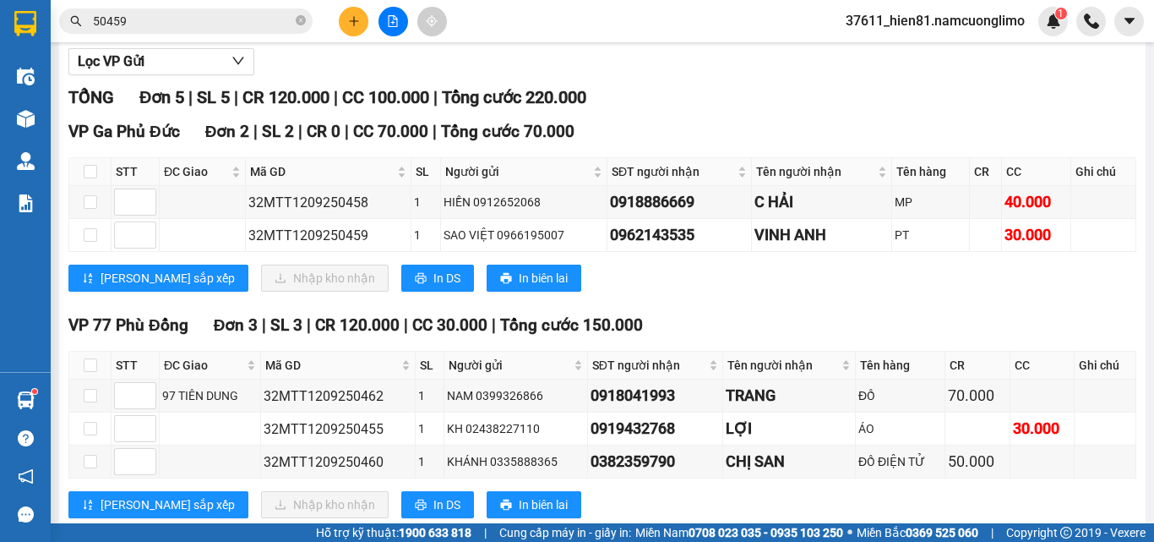
scroll to position [238, 0]
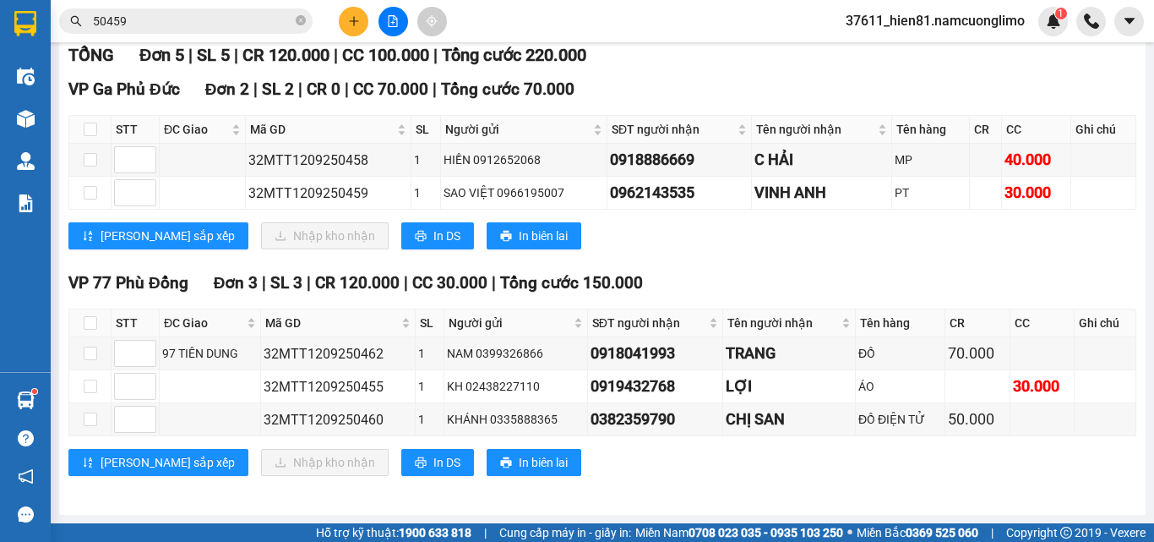
click at [352, 18] on icon "plus" at bounding box center [354, 21] width 12 height 12
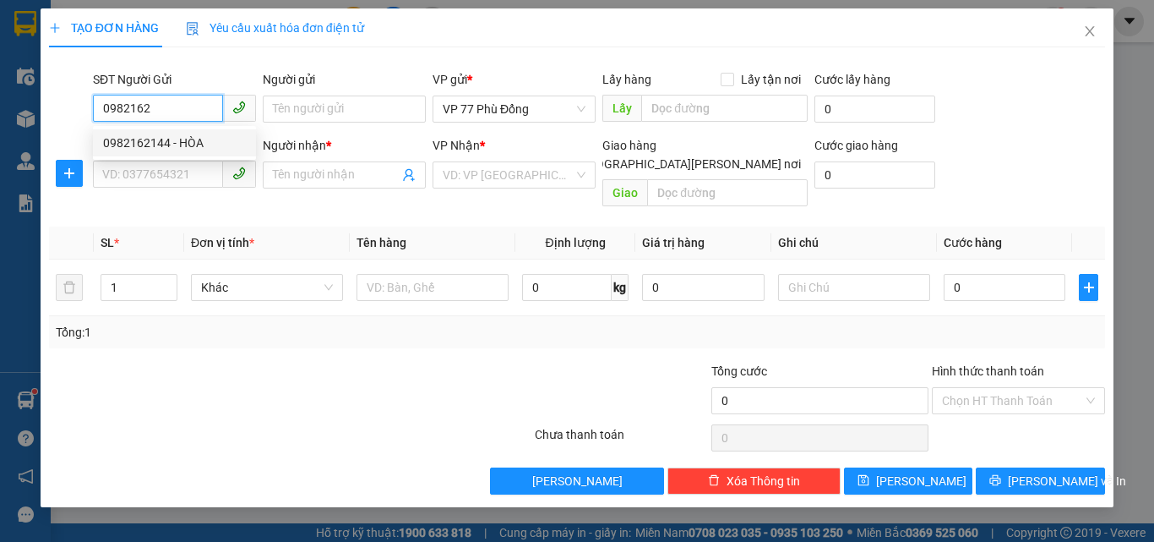
click at [188, 150] on div "0982162144 - HÒA" at bounding box center [174, 143] width 143 height 19
type input "0982162144"
type input "HÒA"
type input "0982162144"
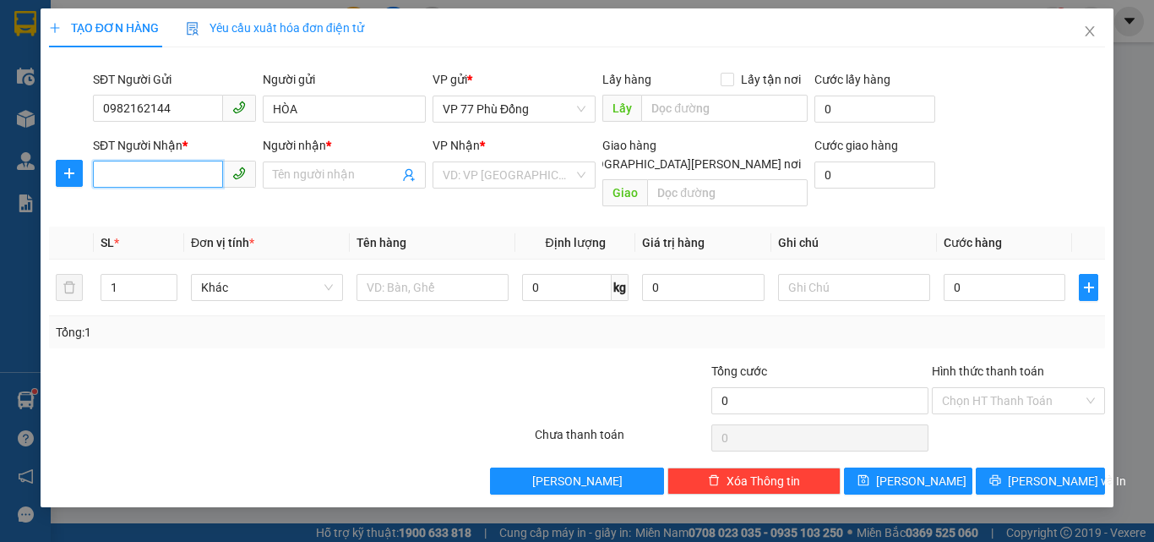
click at [184, 180] on input "SĐT Người Nhận *" at bounding box center [158, 174] width 130 height 27
click at [190, 243] on div "0945529786 - A [PERSON_NAME]" at bounding box center [191, 235] width 177 height 19
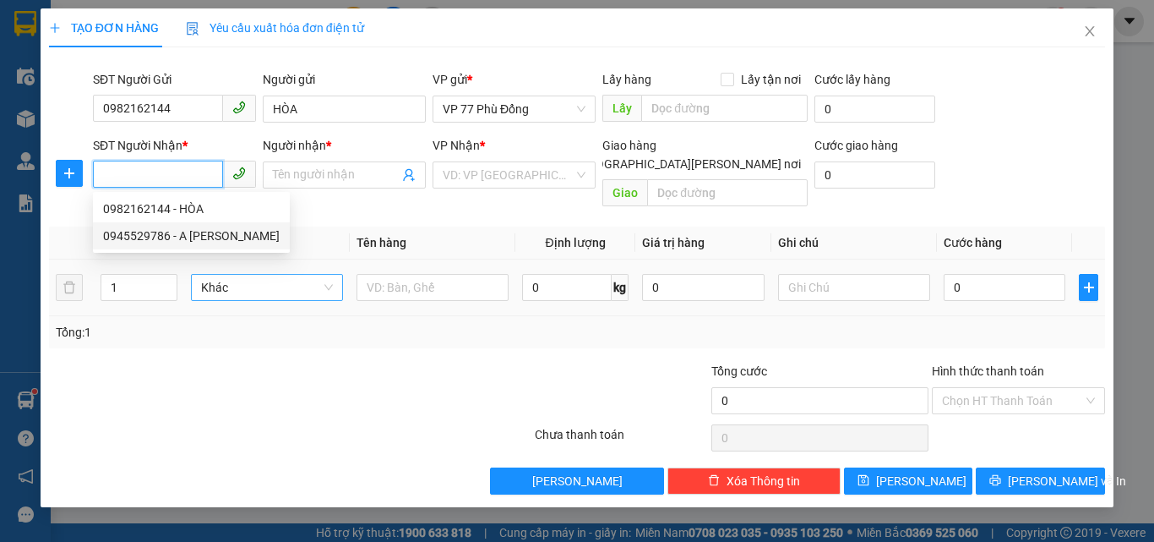
type input "0945529786"
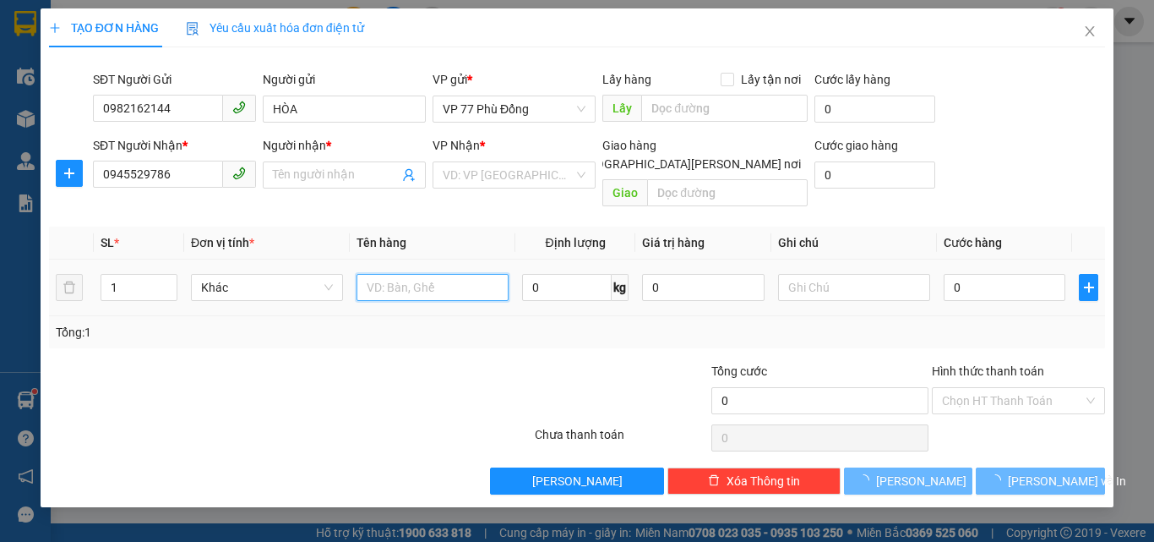
click at [407, 274] on input "text" at bounding box center [433, 287] width 152 height 27
type input "A TRUNG"
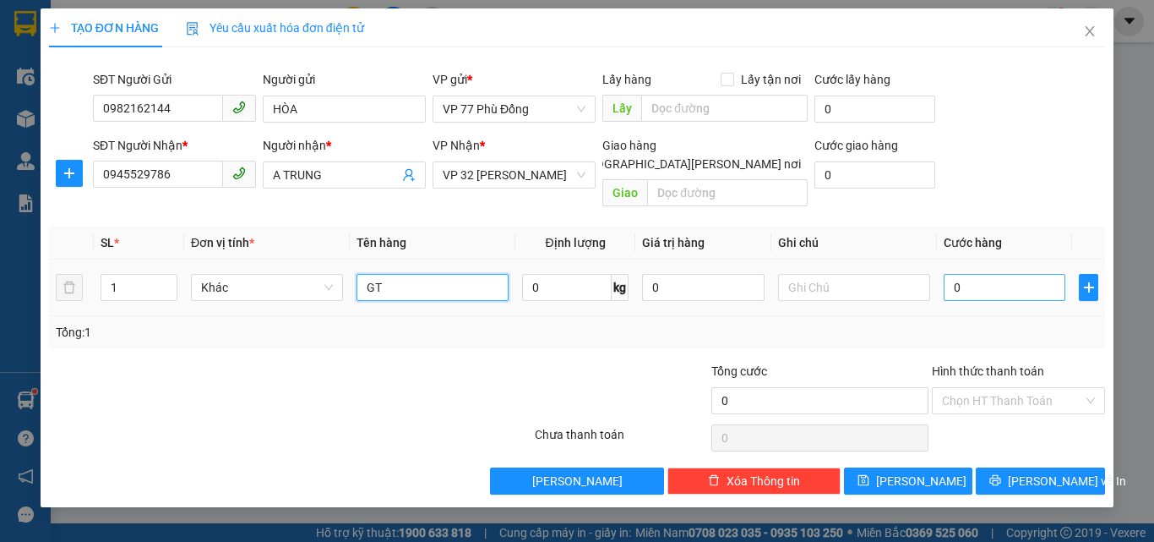
type input "GT"
click at [997, 280] on input "0" at bounding box center [1005, 287] width 122 height 27
type input "3"
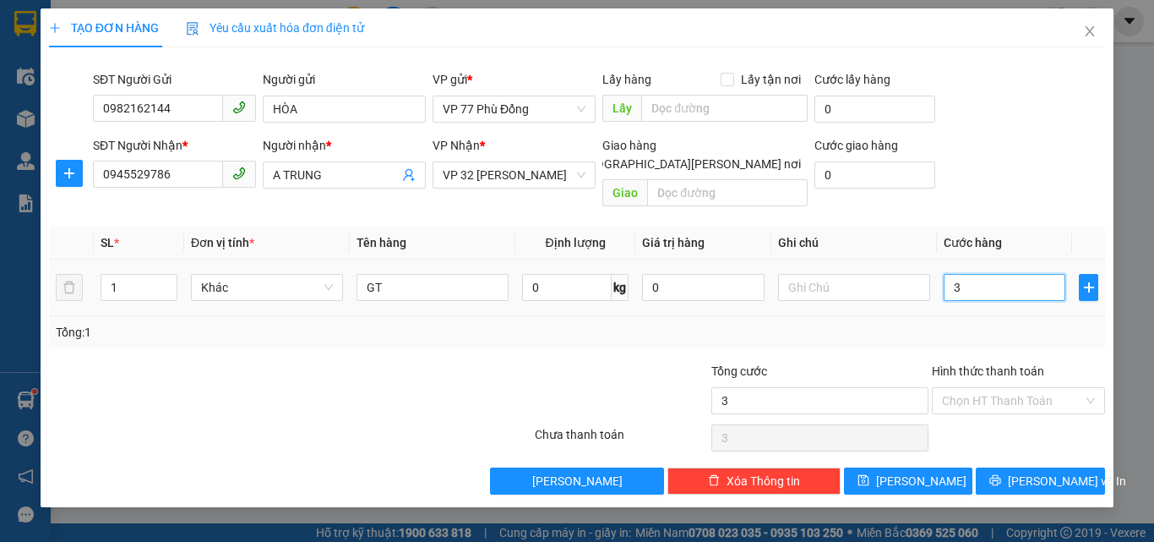
type input "30"
type input "30.000"
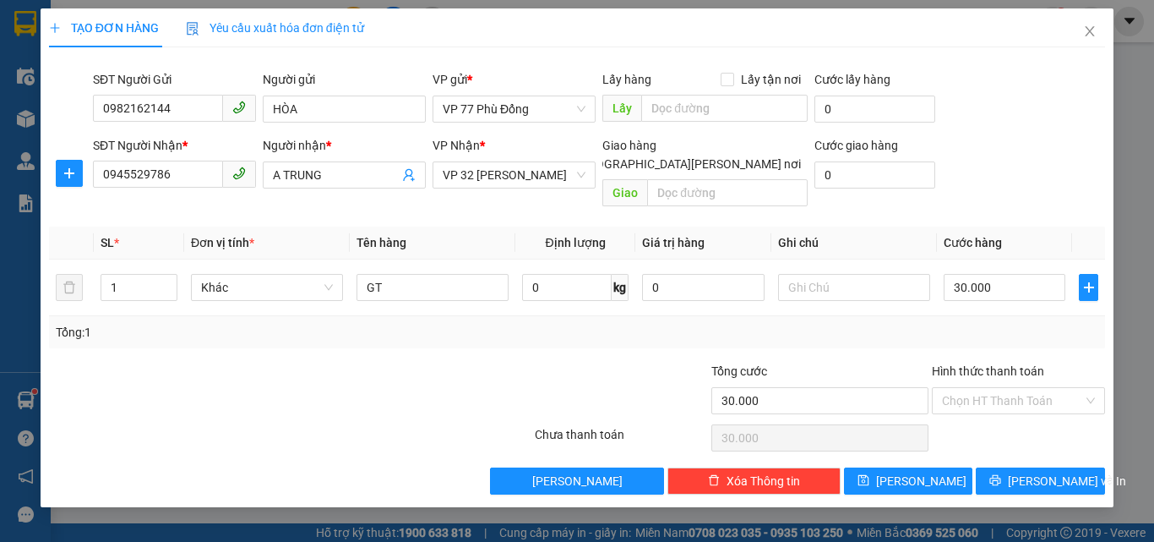
click at [990, 323] on div "Tổng: 1" at bounding box center [577, 332] width 1043 height 19
click at [987, 390] on input "Hình thức thanh toán" at bounding box center [1012, 400] width 141 height 25
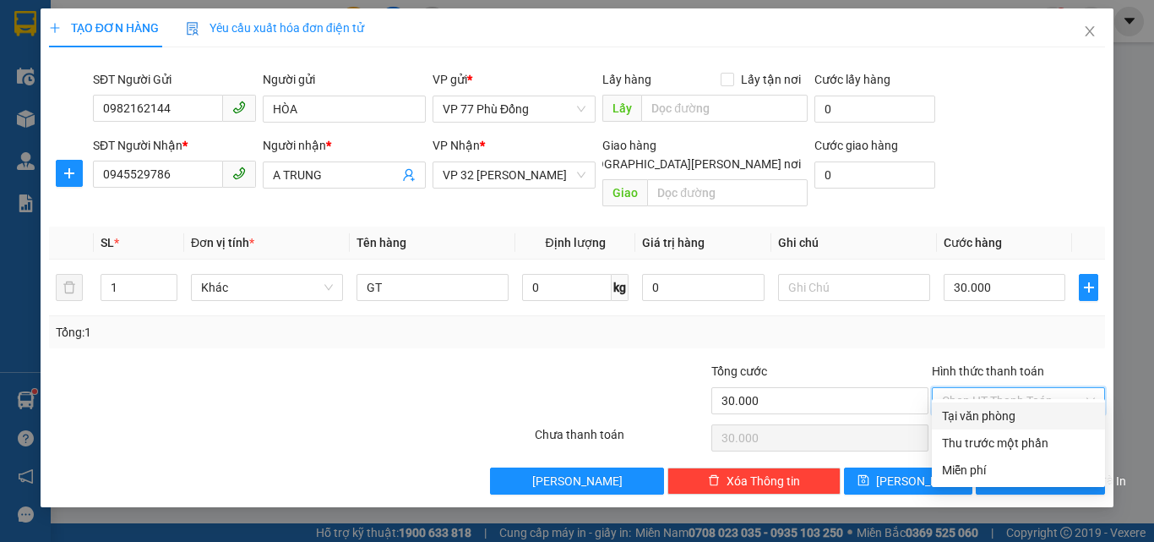
click at [979, 415] on div "Tại văn phòng" at bounding box center [1018, 416] width 153 height 19
type input "0"
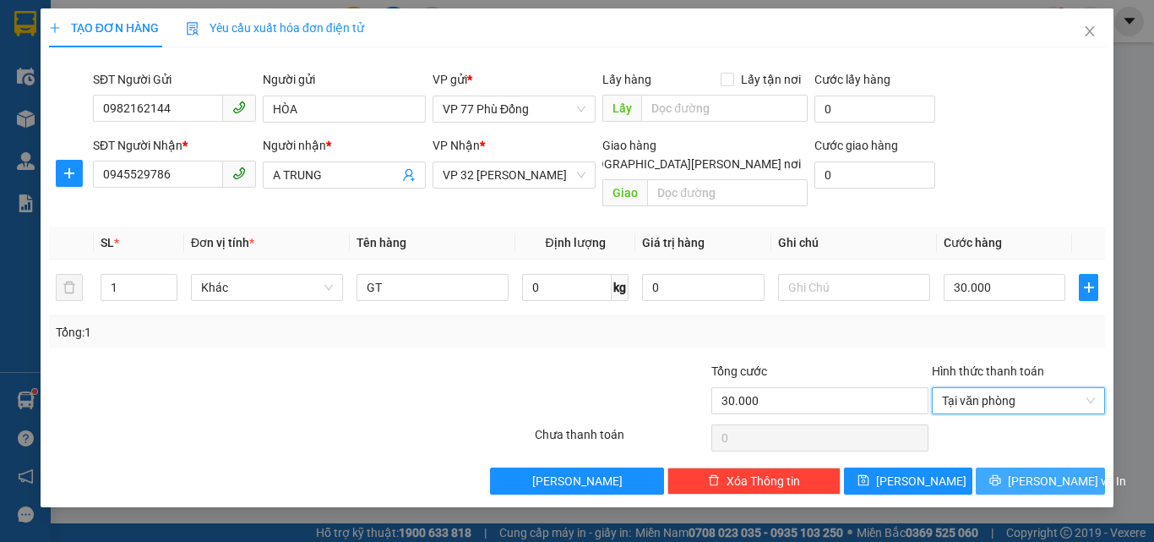
click at [1037, 472] on span "[PERSON_NAME] và In" at bounding box center [1067, 481] width 118 height 19
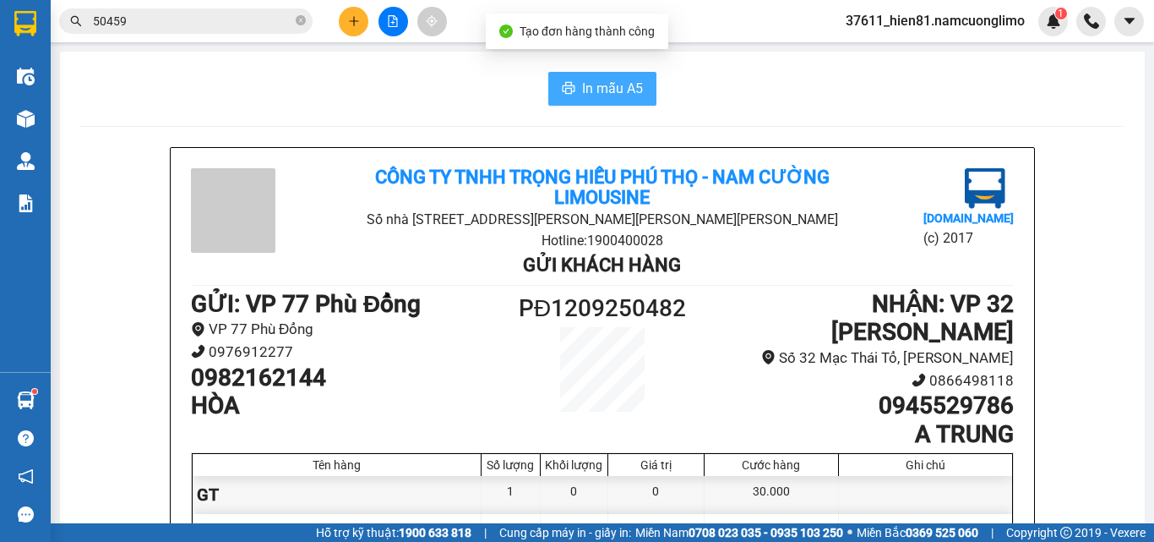
click at [601, 91] on span "In mẫu A5" at bounding box center [612, 88] width 61 height 21
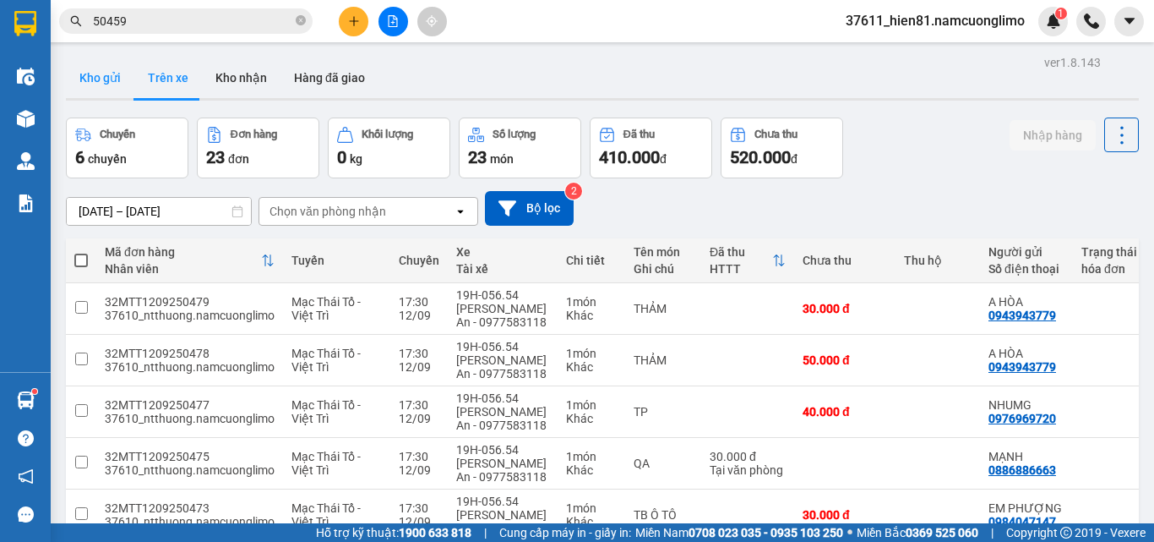
click at [106, 84] on button "Kho gửi" at bounding box center [100, 77] width 68 height 41
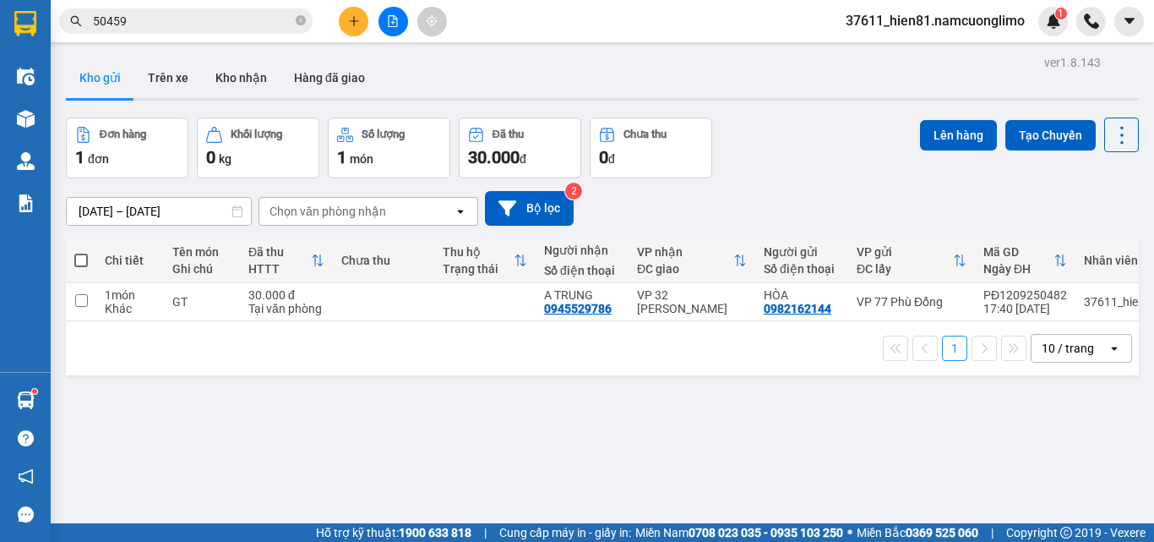
click at [360, 25] on button at bounding box center [354, 22] width 30 height 30
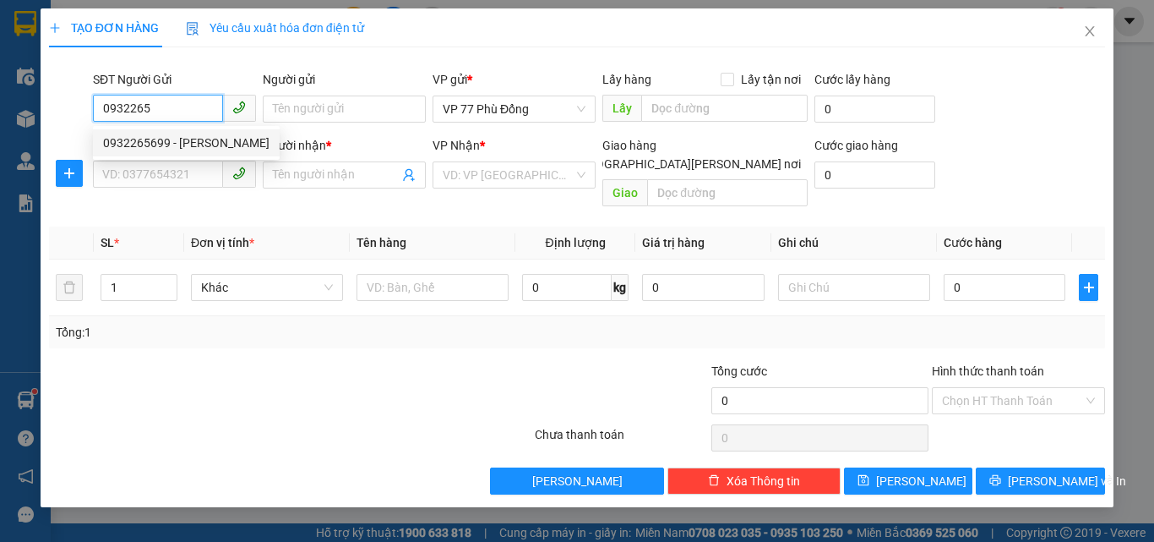
click at [199, 143] on div "0932265699 - [PERSON_NAME]" at bounding box center [186, 143] width 166 height 19
type input "0932265699"
type input "C HẰNG"
type input "0932265699"
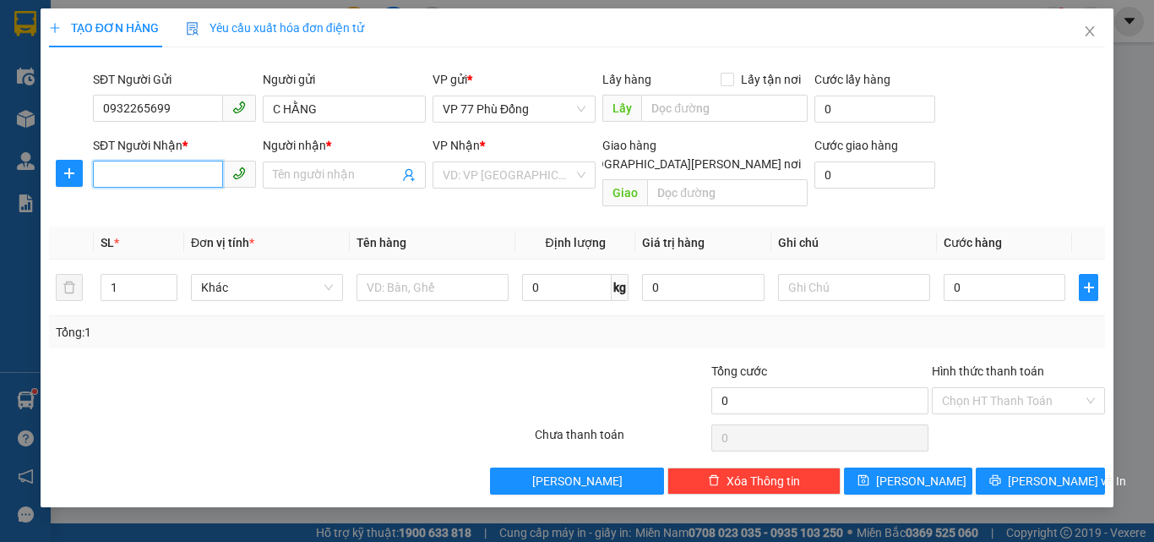
click at [188, 175] on input "SĐT Người Nhận *" at bounding box center [158, 174] width 130 height 27
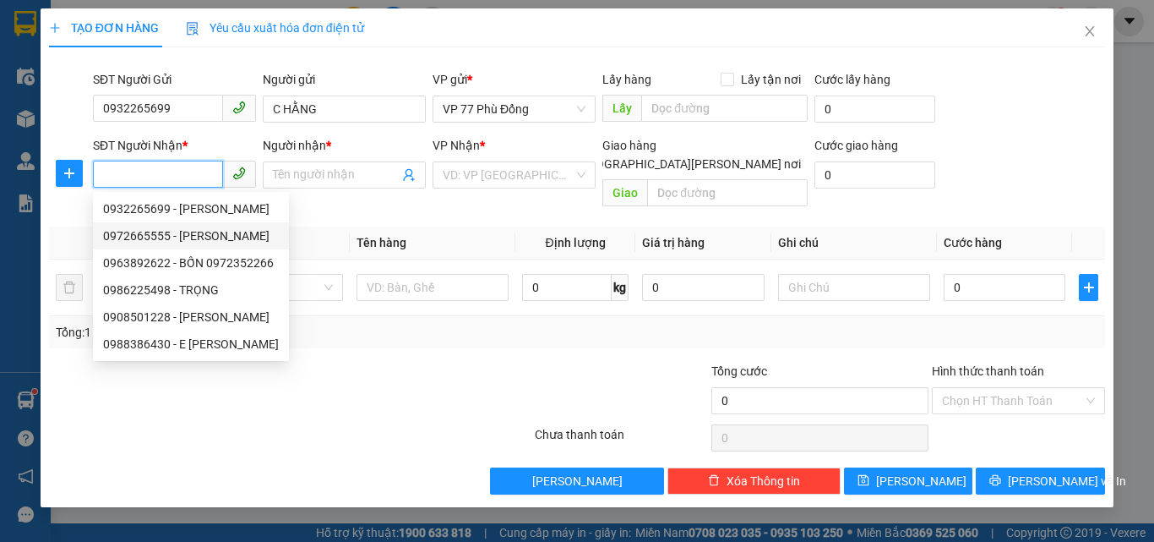
click at [213, 232] on div "0972665555 - [PERSON_NAME]" at bounding box center [191, 235] width 176 height 19
type input "0972665555"
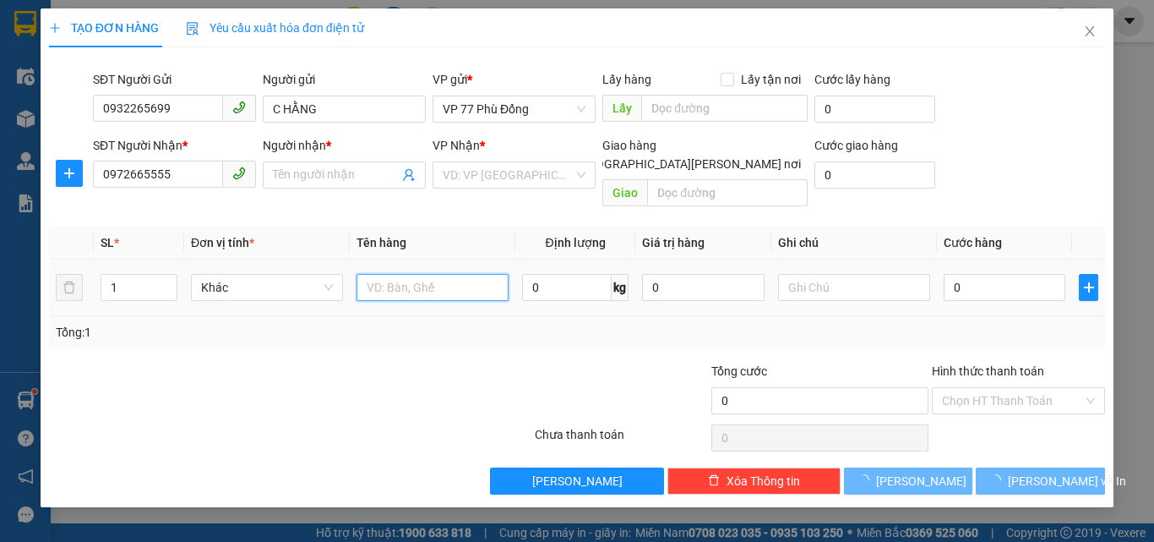
type input "[PERSON_NAME]"
click at [391, 274] on input "text" at bounding box center [433, 287] width 152 height 27
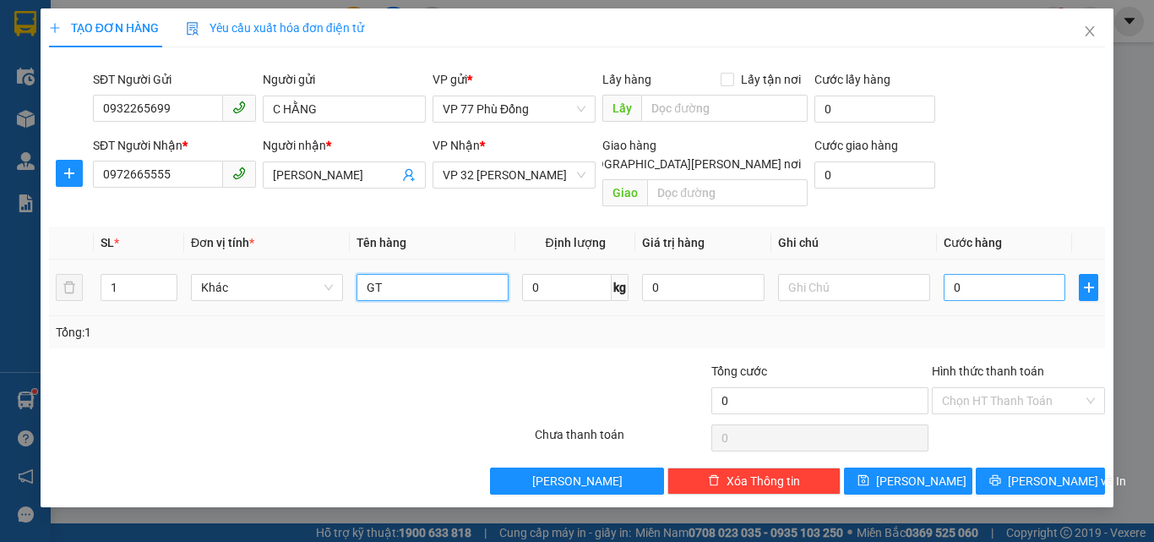
type input "GT"
click at [974, 281] on input "0" at bounding box center [1005, 287] width 122 height 27
type input "3"
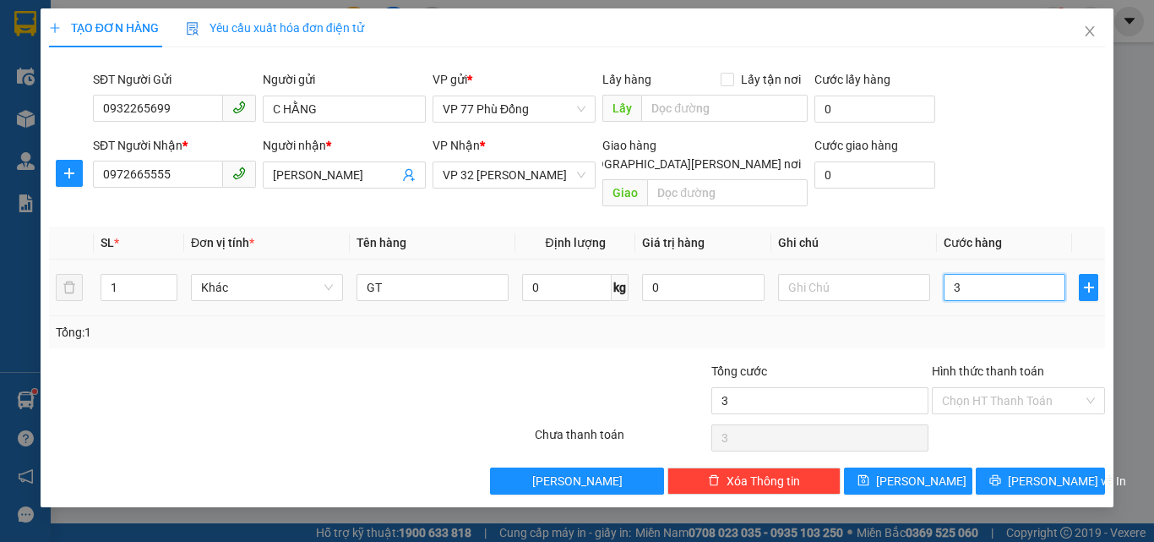
type input "30"
type input "30.000"
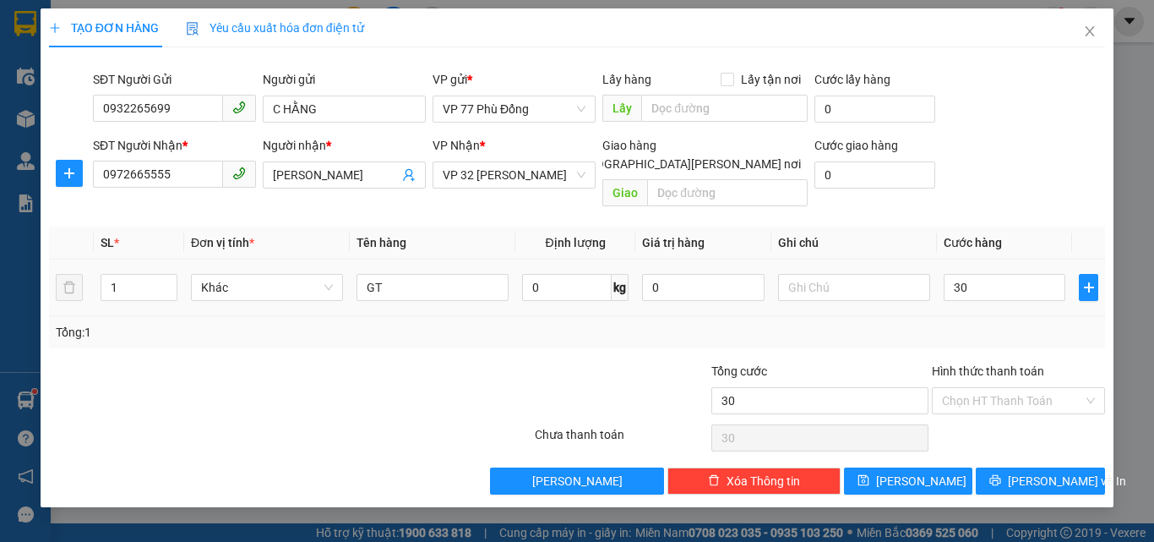
type input "30.000"
click at [975, 323] on div "Tổng: 1" at bounding box center [577, 332] width 1043 height 19
click at [1001, 467] on button "[PERSON_NAME] và In" at bounding box center [1040, 480] width 129 height 27
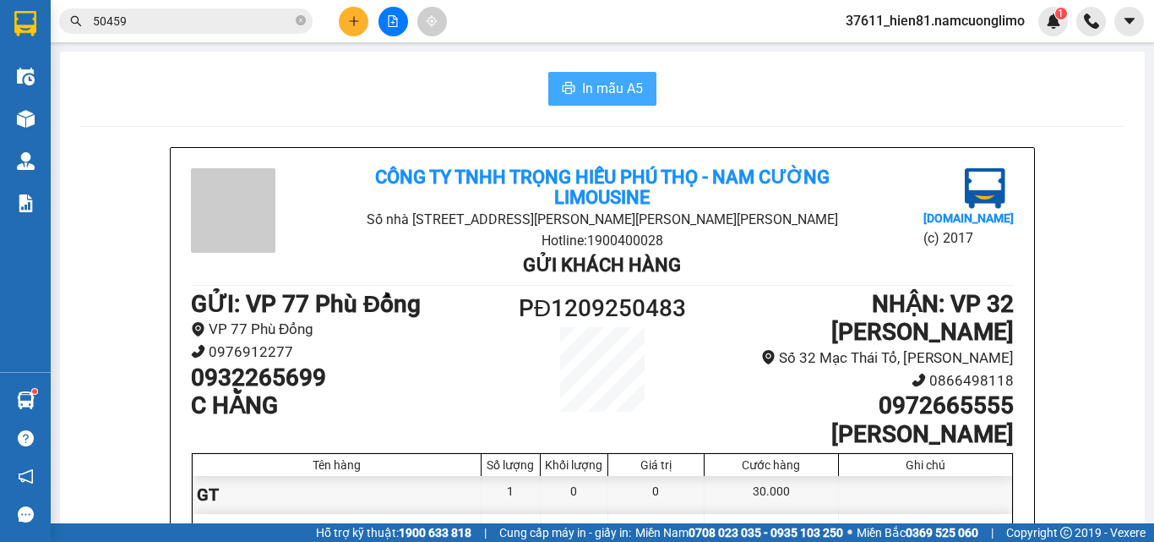
click at [603, 89] on span "In mẫu A5" at bounding box center [612, 88] width 61 height 21
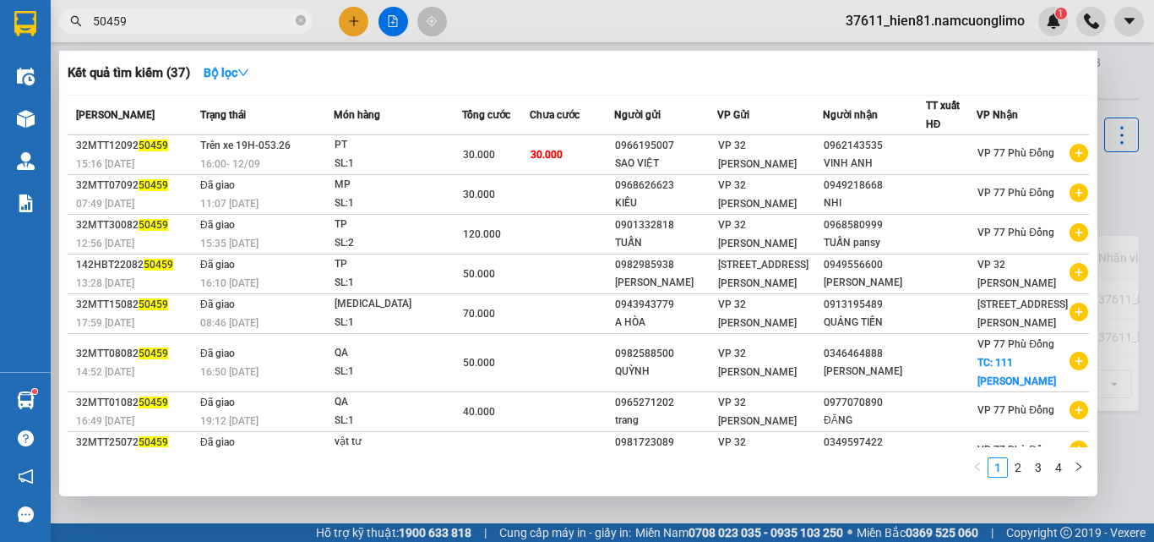
drag, startPoint x: 112, startPoint y: 25, endPoint x: 88, endPoint y: 29, distance: 24.7
click at [88, 29] on span "50459" at bounding box center [186, 20] width 254 height 25
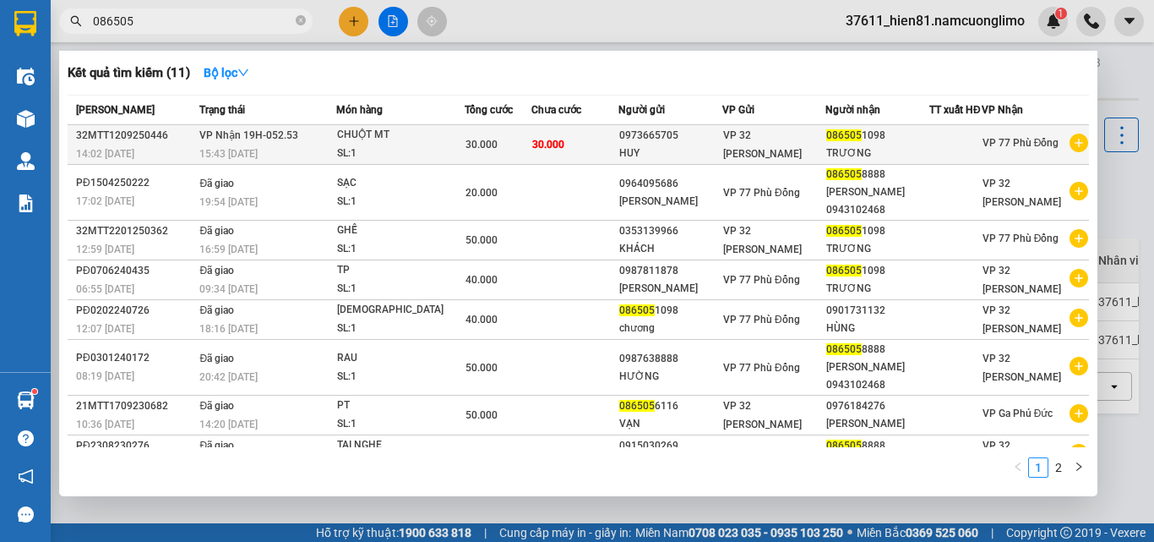
type input "086505"
click at [844, 156] on div "TRƯƠNG" at bounding box center [878, 154] width 102 height 18
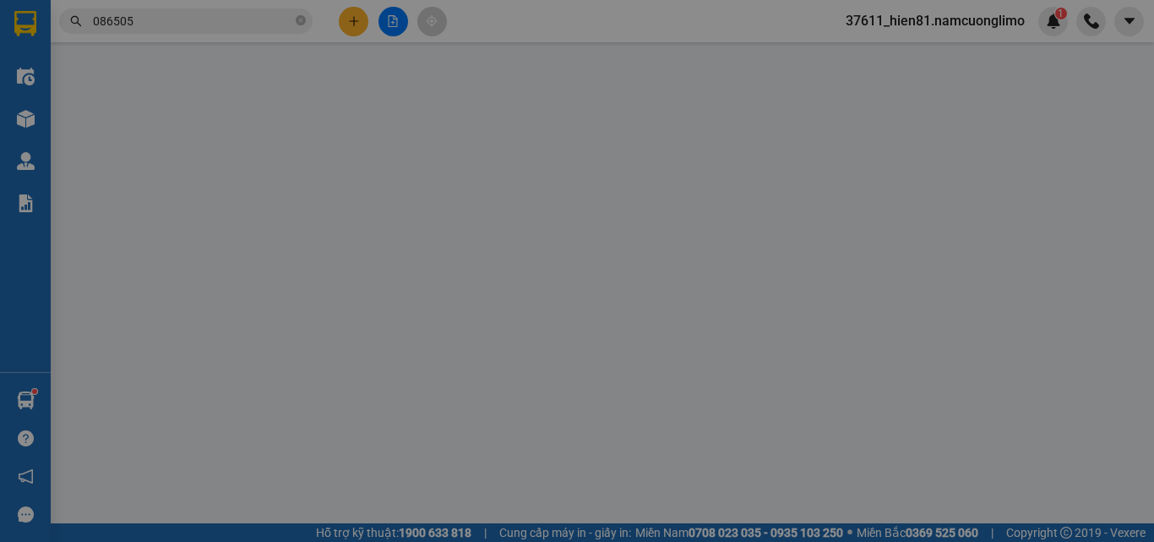
type input "0973665705"
type input "HUY"
type input "0865051098"
type input "TRƯƠNG"
type input "30.000"
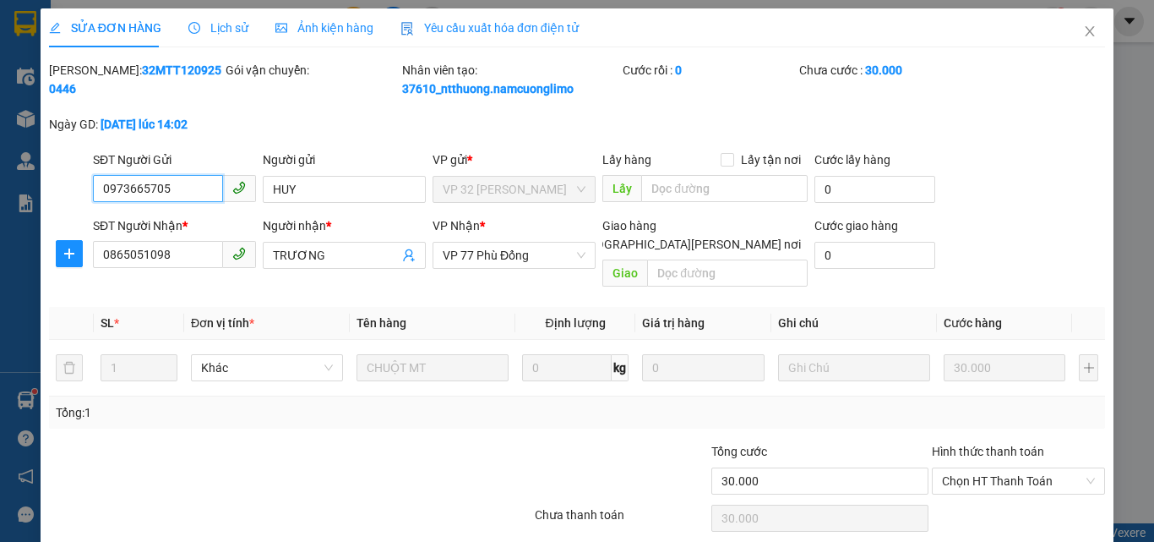
scroll to position [47, 0]
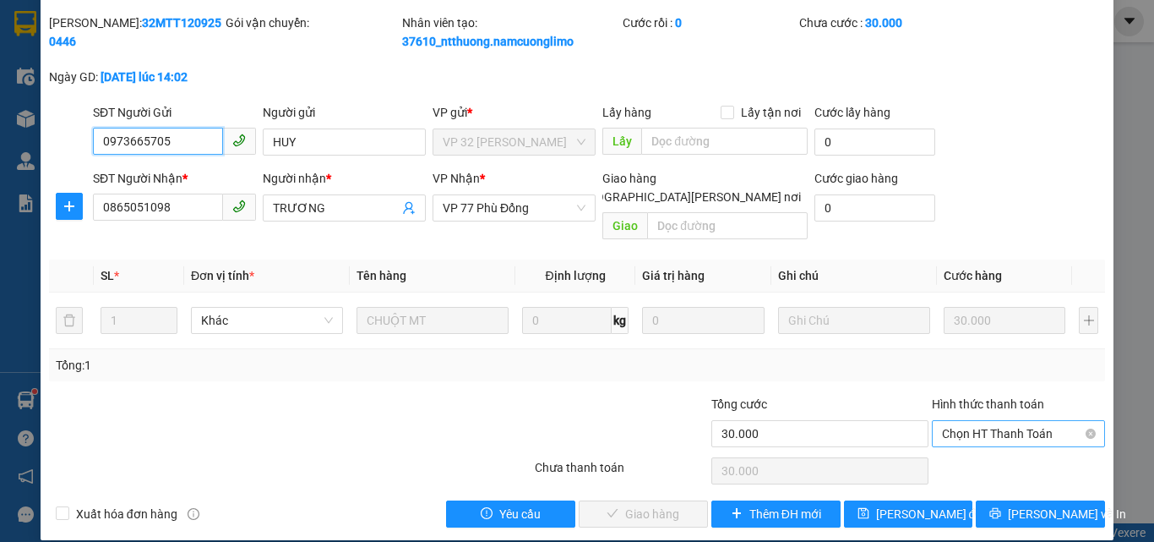
click at [957, 423] on span "Chọn HT Thanh Toán" at bounding box center [1018, 433] width 153 height 25
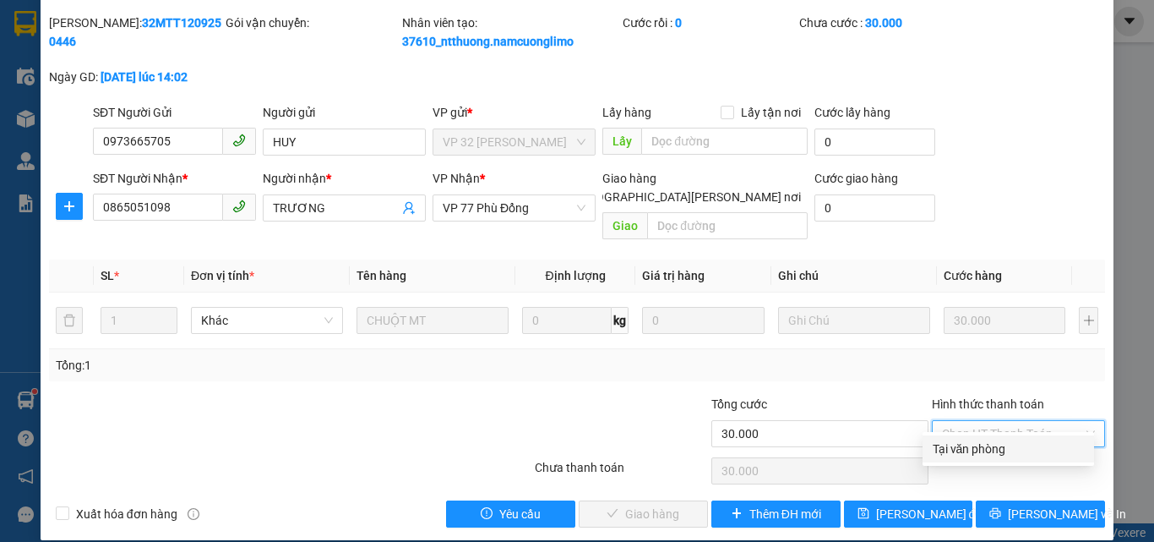
click at [958, 451] on div "Tại văn phòng" at bounding box center [1008, 448] width 151 height 19
type input "0"
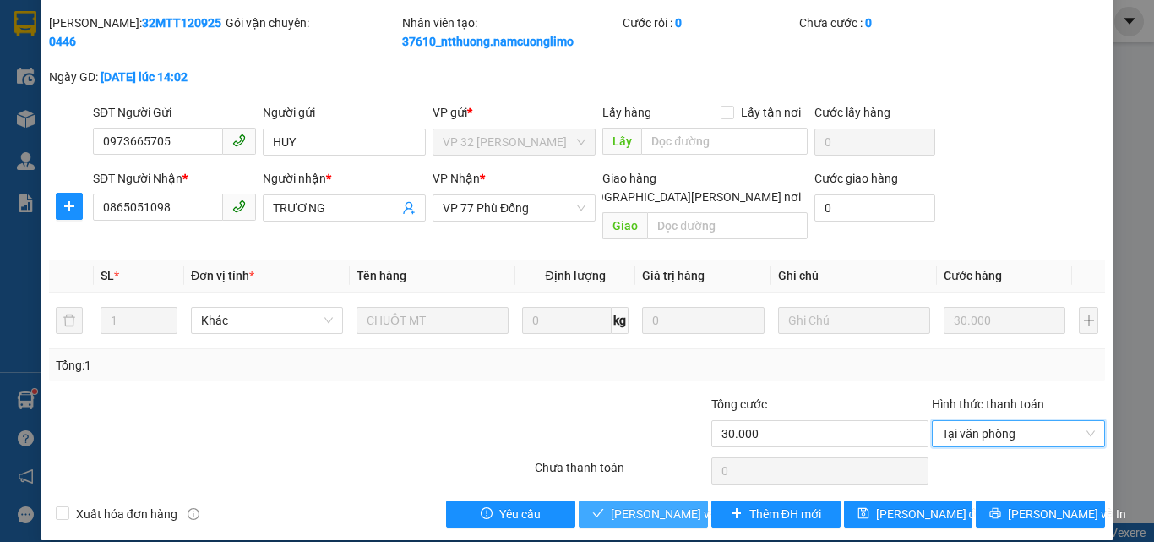
click at [647, 505] on span "[PERSON_NAME] và [PERSON_NAME] hàng" at bounding box center [725, 514] width 228 height 19
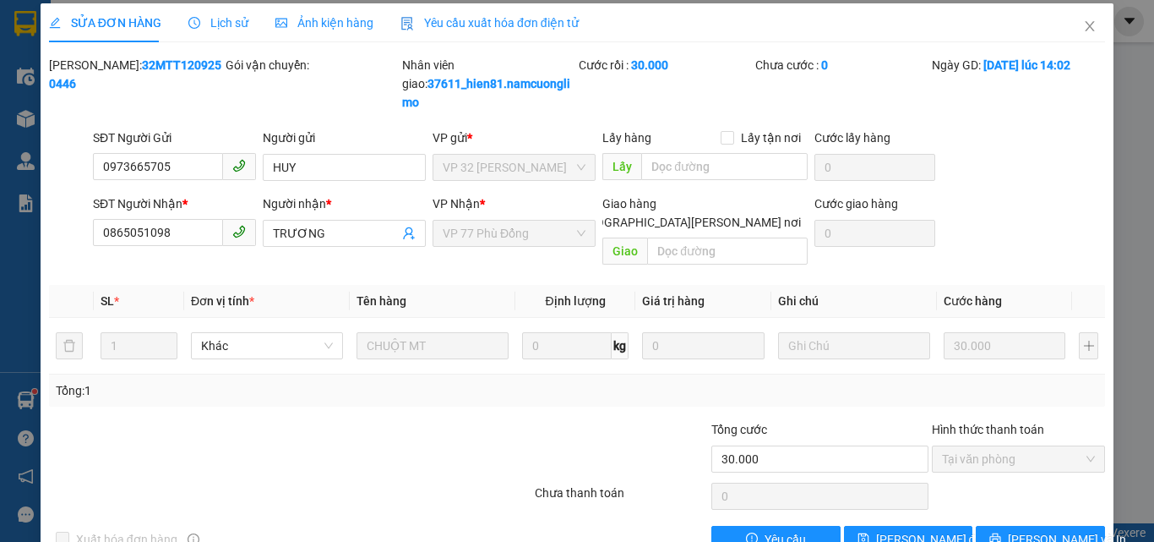
scroll to position [0, 0]
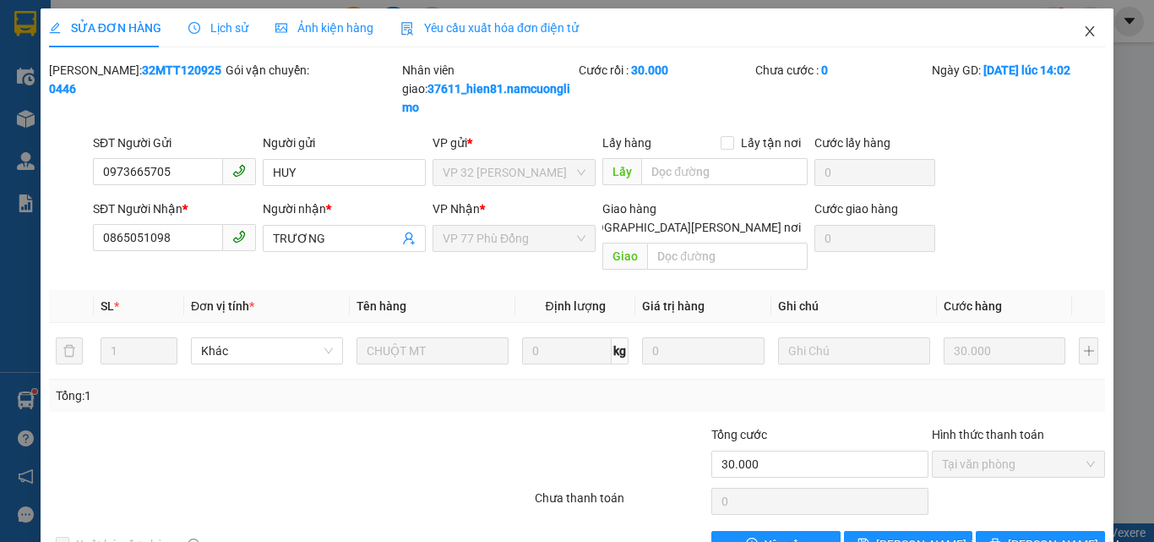
click at [1083, 30] on icon "close" at bounding box center [1090, 32] width 14 height 14
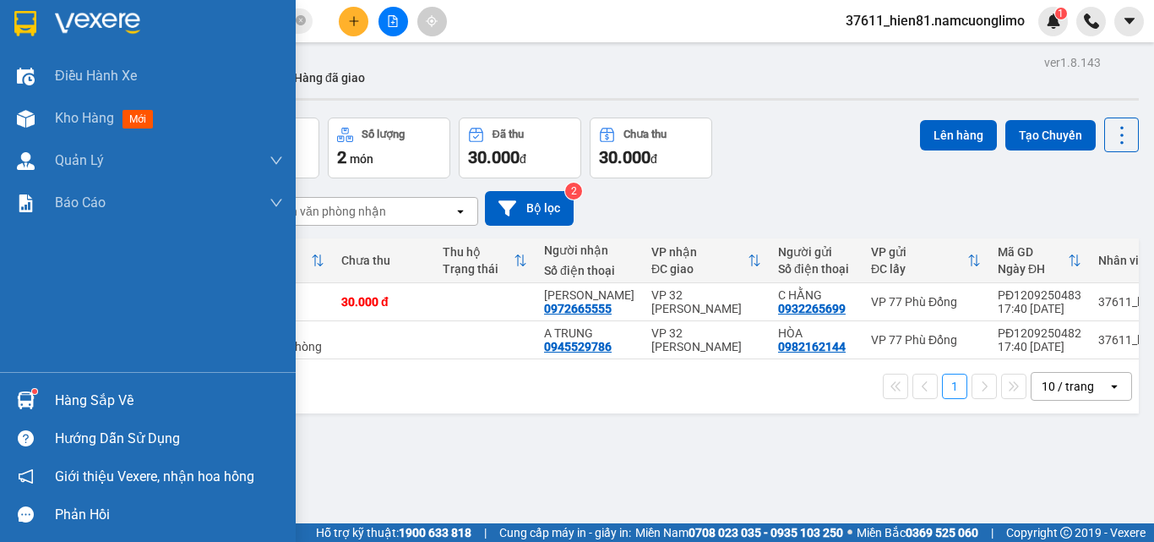
click at [73, 400] on div "Hàng sắp về" at bounding box center [169, 400] width 228 height 25
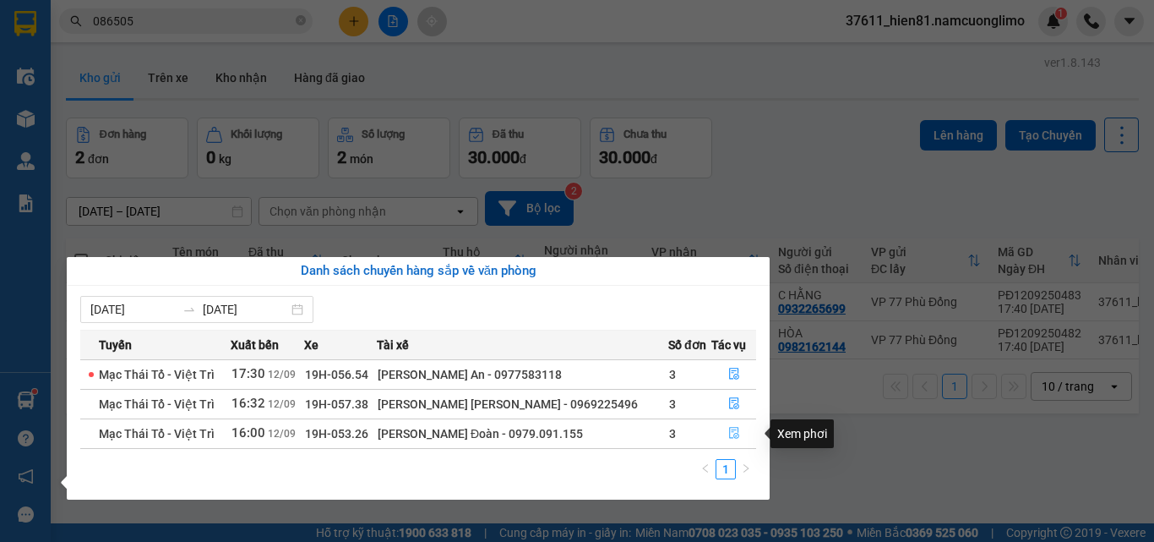
click at [729, 434] on icon "file-done" at bounding box center [734, 434] width 10 height 12
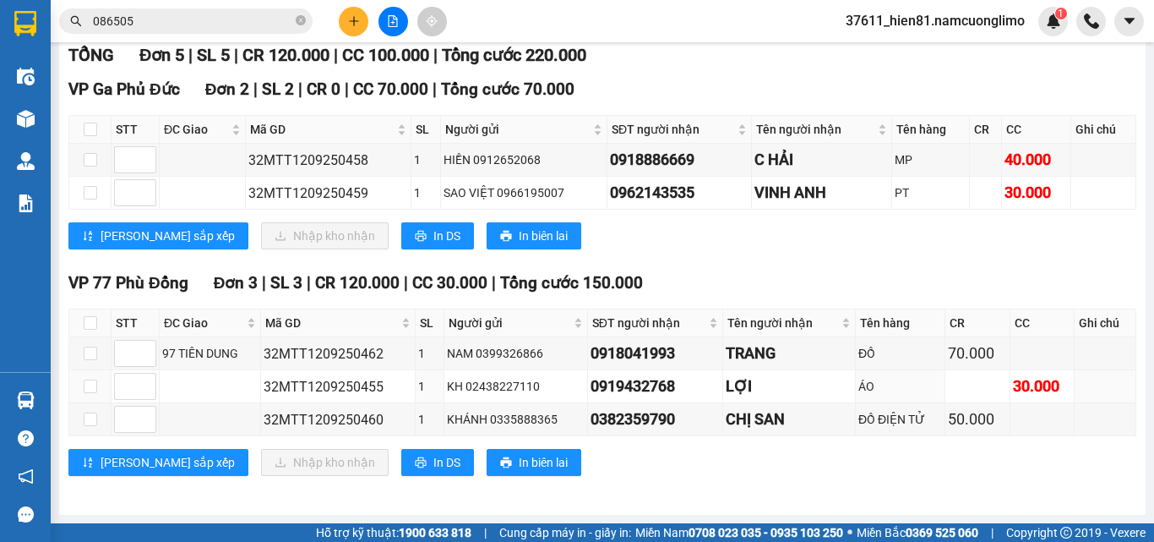
scroll to position [238, 0]
click at [86, 319] on input "checkbox" at bounding box center [91, 323] width 14 height 14
checkbox input "true"
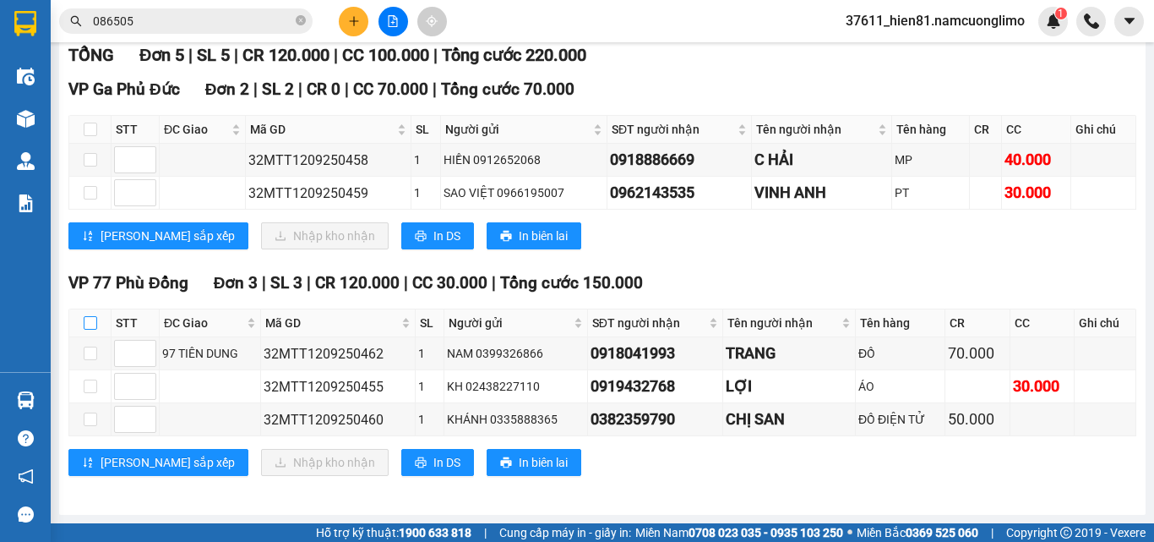
checkbox input "true"
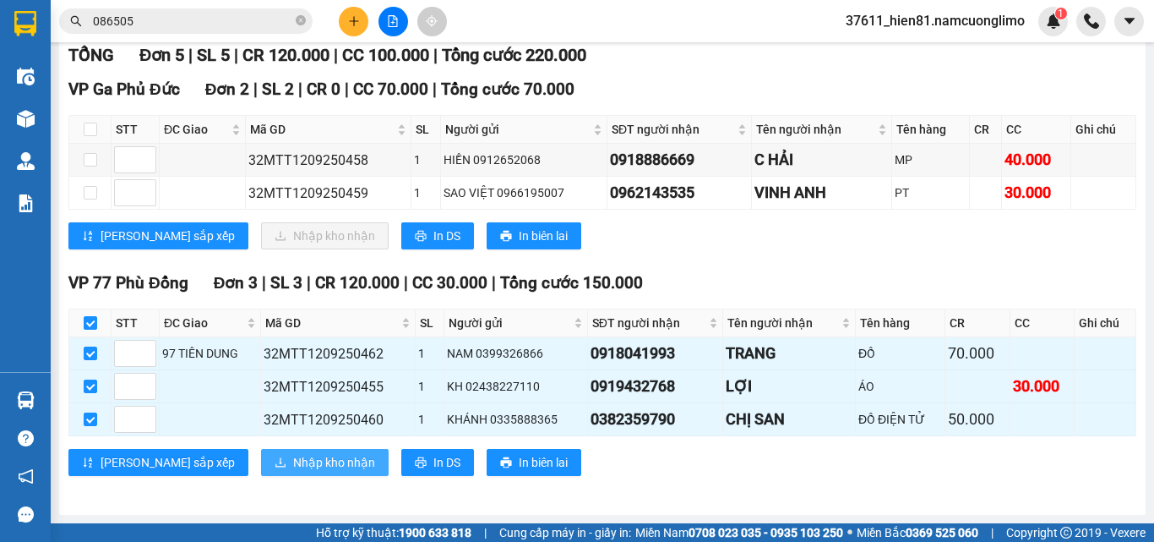
click at [293, 470] on span "Nhập kho nhận" at bounding box center [334, 462] width 82 height 19
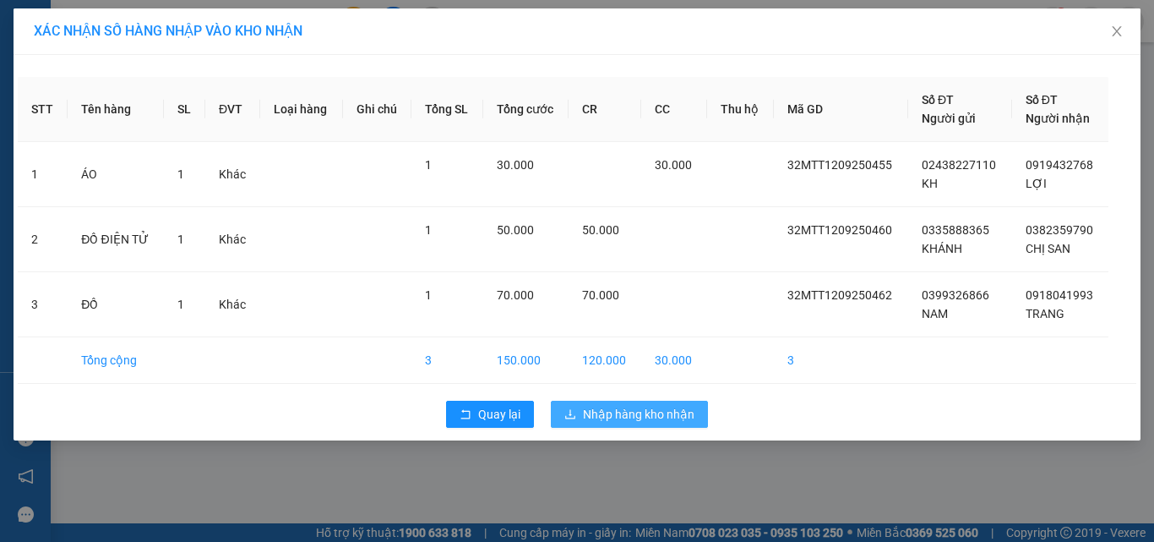
click at [608, 422] on span "Nhập hàng kho nhận" at bounding box center [639, 414] width 112 height 19
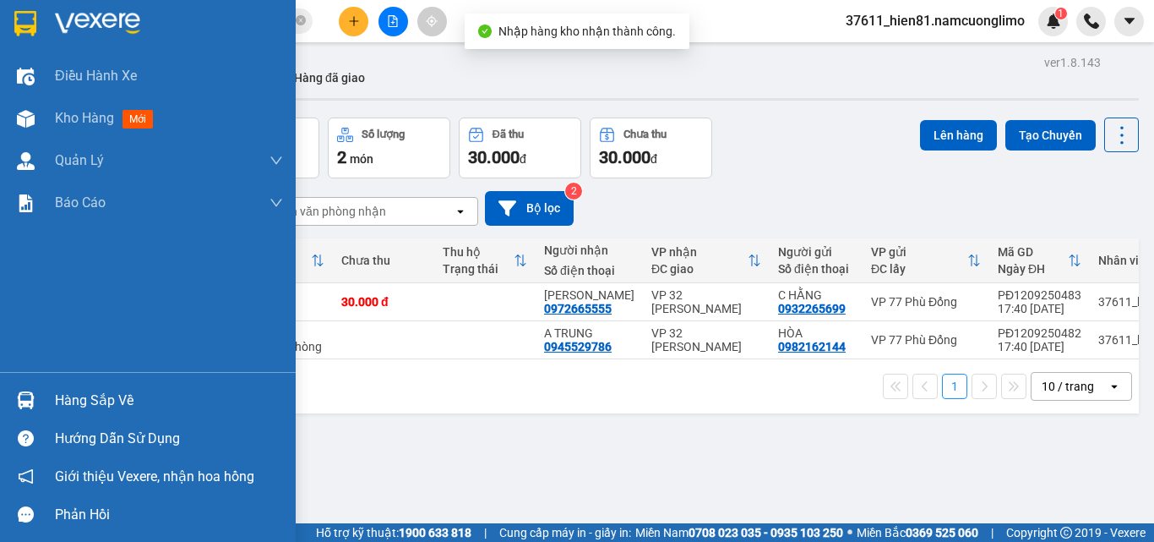
click at [95, 404] on div "Hàng sắp về" at bounding box center [169, 400] width 228 height 25
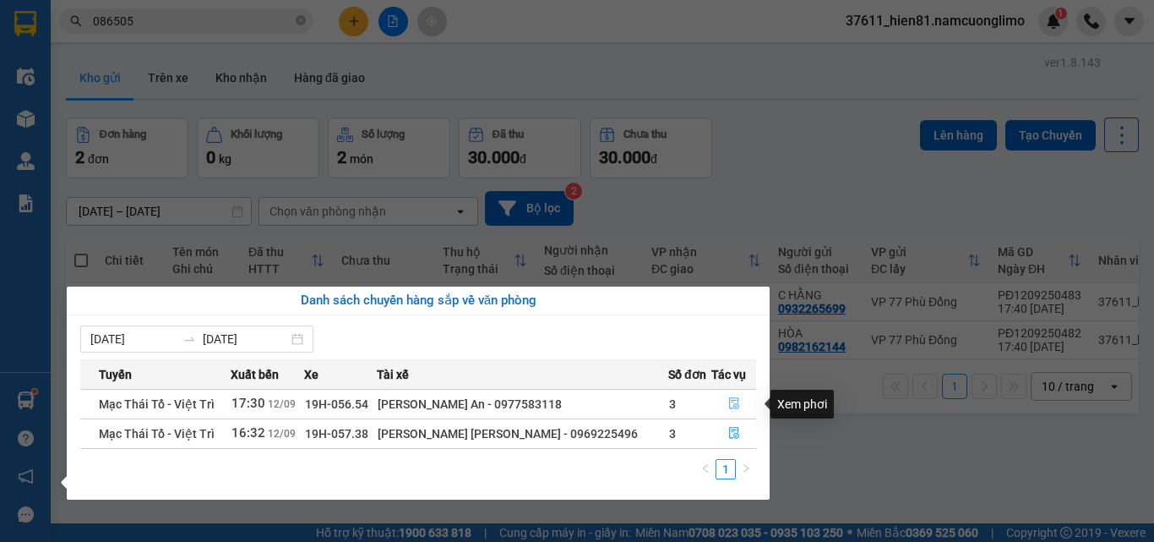
click at [729, 401] on icon "file-done" at bounding box center [734, 404] width 10 height 12
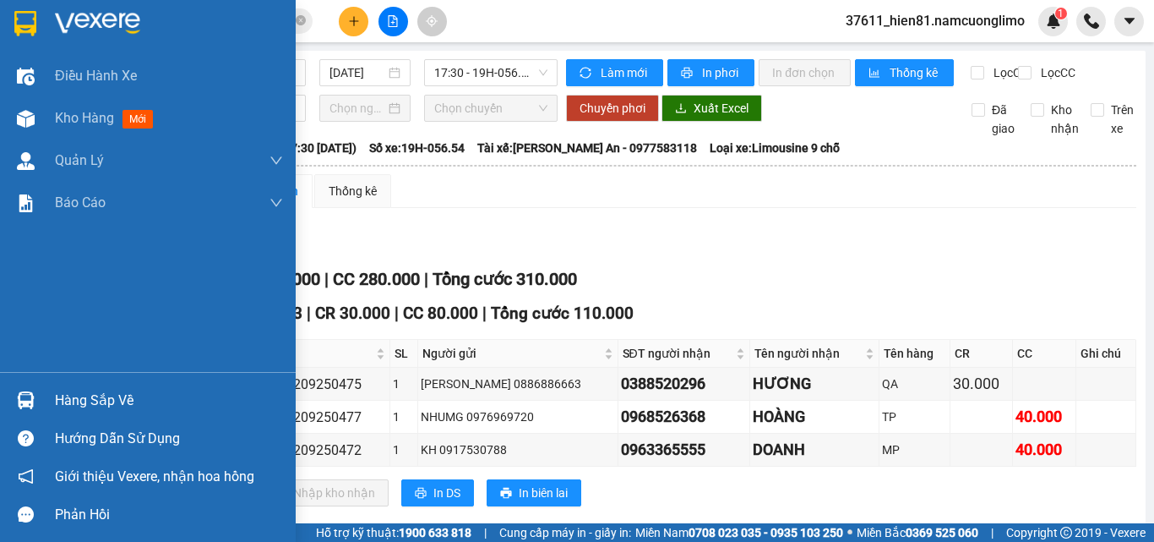
click at [74, 401] on div "Hàng sắp về" at bounding box center [169, 400] width 228 height 25
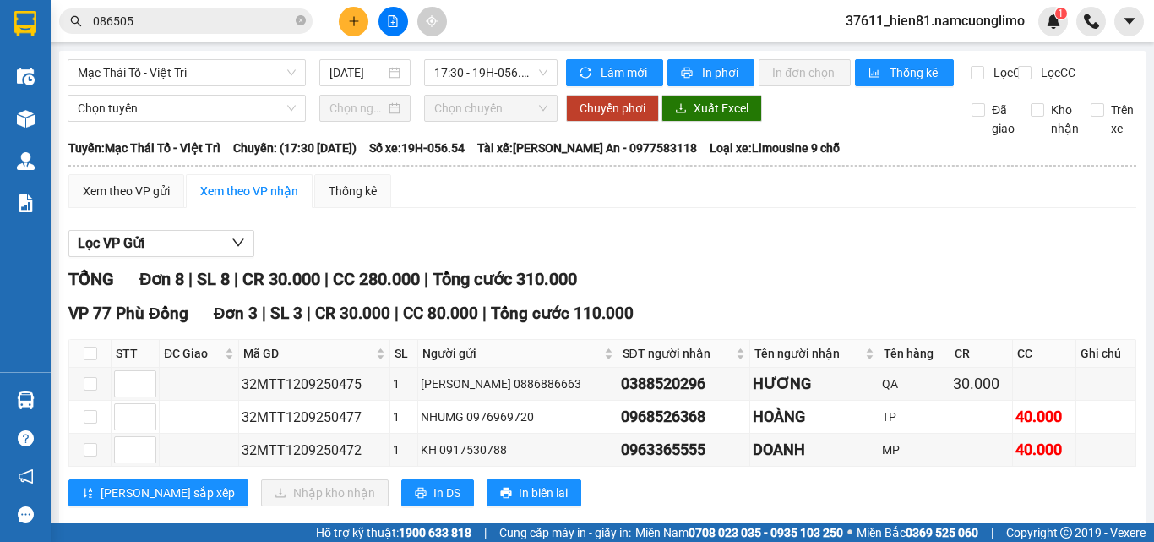
click at [822, 255] on section "Kết quả [PERSON_NAME] ( 11 ) Bộ lọc Mã ĐH Trạng thái Món hàng [PERSON_NAME] [PE…" at bounding box center [577, 271] width 1154 height 542
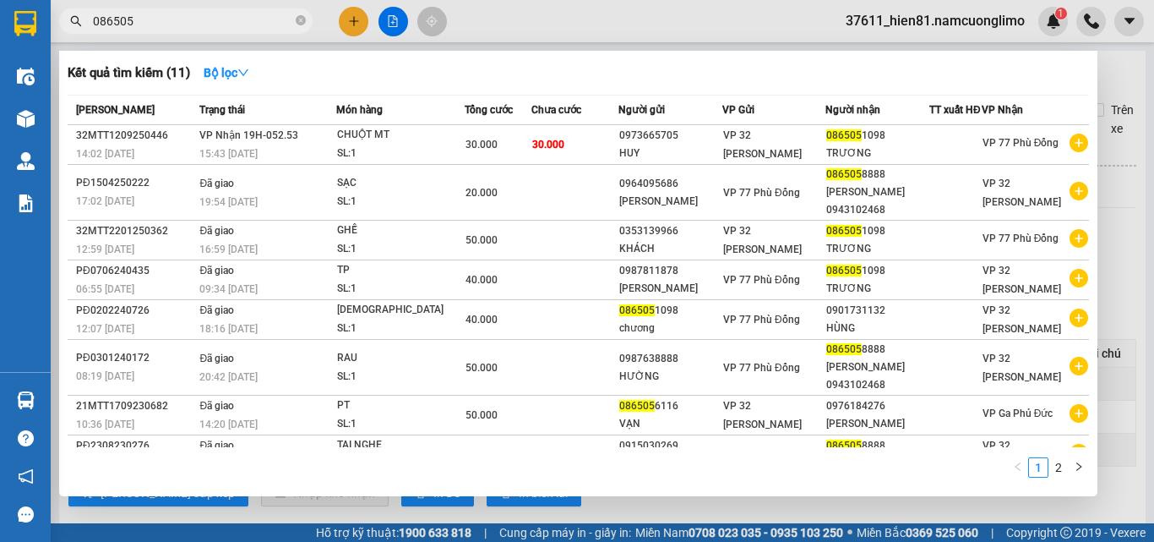
drag, startPoint x: 150, startPoint y: 22, endPoint x: 64, endPoint y: 25, distance: 86.3
click at [64, 25] on span "086505" at bounding box center [186, 20] width 254 height 25
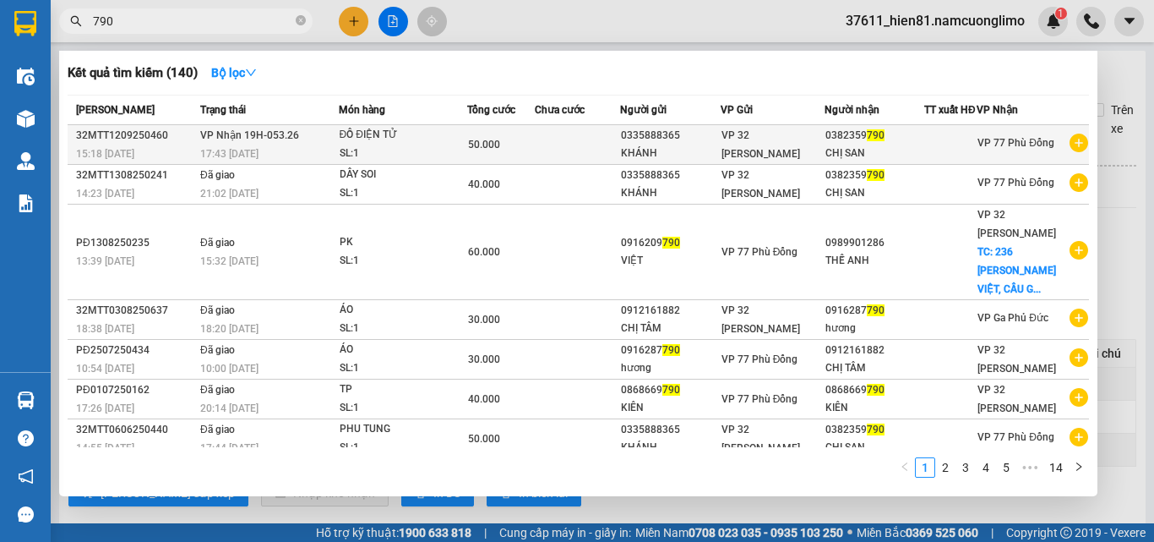
type input "790"
click at [828, 160] on div "CHỊ SAN" at bounding box center [875, 154] width 98 height 18
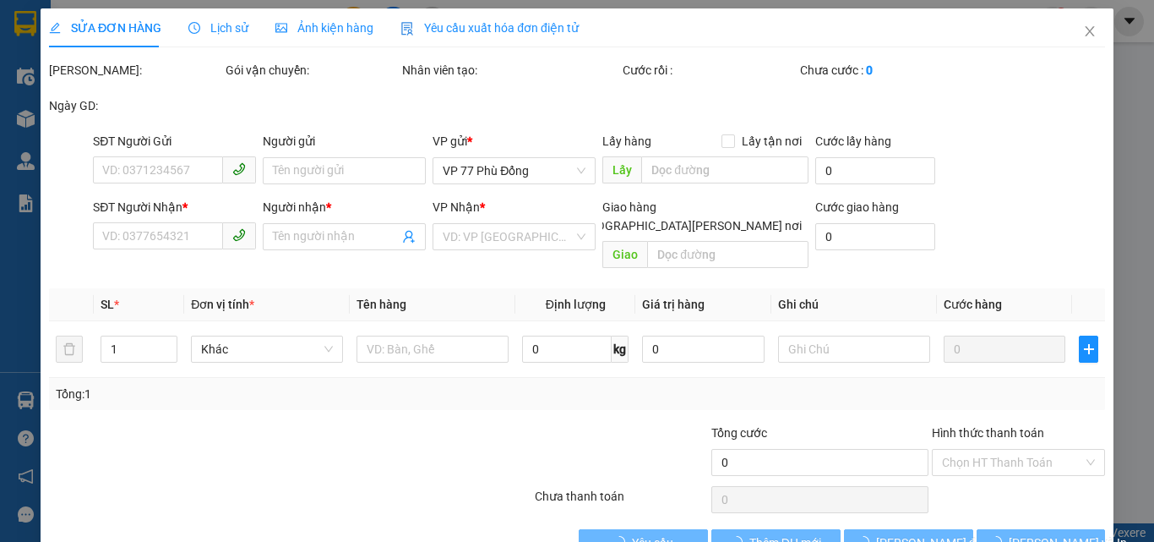
type input "0335888365"
type input "KHÁNH"
type input "0382359790"
type input "CHỊ SAN"
type input "50.000"
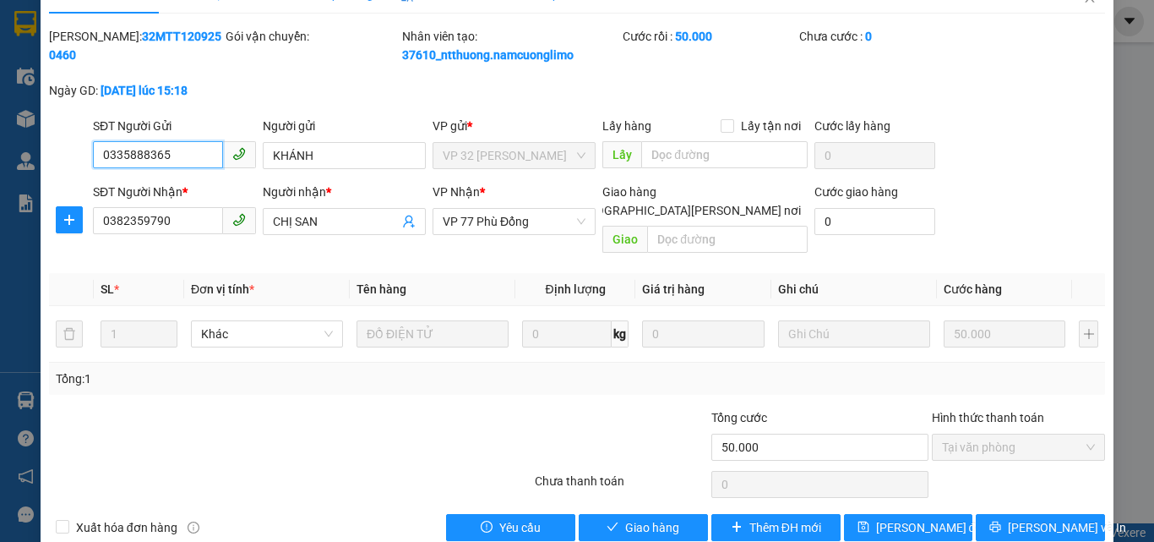
scroll to position [47, 0]
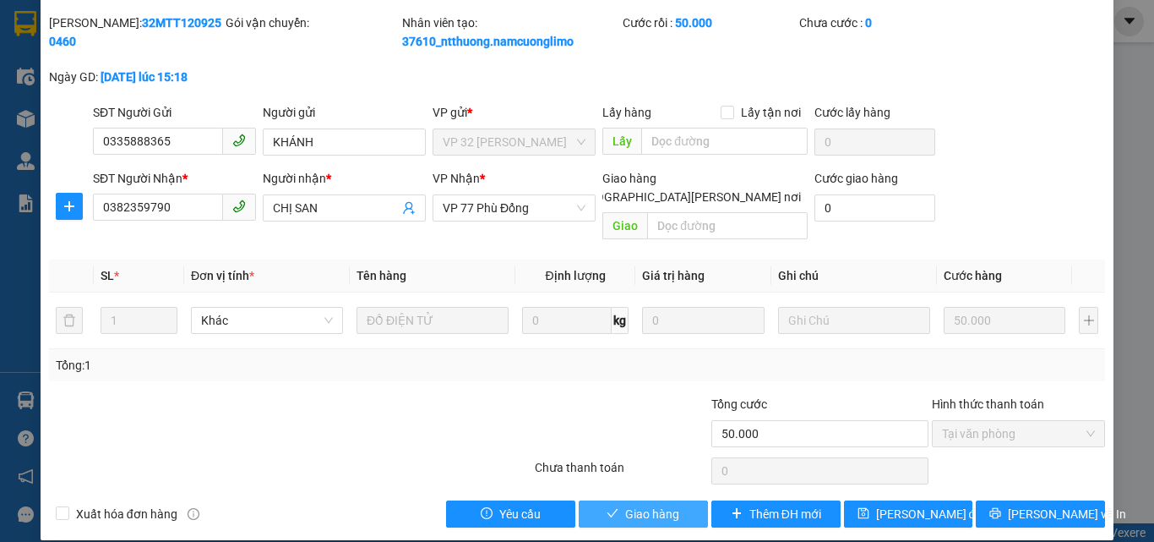
click at [636, 505] on span "Giao hàng" at bounding box center [652, 514] width 54 height 19
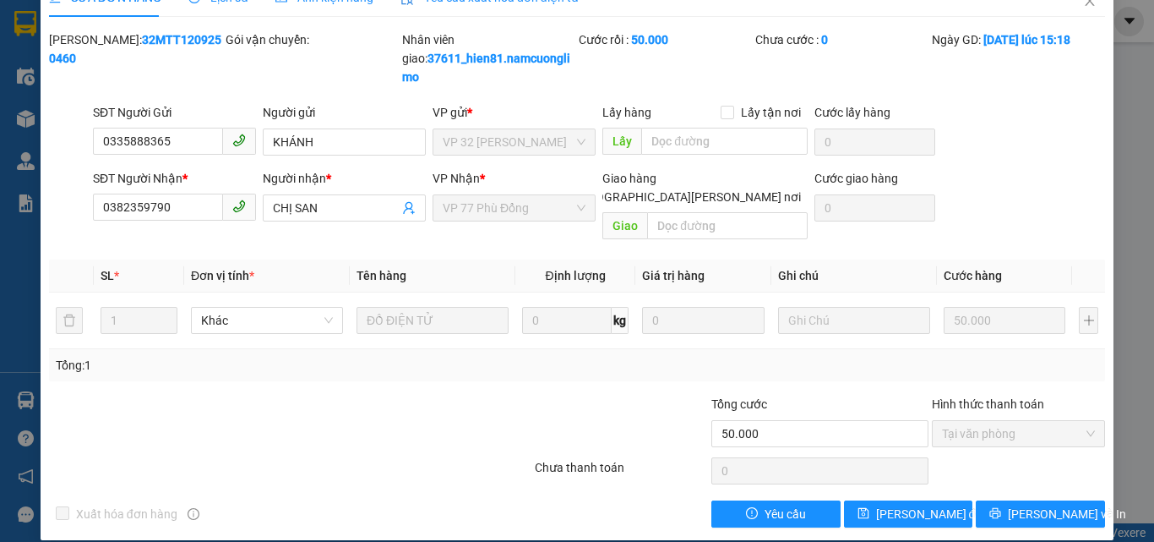
scroll to position [0, 0]
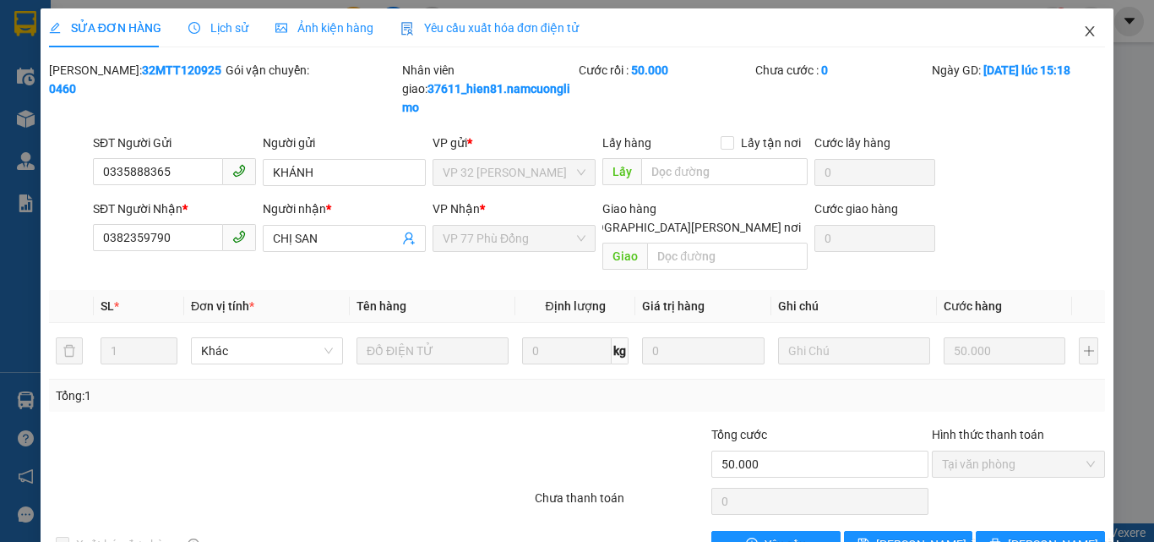
click at [1084, 32] on icon "close" at bounding box center [1090, 32] width 14 height 14
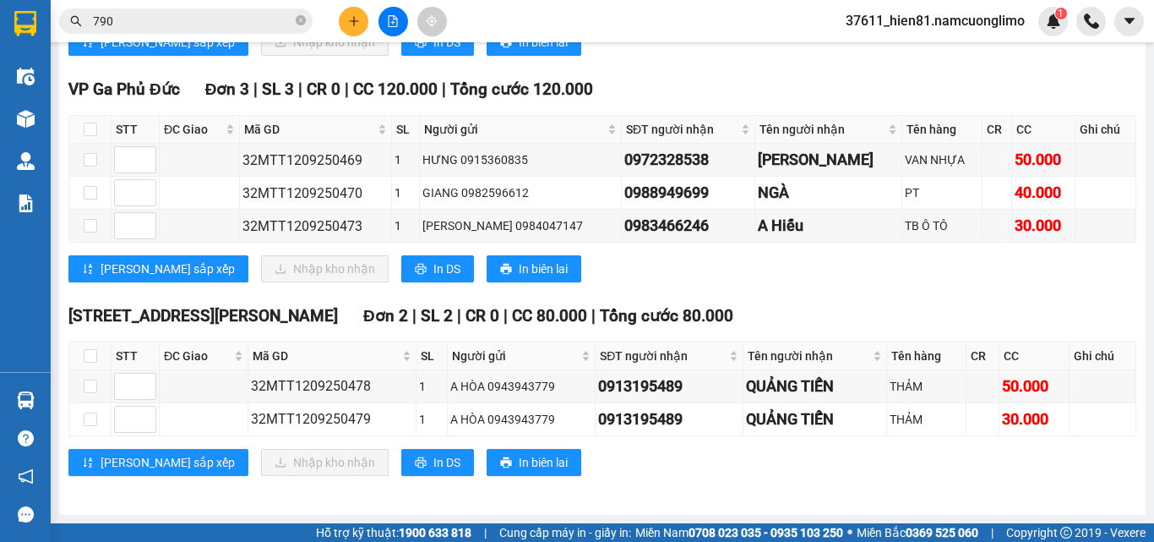
scroll to position [465, 0]
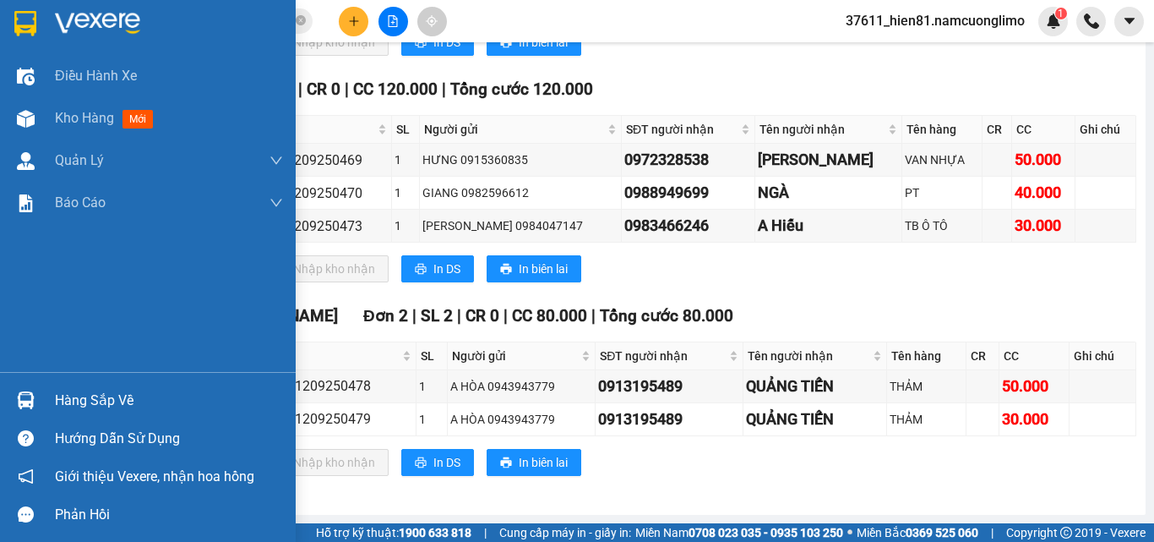
click at [101, 399] on div "Hàng sắp về" at bounding box center [169, 400] width 228 height 25
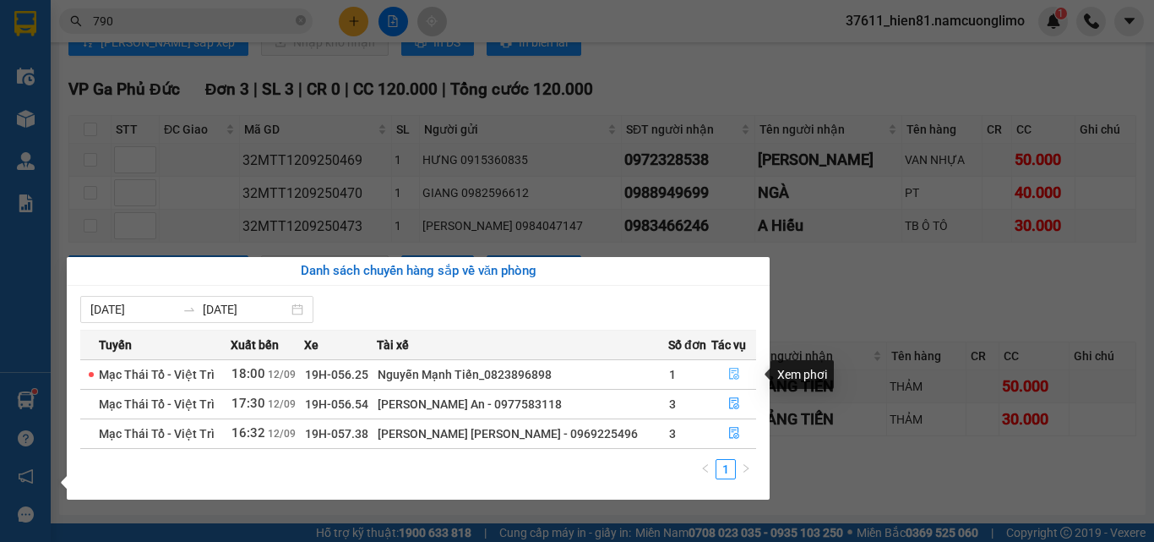
click at [734, 378] on icon "file-done" at bounding box center [734, 374] width 12 height 12
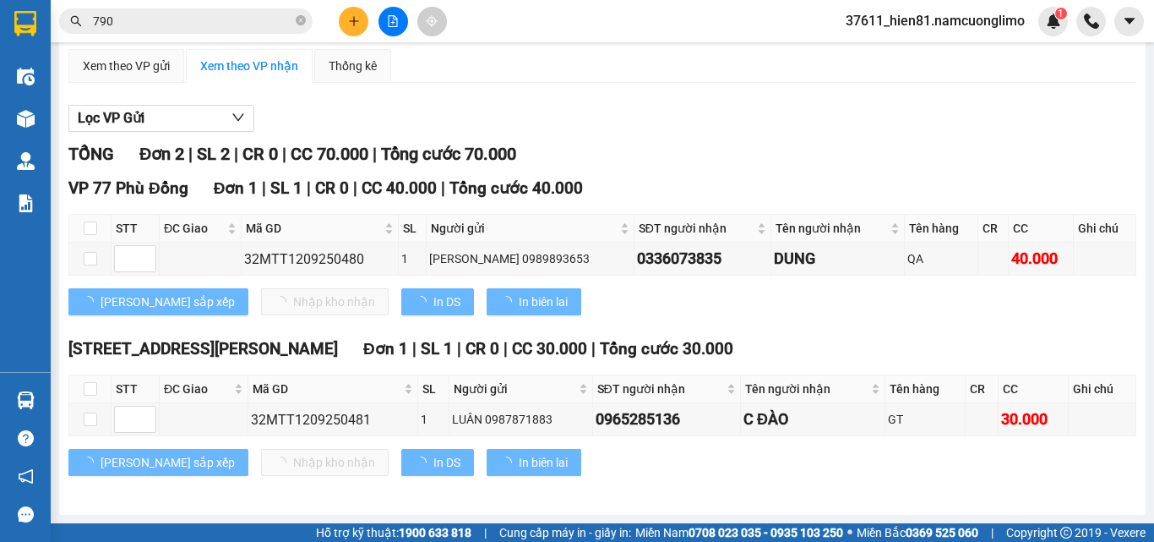
scroll to position [139, 0]
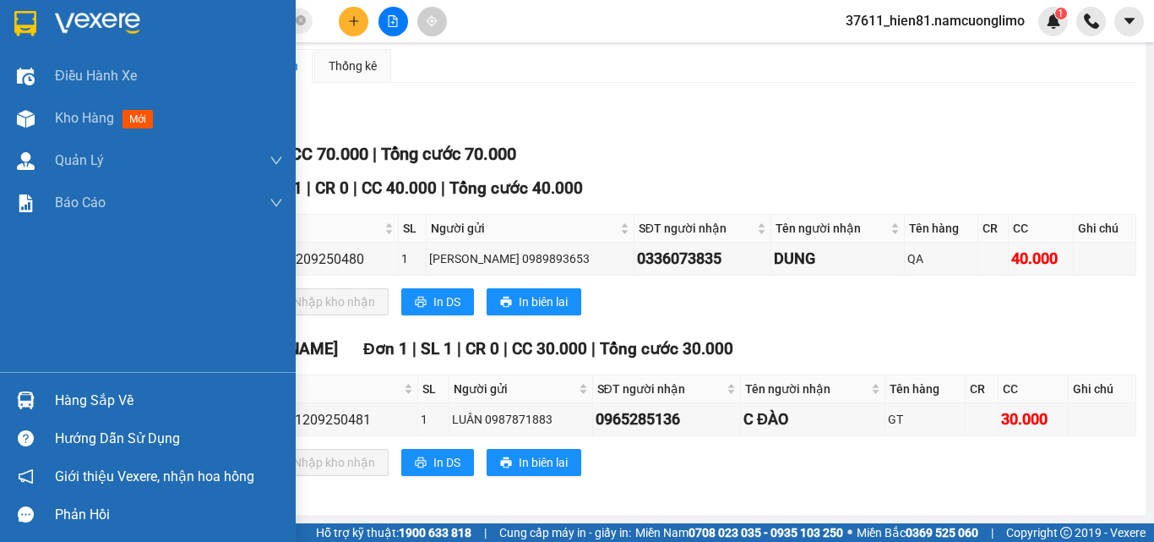
click at [99, 398] on div "Hàng sắp về" at bounding box center [169, 400] width 228 height 25
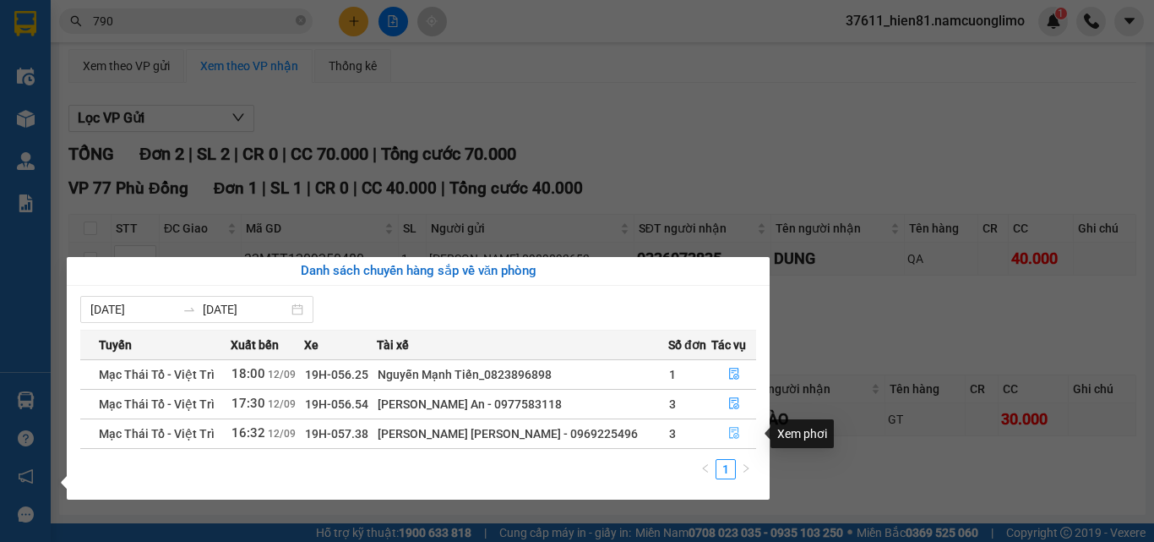
click at [729, 438] on icon "file-done" at bounding box center [734, 434] width 10 height 12
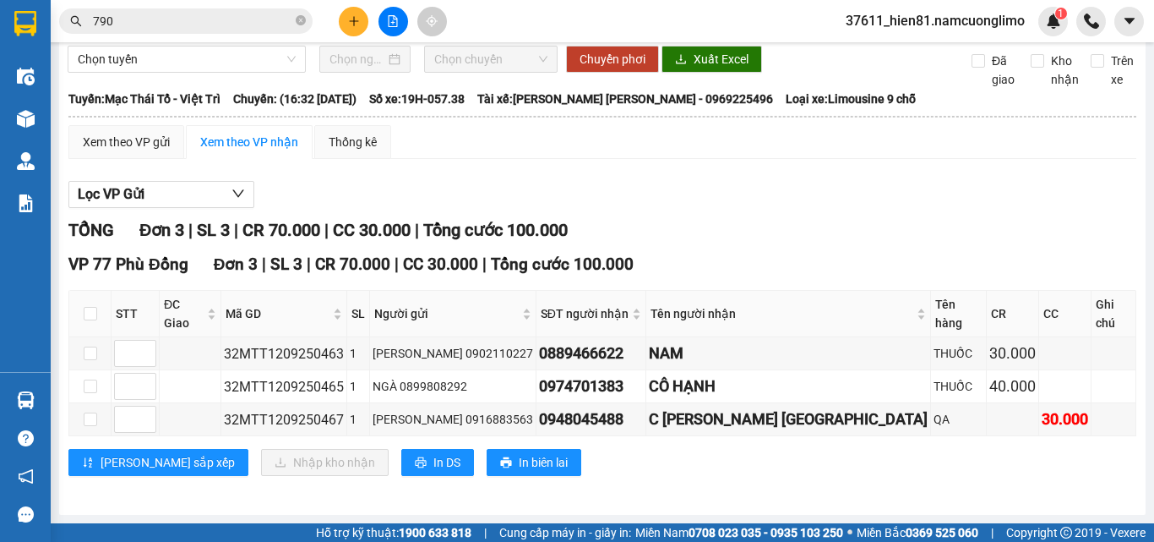
scroll to position [45, 0]
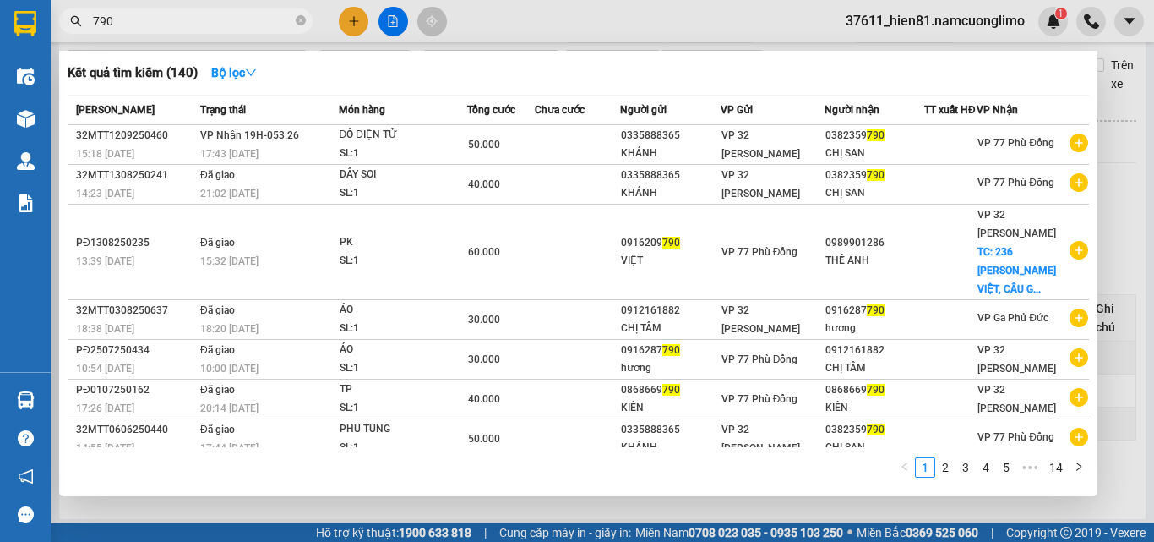
drag, startPoint x: 143, startPoint y: 21, endPoint x: 84, endPoint y: 25, distance: 59.3
click at [84, 25] on span "790" at bounding box center [186, 20] width 254 height 25
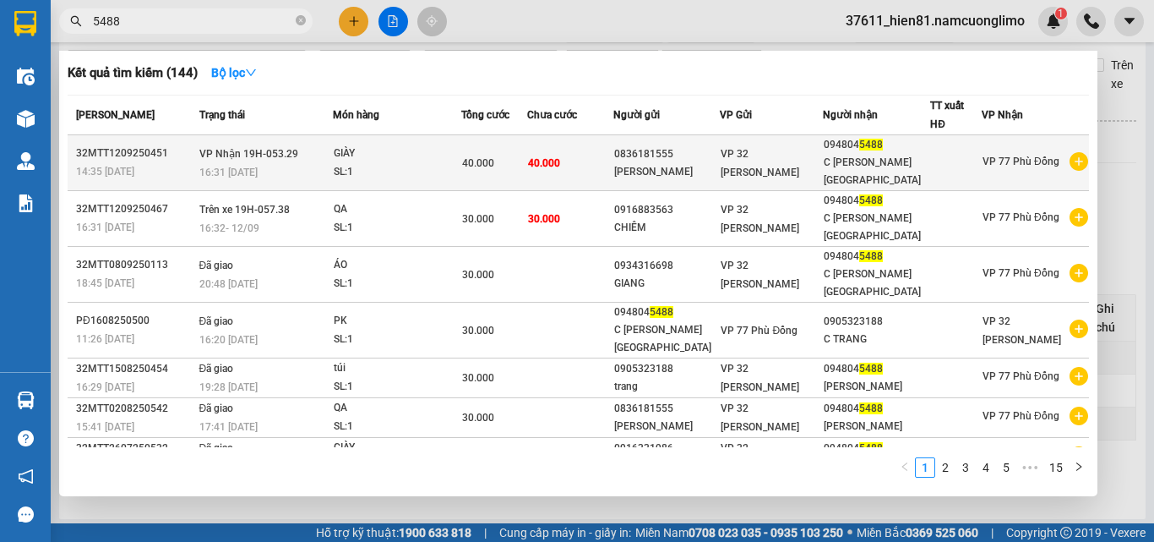
type input "5488"
click at [835, 156] on div "C [PERSON_NAME] [GEOGRAPHIC_DATA]" at bounding box center [877, 171] width 106 height 35
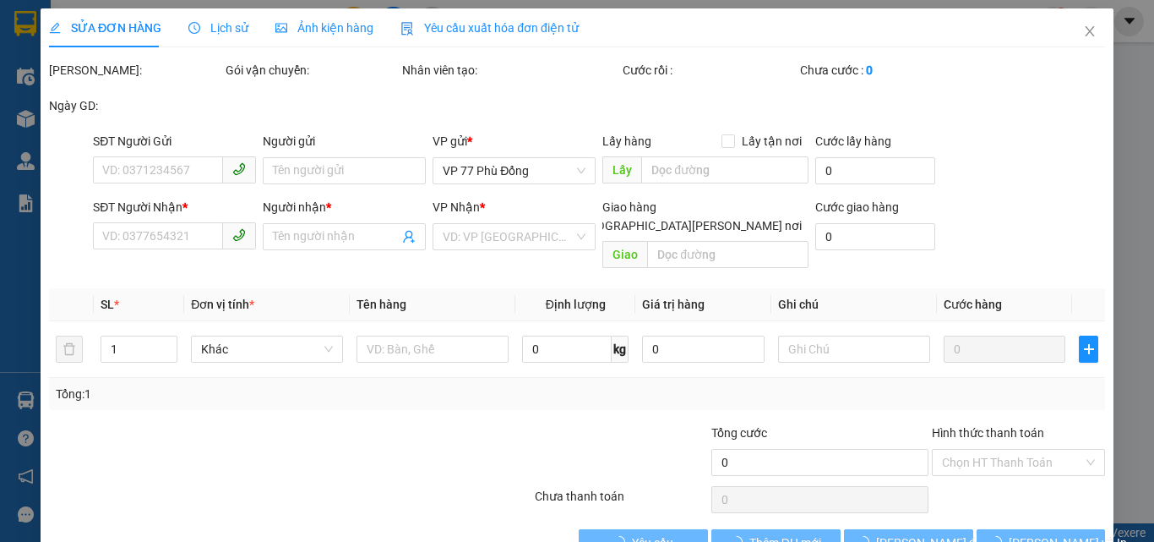
type input "0836181555"
type input "[PERSON_NAME]"
type input "0948045488"
type input "C [PERSON_NAME] [GEOGRAPHIC_DATA]"
type input "40.000"
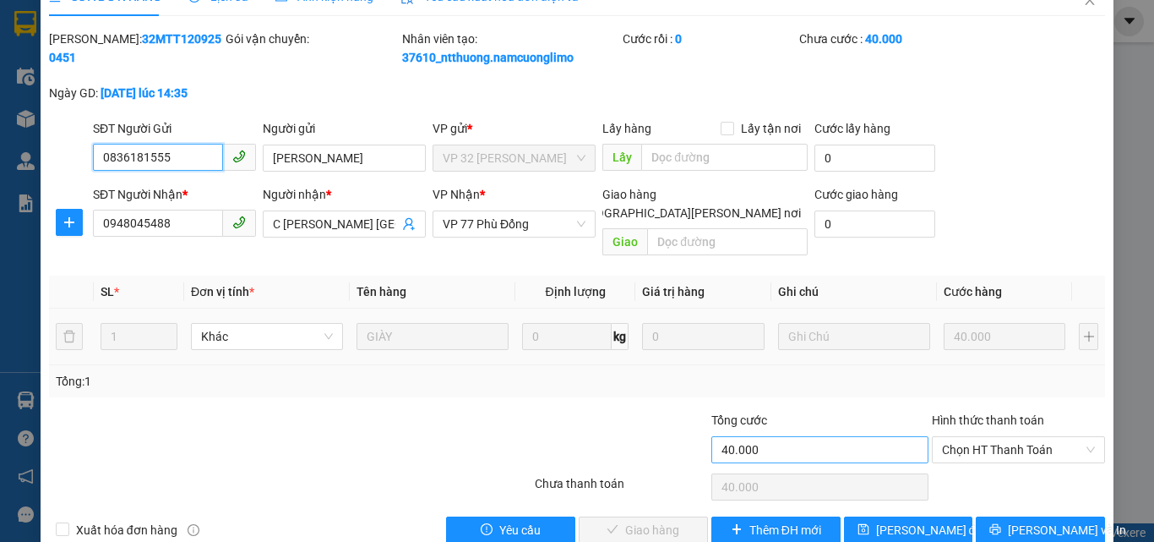
scroll to position [47, 0]
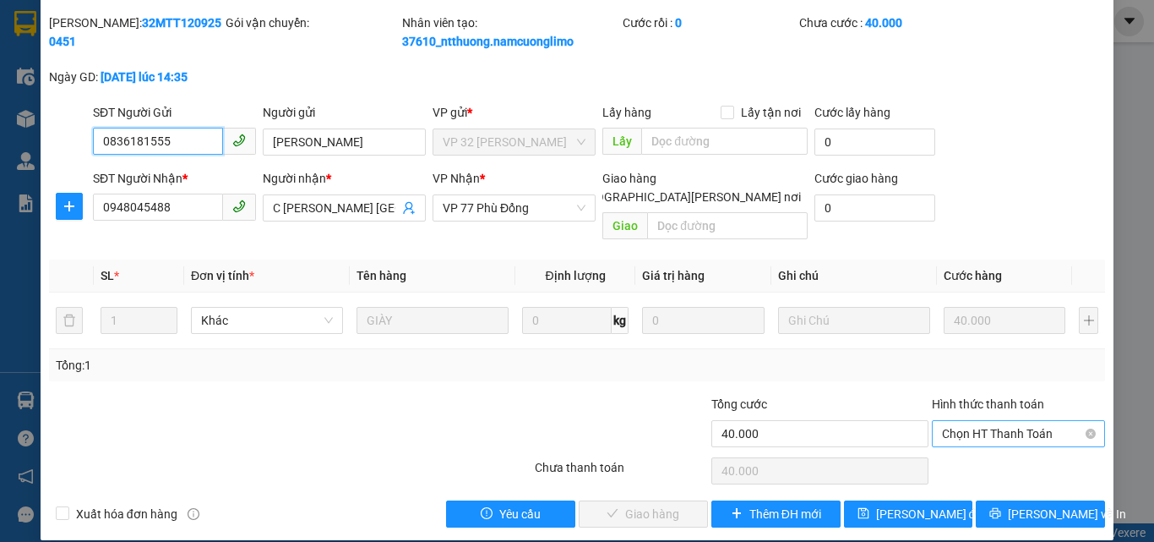
click at [974, 421] on span "Chọn HT Thanh Toán" at bounding box center [1018, 433] width 153 height 25
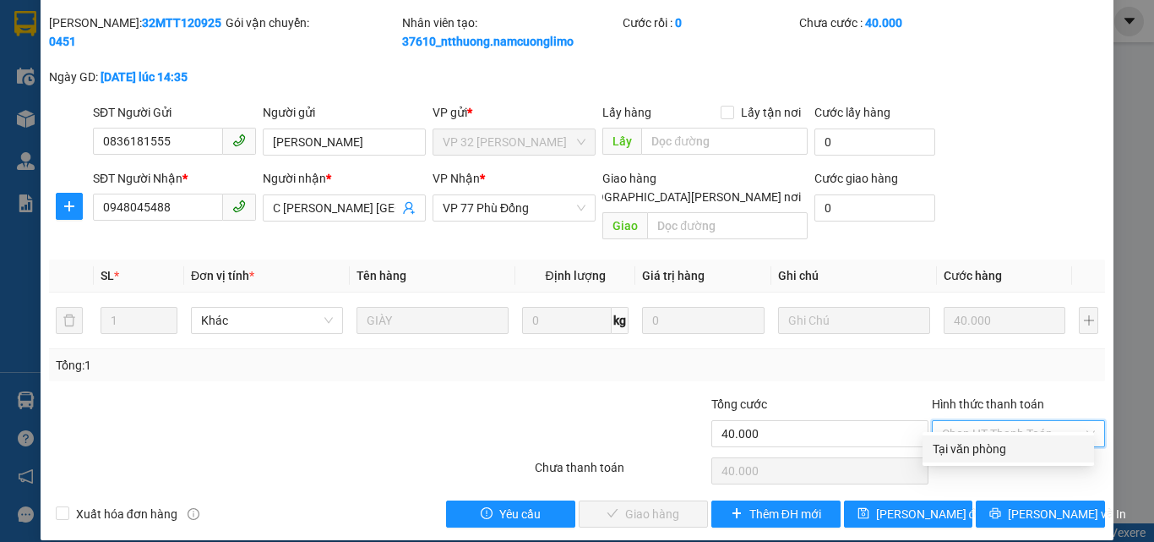
click at [956, 455] on div "Tại văn phòng" at bounding box center [1008, 448] width 151 height 19
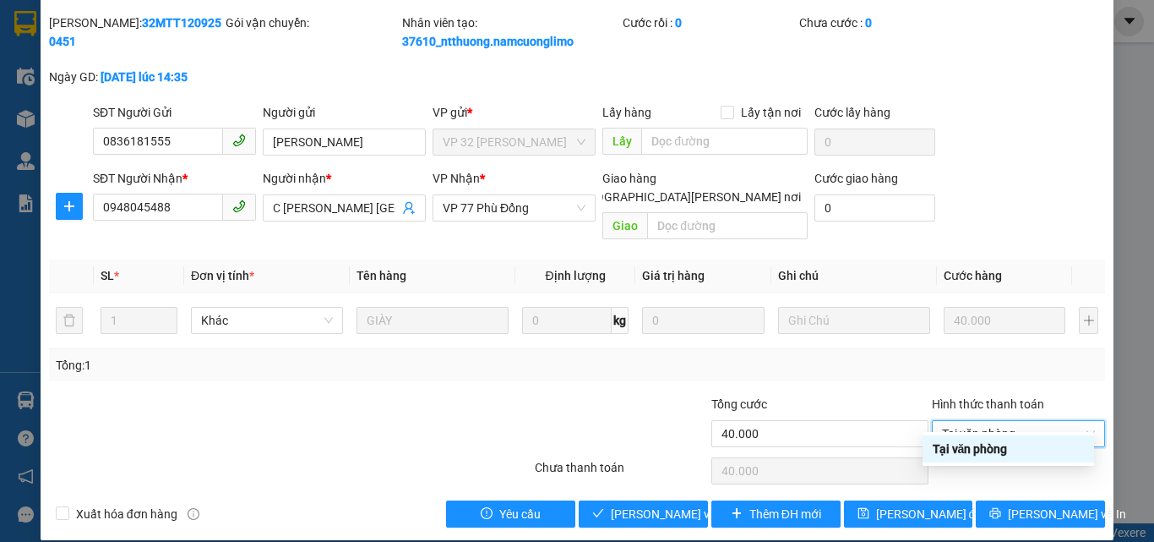
type input "0"
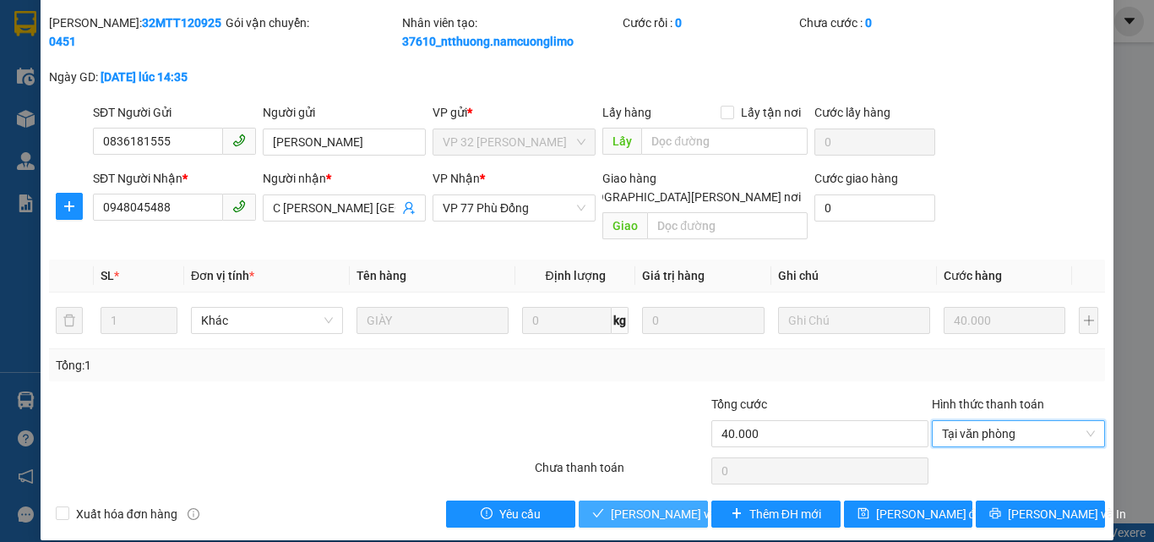
click at [642, 505] on span "[PERSON_NAME] và [PERSON_NAME] hàng" at bounding box center [725, 514] width 228 height 19
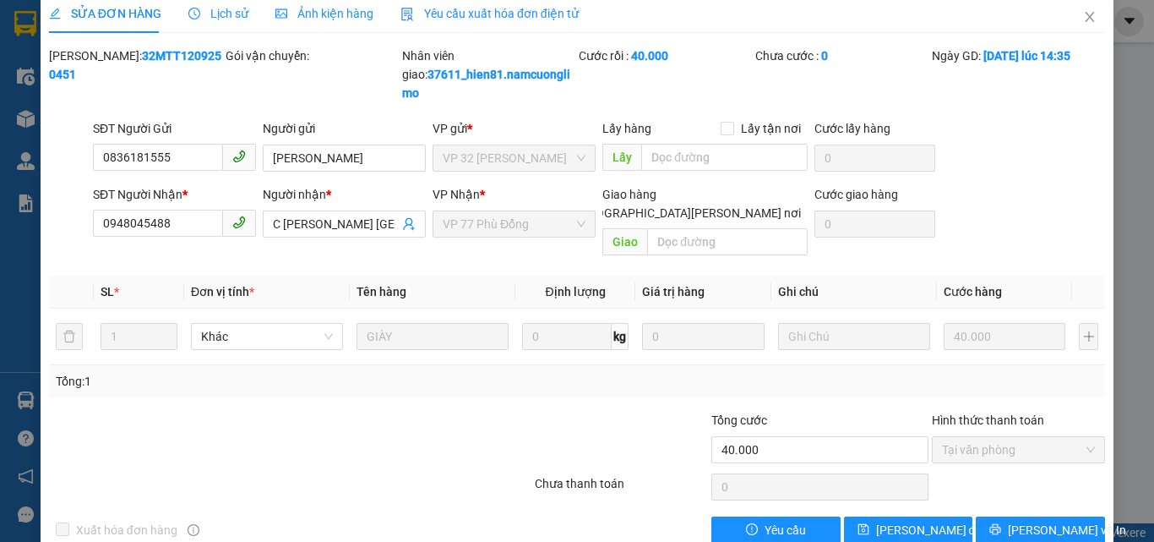
scroll to position [0, 0]
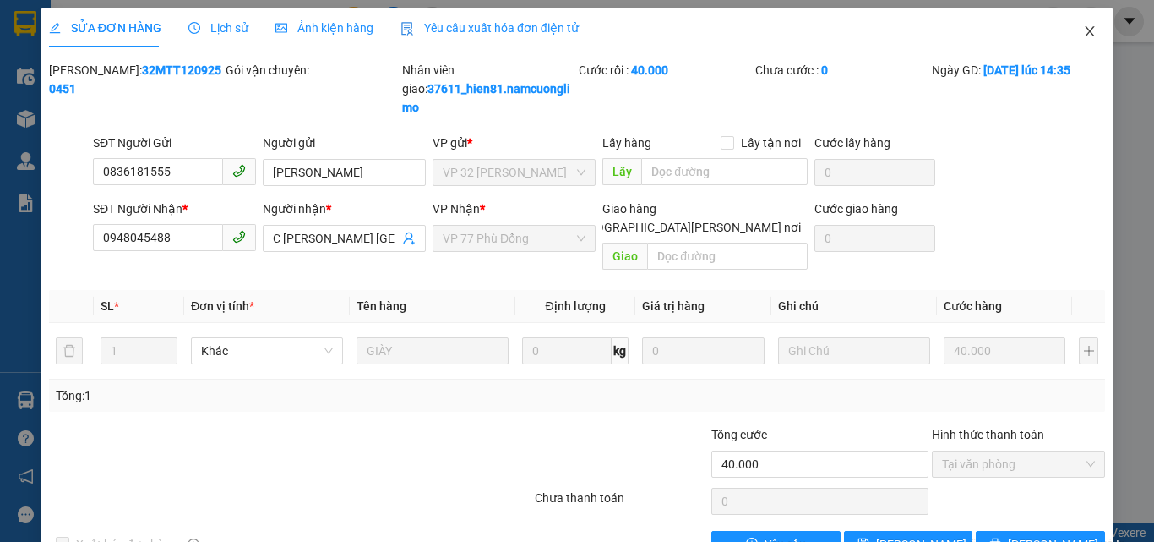
click at [1083, 32] on icon "close" at bounding box center [1090, 32] width 14 height 14
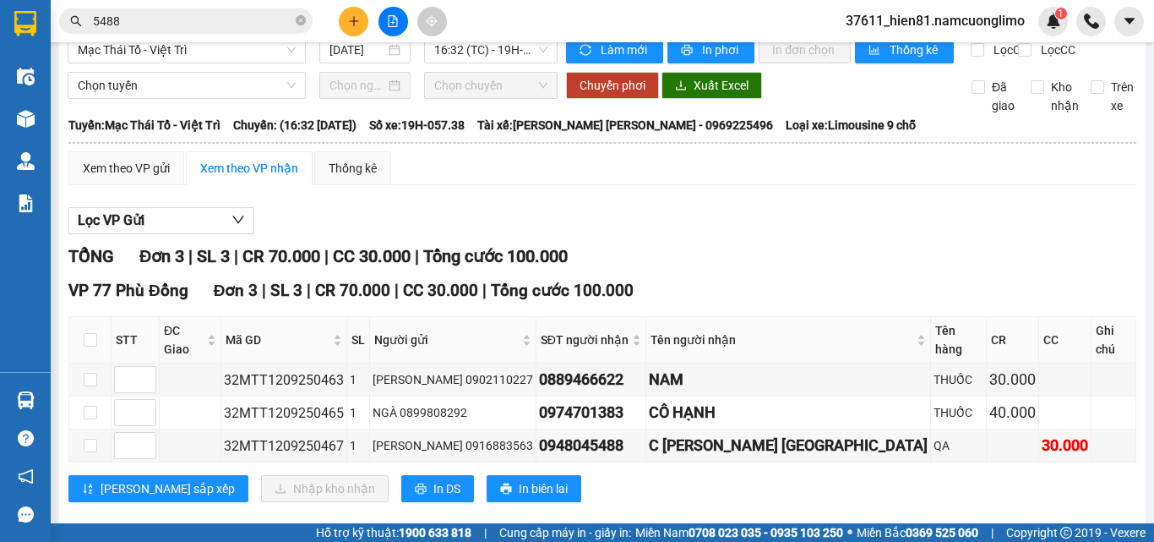
scroll to position [45, 0]
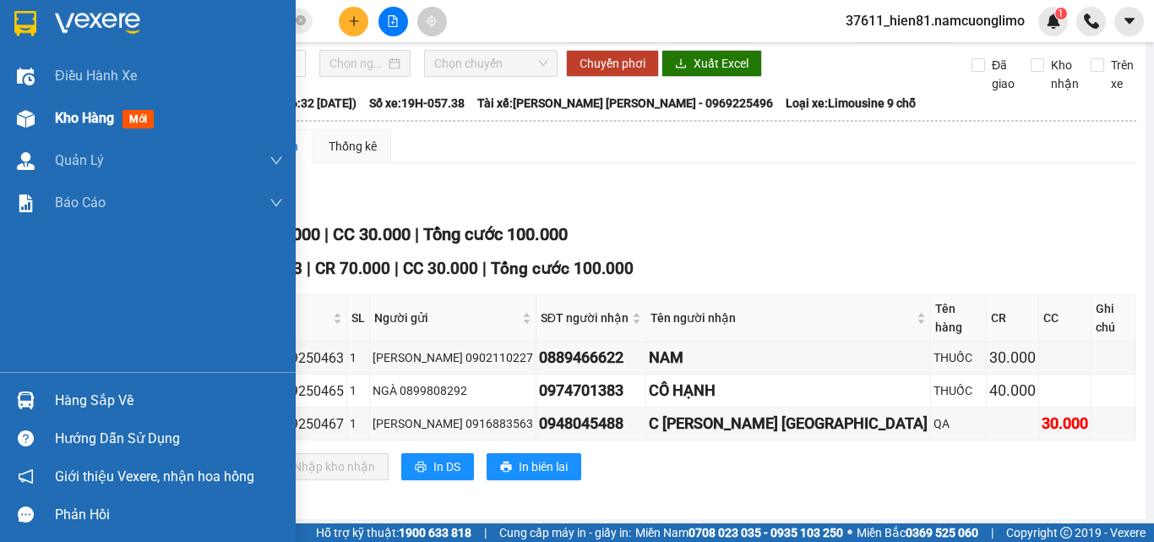
click at [83, 121] on span "Kho hàng" at bounding box center [84, 118] width 59 height 16
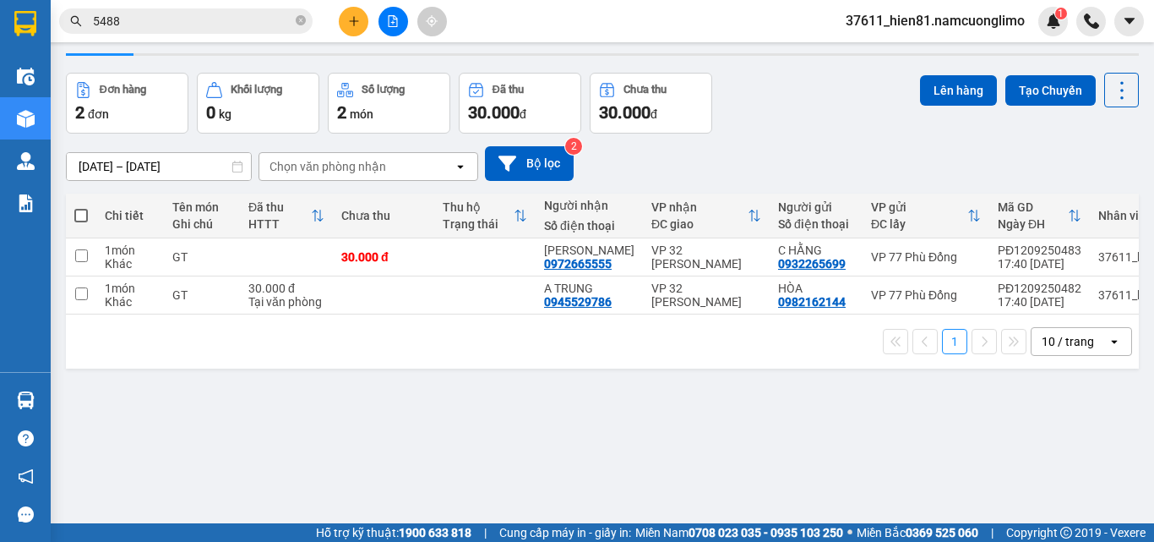
click at [83, 216] on span at bounding box center [81, 216] width 14 height 14
click at [81, 207] on input "checkbox" at bounding box center [81, 207] width 0 height 0
checkbox input "true"
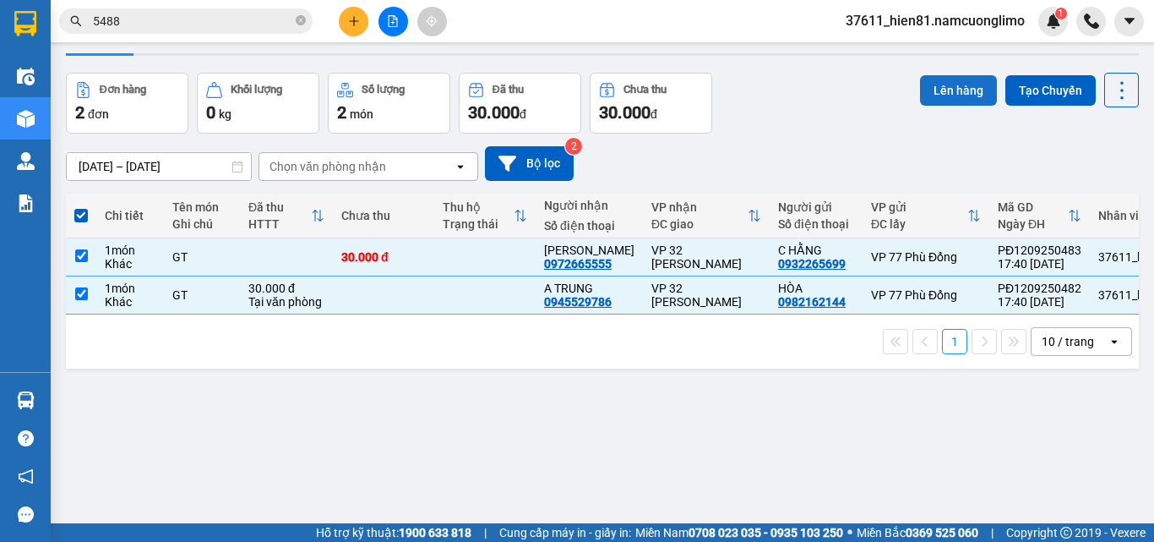
click at [943, 88] on button "Lên hàng" at bounding box center [958, 90] width 77 height 30
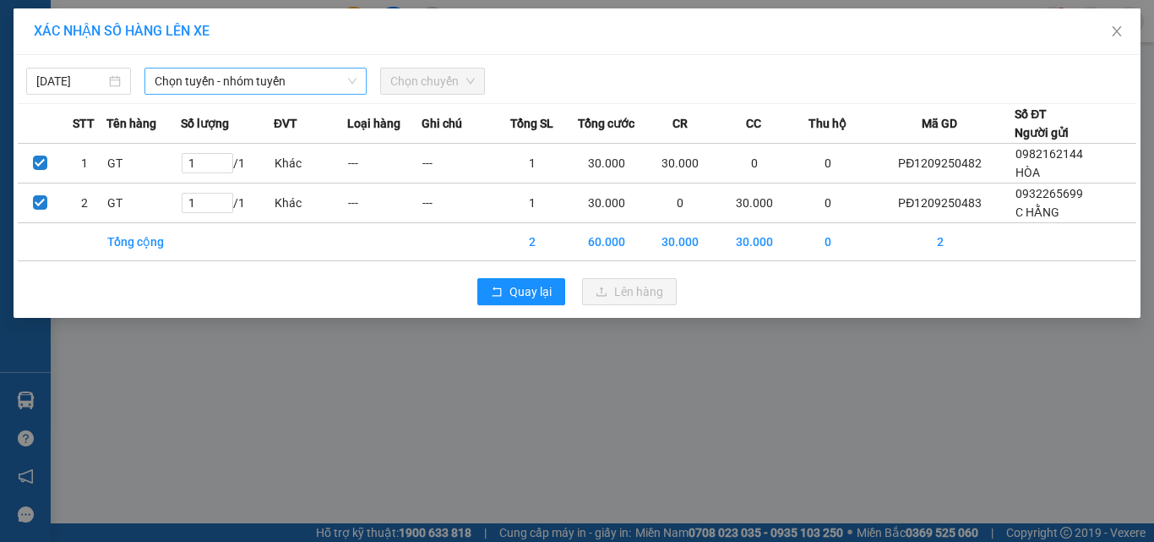
click at [219, 76] on span "Chọn tuyến - nhóm tuyến" at bounding box center [256, 80] width 202 height 25
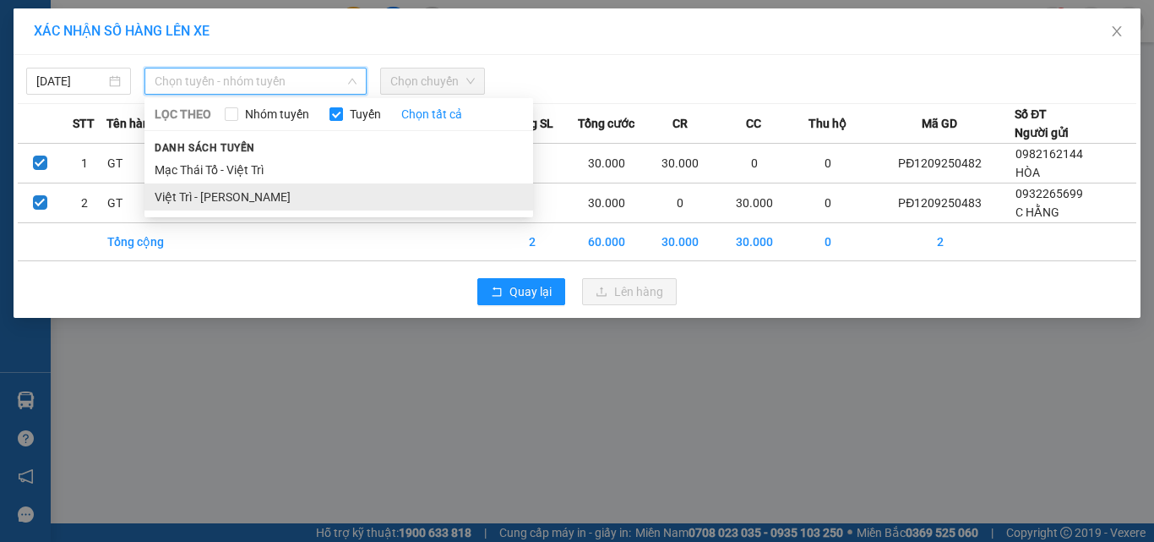
click at [229, 201] on li "Việt Trì - [PERSON_NAME]" at bounding box center [339, 196] width 389 height 27
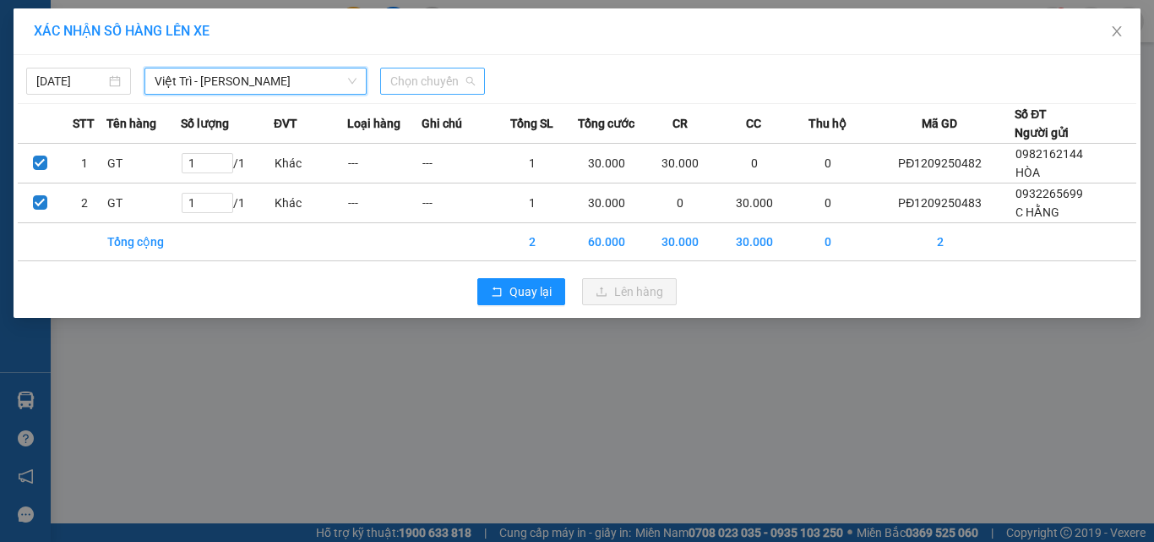
click at [432, 81] on span "Chọn chuyến" at bounding box center [432, 80] width 85 height 25
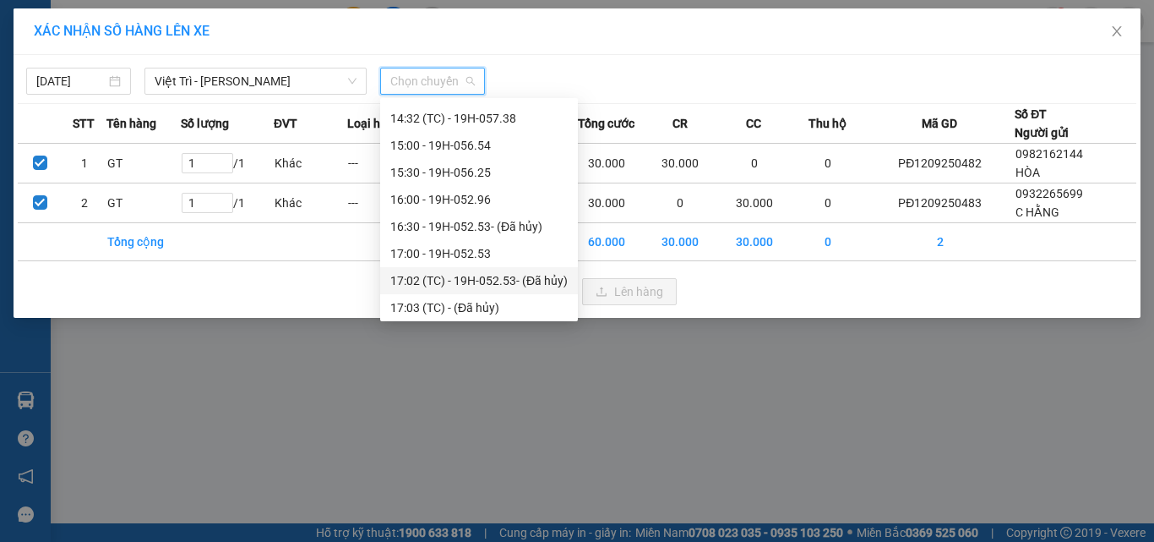
scroll to position [676, 0]
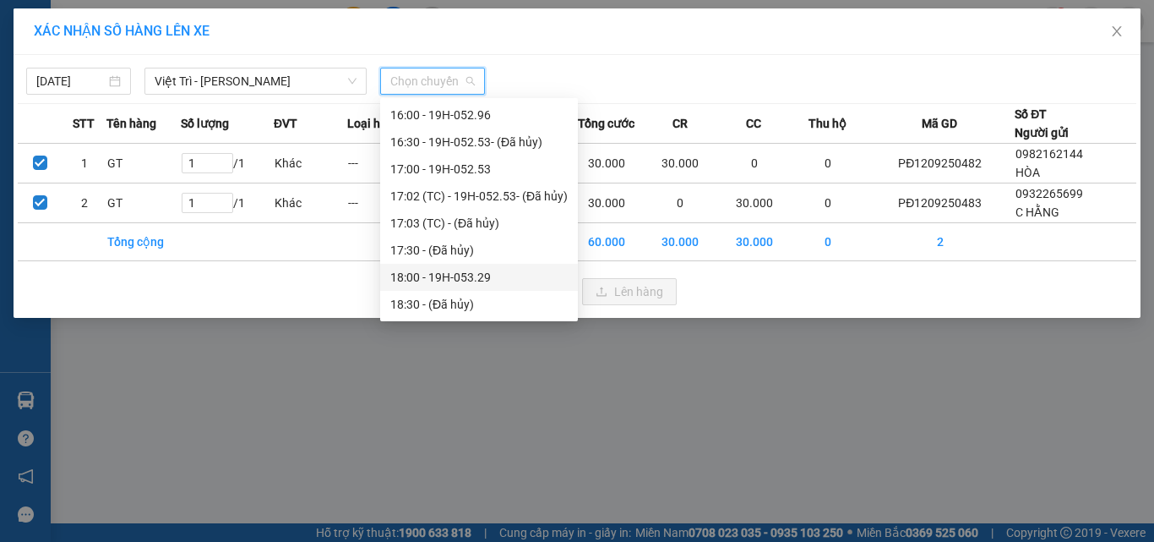
click at [467, 281] on div "18:00 - 19H-053.29" at bounding box center [478, 277] width 177 height 19
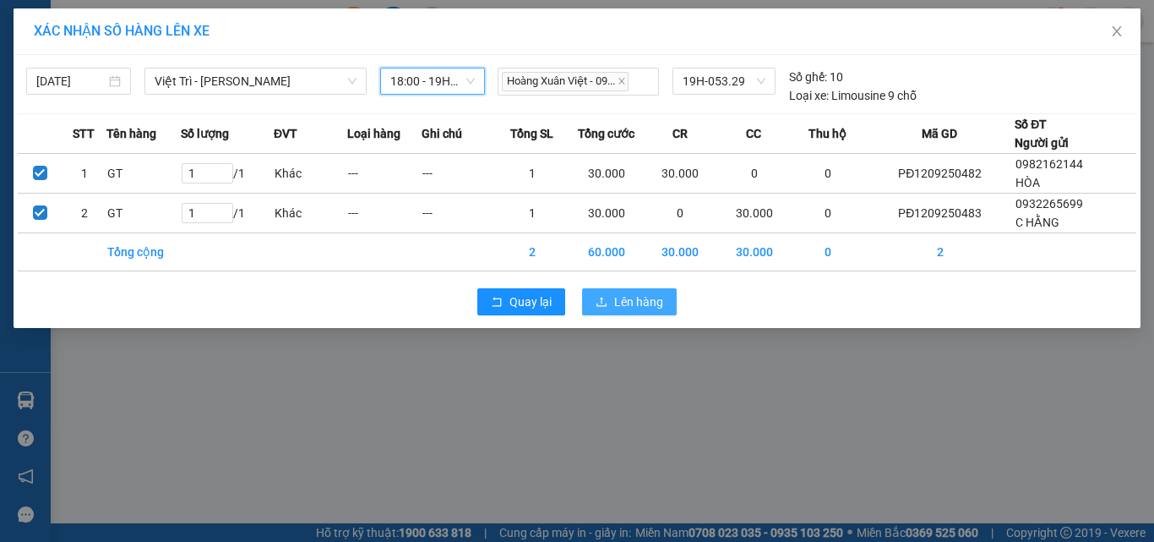
click at [603, 303] on icon "upload" at bounding box center [602, 302] width 12 height 12
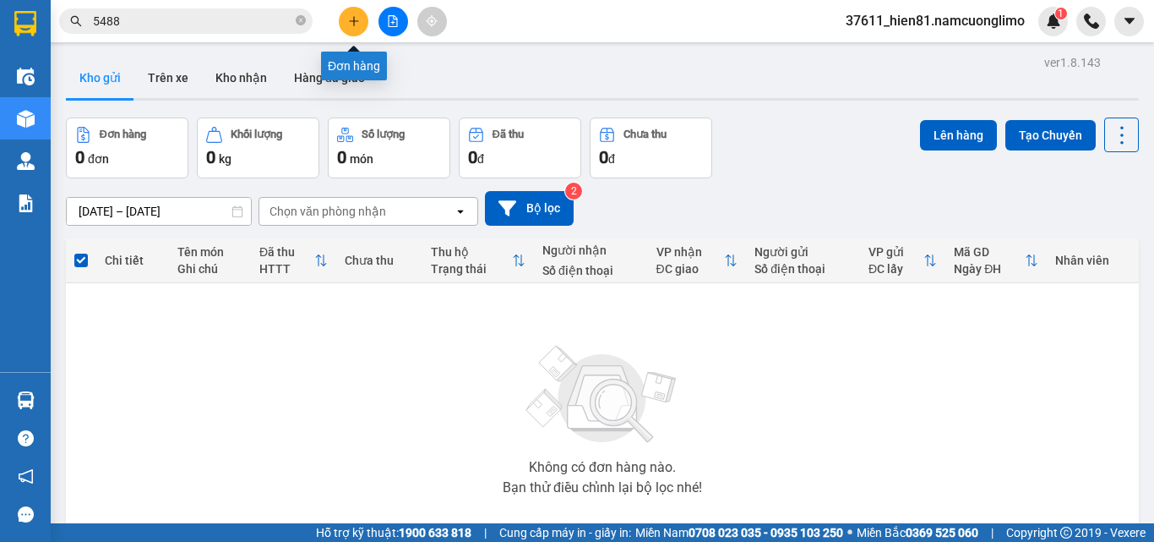
click at [352, 16] on icon "plus" at bounding box center [354, 21] width 12 height 12
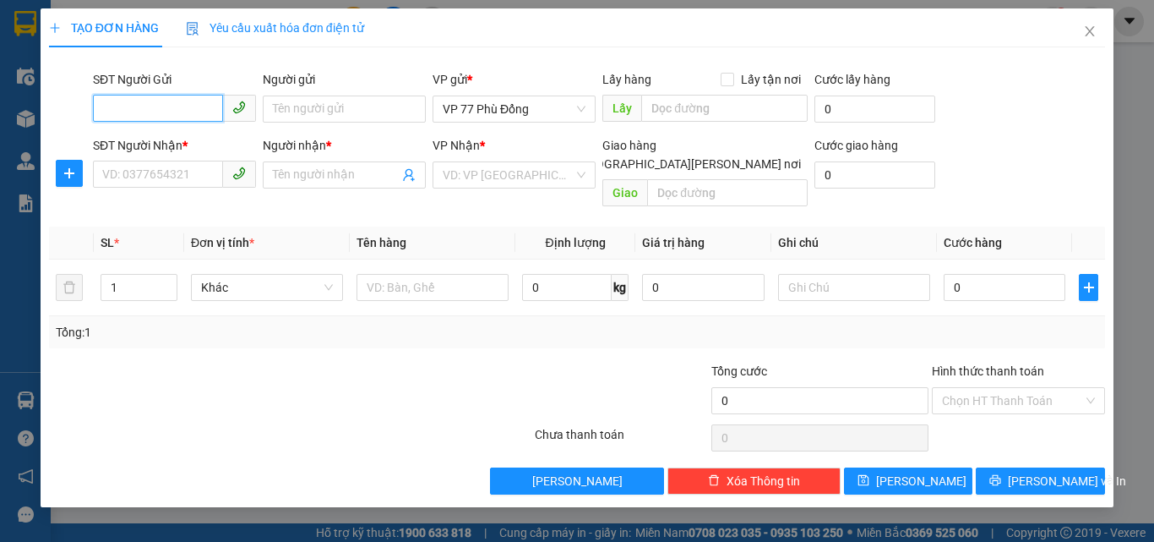
click at [117, 113] on input "SĐT Người Gửi" at bounding box center [158, 108] width 130 height 27
click at [166, 137] on div "0919753219 - THU" at bounding box center [174, 143] width 143 height 19
type input "0919753219"
type input "THU"
type input "0919753219"
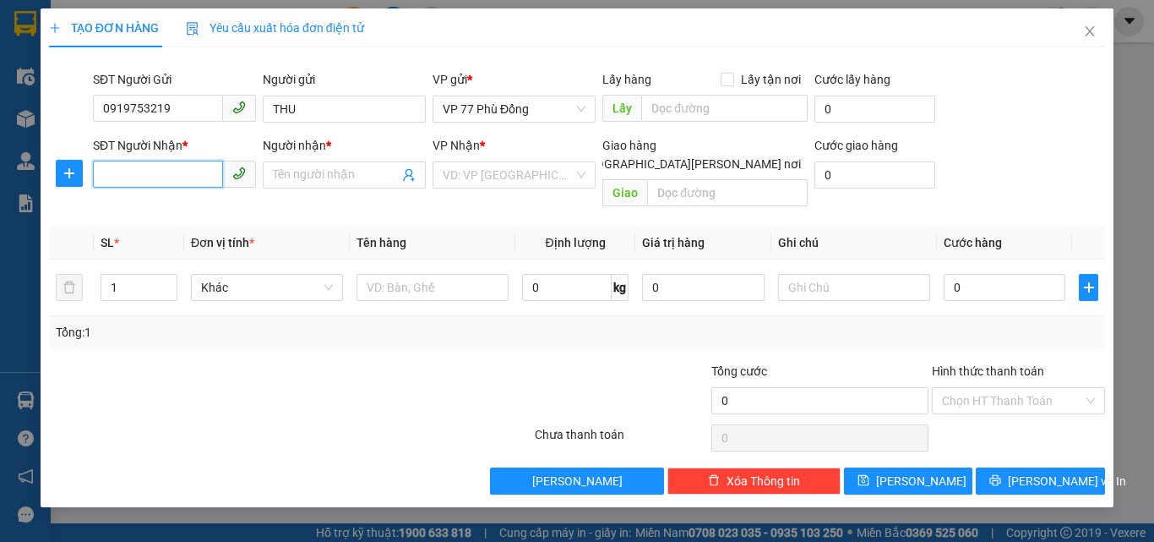
click at [165, 166] on input "SĐT Người Nhận *" at bounding box center [158, 174] width 130 height 27
click at [192, 211] on div "0977222196 - LIÊN" at bounding box center [174, 208] width 143 height 19
type input "0977222196"
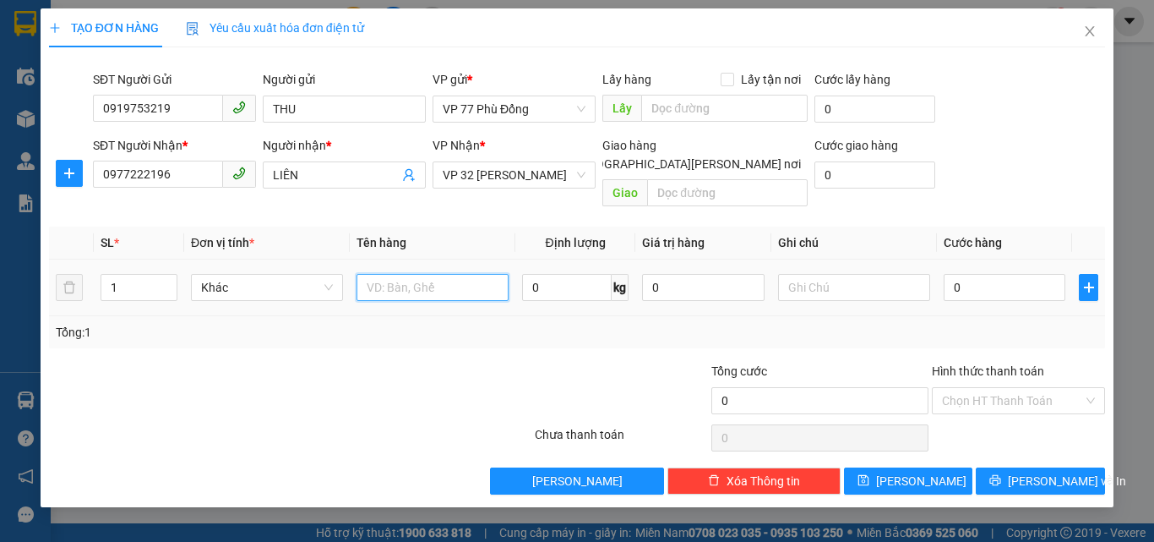
click at [376, 274] on input "text" at bounding box center [433, 287] width 152 height 27
click at [963, 274] on input "0" at bounding box center [1005, 287] width 122 height 27
click at [970, 336] on div "Transit Pickup Surcharge Ids Transit Deliver Surcharge Ids Transit Deliver Surc…" at bounding box center [577, 278] width 1056 height 434
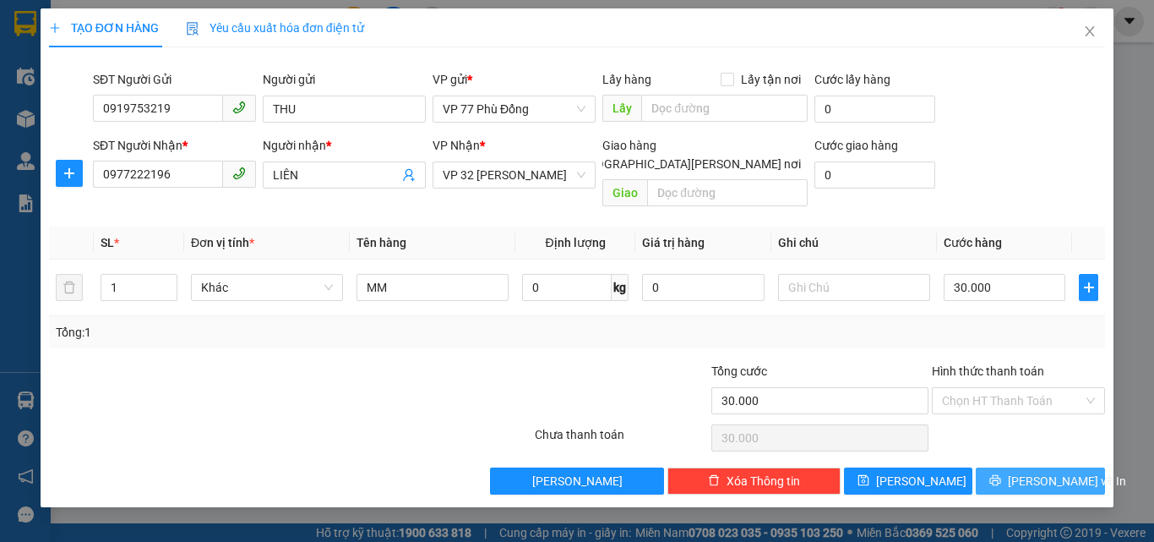
click at [995, 467] on button "[PERSON_NAME] và In" at bounding box center [1040, 480] width 129 height 27
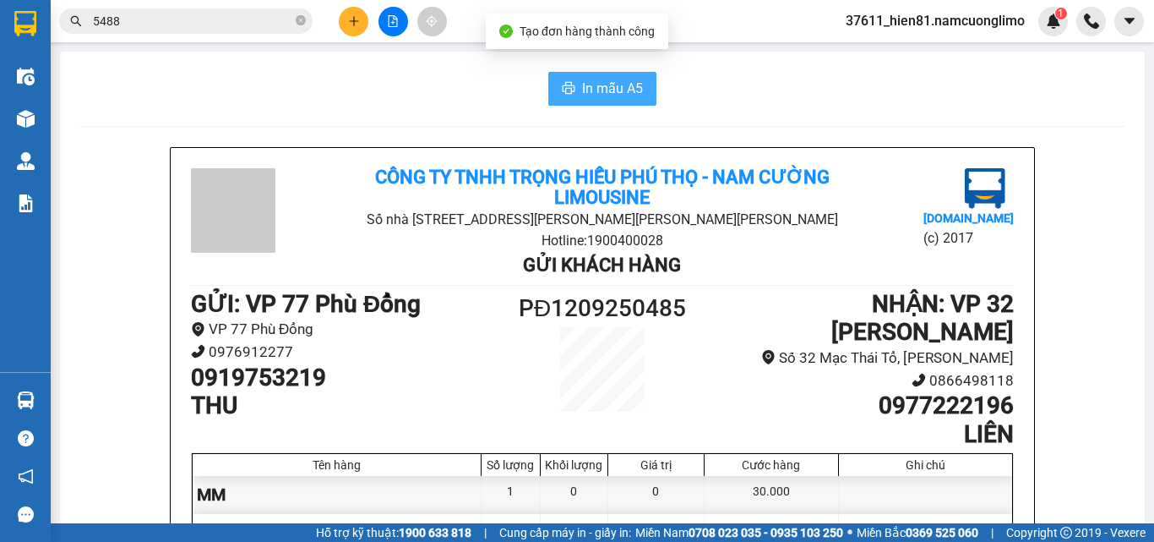
click at [598, 99] on span "In mẫu A5" at bounding box center [612, 88] width 61 height 21
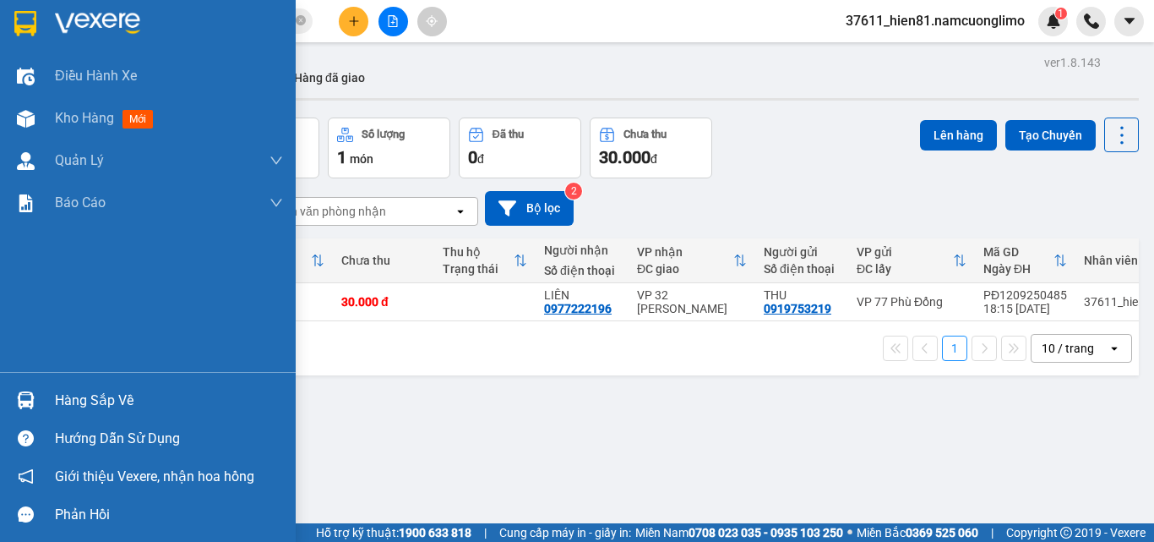
click at [106, 403] on div "Hàng sắp về" at bounding box center [169, 400] width 228 height 25
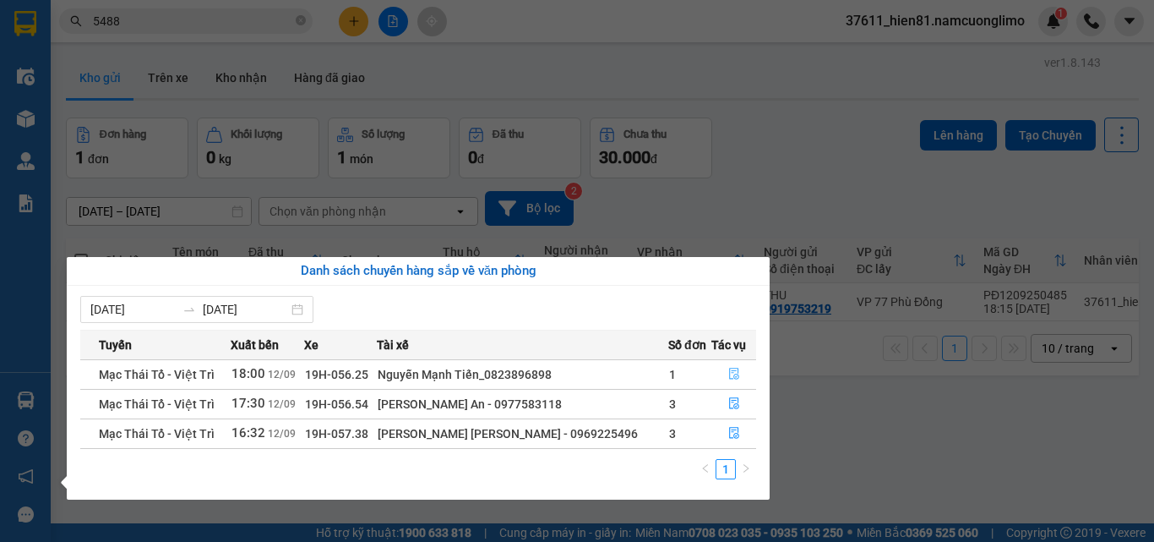
click at [742, 375] on button "button" at bounding box center [733, 374] width 43 height 27
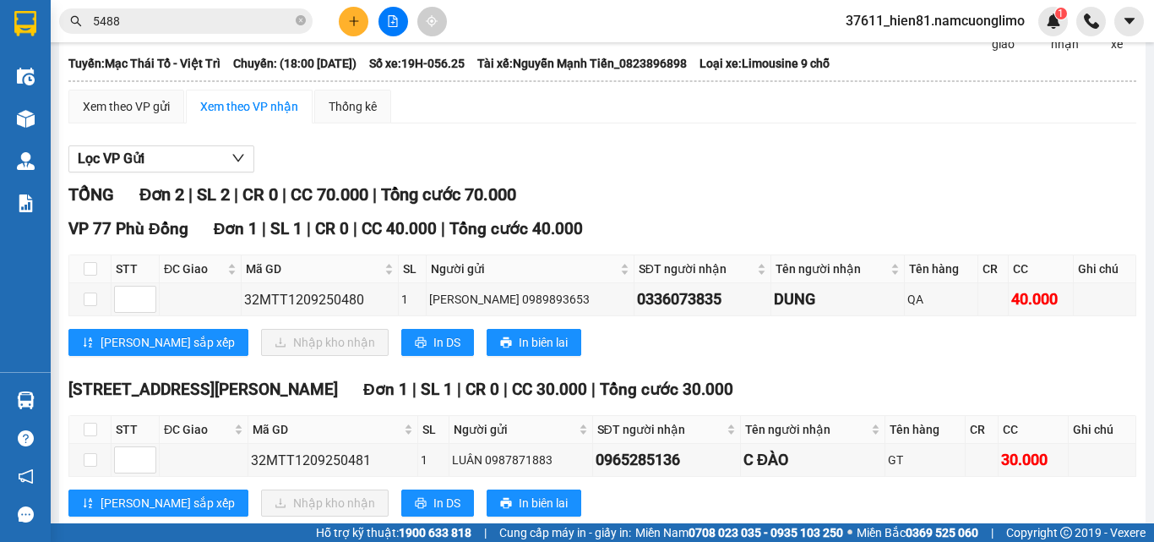
scroll to position [139, 0]
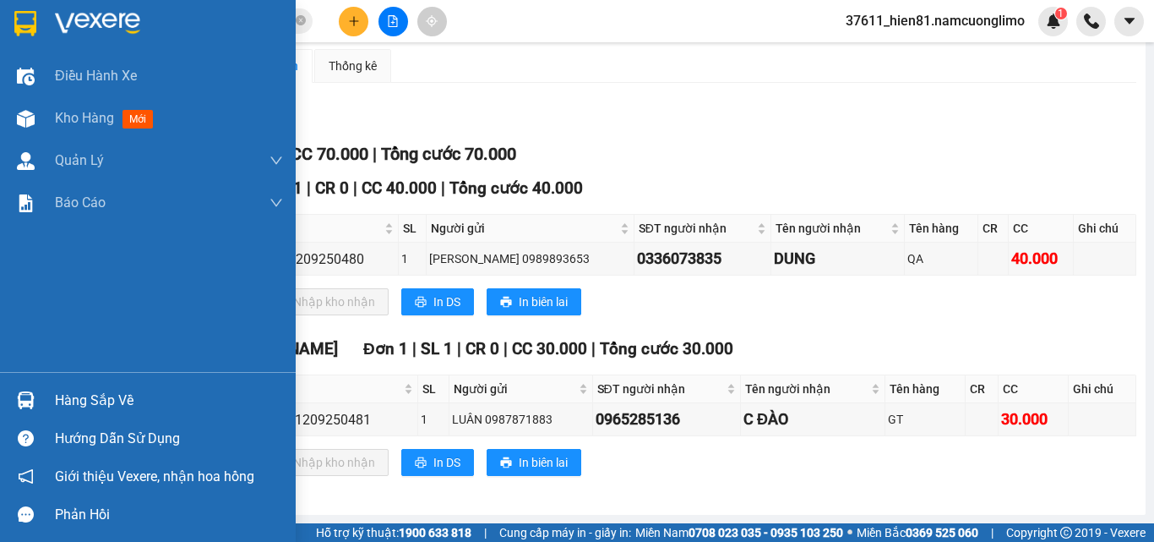
click at [63, 408] on div "Hàng sắp về" at bounding box center [169, 400] width 228 height 25
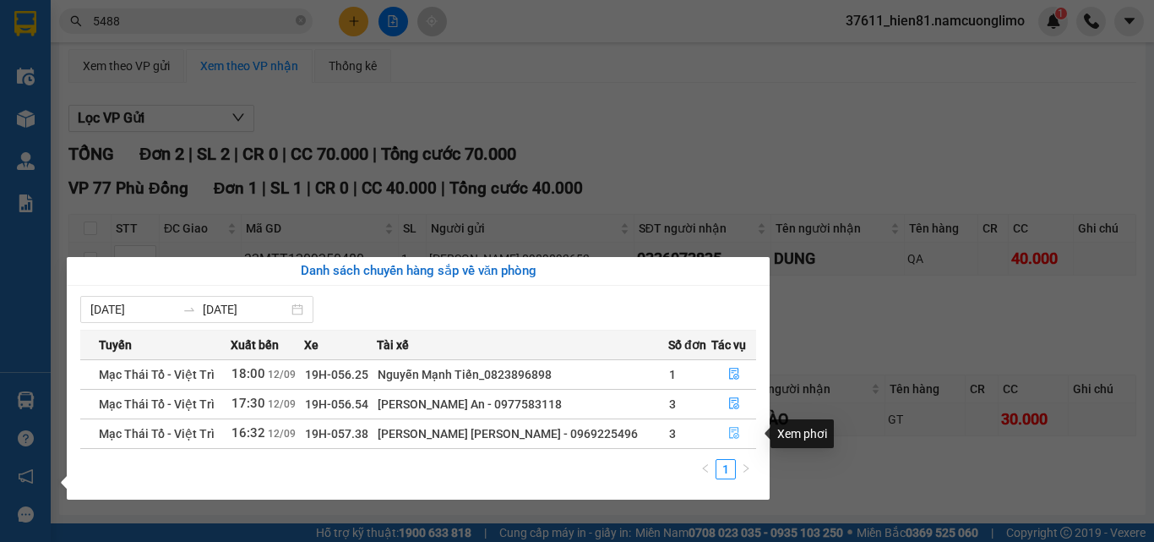
click at [729, 430] on icon "file-done" at bounding box center [734, 434] width 10 height 12
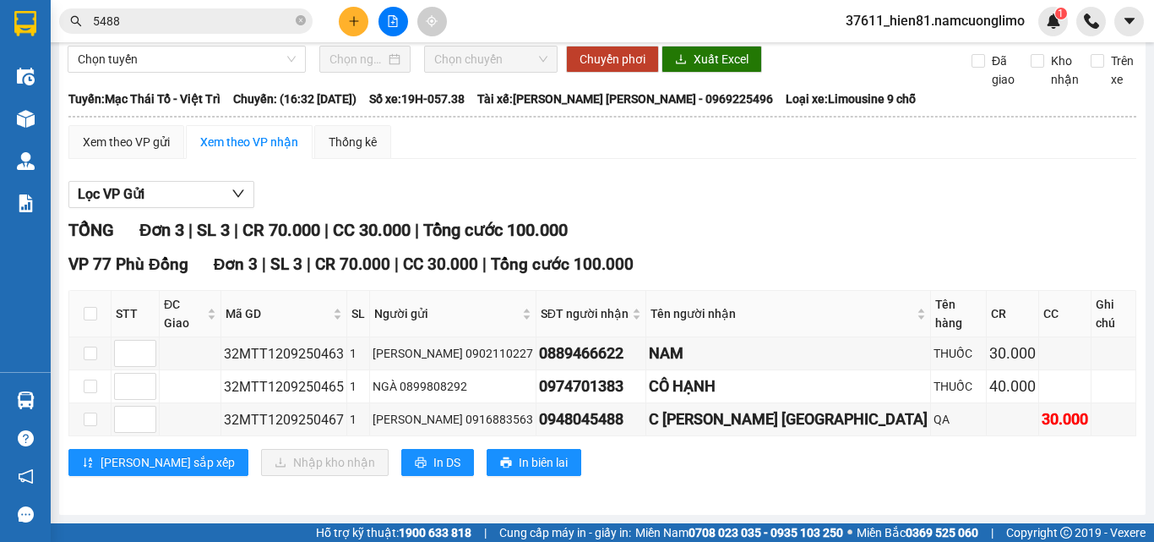
scroll to position [45, 0]
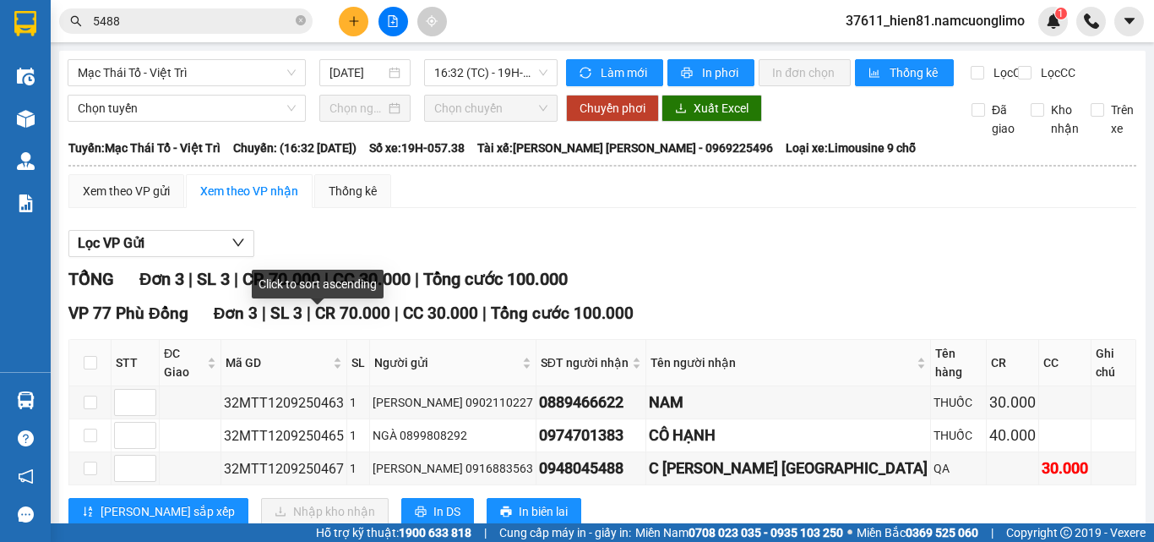
scroll to position [45, 0]
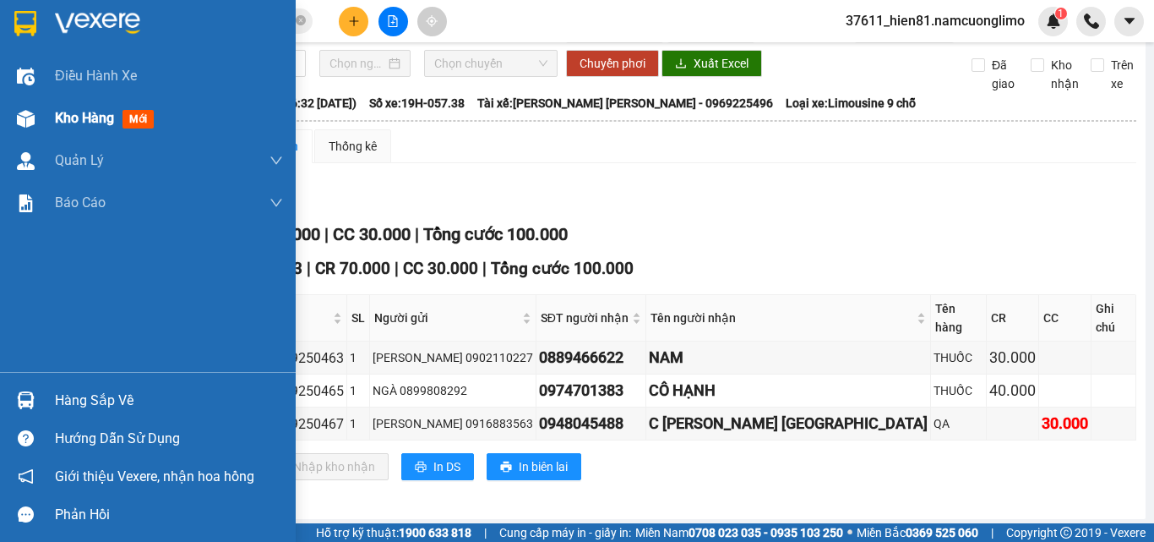
click at [72, 121] on span "Kho hàng" at bounding box center [84, 118] width 59 height 16
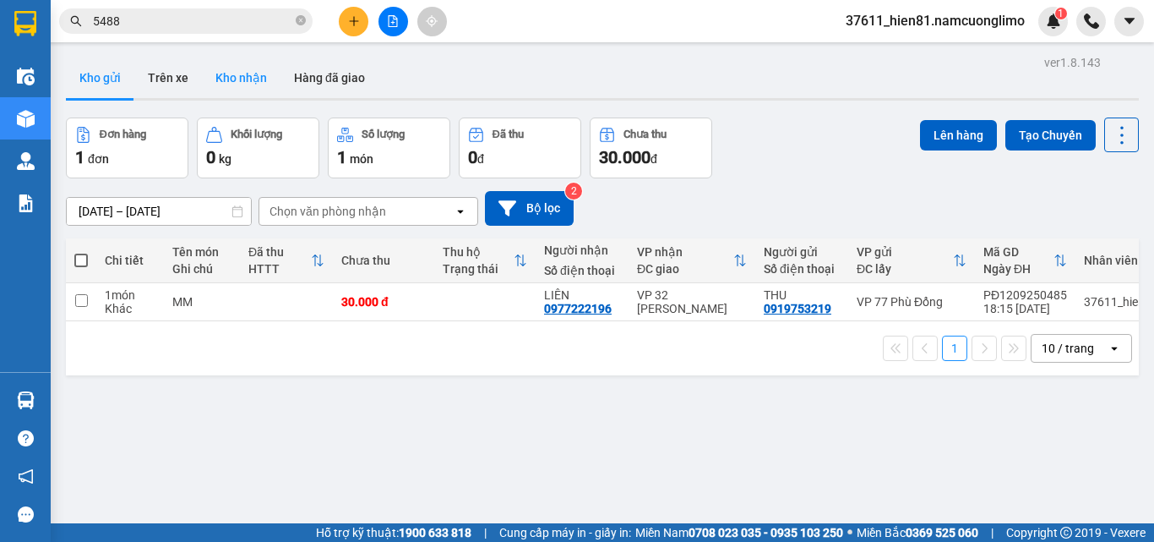
click at [243, 81] on button "Kho nhận" at bounding box center [241, 77] width 79 height 41
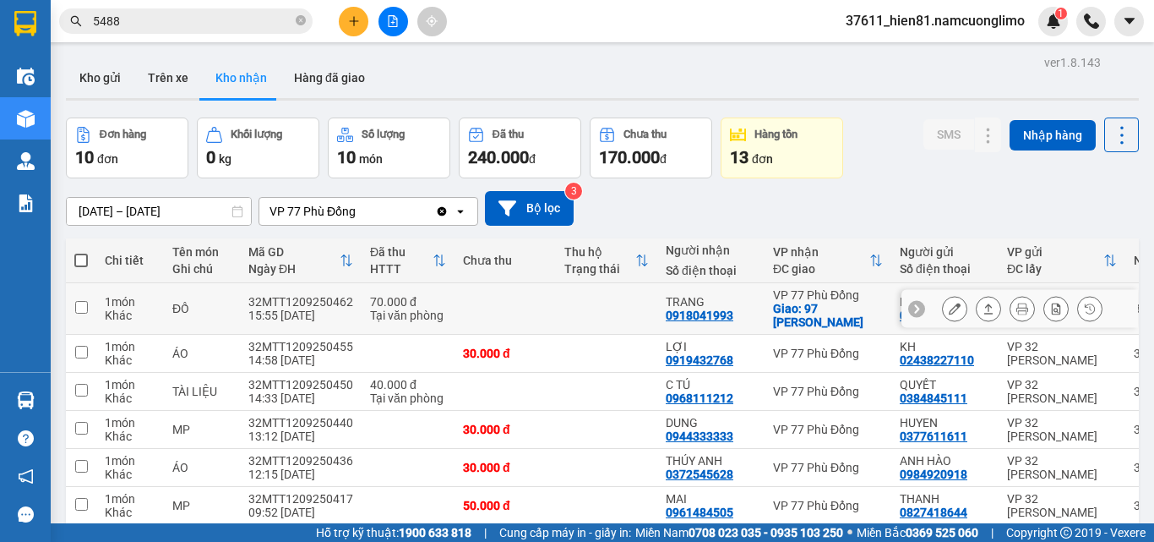
click at [1017, 310] on icon at bounding box center [1023, 309] width 12 height 12
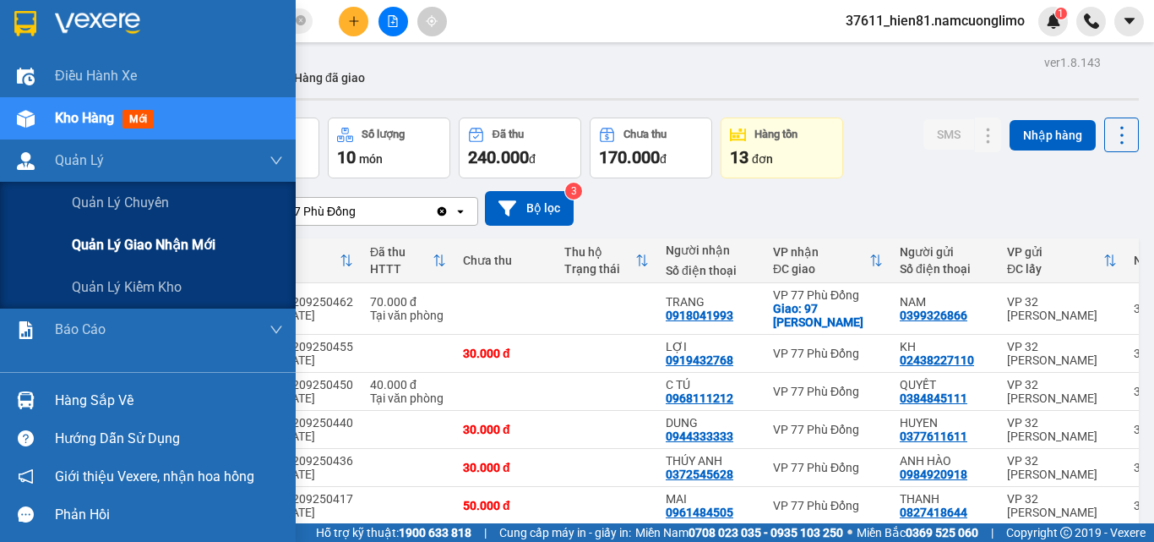
click at [99, 248] on span "Quản lý giao nhận mới" at bounding box center [144, 244] width 144 height 21
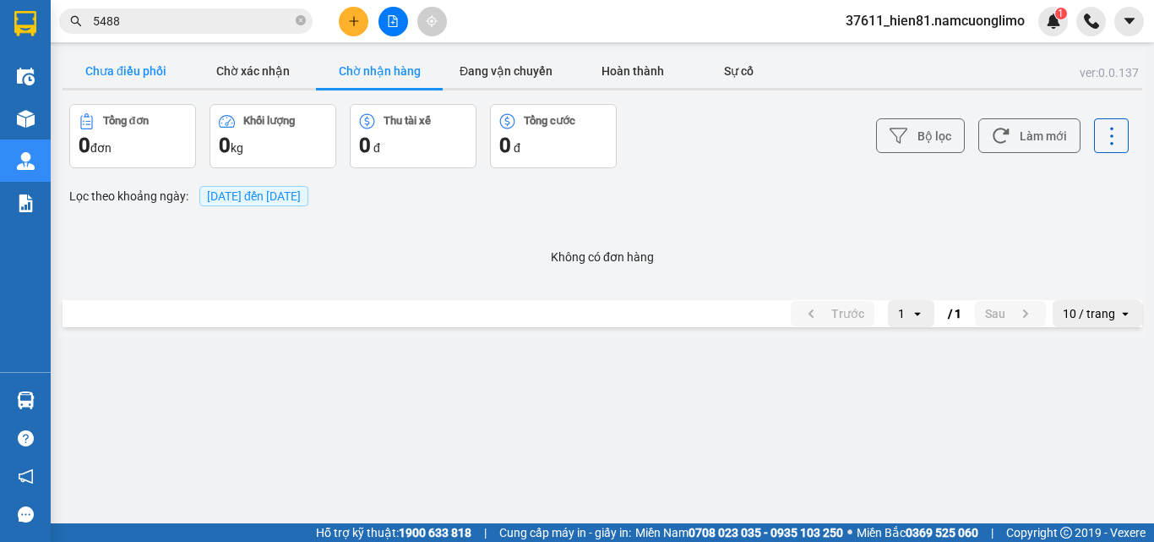
click at [133, 84] on button "Chưa điều phối" at bounding box center [126, 71] width 127 height 34
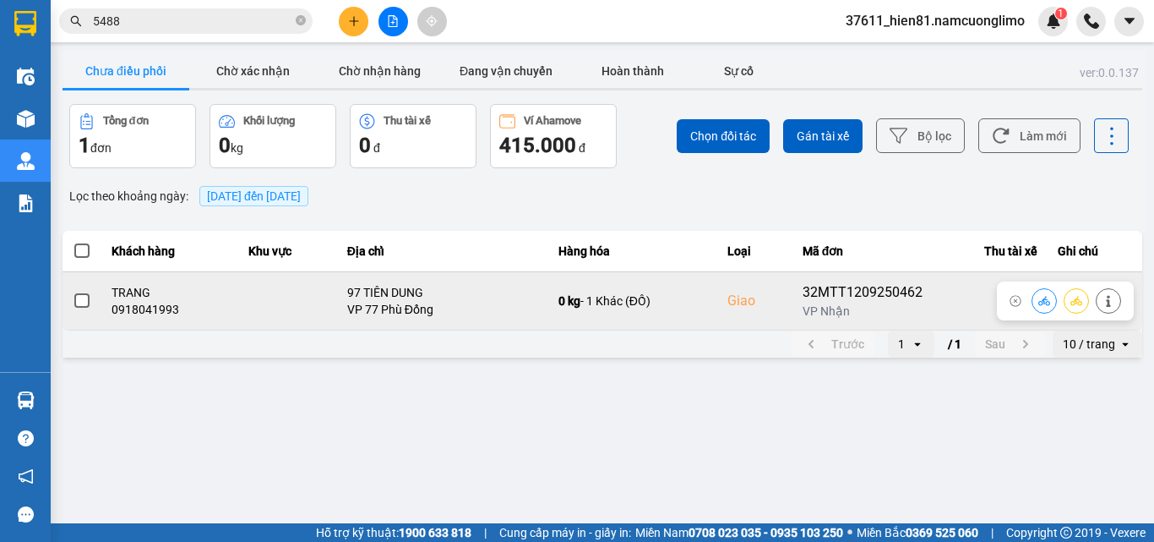
click at [75, 303] on span at bounding box center [81, 300] width 15 height 15
click at [73, 292] on input "checkbox" at bounding box center [73, 292] width 0 height 0
click at [1087, 298] on button at bounding box center [1077, 301] width 24 height 30
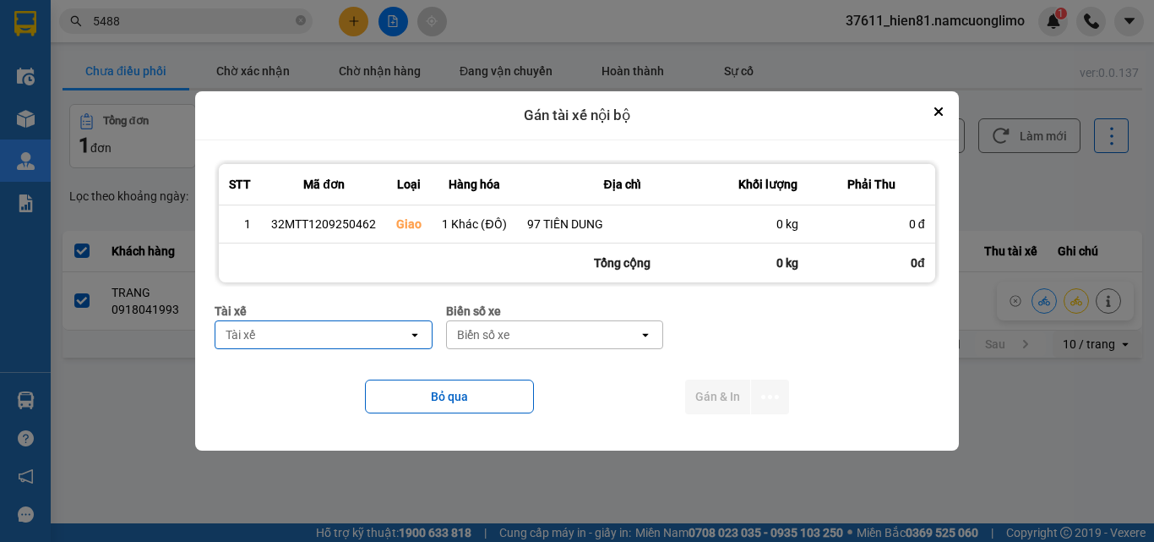
click at [379, 330] on div "Tài xế" at bounding box center [312, 334] width 192 height 27
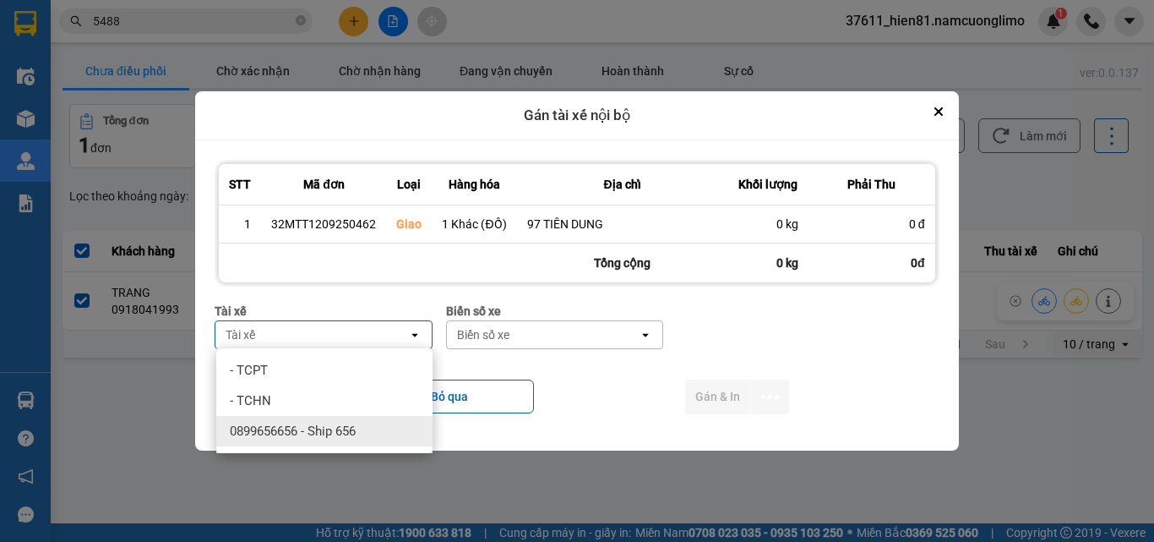
click at [355, 432] on span "0899656656 - Ship 656" at bounding box center [293, 431] width 126 height 17
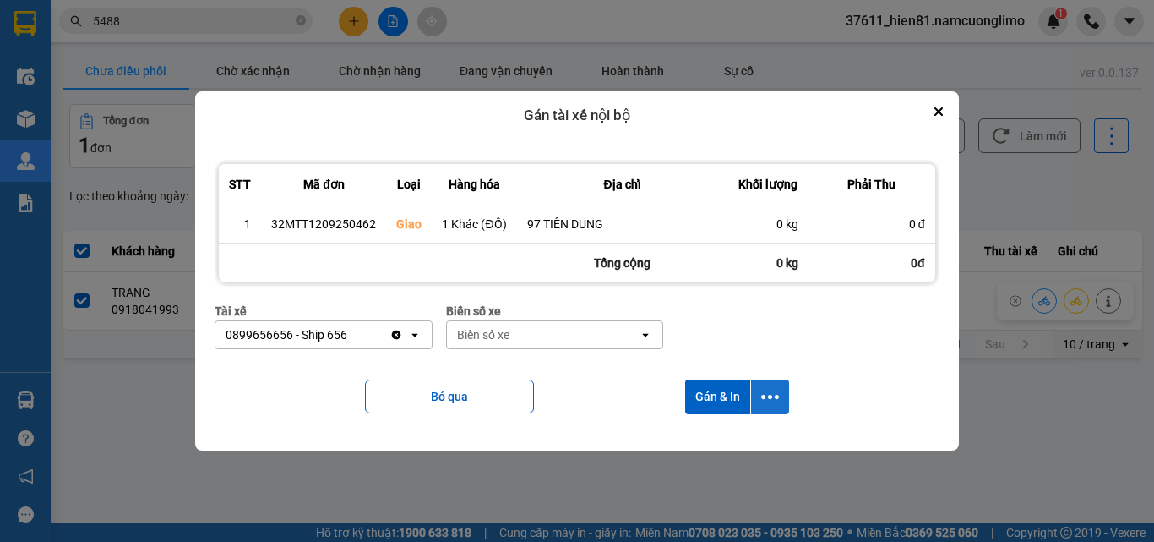
click at [769, 393] on icon "dialog" at bounding box center [770, 397] width 18 height 18
drag, startPoint x: 682, startPoint y: 447, endPoint x: 678, endPoint y: 439, distance: 8.7
click at [683, 447] on span "Chỉ gán tài" at bounding box center [702, 442] width 56 height 17
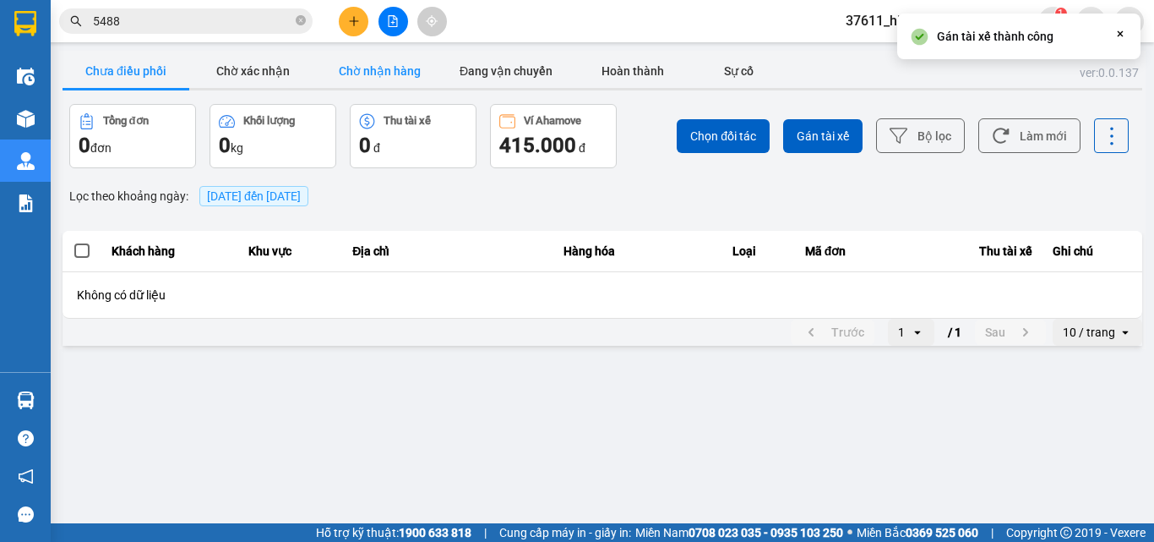
click at [386, 79] on button "Chờ nhận hàng" at bounding box center [379, 71] width 127 height 34
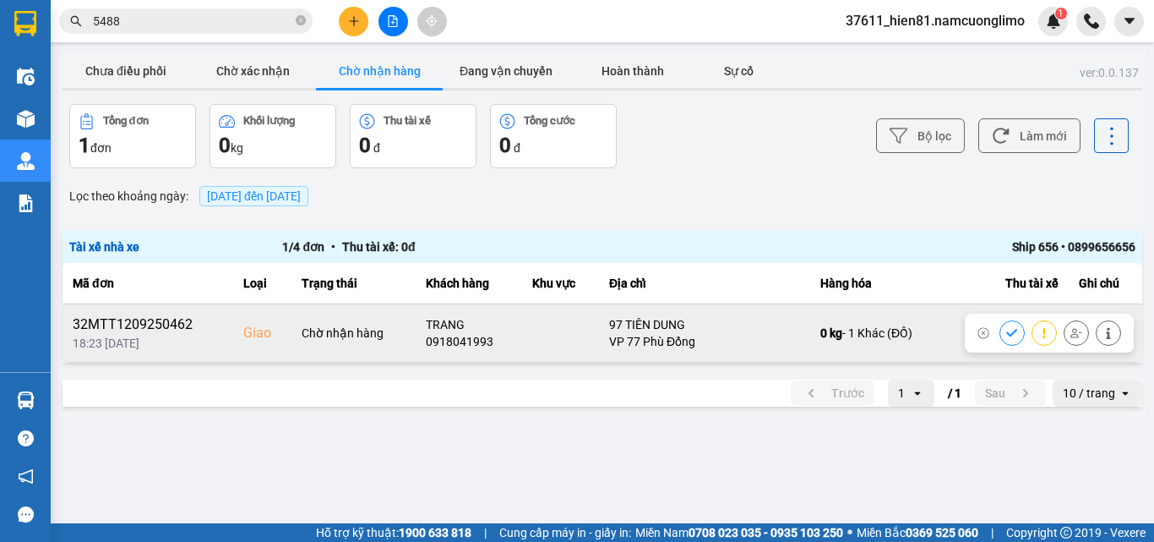
click at [1011, 338] on icon at bounding box center [1013, 333] width 12 height 12
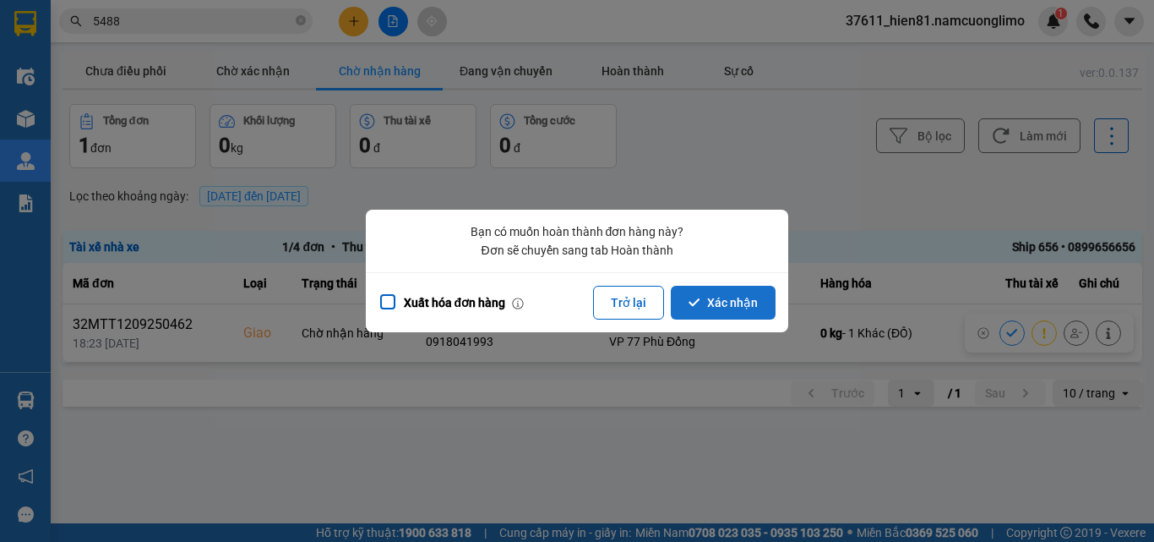
click at [726, 291] on button "Xác nhận" at bounding box center [723, 303] width 105 height 34
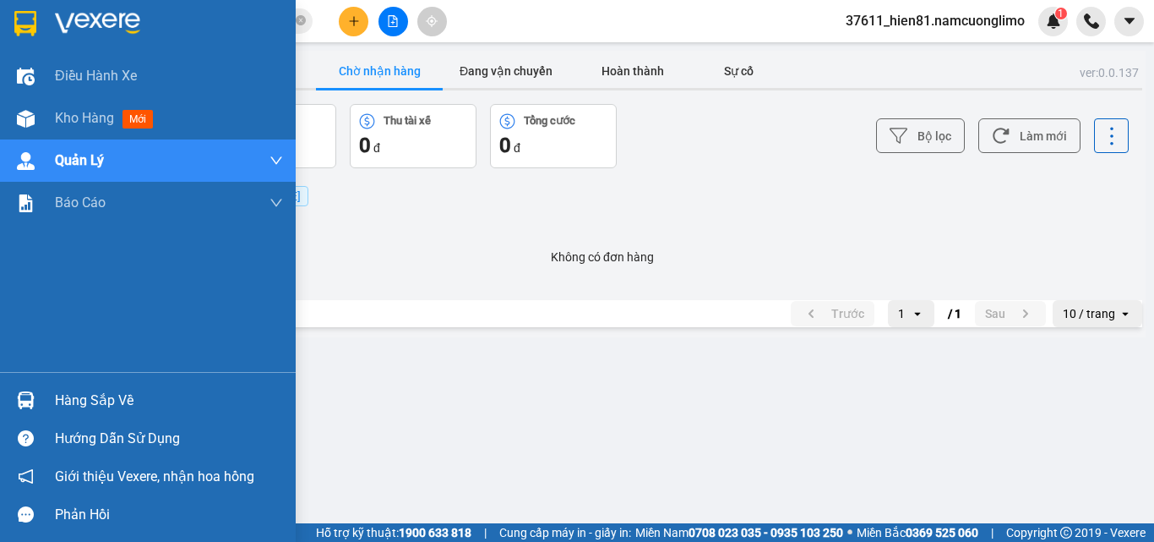
click at [102, 401] on div "Hàng sắp về" at bounding box center [169, 400] width 228 height 25
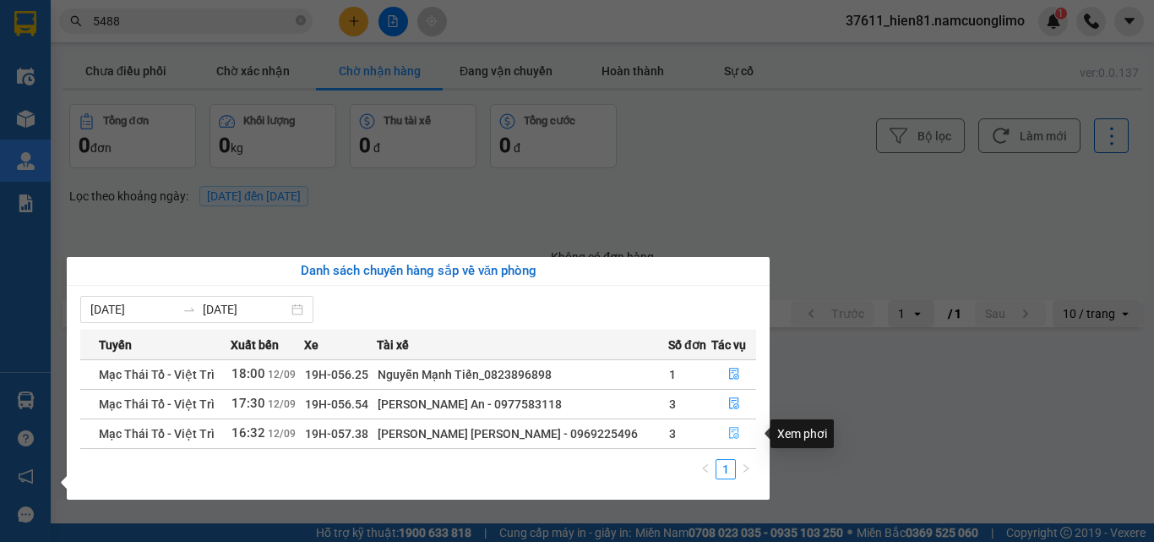
click at [728, 434] on icon "file-done" at bounding box center [734, 433] width 12 height 12
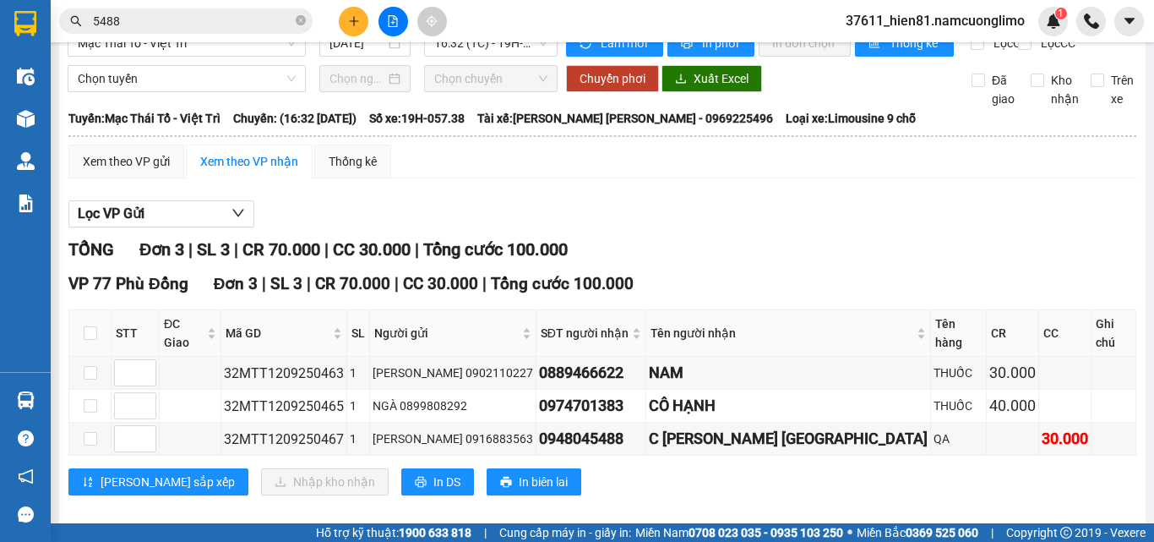
scroll to position [45, 0]
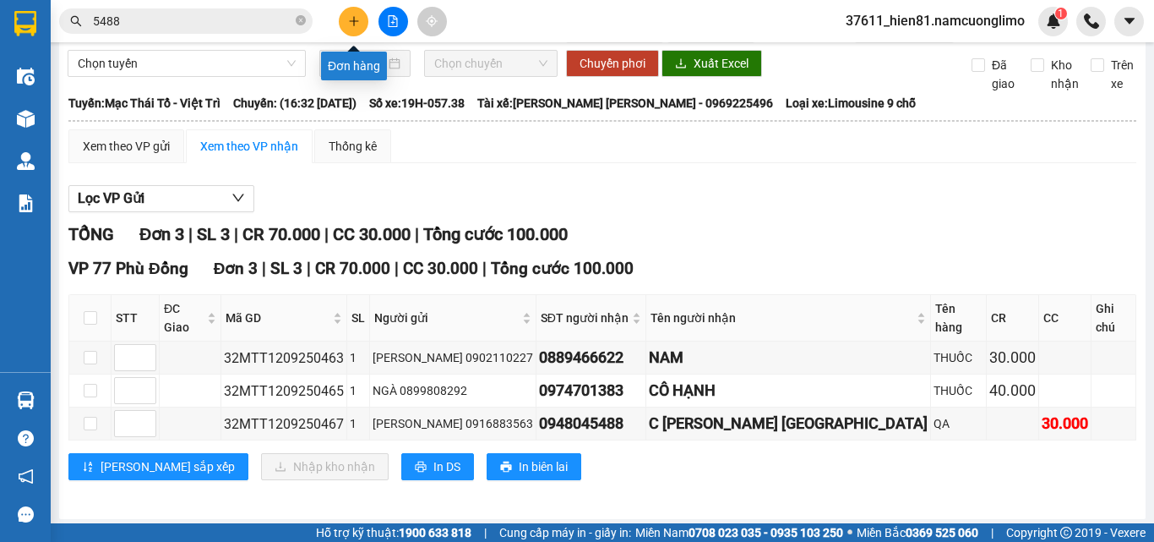
click at [352, 27] on button at bounding box center [354, 22] width 30 height 30
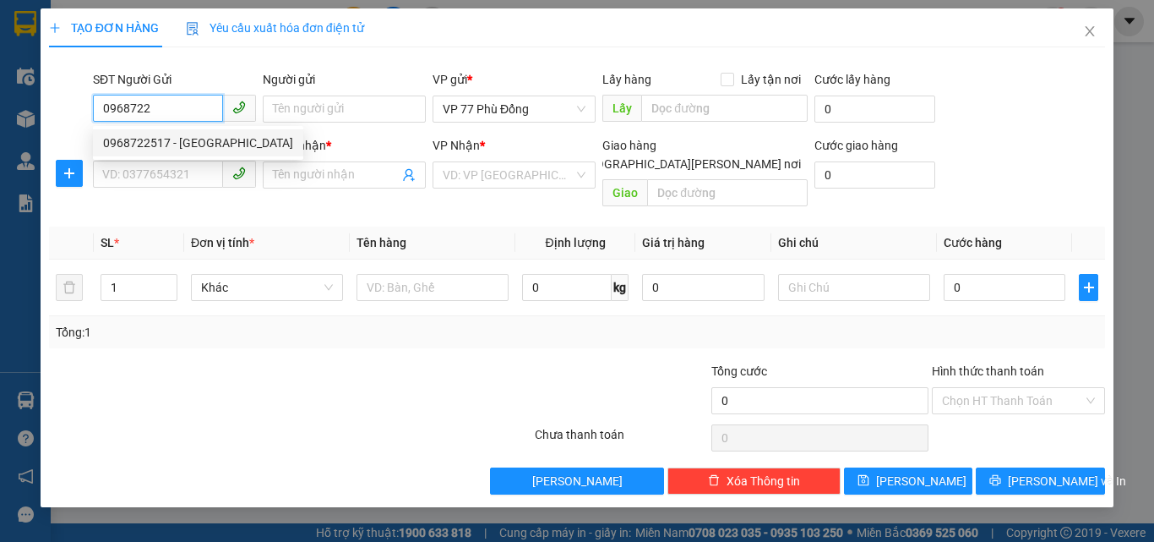
click at [169, 142] on div "0968722517 - ĐỨC" at bounding box center [198, 143] width 190 height 19
type input "0968722517"
type input "ĐỨC"
type input "0968722517"
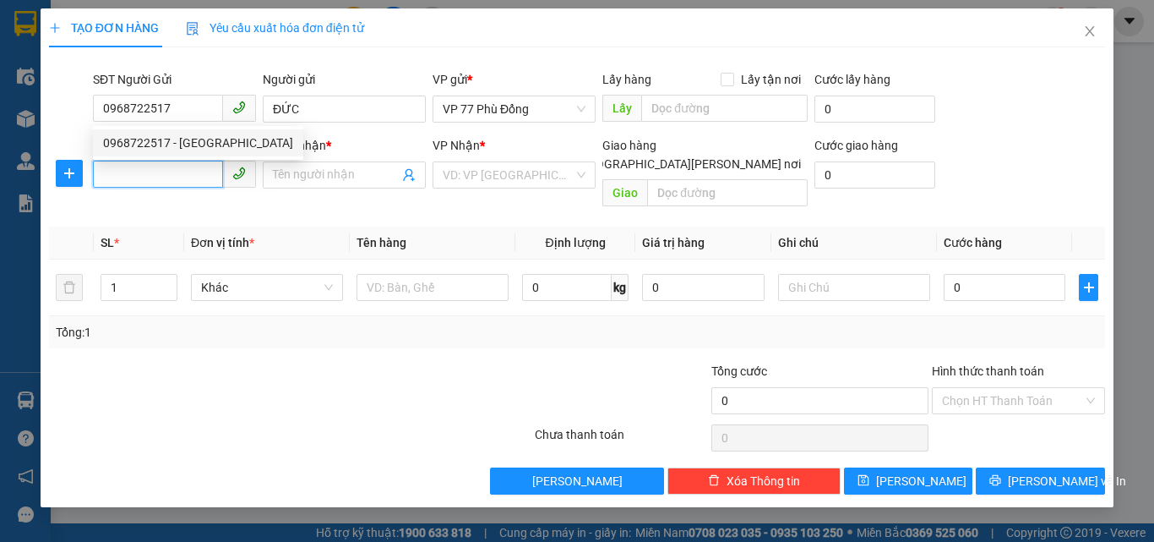
click at [169, 187] on input "SĐT Người Nhận *" at bounding box center [158, 174] width 130 height 27
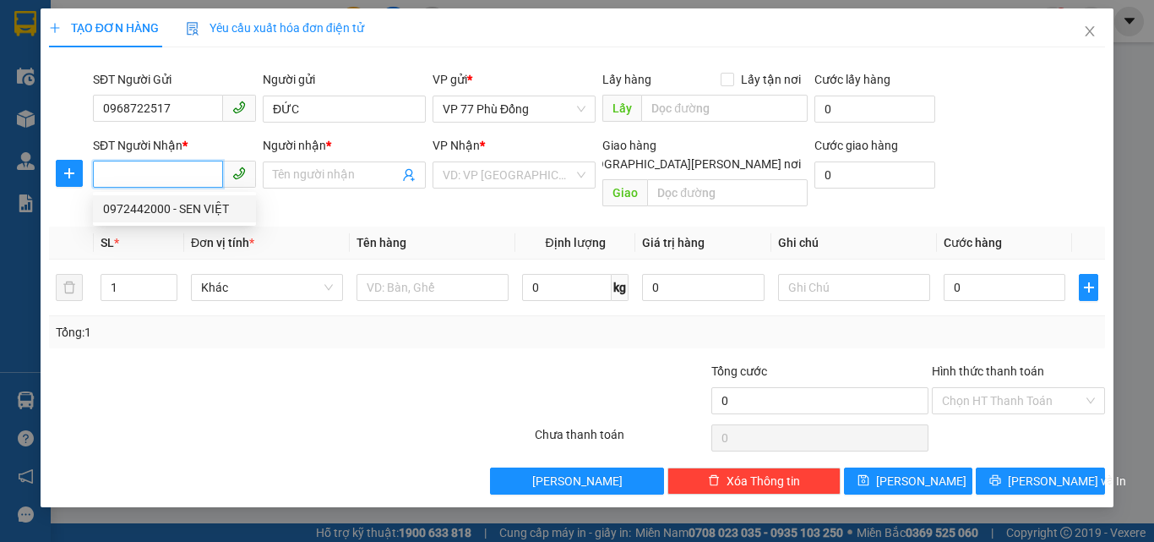
click at [172, 205] on div "0972442000 - SEN VIỆT" at bounding box center [174, 208] width 143 height 19
type input "0972442000"
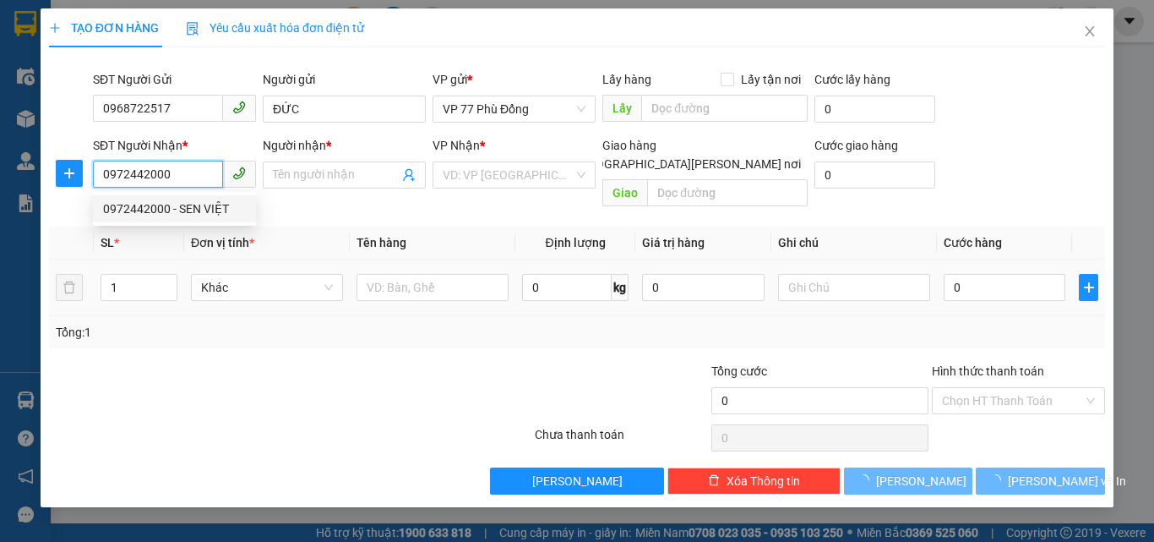
type input "SEN VIỆT"
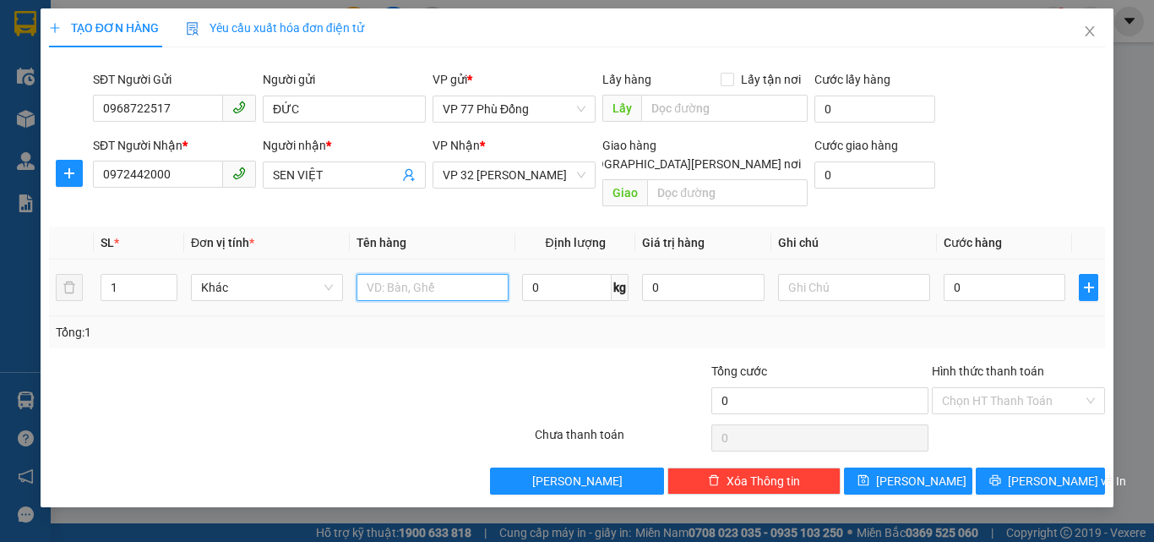
click at [369, 274] on input "text" at bounding box center [433, 287] width 152 height 27
type input "MR"
click at [969, 274] on input "0" at bounding box center [1005, 287] width 122 height 27
type input "3"
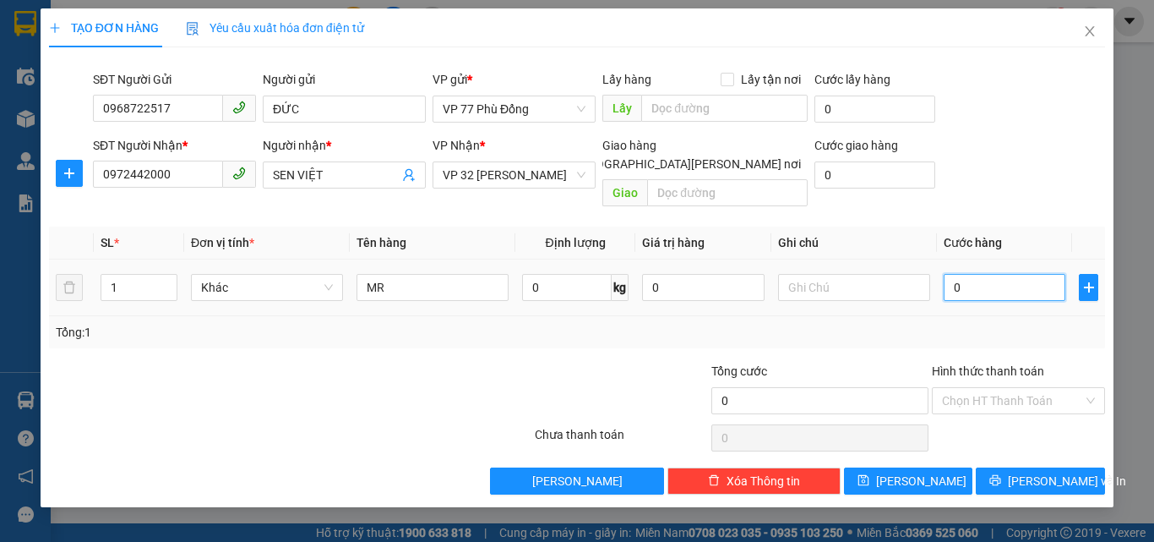
type input "3"
type input "30"
type input "3"
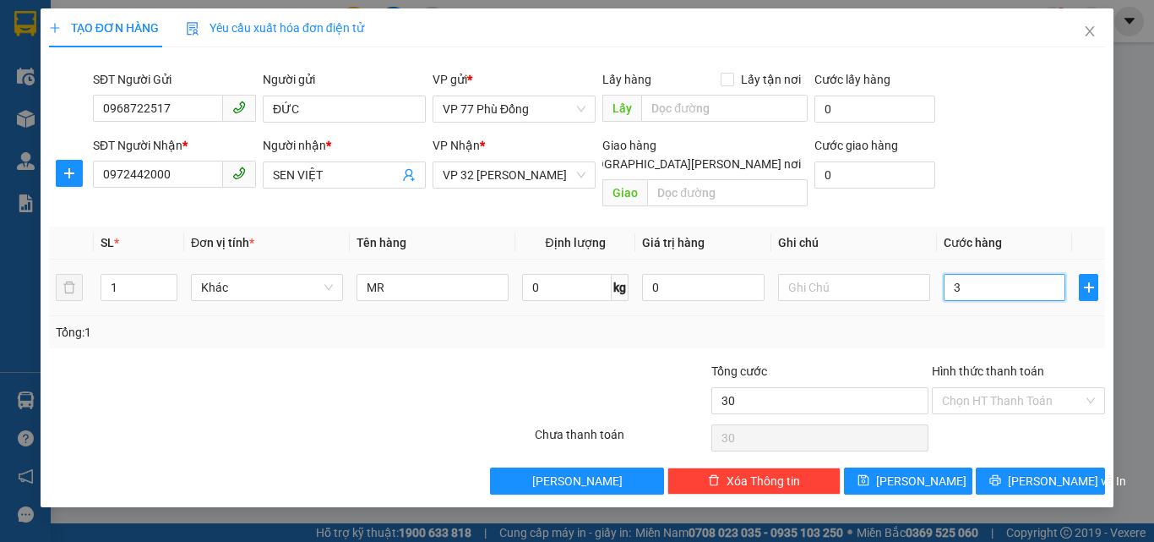
type input "3"
type input "35"
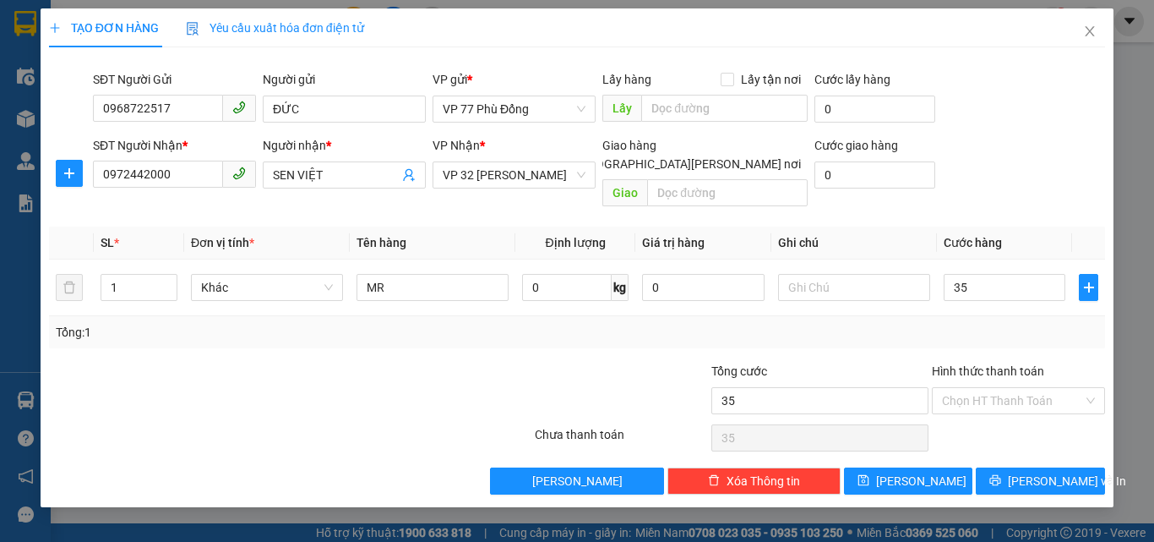
type input "35.000"
click at [952, 316] on div "Tổng: 1" at bounding box center [577, 332] width 1056 height 32
click at [960, 388] on input "Hình thức thanh toán" at bounding box center [1012, 400] width 141 height 25
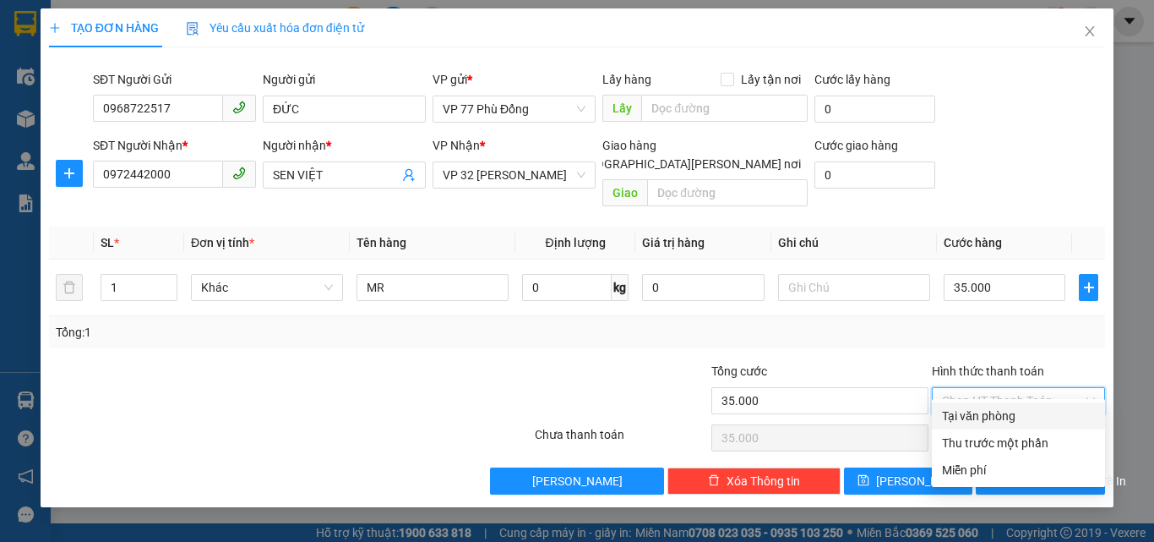
click at [954, 409] on div "Tại văn phòng" at bounding box center [1018, 416] width 153 height 19
type input "0"
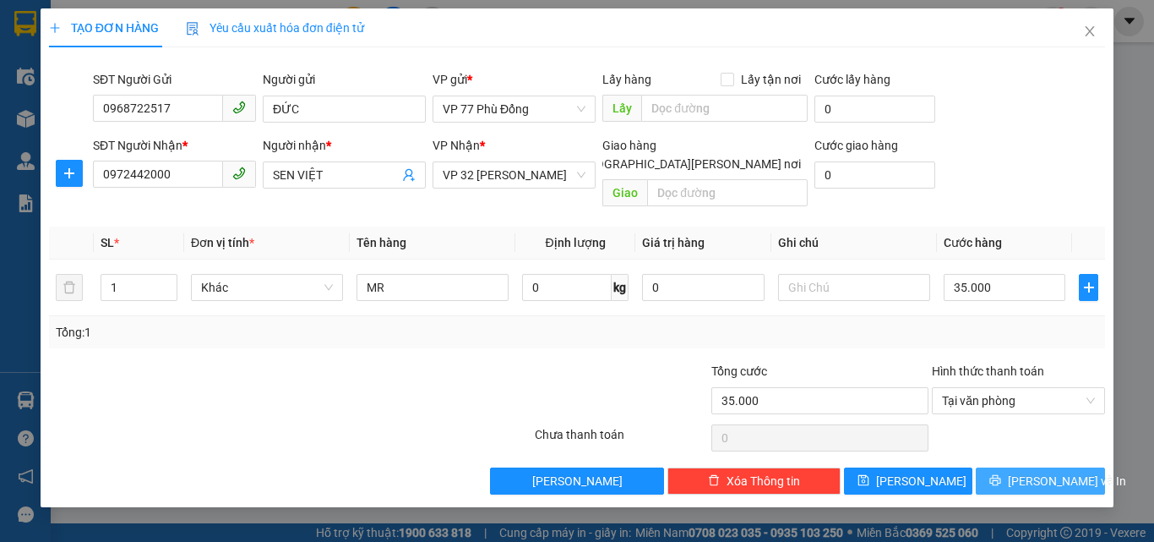
click at [1044, 472] on span "[PERSON_NAME] và In" at bounding box center [1067, 481] width 118 height 19
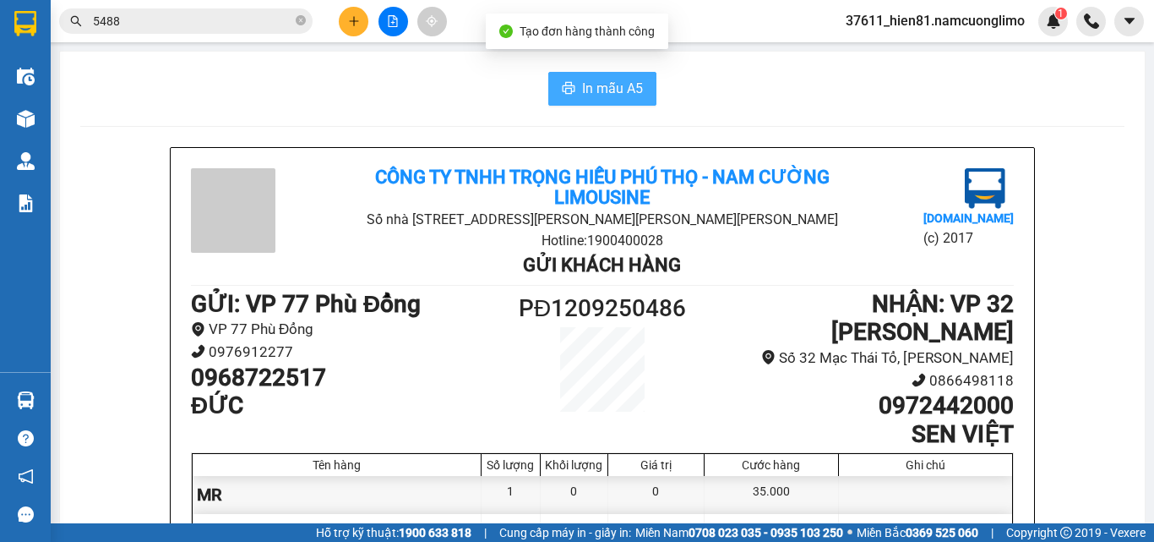
click at [598, 95] on span "In mẫu A5" at bounding box center [612, 88] width 61 height 21
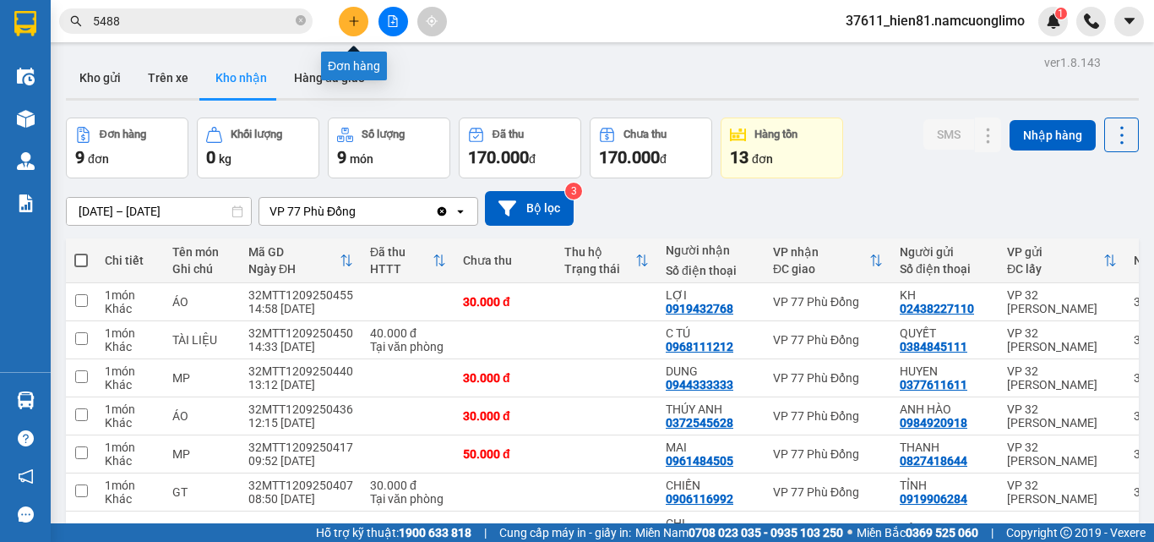
click at [352, 22] on icon "plus" at bounding box center [354, 21] width 12 height 12
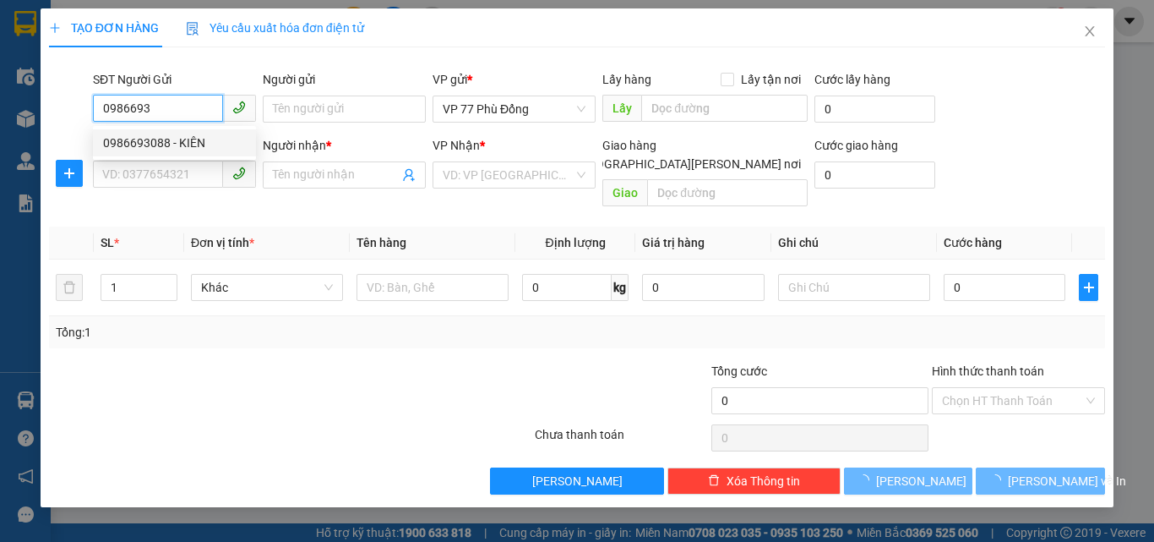
click at [177, 145] on div "0986693088 - KIÊN" at bounding box center [174, 143] width 143 height 19
type input "0986693088"
type input "KIÊN"
type input "0986693088"
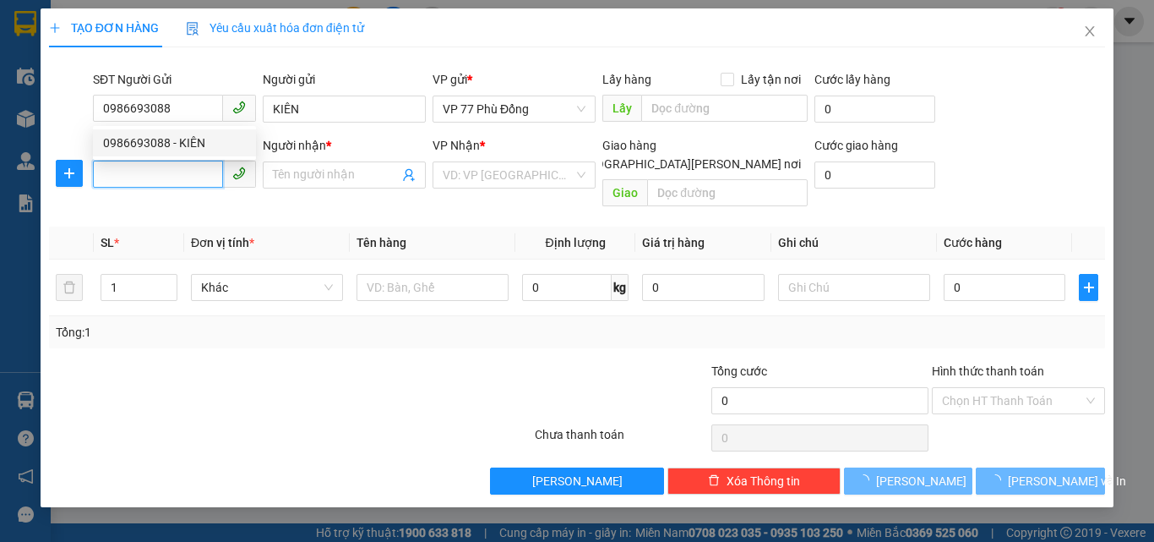
click at [173, 168] on input "SĐT Người Nhận *" at bounding box center [158, 174] width 130 height 27
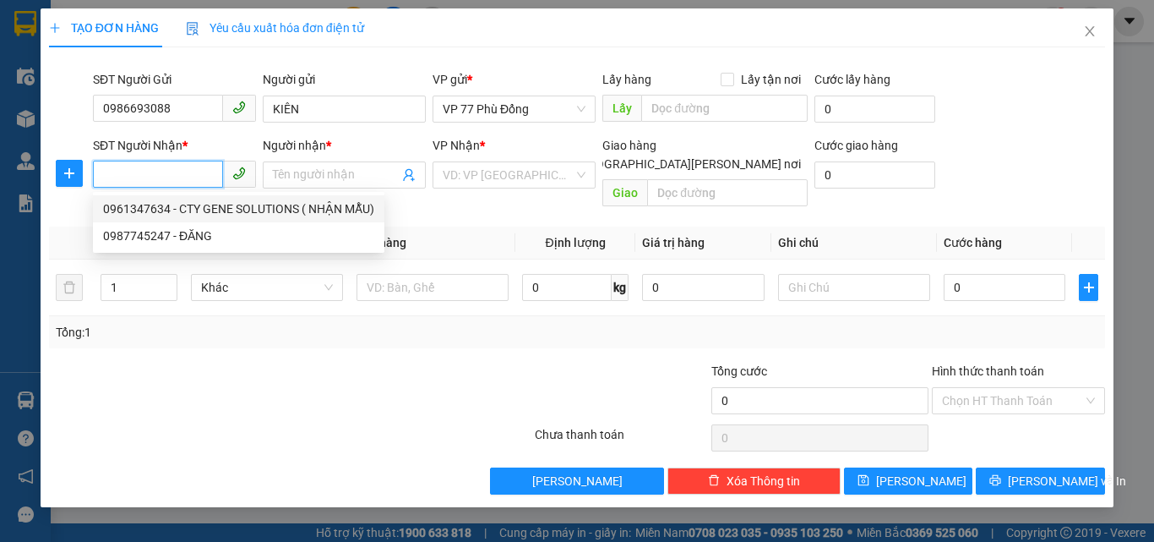
click at [201, 201] on div "0961347634 - CTY GENE SOLUTIONS ( NHẬN MẪU)" at bounding box center [238, 208] width 271 height 19
type input "0961347634"
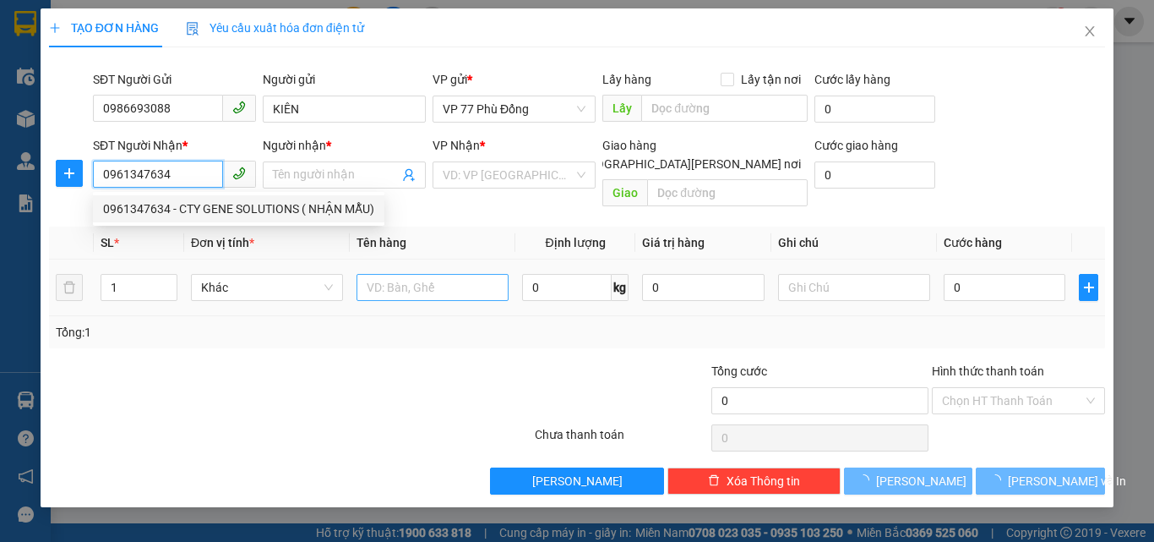
type input "CTY GENE SOLUTIONS ( NHẬN MẪU)"
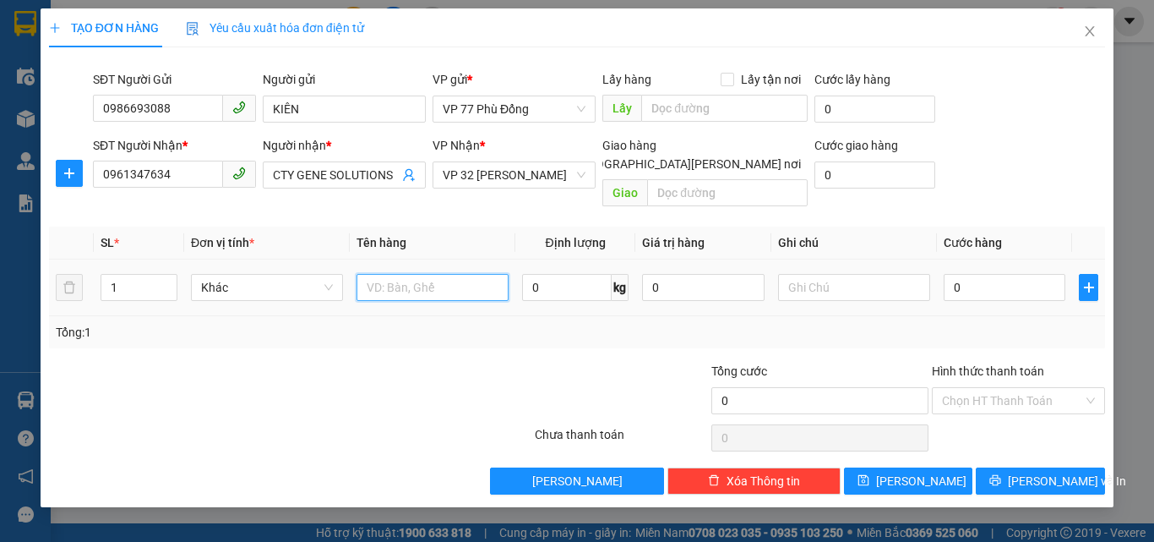
click at [394, 276] on input "text" at bounding box center [433, 287] width 152 height 27
type input "MM"
click at [986, 279] on input "0" at bounding box center [1005, 287] width 122 height 27
type input "3"
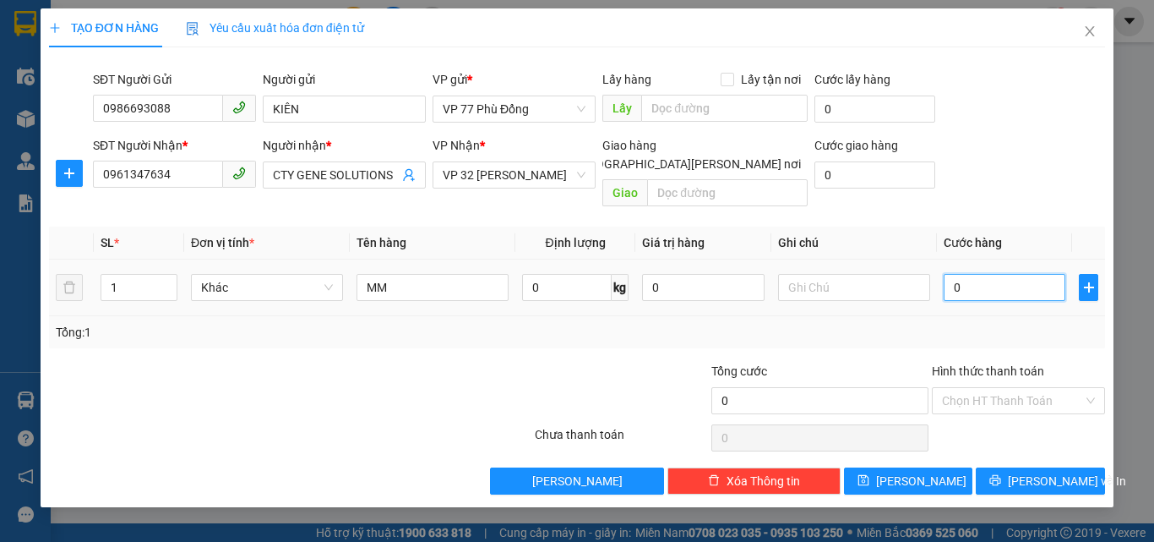
type input "3"
type input "30"
type input "30.000"
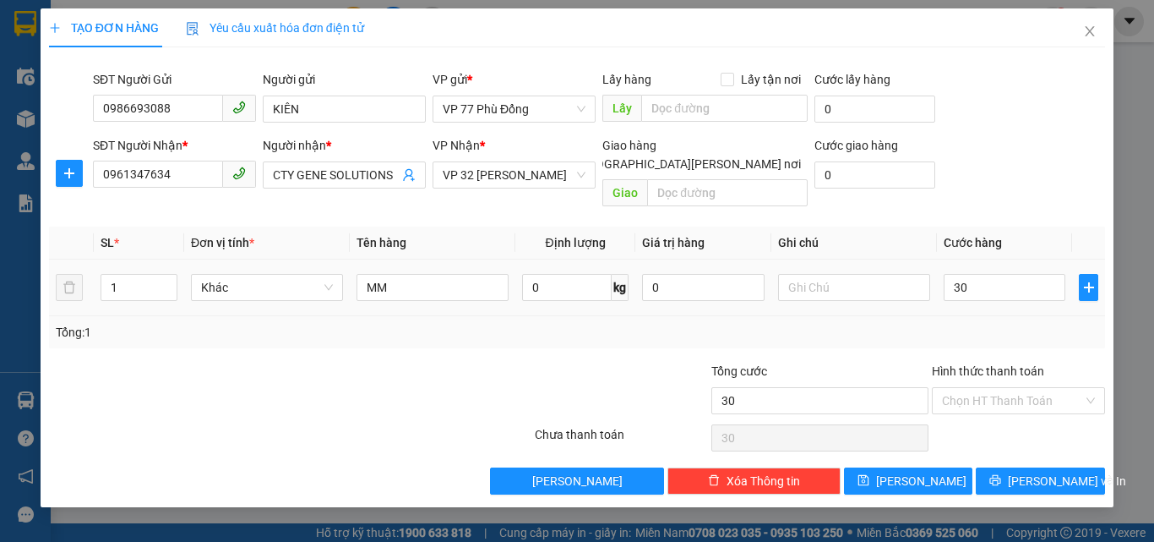
type input "30.000"
click at [982, 316] on div "Tổng: 1" at bounding box center [577, 332] width 1056 height 32
click at [1001, 474] on icon "printer" at bounding box center [996, 480] width 12 height 12
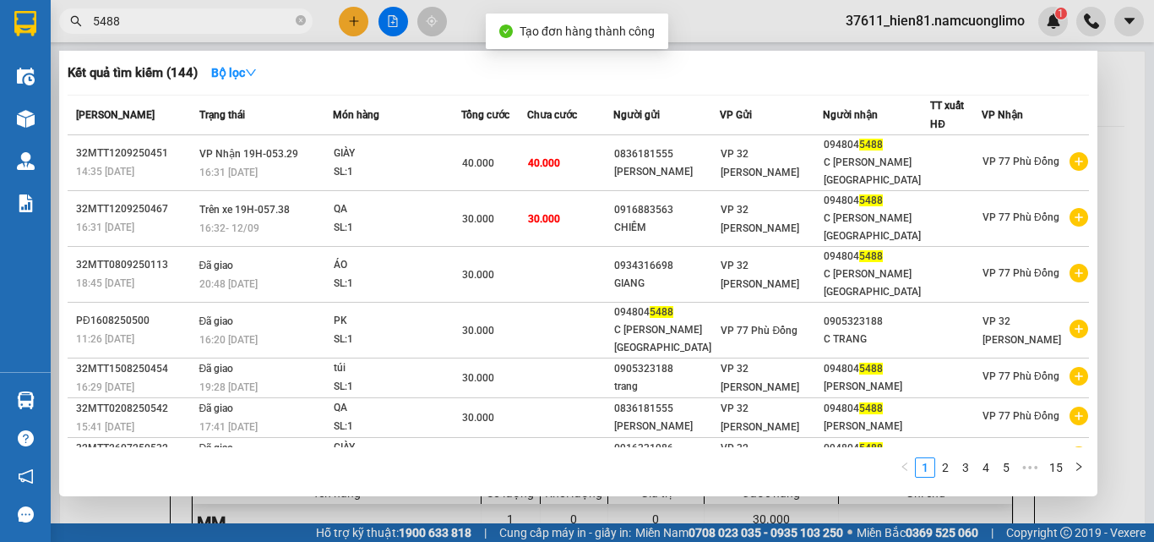
drag, startPoint x: 156, startPoint y: 25, endPoint x: 92, endPoint y: 27, distance: 63.4
click at [92, 27] on span "5488" at bounding box center [186, 20] width 254 height 25
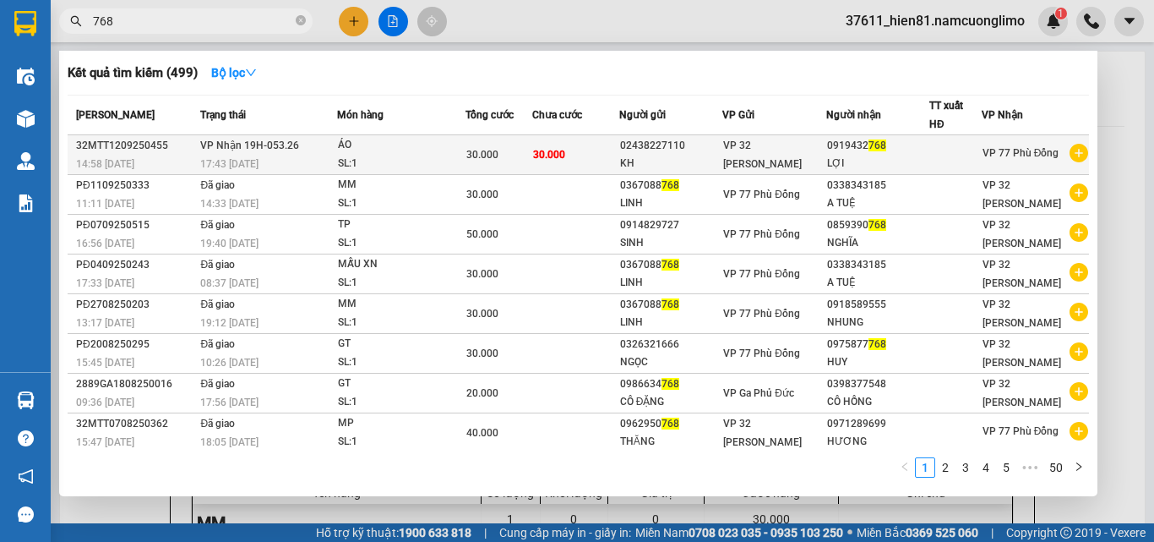
type input "768"
click at [867, 160] on div "LỢI" at bounding box center [877, 164] width 101 height 18
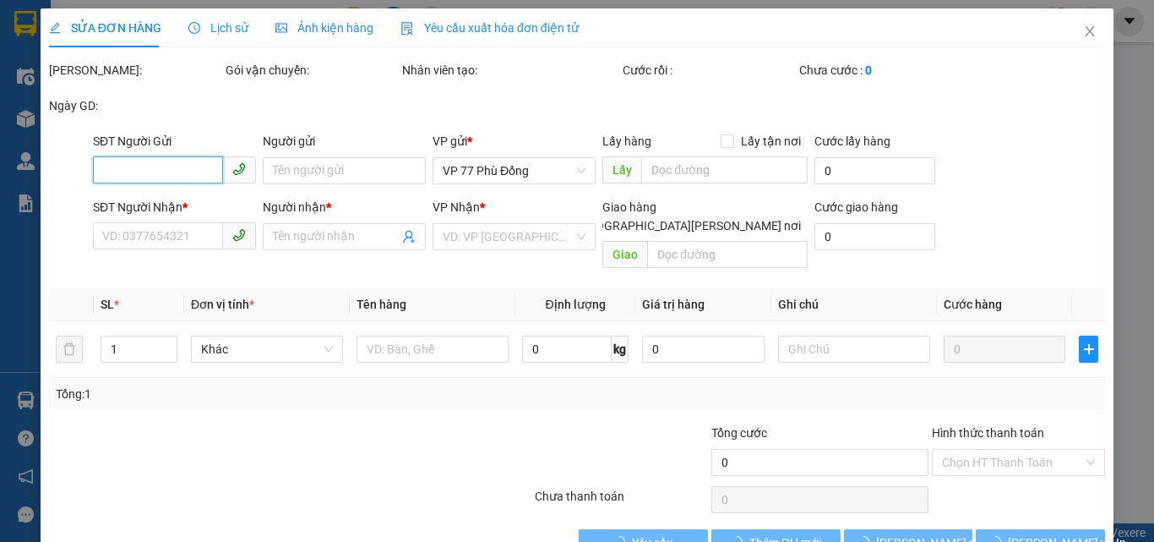
type input "02438227110"
type input "KH"
type input "0919432768"
type input "LỢI"
type input "30.000"
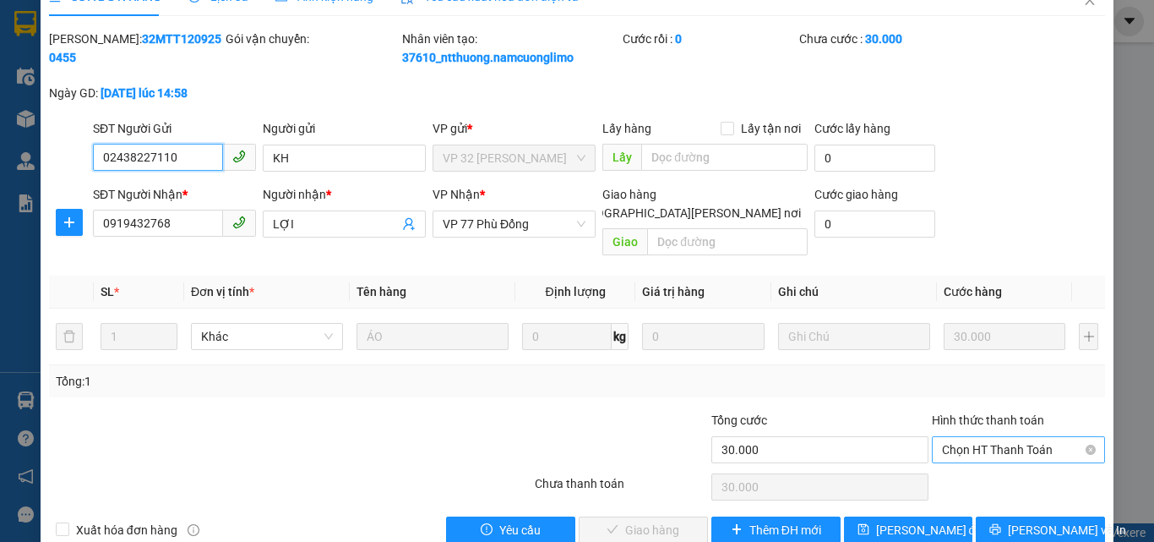
scroll to position [47, 0]
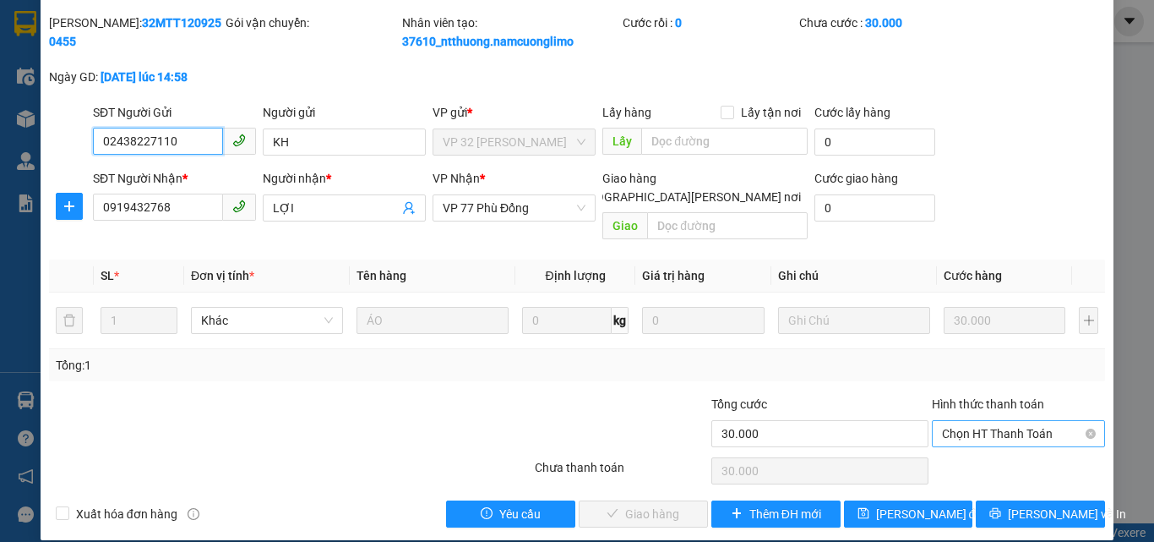
click at [964, 423] on span "Chọn HT Thanh Toán" at bounding box center [1018, 433] width 153 height 25
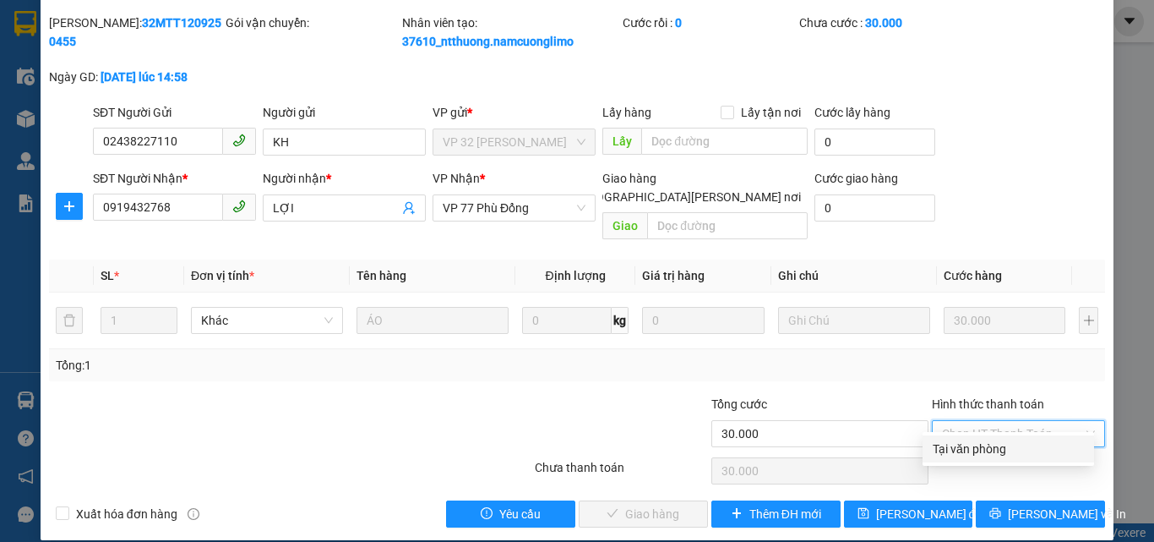
click at [967, 445] on div "Tại văn phòng" at bounding box center [1008, 448] width 151 height 19
type input "0"
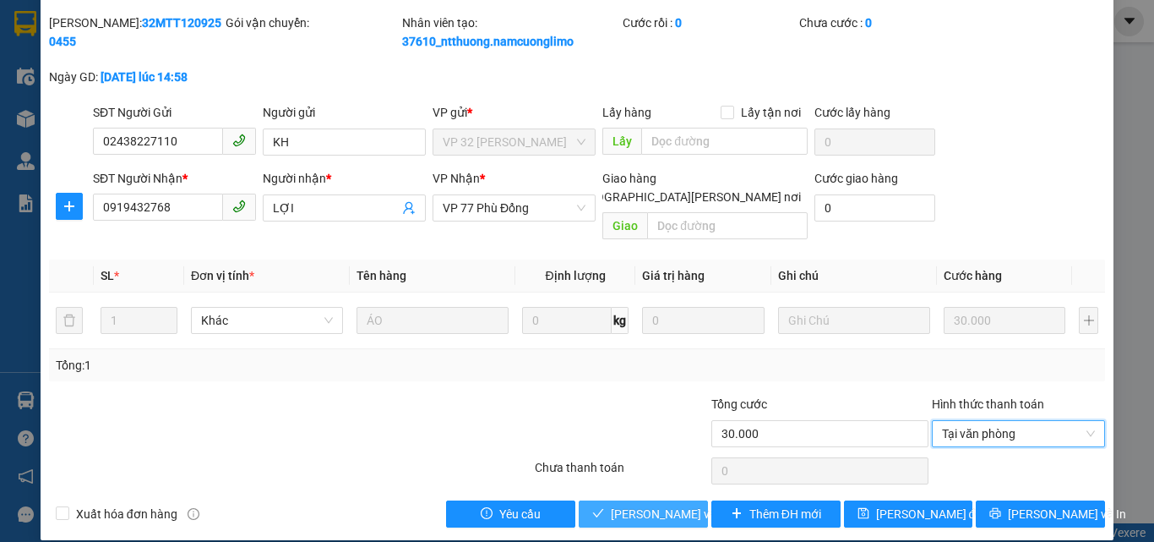
click at [626, 505] on span "[PERSON_NAME] và [PERSON_NAME] hàng" at bounding box center [725, 514] width 228 height 19
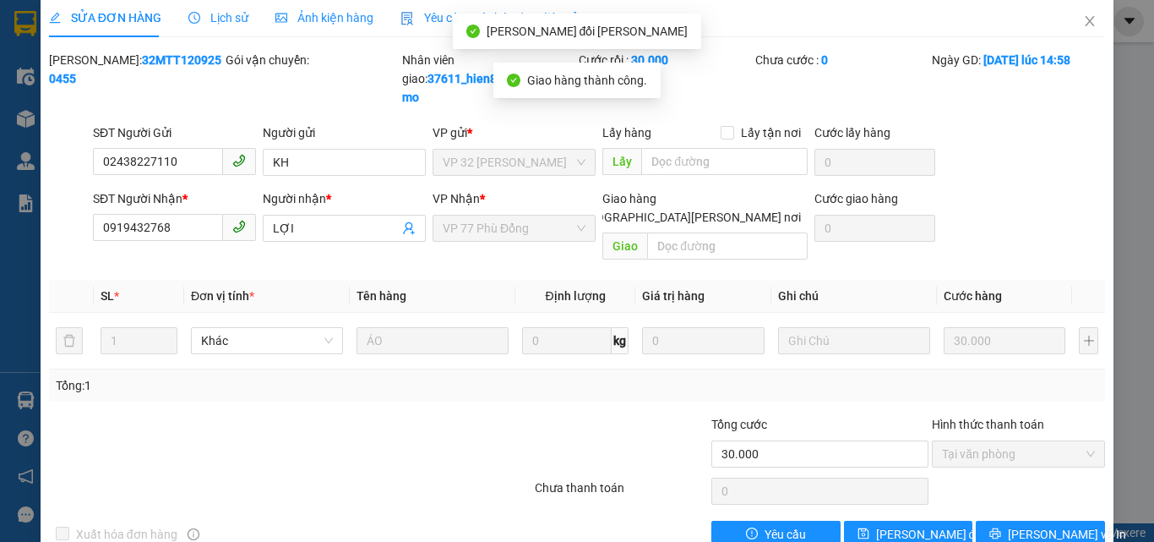
scroll to position [0, 0]
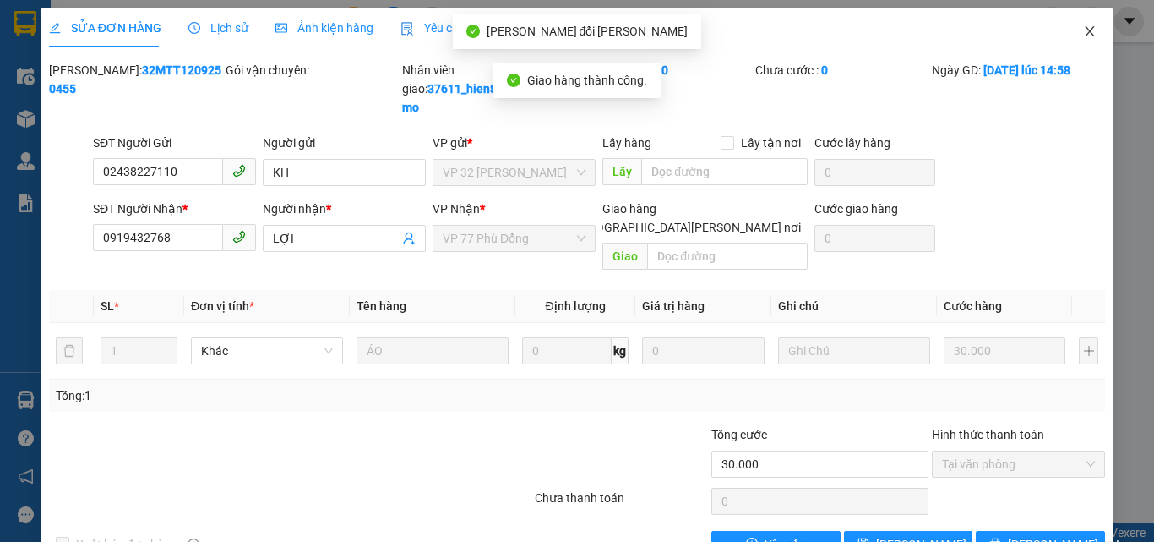
click at [1083, 31] on icon "close" at bounding box center [1090, 32] width 14 height 14
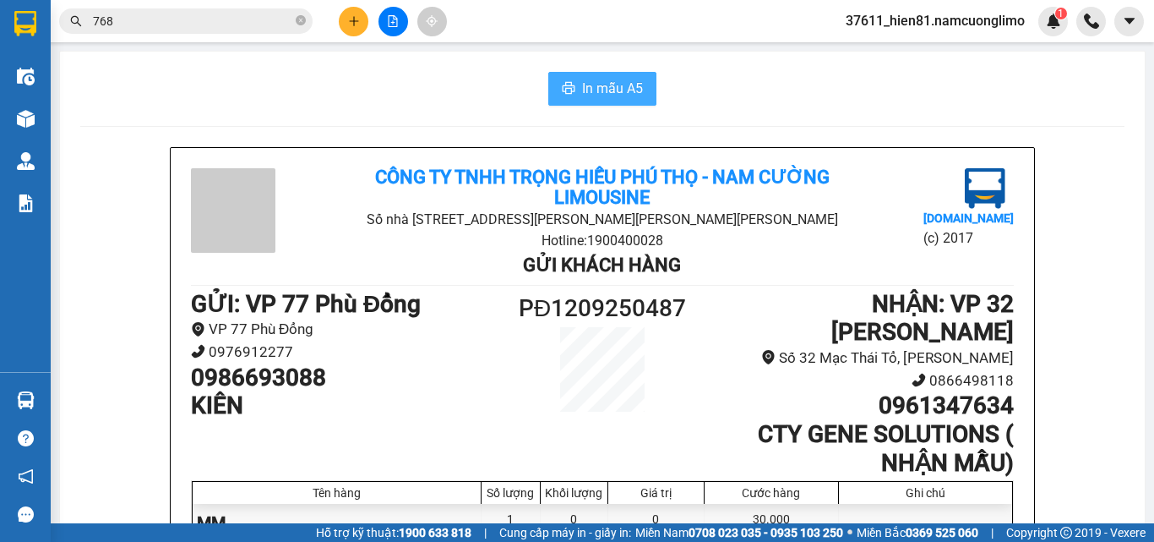
click at [595, 92] on span "In mẫu A5" at bounding box center [612, 88] width 61 height 21
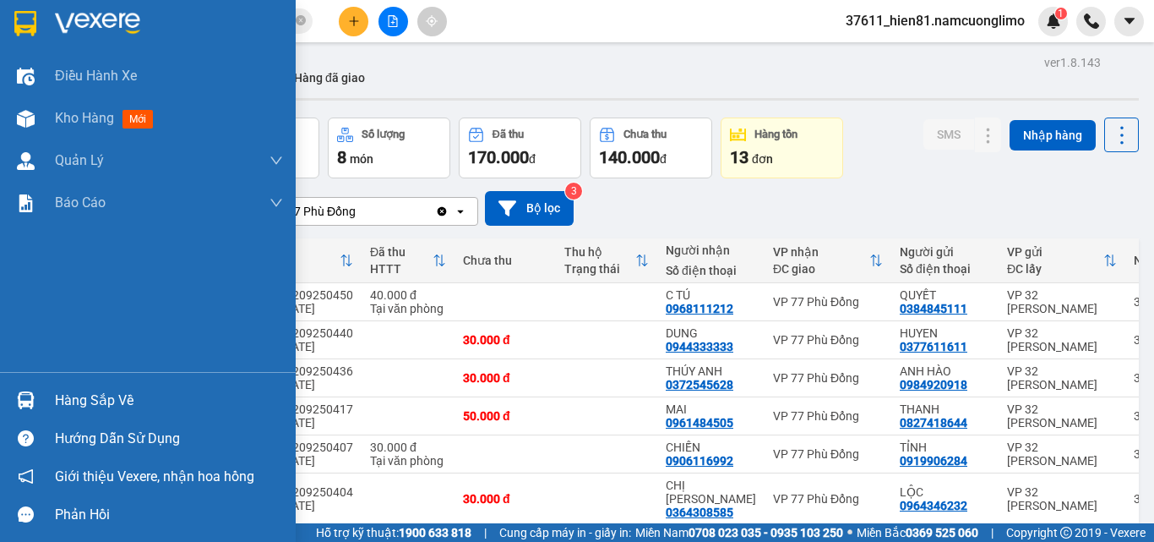
click at [71, 407] on div "Hàng sắp về" at bounding box center [169, 400] width 228 height 25
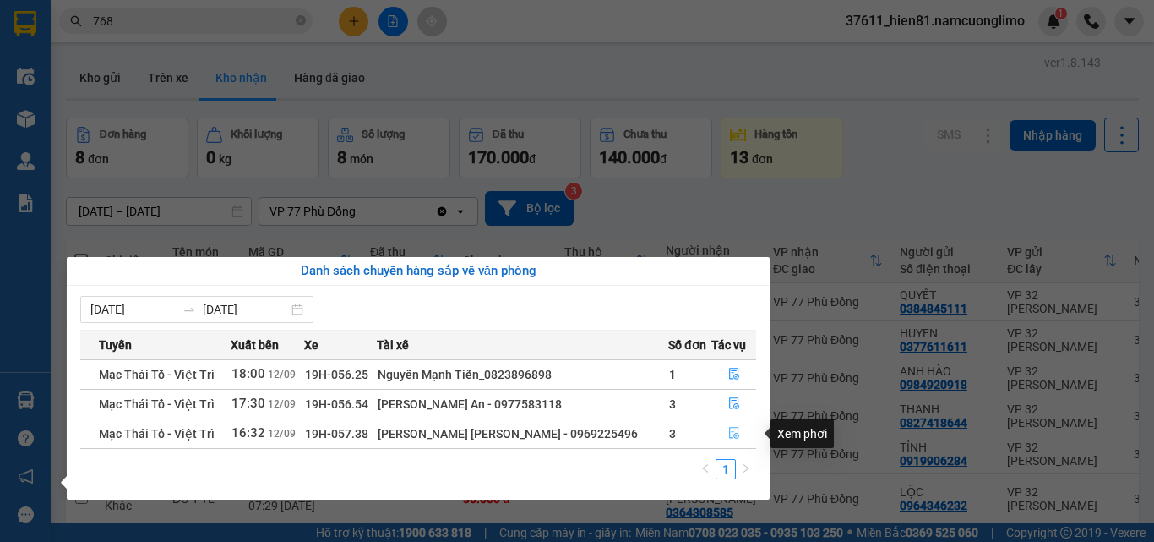
click at [739, 439] on button "button" at bounding box center [733, 433] width 43 height 27
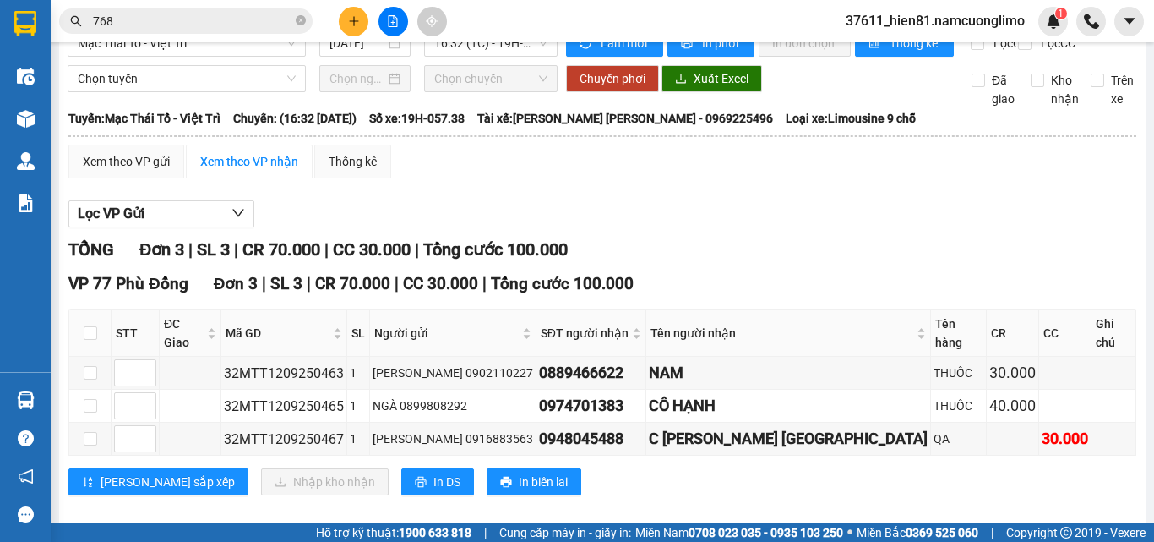
scroll to position [45, 0]
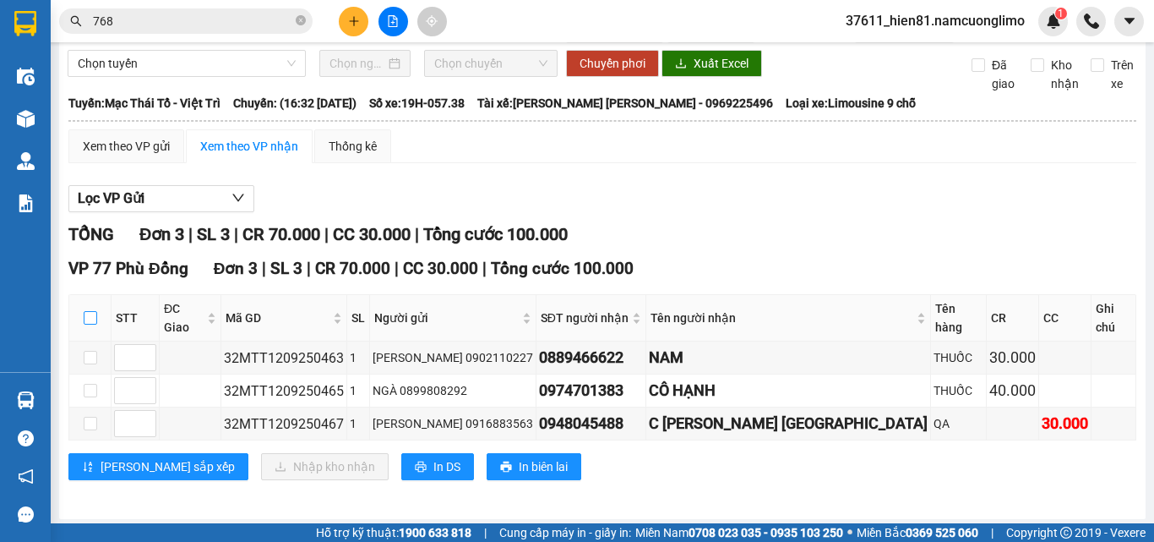
click at [85, 325] on input "checkbox" at bounding box center [91, 318] width 14 height 14
checkbox input "true"
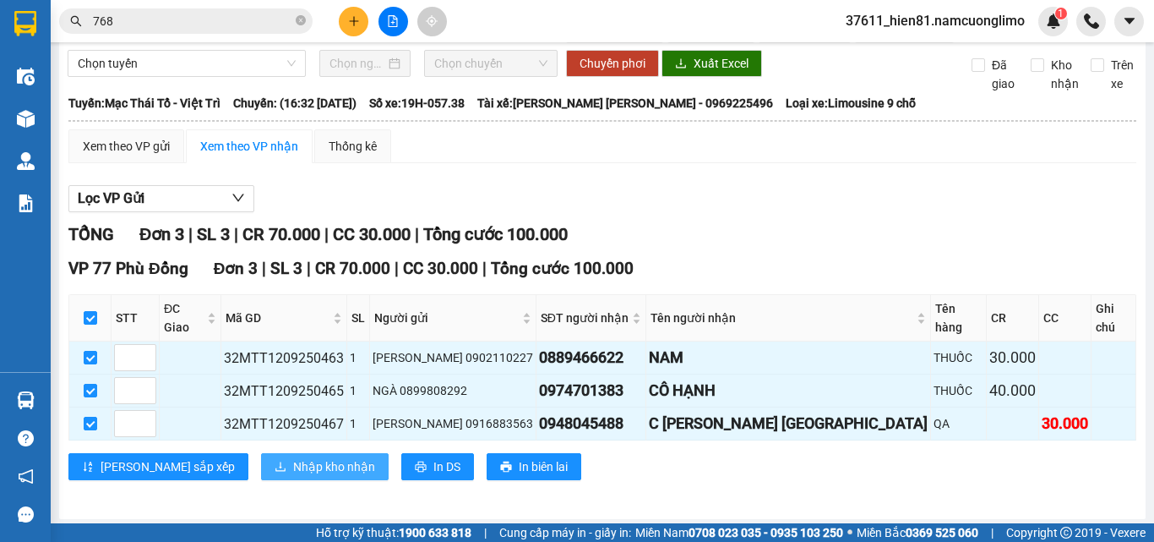
click at [261, 453] on button "Nhập kho nhận" at bounding box center [325, 466] width 128 height 27
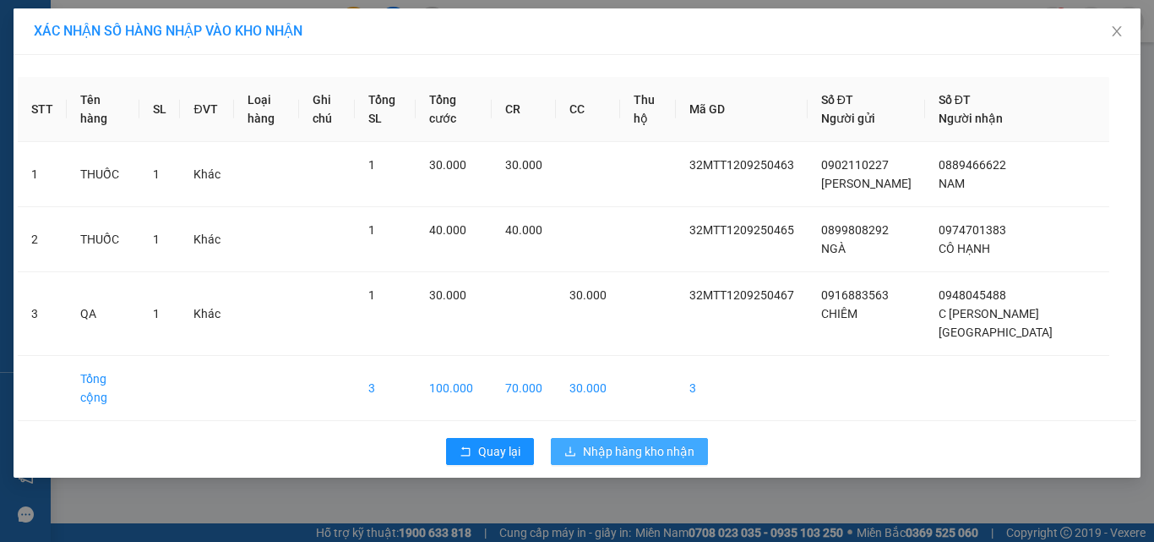
click at [606, 442] on span "Nhập hàng kho nhận" at bounding box center [639, 451] width 112 height 19
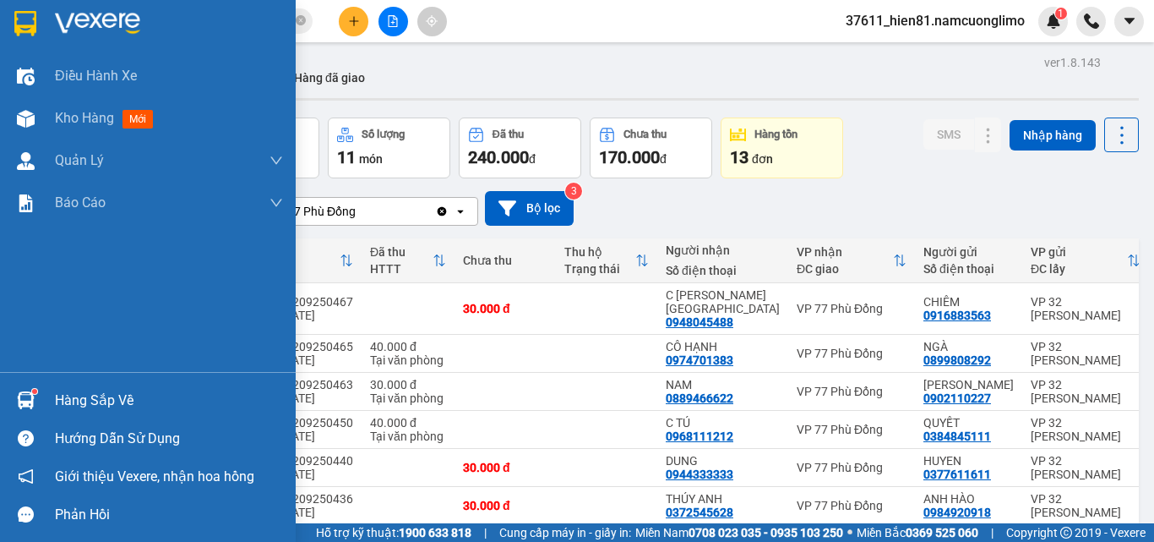
click at [94, 407] on div "Hàng sắp về" at bounding box center [169, 400] width 228 height 25
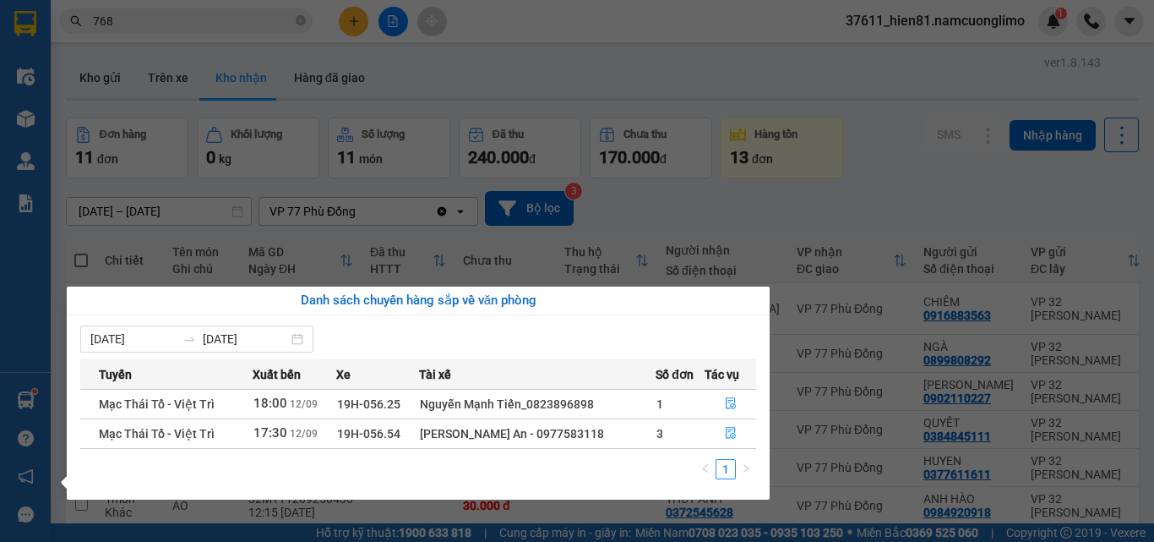
click at [911, 211] on section "Kết quả tìm kiếm ( 499 ) Bộ lọc Mã ĐH Trạng thái Món hàng Tổng cước Chưa cước N…" at bounding box center [577, 271] width 1154 height 542
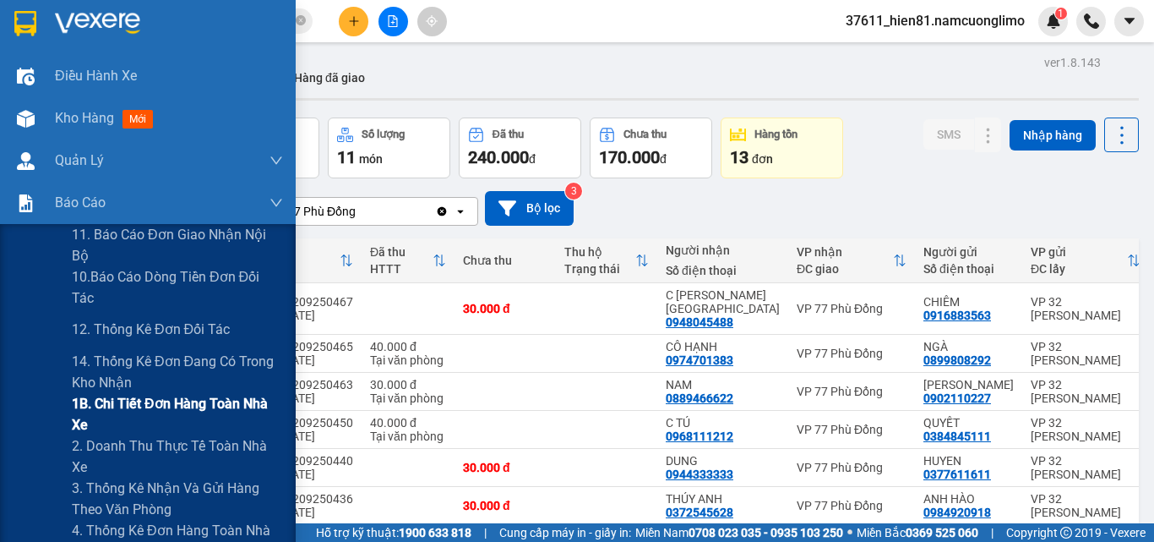
click at [100, 422] on span "1B. Chi tiết đơn hàng toàn nhà xe" at bounding box center [177, 414] width 211 height 42
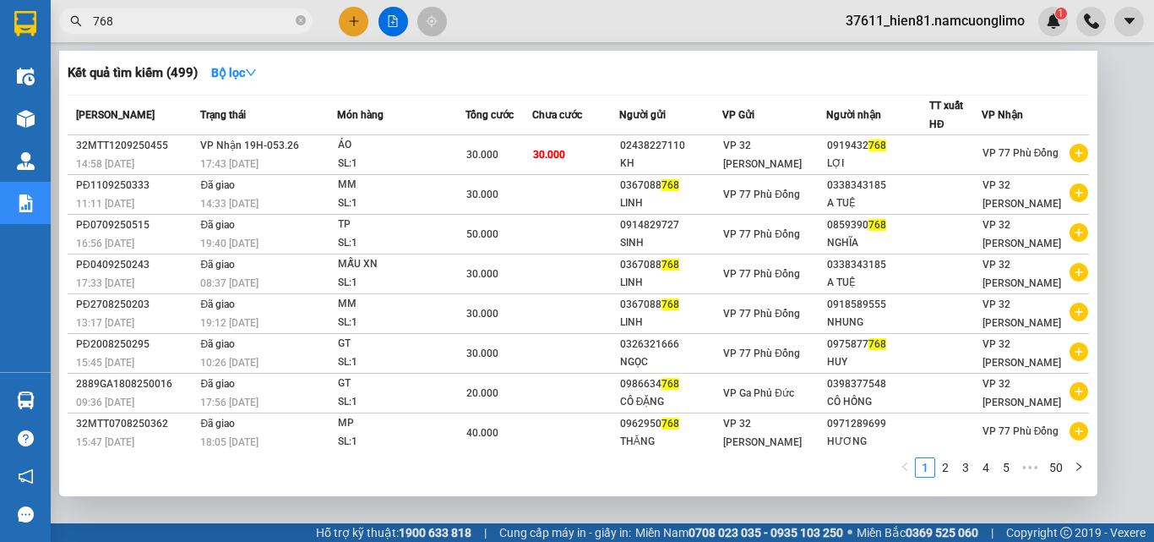
drag, startPoint x: 155, startPoint y: 25, endPoint x: 90, endPoint y: 35, distance: 65.9
click at [90, 35] on div "Kết quả tìm kiếm ( 499 ) Bộ lọc Mã ĐH Trạng thái Món hàng Tổng cước Chưa cước N…" at bounding box center [165, 22] width 330 height 30
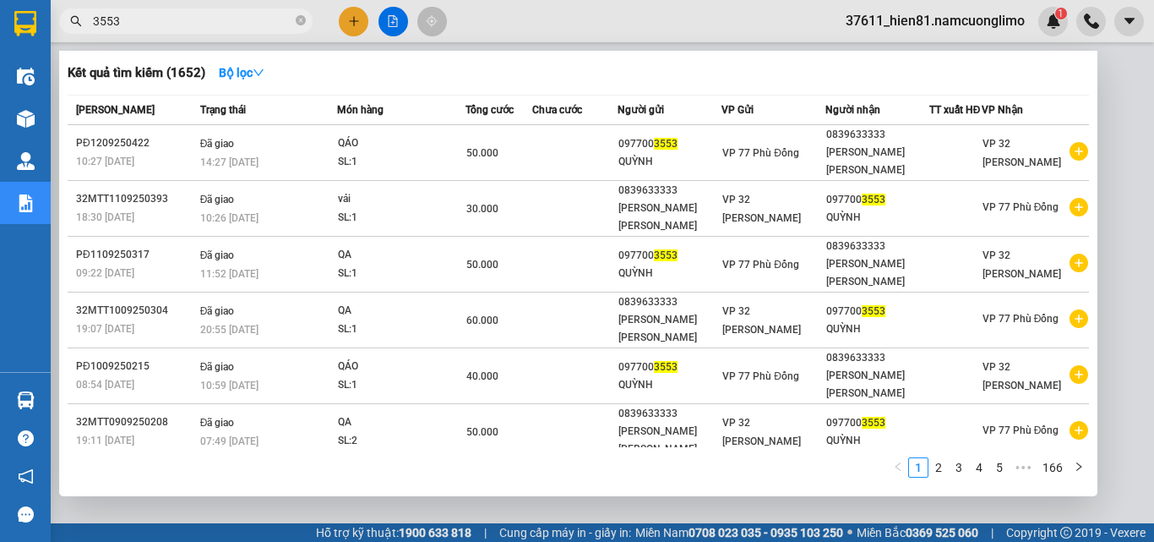
click at [1106, 139] on div at bounding box center [577, 271] width 1154 height 542
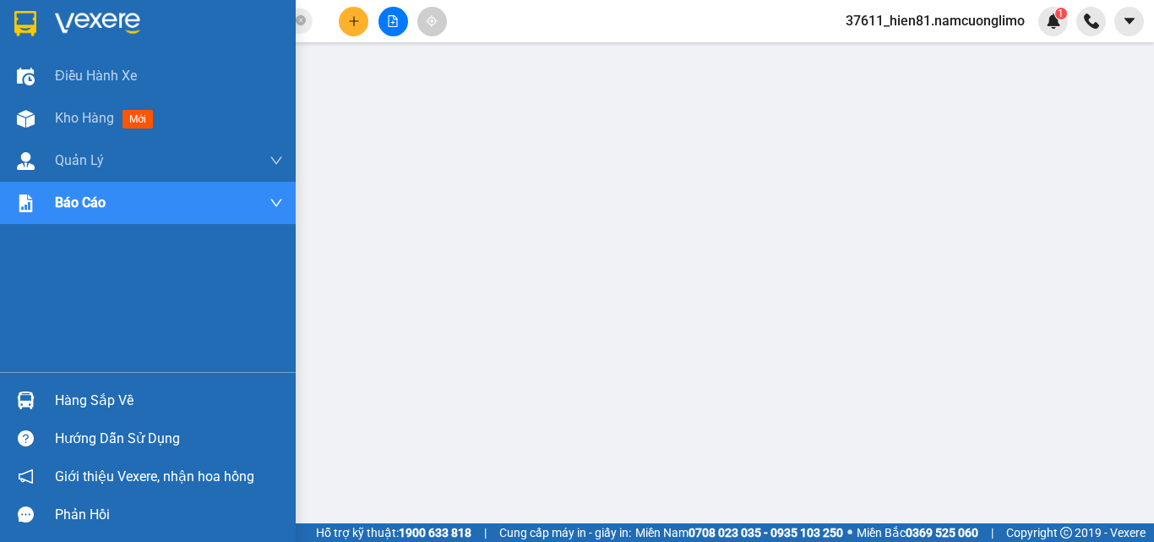
click at [72, 407] on div "Hàng sắp về" at bounding box center [169, 400] width 228 height 25
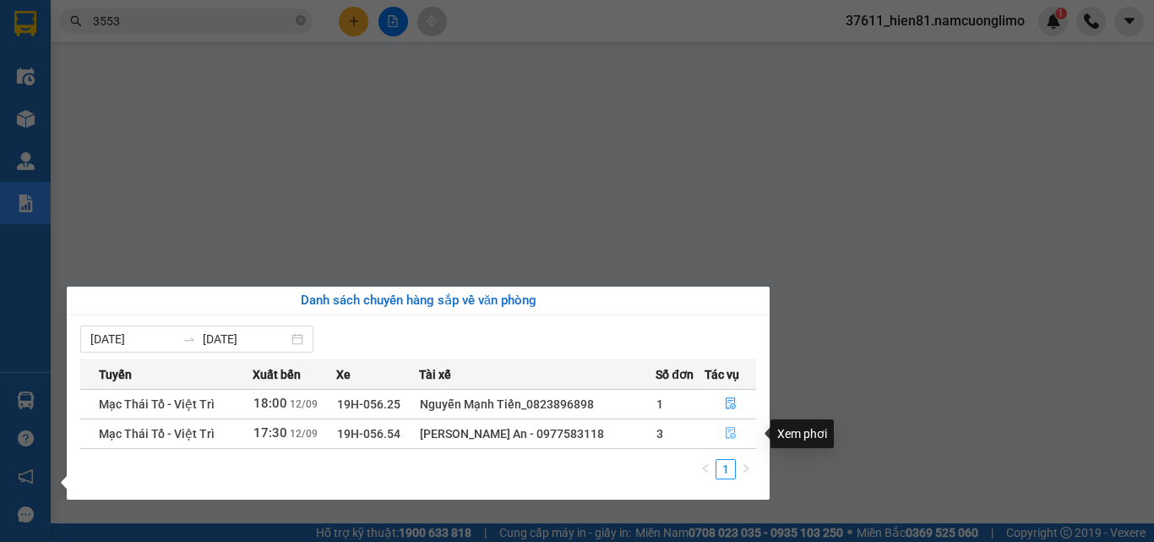
click at [735, 432] on icon "file-done" at bounding box center [731, 433] width 12 height 12
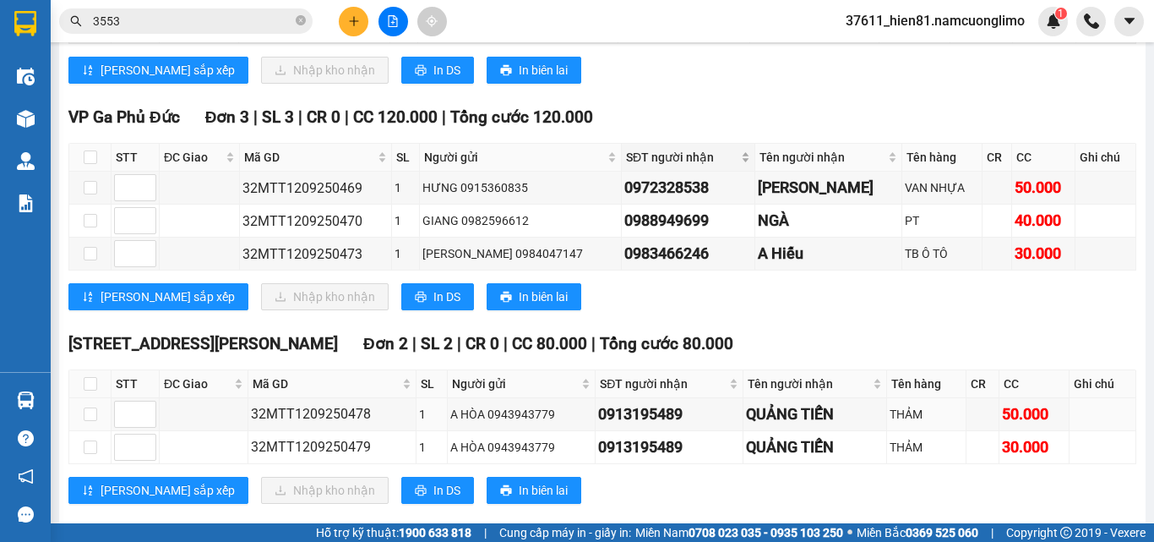
scroll to position [169, 0]
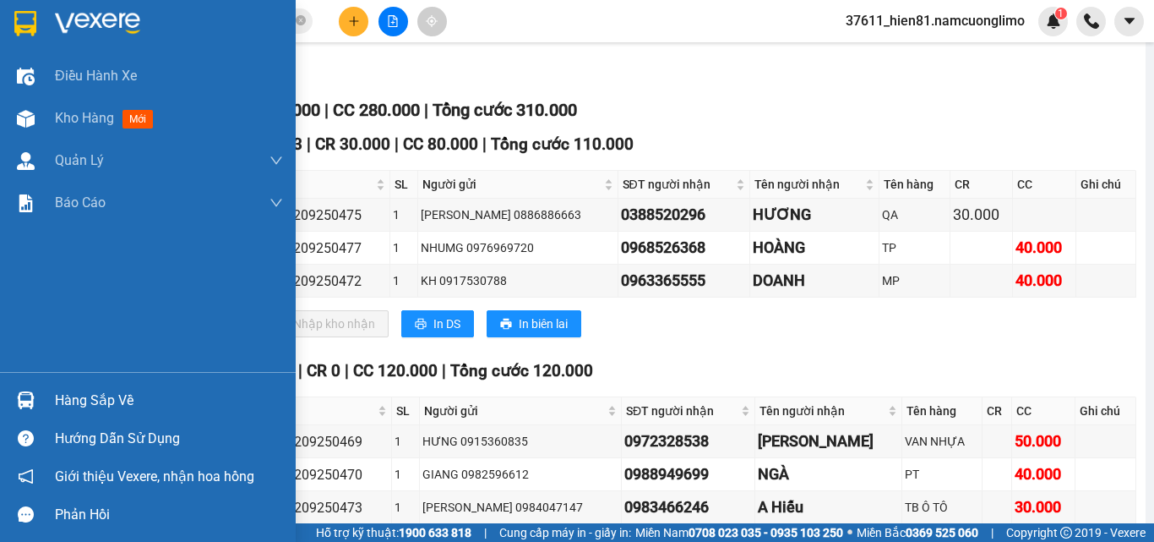
click at [74, 403] on div "Hàng sắp về" at bounding box center [169, 400] width 228 height 25
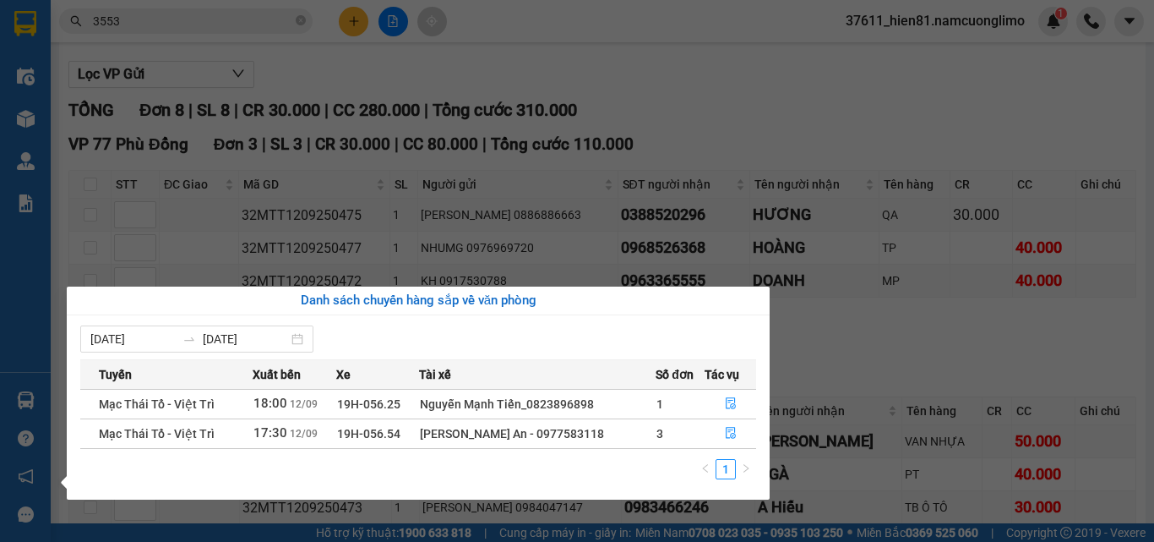
click at [865, 348] on section "Kết quả tìm kiếm ( 1652 ) Bộ lọc Mã ĐH Trạng thái Món hàng Tổng cước Chưa cước …" at bounding box center [577, 271] width 1154 height 542
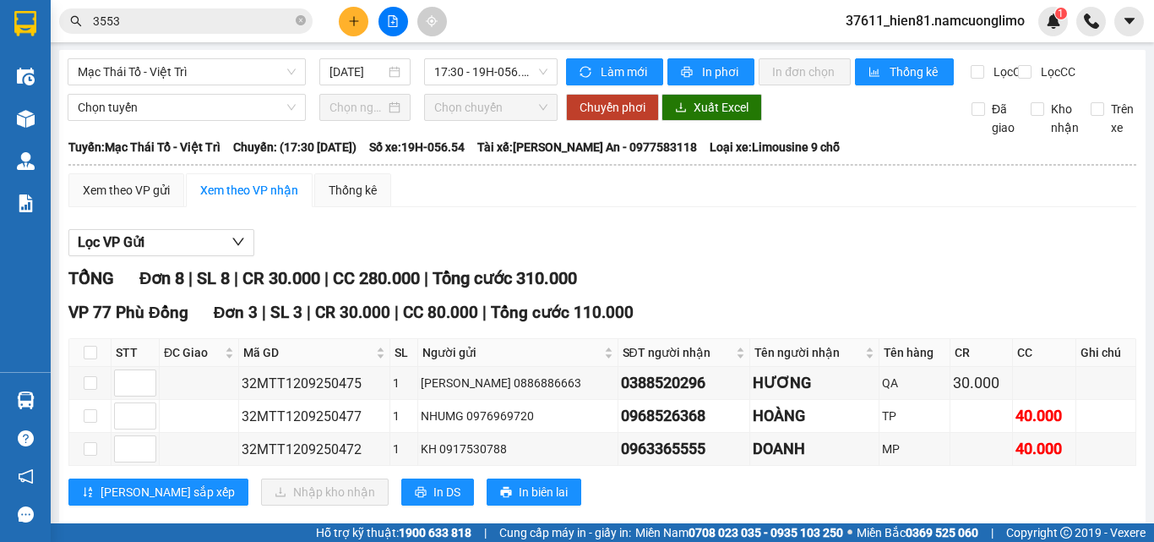
scroll to position [0, 0]
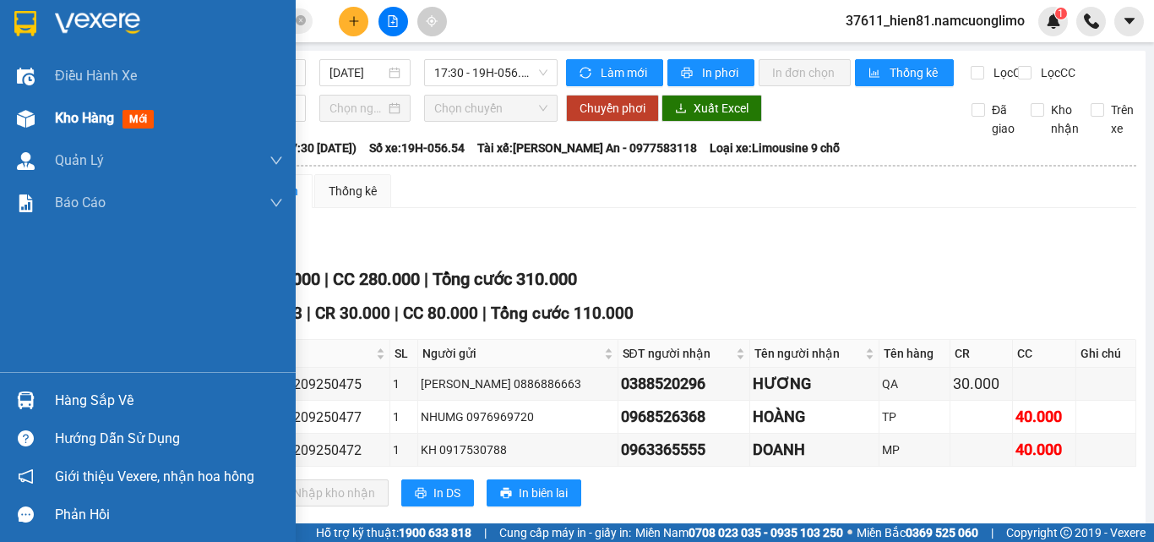
click at [57, 110] on span "Kho hàng" at bounding box center [84, 118] width 59 height 16
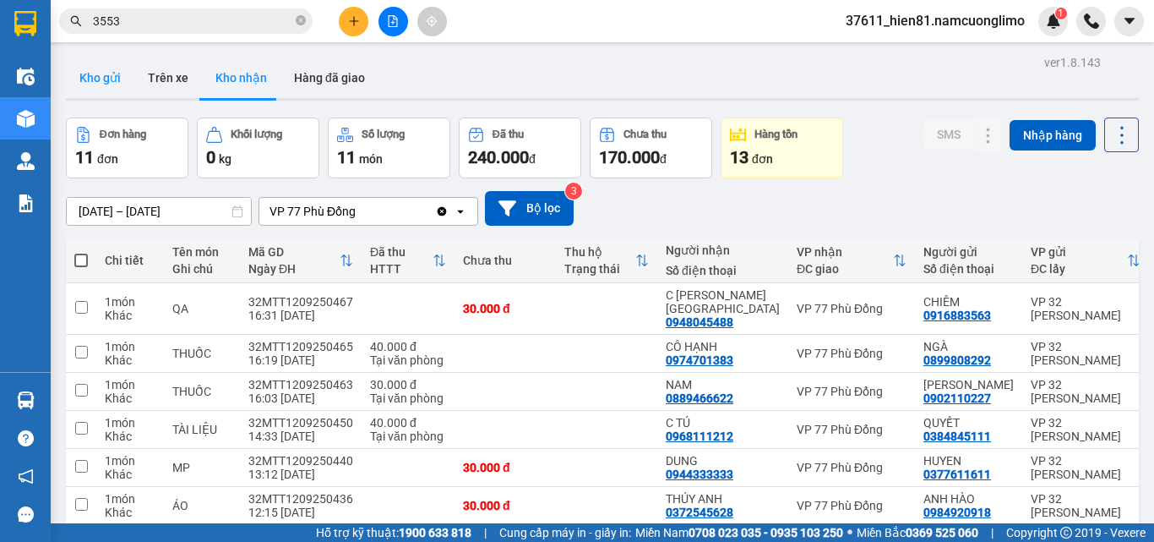
click at [90, 79] on button "Kho gửi" at bounding box center [100, 77] width 68 height 41
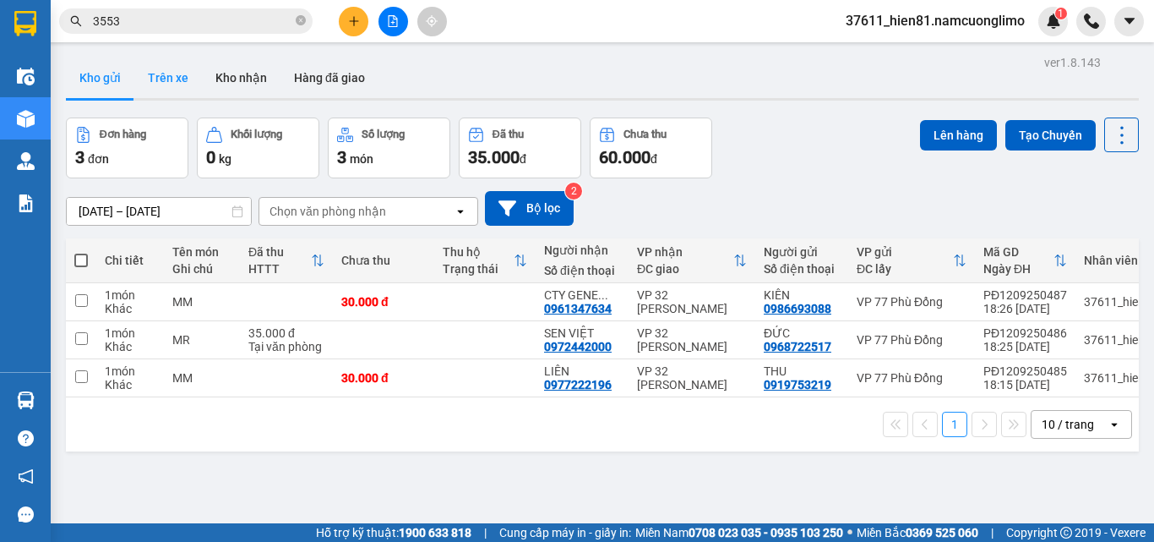
click at [161, 81] on button "Trên xe" at bounding box center [168, 77] width 68 height 41
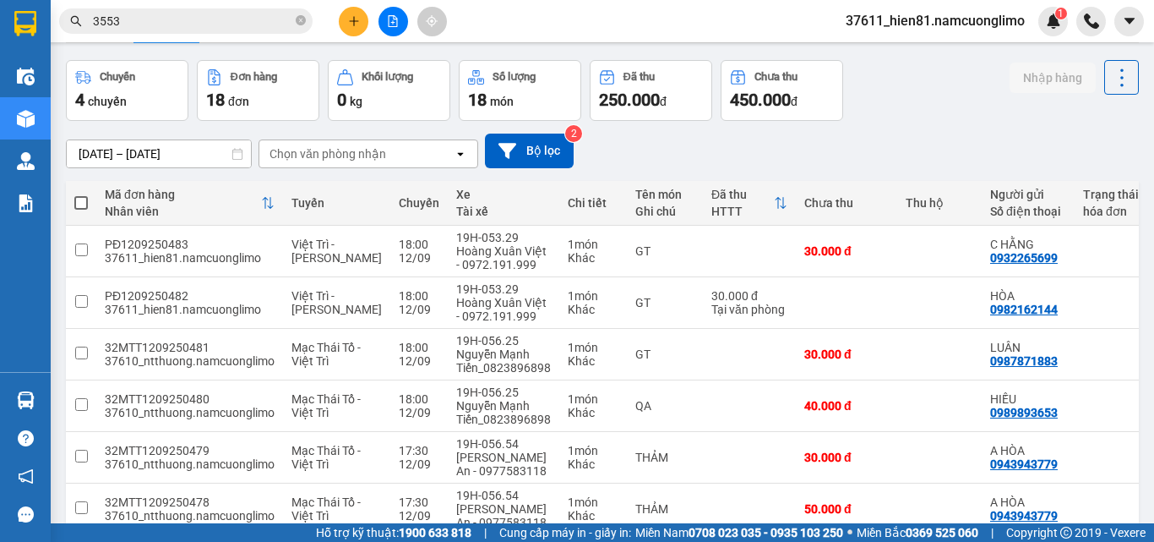
scroll to position [14, 0]
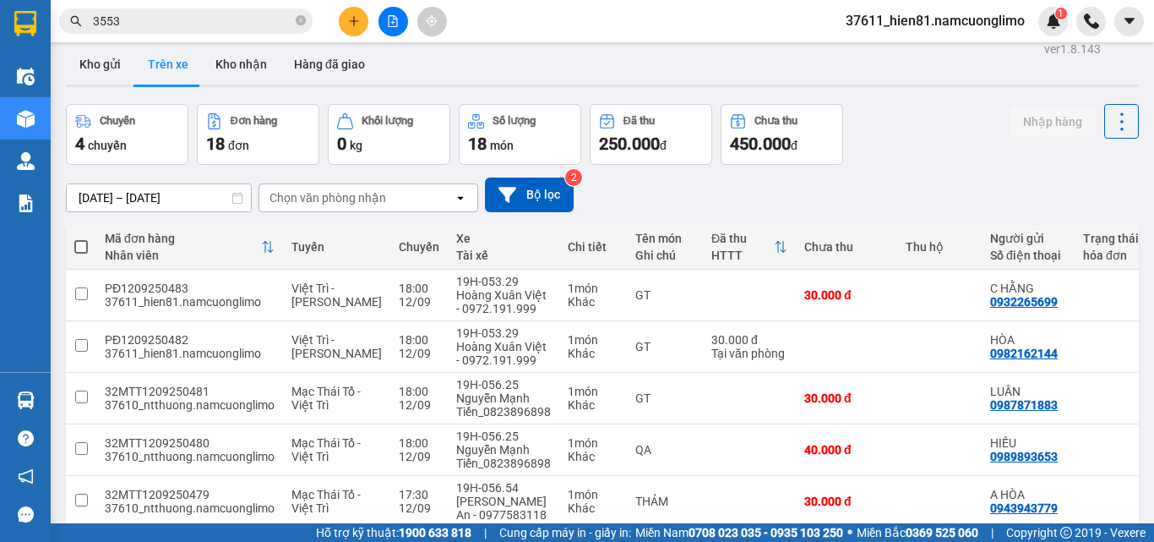
click at [177, 28] on input "3553" at bounding box center [192, 21] width 199 height 19
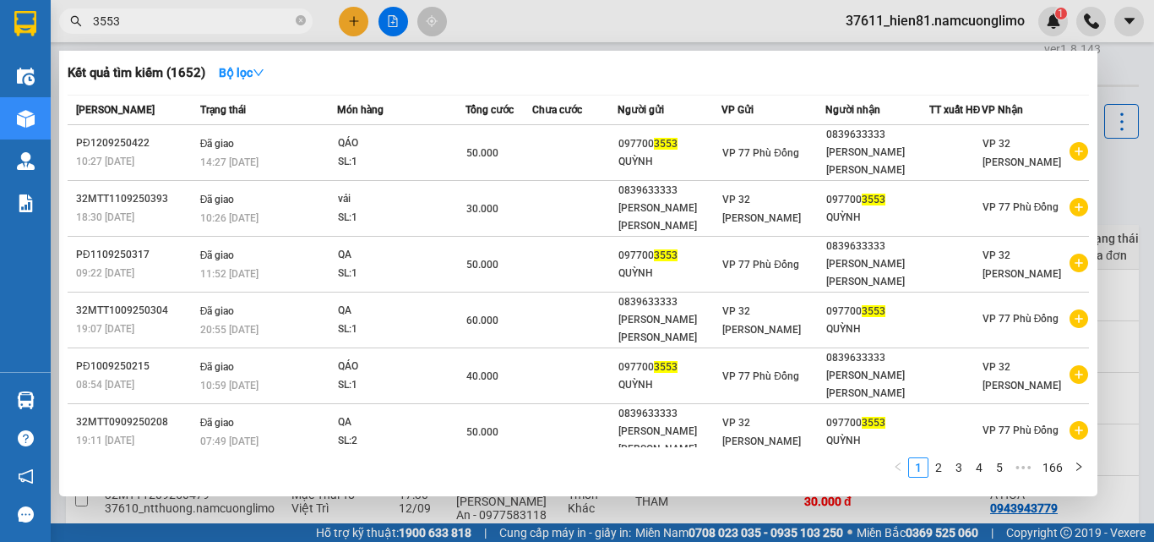
click at [1105, 194] on div at bounding box center [577, 271] width 1154 height 542
drag, startPoint x: 129, startPoint y: 26, endPoint x: 74, endPoint y: 40, distance: 56.6
click at [74, 36] on div "Kết quả tìm kiếm ( 1652 ) Bộ lọc Mã ĐH Trạng thái Món hàng Tổng cước Chưa cước …" at bounding box center [165, 22] width 330 height 30
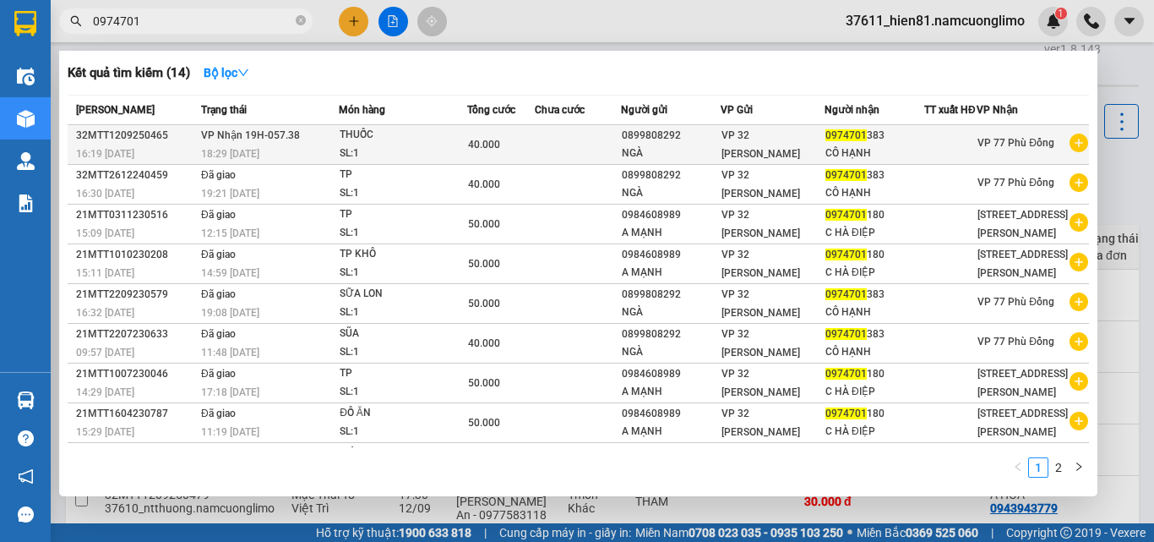
type input "0974701"
click at [838, 162] on div "CÔ HẠNH" at bounding box center [875, 154] width 98 height 18
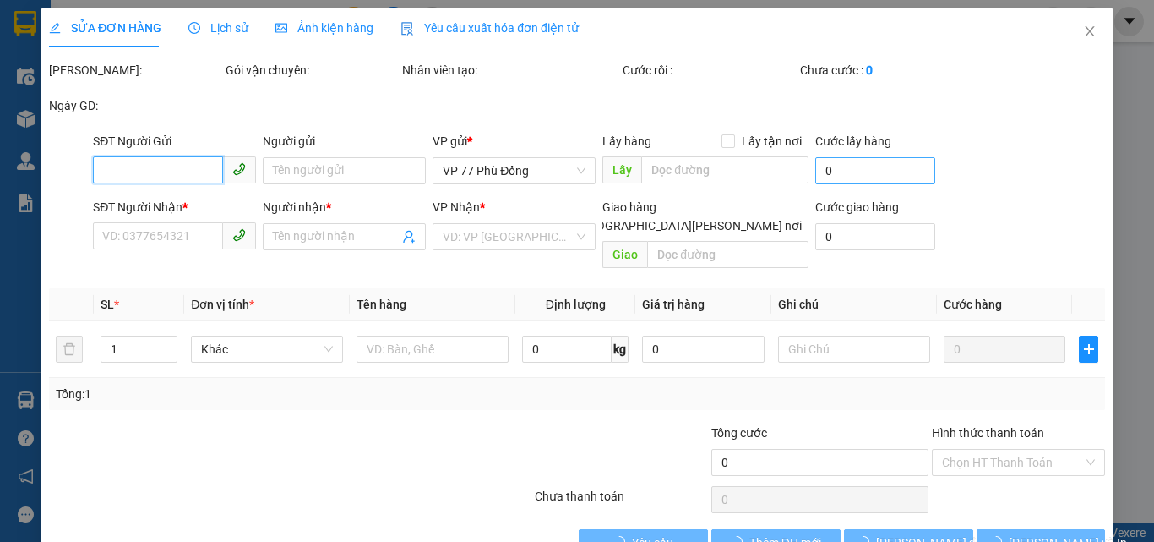
type input "0899808292"
type input "NGÀ"
type input "0974701383"
type input "CÔ HẠNH"
type input "40.000"
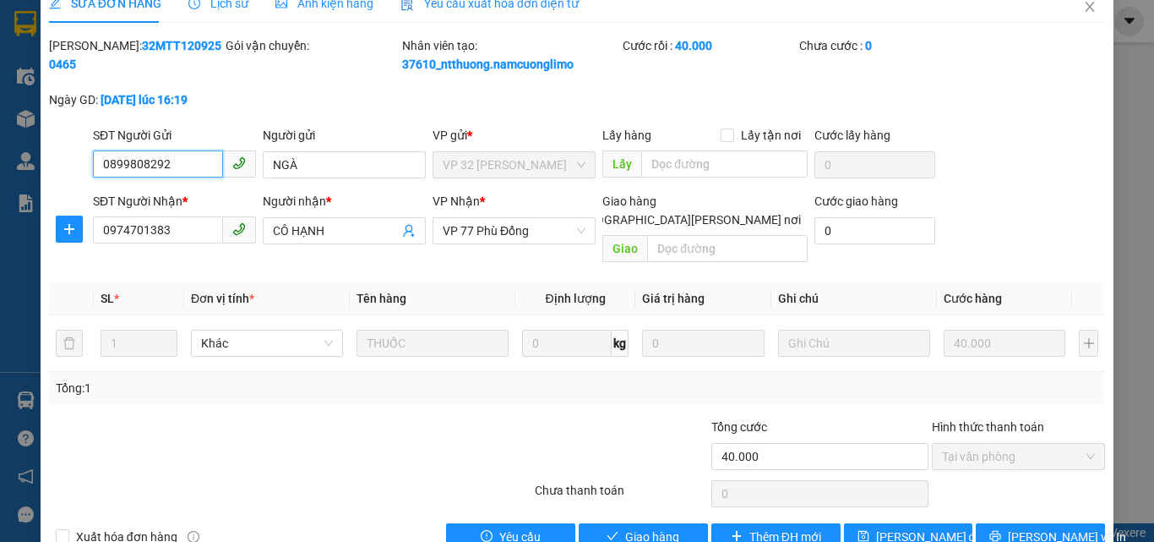
scroll to position [47, 0]
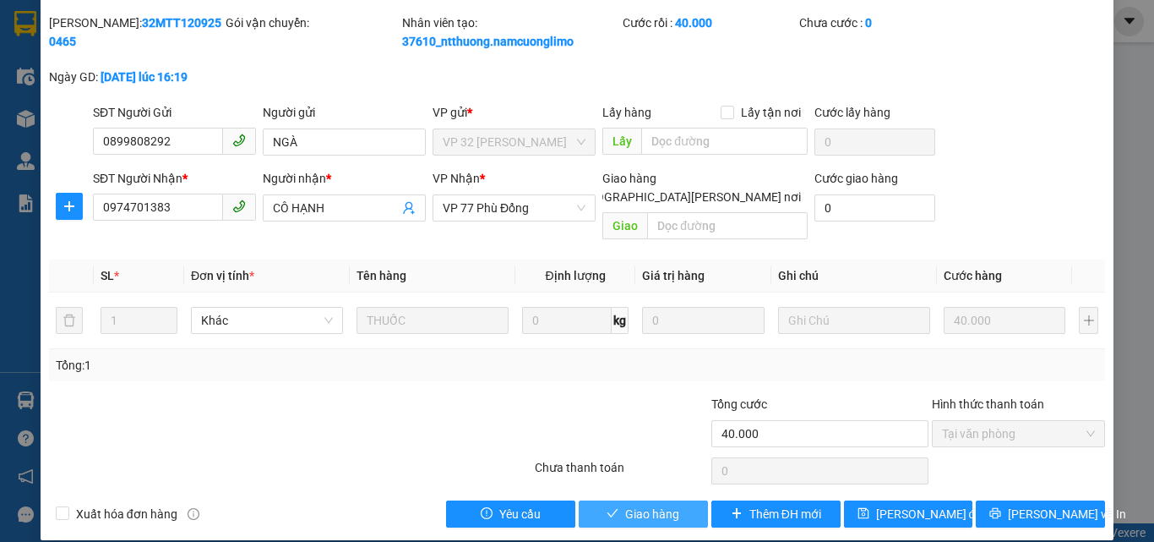
click at [637, 505] on span "Giao hàng" at bounding box center [652, 514] width 54 height 19
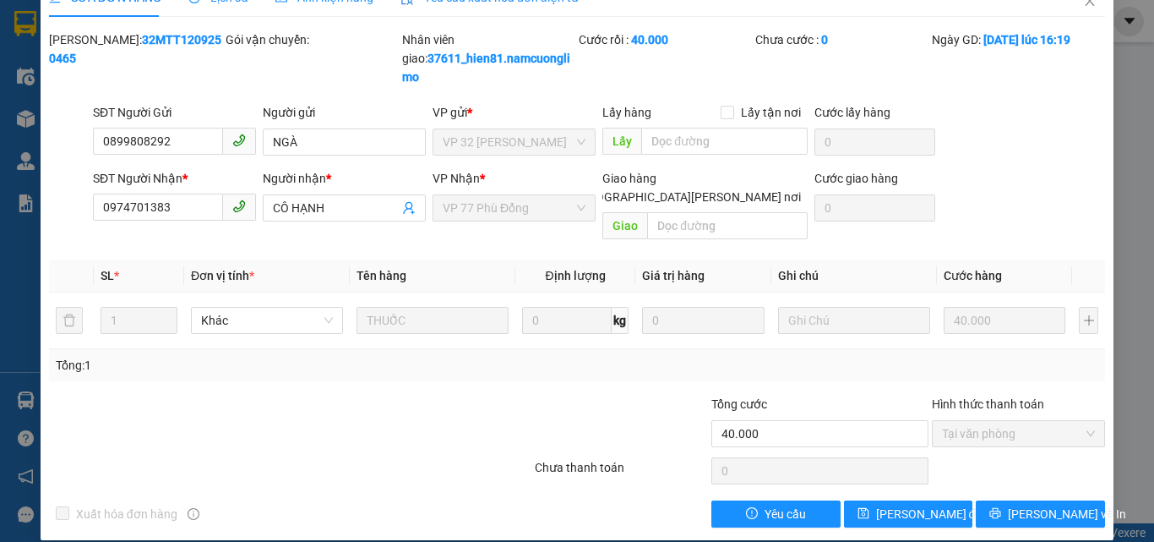
scroll to position [0, 0]
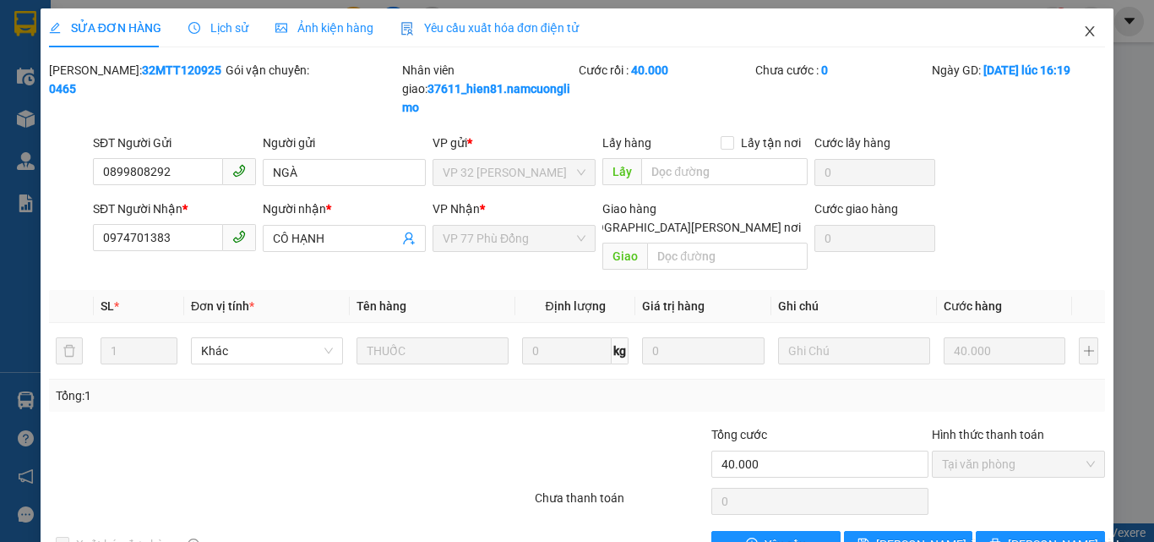
click at [1086, 29] on icon "close" at bounding box center [1090, 31] width 9 height 10
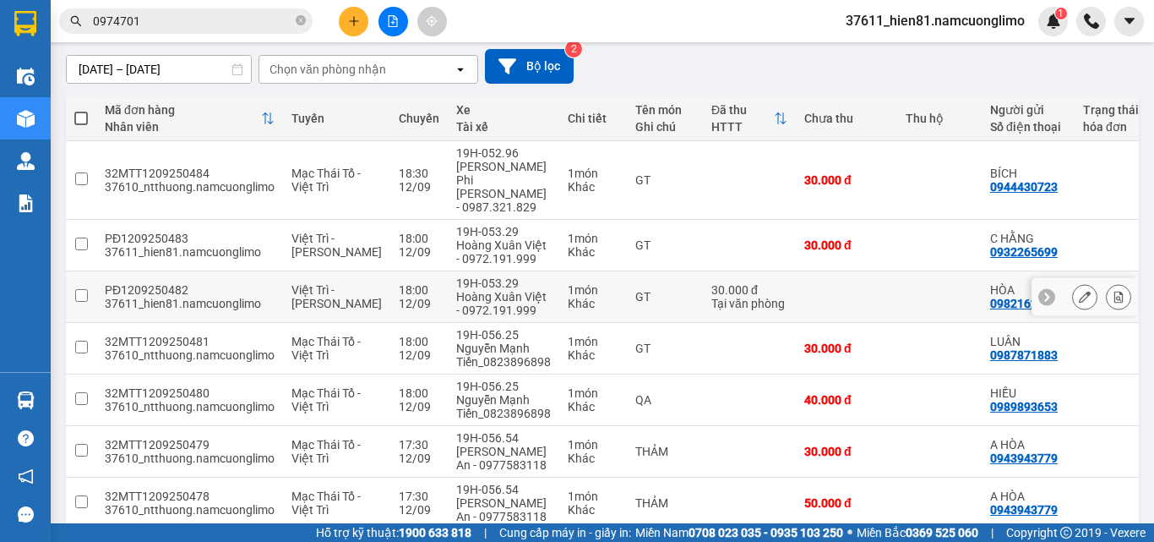
scroll to position [169, 0]
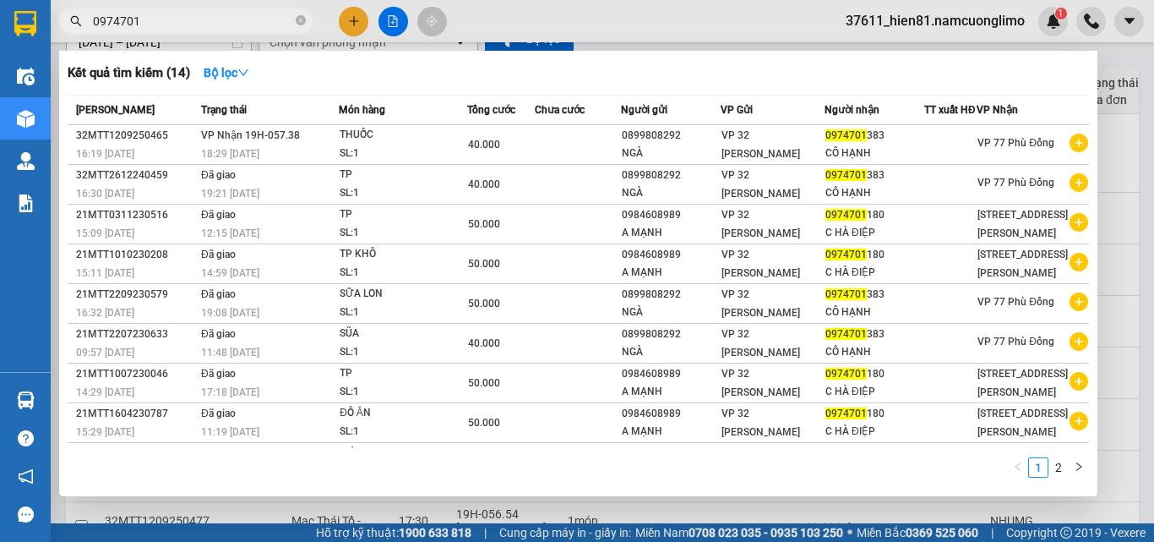
drag, startPoint x: 161, startPoint y: 25, endPoint x: 94, endPoint y: 32, distance: 68.0
click at [94, 32] on span "0974701" at bounding box center [186, 20] width 254 height 25
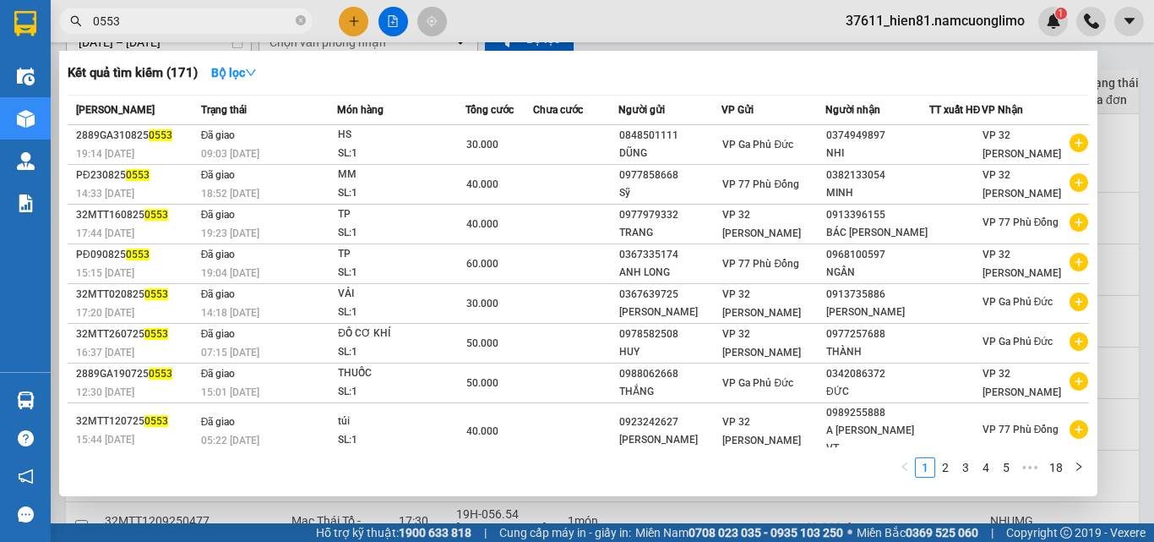
click at [103, 25] on input "0553" at bounding box center [192, 21] width 199 height 19
click at [99, 24] on input "0553" at bounding box center [192, 21] width 199 height 19
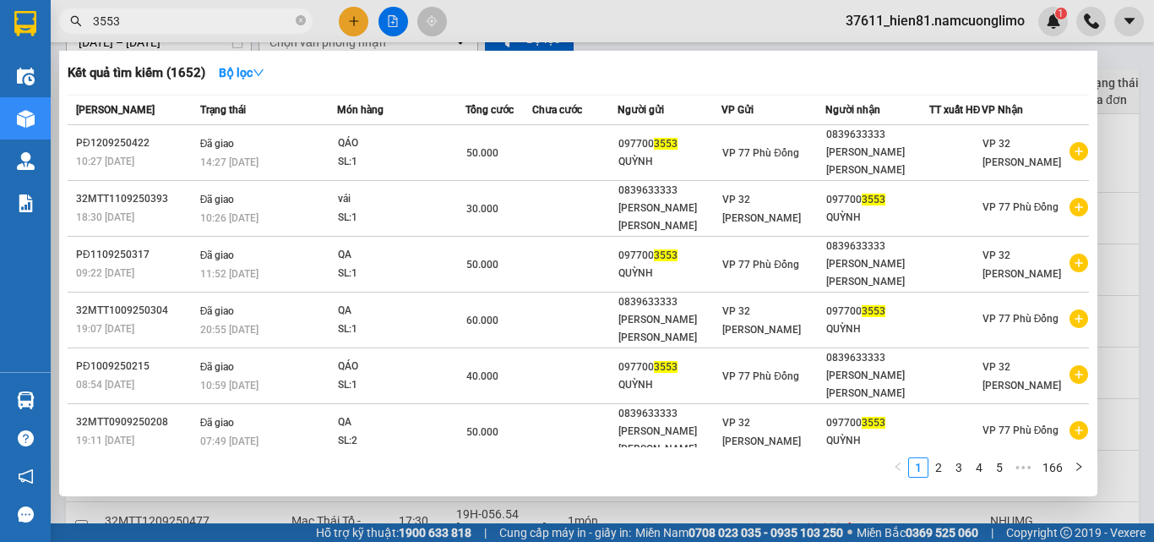
type input "3553"
click at [1135, 84] on div at bounding box center [577, 271] width 1154 height 542
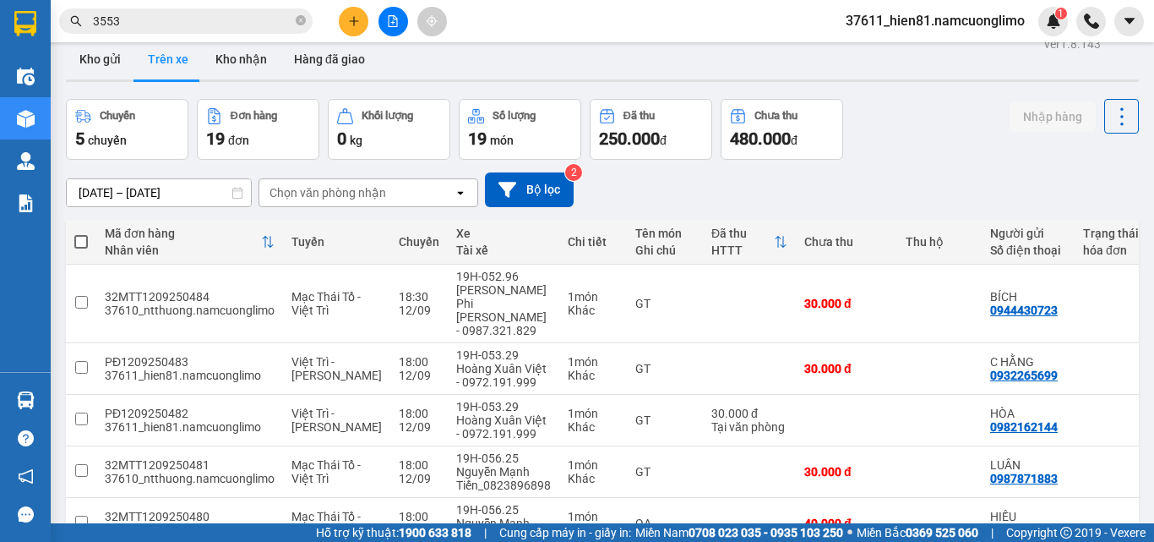
scroll to position [0, 0]
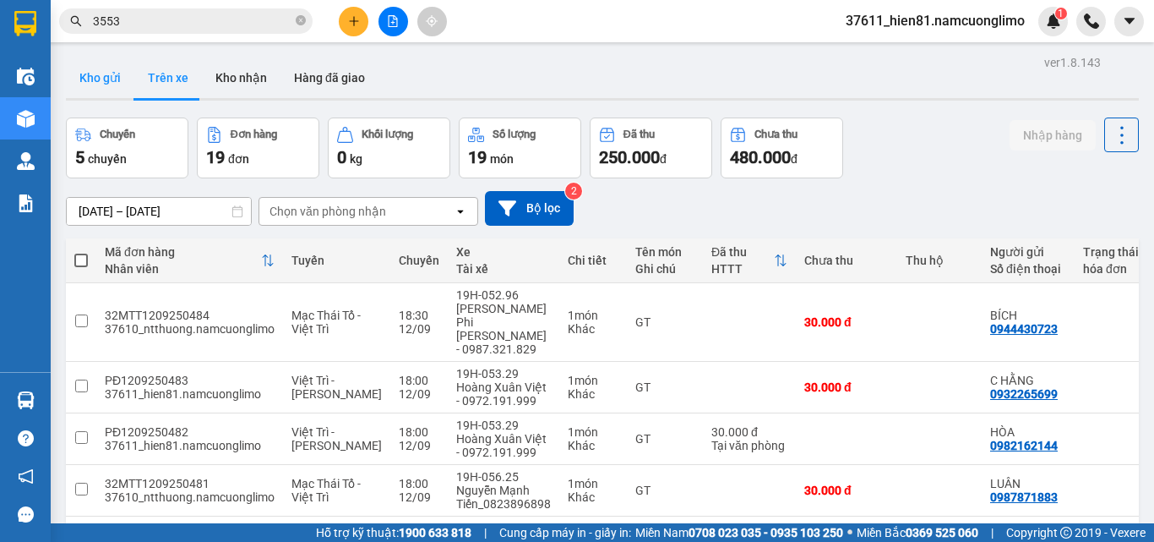
click at [85, 80] on button "Kho gửi" at bounding box center [100, 77] width 68 height 41
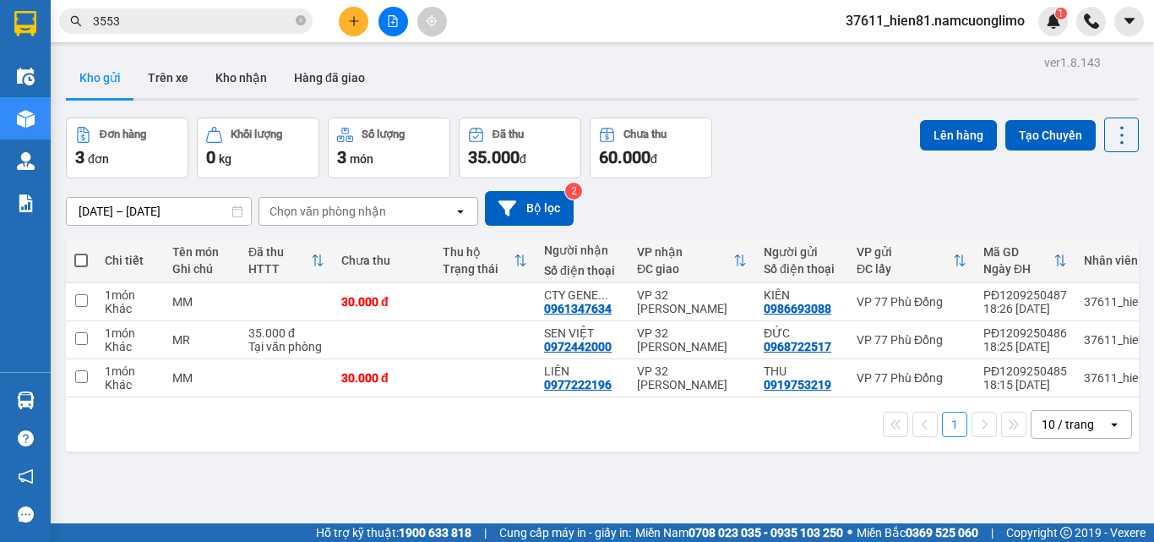
click at [80, 262] on span at bounding box center [81, 261] width 14 height 14
click at [81, 252] on input "checkbox" at bounding box center [81, 252] width 0 height 0
checkbox input "true"
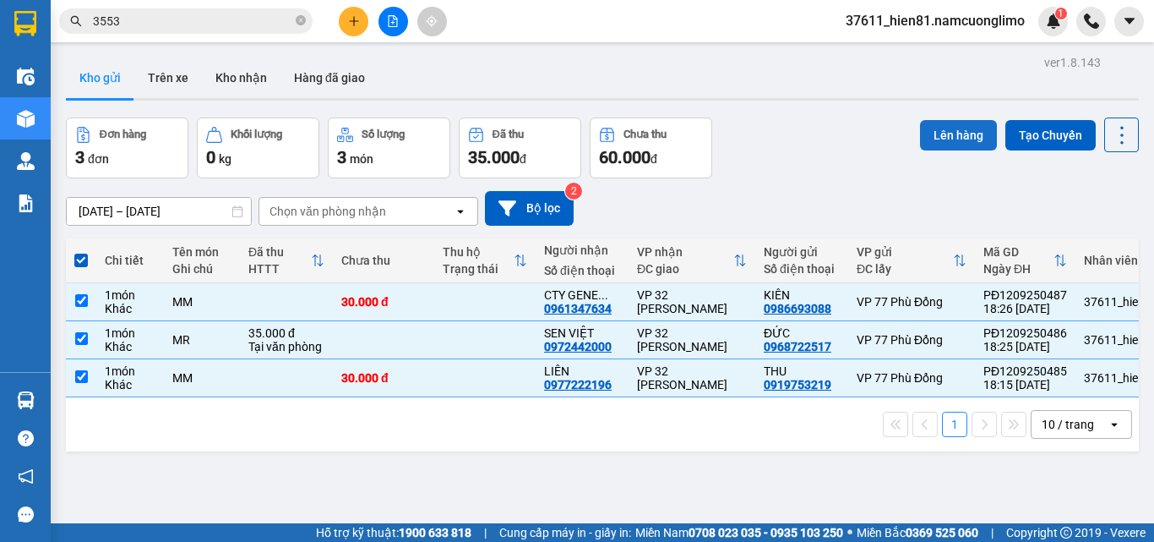
click at [947, 146] on button "Lên hàng" at bounding box center [958, 135] width 77 height 30
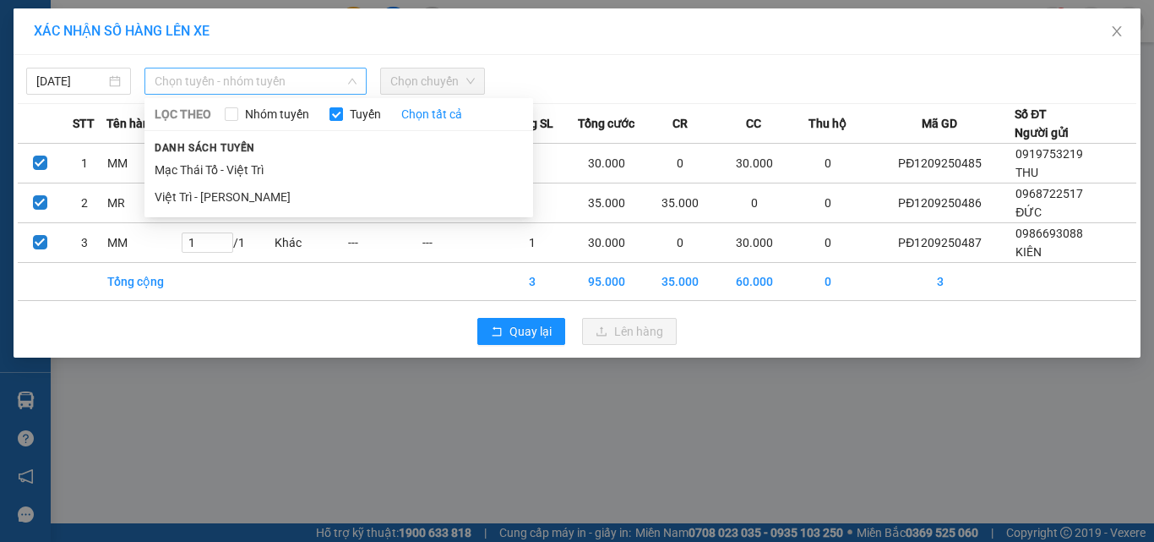
click at [194, 83] on span "Chọn tuyến - nhóm tuyến" at bounding box center [256, 80] width 202 height 25
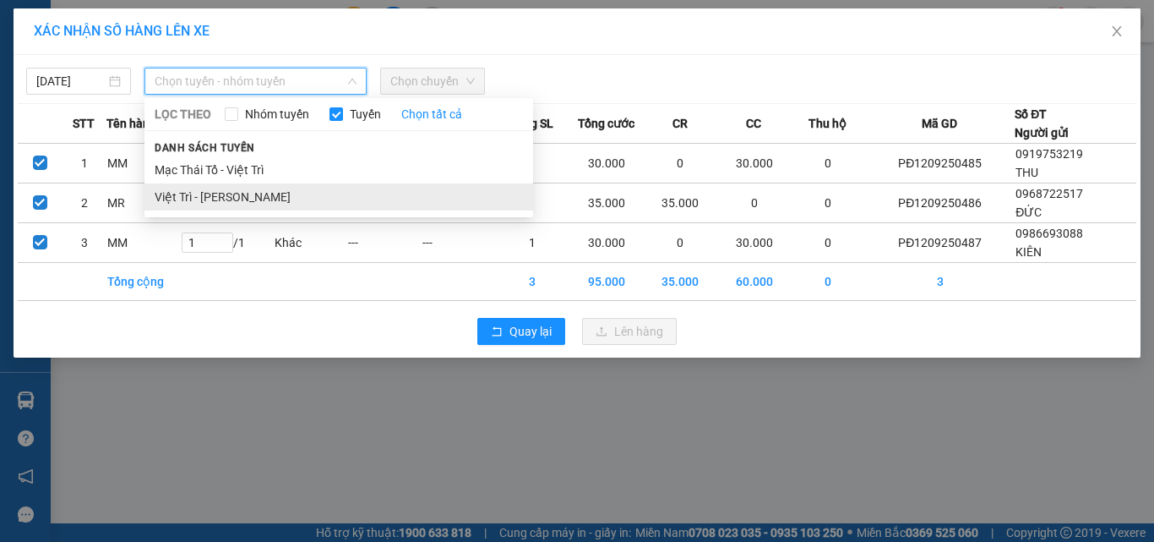
click at [197, 196] on li "Việt Trì - [PERSON_NAME]" at bounding box center [339, 196] width 389 height 27
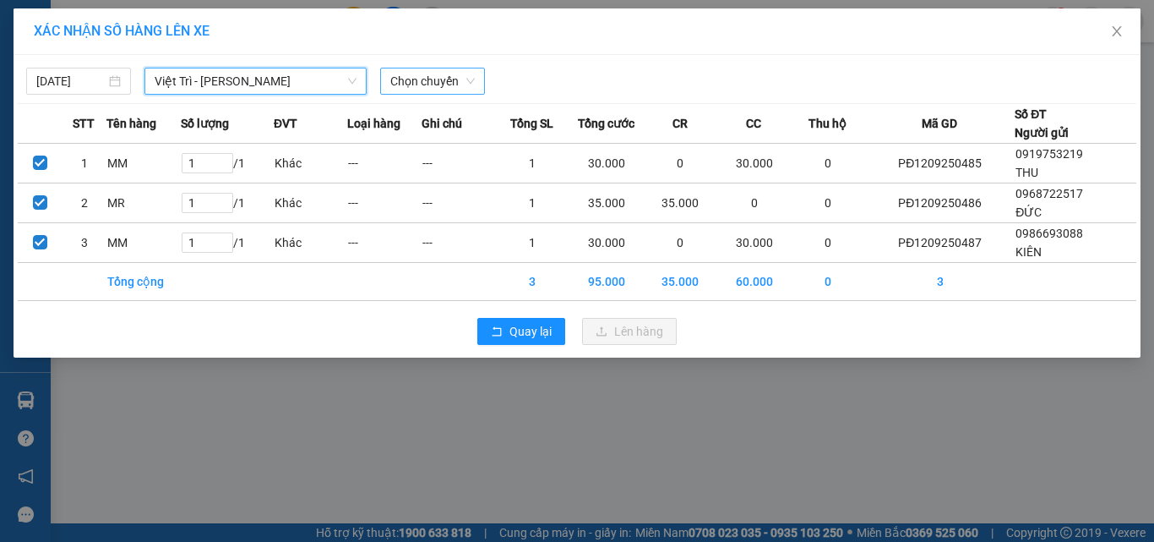
click at [428, 87] on span "Chọn chuyến" at bounding box center [432, 80] width 85 height 25
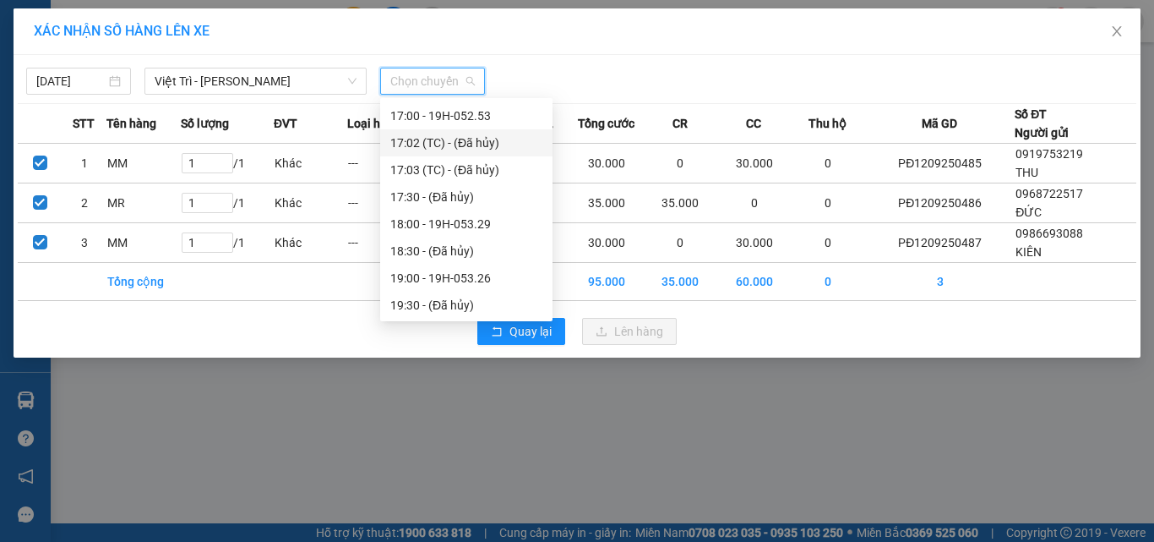
scroll to position [730, 0]
click at [450, 281] on div "19:00 - 19H-053.26" at bounding box center [466, 277] width 152 height 19
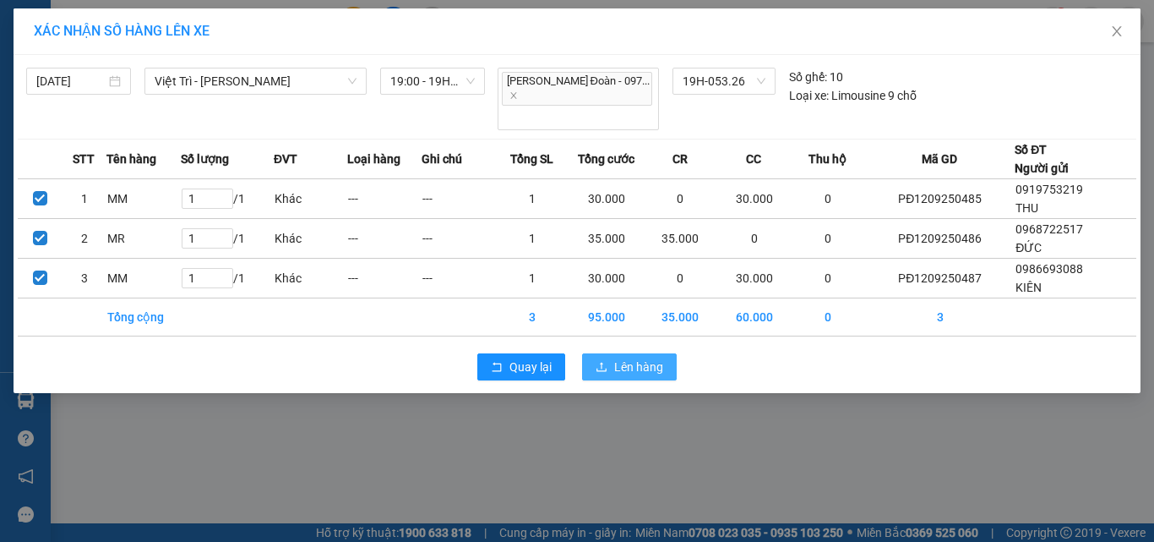
click at [605, 361] on icon "upload" at bounding box center [602, 367] width 12 height 12
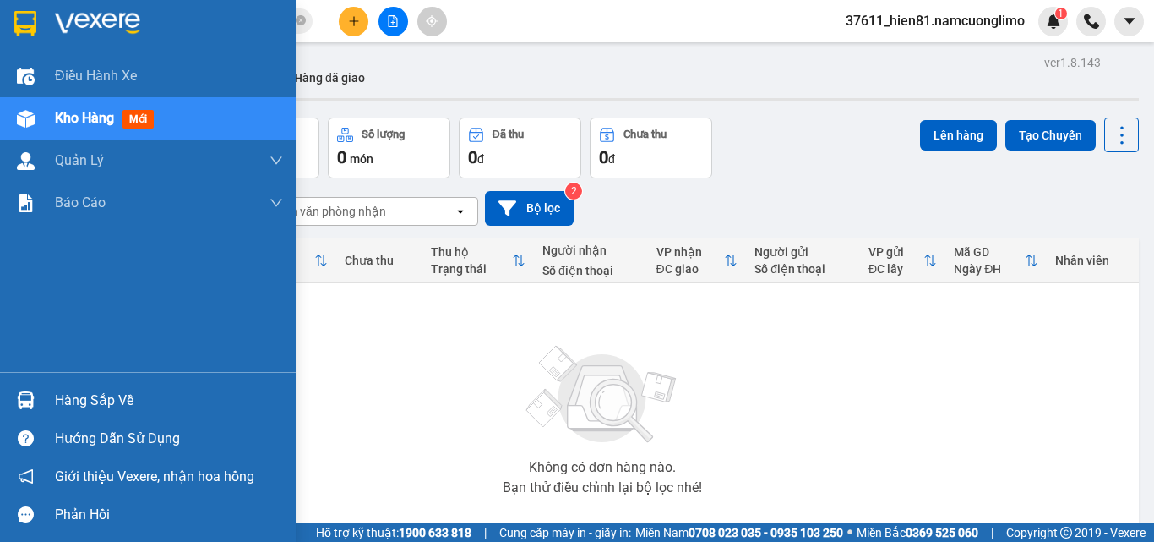
click at [76, 393] on div "Hàng sắp về" at bounding box center [169, 400] width 228 height 25
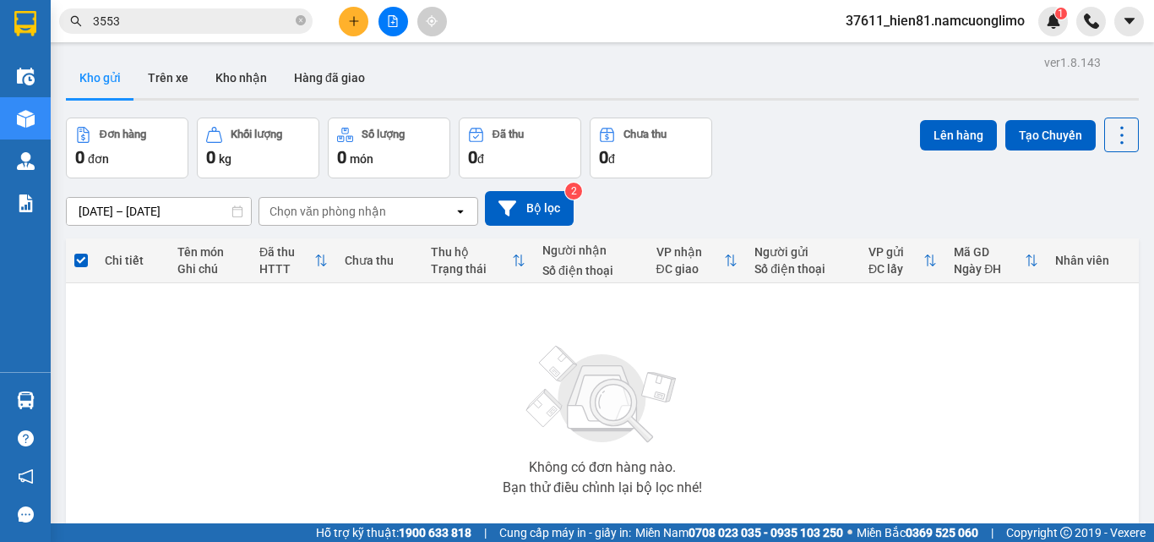
click at [851, 417] on section "Kết quả tìm kiếm ( 1652 ) Bộ lọc Mã ĐH Trạng thái Món hàng Tổng cước Chưa cước …" at bounding box center [577, 271] width 1154 height 542
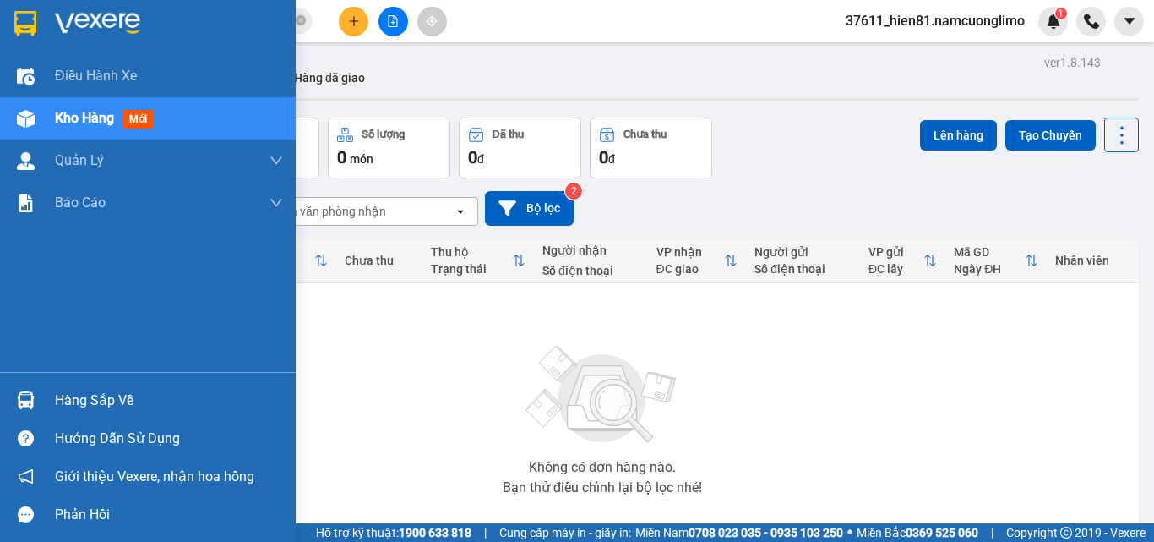
click at [114, 394] on div "Hàng sắp về" at bounding box center [169, 400] width 228 height 25
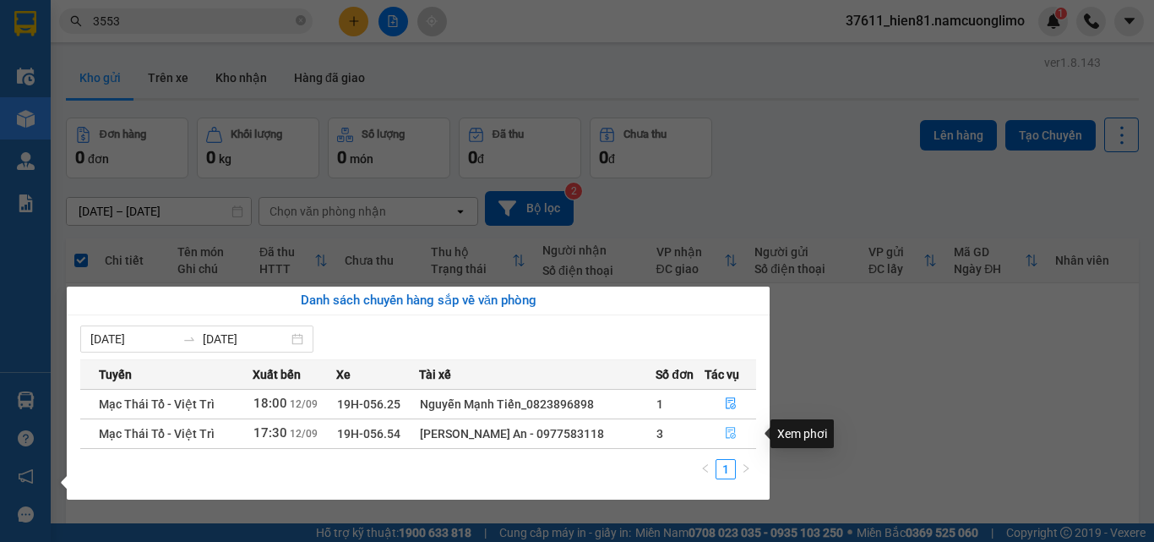
click at [735, 442] on button "button" at bounding box center [731, 433] width 50 height 27
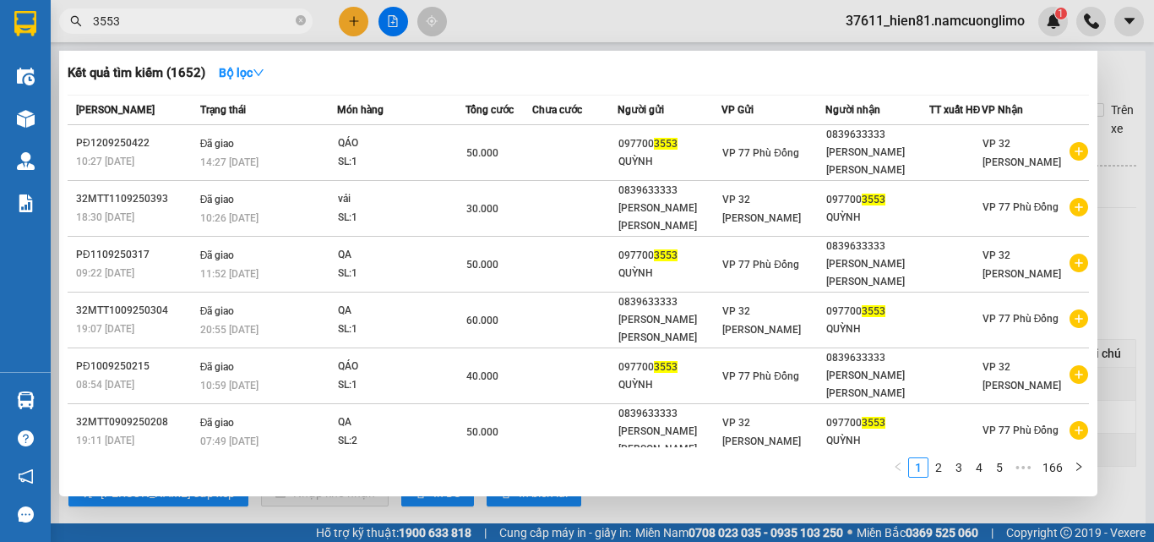
click at [261, 12] on input "3553" at bounding box center [192, 21] width 199 height 19
drag, startPoint x: 128, startPoint y: 25, endPoint x: 91, endPoint y: 25, distance: 36.3
click at [91, 25] on span "3553" at bounding box center [186, 20] width 254 height 25
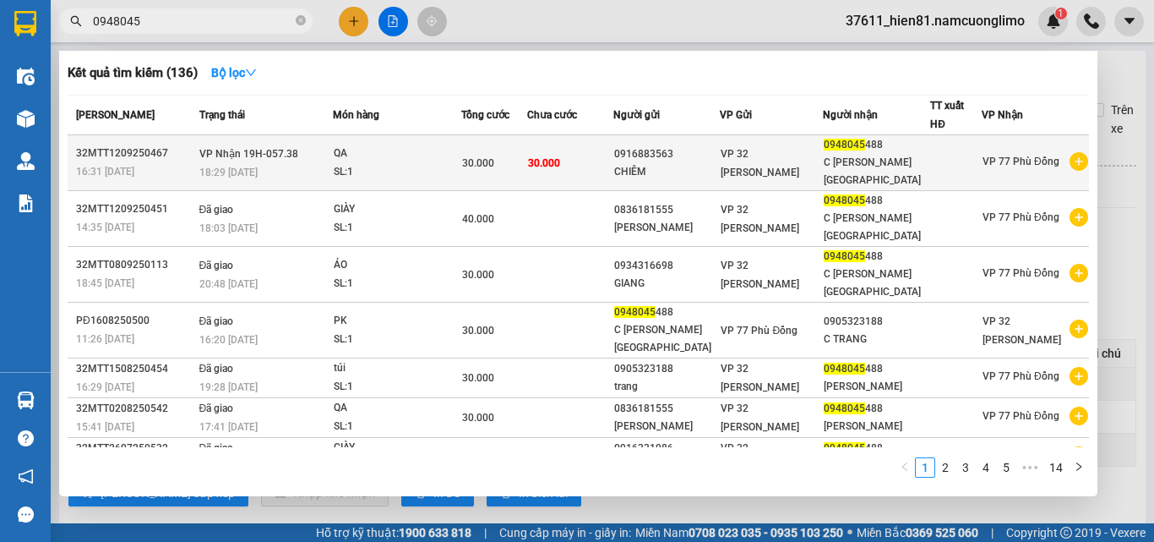
type input "0948045"
click at [836, 150] on span "0948045" at bounding box center [844, 145] width 41 height 12
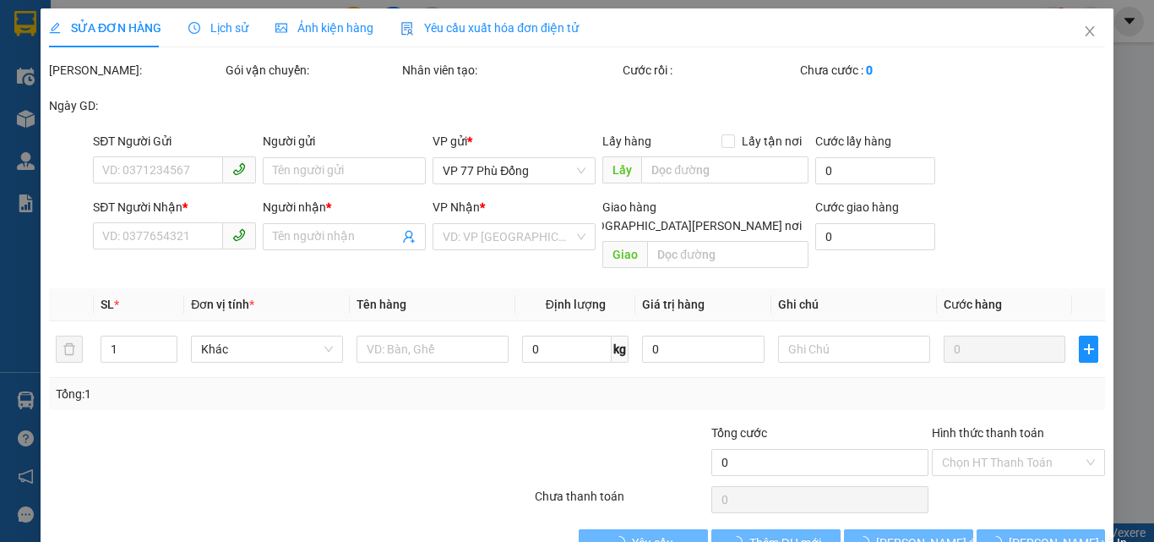
type input "0916883563"
type input "CHIÊM"
type input "0948045488"
type input "C [PERSON_NAME] [GEOGRAPHIC_DATA]"
type input "30.000"
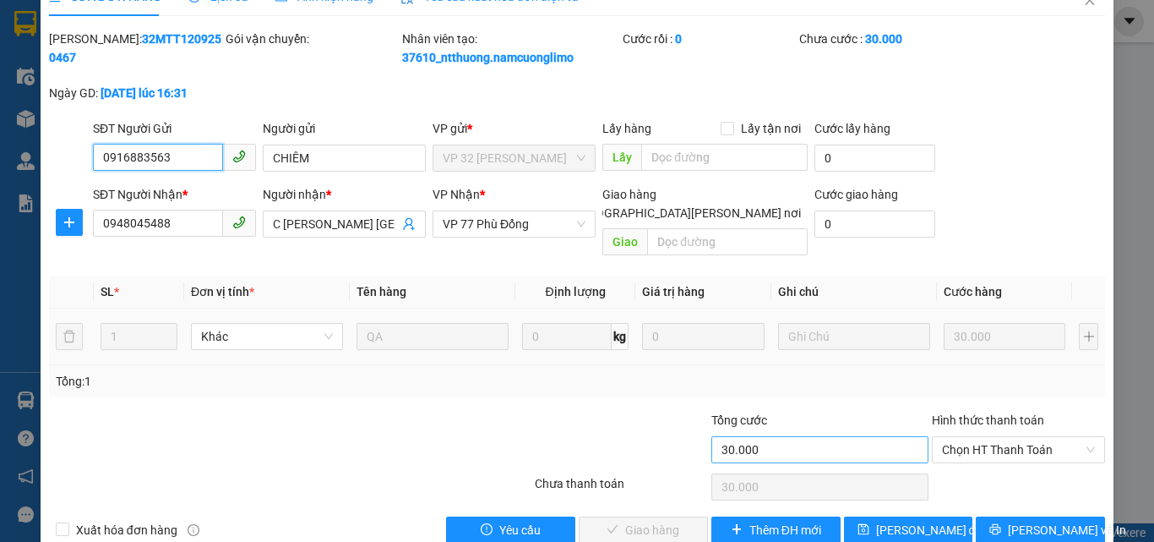
scroll to position [47, 0]
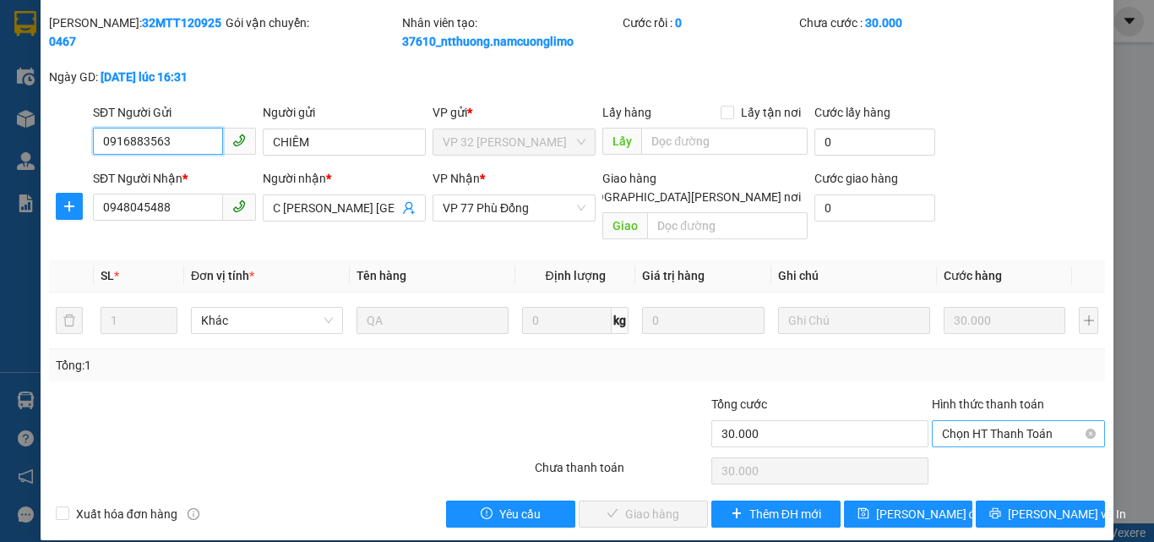
click at [954, 425] on span "Chọn HT Thanh Toán" at bounding box center [1018, 433] width 153 height 25
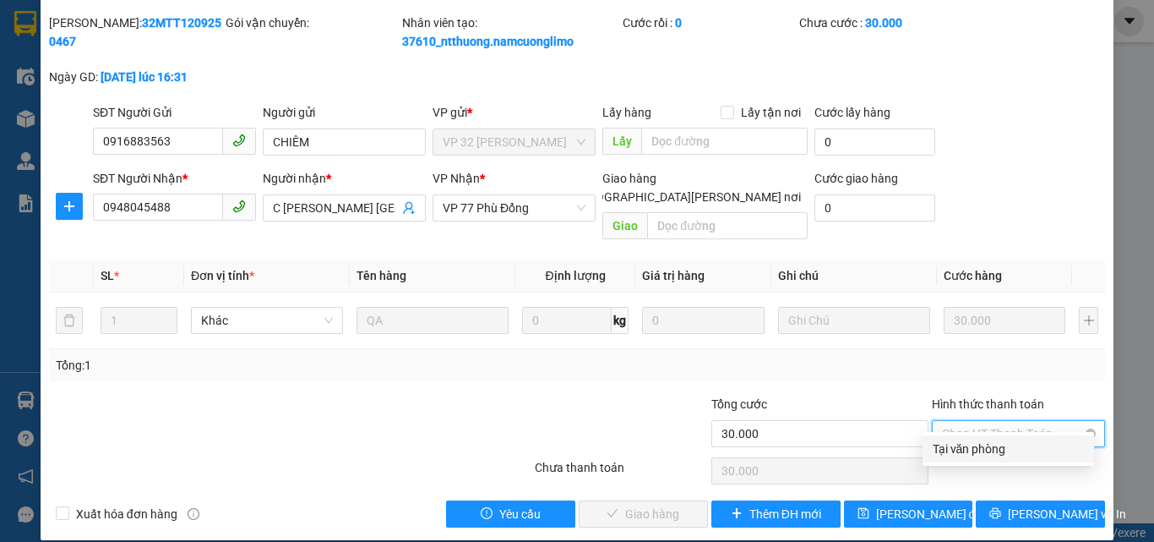
click at [952, 451] on div "Tại văn phòng" at bounding box center [1008, 448] width 151 height 19
type input "0"
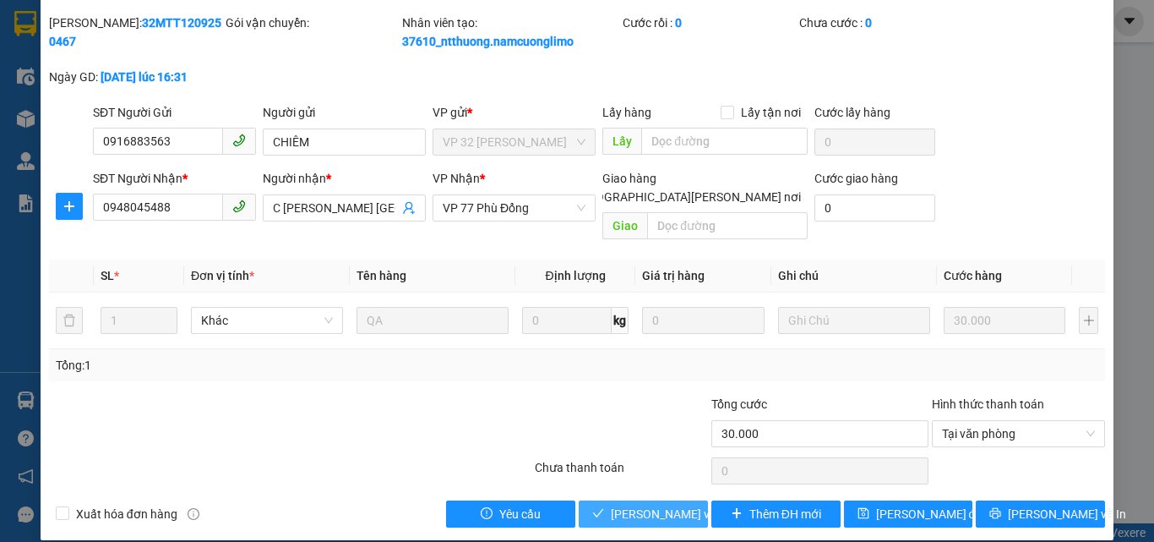
click at [619, 505] on span "[PERSON_NAME] và [PERSON_NAME] hàng" at bounding box center [725, 514] width 228 height 19
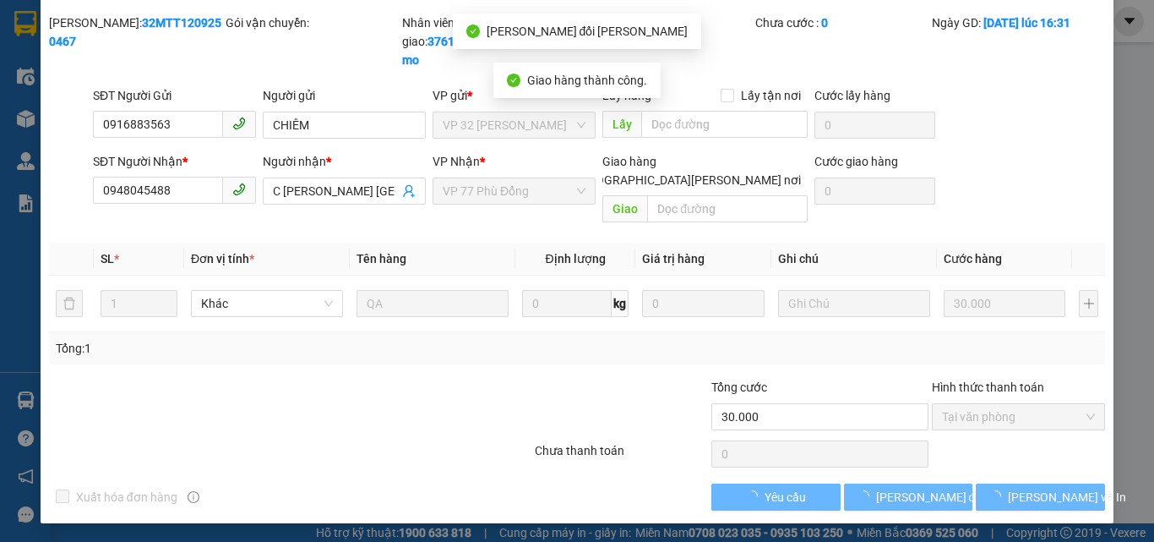
scroll to position [30, 0]
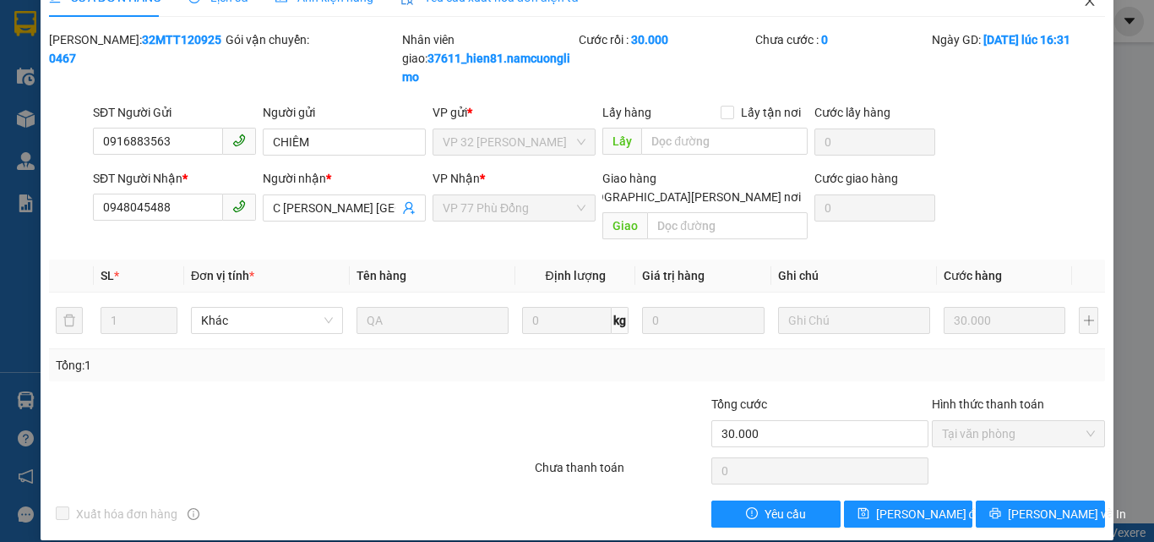
click at [1081, 9] on span "Close" at bounding box center [1090, 1] width 47 height 47
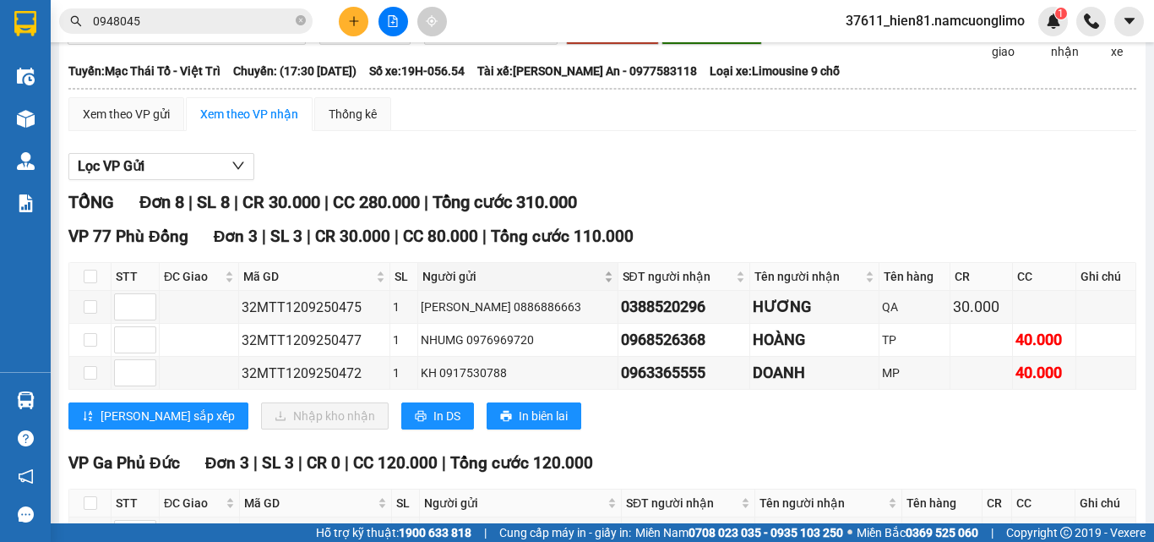
scroll to position [42, 0]
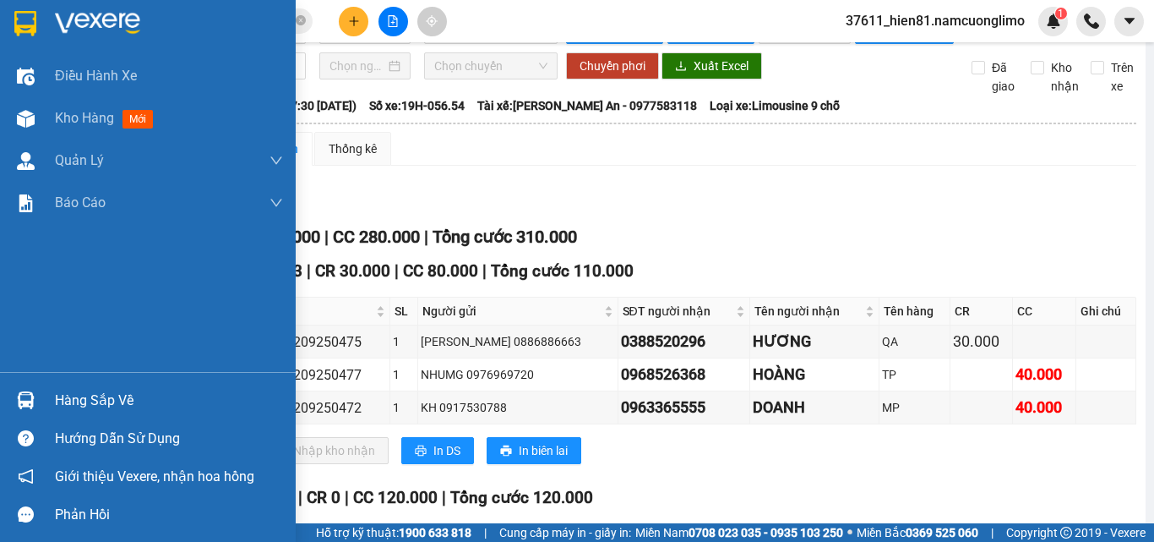
click at [118, 410] on div "Hàng sắp về" at bounding box center [169, 400] width 228 height 25
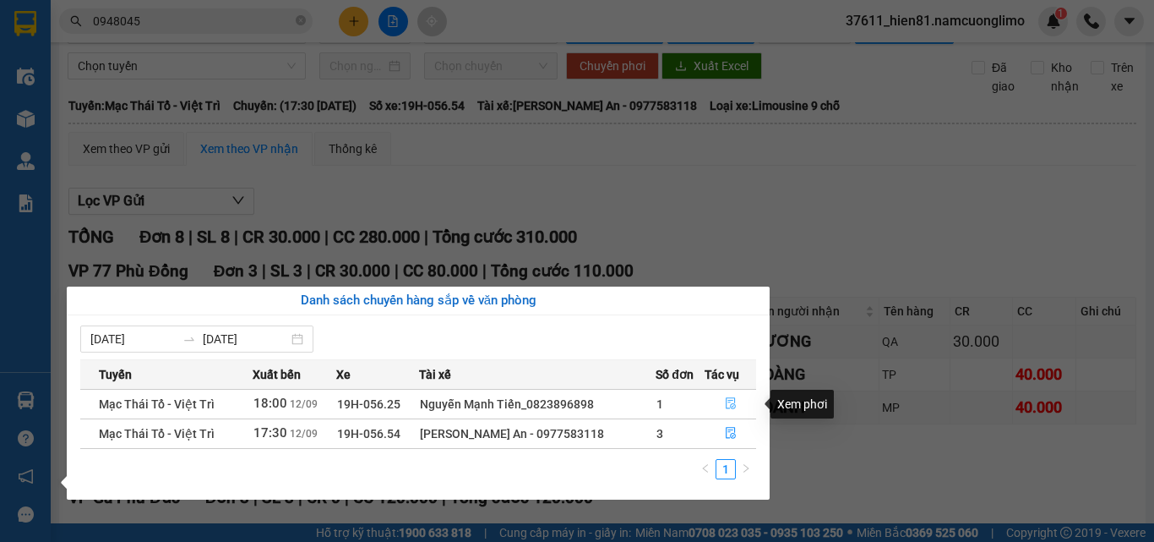
click at [729, 402] on icon "file-done" at bounding box center [731, 404] width 10 height 12
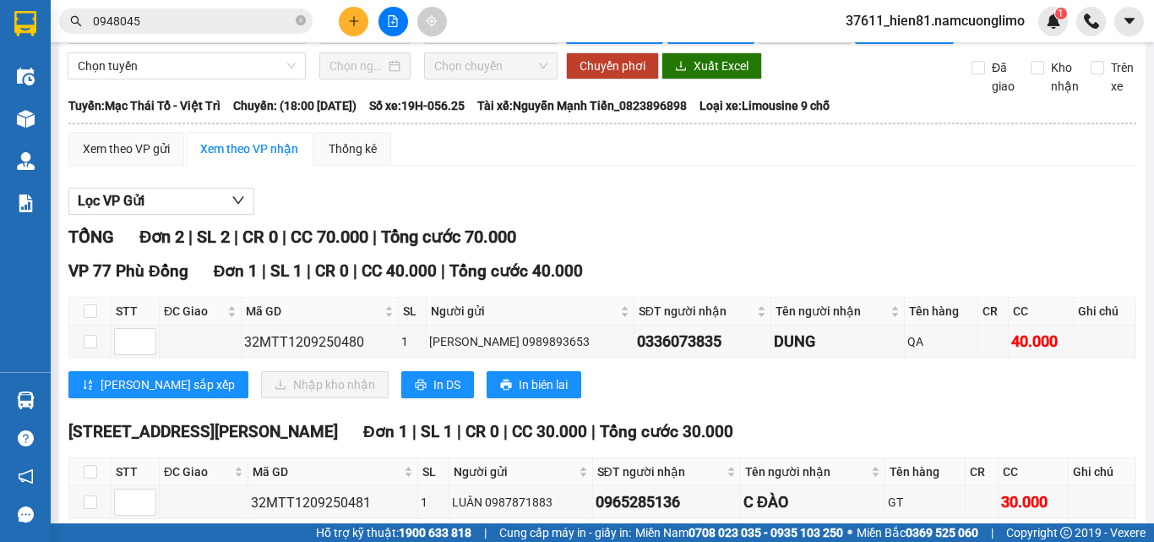
scroll to position [139, 0]
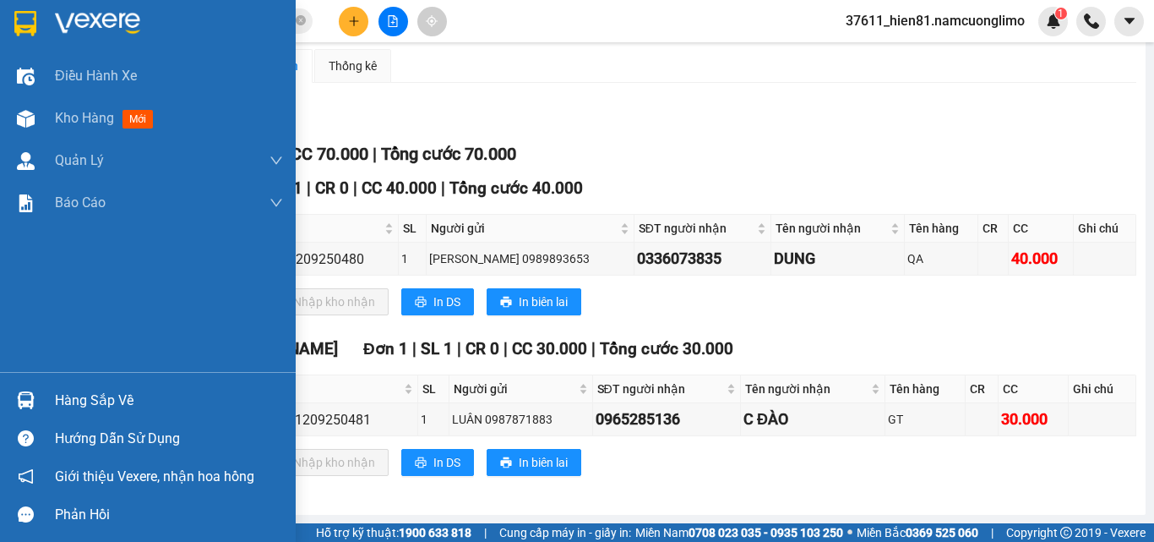
click at [112, 401] on div "Hàng sắp về" at bounding box center [169, 400] width 228 height 25
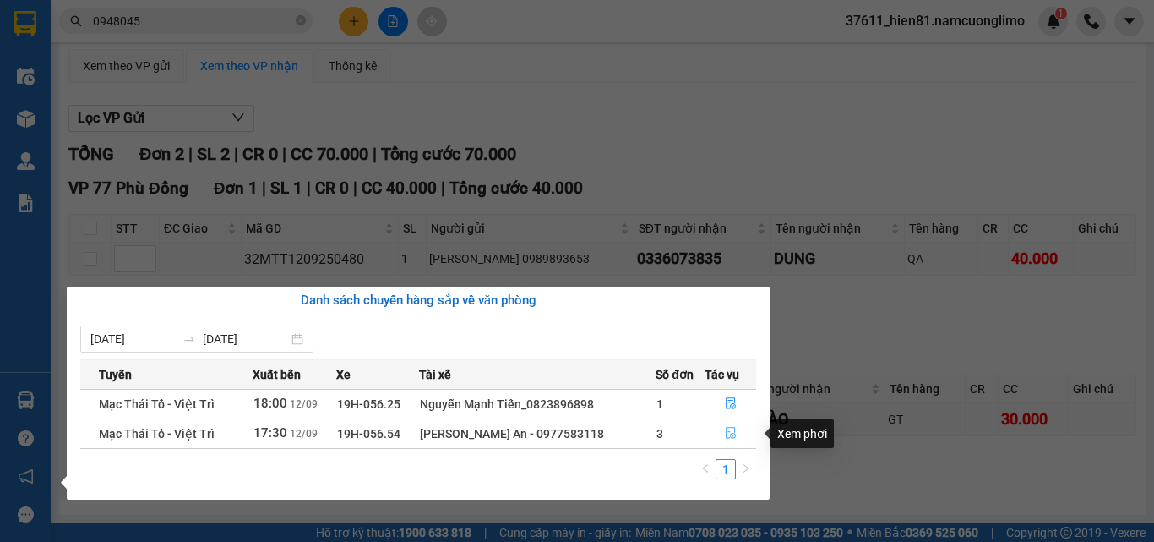
click at [726, 429] on icon "file-done" at bounding box center [731, 434] width 10 height 12
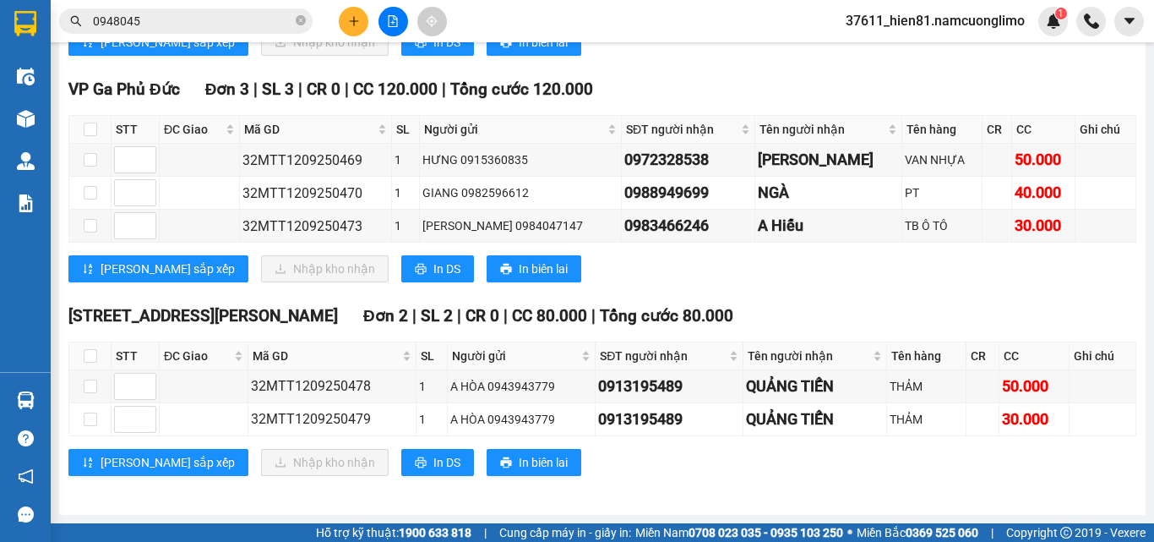
scroll to position [211, 0]
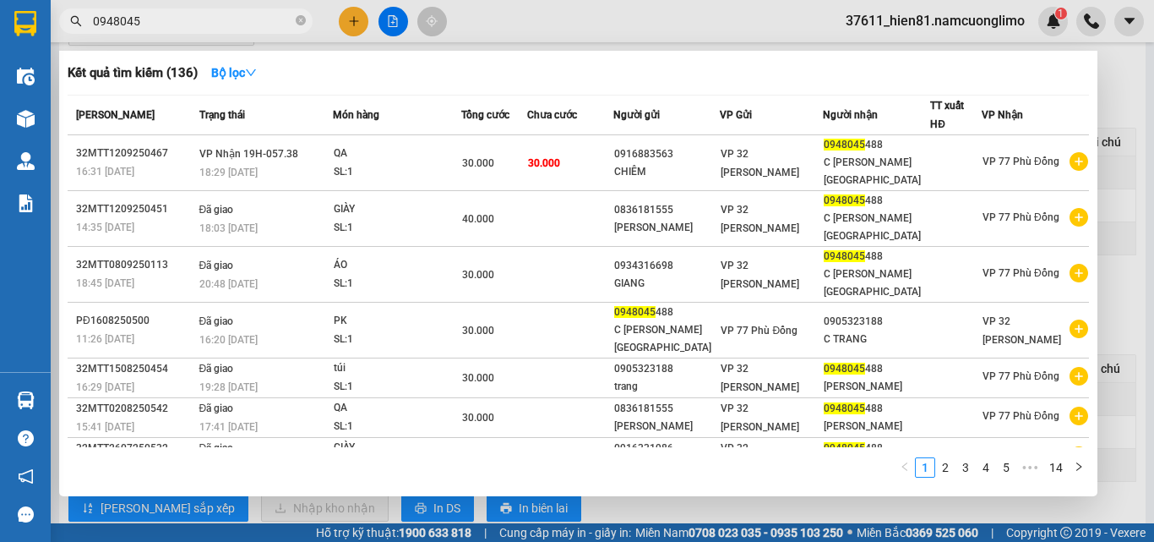
drag, startPoint x: 152, startPoint y: 19, endPoint x: 59, endPoint y: 25, distance: 93.2
click at [59, 25] on span "0948045" at bounding box center [186, 20] width 254 height 25
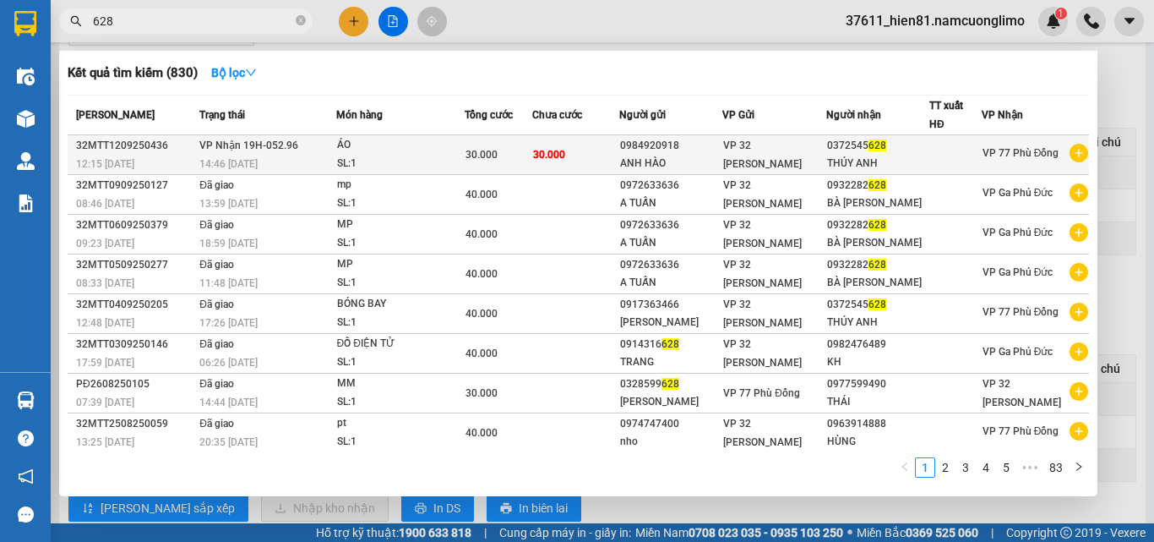
type input "628"
click at [851, 156] on div "THÚY ANH" at bounding box center [877, 164] width 101 height 18
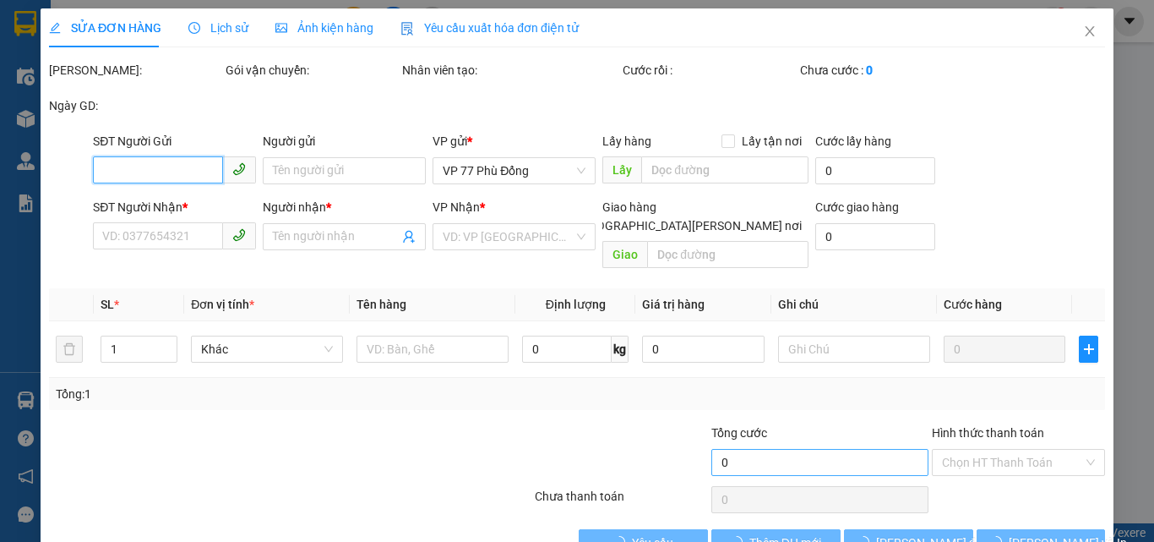
type input "0984920918"
type input "ANH HÀO"
type input "0372545628"
type input "THÚY ANH"
type input "30.000"
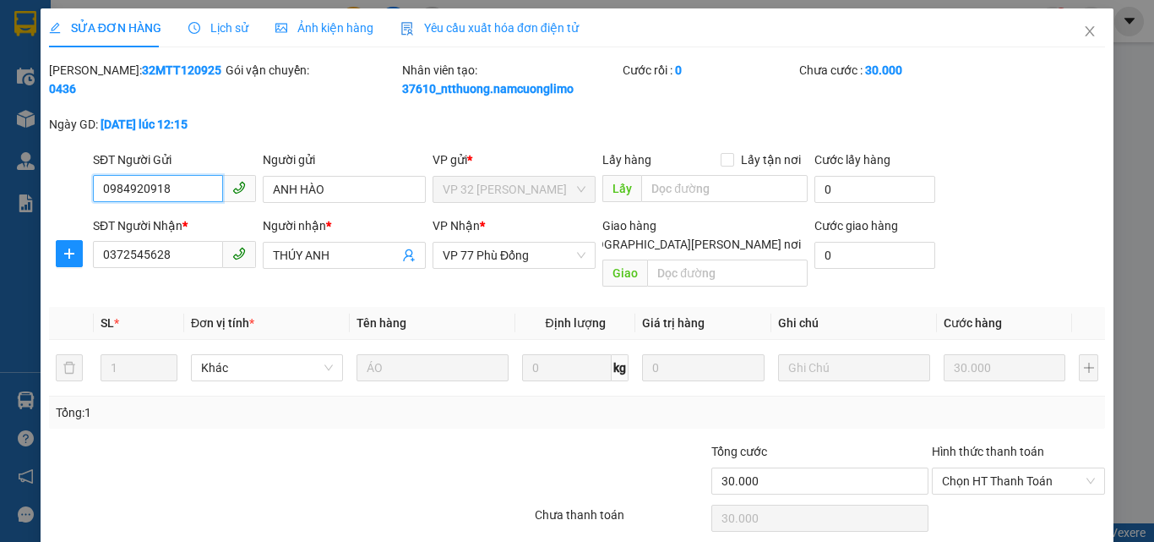
scroll to position [47, 0]
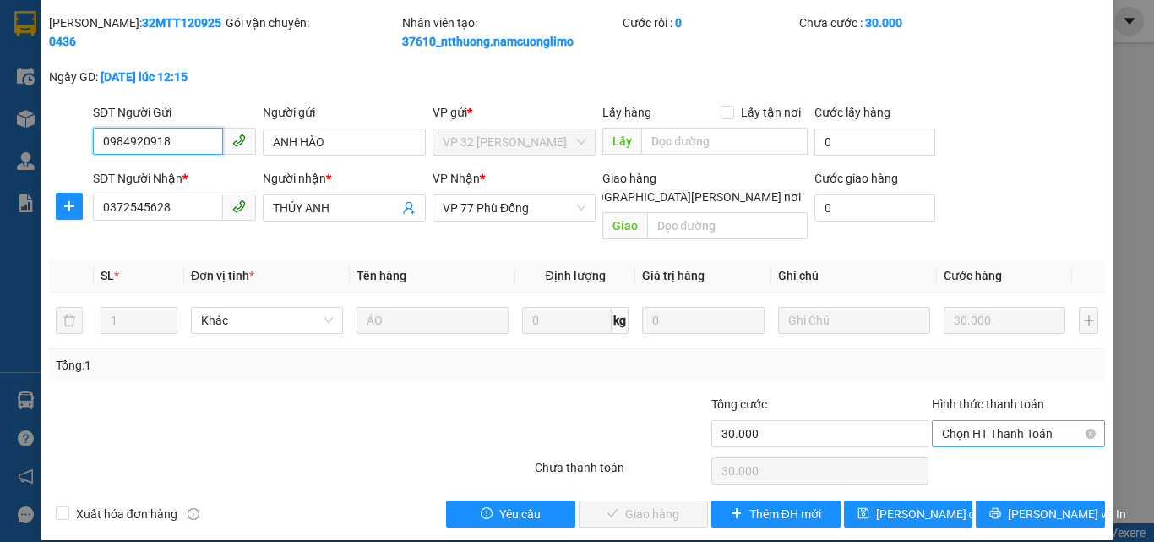
click at [940, 428] on div "Chọn HT Thanh Toán" at bounding box center [1018, 433] width 173 height 27
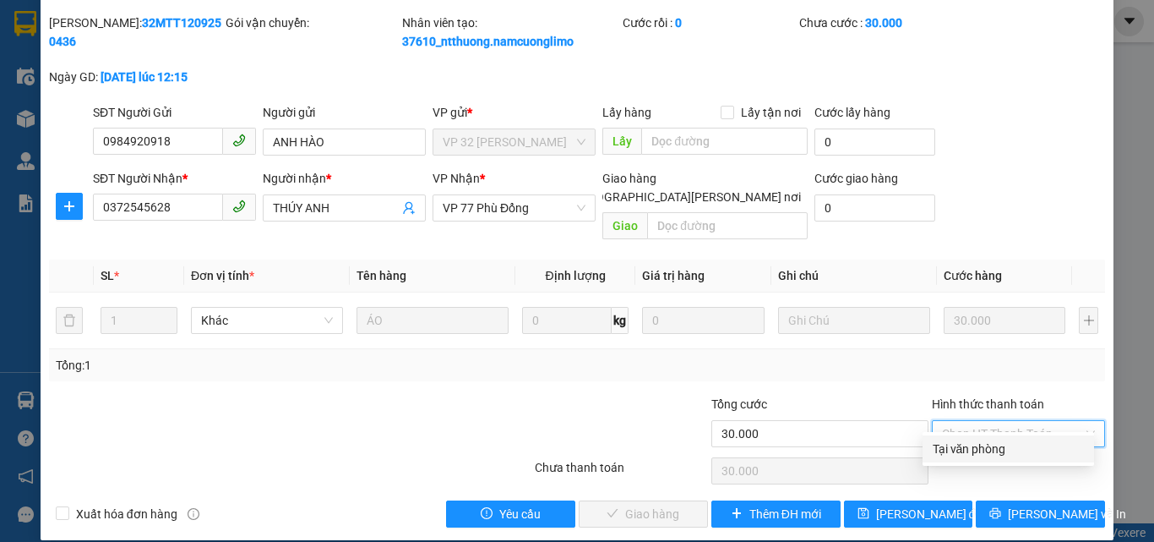
click at [936, 446] on div "Tại văn phòng" at bounding box center [1008, 448] width 151 height 19
type input "0"
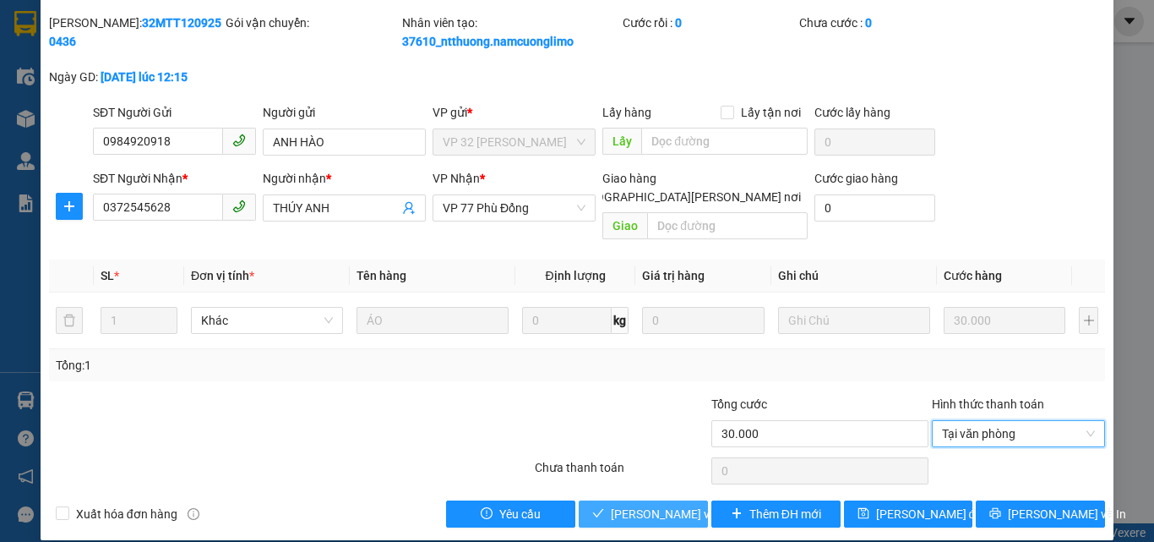
click at [619, 505] on span "[PERSON_NAME] và [PERSON_NAME] hàng" at bounding box center [725, 514] width 228 height 19
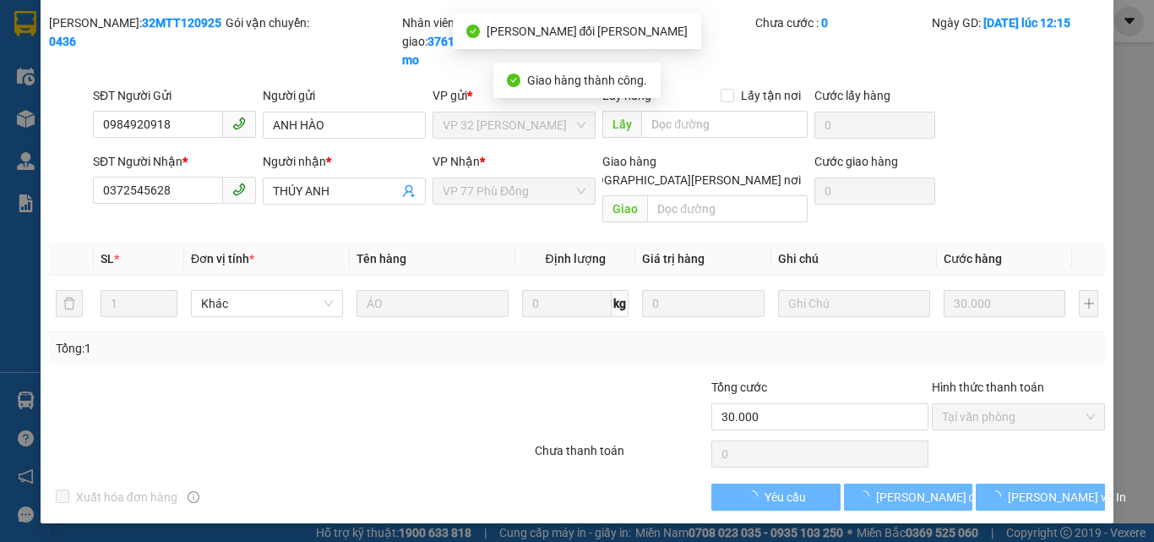
scroll to position [30, 0]
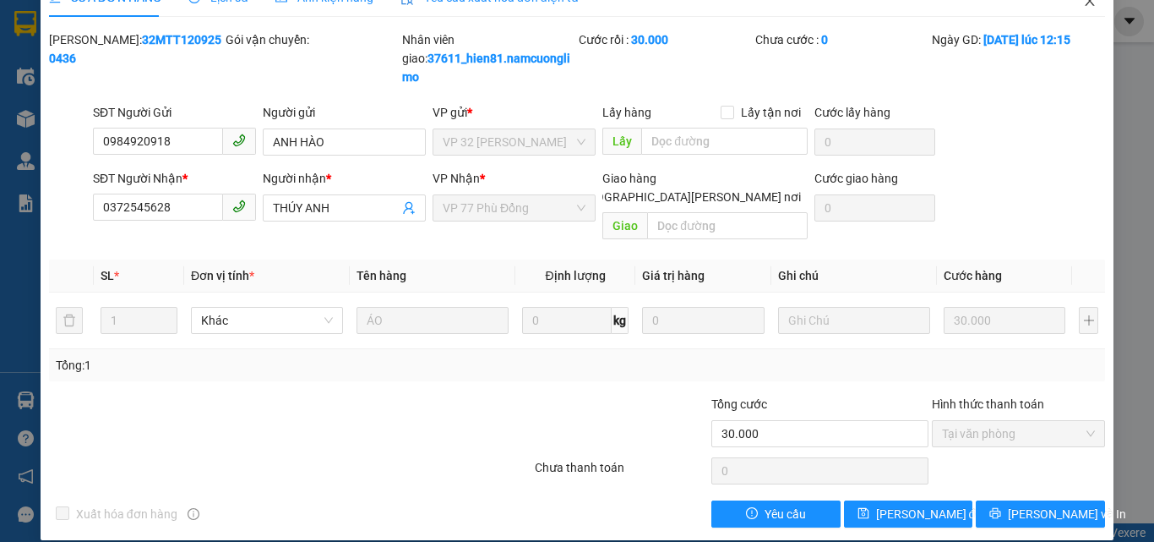
click at [1083, 3] on icon "close" at bounding box center [1090, 1] width 14 height 14
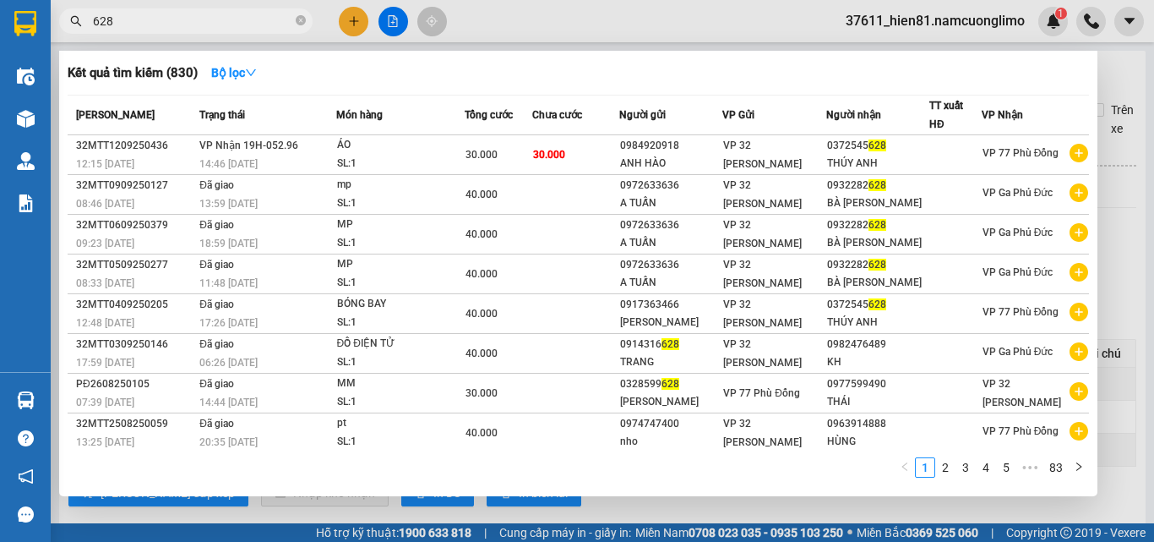
drag, startPoint x: 114, startPoint y: 19, endPoint x: 74, endPoint y: 25, distance: 41.1
click at [74, 25] on div "628" at bounding box center [165, 20] width 330 height 25
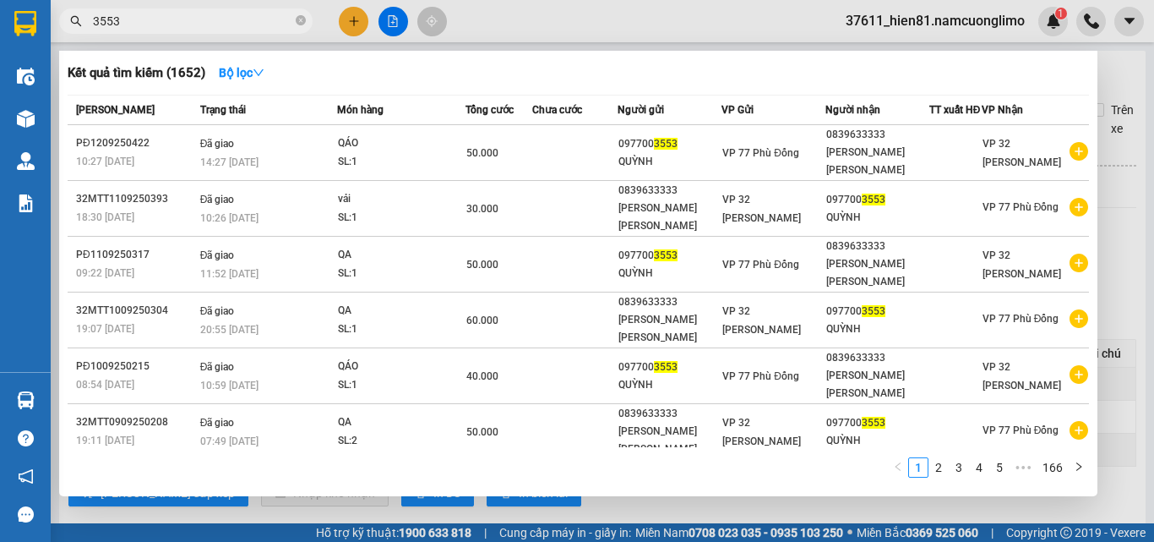
click at [1107, 81] on div at bounding box center [577, 271] width 1154 height 542
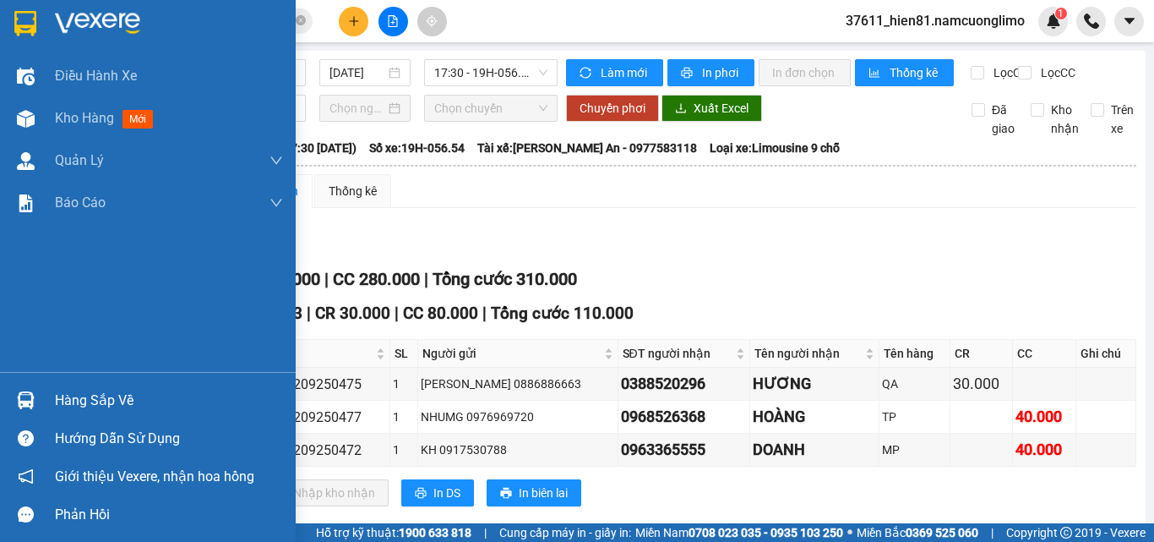
click at [75, 402] on div "Hàng sắp về" at bounding box center [169, 400] width 228 height 25
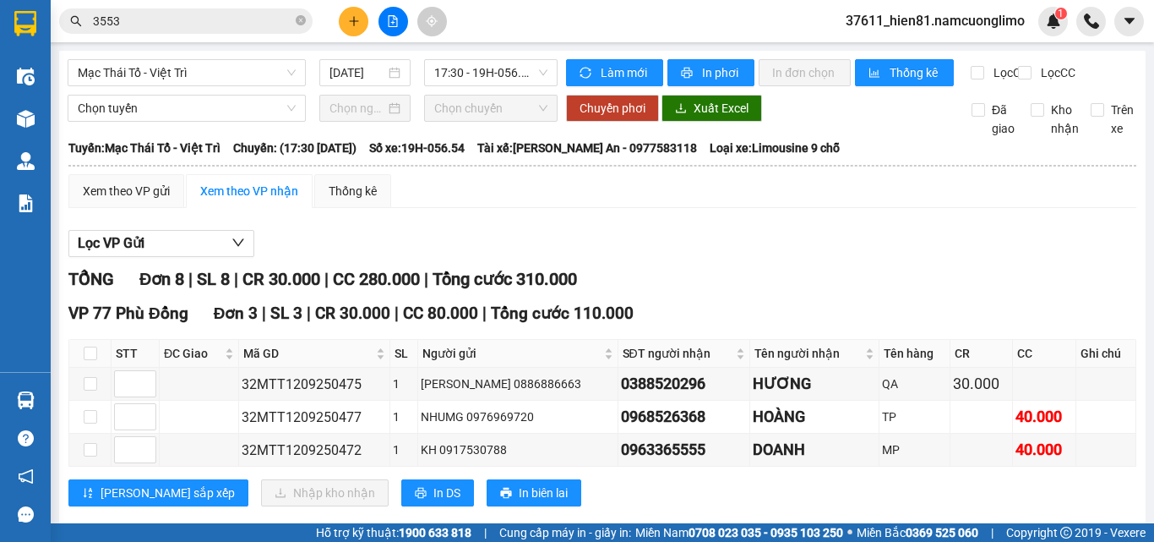
click at [865, 302] on section "Kết quả tìm kiếm ( 1652 ) Bộ lọc Mã ĐH Trạng thái Món hàng Tổng cước Chưa cước …" at bounding box center [577, 271] width 1154 height 542
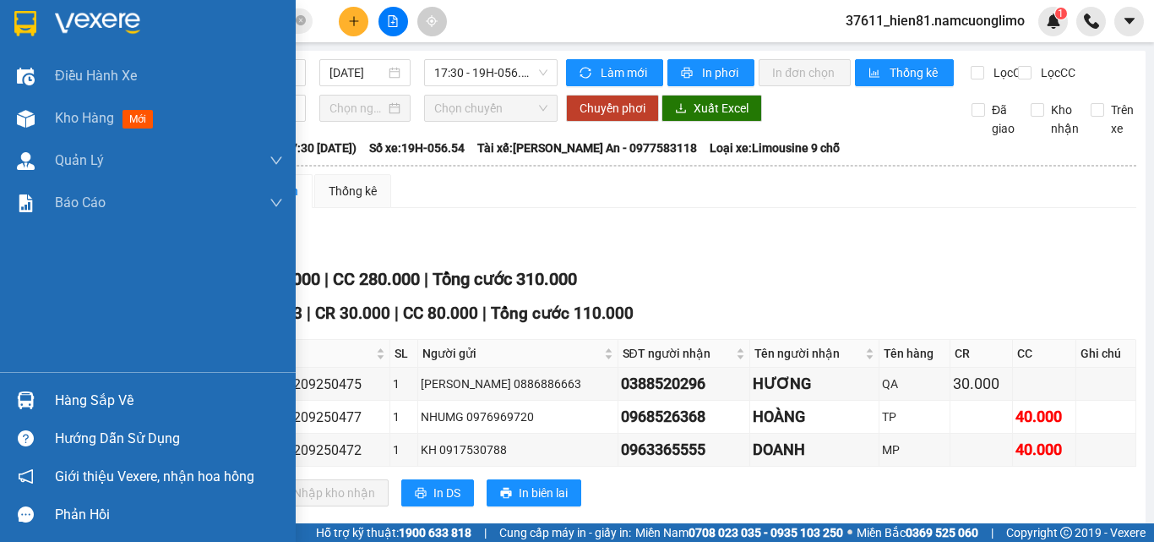
click at [109, 406] on div "Hàng sắp về" at bounding box center [169, 400] width 228 height 25
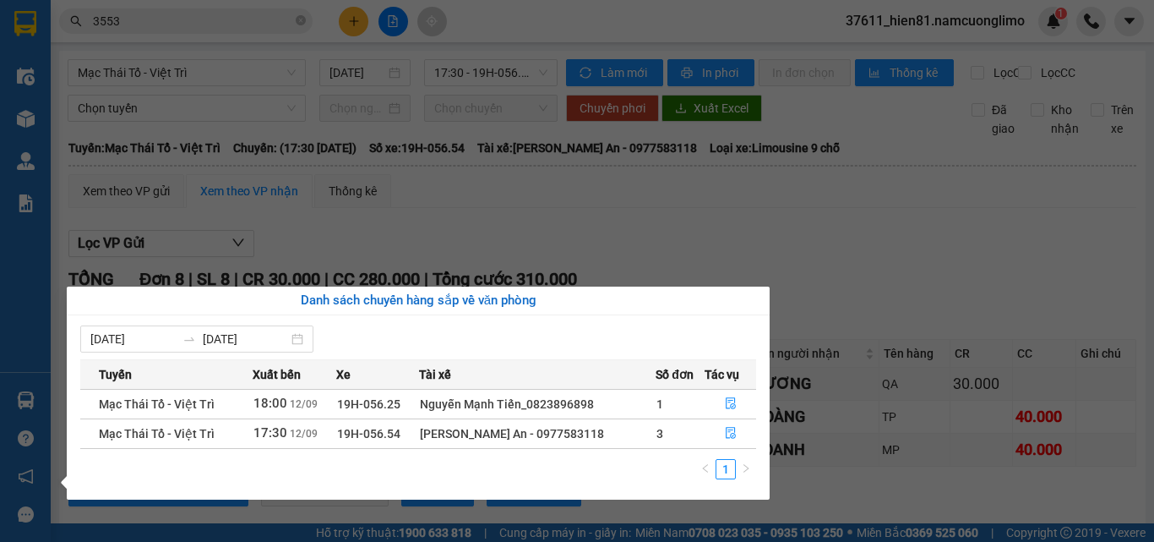
click at [880, 296] on section "Kết quả tìm kiếm ( 1652 ) Bộ lọc Mã ĐH Trạng thái Món hàng Tổng cước Chưa cước …" at bounding box center [577, 271] width 1154 height 542
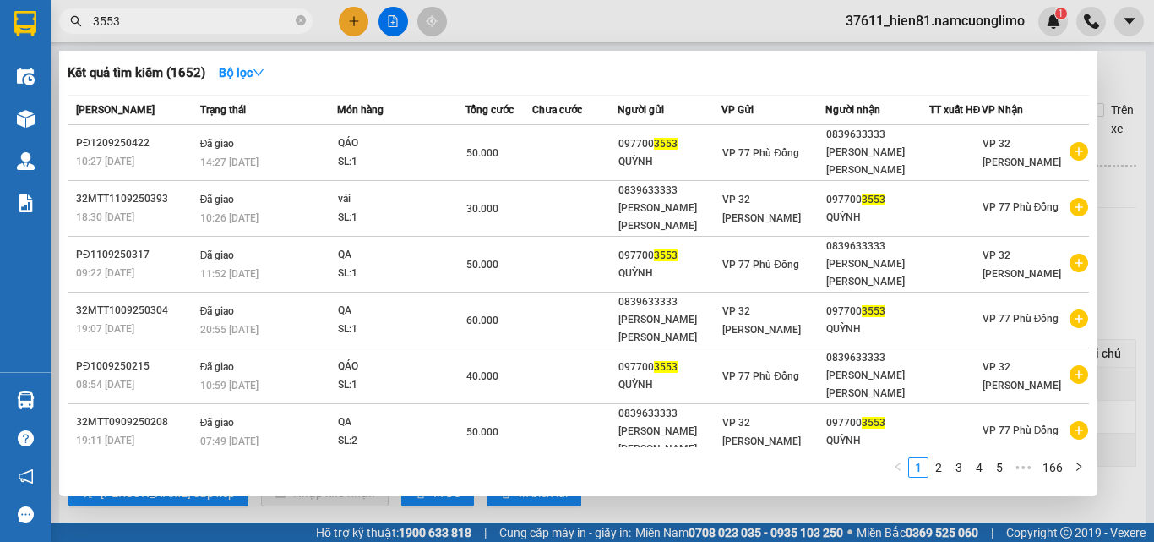
drag, startPoint x: 164, startPoint y: 27, endPoint x: 75, endPoint y: 37, distance: 89.3
click at [75, 36] on div "Kết quả tìm kiếm ( 1652 ) Bộ lọc Mã ĐH Trạng thái Món hàng Tổng cước Chưa cước …" at bounding box center [165, 22] width 330 height 30
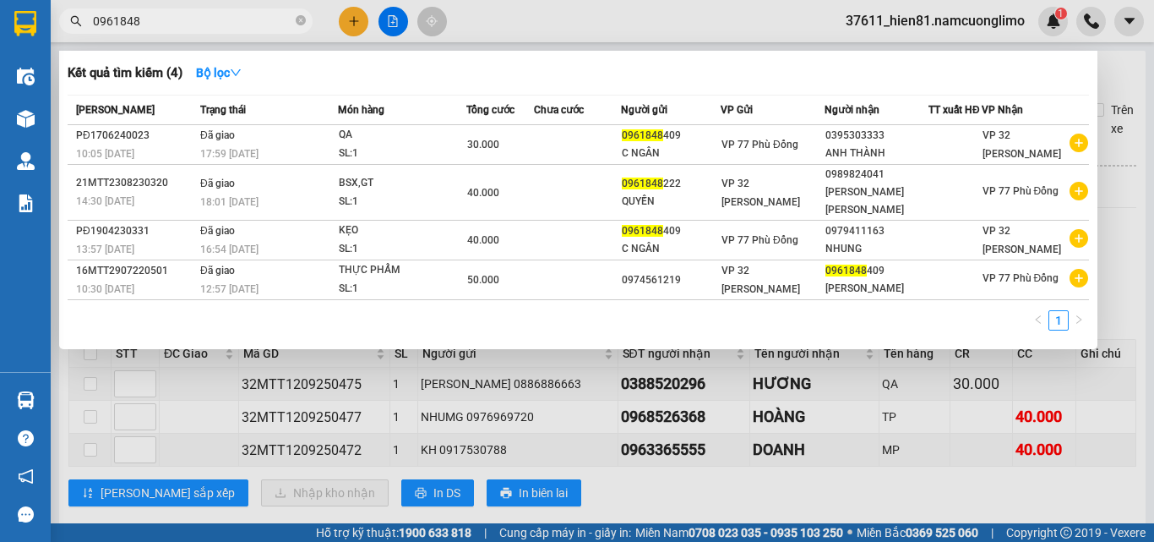
drag, startPoint x: 145, startPoint y: 21, endPoint x: 94, endPoint y: 25, distance: 51.7
click at [94, 25] on input "0961848" at bounding box center [192, 21] width 199 height 19
click at [158, 18] on input "0961848" at bounding box center [192, 21] width 199 height 19
drag, startPoint x: 145, startPoint y: 20, endPoint x: 121, endPoint y: 24, distance: 24.7
click at [121, 24] on input "0961848" at bounding box center [192, 21] width 199 height 19
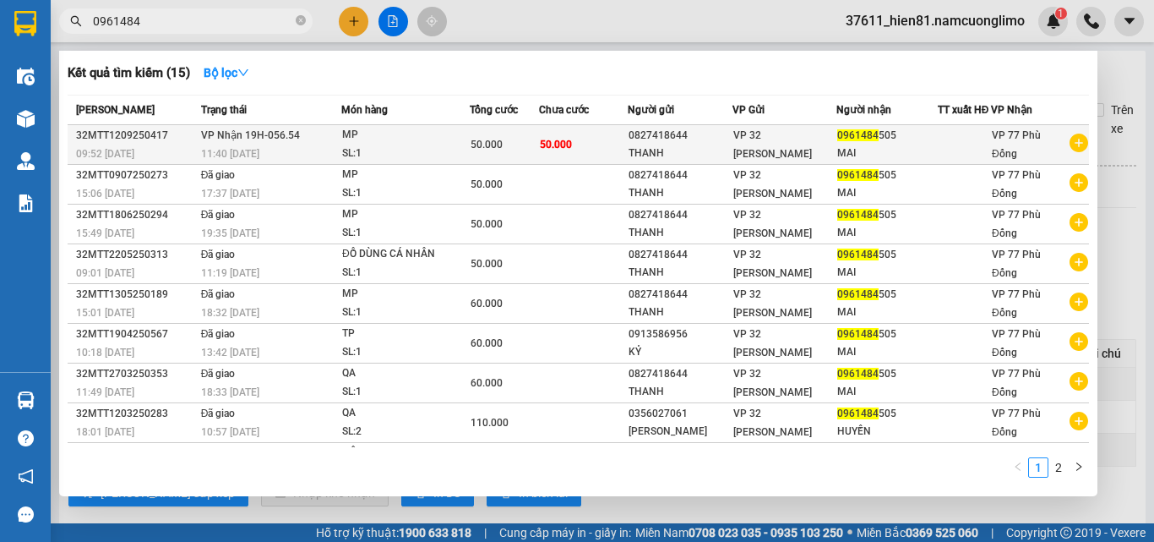
type input "0961484"
click at [820, 152] on div "VP 32 [PERSON_NAME]" at bounding box center [785, 144] width 103 height 37
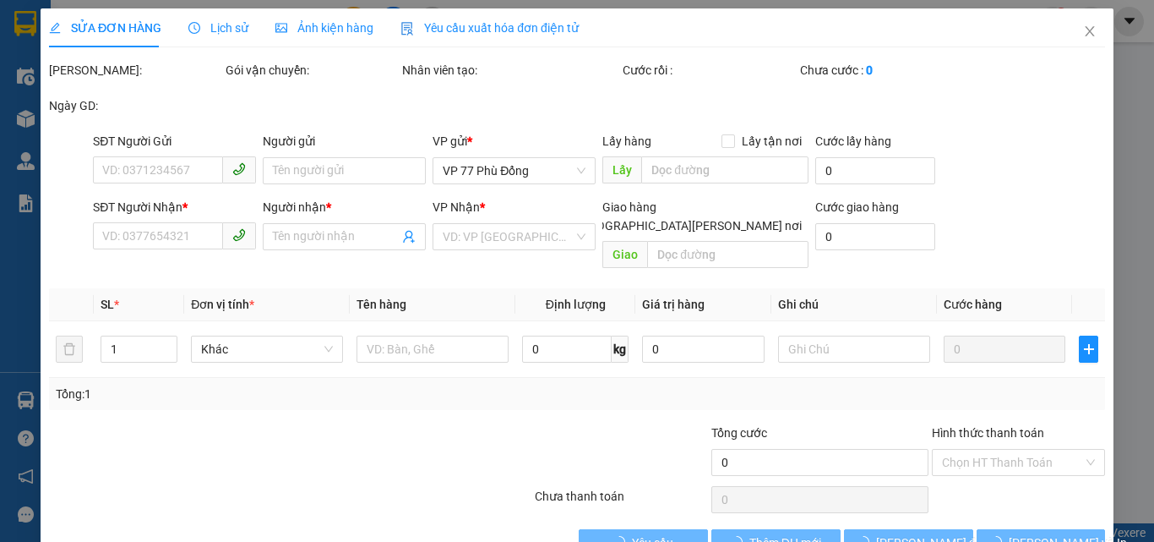
type input "0827418644"
type input "THANH"
type input "0961484505"
type input "MAI"
type input "50.000"
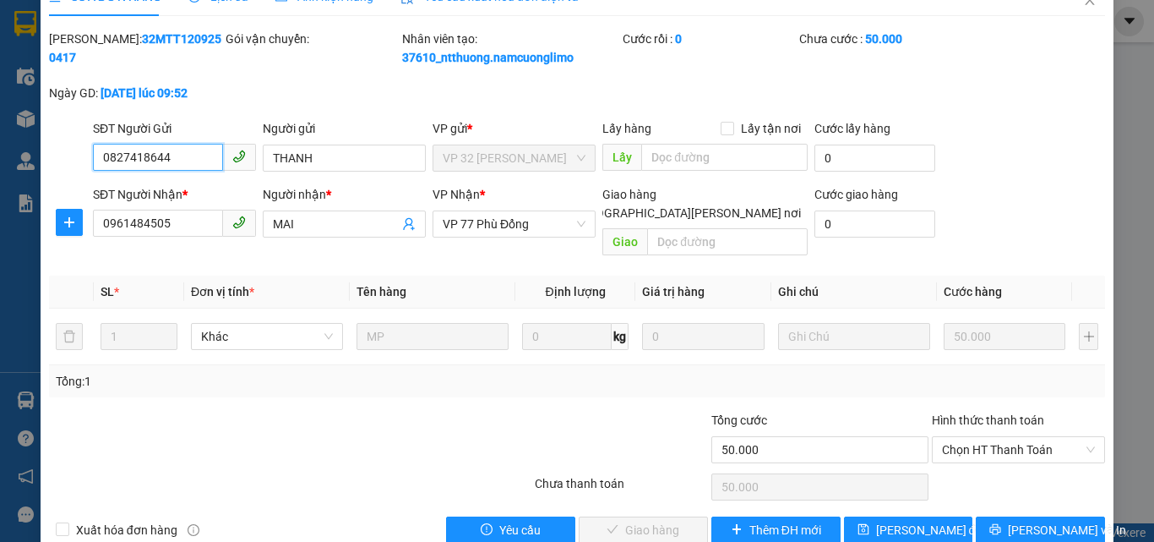
scroll to position [47, 0]
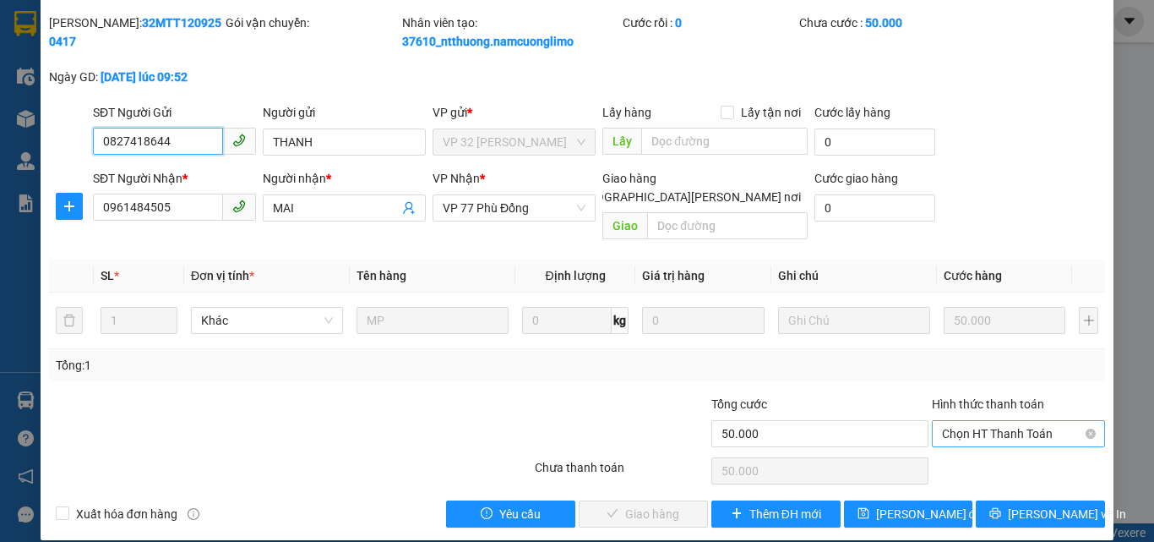
click at [950, 423] on span "Chọn HT Thanh Toán" at bounding box center [1018, 433] width 153 height 25
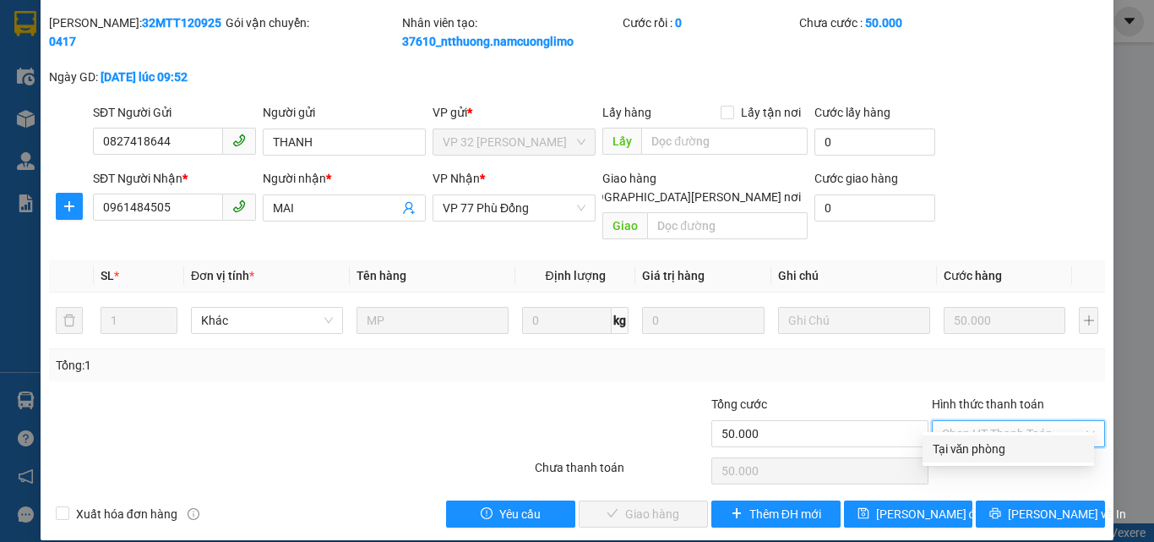
click at [952, 454] on div "Tại văn phòng" at bounding box center [1008, 448] width 151 height 19
type input "0"
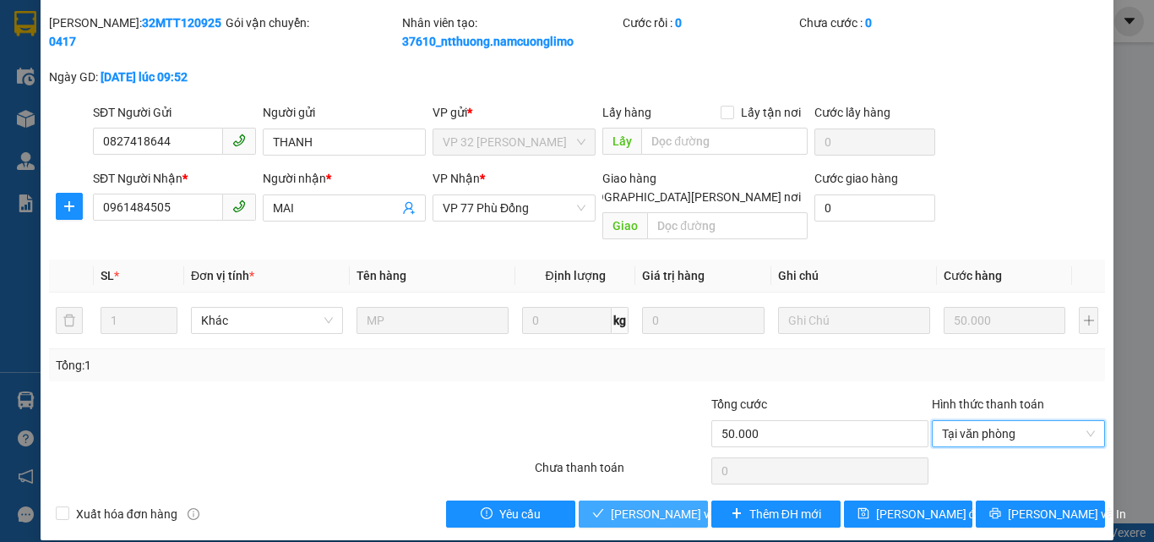
click at [611, 505] on span "[PERSON_NAME] và [PERSON_NAME] hàng" at bounding box center [725, 514] width 228 height 19
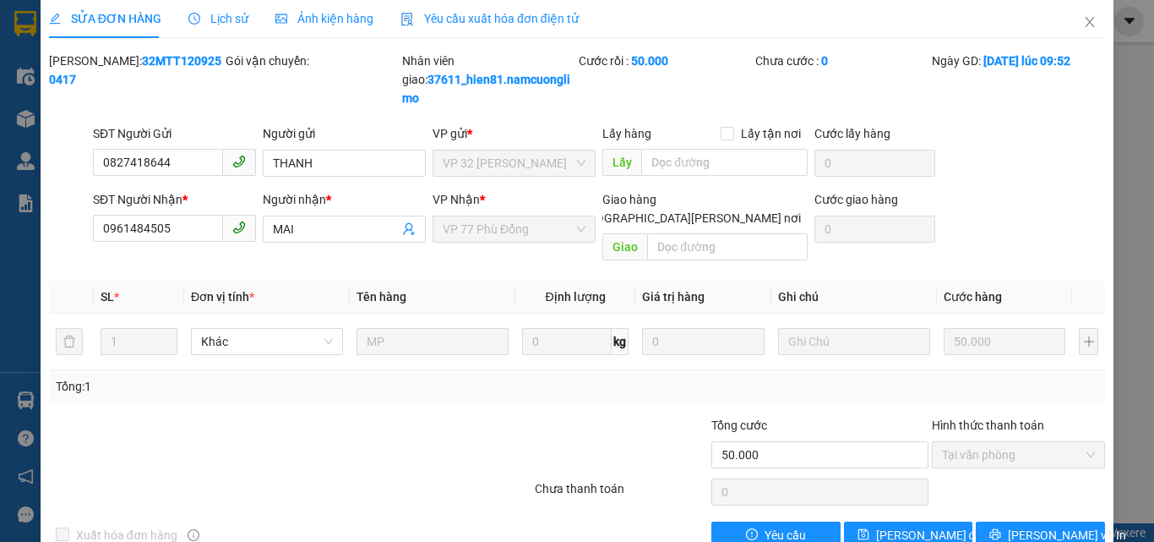
scroll to position [0, 0]
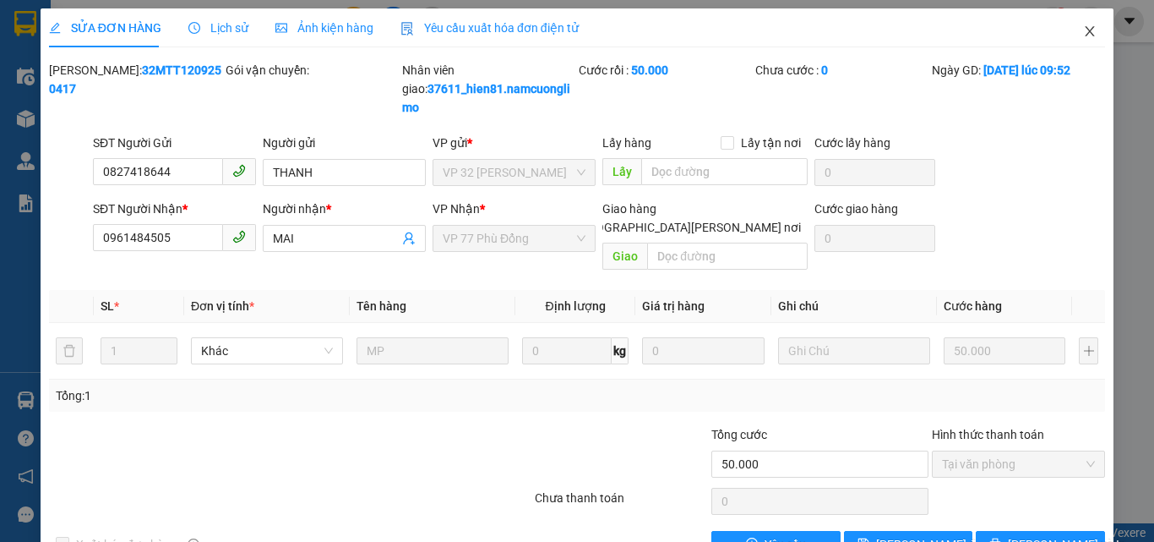
click at [1083, 30] on icon "close" at bounding box center [1090, 32] width 14 height 14
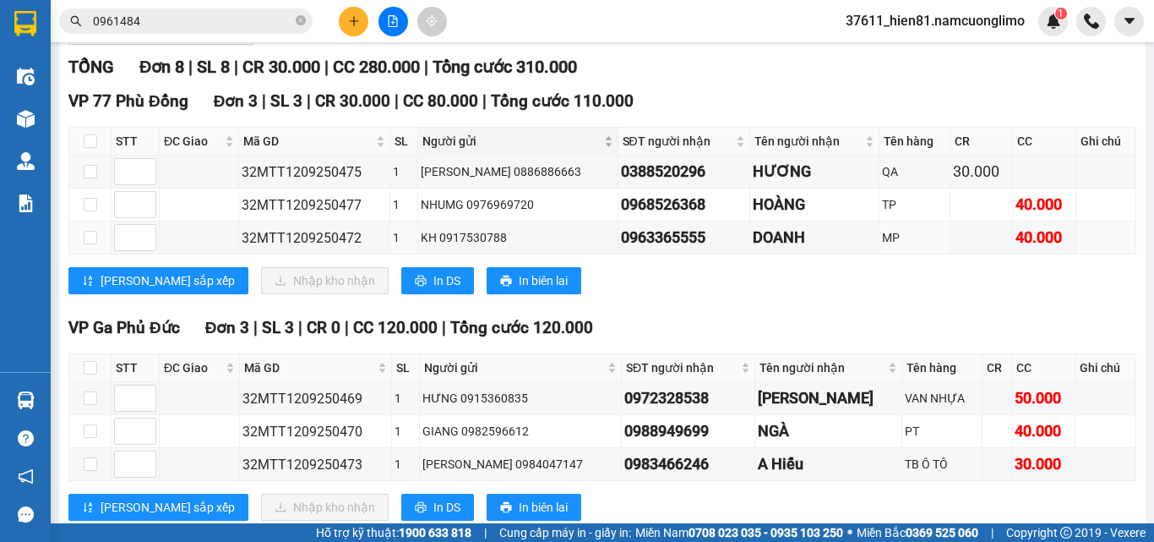
scroll to position [211, 0]
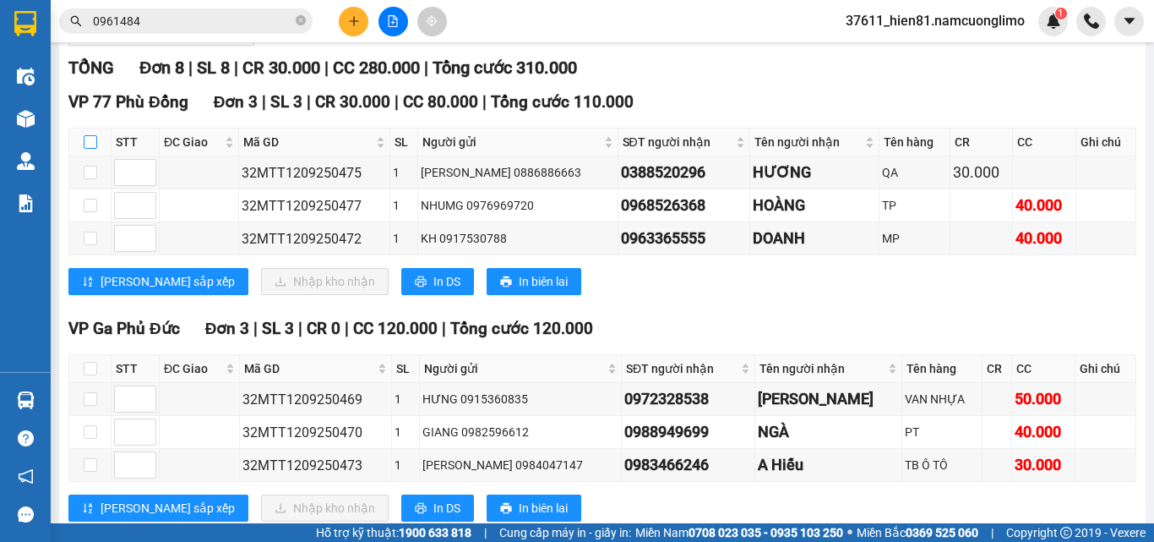
click at [86, 149] on input "checkbox" at bounding box center [91, 142] width 14 height 14
checkbox input "true"
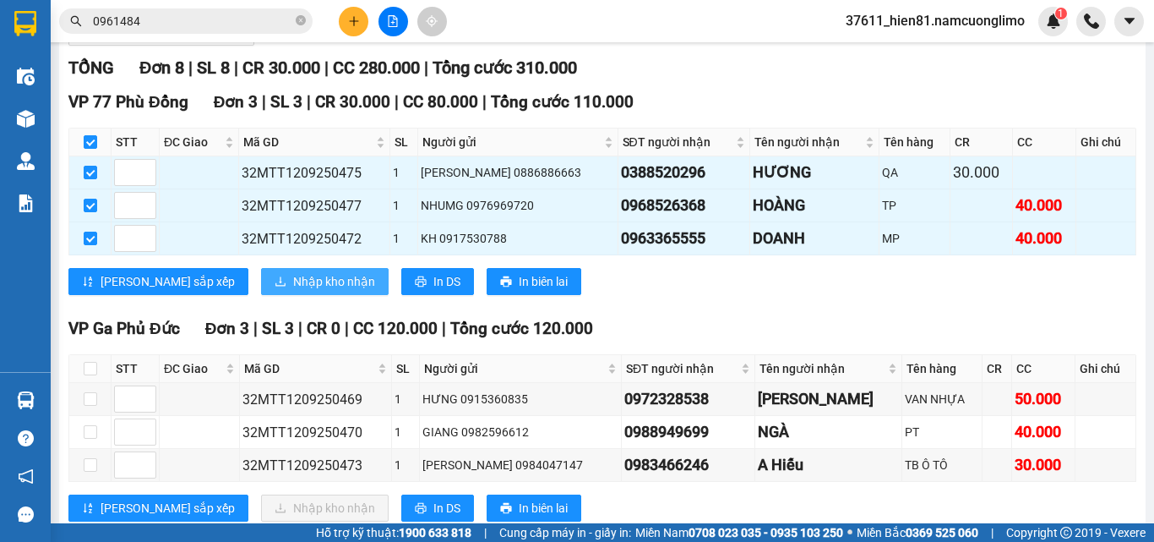
click at [293, 291] on span "Nhập kho nhận" at bounding box center [334, 281] width 82 height 19
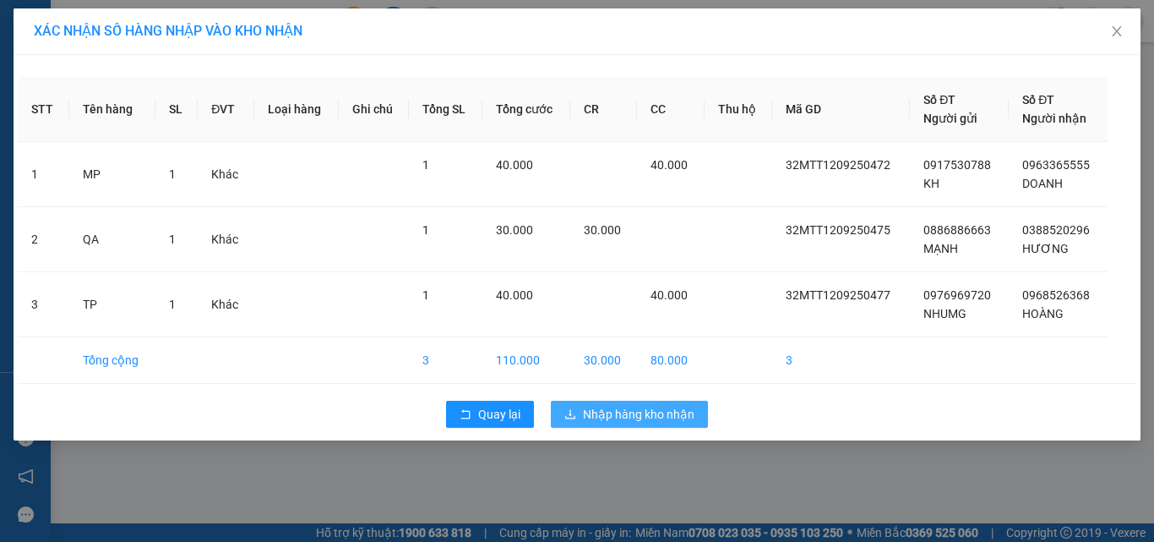
click at [617, 418] on span "Nhập hàng kho nhận" at bounding box center [639, 414] width 112 height 19
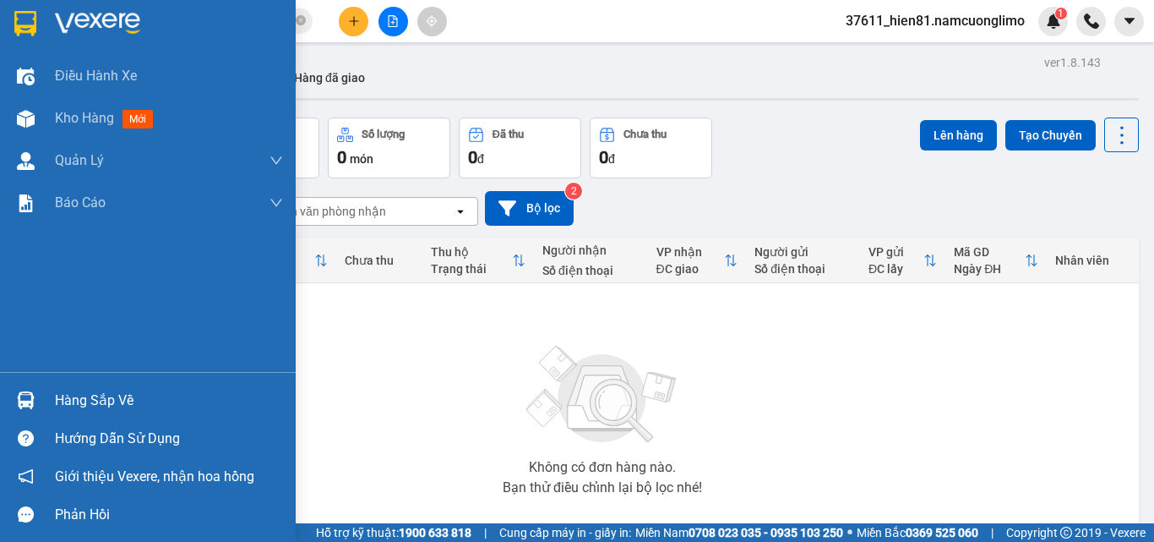
drag, startPoint x: 68, startPoint y: 401, endPoint x: 269, endPoint y: 430, distance: 202.5
click at [74, 401] on div "Hàng sắp về" at bounding box center [169, 400] width 228 height 25
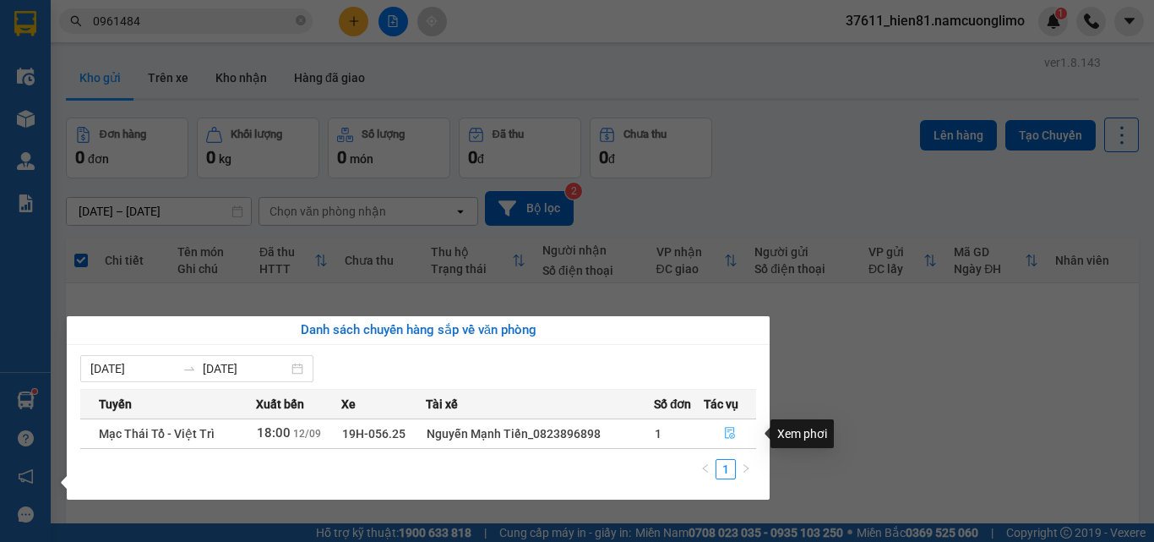
click at [729, 439] on span "file-done" at bounding box center [730, 434] width 12 height 14
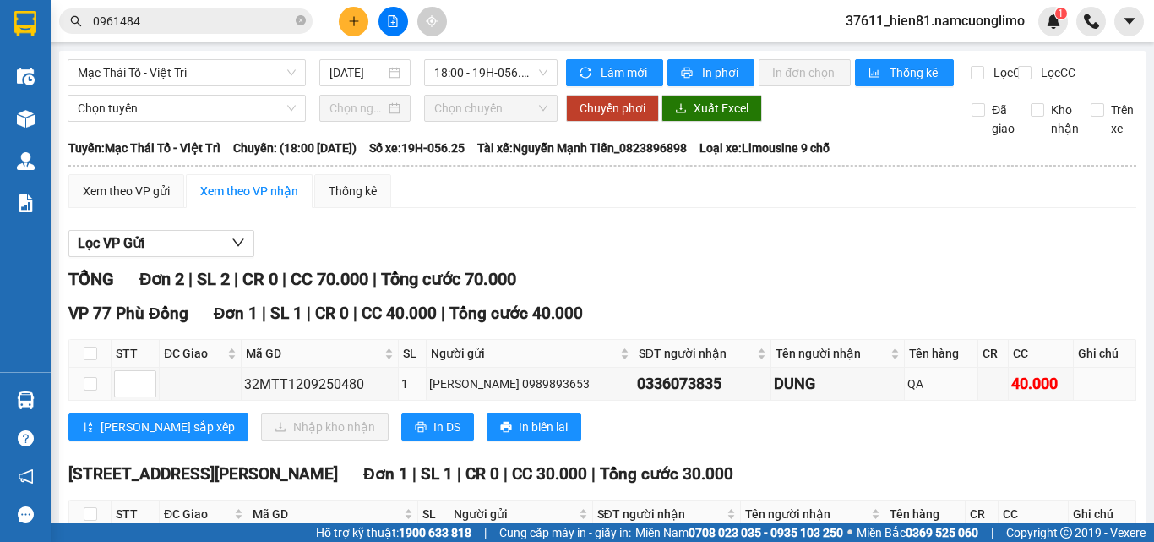
scroll to position [139, 0]
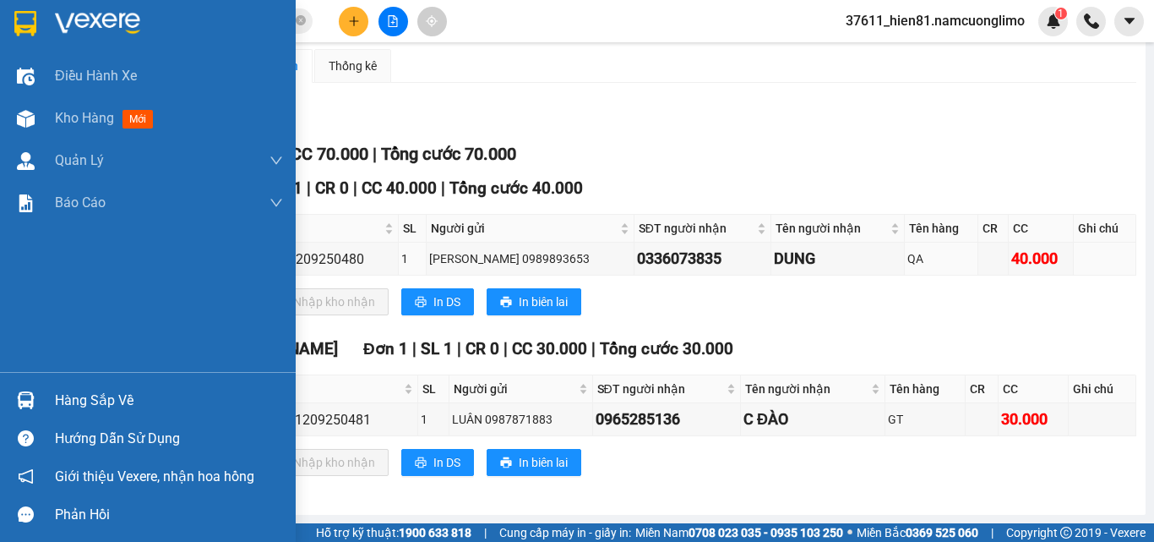
click at [76, 402] on div "Hàng sắp về" at bounding box center [169, 400] width 228 height 25
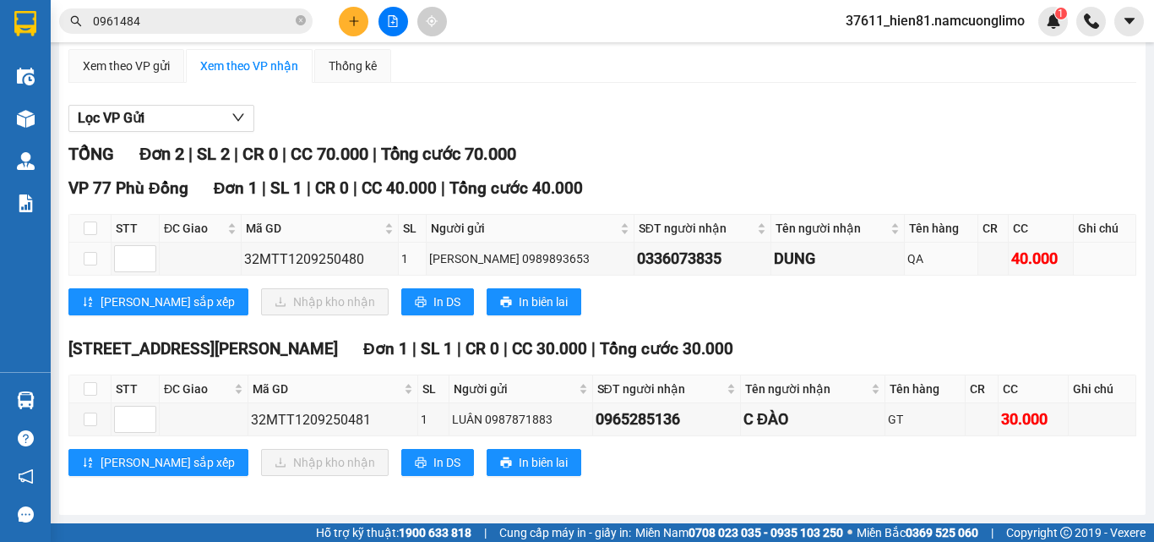
click at [856, 327] on section "Kết quả tìm kiếm ( 15 ) Bộ lọc Mã ĐH Trạng thái Món hàng Tổng cước Chưa cước Ng…" at bounding box center [577, 271] width 1154 height 542
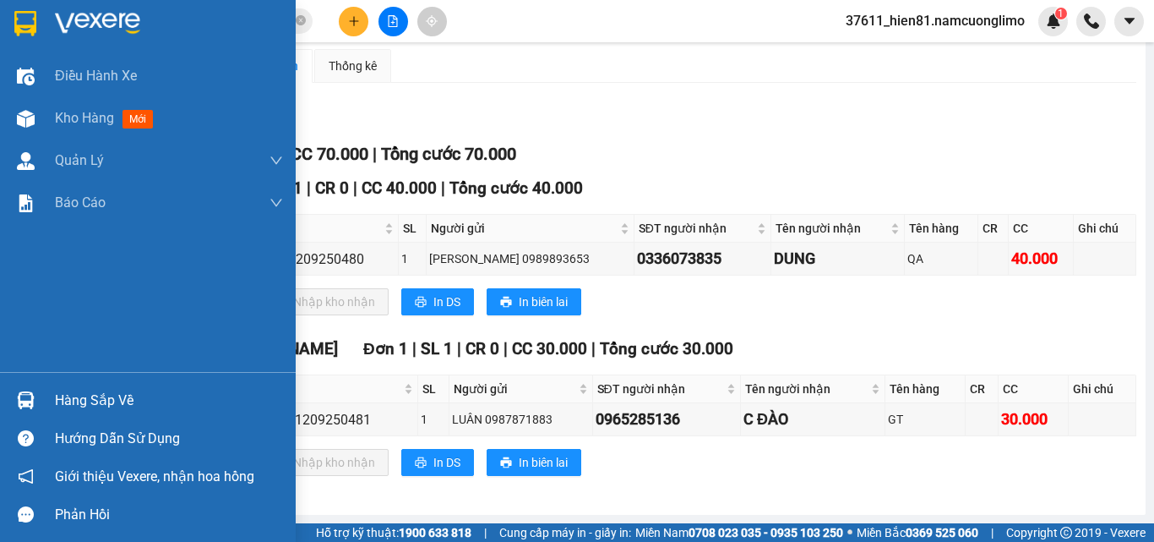
click at [78, 402] on div "Hàng sắp về" at bounding box center [169, 400] width 228 height 25
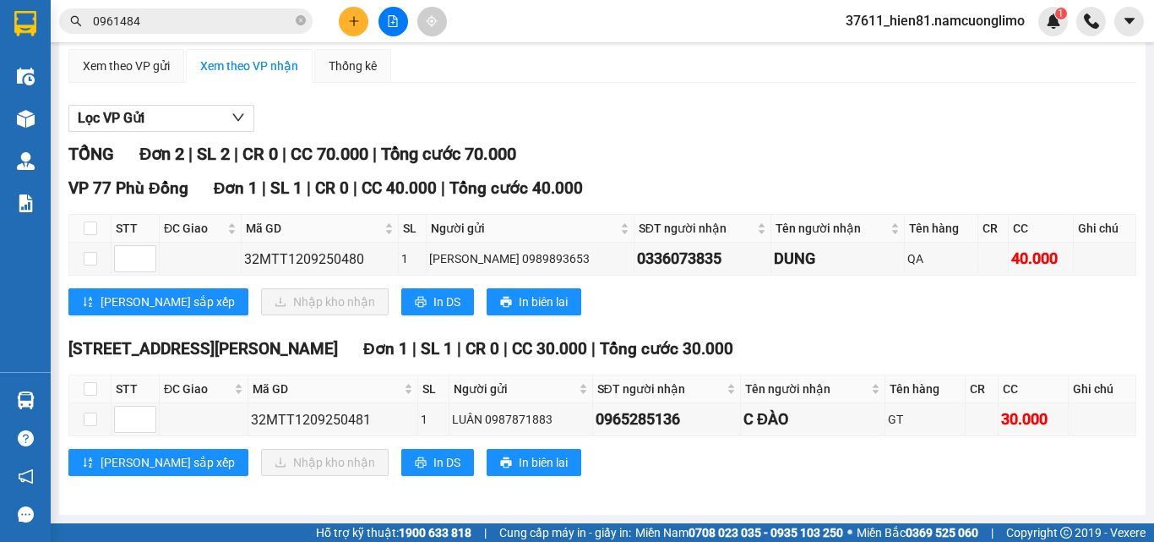
click at [808, 336] on section "Kết quả tìm kiếm ( 15 ) Bộ lọc Mã ĐH Trạng thái Món hàng Tổng cước Chưa cước Ng…" at bounding box center [577, 271] width 1154 height 542
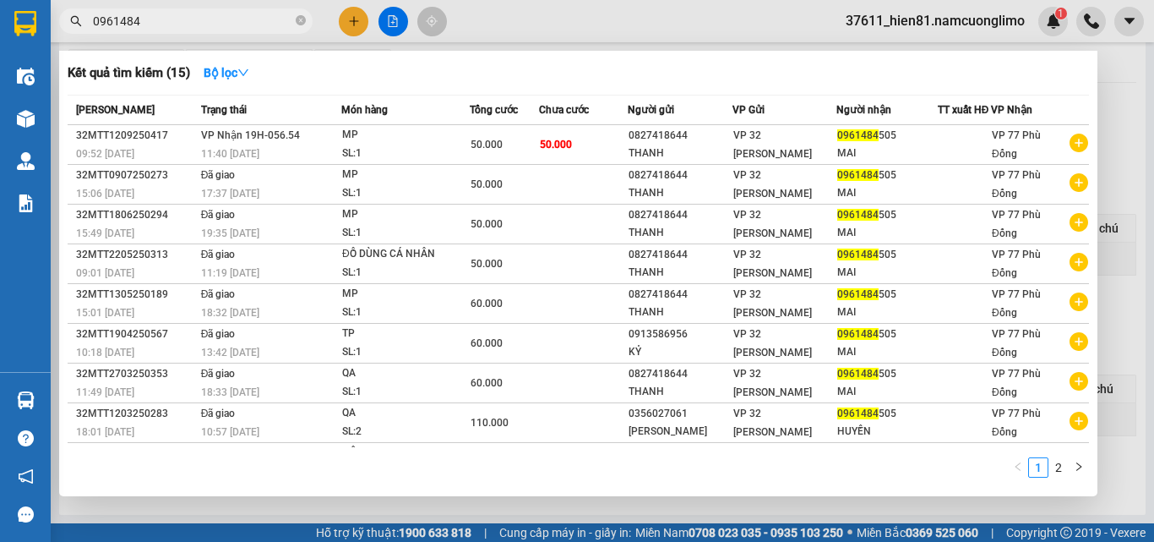
drag, startPoint x: 155, startPoint y: 25, endPoint x: 79, endPoint y: 28, distance: 76.1
click at [79, 28] on span "0961484" at bounding box center [186, 20] width 254 height 25
click at [1116, 106] on div at bounding box center [577, 271] width 1154 height 542
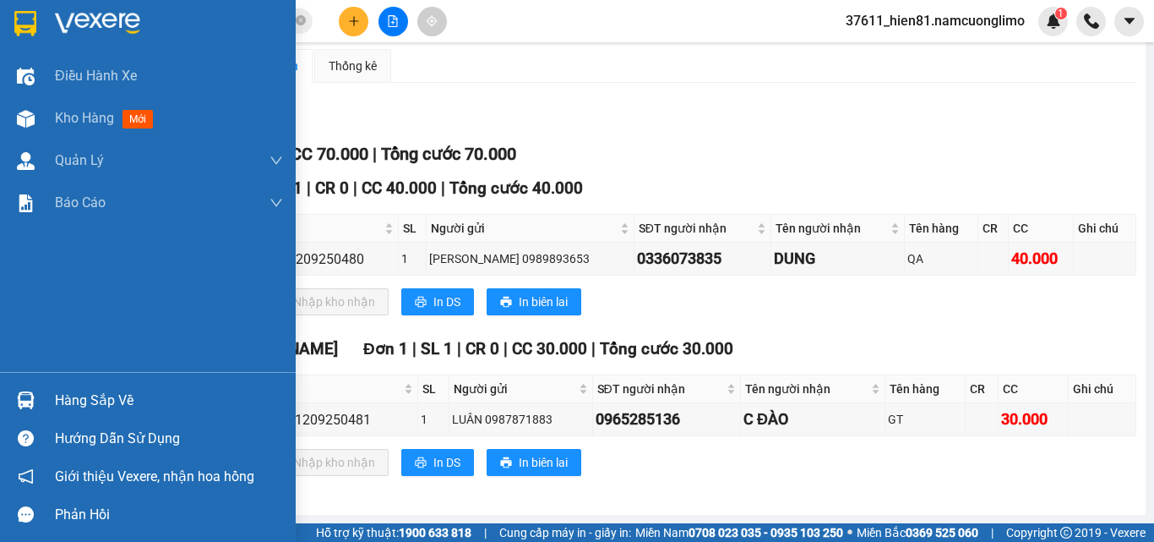
click at [80, 401] on div "Hàng sắp về" at bounding box center [169, 400] width 228 height 25
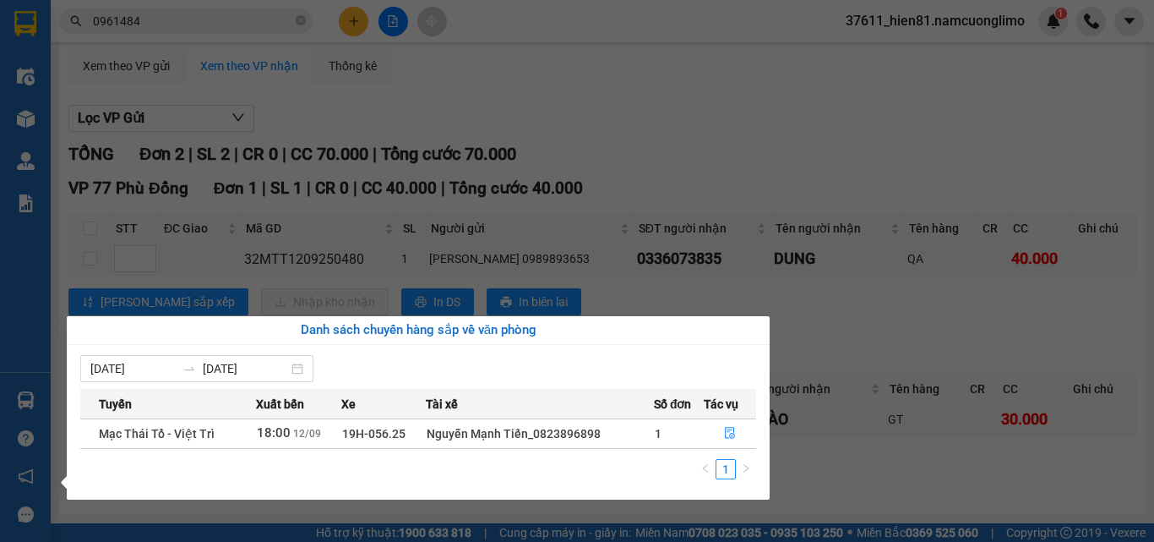
click at [882, 496] on section "Kết quả tìm kiếm ( 15 ) Bộ lọc Mã ĐH Trạng thái Món hàng Tổng cước Chưa cước Ng…" at bounding box center [577, 271] width 1154 height 542
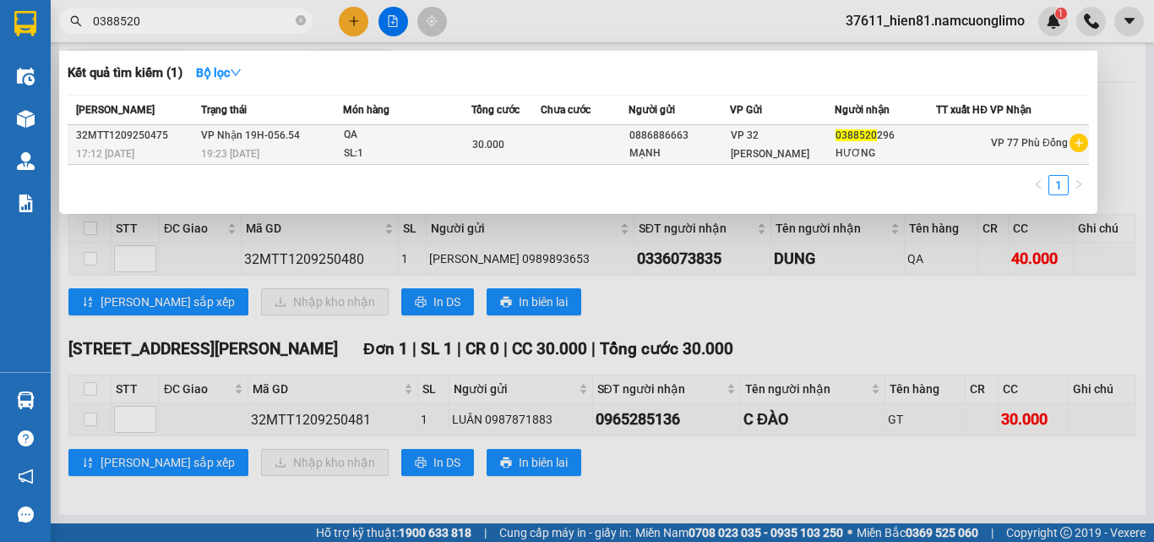
type input "0388520"
click at [797, 139] on span "VP 32 [PERSON_NAME]" at bounding box center [770, 144] width 79 height 30
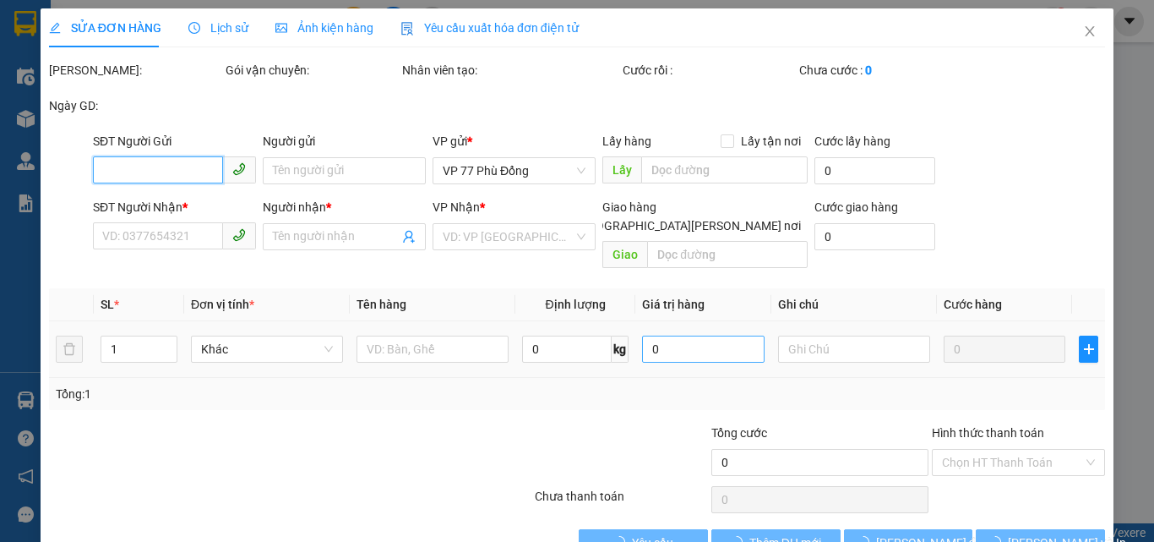
type input "0886886663"
type input "MẠNH"
type input "0388520296"
type input "HƯƠNG"
type input "30.000"
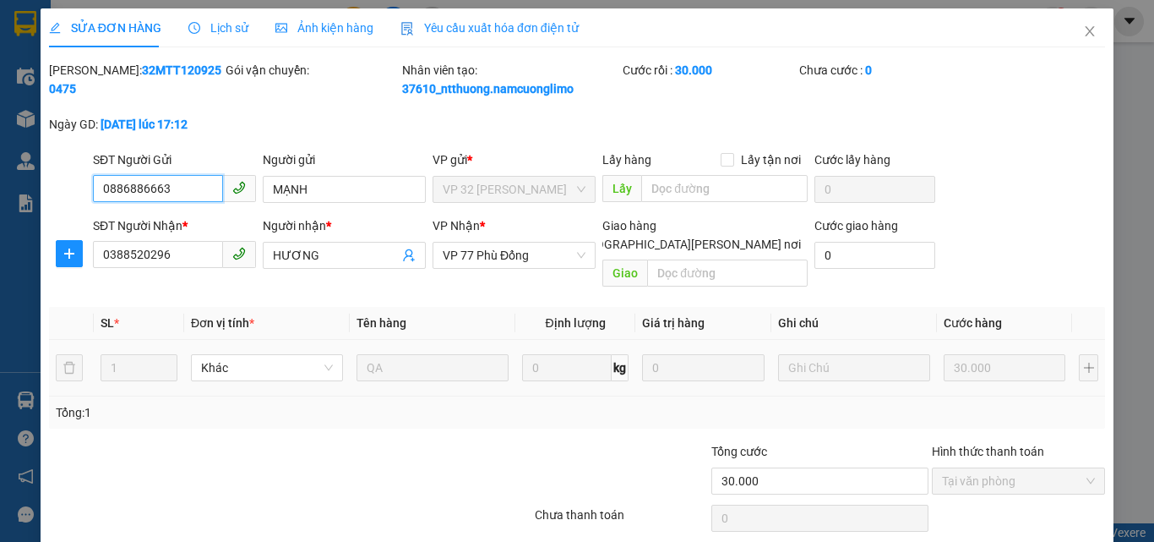
scroll to position [29, 0]
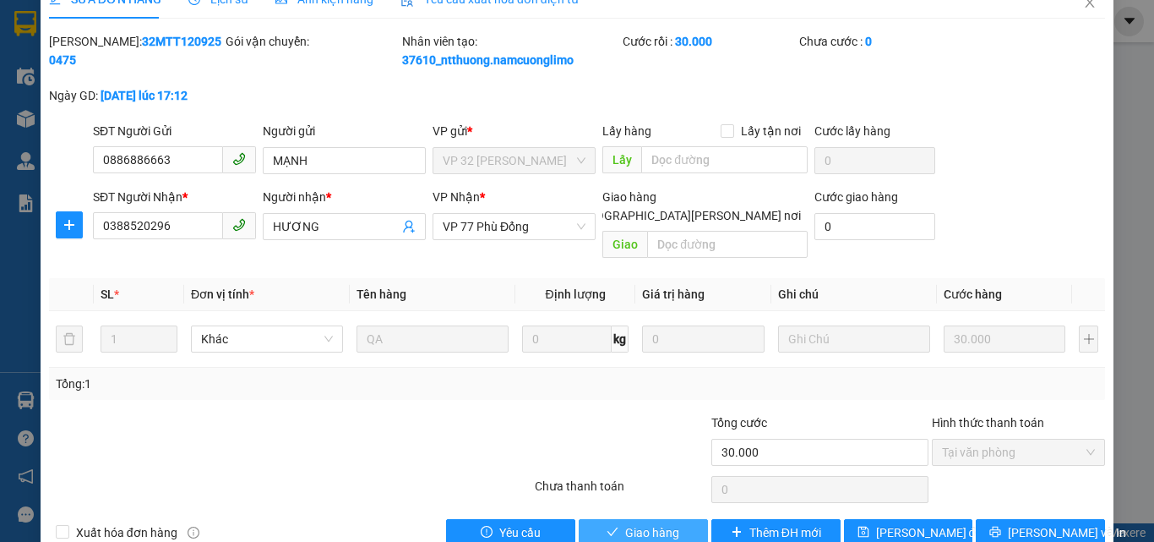
click at [616, 519] on button "Giao hàng" at bounding box center [643, 532] width 129 height 27
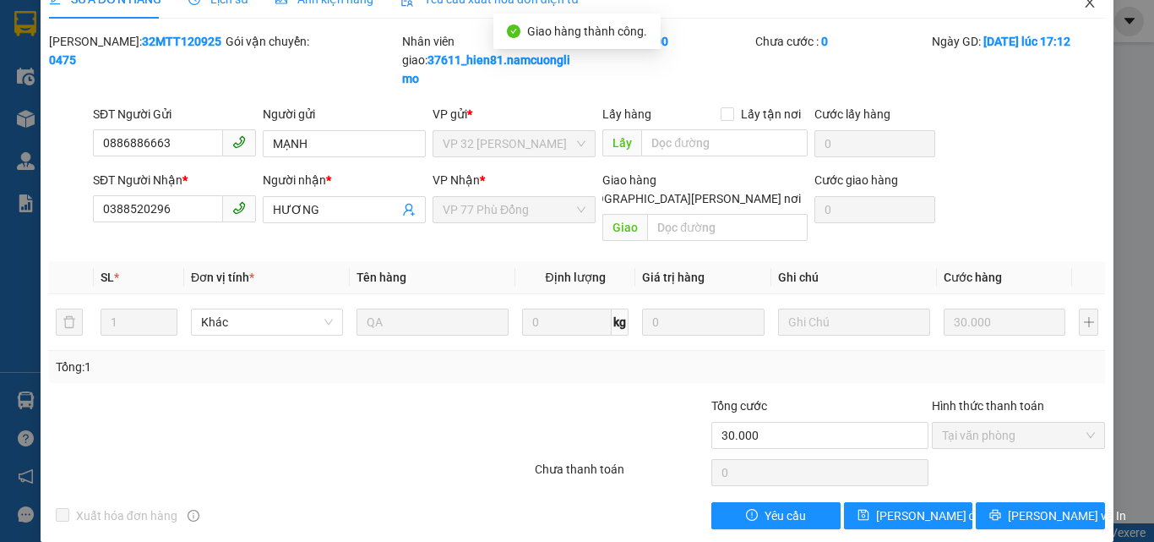
click at [1086, 2] on icon "close" at bounding box center [1090, 2] width 9 height 10
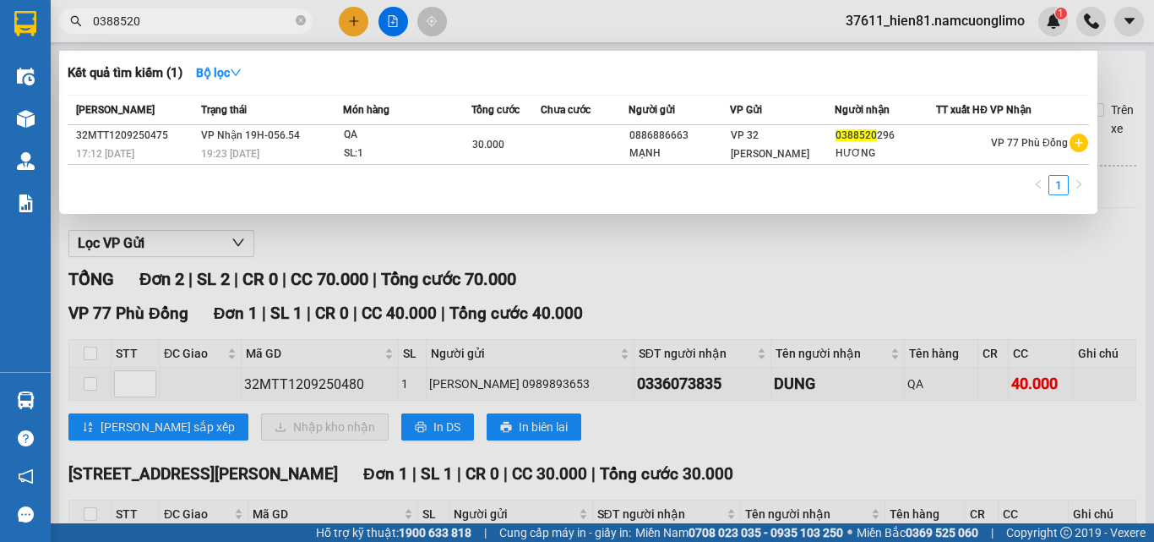
drag, startPoint x: 143, startPoint y: 20, endPoint x: 58, endPoint y: 32, distance: 85.3
click at [58, 32] on div "0388520" at bounding box center [165, 20] width 330 height 25
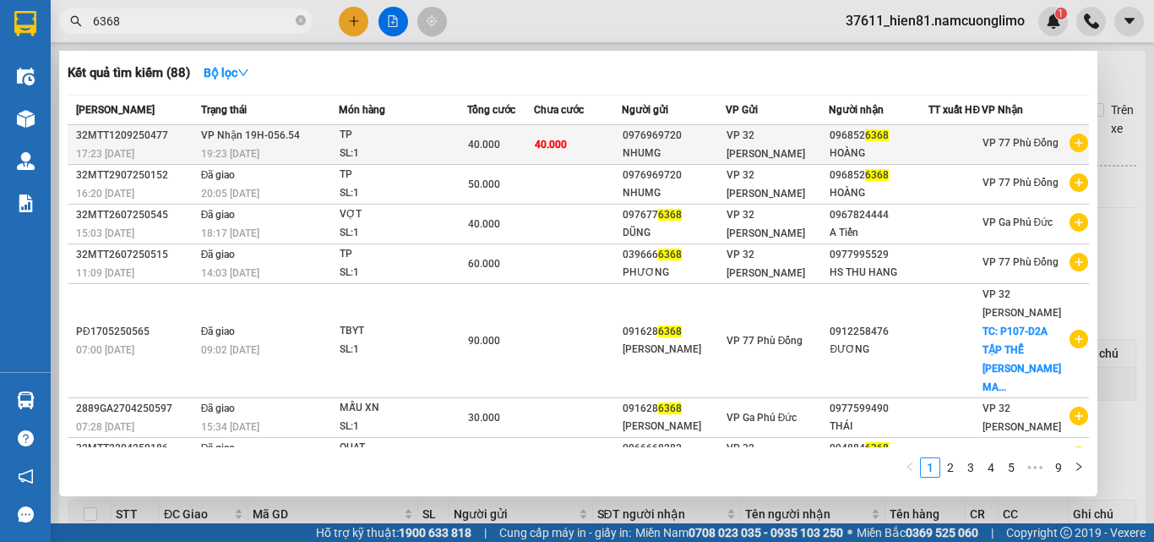
type input "6368"
click at [858, 161] on div "HOÀNG" at bounding box center [879, 154] width 98 height 18
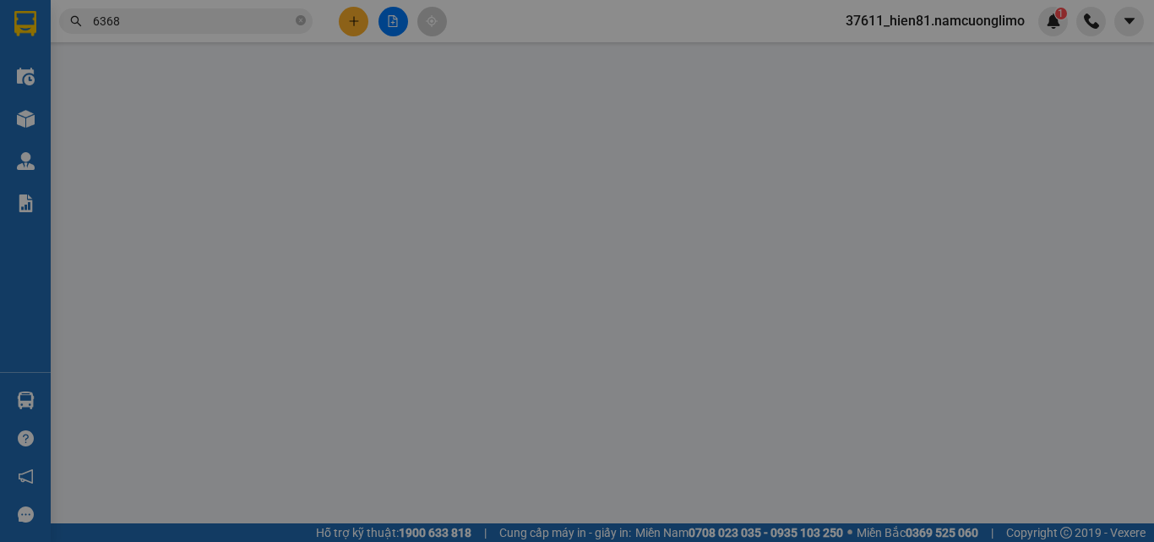
type input "0976969720"
type input "NHUMG"
type input "0968526368"
type input "HOÀNG"
type input "40.000"
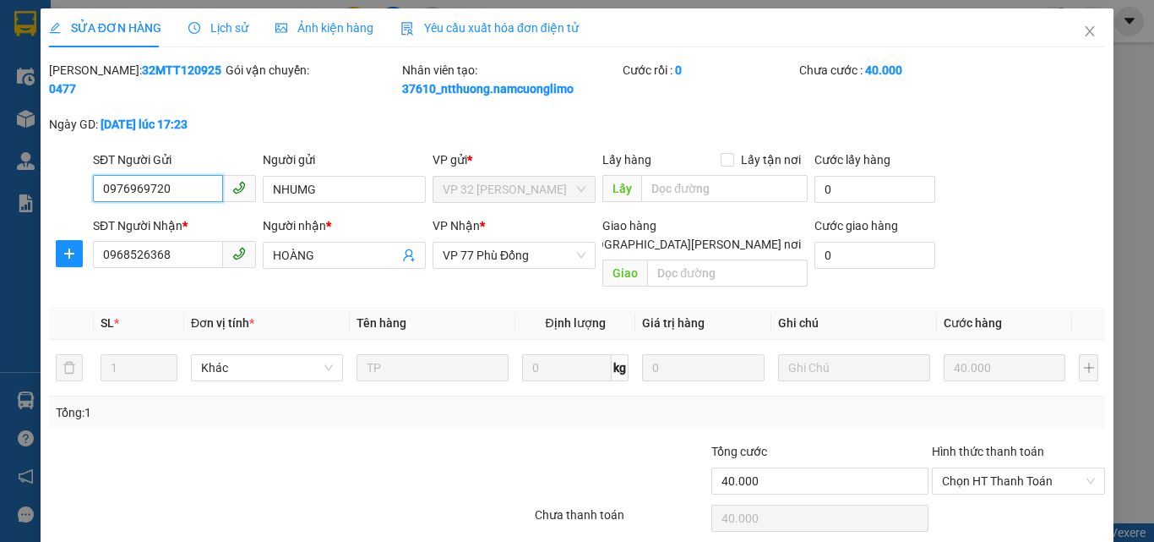
scroll to position [47, 0]
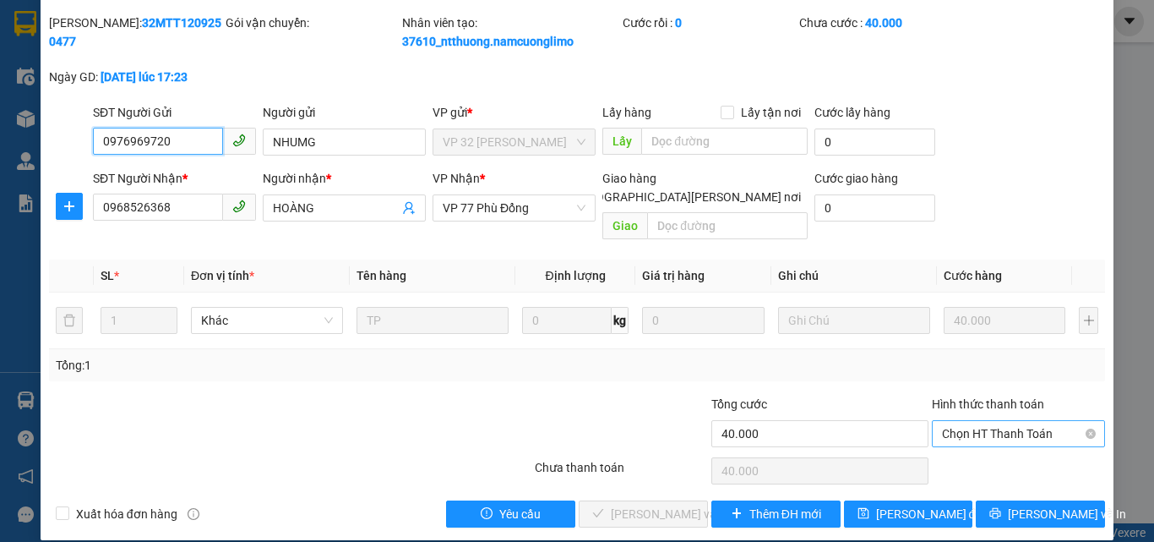
click at [965, 423] on span "Chọn HT Thanh Toán" at bounding box center [1018, 433] width 153 height 25
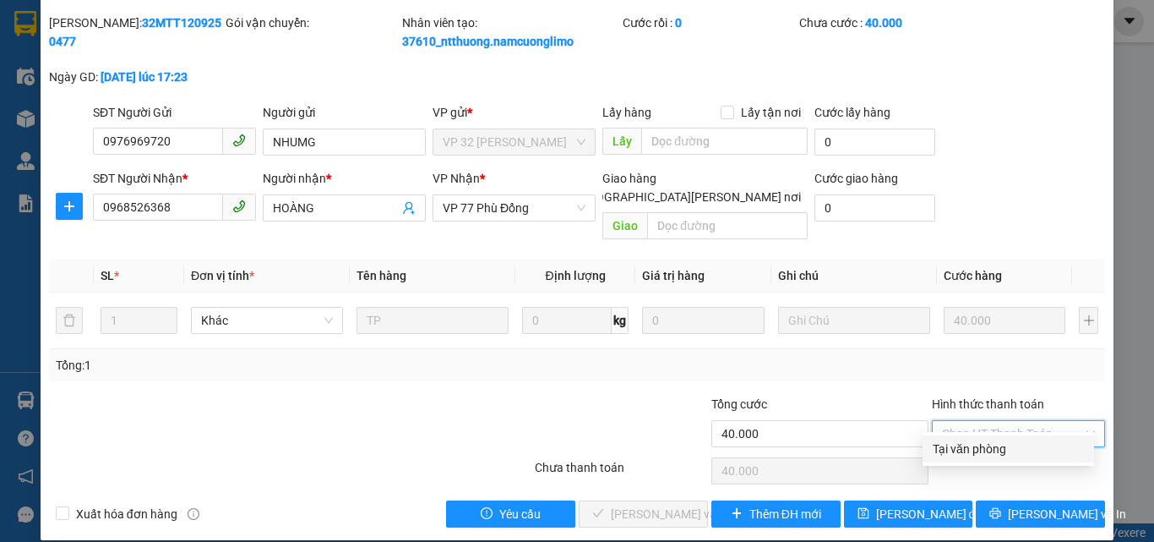
drag, startPoint x: 964, startPoint y: 424, endPoint x: 858, endPoint y: 469, distance: 115.5
click at [963, 455] on div "Tại văn phòng" at bounding box center [1008, 448] width 151 height 19
type input "0"
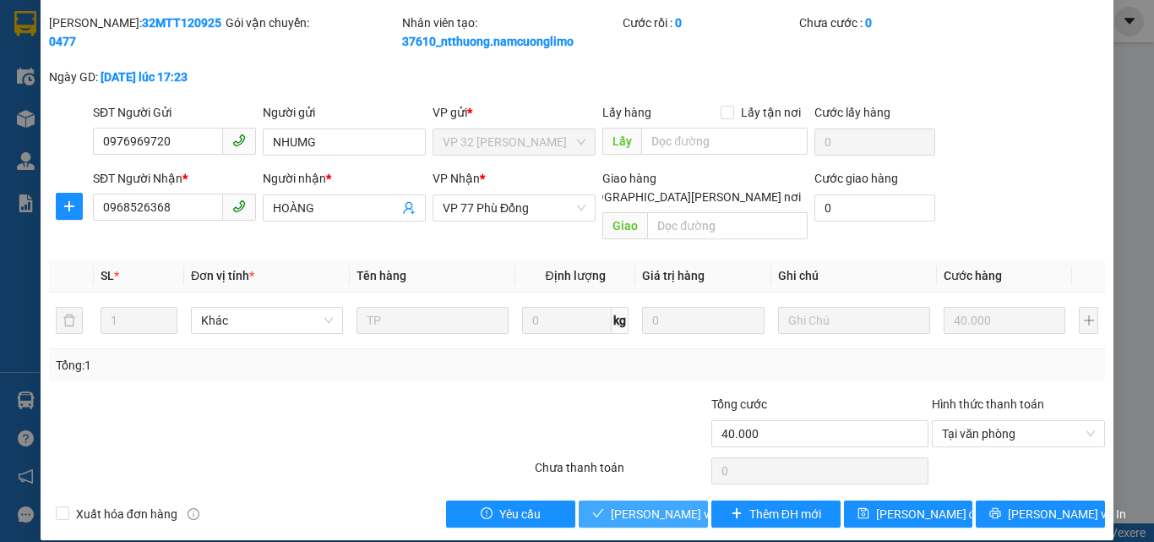
click at [629, 505] on span "[PERSON_NAME] và [PERSON_NAME] hàng" at bounding box center [725, 514] width 228 height 19
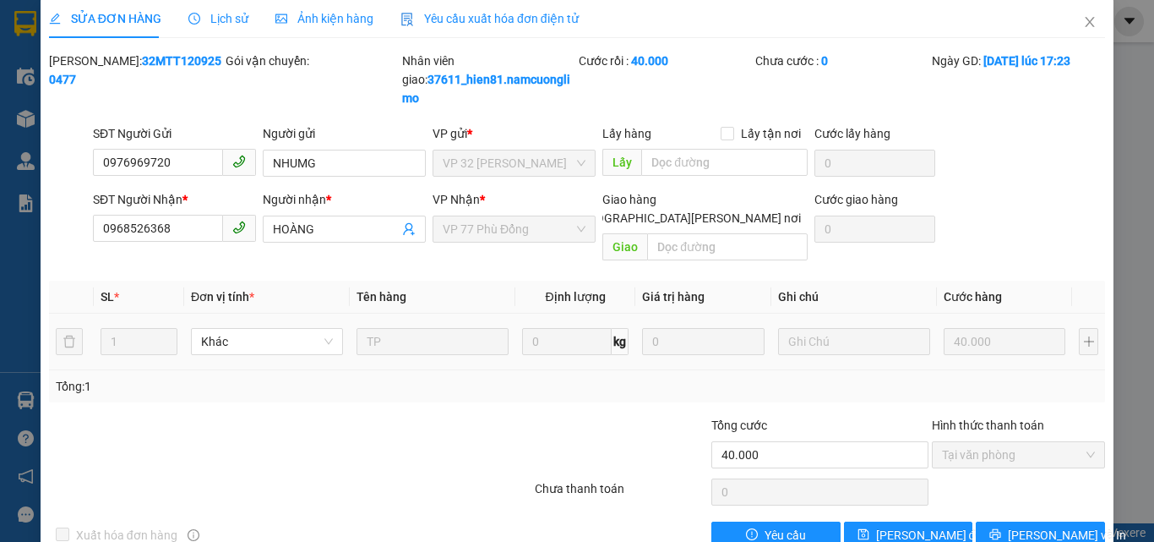
scroll to position [0, 0]
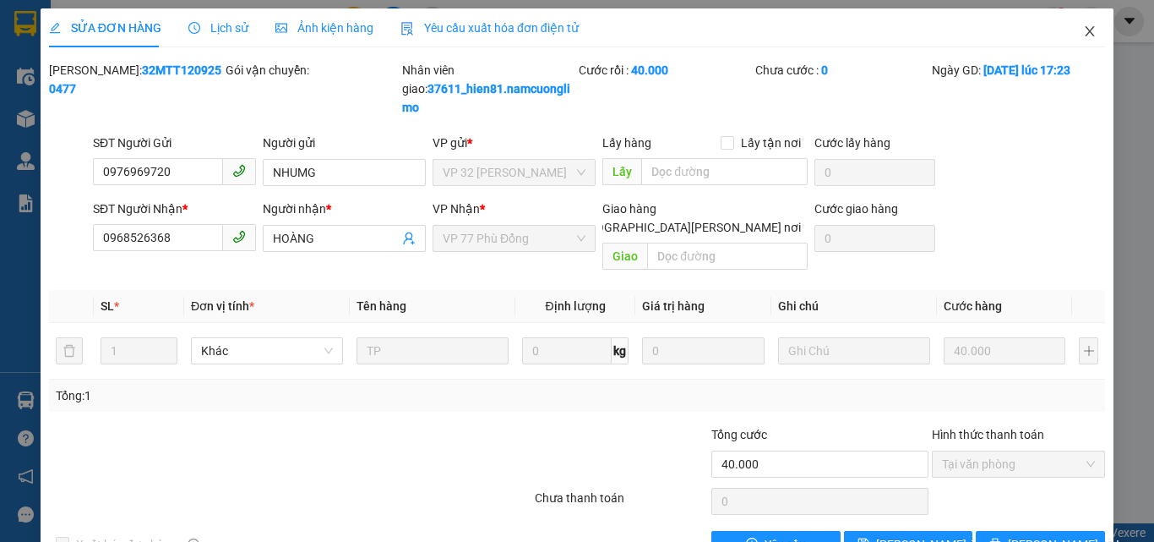
click at [1083, 35] on icon "close" at bounding box center [1090, 32] width 14 height 14
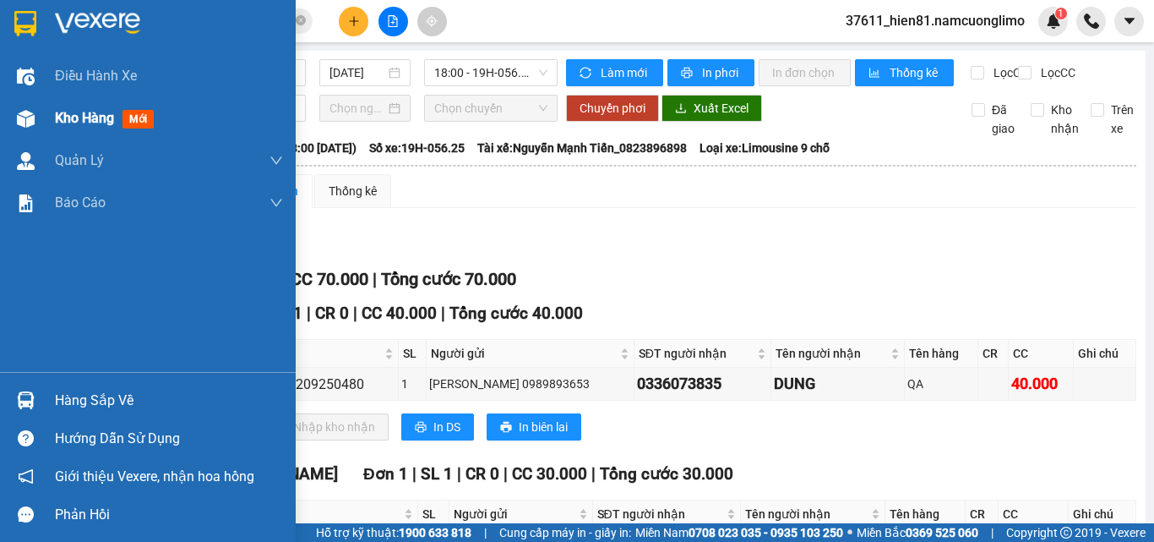
click at [90, 122] on span "Kho hàng" at bounding box center [84, 118] width 59 height 16
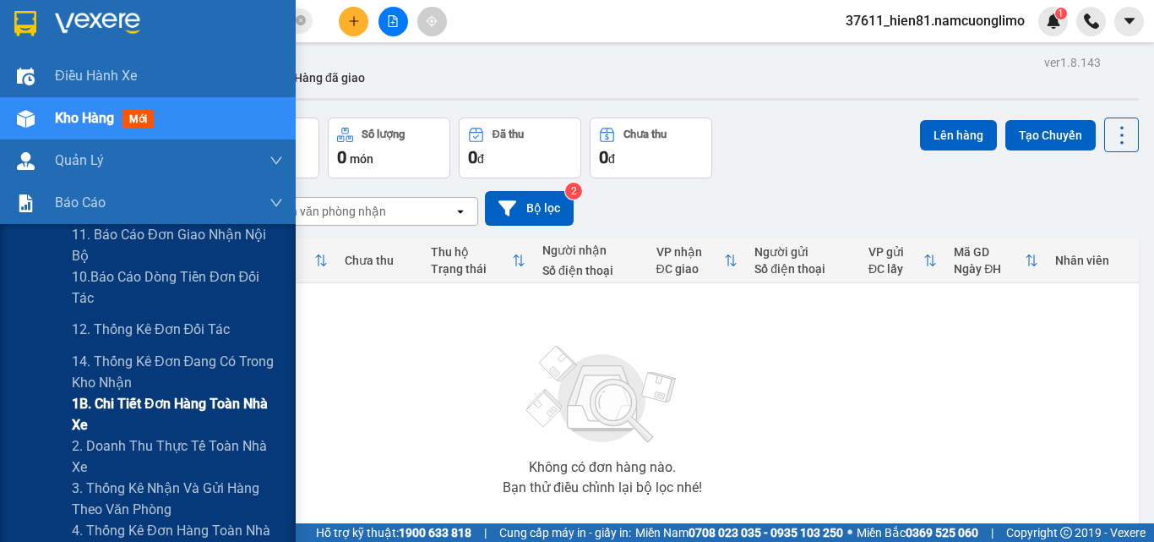
click at [98, 415] on div "Không có đơn hàng nào. Bạn thử điều chỉnh lại bộ lọc nhé!" at bounding box center [602, 415] width 1056 height 254
click at [140, 403] on span "1B. Chi tiết đơn hàng toàn nhà xe" at bounding box center [177, 414] width 211 height 42
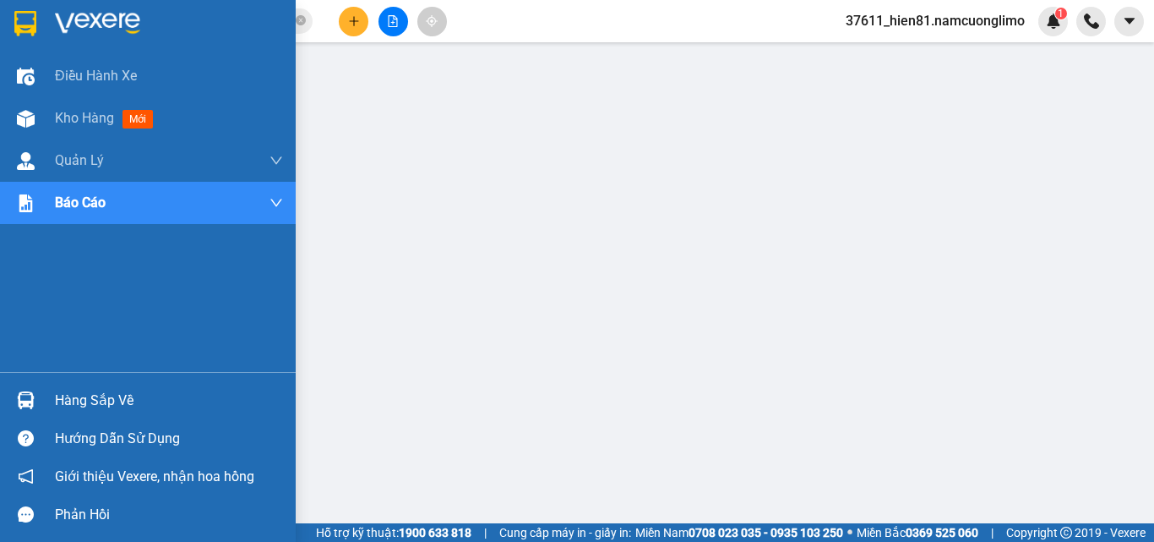
click at [95, 412] on div "Hàng sắp về" at bounding box center [169, 400] width 228 height 25
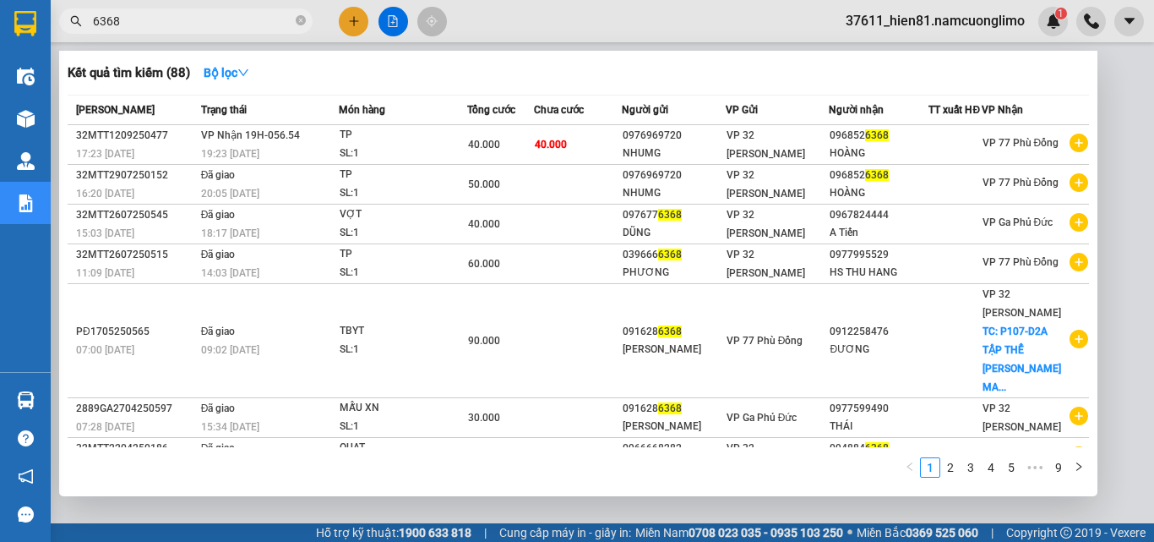
drag, startPoint x: 147, startPoint y: 18, endPoint x: 82, endPoint y: 31, distance: 66.5
click at [82, 31] on span "6368" at bounding box center [186, 20] width 254 height 25
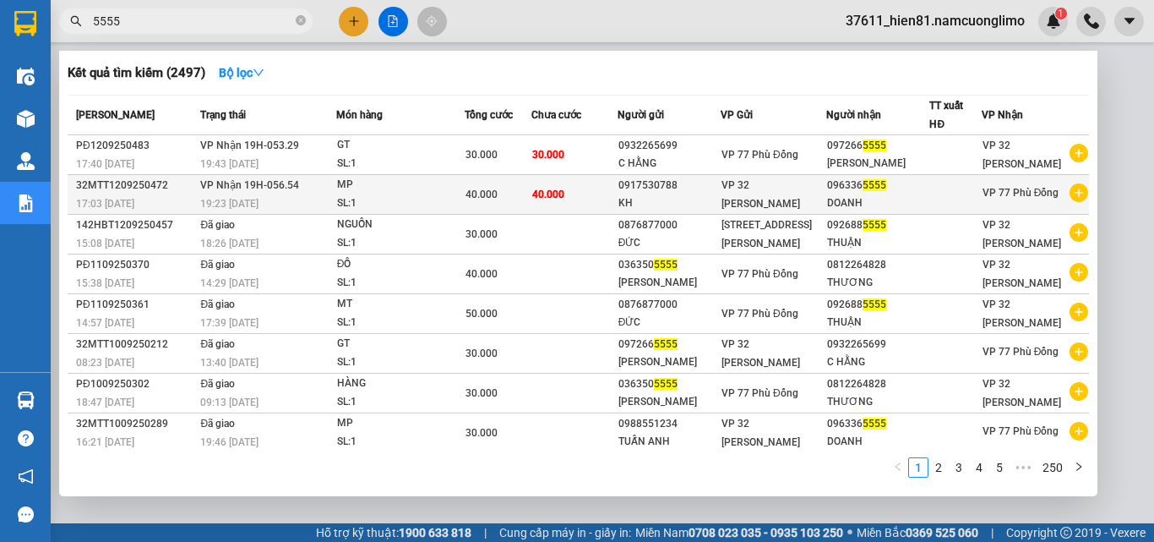
type input "5555"
click at [849, 193] on div "096336 5555" at bounding box center [877, 186] width 101 height 18
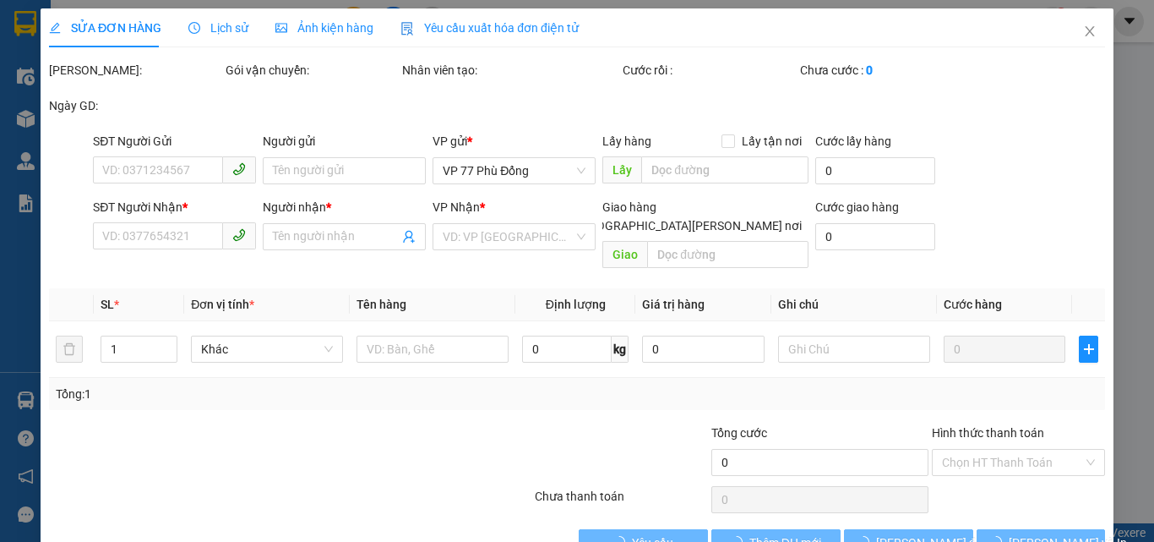
type input "0917530788"
type input "KH"
type input "0963365555"
type input "DOANH"
type input "40.000"
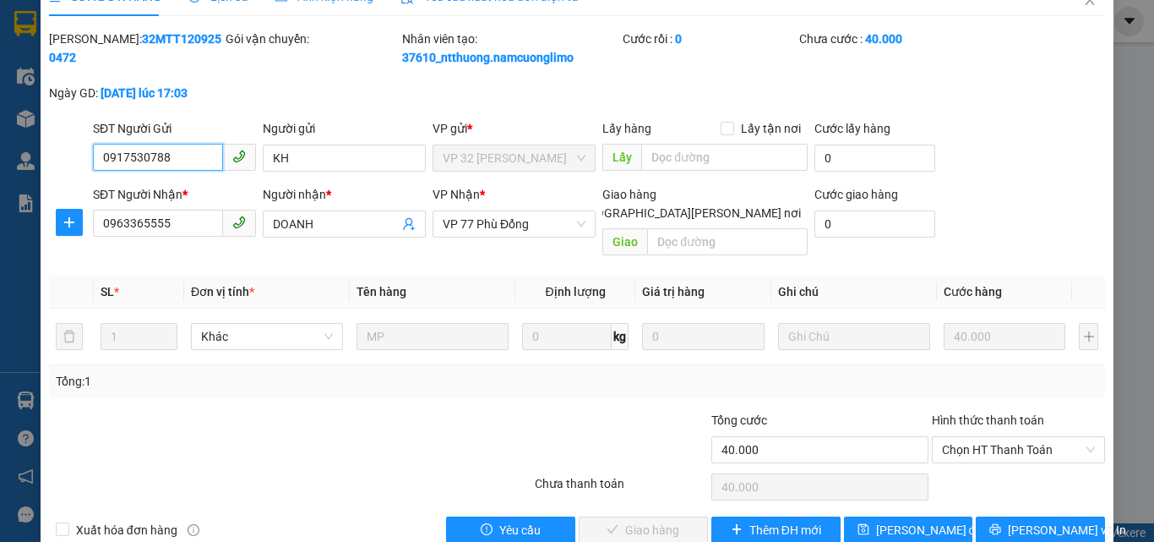
scroll to position [47, 0]
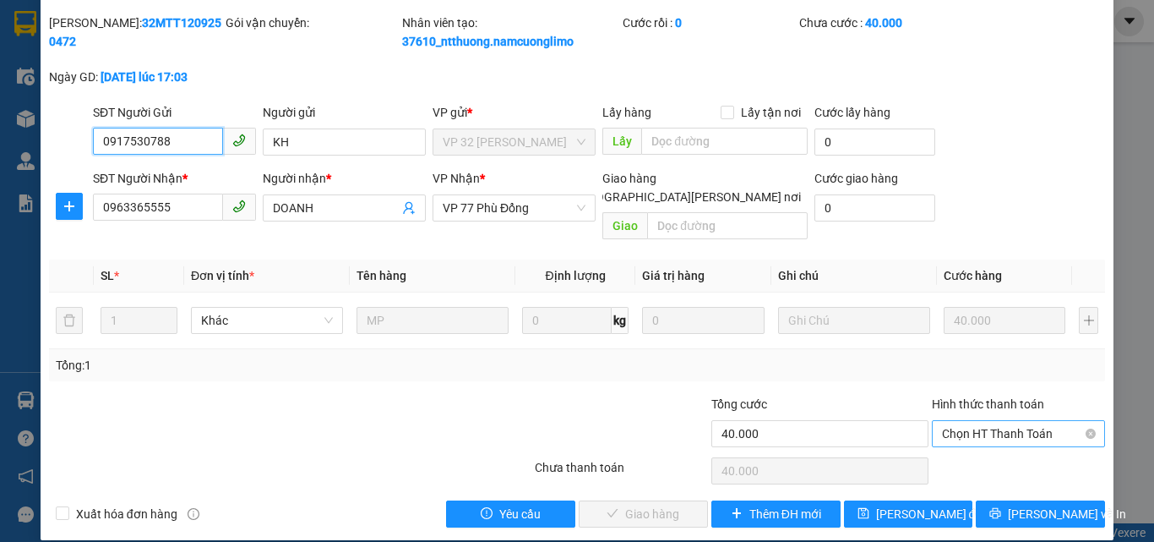
click at [950, 428] on div "Chọn HT Thanh Toán" at bounding box center [1018, 433] width 173 height 27
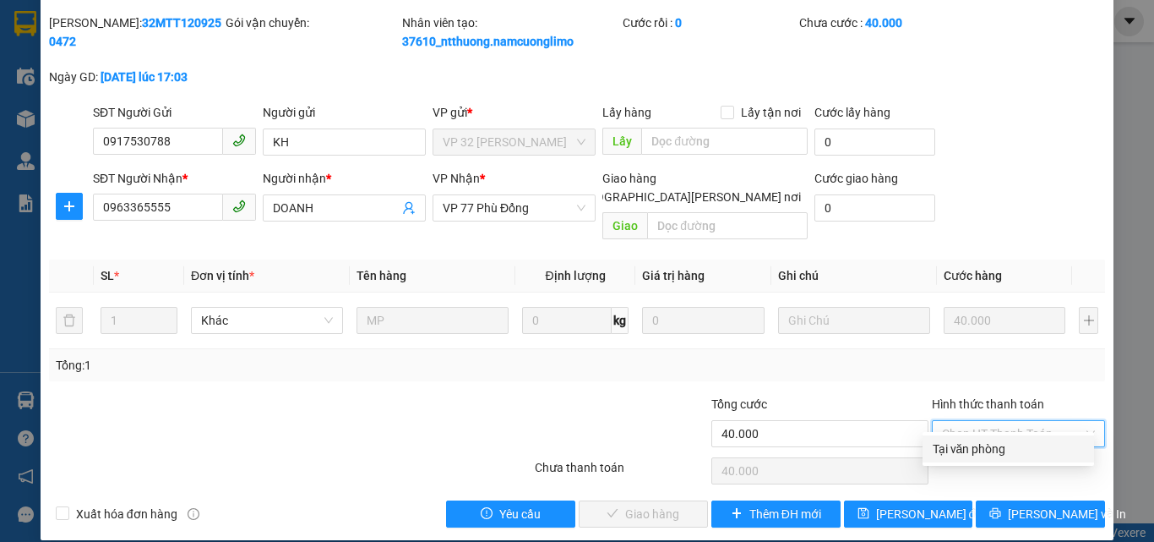
click at [939, 447] on div "Tại văn phòng" at bounding box center [1008, 448] width 151 height 19
type input "0"
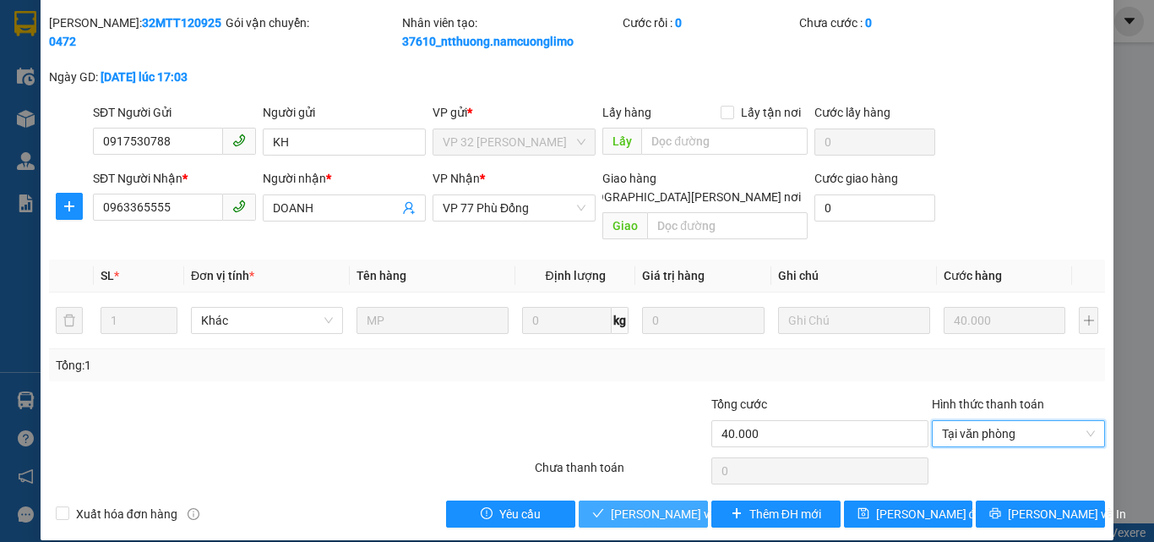
click at [627, 505] on span "[PERSON_NAME] và [PERSON_NAME] hàng" at bounding box center [725, 514] width 228 height 19
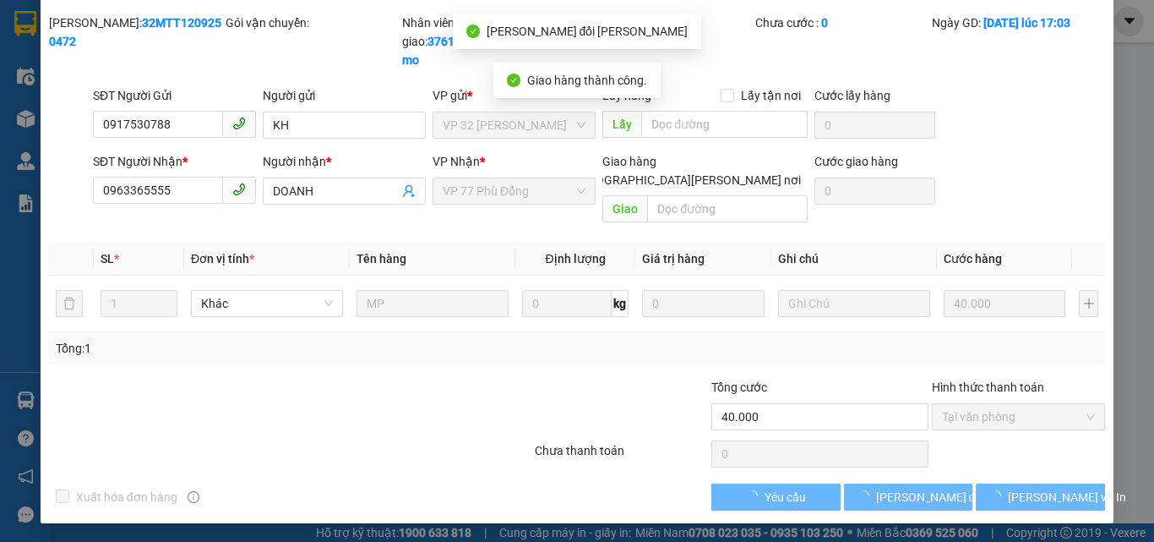
scroll to position [30, 0]
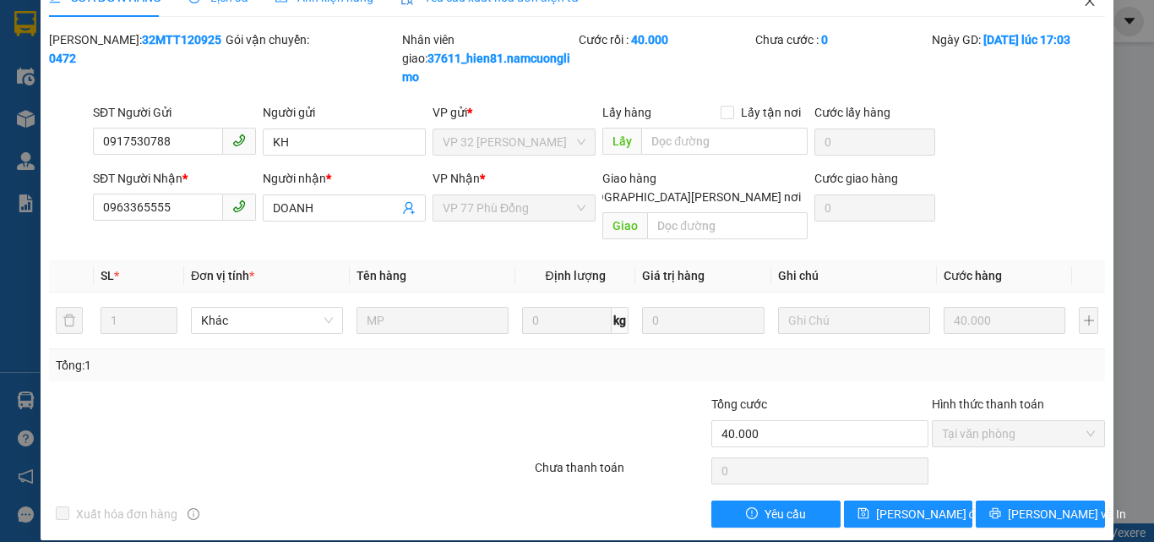
click at [1086, 4] on icon "close" at bounding box center [1090, 1] width 9 height 10
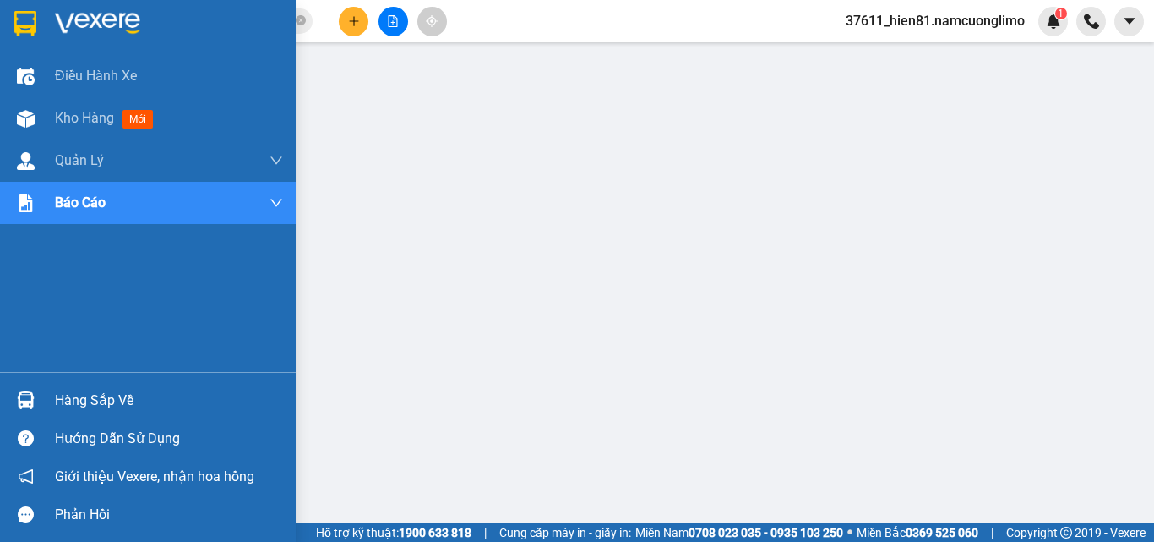
click at [101, 406] on div "Hàng sắp về" at bounding box center [169, 400] width 228 height 25
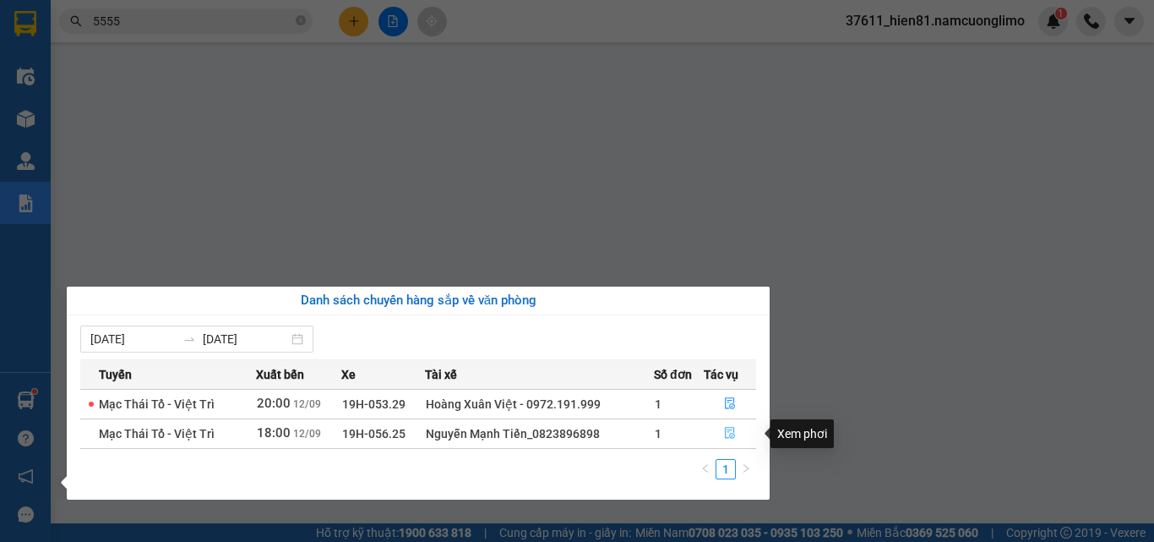
click at [728, 439] on icon "file-done" at bounding box center [730, 433] width 12 height 12
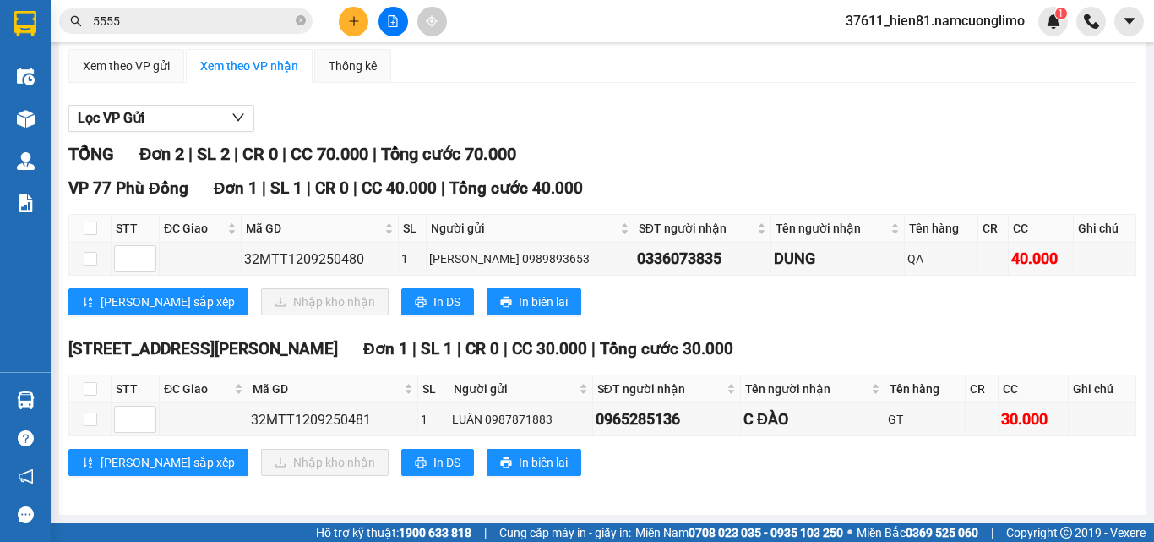
scroll to position [139, 0]
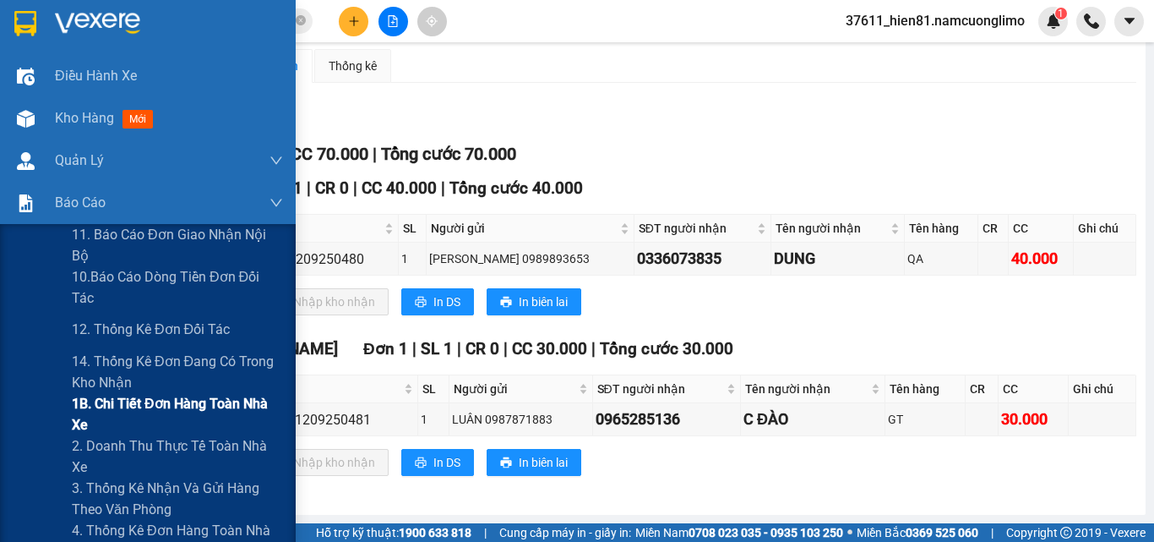
drag, startPoint x: 105, startPoint y: 416, endPoint x: 163, endPoint y: 401, distance: 60.1
click at [105, 417] on span "1B. Chi tiết đơn hàng toàn nhà xe" at bounding box center [177, 414] width 211 height 42
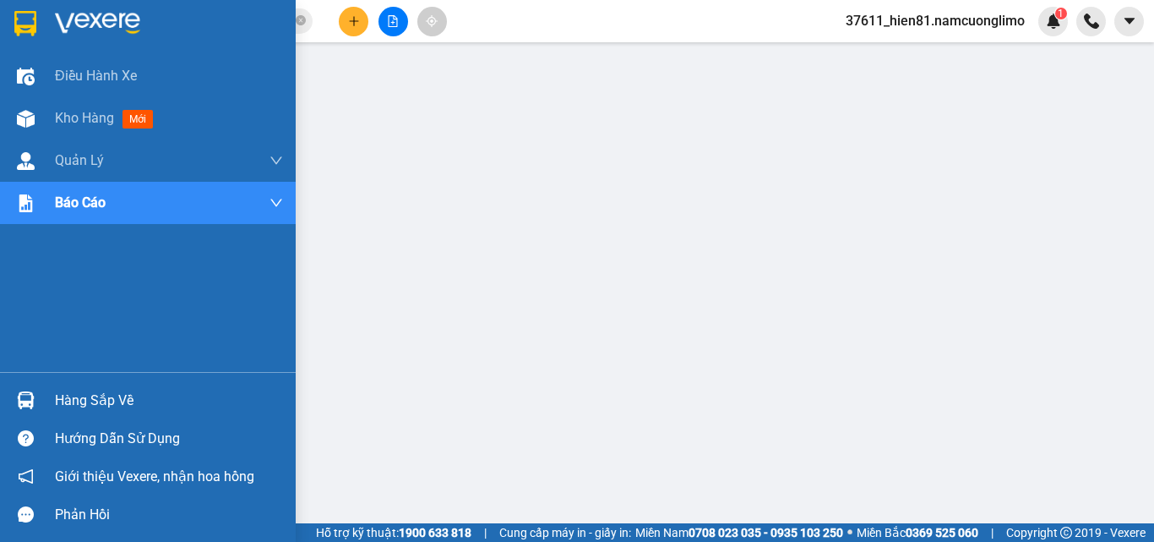
click at [76, 395] on div "Hàng sắp về" at bounding box center [169, 400] width 228 height 25
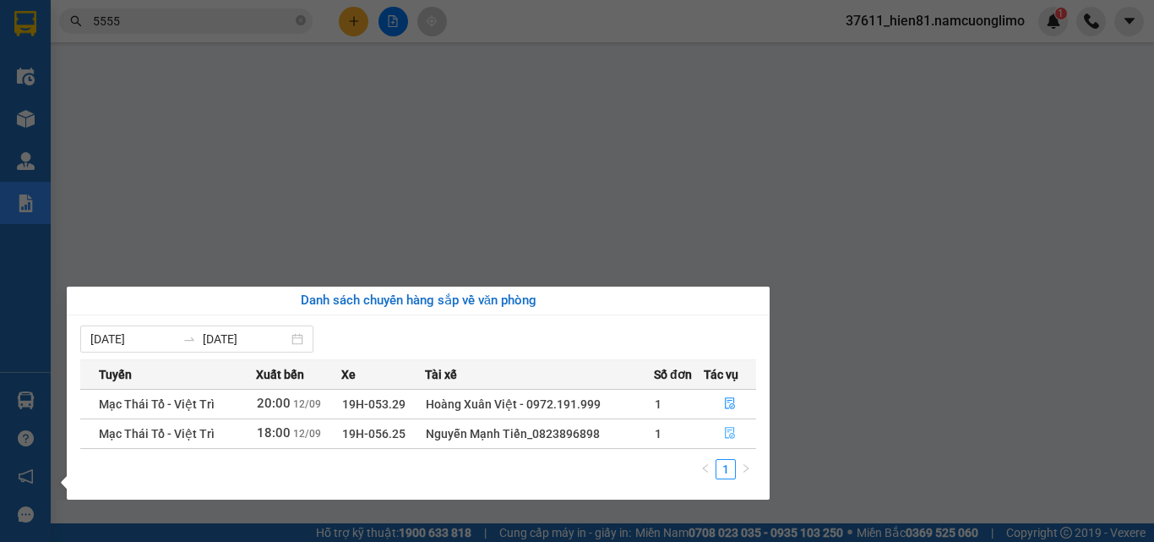
click at [726, 434] on icon "file-done" at bounding box center [730, 434] width 10 height 12
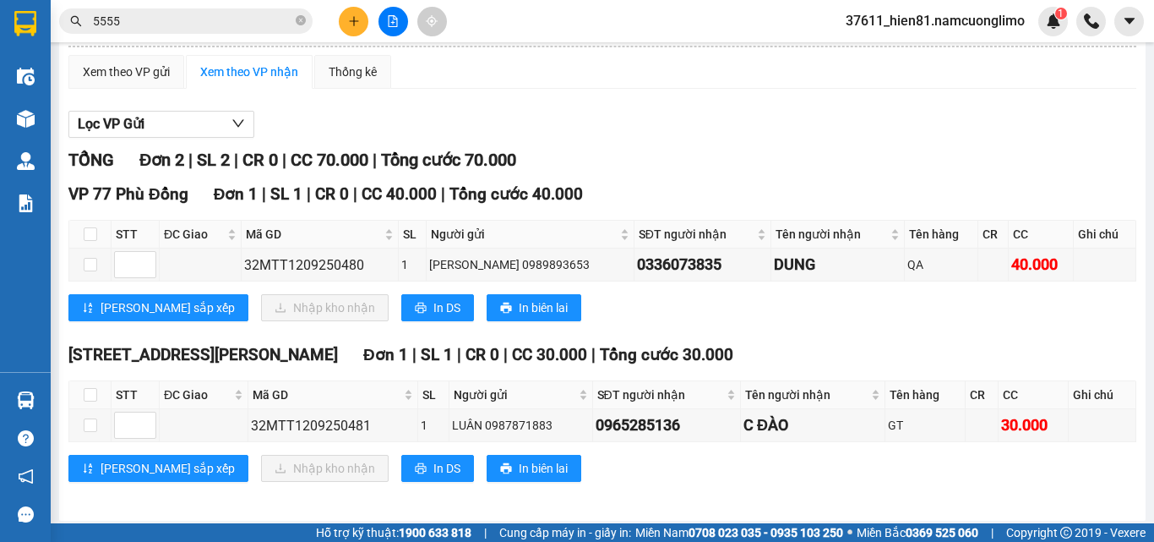
scroll to position [139, 0]
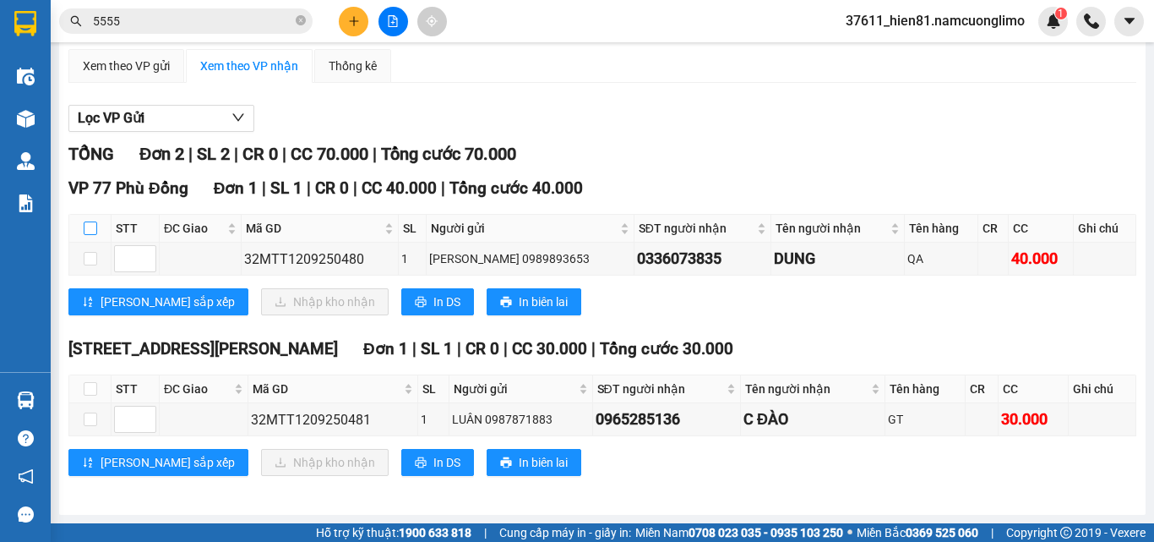
click at [86, 230] on input "checkbox" at bounding box center [91, 228] width 14 height 14
checkbox input "true"
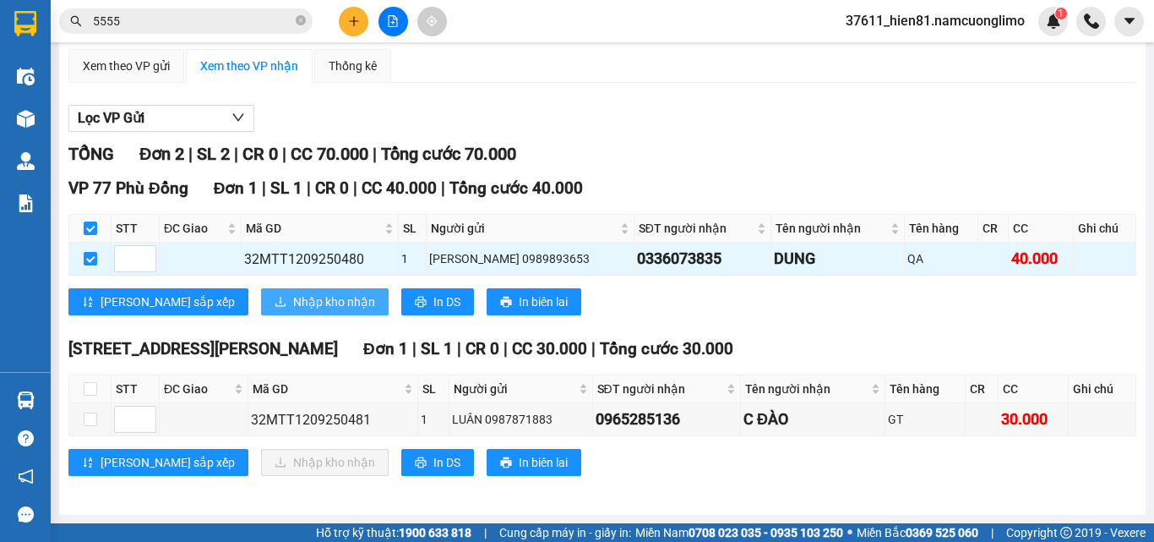
click at [293, 299] on span "Nhập kho nhận" at bounding box center [334, 301] width 82 height 19
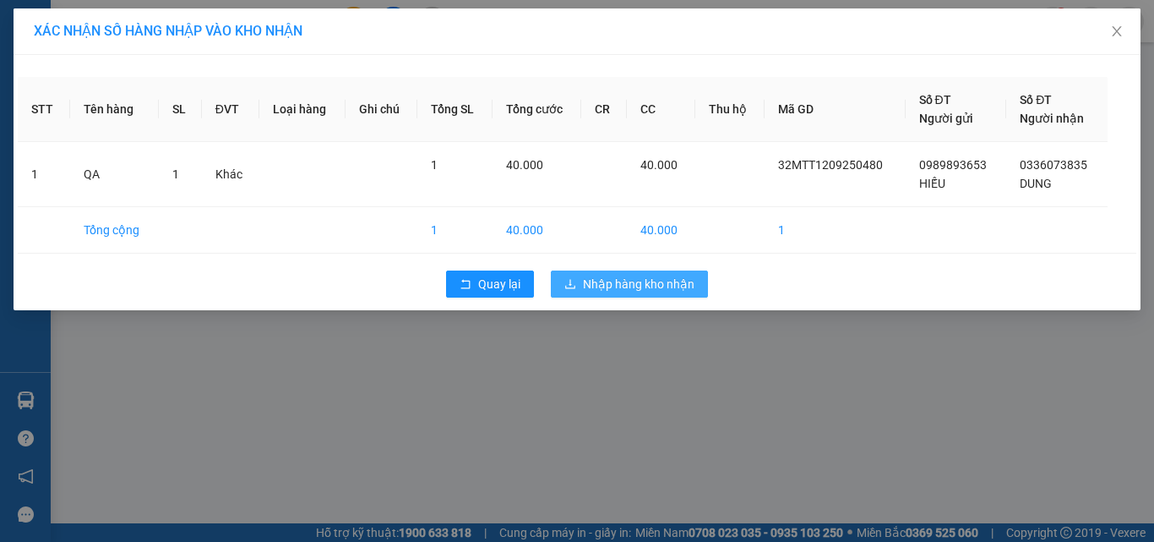
click at [648, 284] on span "Nhập hàng kho nhận" at bounding box center [639, 284] width 112 height 19
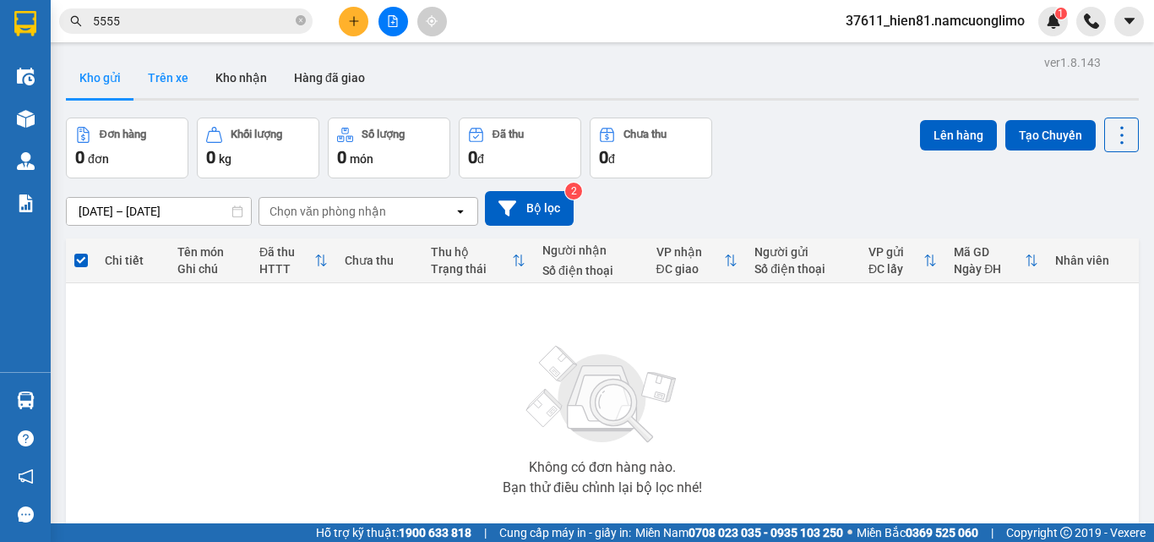
click at [179, 79] on button "Trên xe" at bounding box center [168, 77] width 68 height 41
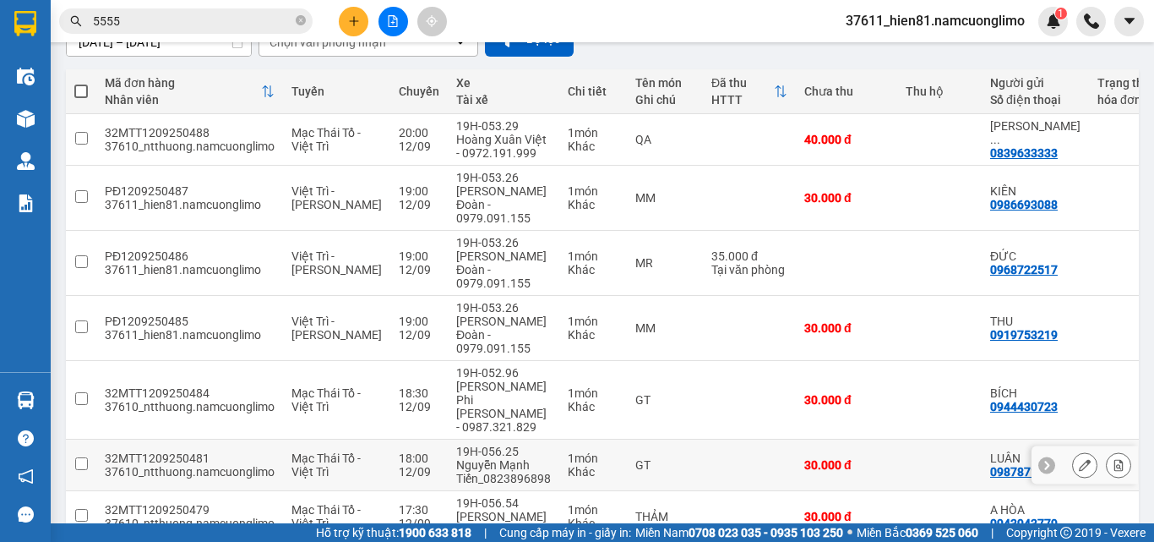
scroll to position [248, 0]
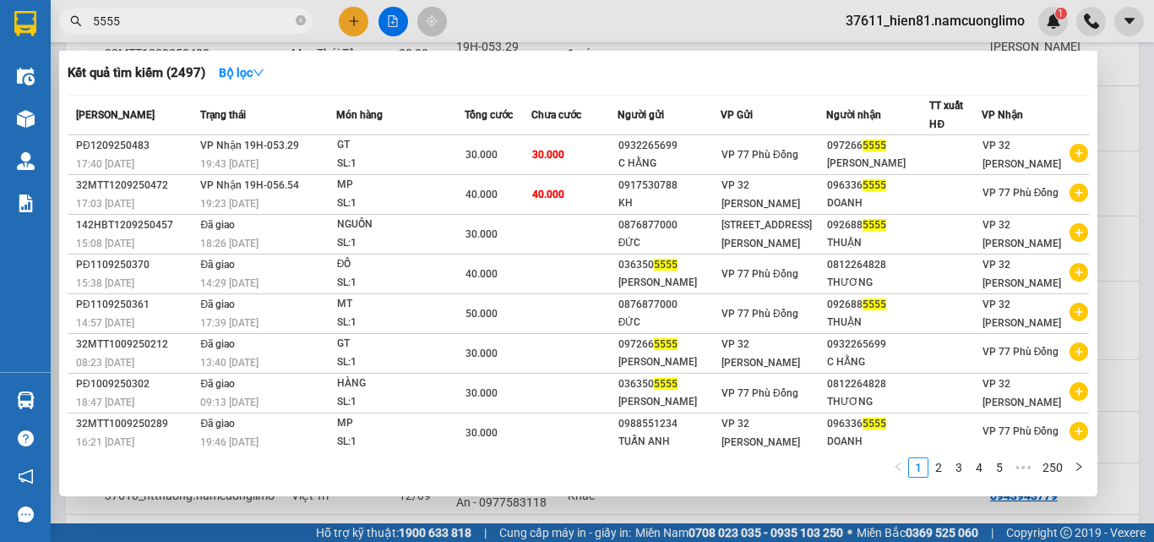
drag, startPoint x: 139, startPoint y: 21, endPoint x: 87, endPoint y: 27, distance: 52.7
click at [87, 27] on span "5555" at bounding box center [186, 20] width 254 height 25
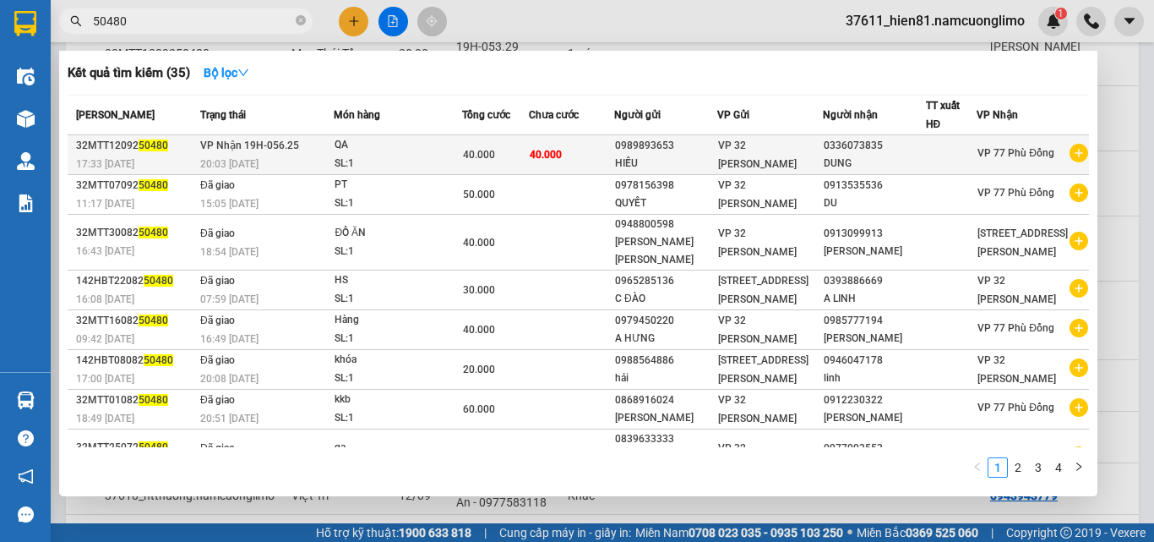
type input "50480"
click at [839, 166] on div "DUNG" at bounding box center [874, 164] width 101 height 18
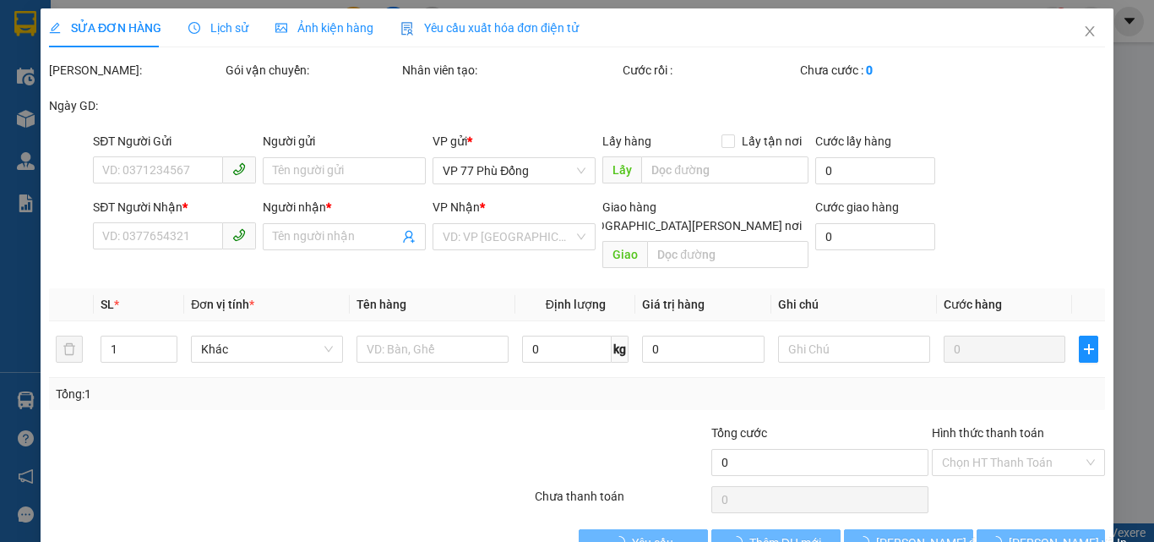
type input "0989893653"
type input "HIẾU"
type input "0336073835"
type input "DUNG"
type input "40.000"
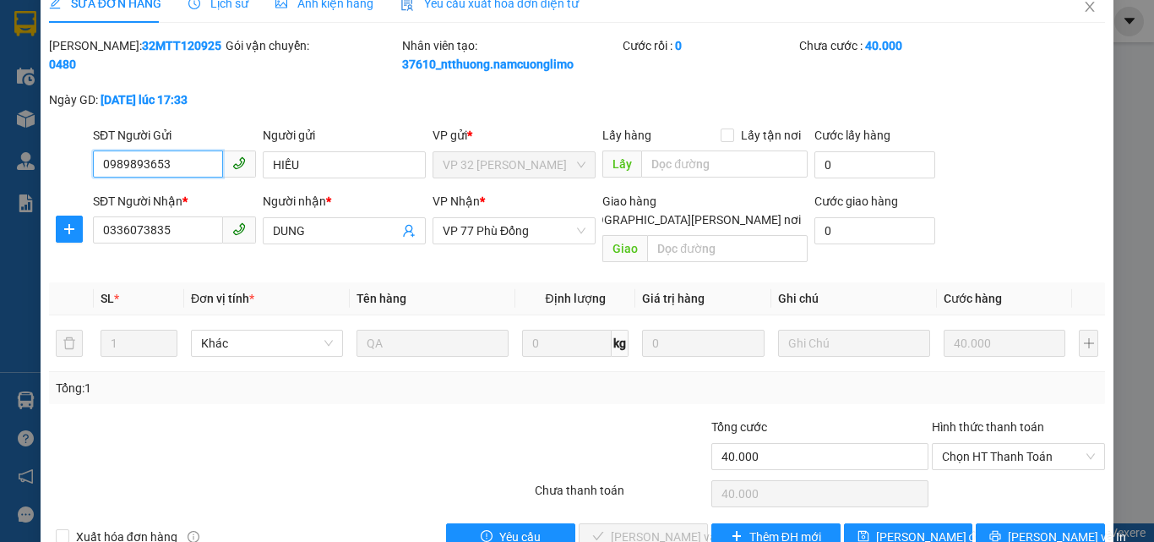
scroll to position [47, 0]
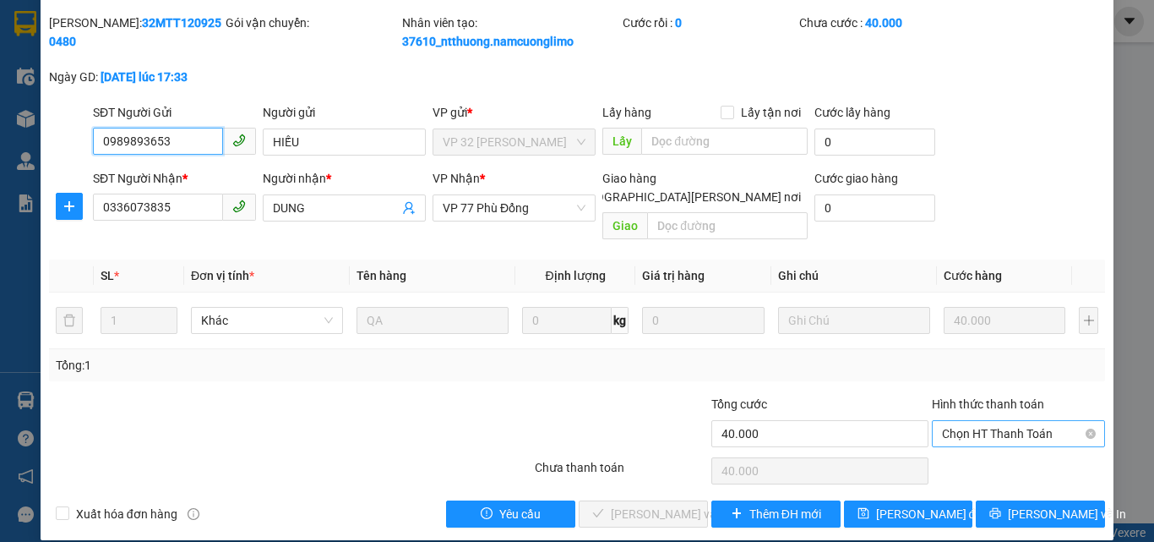
click at [942, 422] on span "Chọn HT Thanh Toán" at bounding box center [1018, 433] width 153 height 25
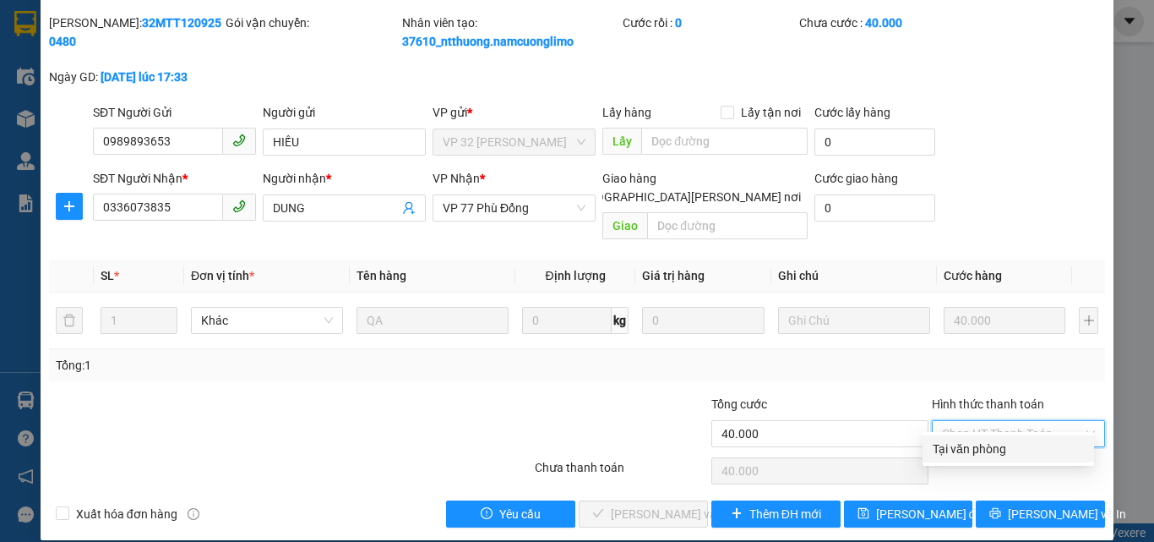
click at [934, 453] on div "Tại văn phòng" at bounding box center [1008, 448] width 151 height 19
type input "0"
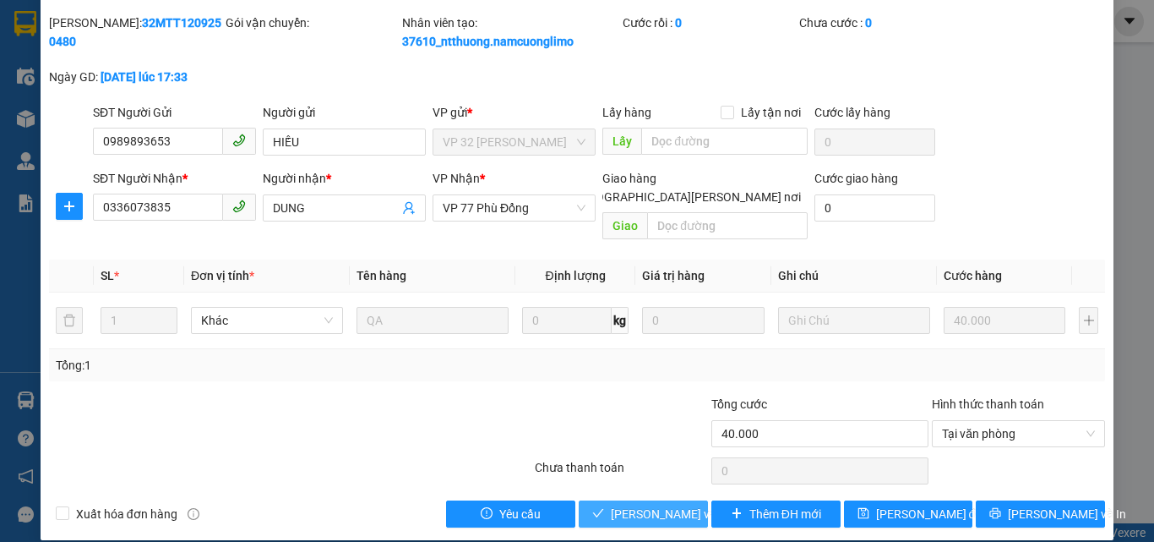
click at [666, 505] on span "[PERSON_NAME] và [PERSON_NAME] hàng" at bounding box center [725, 514] width 228 height 19
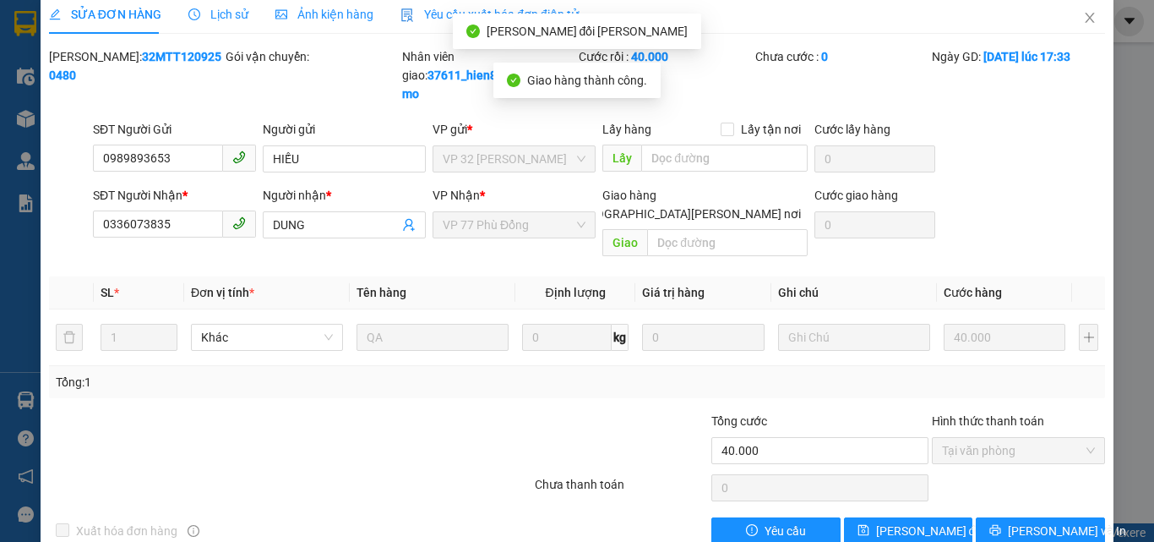
scroll to position [0, 0]
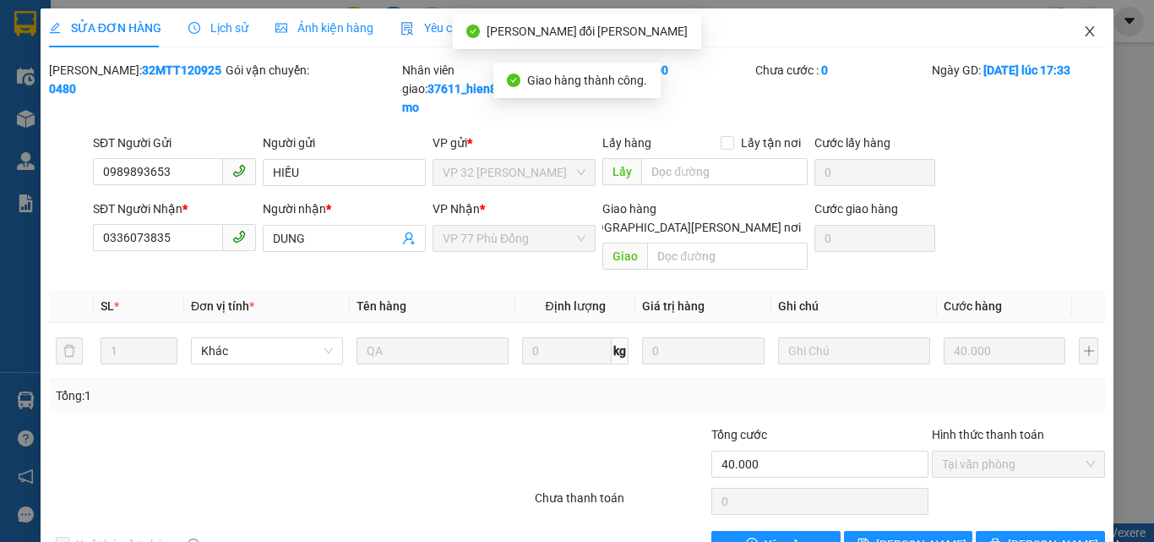
click at [1086, 31] on icon "close" at bounding box center [1090, 31] width 9 height 10
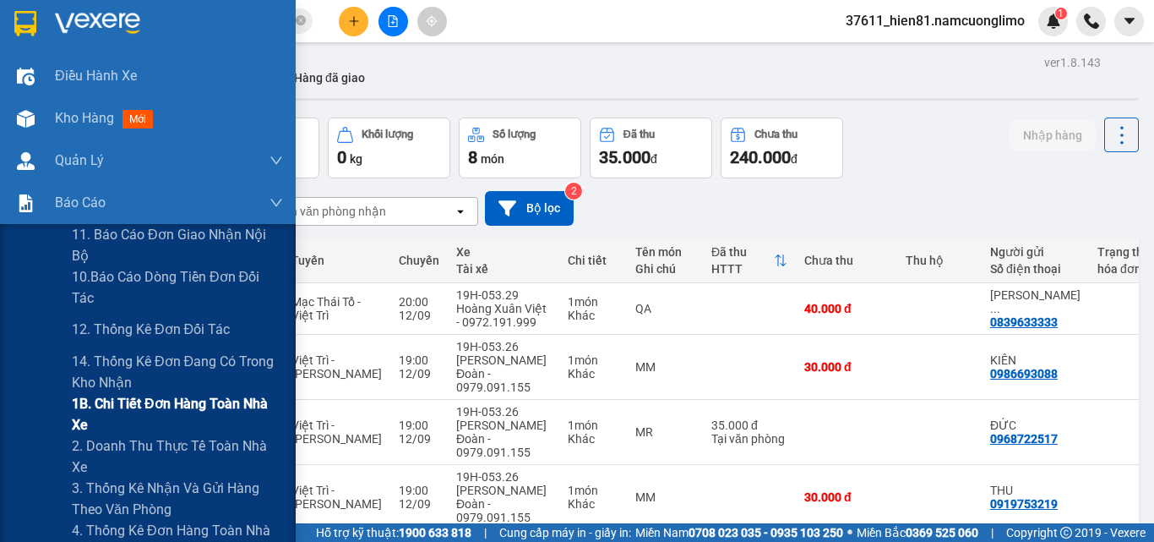
click at [135, 407] on span "1B. Chi tiết đơn hàng toàn nhà xe" at bounding box center [177, 414] width 211 height 42
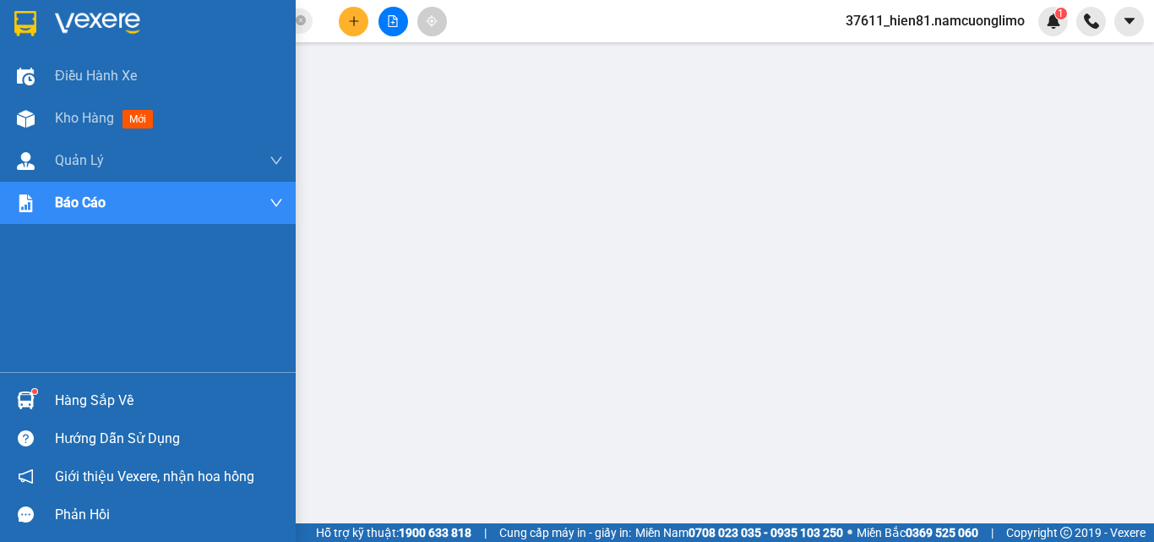
click at [79, 403] on div "Hàng sắp về" at bounding box center [169, 400] width 228 height 25
click at [87, 115] on span "Kho hàng" at bounding box center [84, 118] width 59 height 16
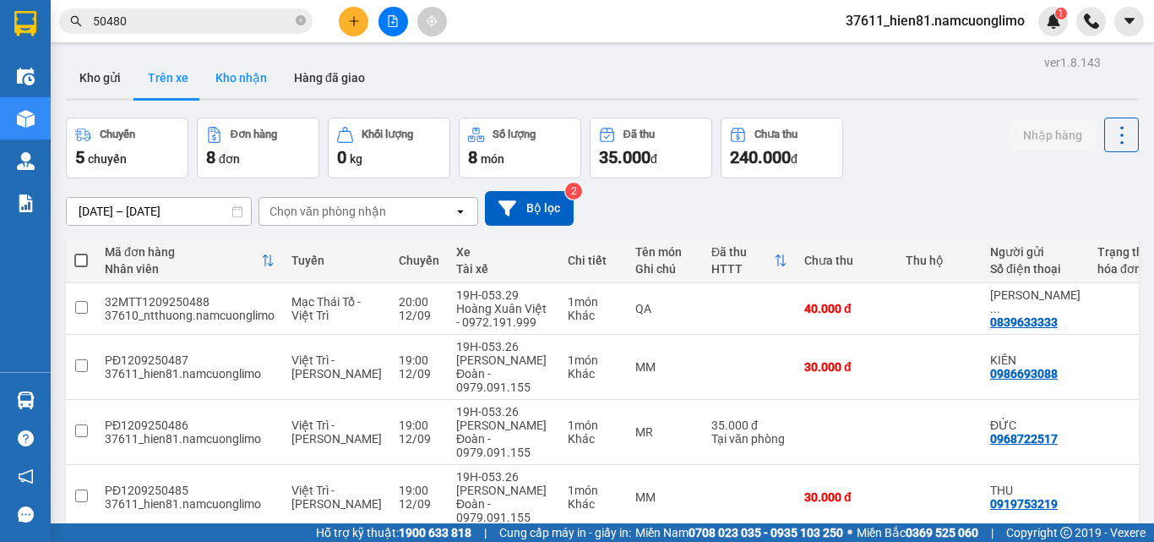
click at [232, 84] on button "Kho nhận" at bounding box center [241, 77] width 79 height 41
type input "[DATE] – [DATE]"
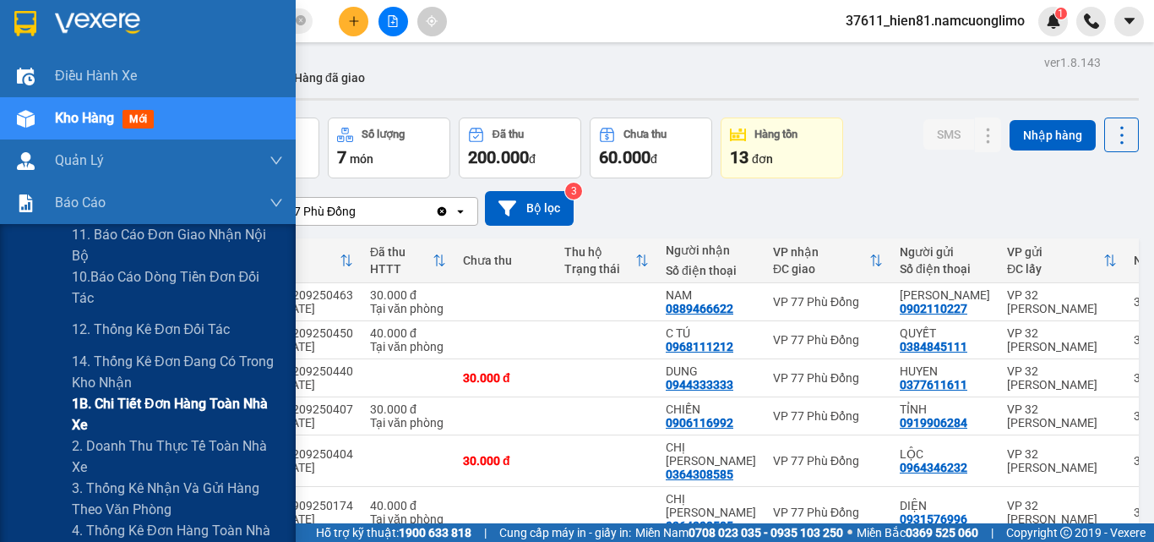
click at [166, 406] on span "1B. Chi tiết đơn hàng toàn nhà xe" at bounding box center [177, 414] width 211 height 42
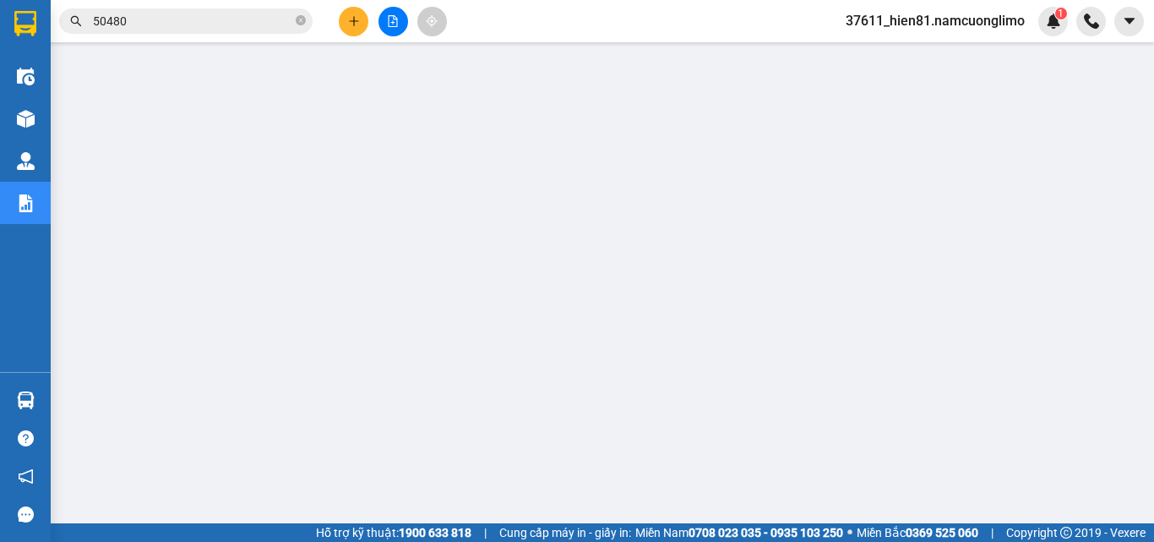
click at [970, 14] on span "37611_hien81.namcuonglimo" at bounding box center [935, 20] width 206 height 21
click at [891, 55] on span "Đăng xuất" at bounding box center [944, 52] width 170 height 19
